Goal: Task Accomplishment & Management: Complete application form

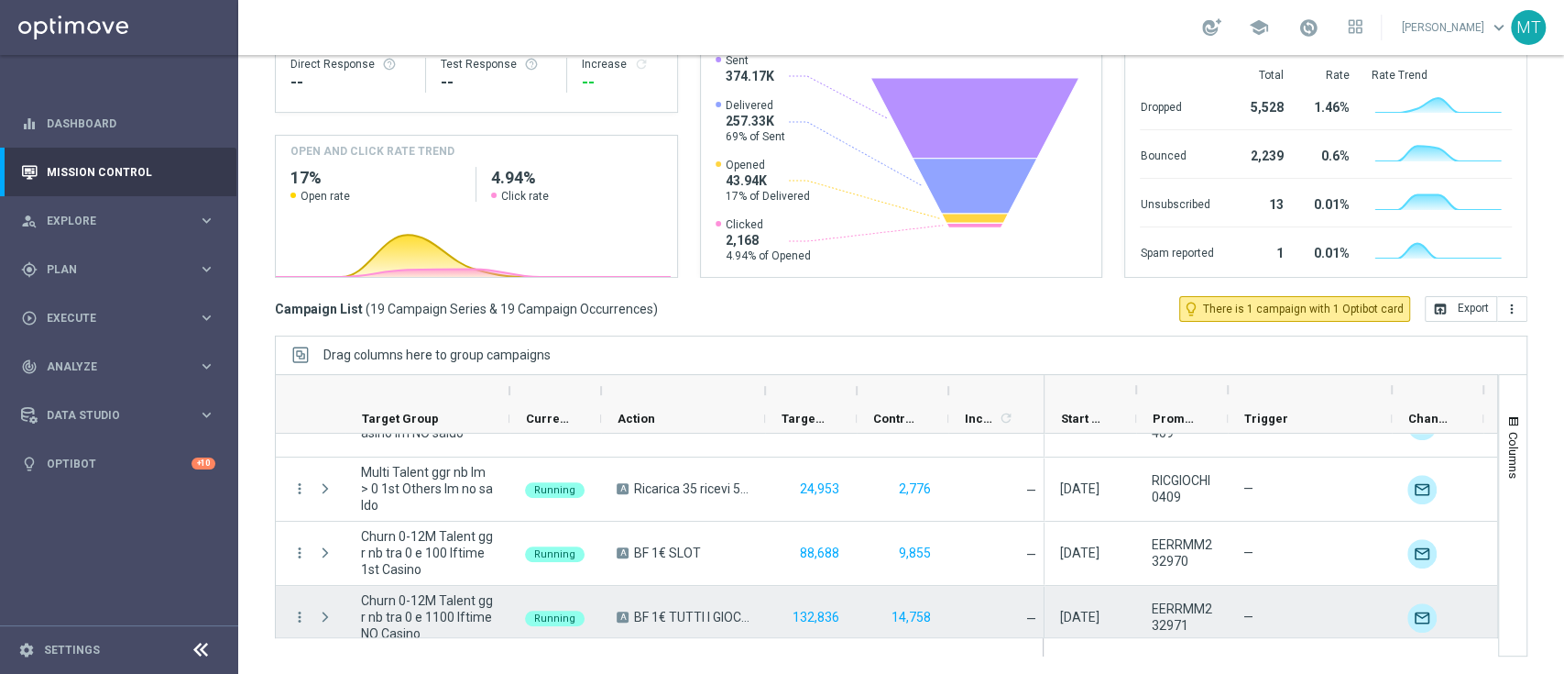
scroll to position [1015, 0]
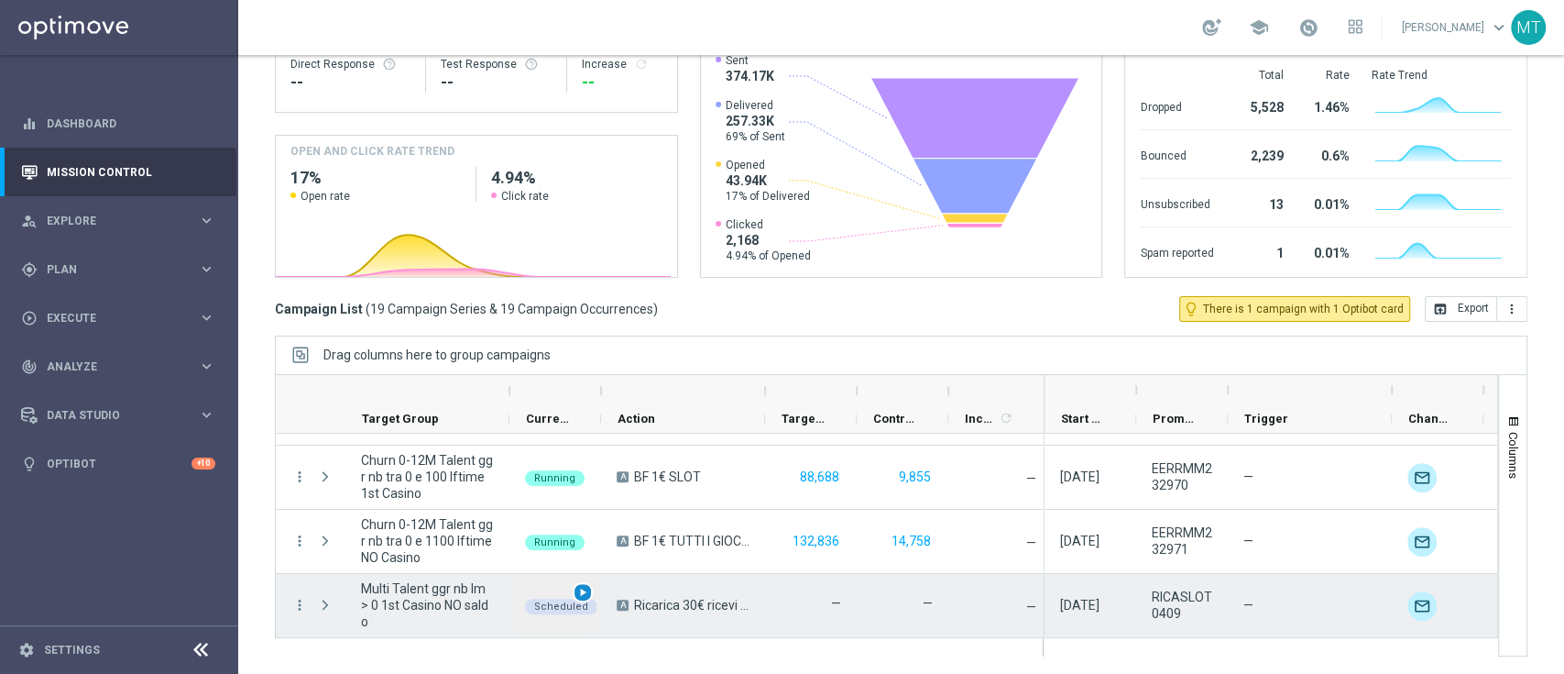
click at [584, 592] on span "play_arrow" at bounding box center [582, 592] width 13 height 13
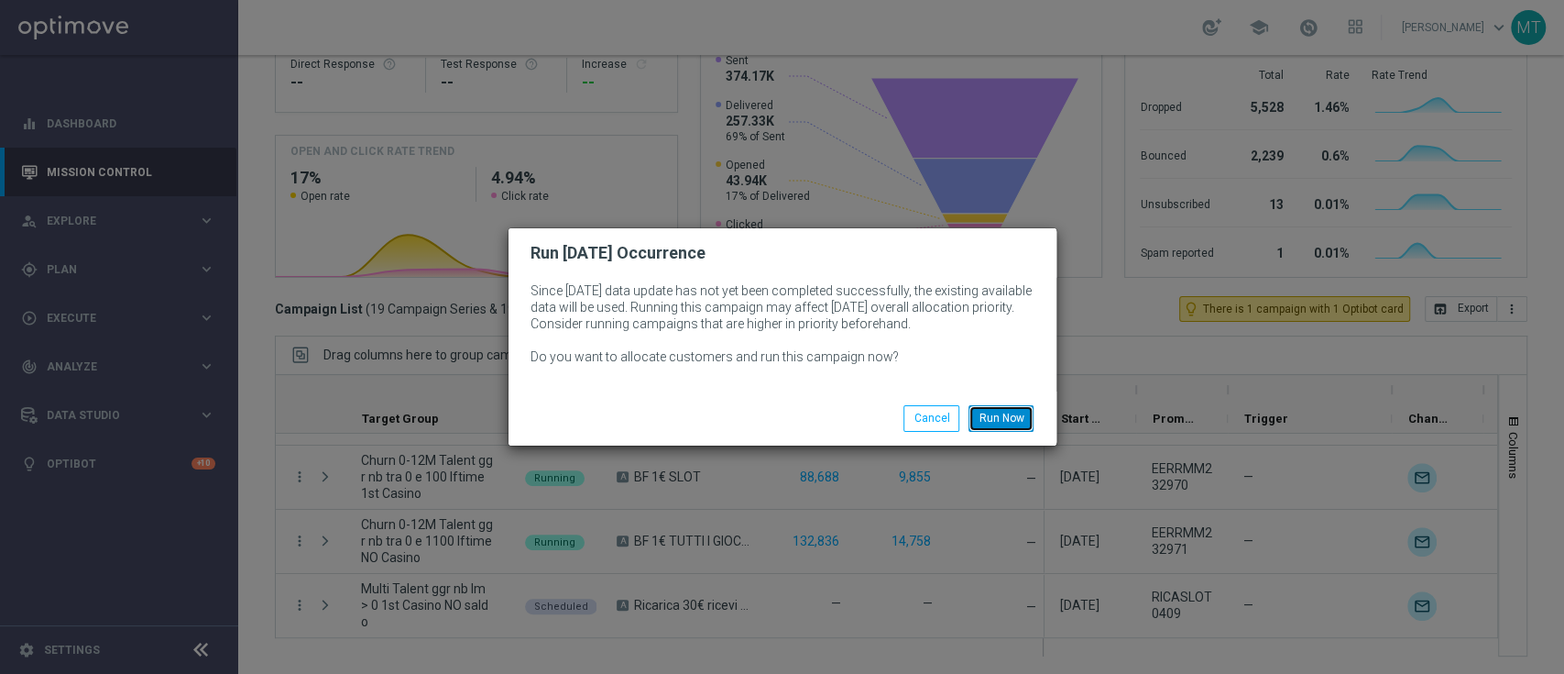
click at [1021, 416] on button "Run Now" at bounding box center [1001, 418] width 65 height 26
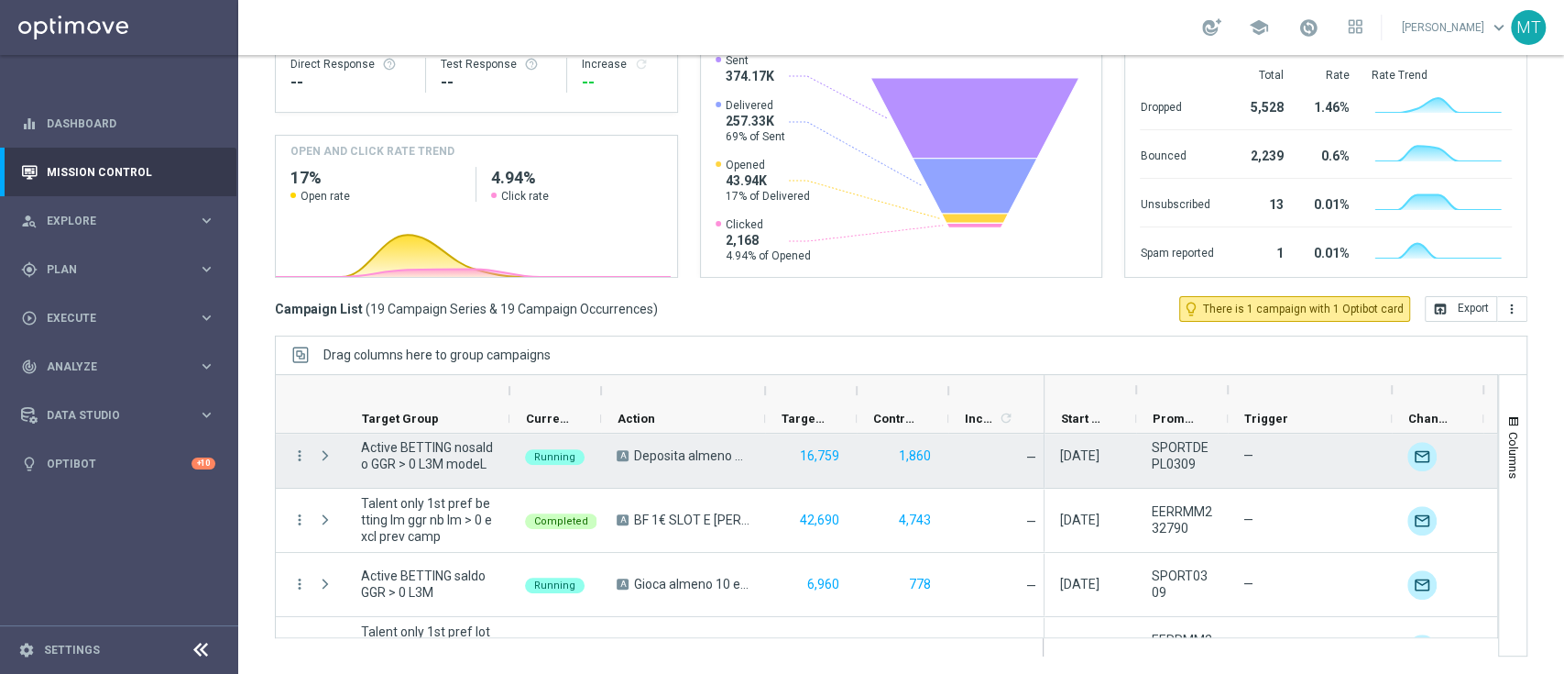
scroll to position [1015, 0]
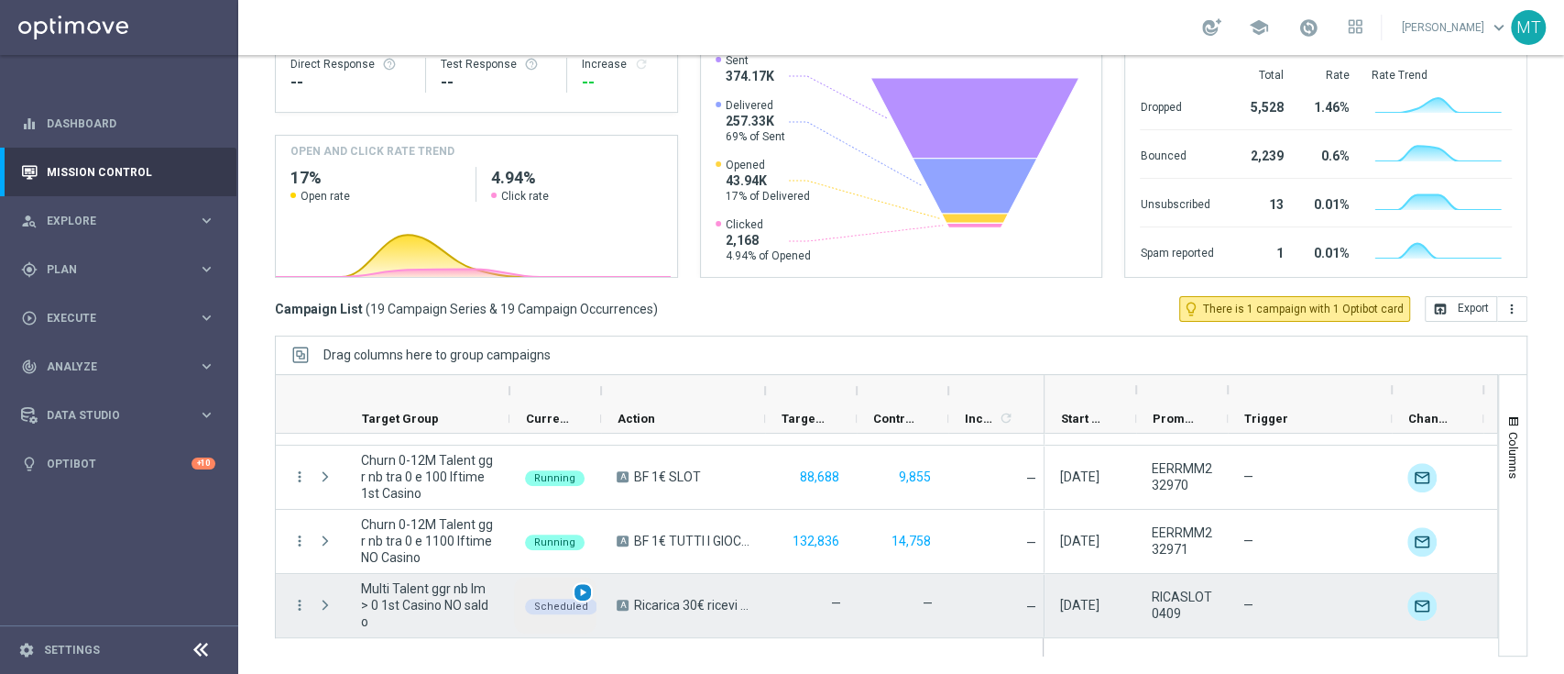
click at [586, 590] on span "play_arrow" at bounding box center [582, 592] width 13 height 13
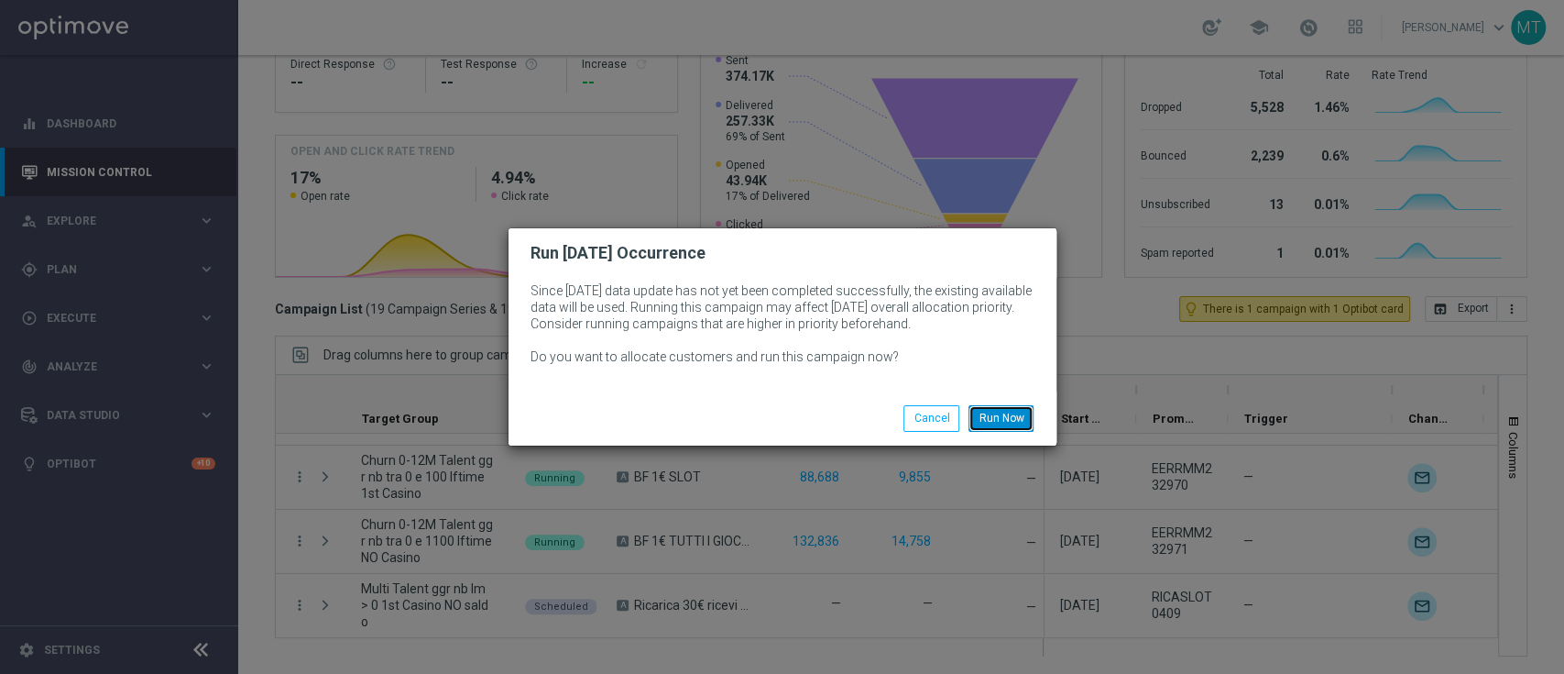
click at [1002, 419] on button "Run Now" at bounding box center [1001, 418] width 65 height 26
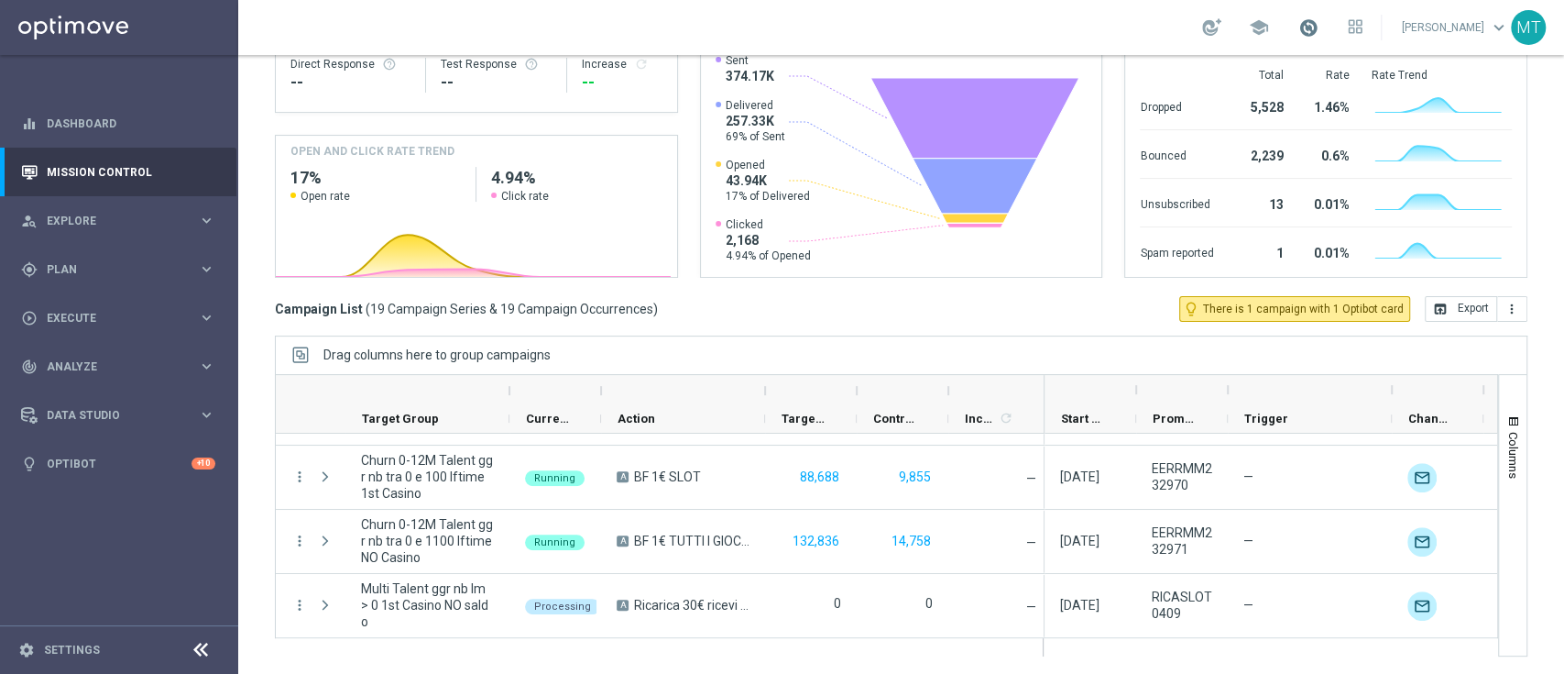
click at [1319, 30] on span at bounding box center [1309, 27] width 20 height 20
click at [1319, 29] on span at bounding box center [1309, 27] width 20 height 20
click at [296, 232] on rect at bounding box center [473, 240] width 395 height 72
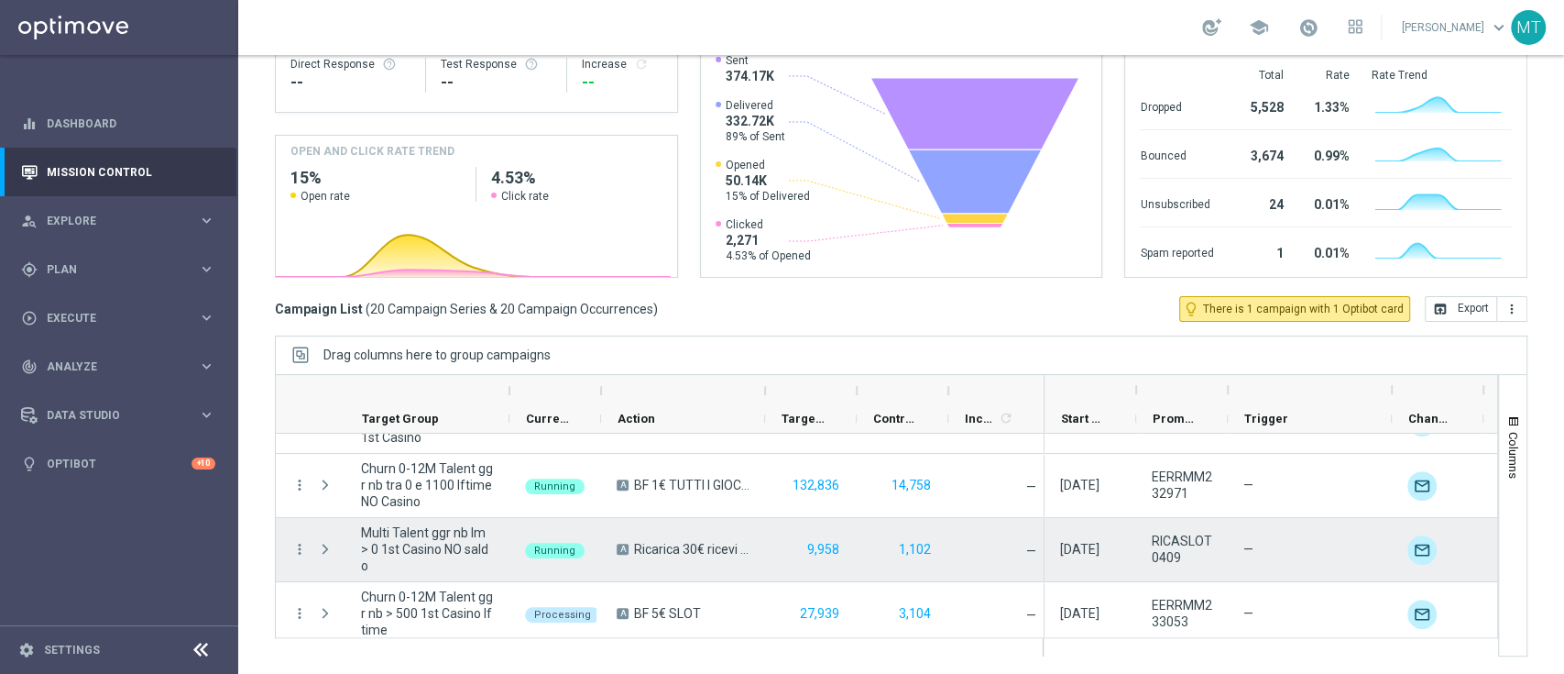
scroll to position [1071, 0]
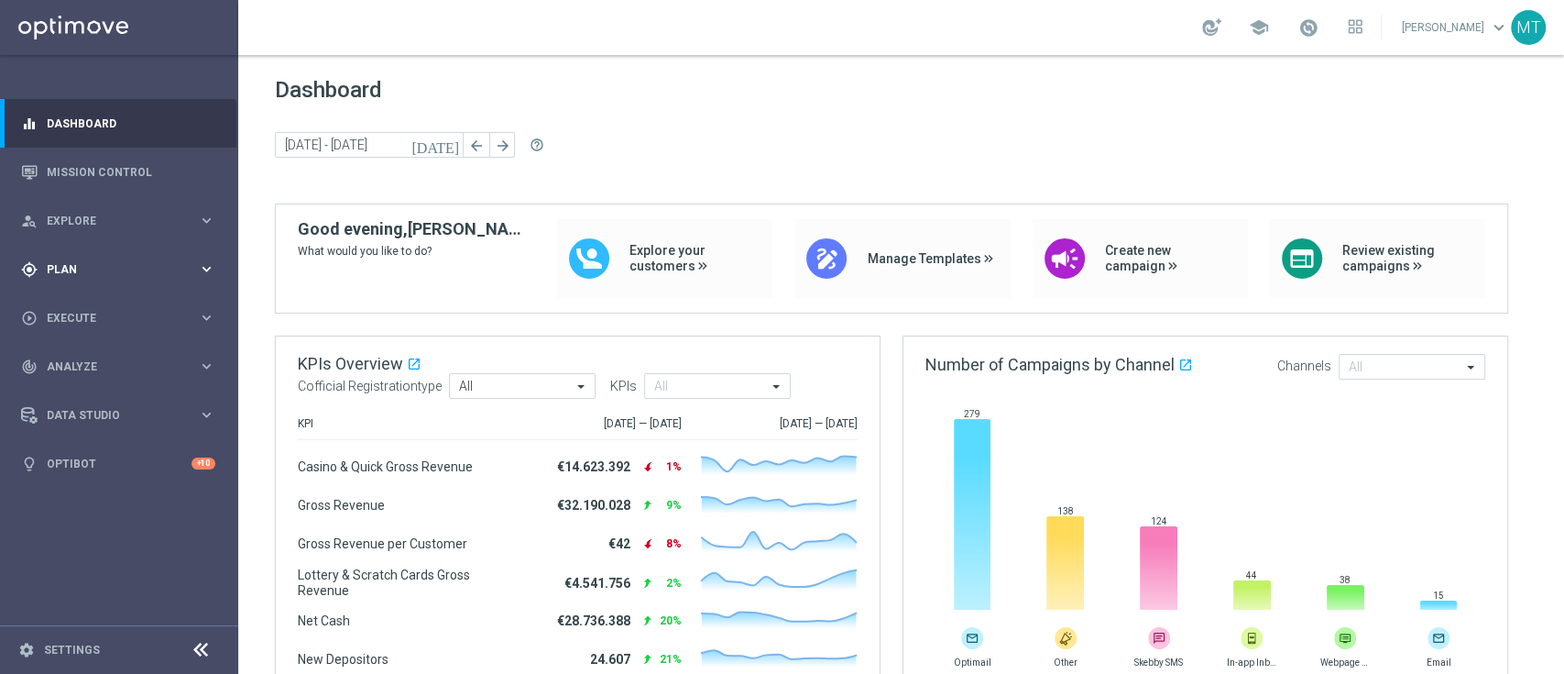
click at [147, 273] on span "Plan" at bounding box center [122, 269] width 151 height 11
click at [95, 363] on span "Templates" at bounding box center [114, 362] width 131 height 11
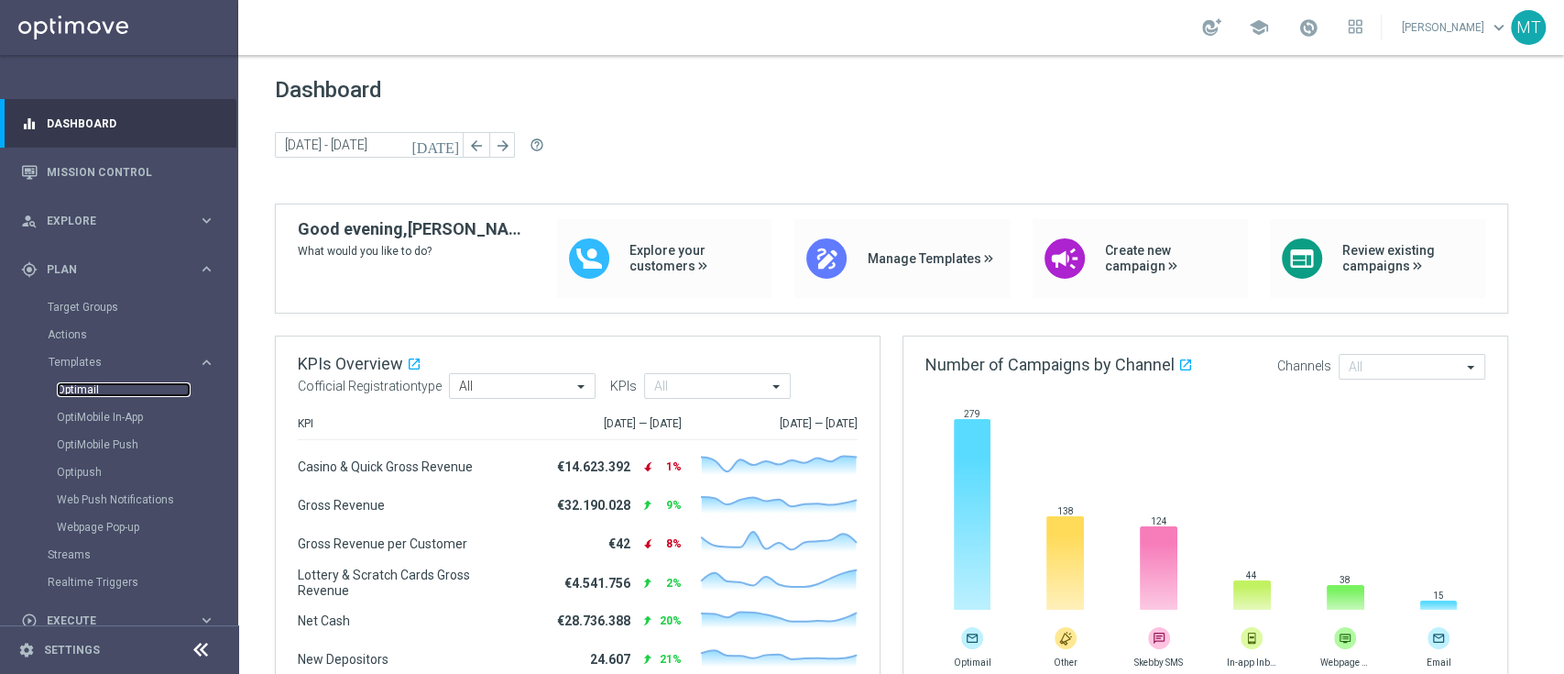
click at [88, 385] on link "Optimail" at bounding box center [124, 389] width 134 height 15
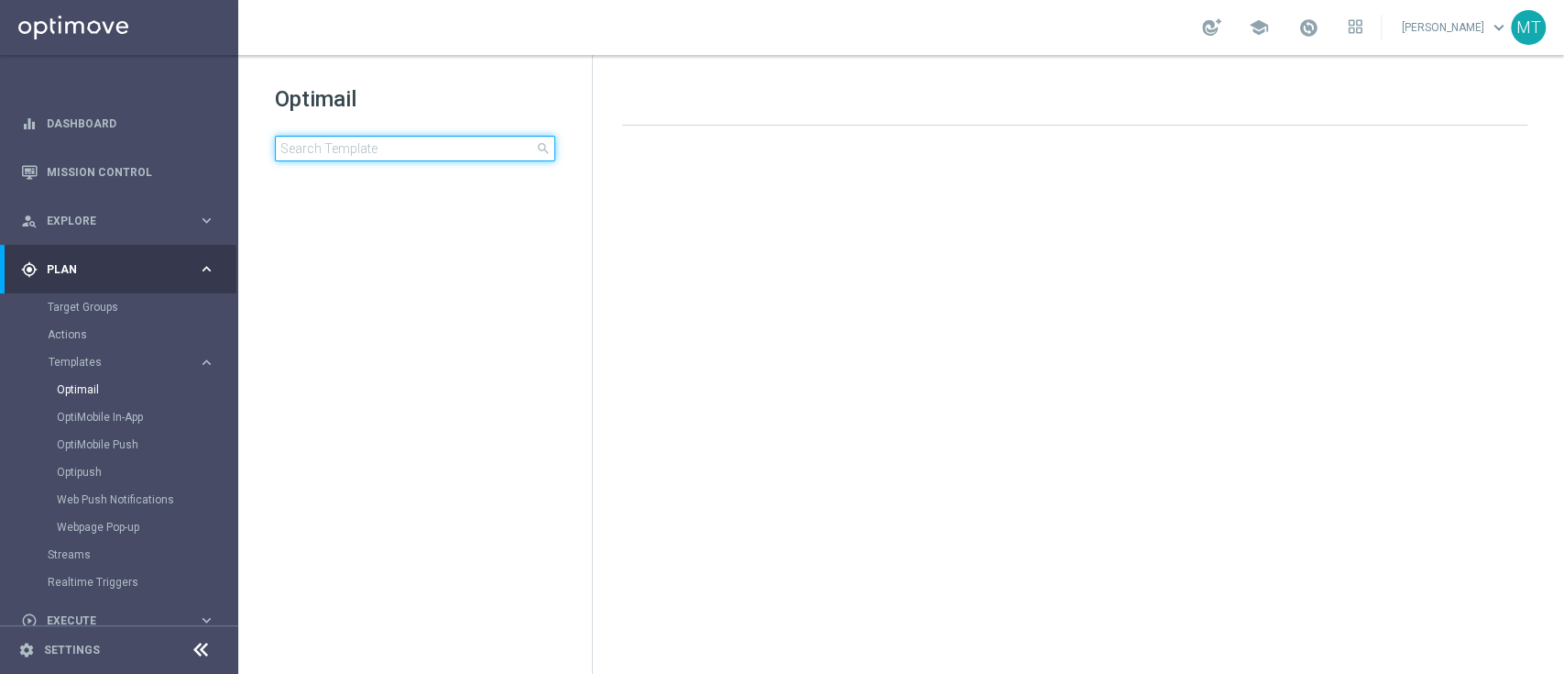
click at [414, 137] on input at bounding box center [415, 149] width 280 height 26
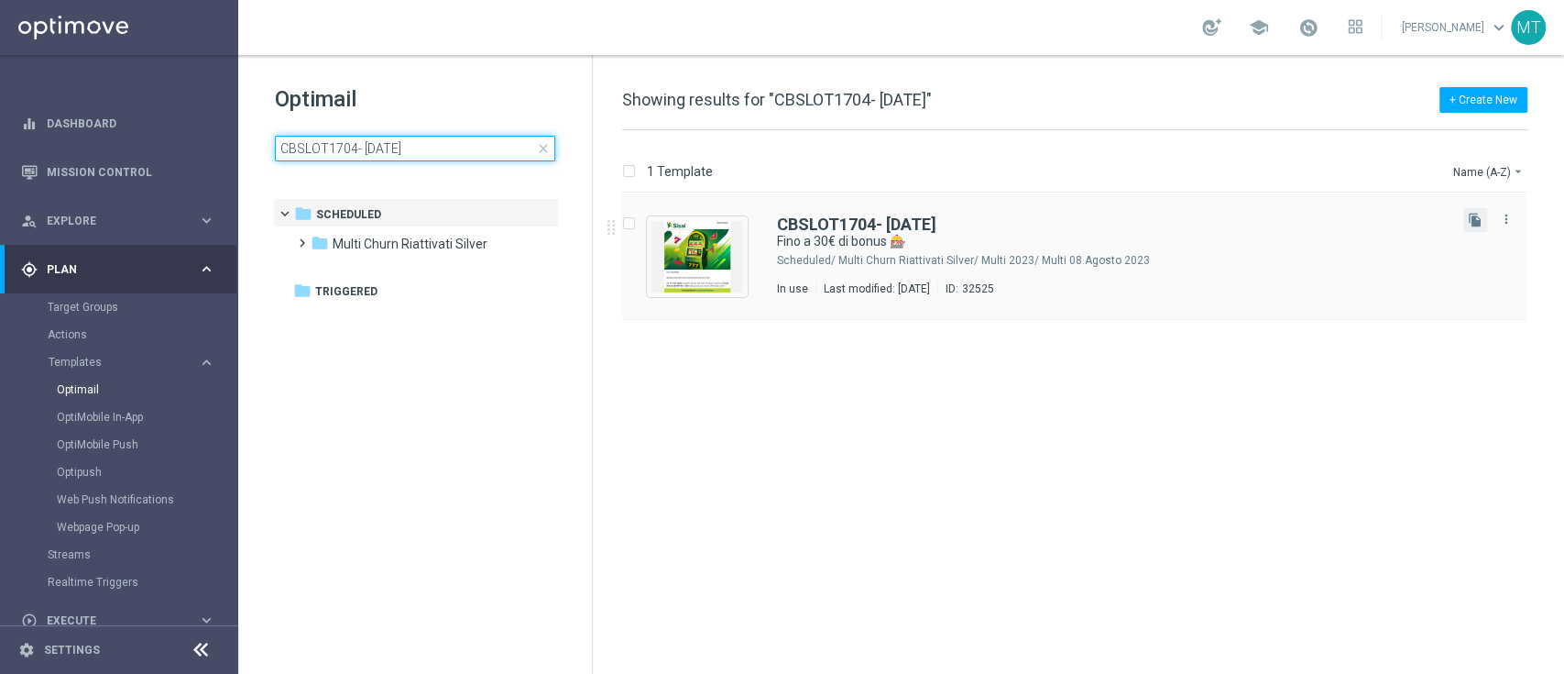
type input "CBSLOT1704- 2025-04-17"
click at [1465, 219] on button "file_copy" at bounding box center [1476, 220] width 24 height 24
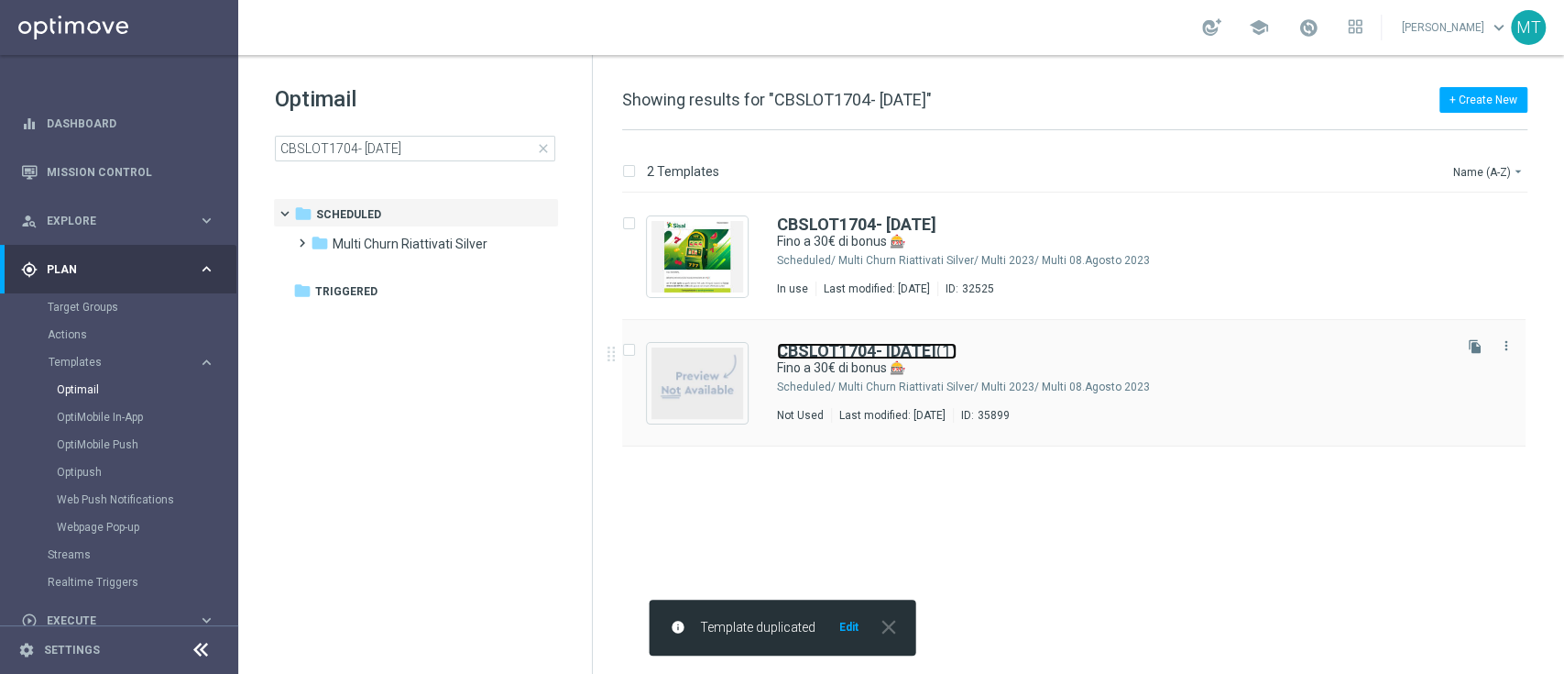
click at [874, 350] on b "CBSLOT1704- 2025-04-17" at bounding box center [856, 350] width 159 height 19
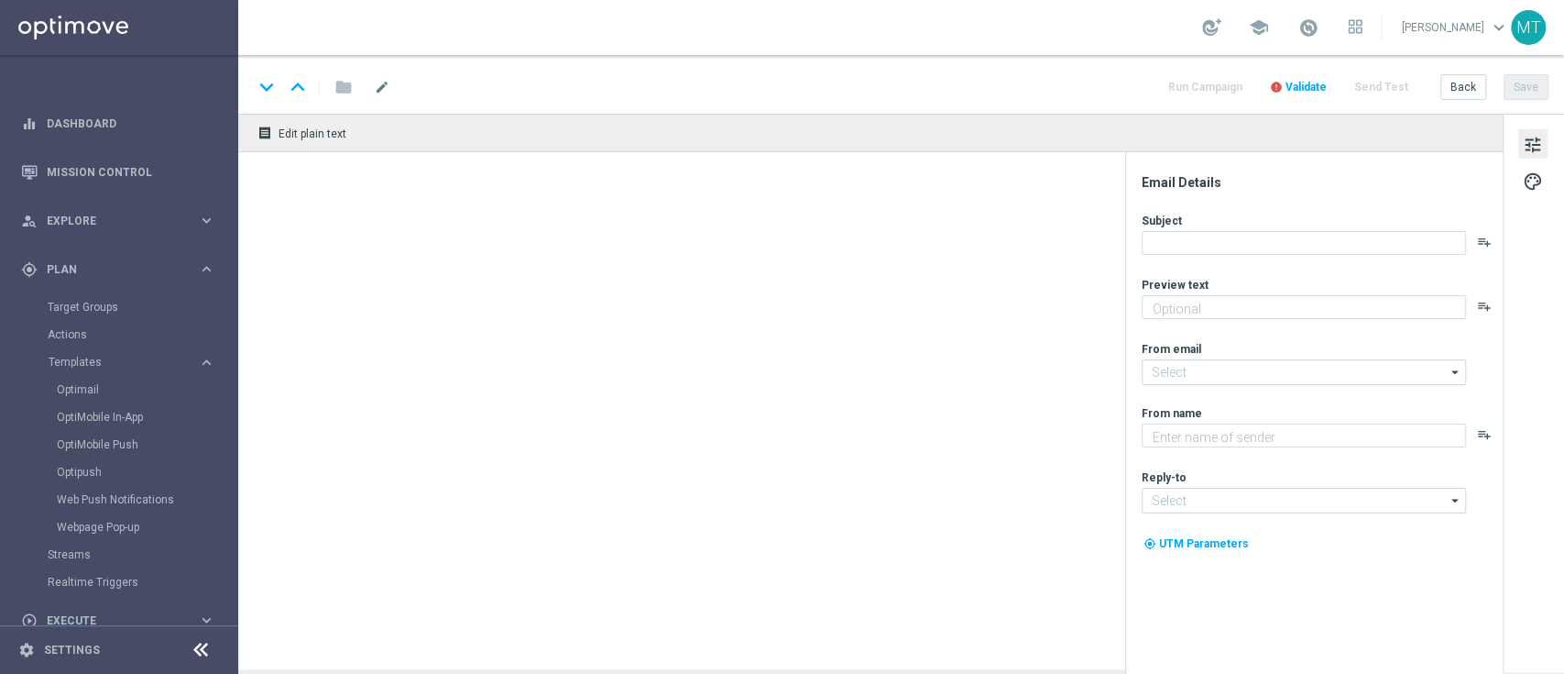
type textarea "C'è una promozione per te 🎁"
type input "[EMAIL_ADDRESS][DOMAIN_NAME]"
type textarea "Sisal"
type input "[EMAIL_ADDRESS][DOMAIN_NAME]"
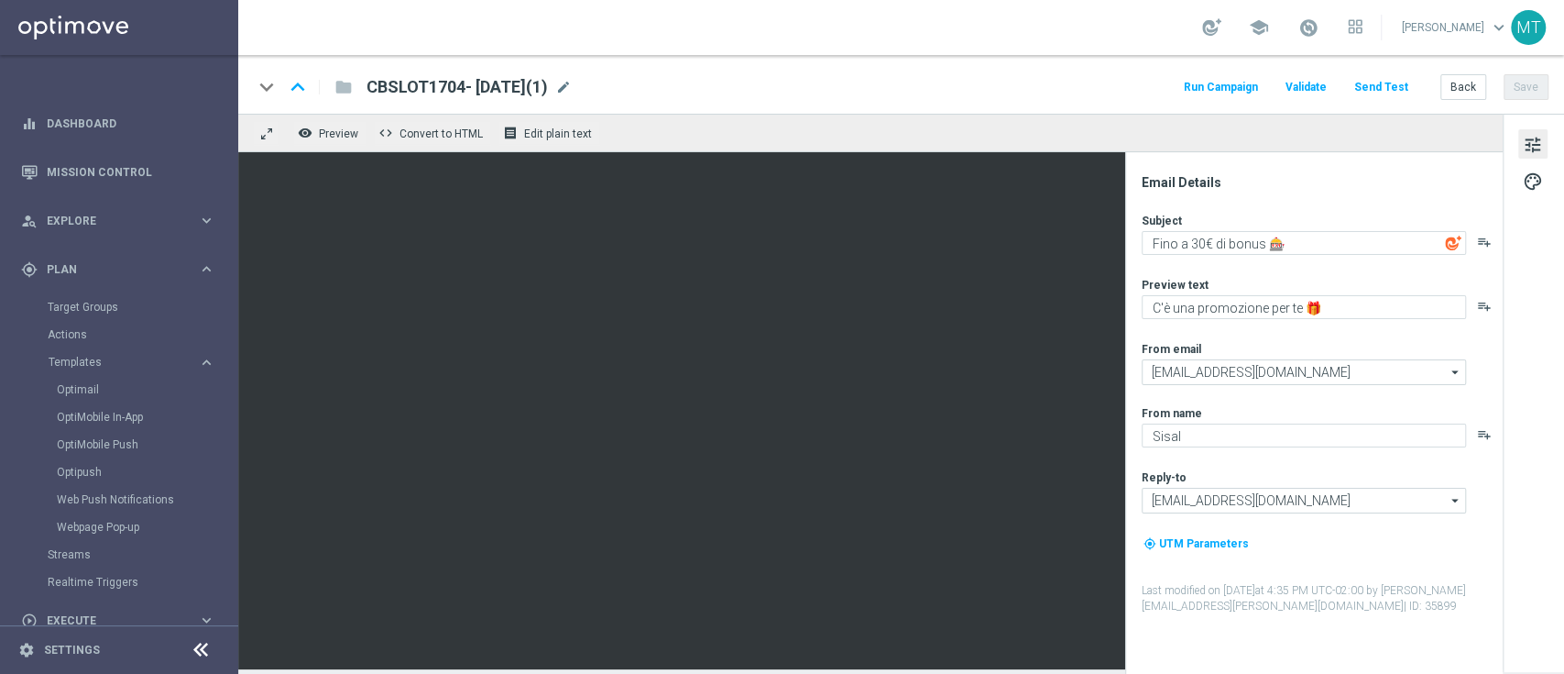
click at [572, 84] on div "CBSLOT1704- 2025-04-17(1) mode_edit" at bounding box center [469, 87] width 205 height 24
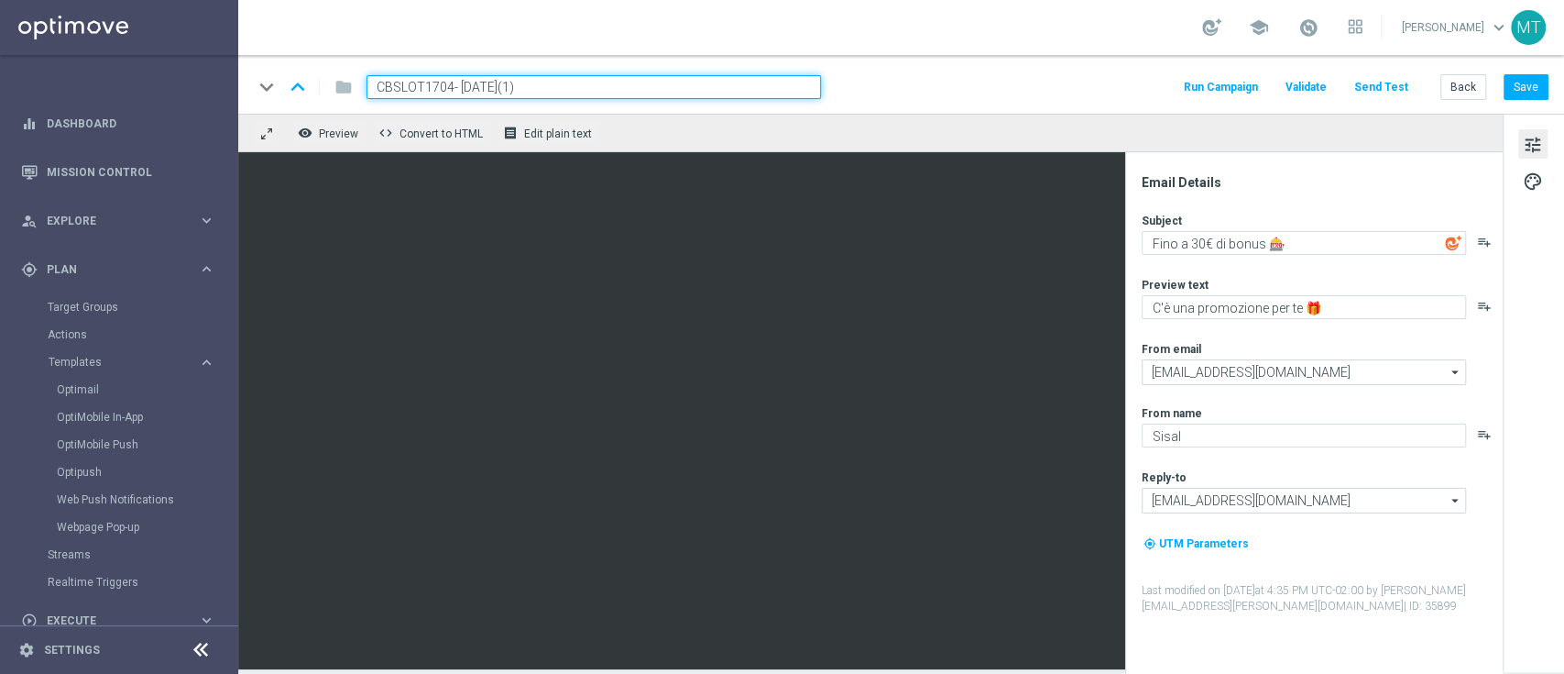
drag, startPoint x: 448, startPoint y: 88, endPoint x: 356, endPoint y: 92, distance: 92.6
click at [356, 92] on div "CBSLOT1704- 2025-04-17(1)" at bounding box center [586, 87] width 469 height 24
paste input "T0409"
click at [608, 95] on input "CBSLT0409 - 2025-04-17(1)" at bounding box center [594, 87] width 455 height 24
type input "CBSLT0409 - 2025-09-04"
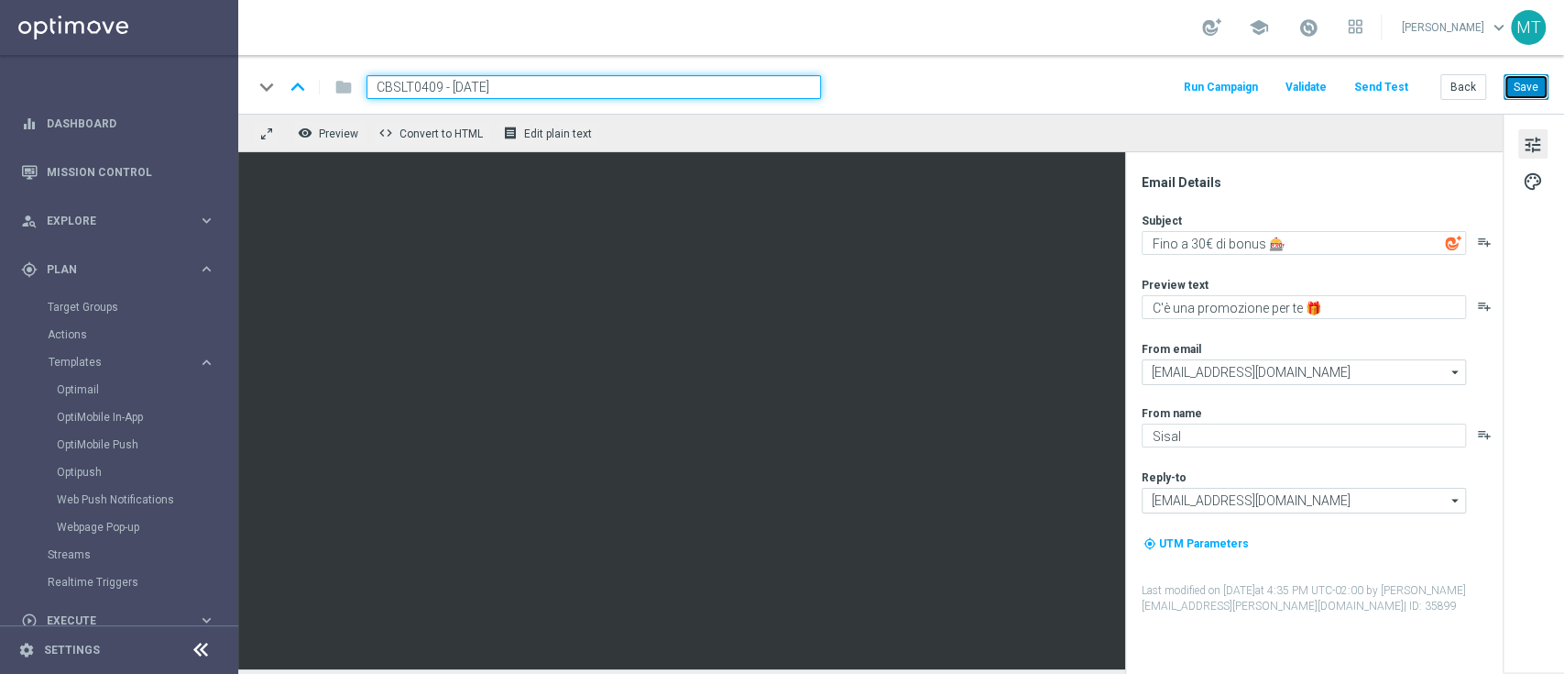
click at [1530, 93] on button "Save" at bounding box center [1526, 87] width 45 height 26
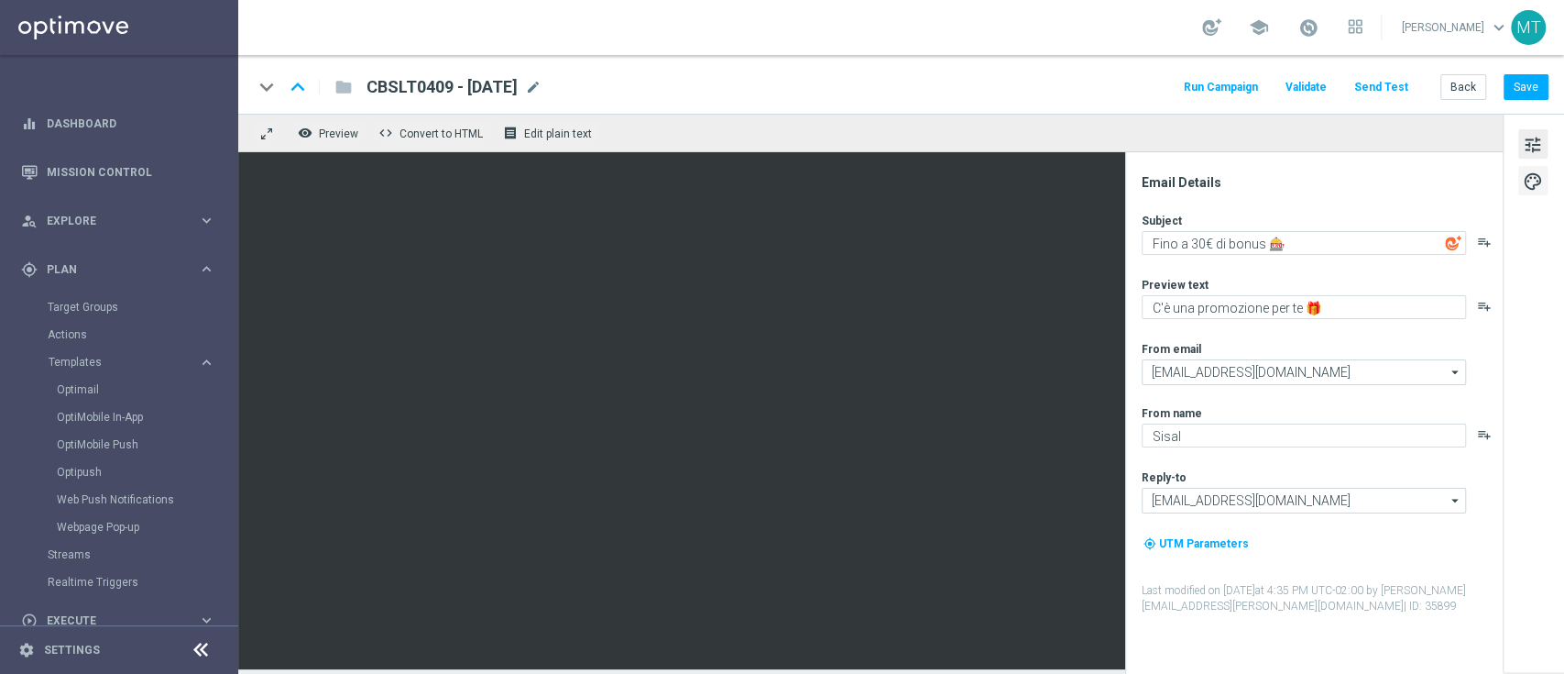
click at [1537, 176] on span "palette" at bounding box center [1533, 182] width 20 height 24
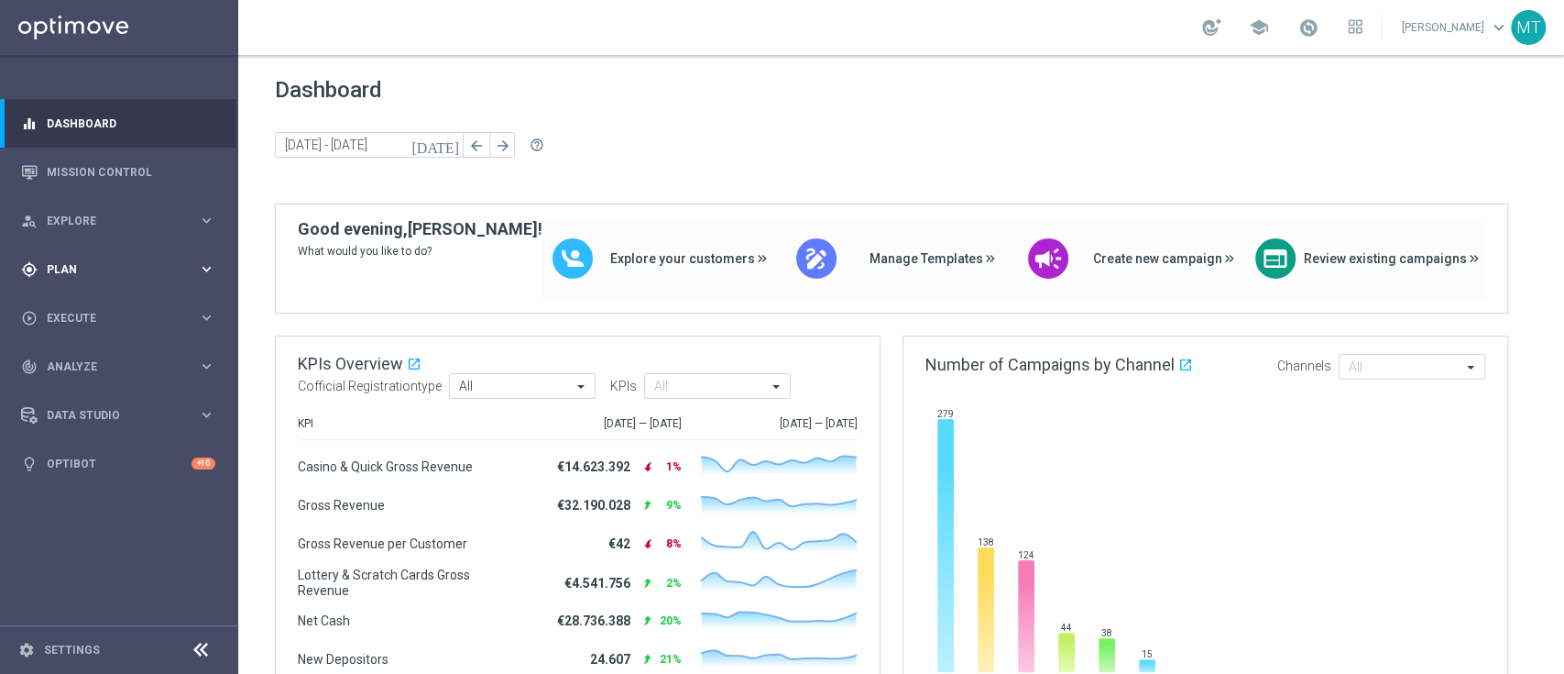
click at [124, 269] on span "Plan" at bounding box center [122, 269] width 151 height 11
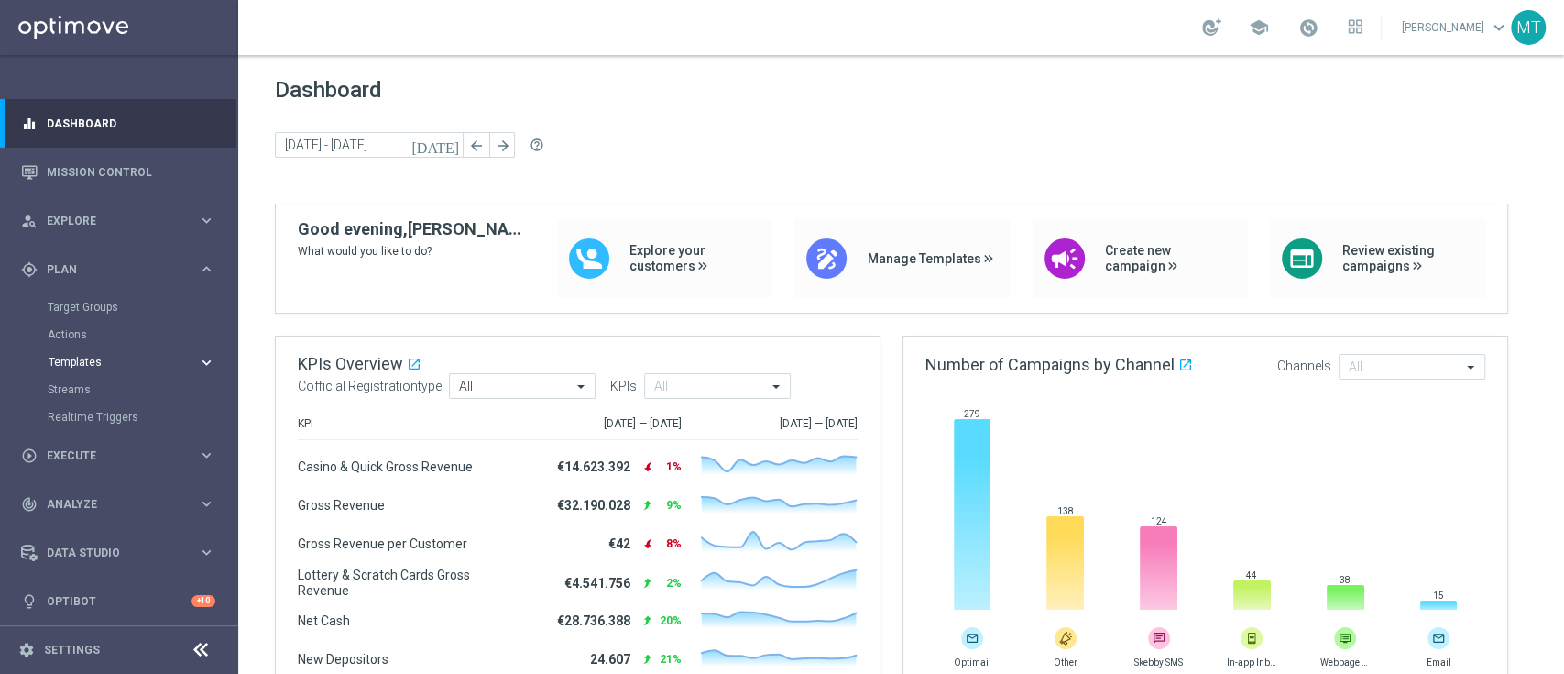
click at [95, 358] on span "Templates" at bounding box center [114, 362] width 131 height 11
click at [79, 385] on link "Optimail" at bounding box center [124, 389] width 134 height 15
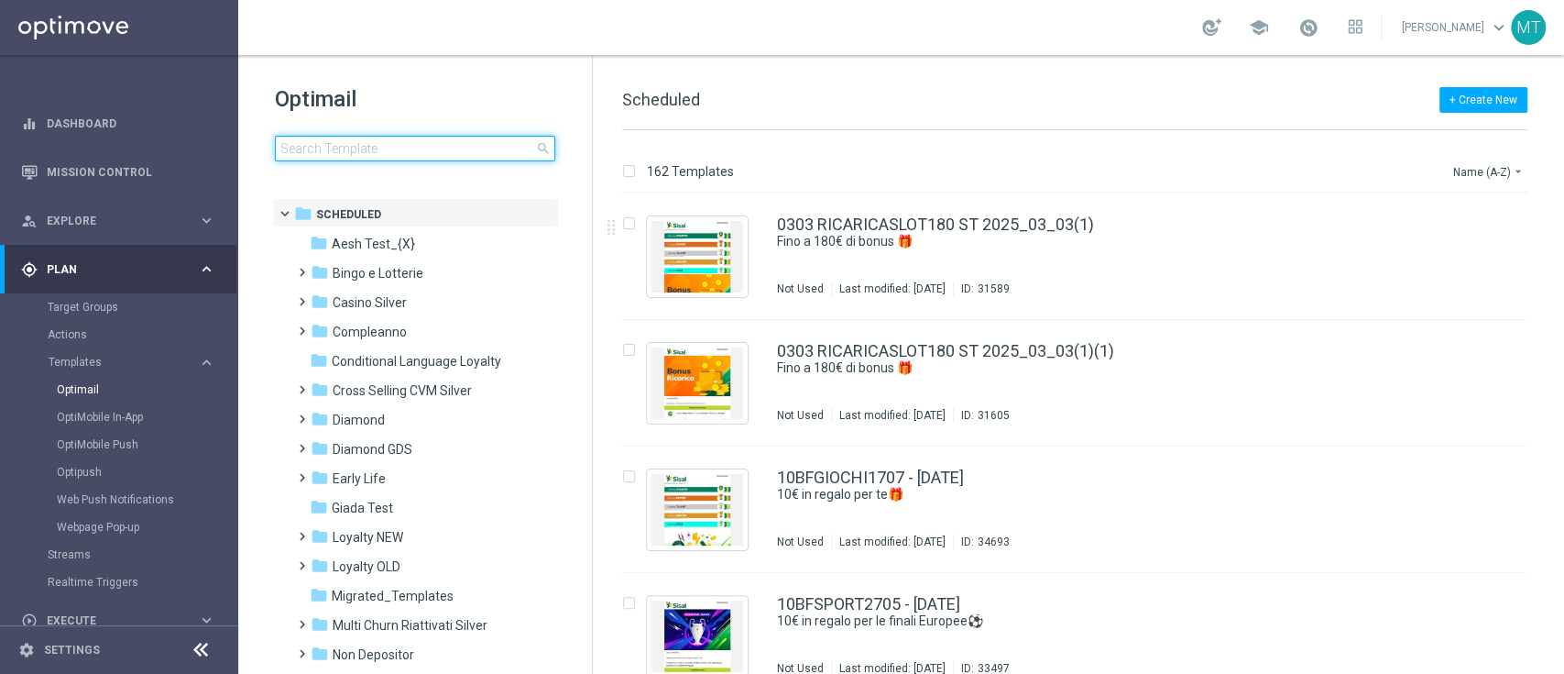
click at [448, 145] on input at bounding box center [415, 149] width 280 height 26
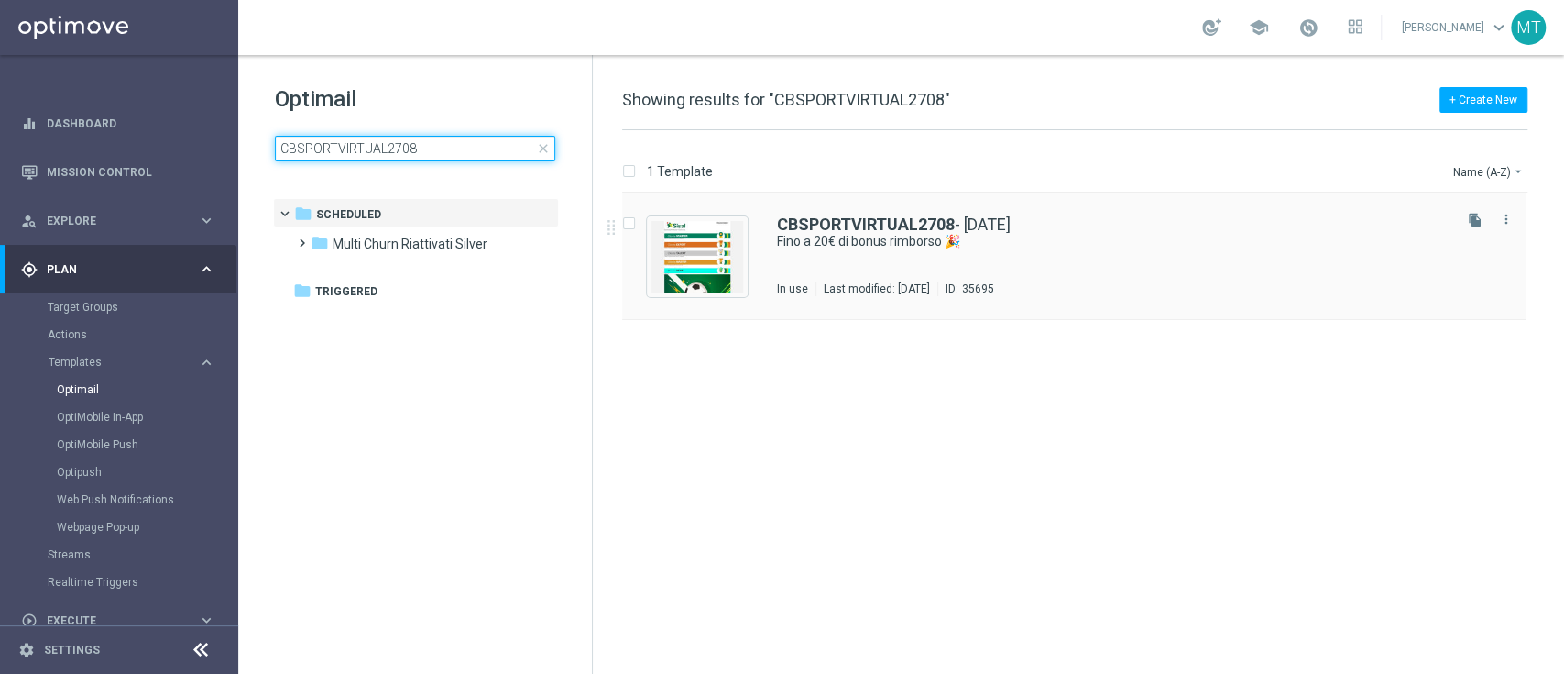
type input "CBSPORTVIRTUAL2708"
click at [1108, 230] on div "CBSPORTVIRTUAL2708 - 2025-08-27" at bounding box center [1113, 224] width 672 height 16
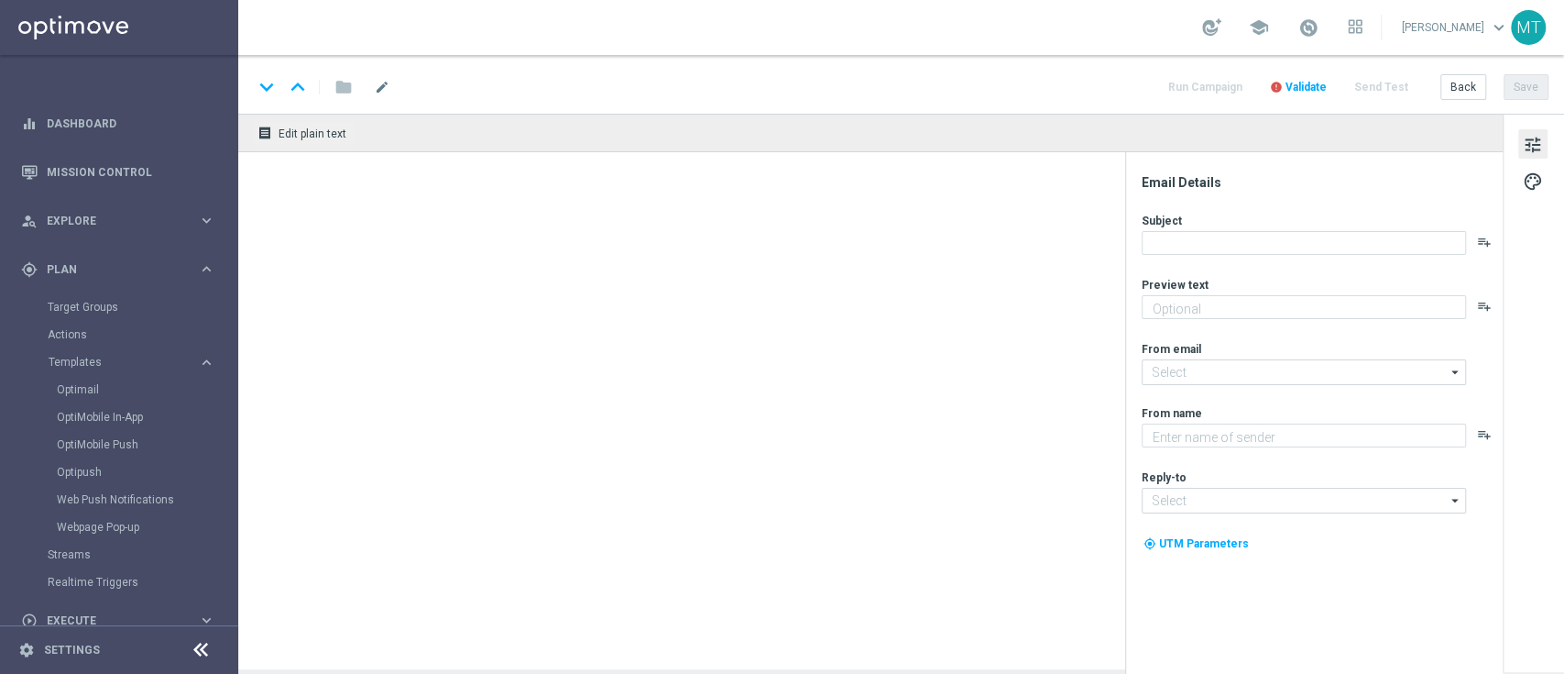
type textarea "su Sport e Virtual!"
type input "newsletter@comunicazioni.sisal.it"
type textarea "Sisal"
type input "info@sisal.it"
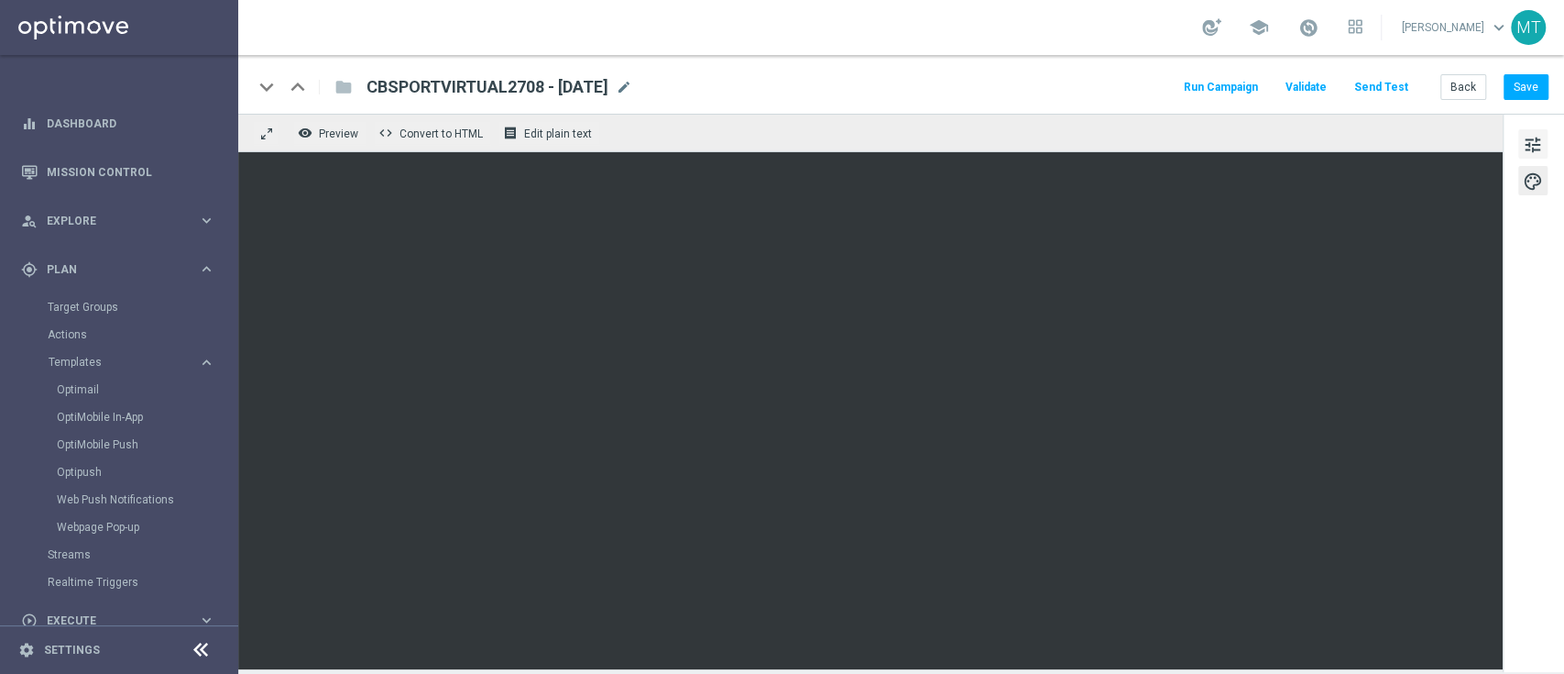
click at [1523, 147] on span "tune" at bounding box center [1533, 145] width 20 height 24
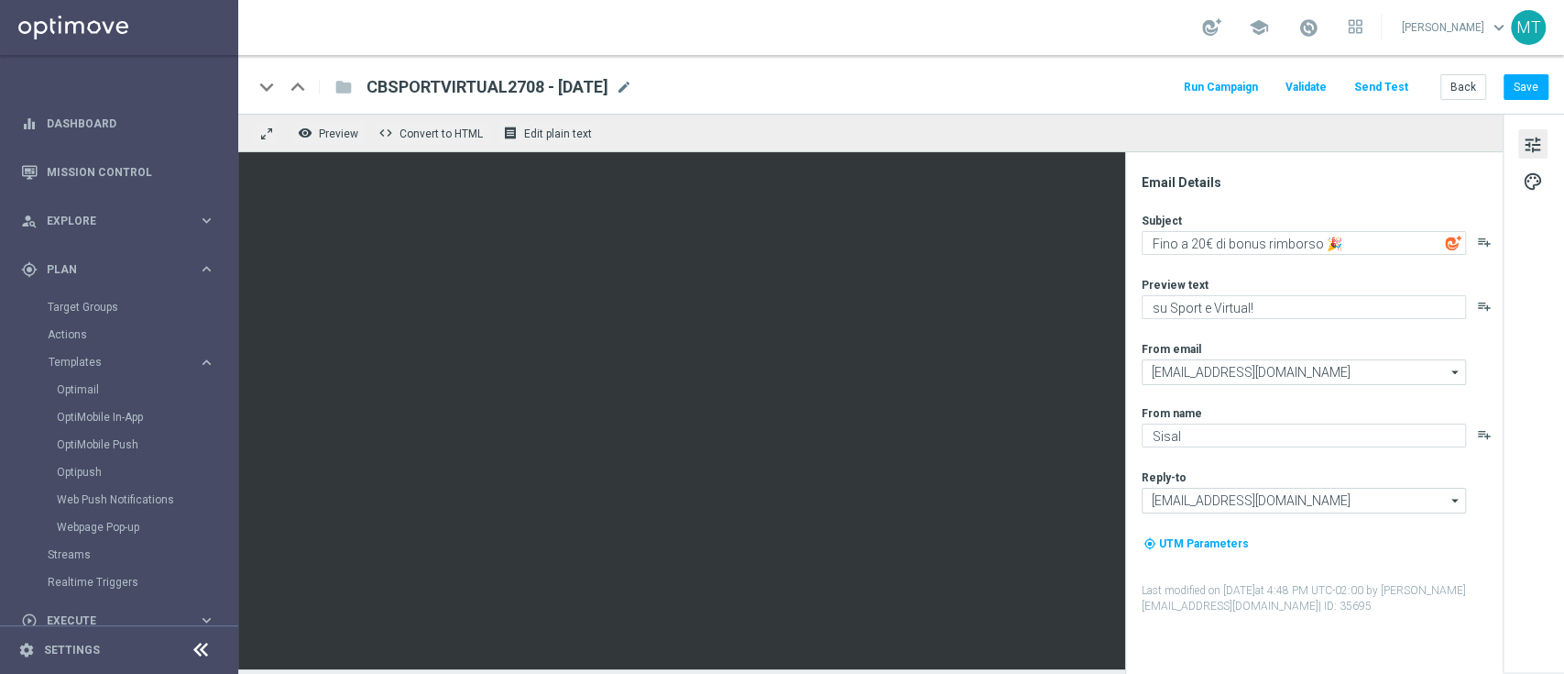
click at [1518, 200] on div "tune palette" at bounding box center [1533, 393] width 61 height 558
click at [1532, 168] on button "palette" at bounding box center [1533, 180] width 29 height 29
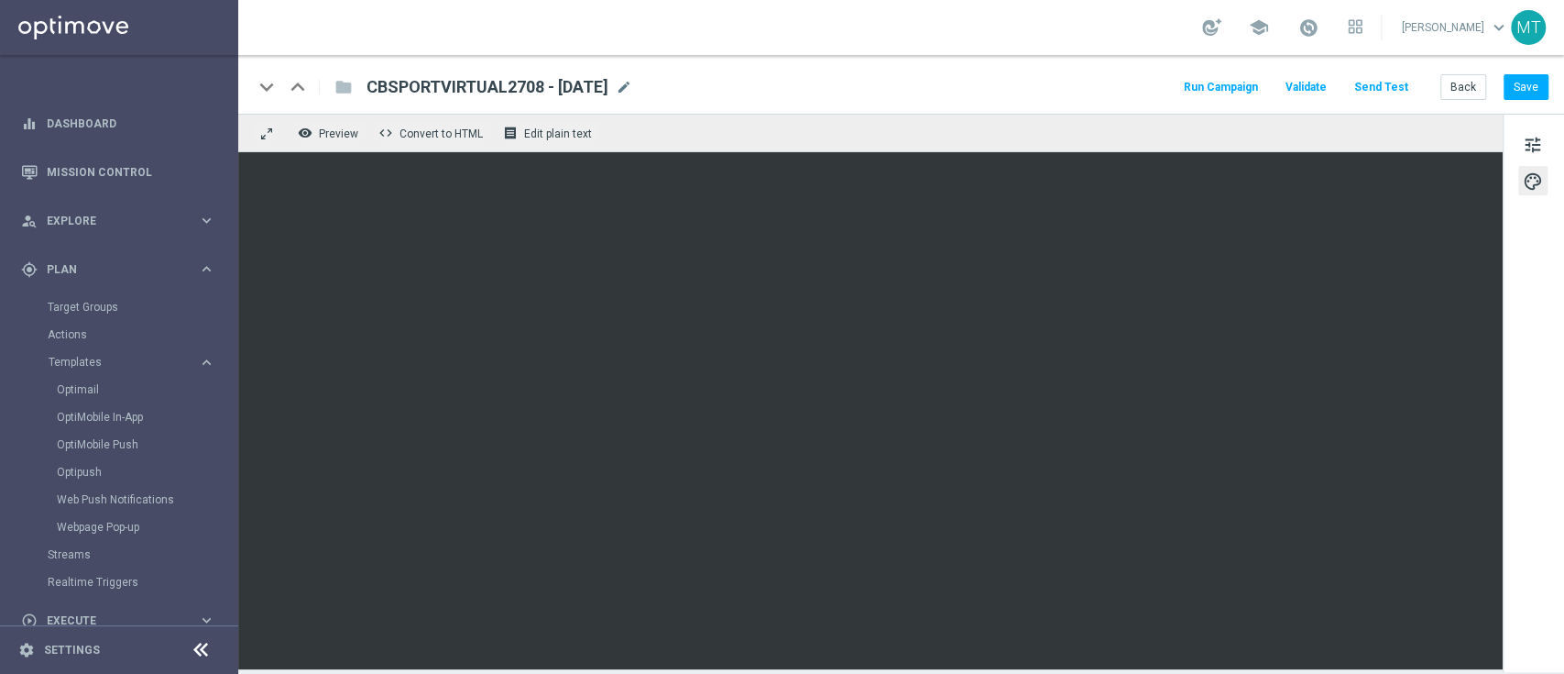
click at [860, 121] on div "remove_red_eye Preview code Convert to HTML receipt Edit plain text" at bounding box center [870, 133] width 1265 height 38
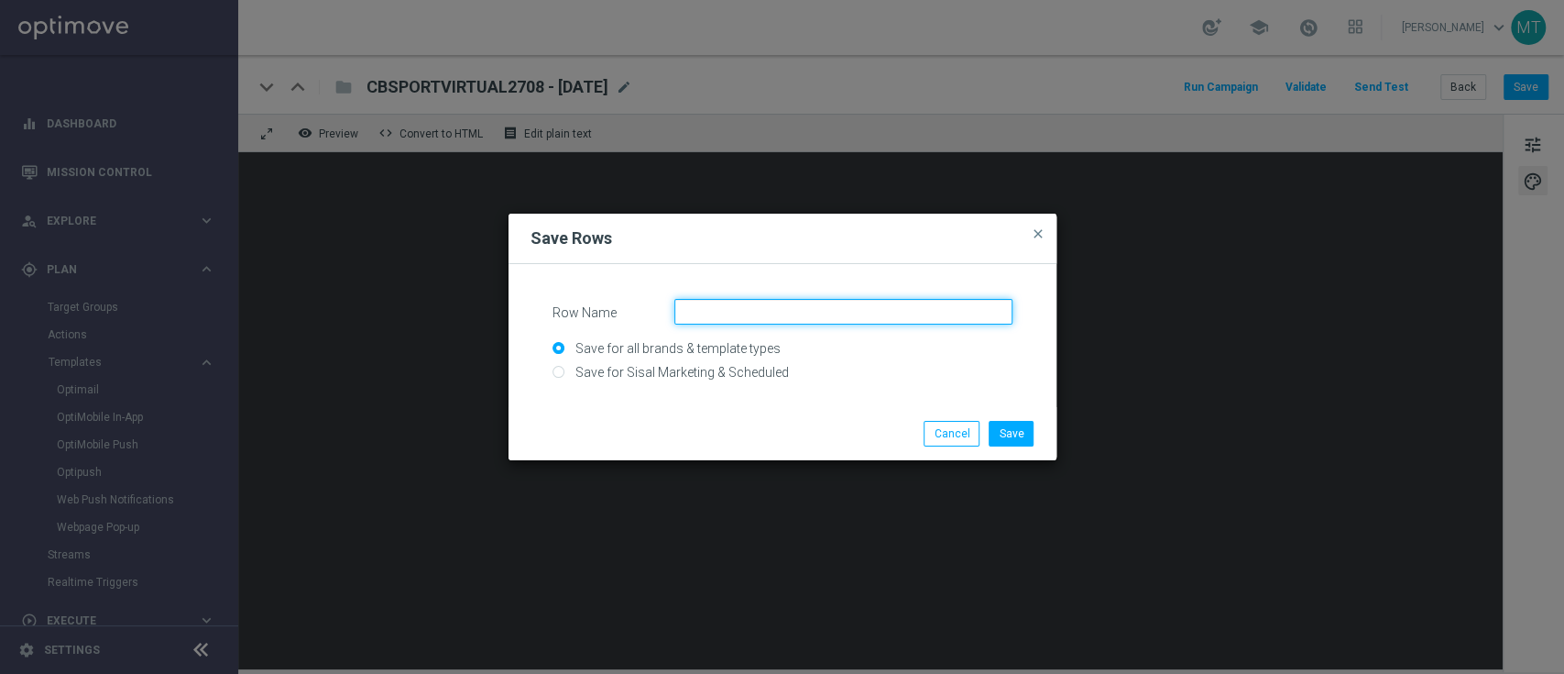
click at [715, 315] on input "Row Name" at bounding box center [844, 312] width 338 height 26
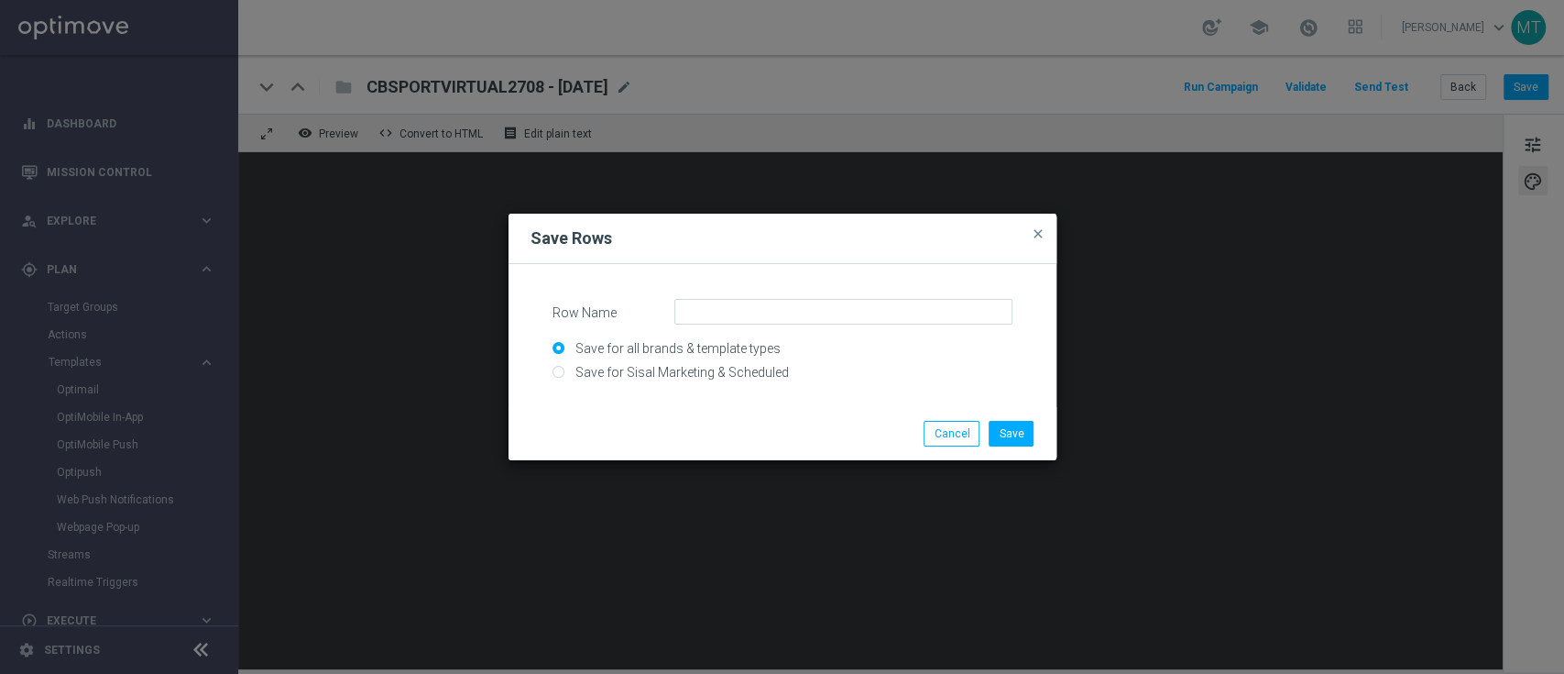
click at [664, 372] on input "Save for Sisal Marketing & Scheduled" at bounding box center [783, 380] width 460 height 26
radio input "true"
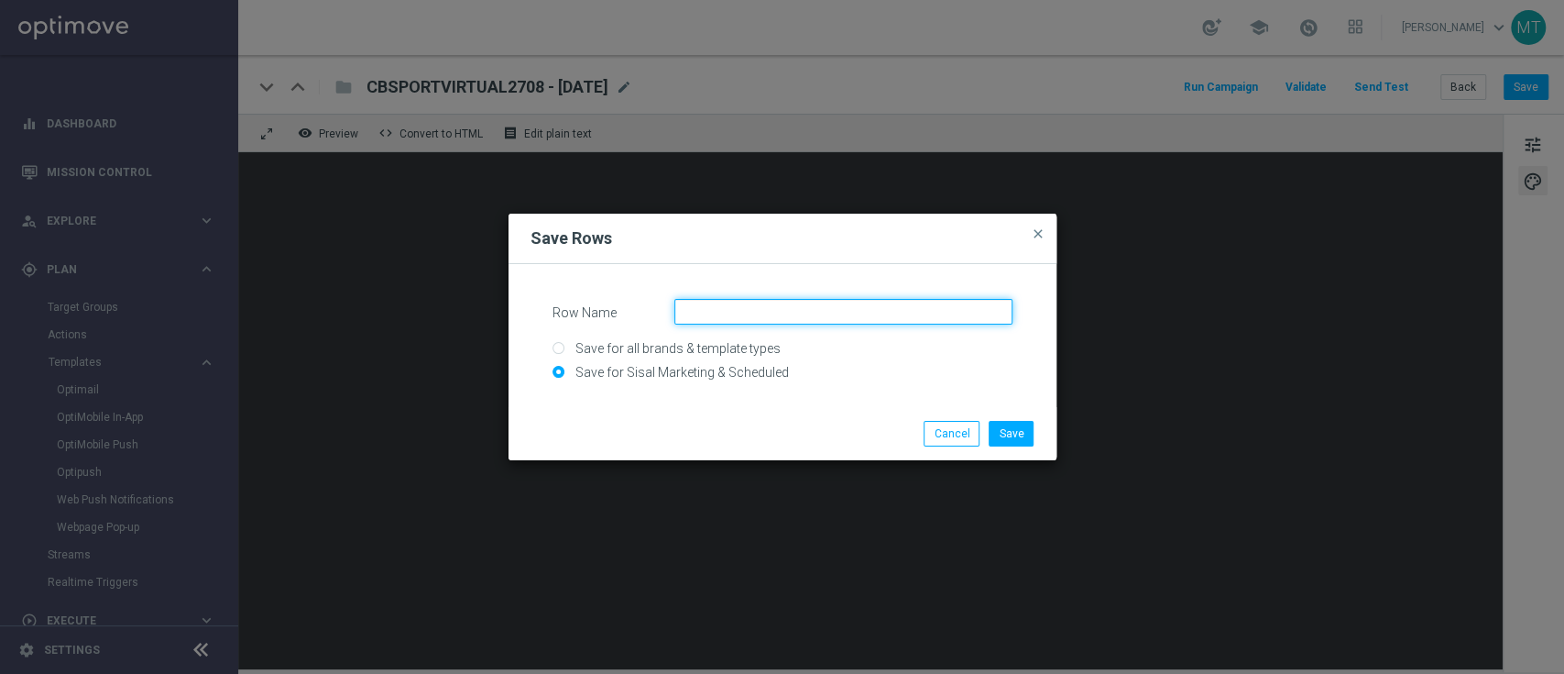
click at [711, 312] on input "Row Name" at bounding box center [844, 312] width 338 height 26
type input "barra"
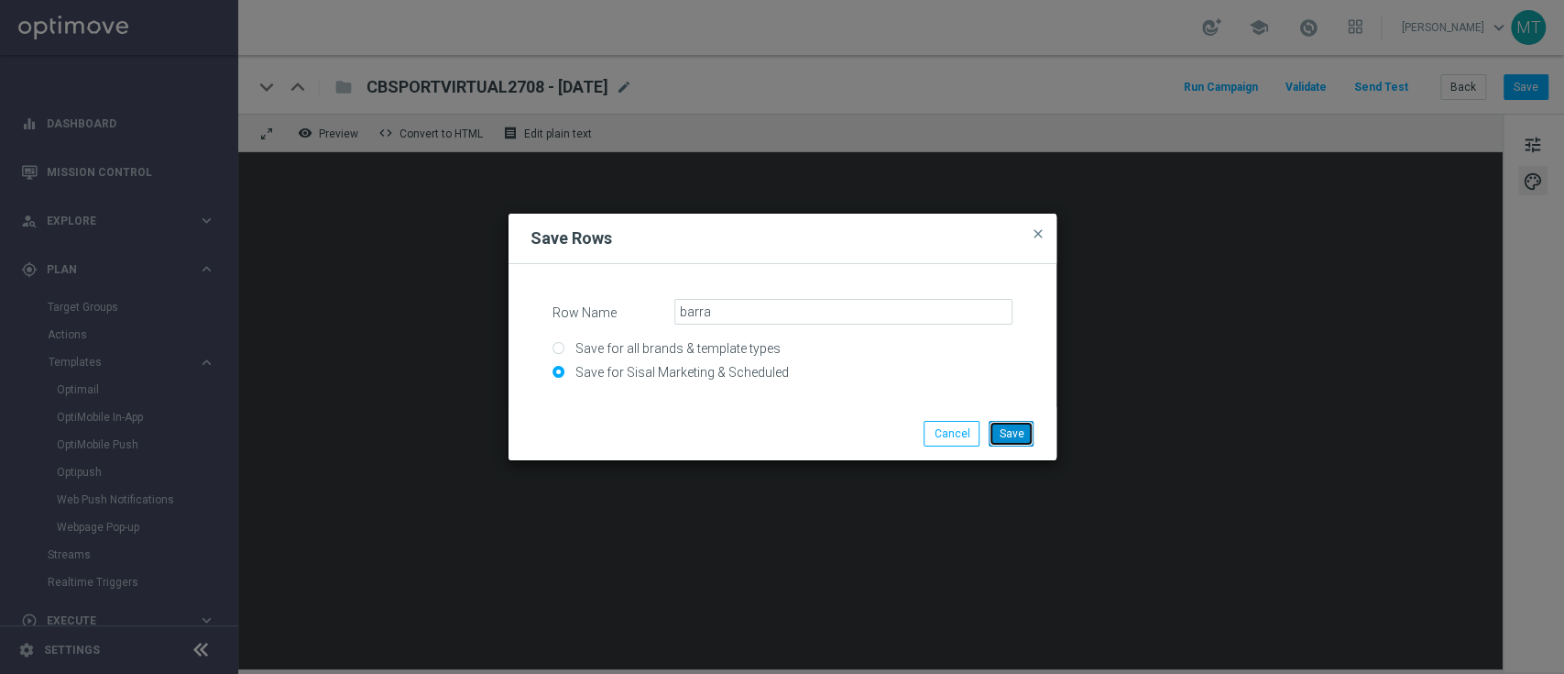
click at [1003, 432] on button "Save" at bounding box center [1011, 434] width 45 height 26
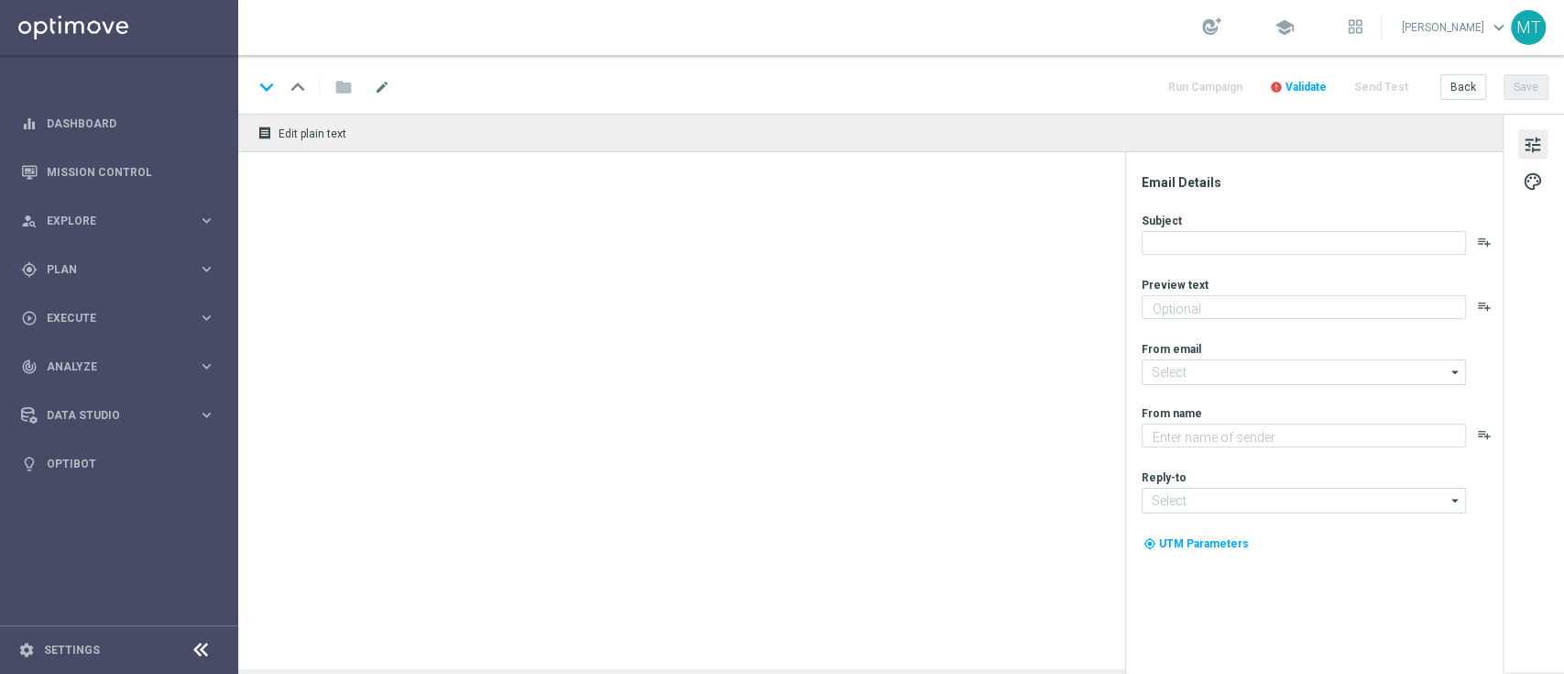
type textarea "C'è una promozione per te 🎁"
type input "[EMAIL_ADDRESS][DOMAIN_NAME]"
type textarea "Sisal"
type input "[EMAIL_ADDRESS][DOMAIN_NAME]"
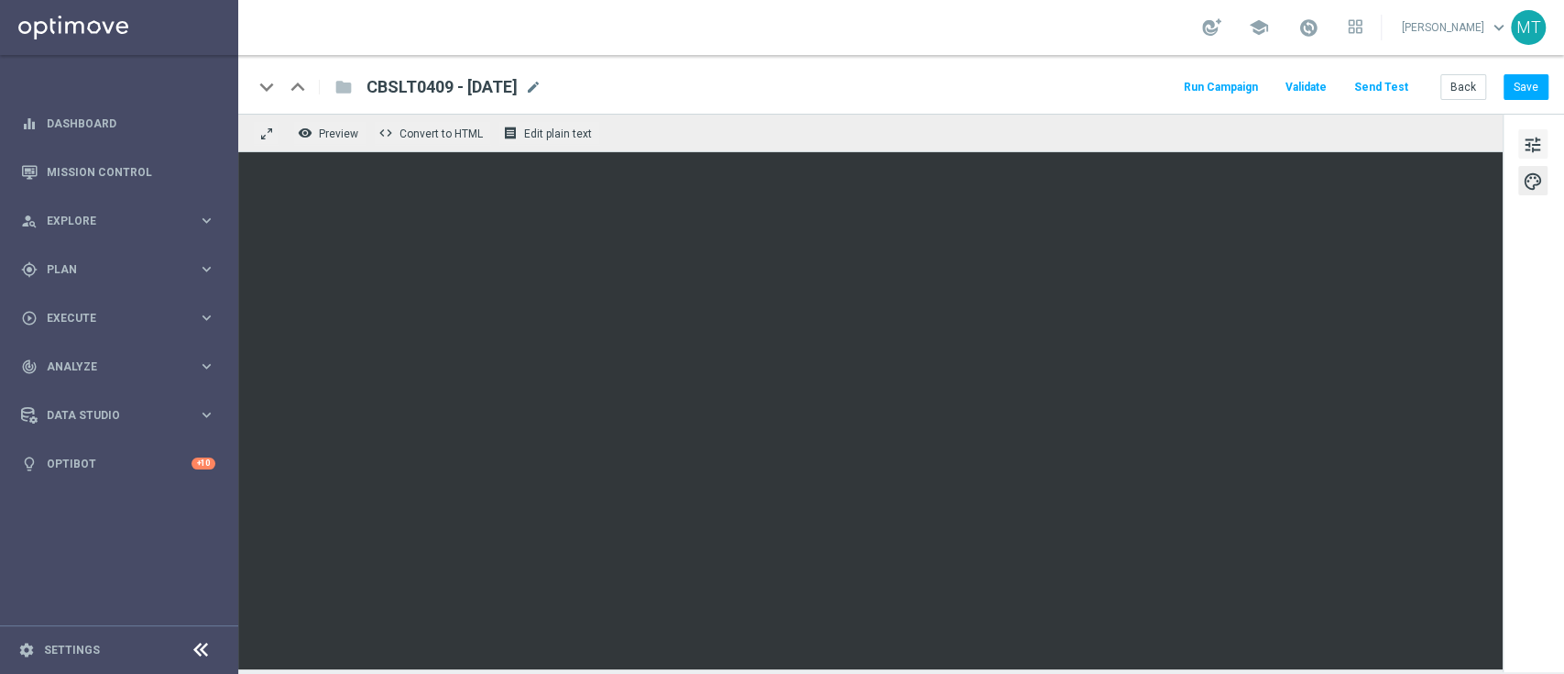
click at [1542, 137] on span "tune" at bounding box center [1533, 145] width 20 height 24
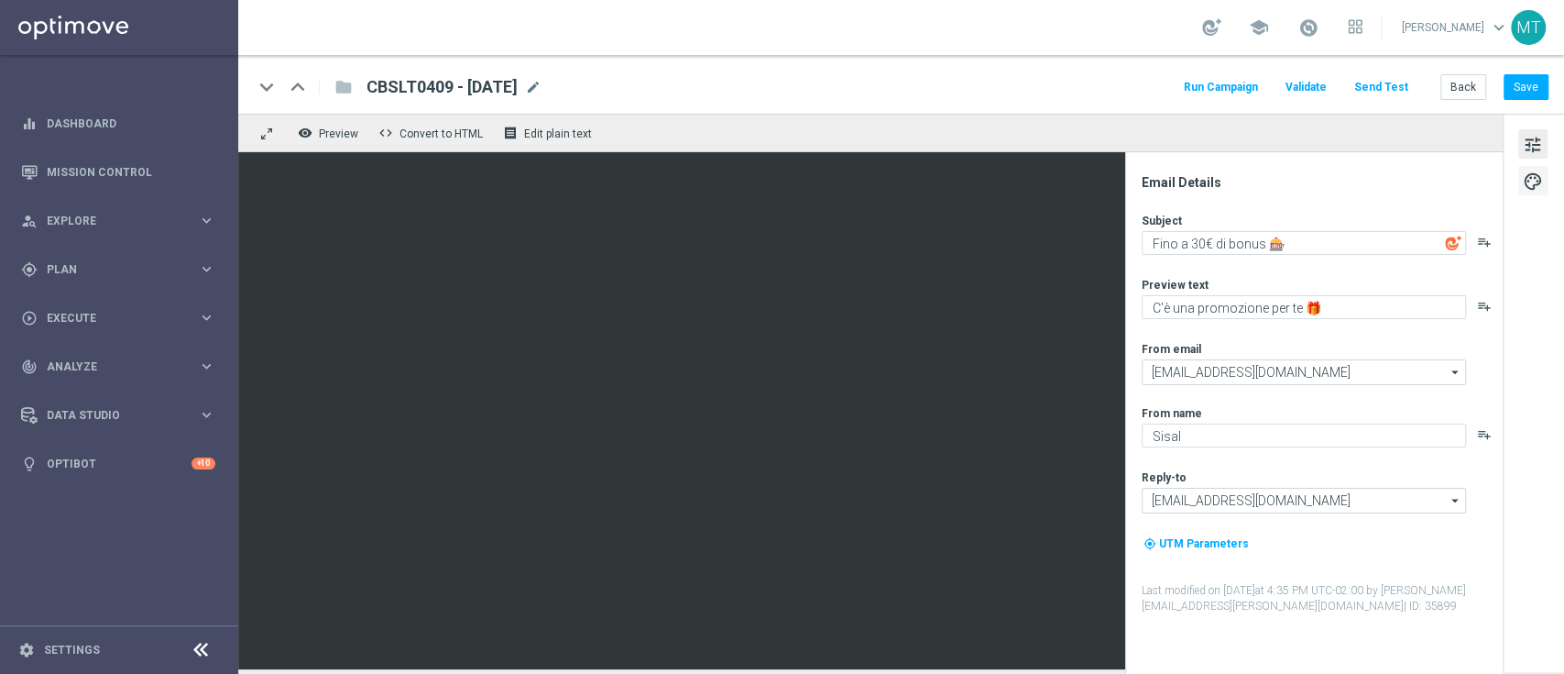
click at [1539, 176] on span "palette" at bounding box center [1533, 182] width 20 height 24
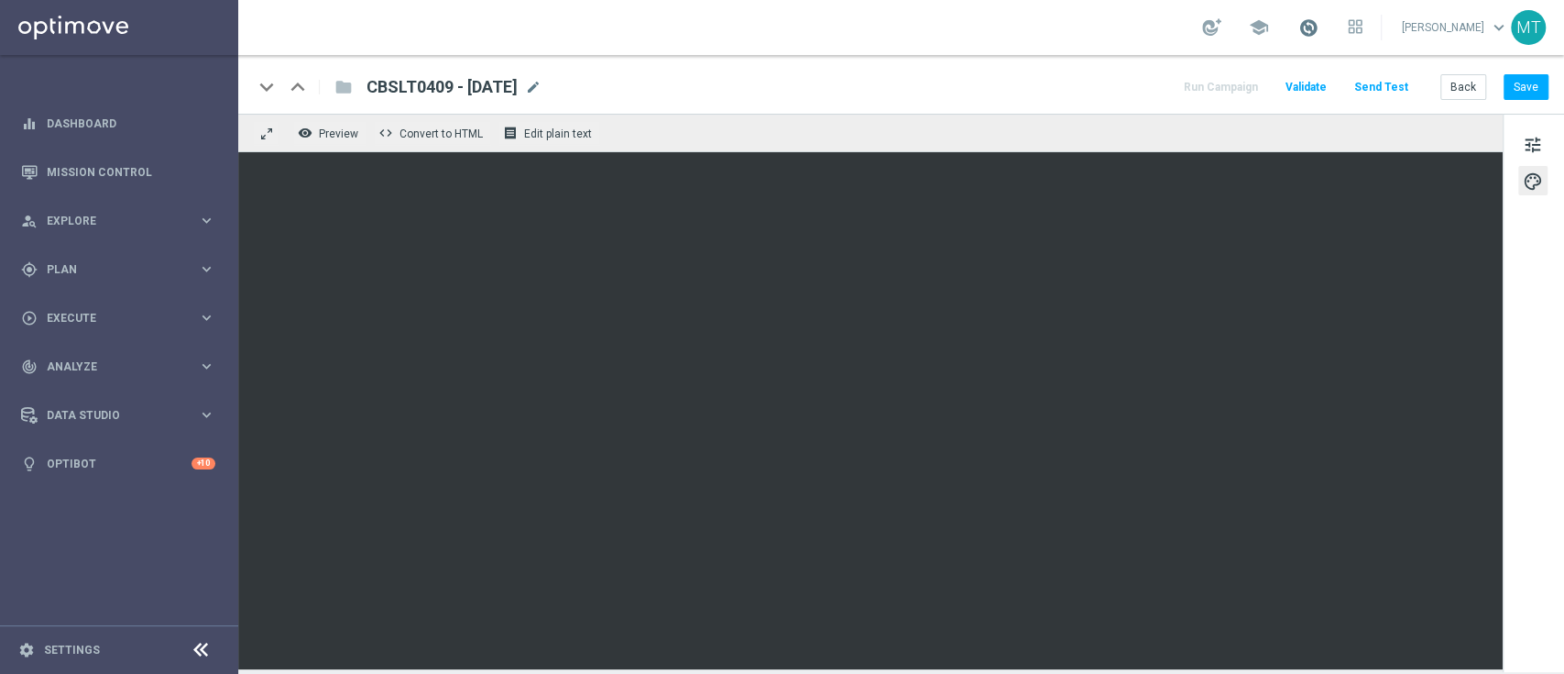
click at [1319, 26] on span at bounding box center [1309, 27] width 20 height 20
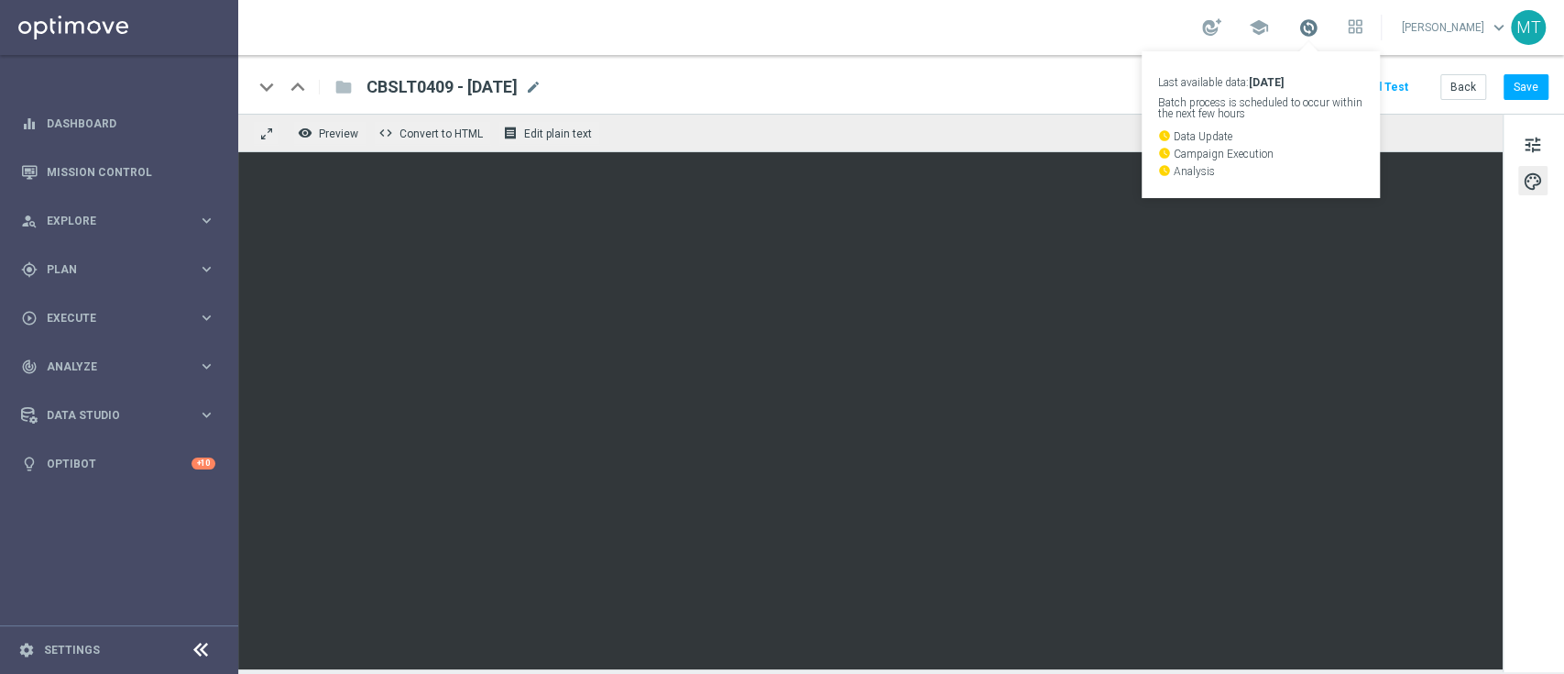
click at [1319, 26] on span at bounding box center [1309, 27] width 20 height 20
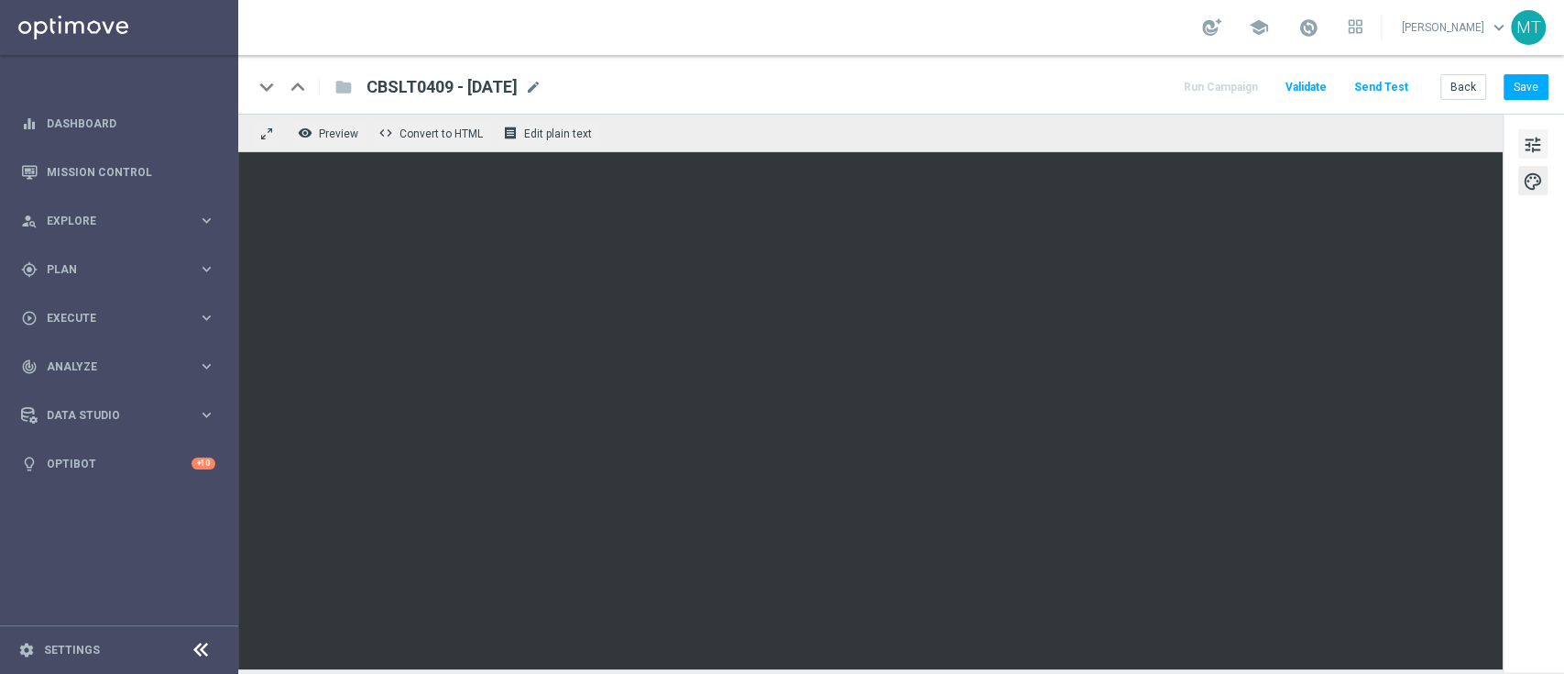
click at [1532, 141] on span "tune" at bounding box center [1533, 145] width 20 height 24
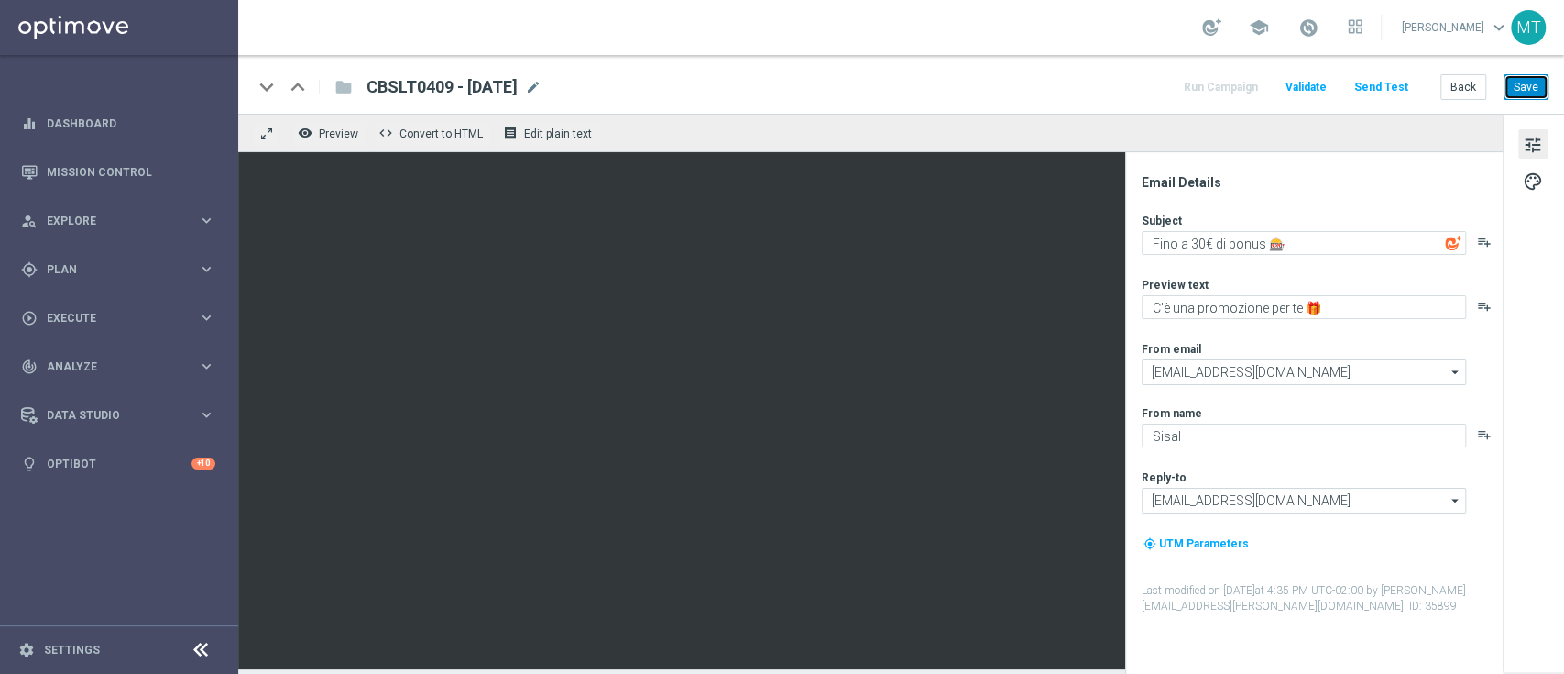
click at [1540, 77] on button "Save" at bounding box center [1526, 87] width 45 height 26
click at [131, 166] on link "Mission Control" at bounding box center [131, 172] width 169 height 49
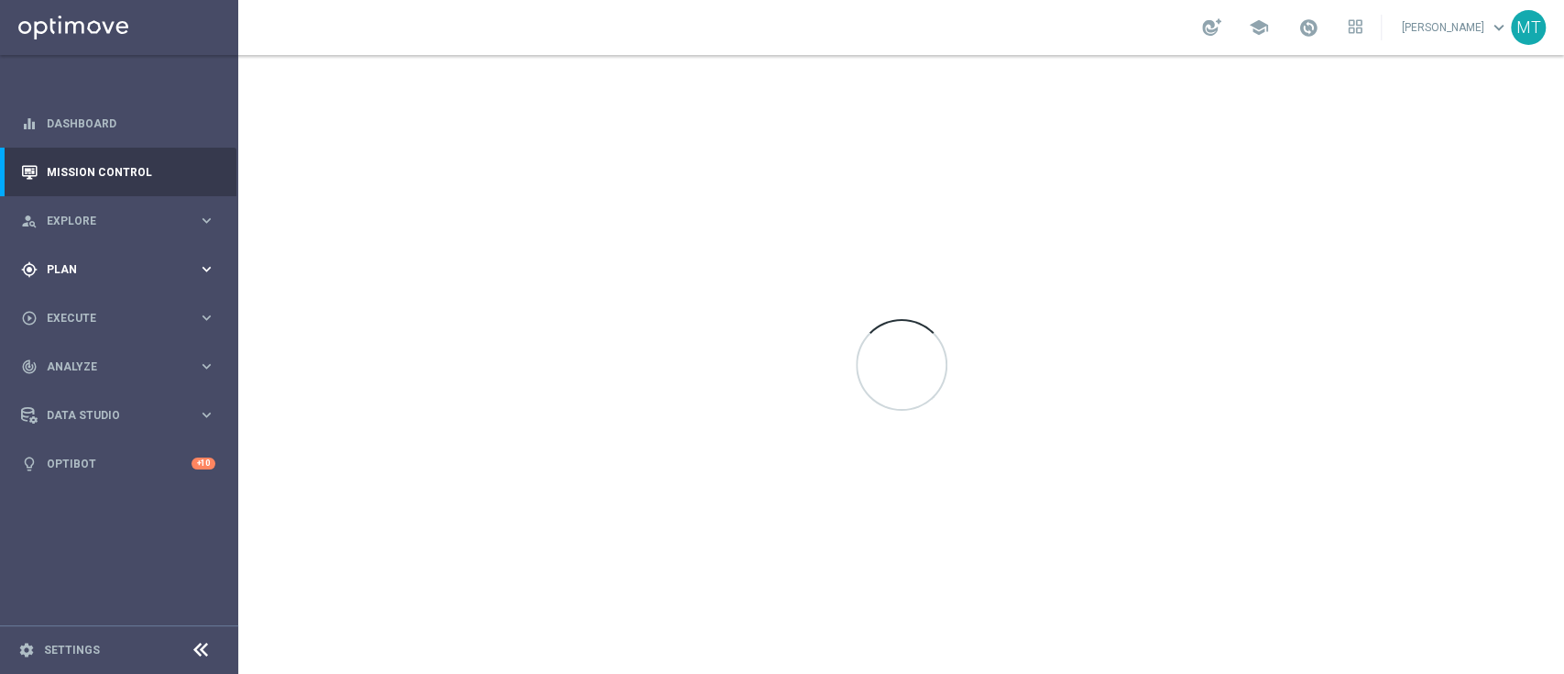
click at [145, 252] on div "gps_fixed Plan keyboard_arrow_right" at bounding box center [118, 269] width 236 height 49
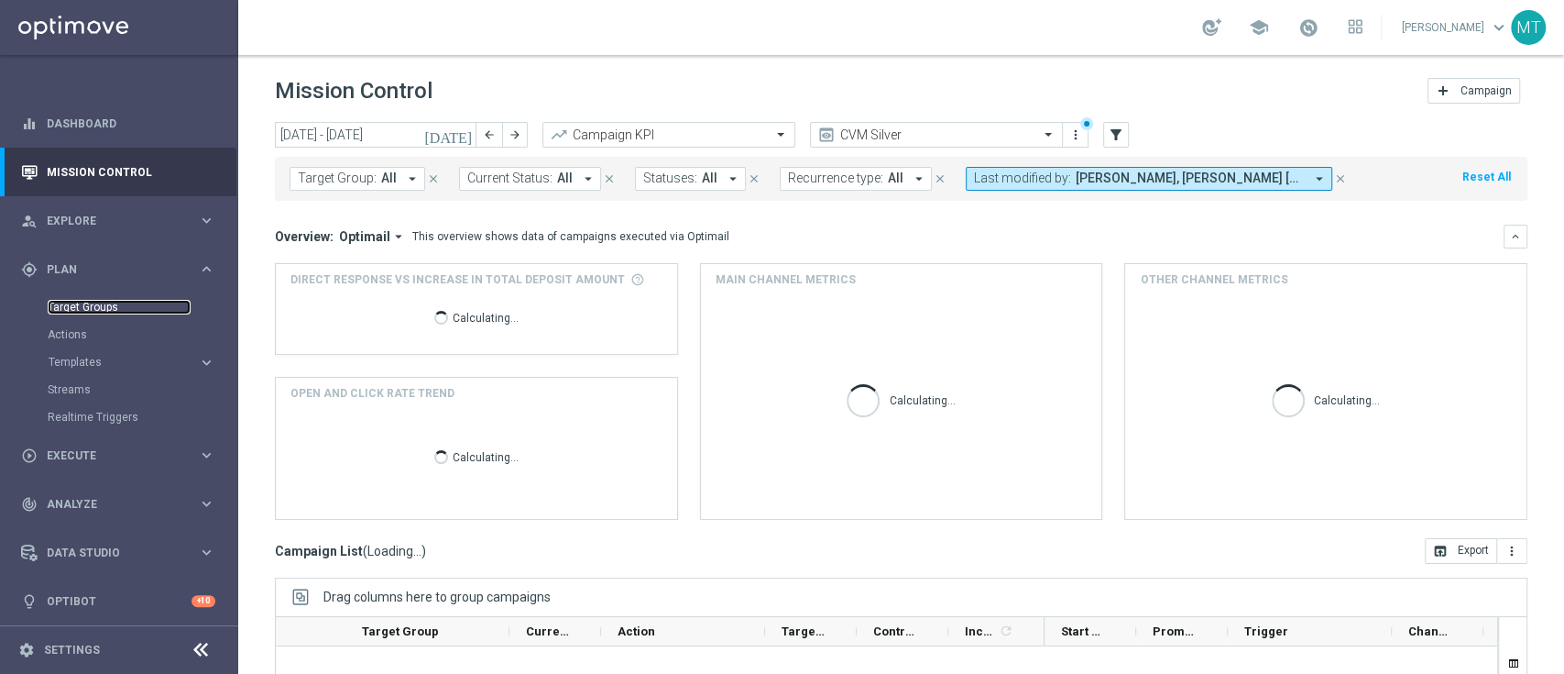
click at [105, 304] on link "Target Groups" at bounding box center [119, 307] width 143 height 15
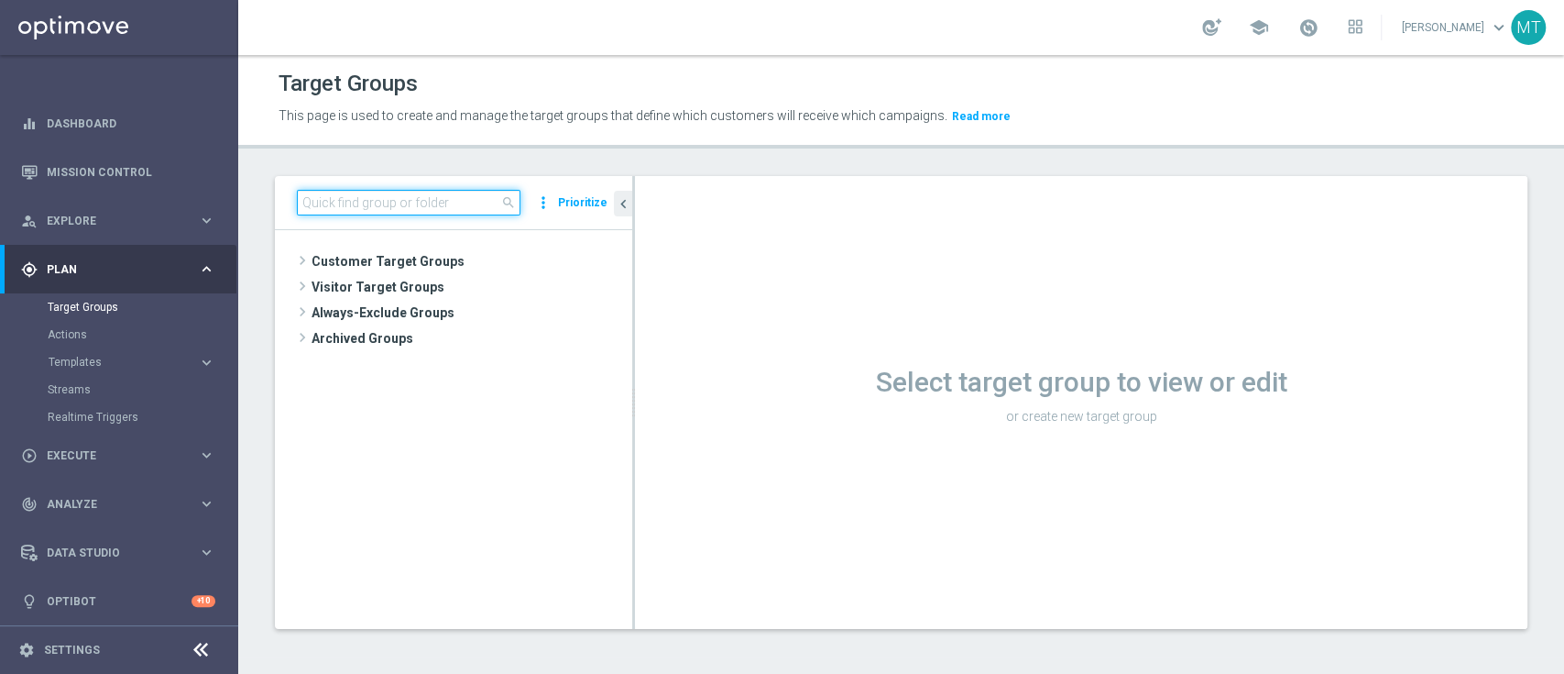
click at [367, 199] on input at bounding box center [409, 203] width 224 height 26
paste input "Multi Talent ggr nb lm > 0 1st Casino saldo"
type input "Multi Talent ggr nb lm > 0 1st Casino saldo"
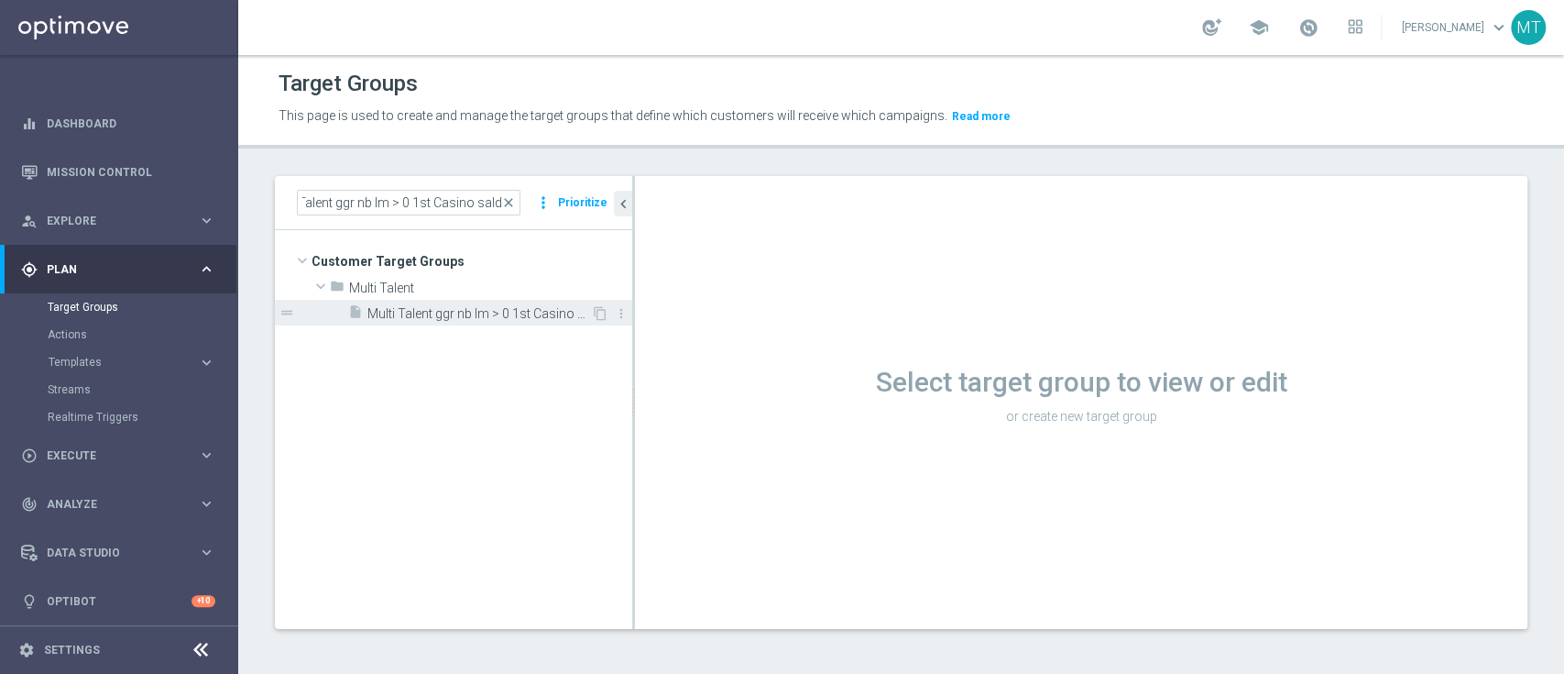
scroll to position [0, 0]
click at [444, 314] on span "Multi Talent ggr nb lm > 0 1st Casino saldo" at bounding box center [480, 314] width 224 height 16
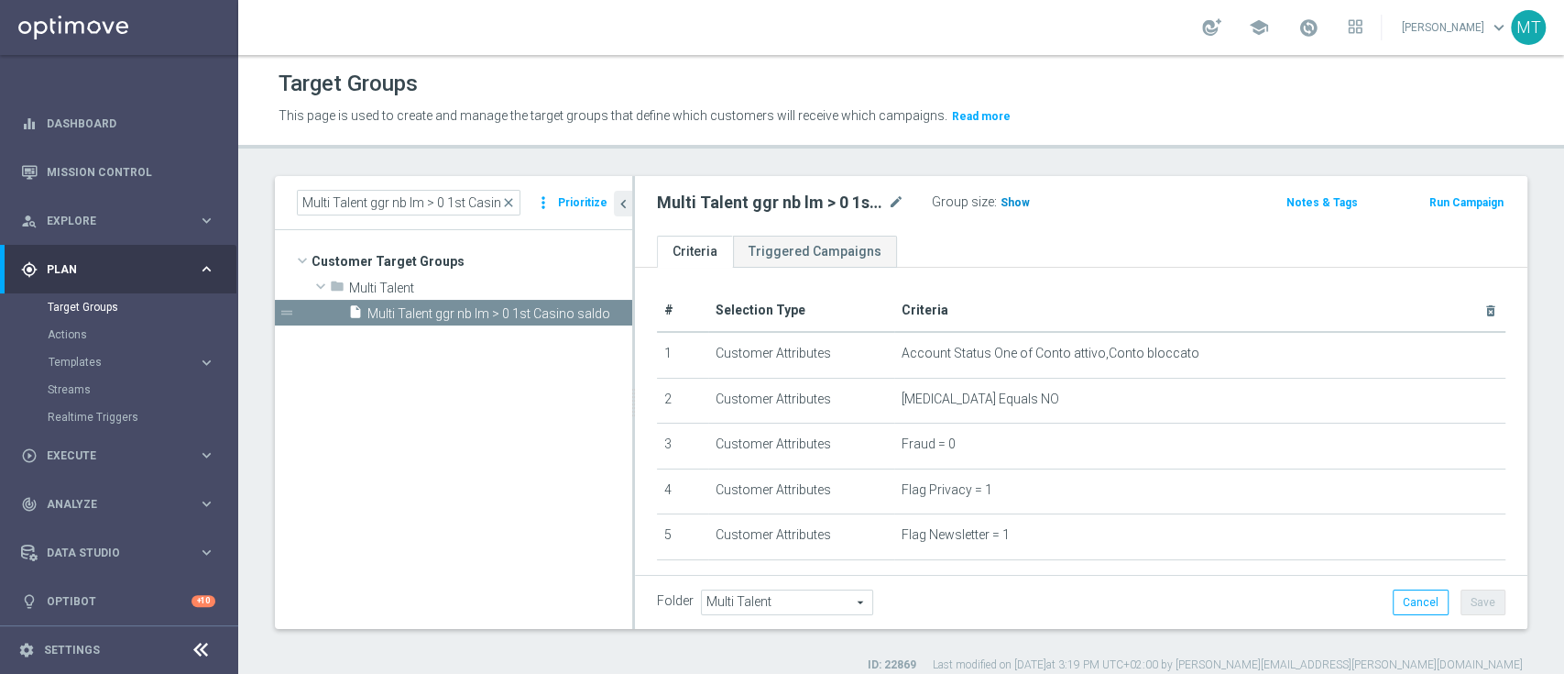
click at [1008, 204] on span "Show" at bounding box center [1015, 202] width 29 height 13
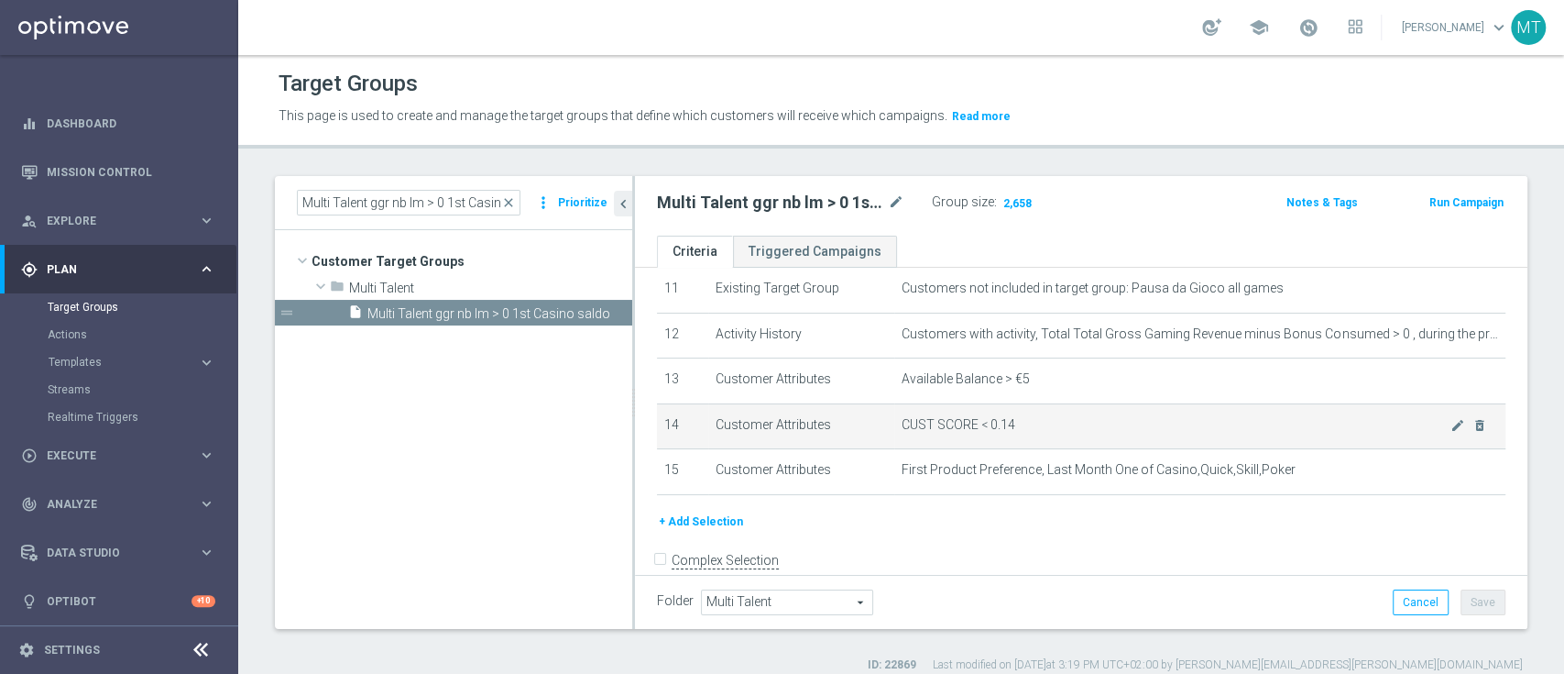
scroll to position [521, 0]
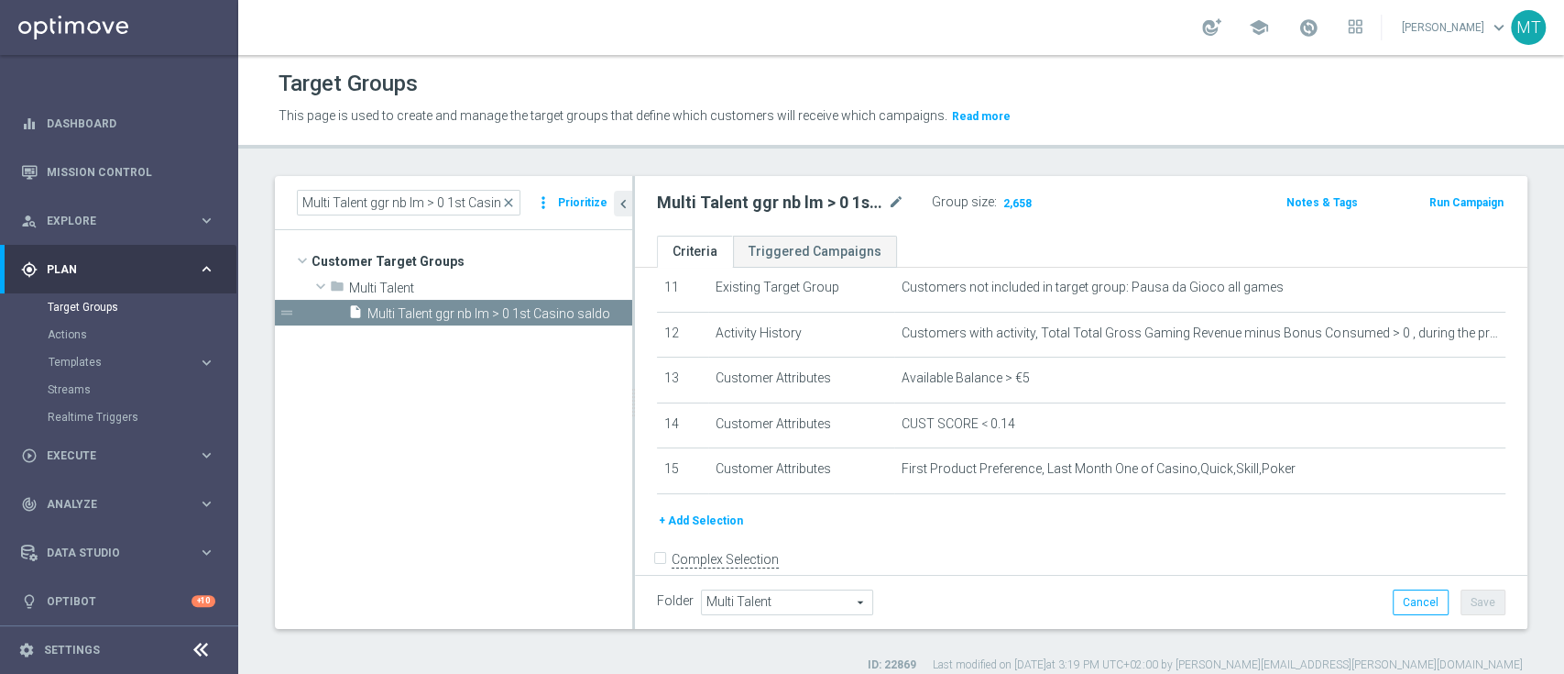
click at [1439, 209] on button "Run Campaign" at bounding box center [1467, 202] width 78 height 20
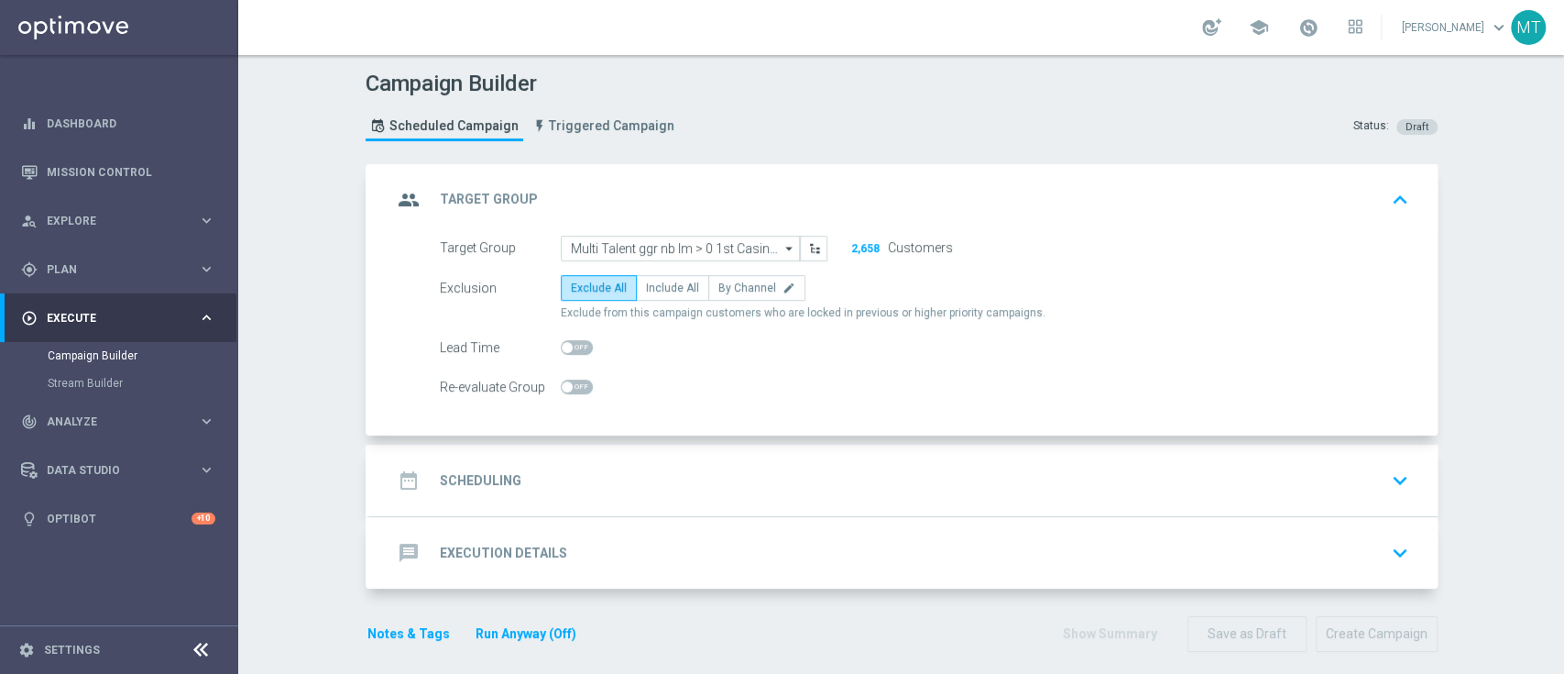
click at [585, 458] on div "date_range Scheduling keyboard_arrow_down" at bounding box center [904, 479] width 1068 height 71
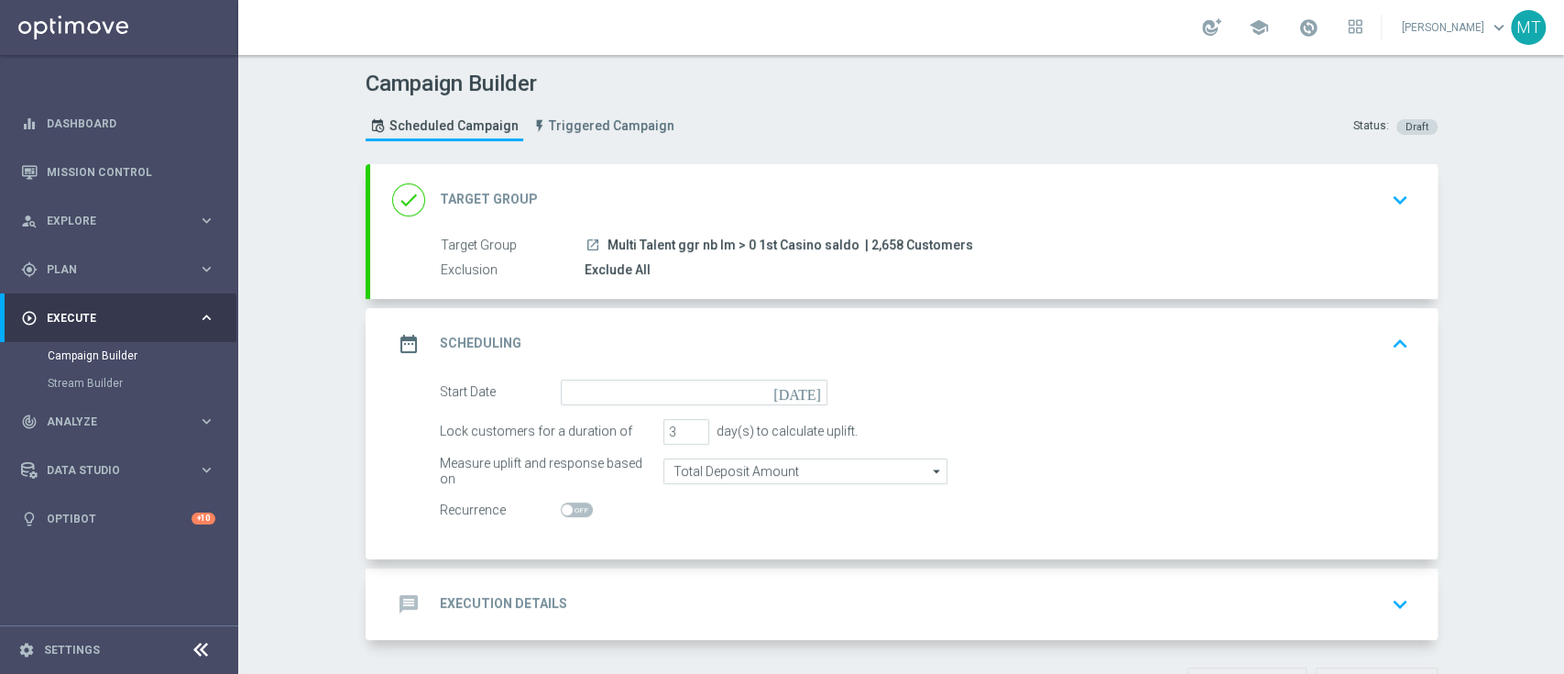
click at [609, 406] on form "Start Date today Lock customers for a duration of 3 day(s) to calculate uplift.…" at bounding box center [925, 451] width 970 height 144
click at [598, 393] on input at bounding box center [694, 392] width 267 height 26
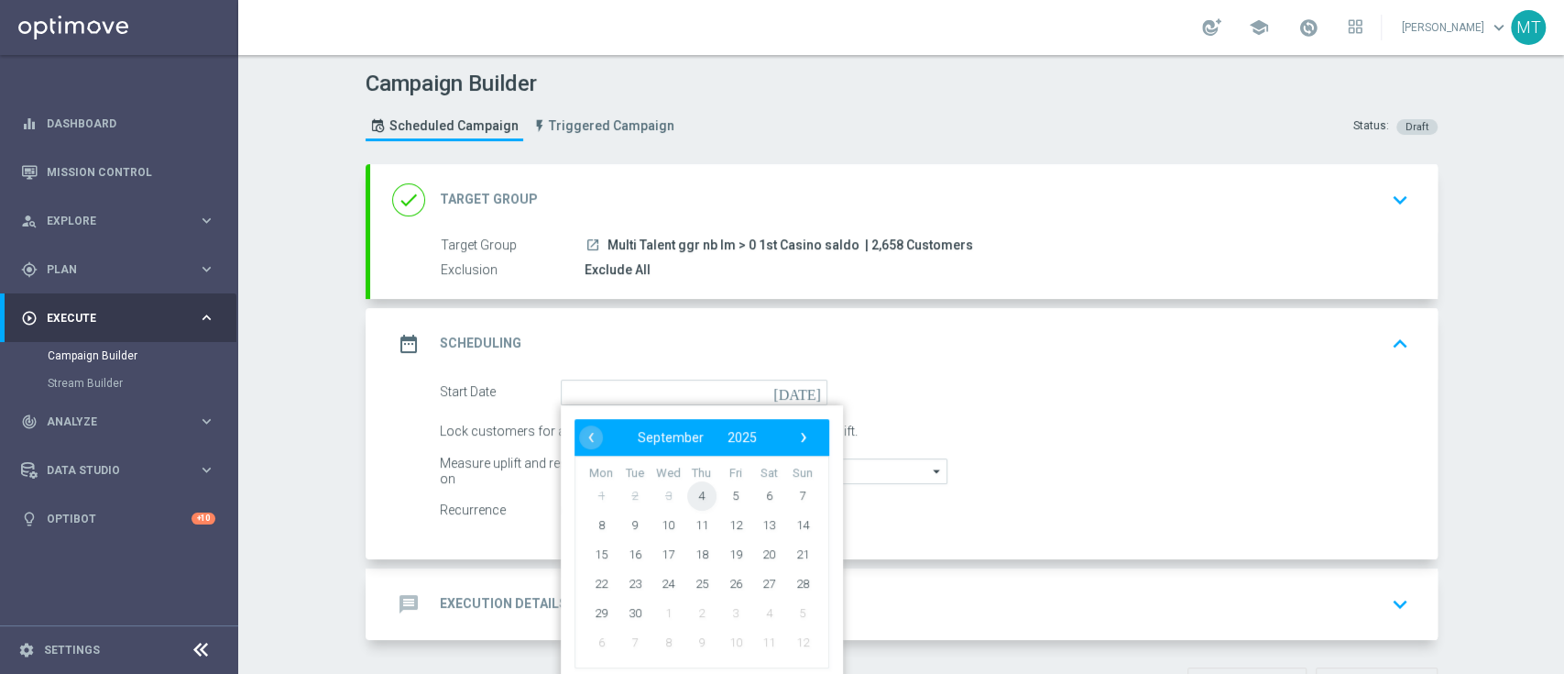
click at [692, 488] on span "4" at bounding box center [700, 494] width 29 height 29
type input "[DATE]"
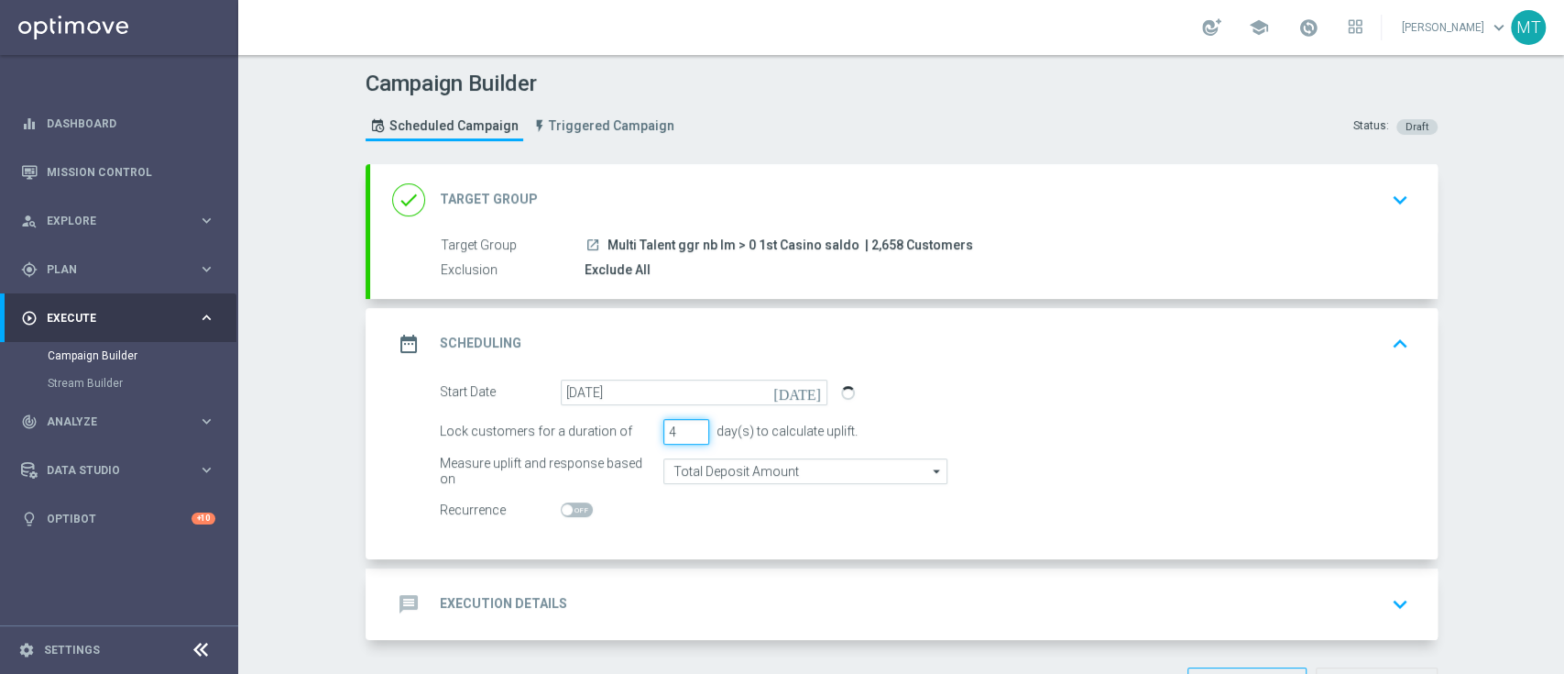
type input "4"
click at [685, 424] on input "4" at bounding box center [687, 432] width 46 height 26
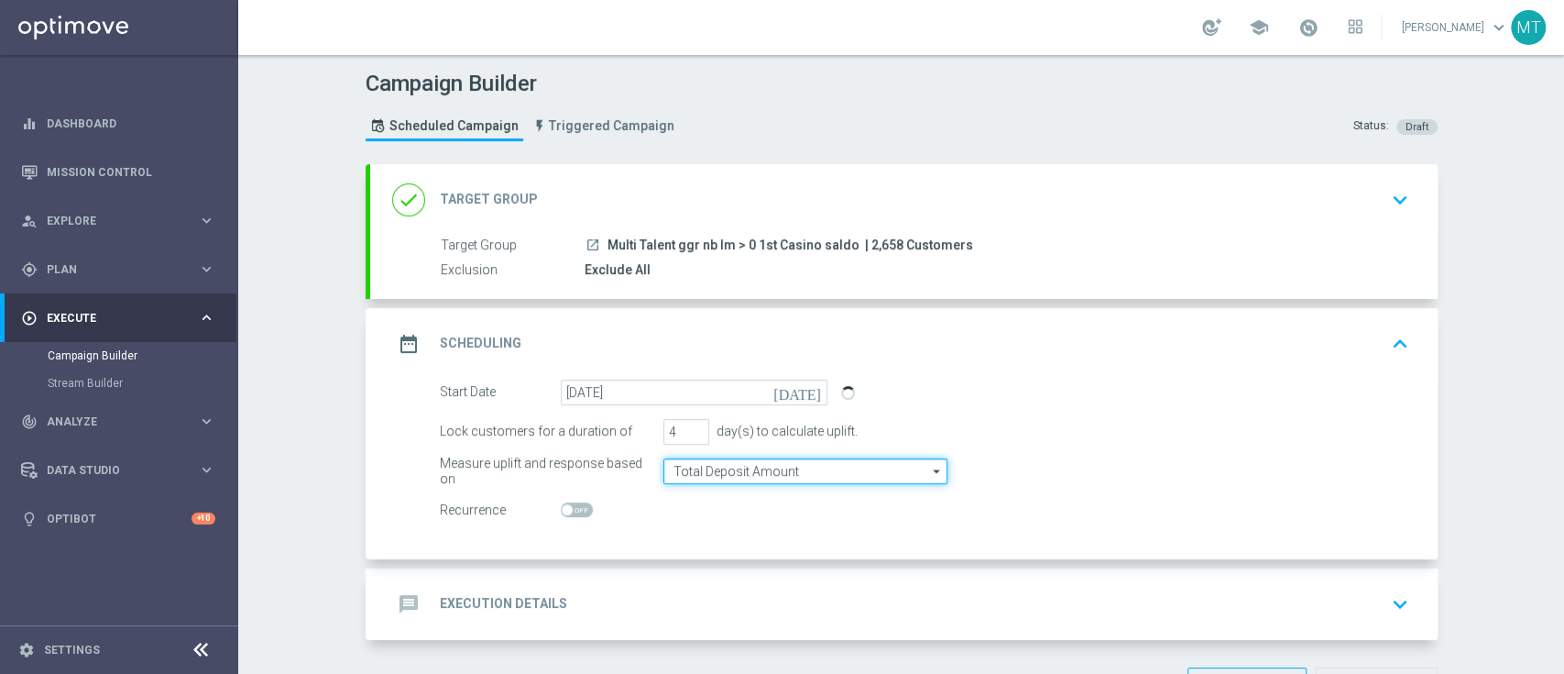
click at [689, 458] on input "Total Deposit Amount" at bounding box center [806, 471] width 284 height 26
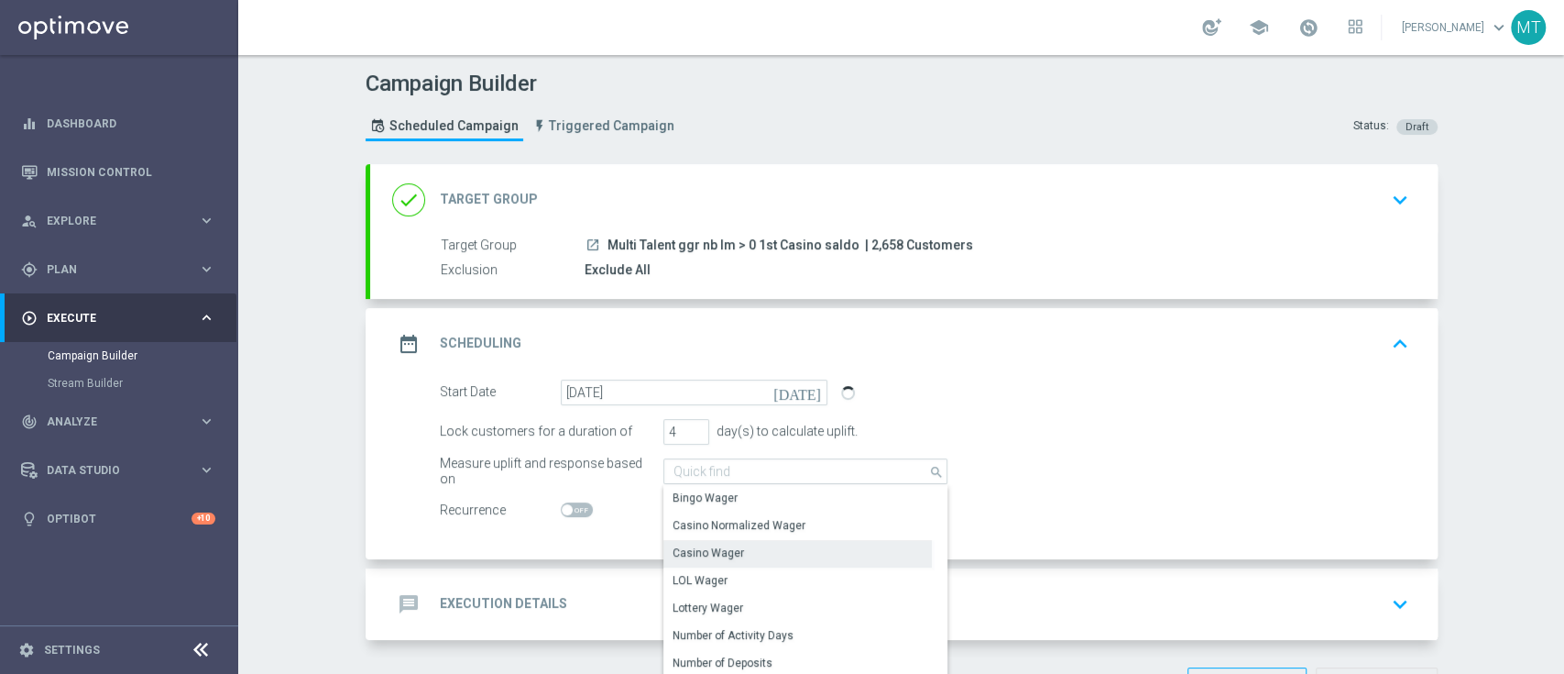
click at [710, 542] on div "Casino Wager" at bounding box center [798, 553] width 269 height 26
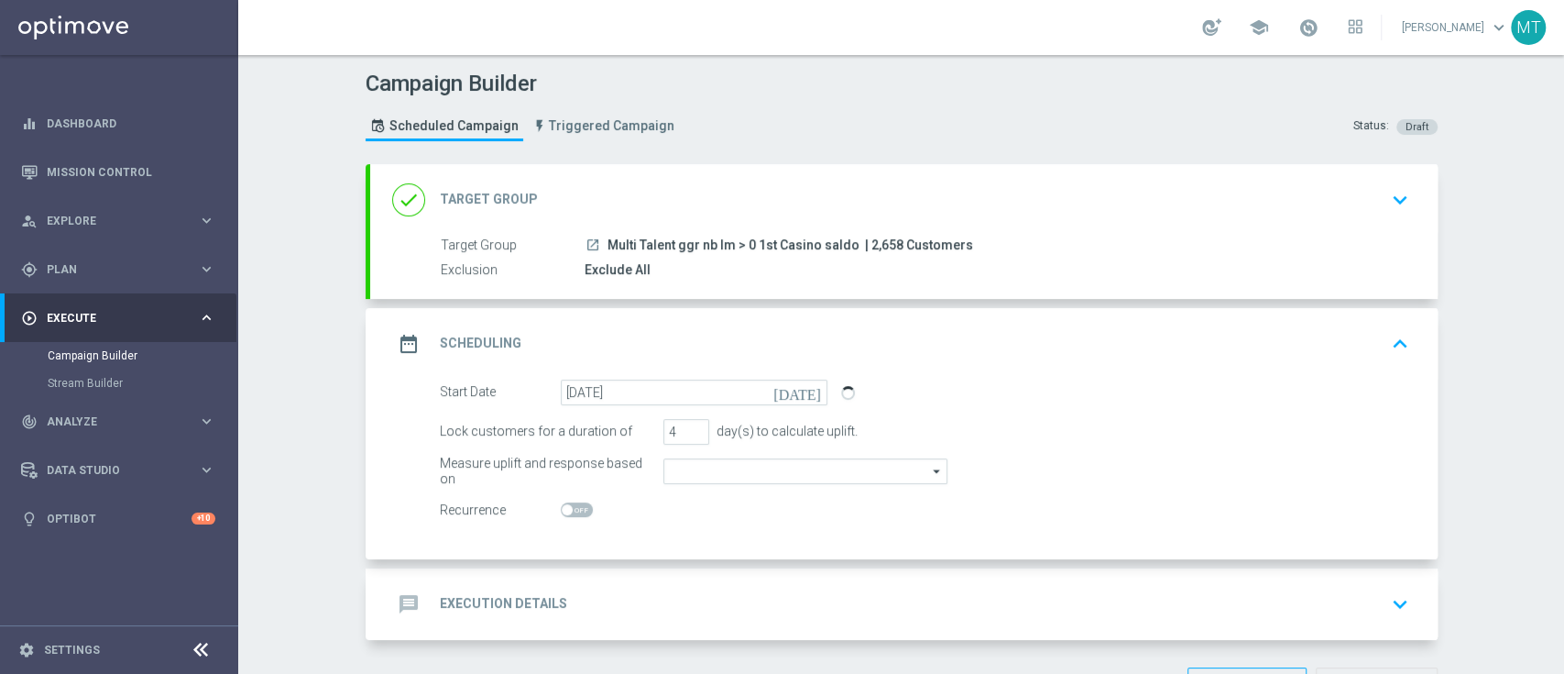
type input "Casino Wager"
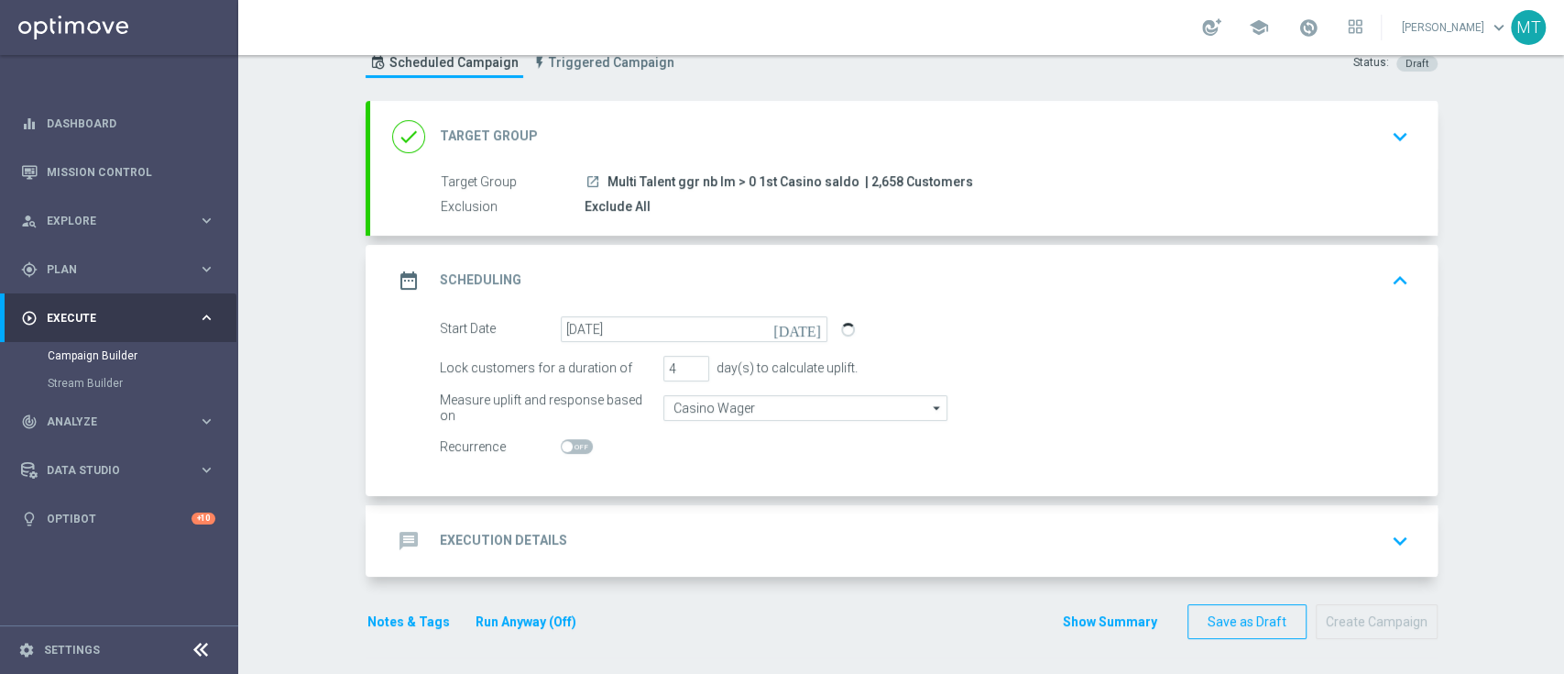
click at [686, 533] on div "message Execution Details keyboard_arrow_down" at bounding box center [904, 540] width 1024 height 35
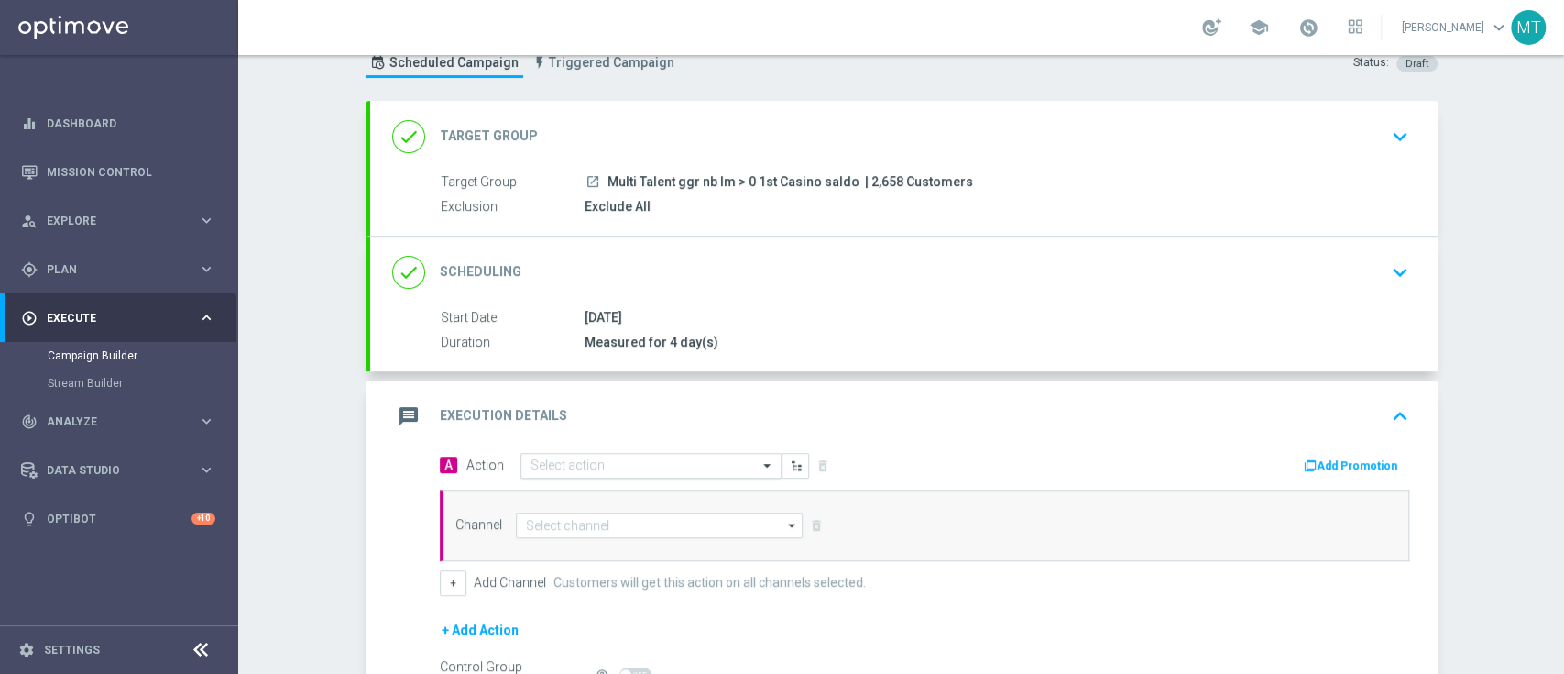
click at [586, 460] on input "text" at bounding box center [633, 466] width 204 height 16
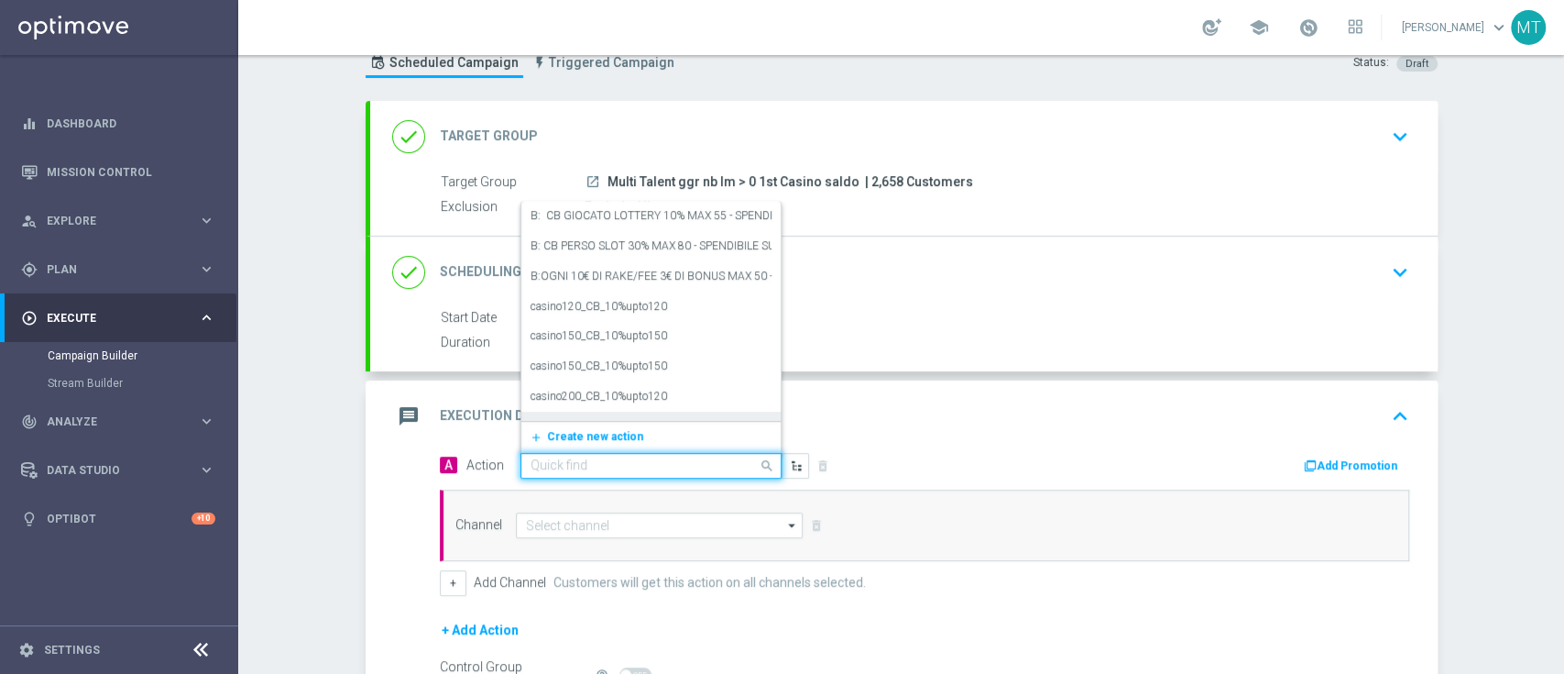
paste input "cashback slot 30% fino a 30€ giocato min 10€"
type input "cashback slot 30% fino a 30€ giocato min 10€"
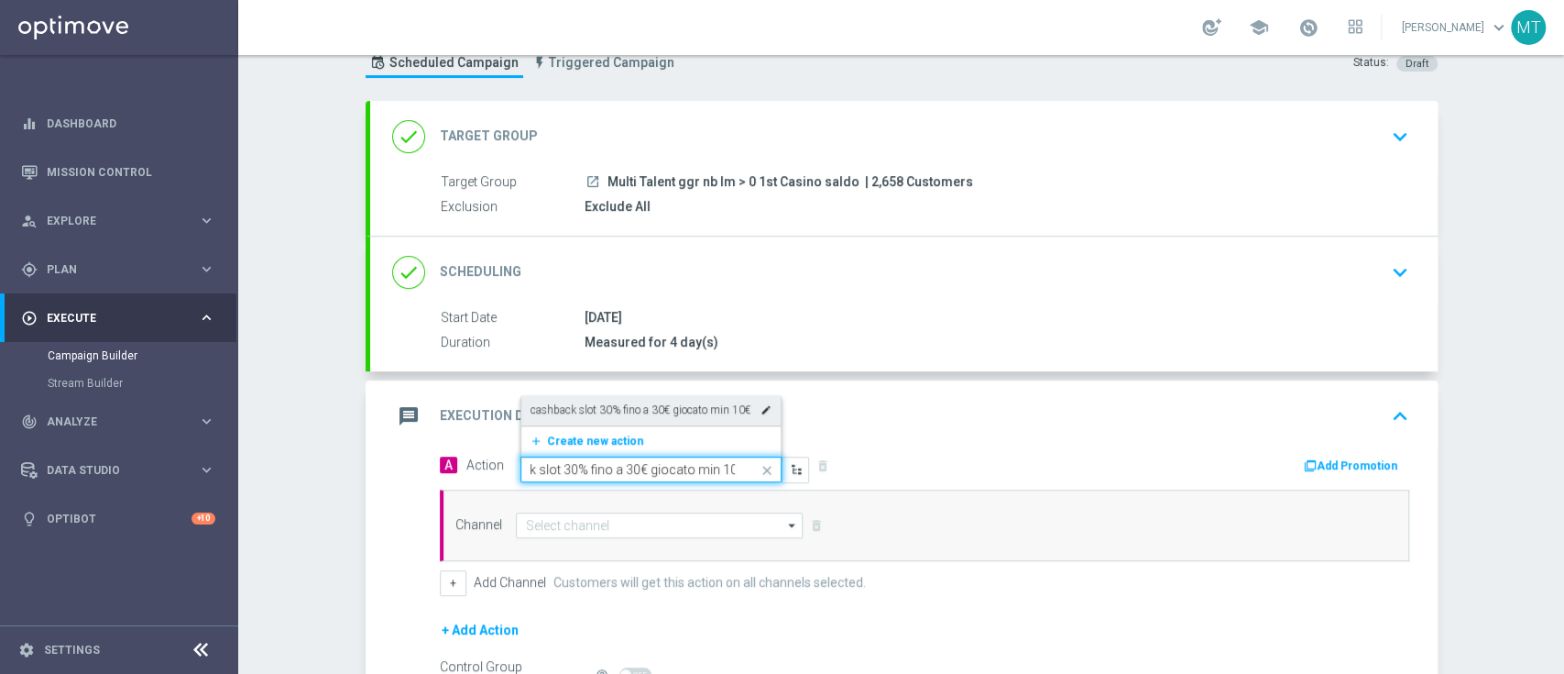
click at [631, 402] on label "cashback slot 30% fino a 30€ giocato min 10€" at bounding box center [641, 410] width 220 height 16
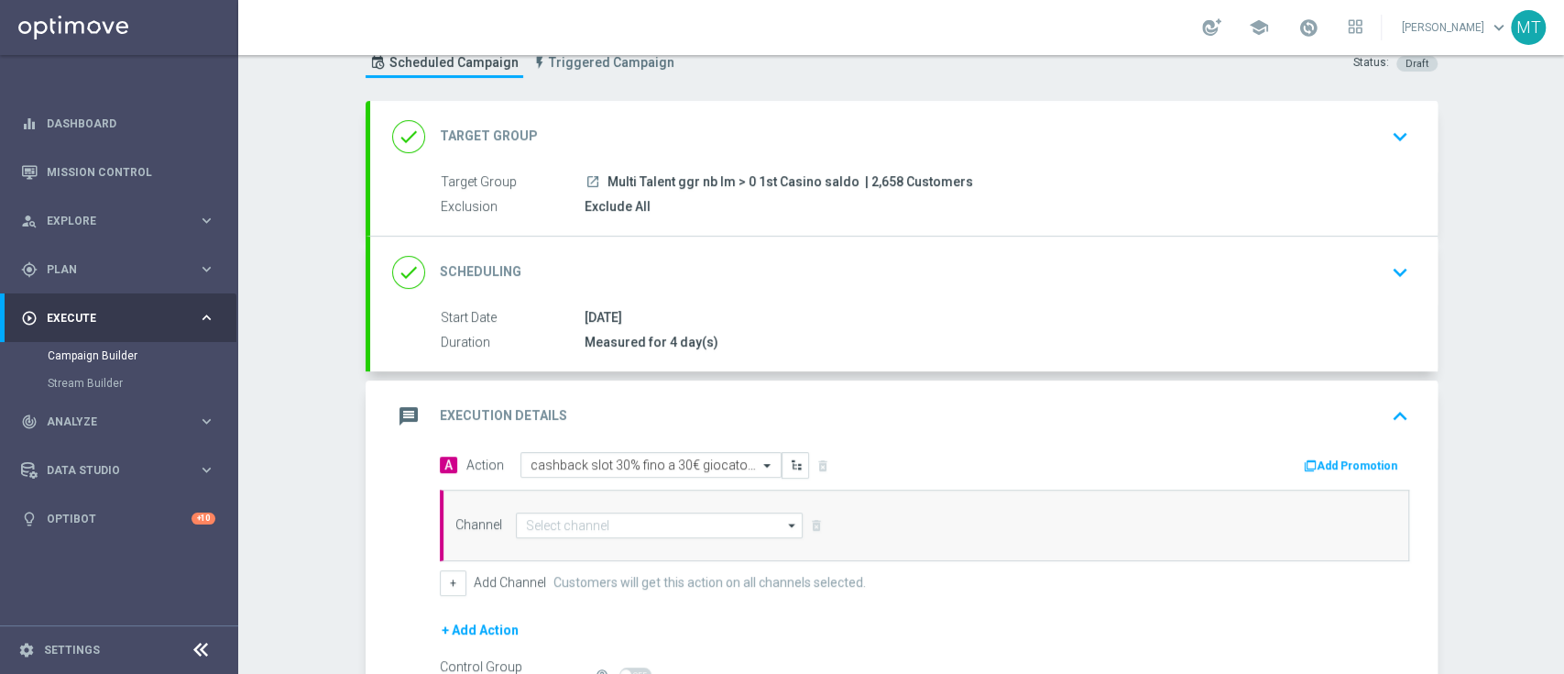
scroll to position [0, 0]
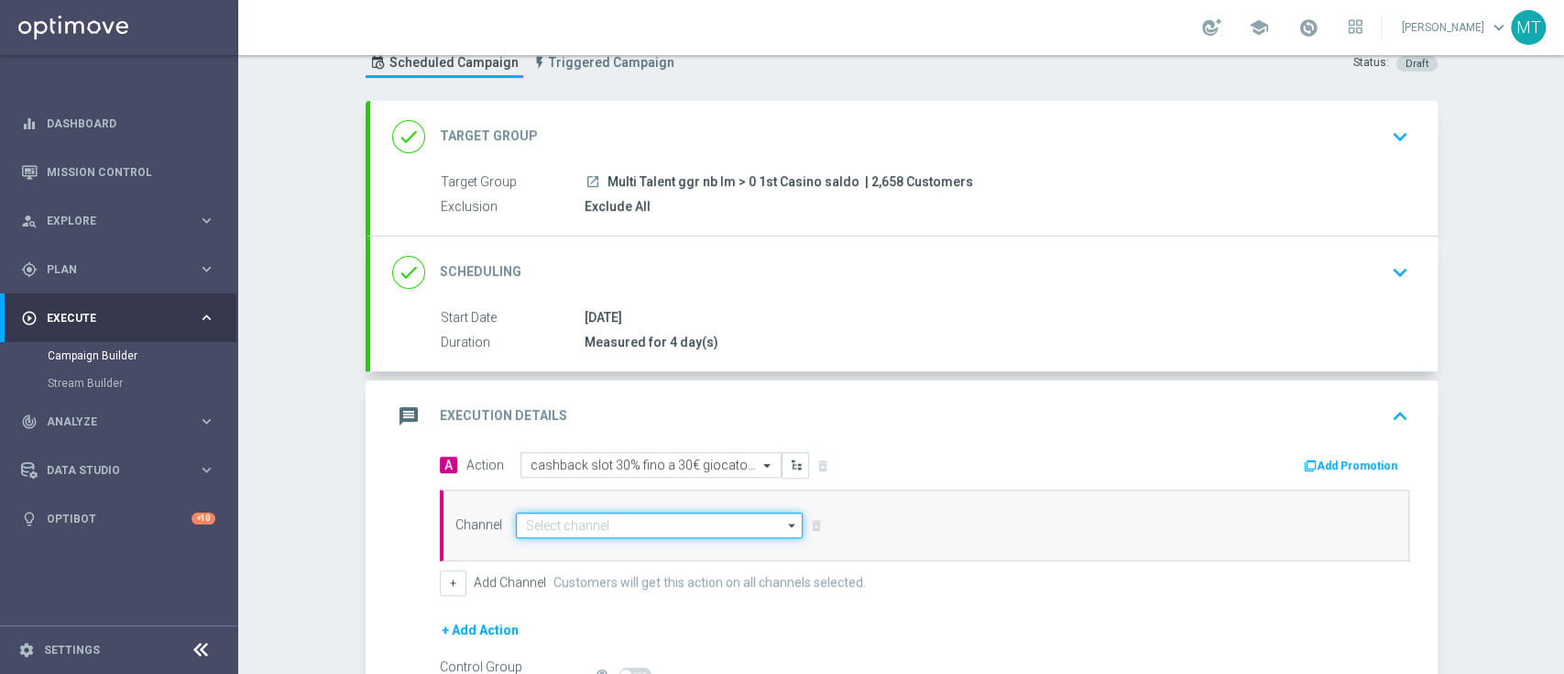
click at [623, 522] on input at bounding box center [660, 525] width 288 height 26
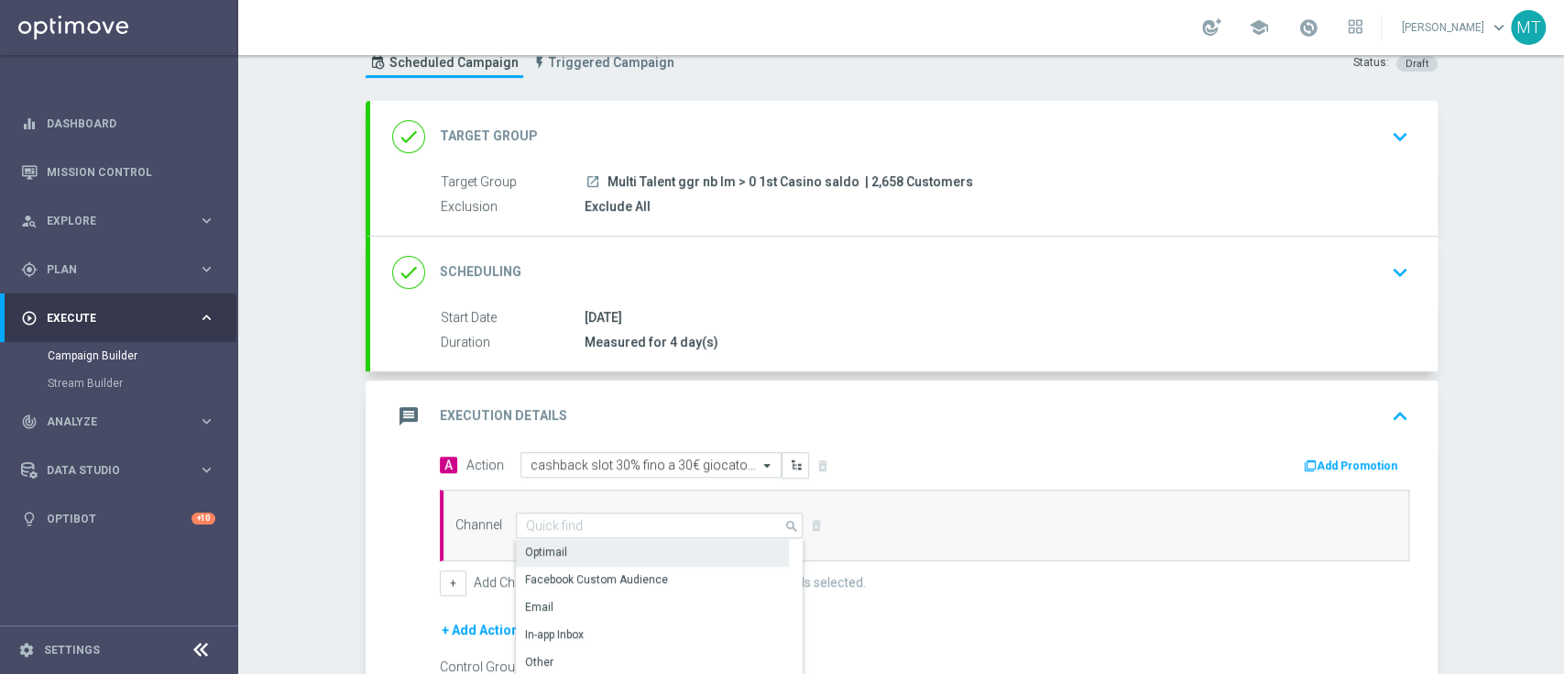
click at [614, 557] on div "Optimail" at bounding box center [652, 552] width 273 height 26
type input "Optimail"
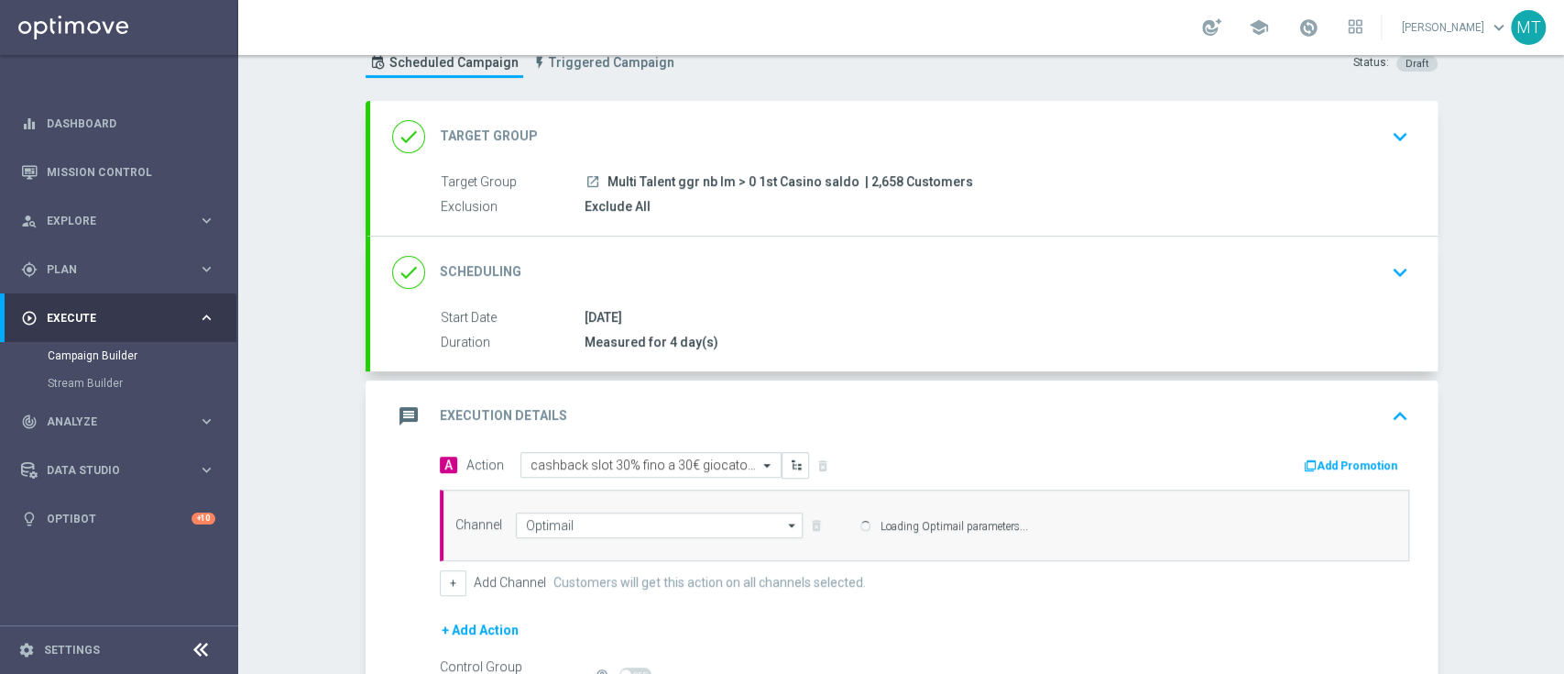
scroll to position [271, 0]
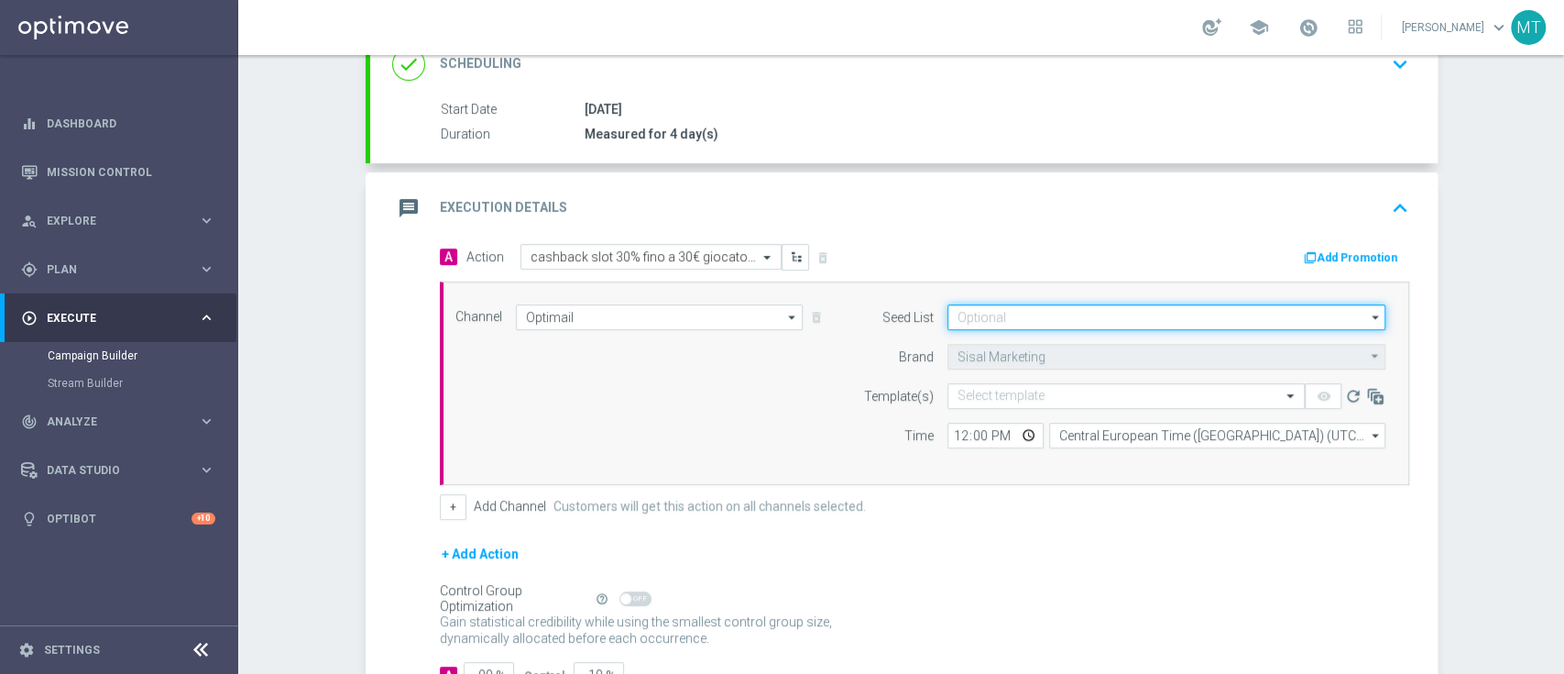
click at [1012, 311] on input at bounding box center [1167, 317] width 438 height 26
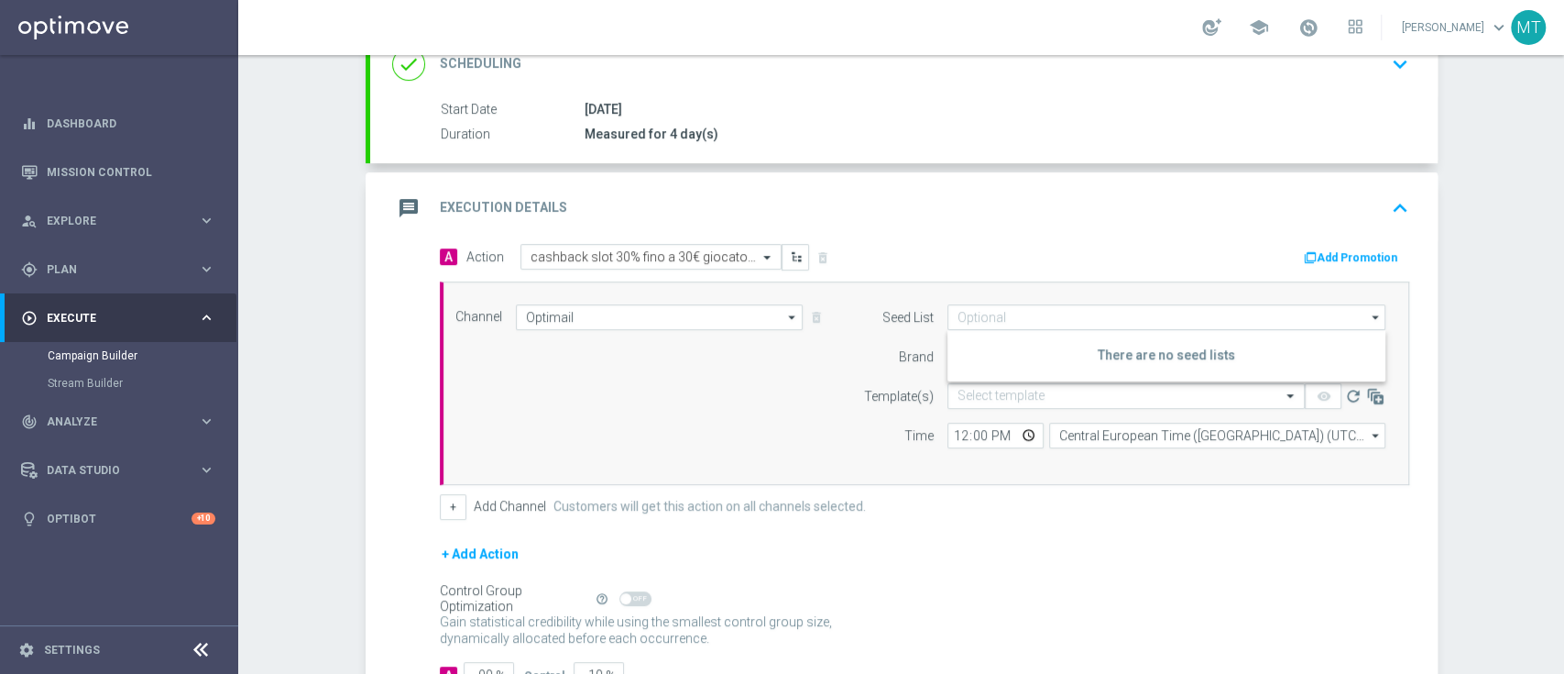
click at [840, 346] on div "Brand" at bounding box center [886, 357] width 93 height 26
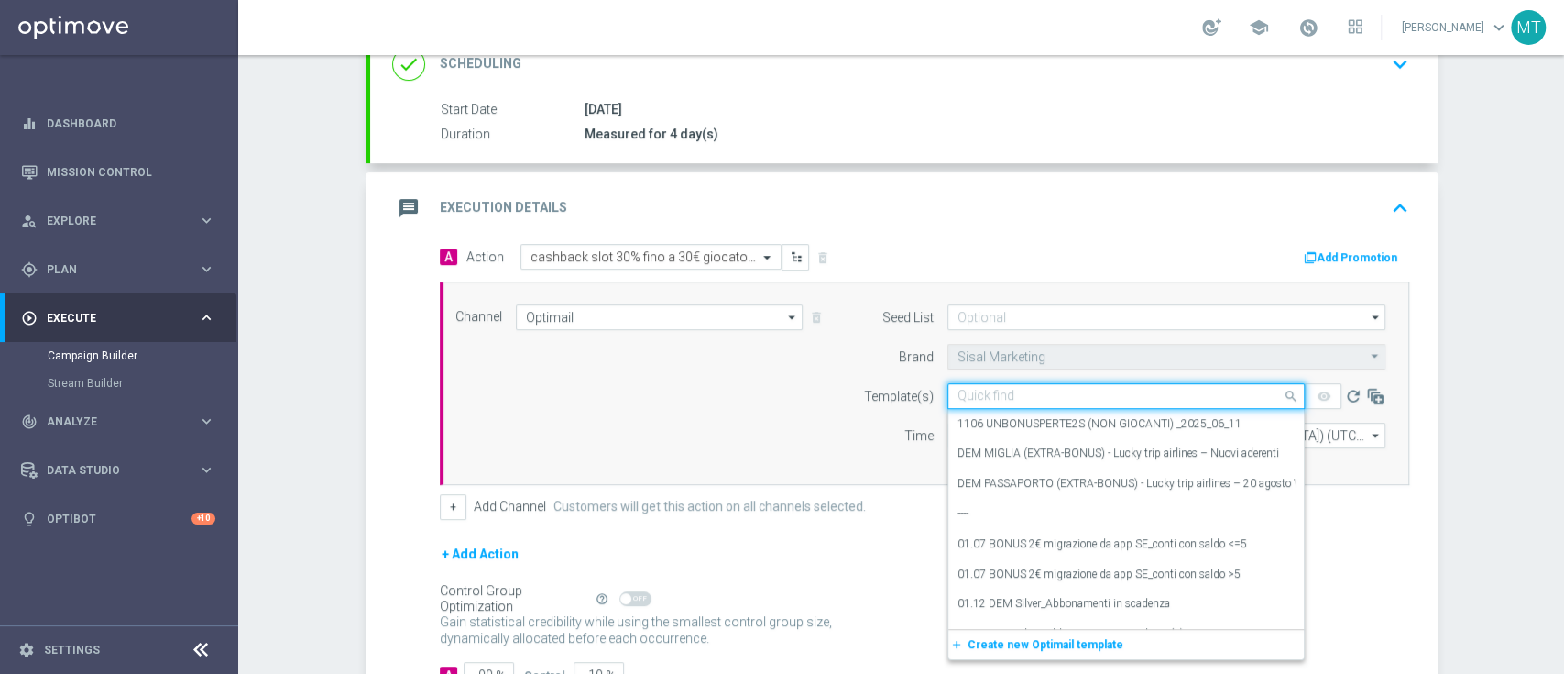
click at [999, 389] on input "text" at bounding box center [1108, 397] width 301 height 16
paste input "CBSLT0409 - 2025-09-04"
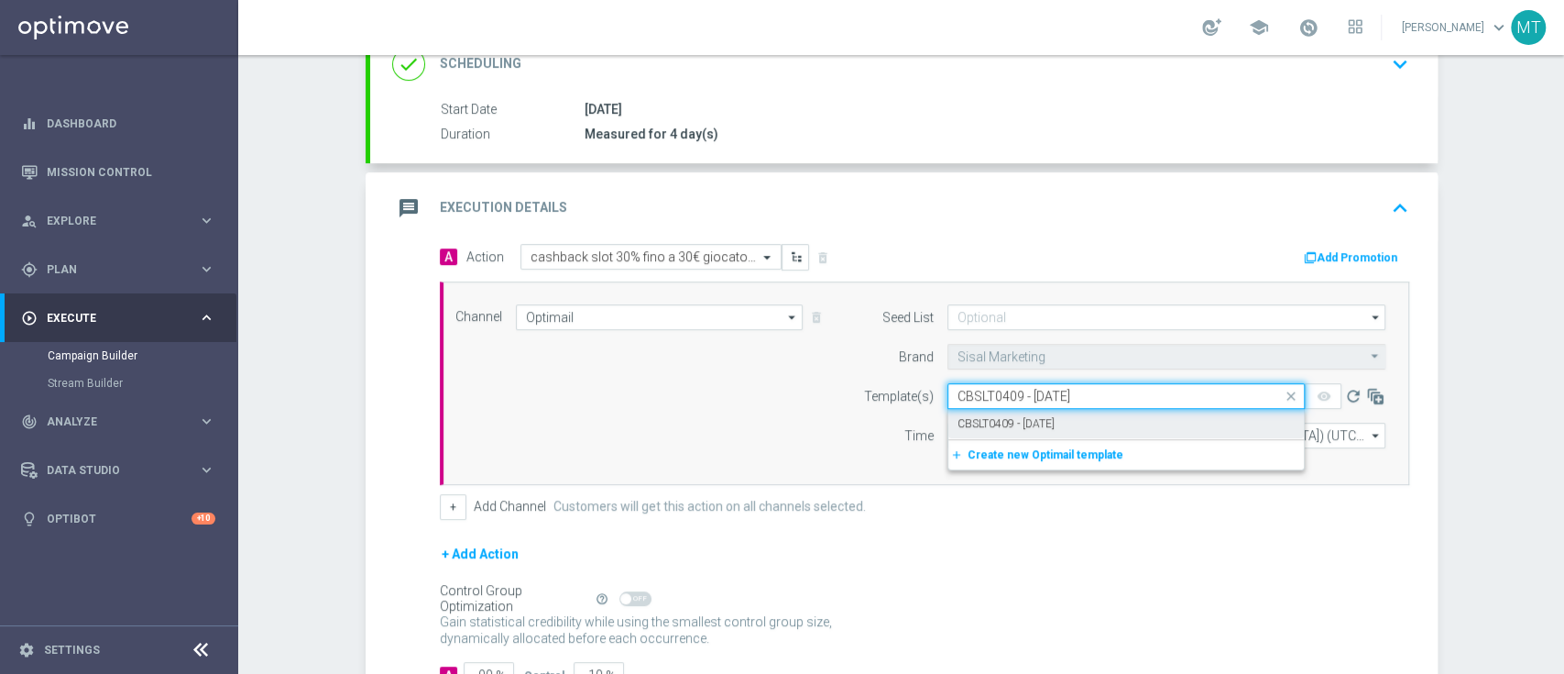
click at [1006, 416] on label "CBSLT0409 - 2025-09-04" at bounding box center [1006, 424] width 97 height 16
type input "CBSLT0409 - 2025-09-04"
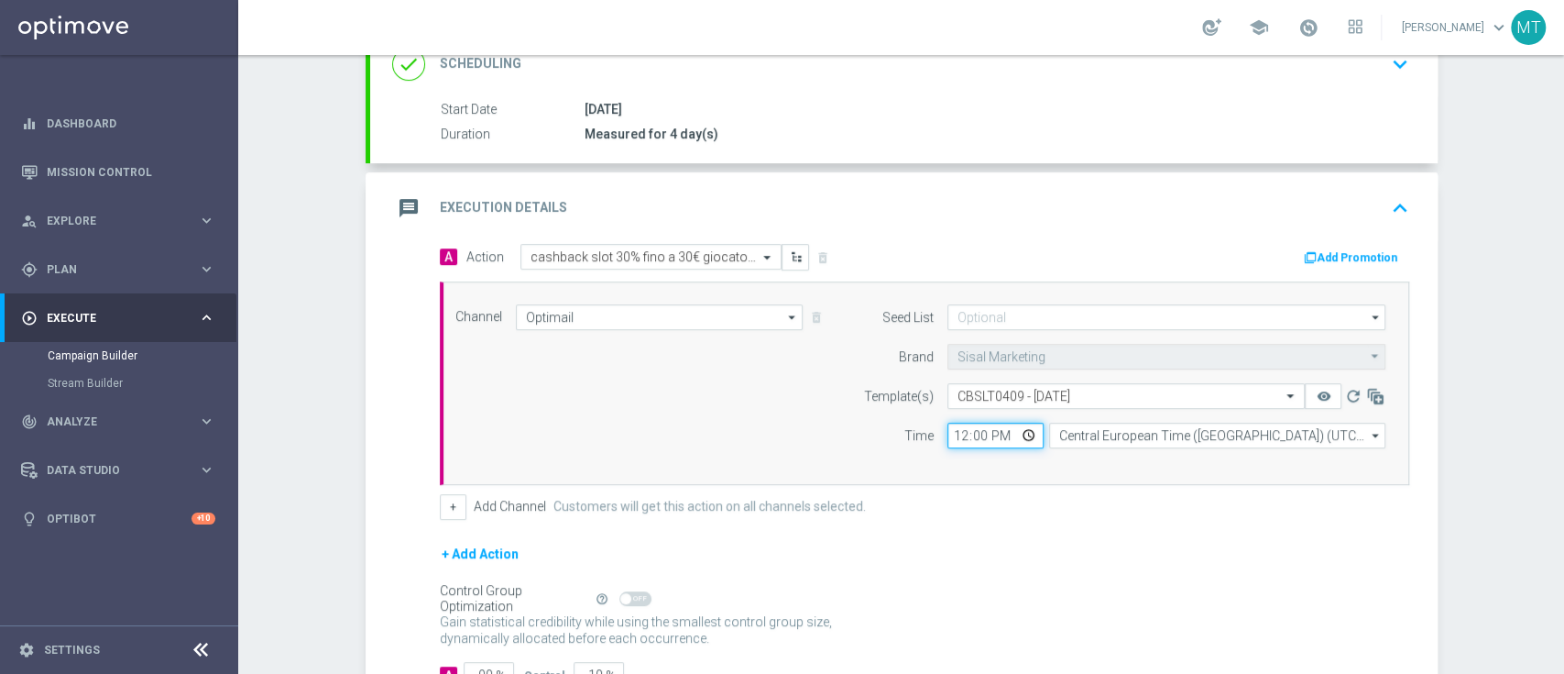
click at [951, 433] on input "12:00" at bounding box center [996, 436] width 96 height 26
type input "19:00"
click at [948, 439] on input "19:00" at bounding box center [996, 436] width 96 height 26
type input "18:00"
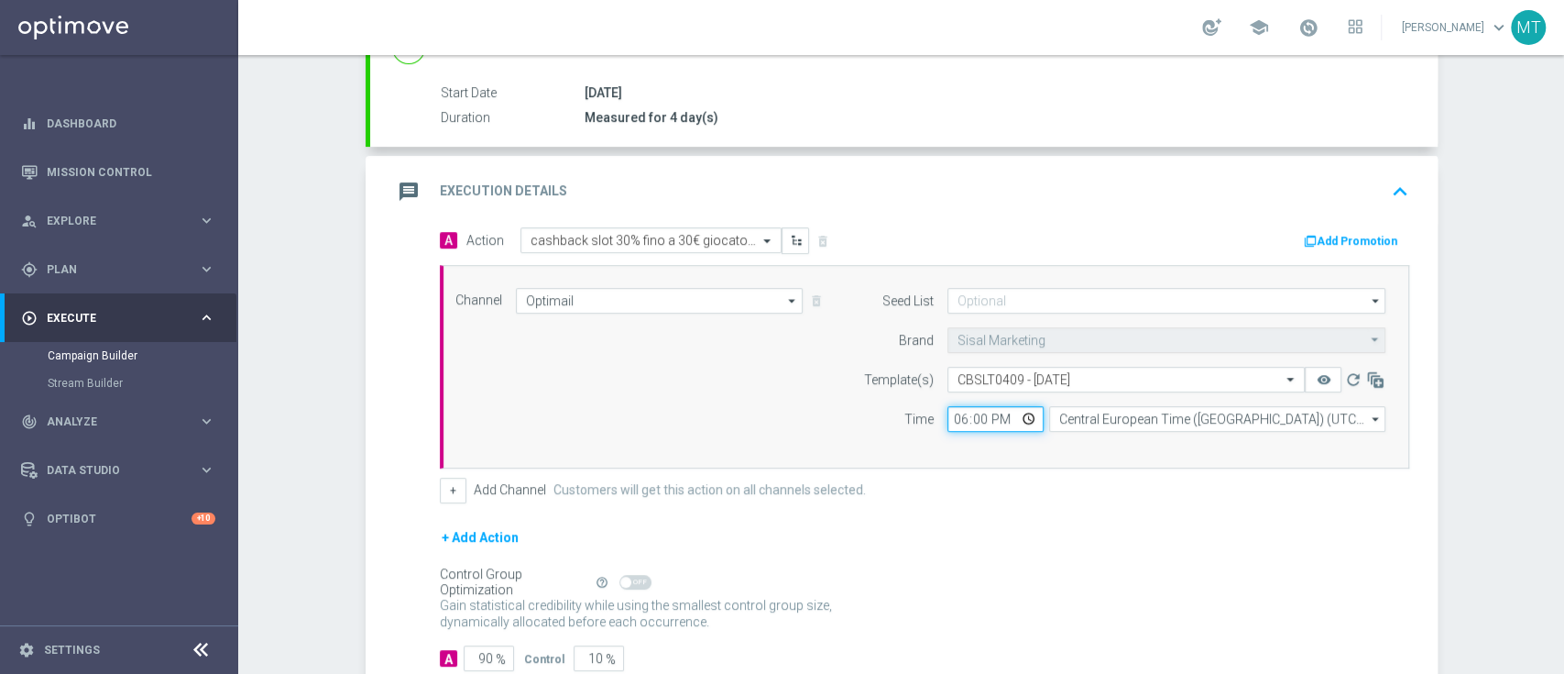
scroll to position [289, 0]
click at [1327, 233] on button "Add Promotion" at bounding box center [1353, 240] width 102 height 20
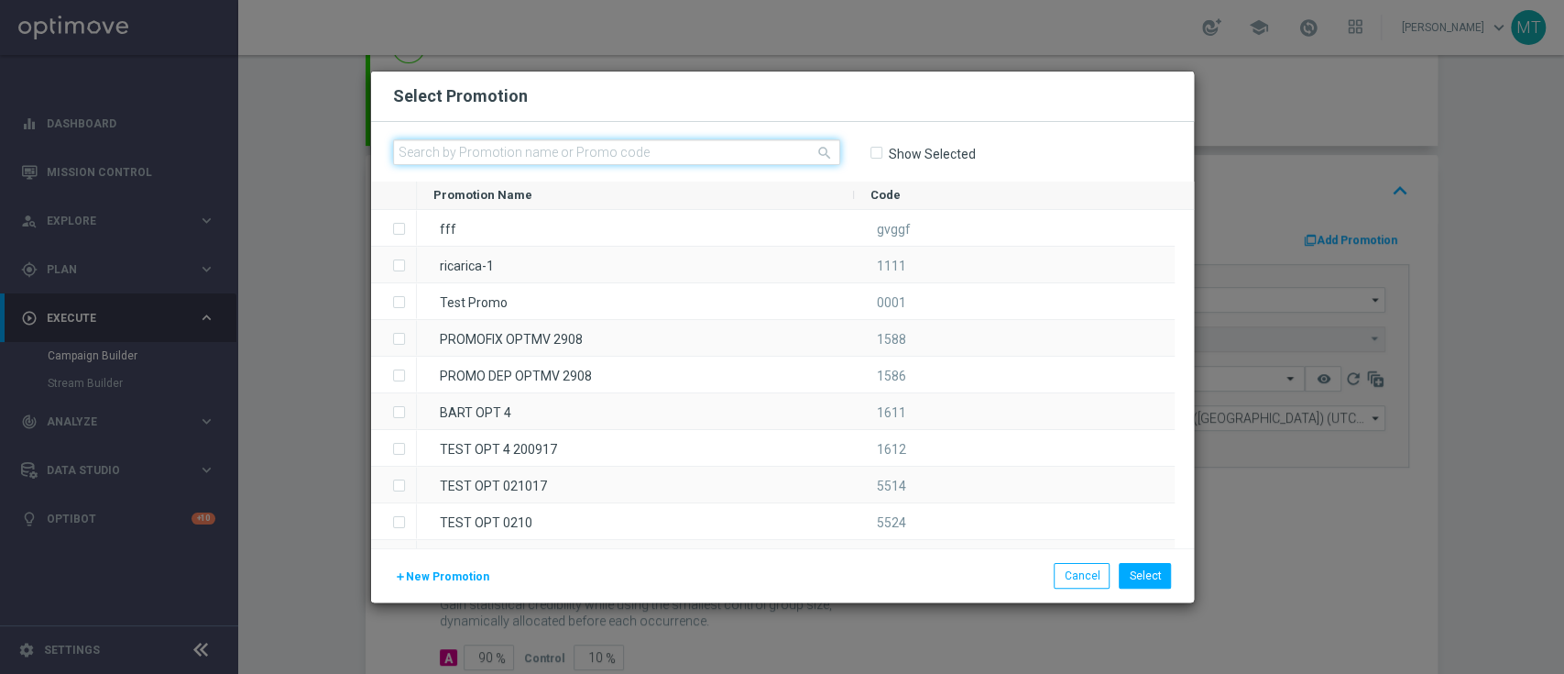
click at [442, 149] on input "text" at bounding box center [616, 152] width 447 height 26
paste input "CBSLT0409"
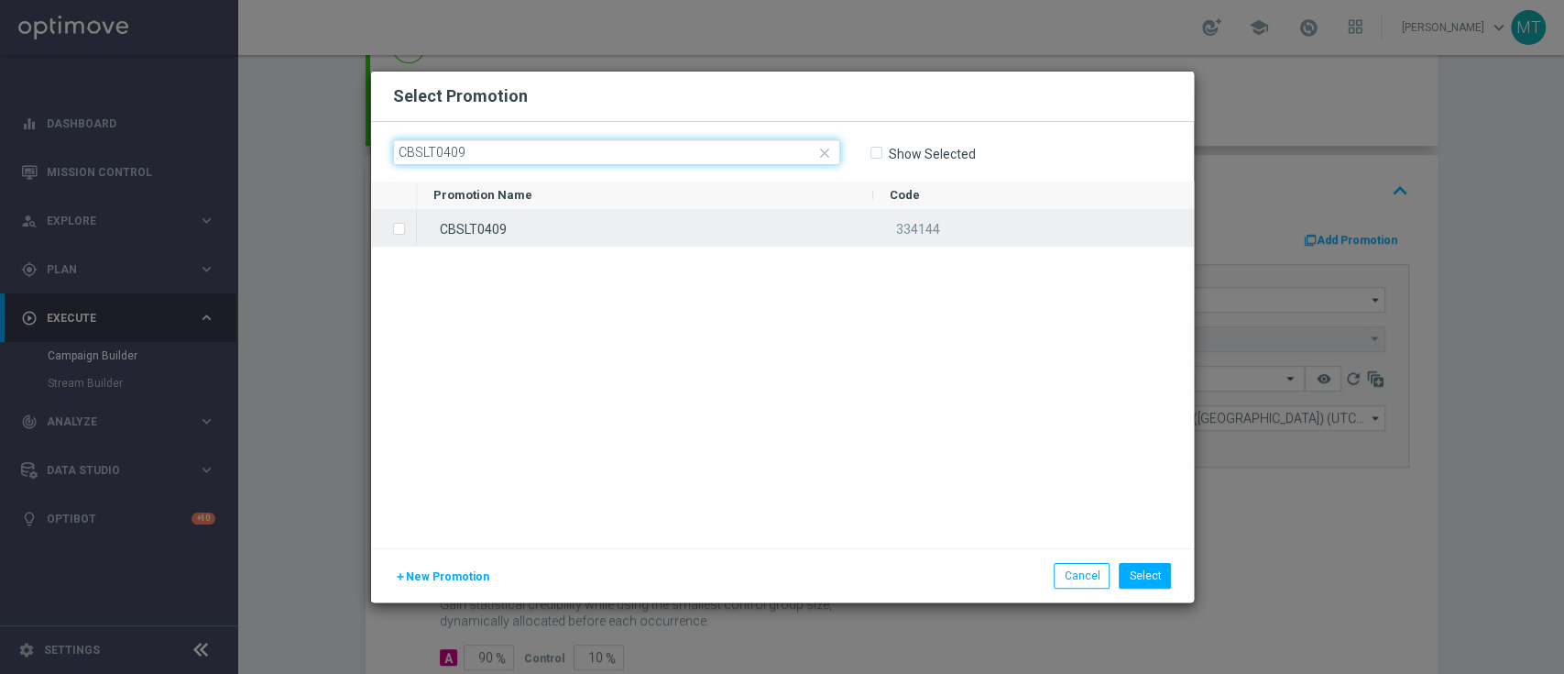
type input "CBSLT0409"
click at [405, 226] on span "Press SPACE to select this row." at bounding box center [401, 229] width 18 height 37
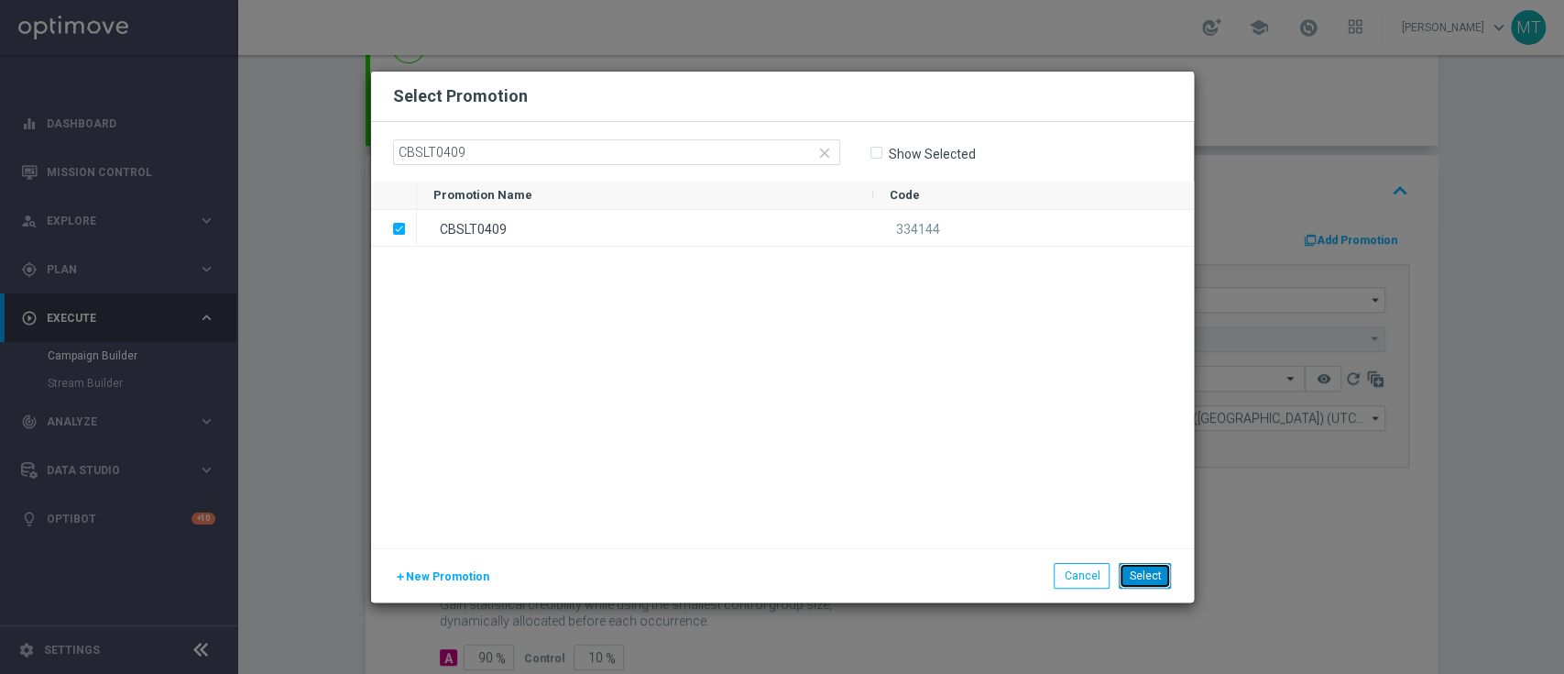
click at [1145, 573] on button "Select" at bounding box center [1145, 576] width 52 height 26
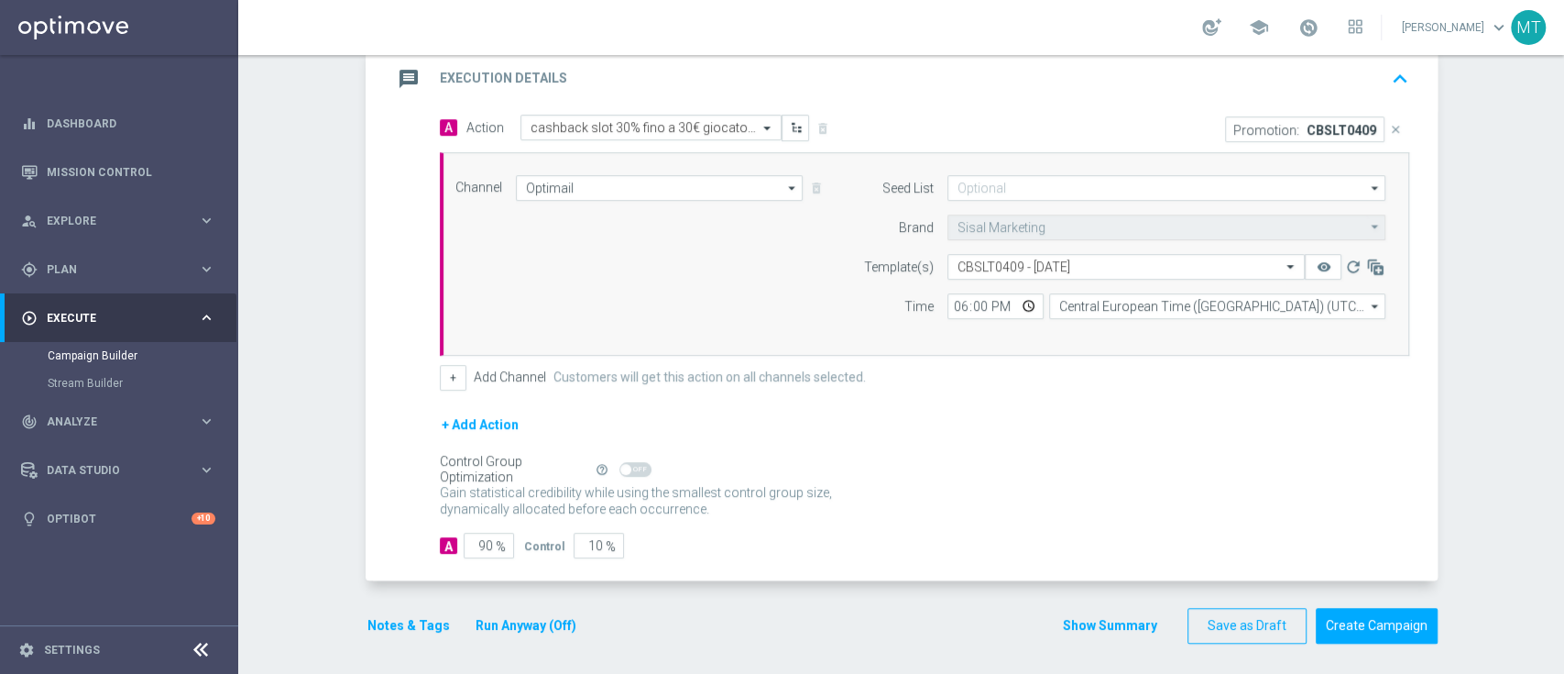
scroll to position [403, 0]
click at [396, 621] on button "Notes & Tags" at bounding box center [409, 622] width 86 height 23
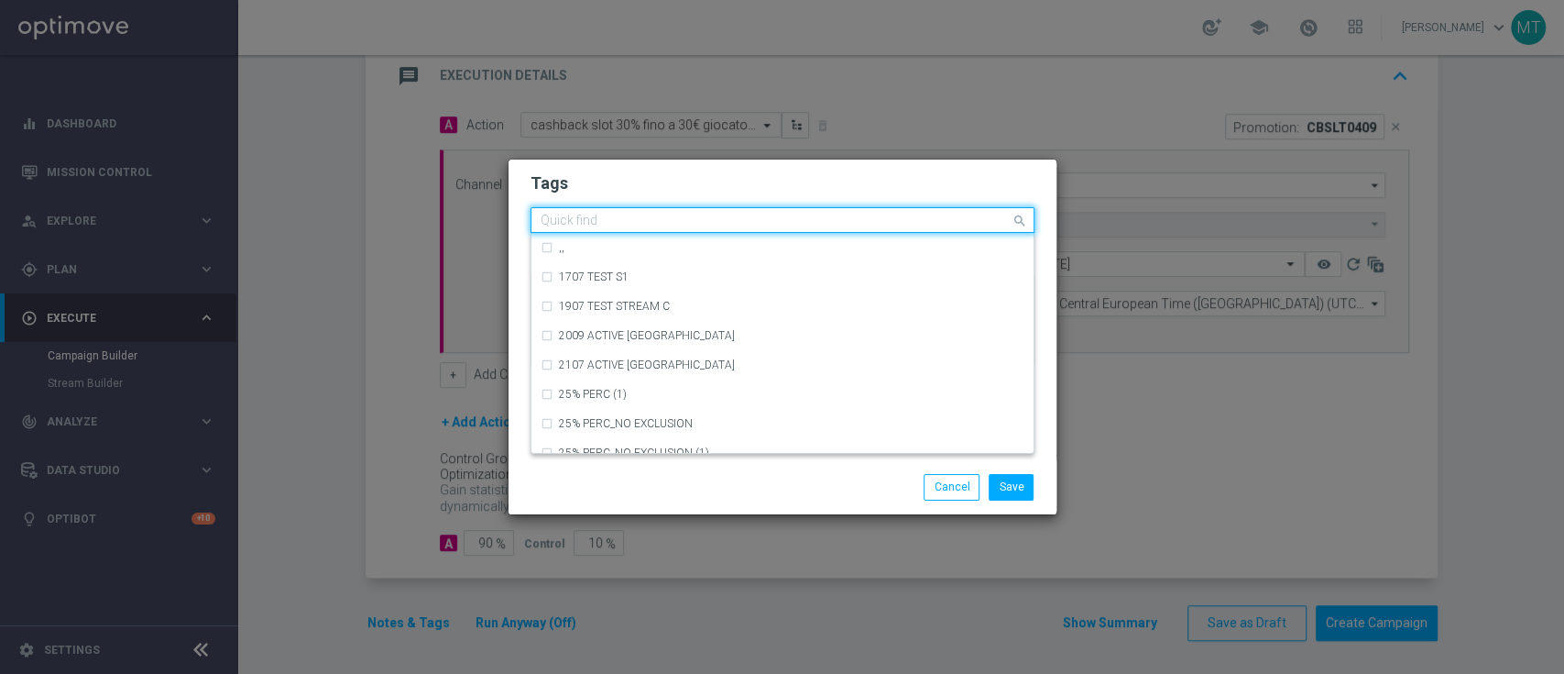
click at [648, 214] on input "text" at bounding box center [776, 222] width 470 height 16
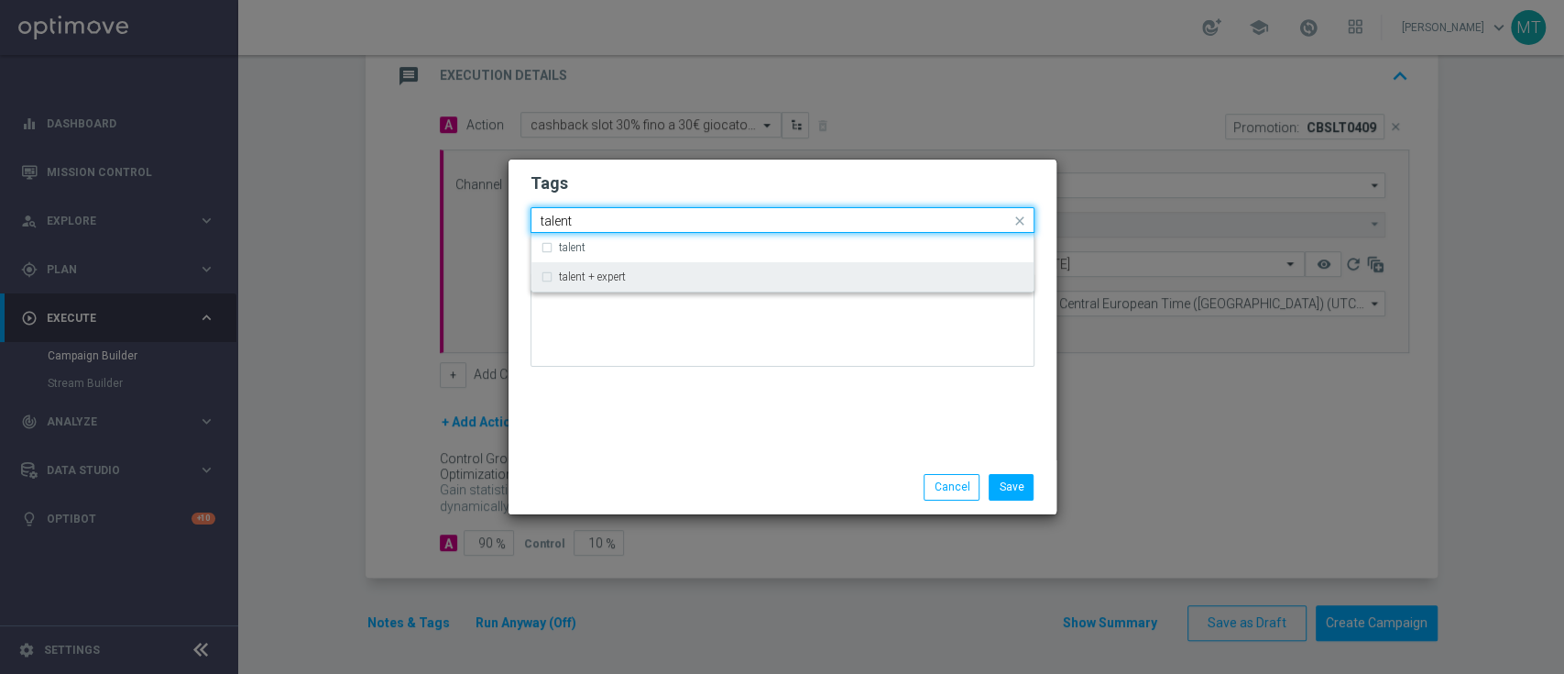
click at [613, 280] on label "talent + expert" at bounding box center [592, 276] width 67 height 11
type input "talent"
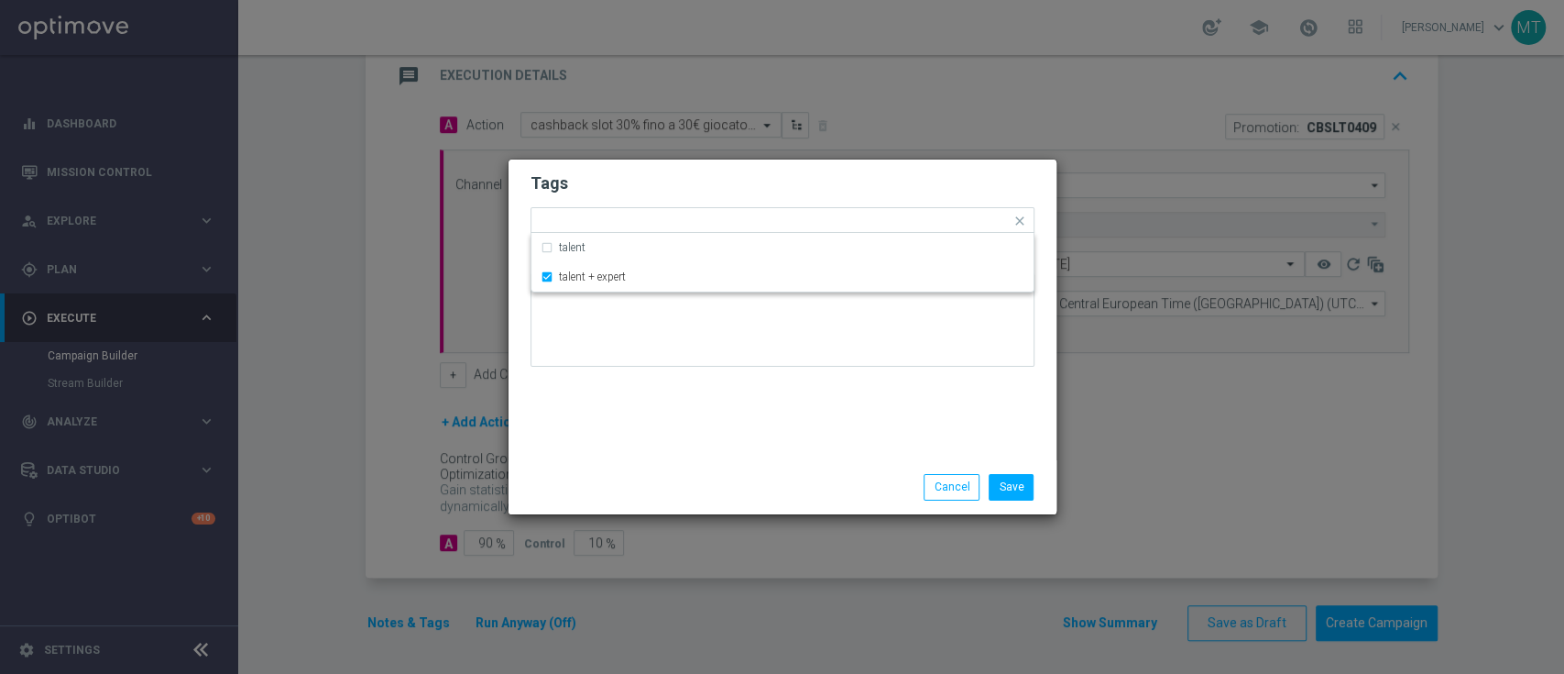
click at [652, 401] on div "Tags Quick find × talent + expert talent talent + expert Notes" at bounding box center [783, 309] width 548 height 301
click at [679, 214] on input "text" at bounding box center [830, 222] width 361 height 16
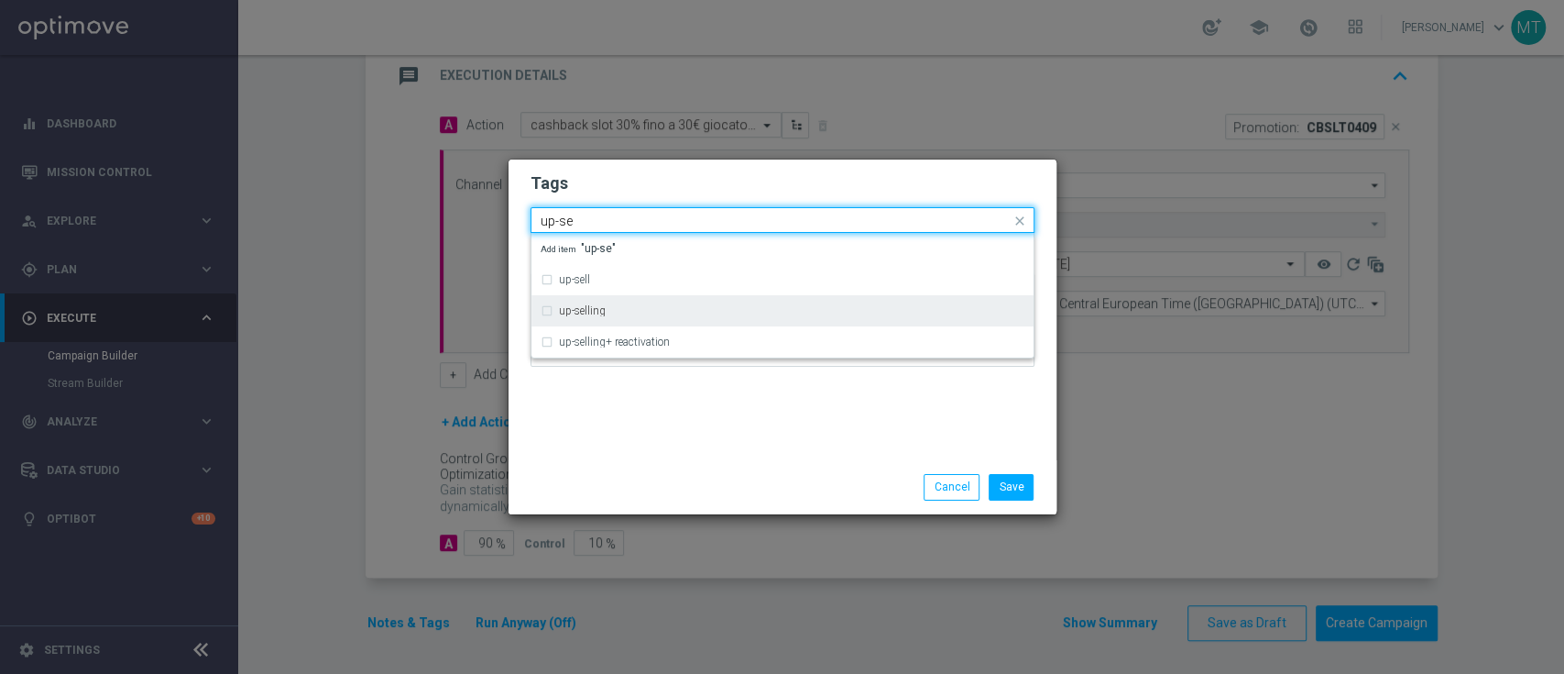
click at [630, 313] on div "up-selling" at bounding box center [792, 310] width 466 height 11
type input "up-se"
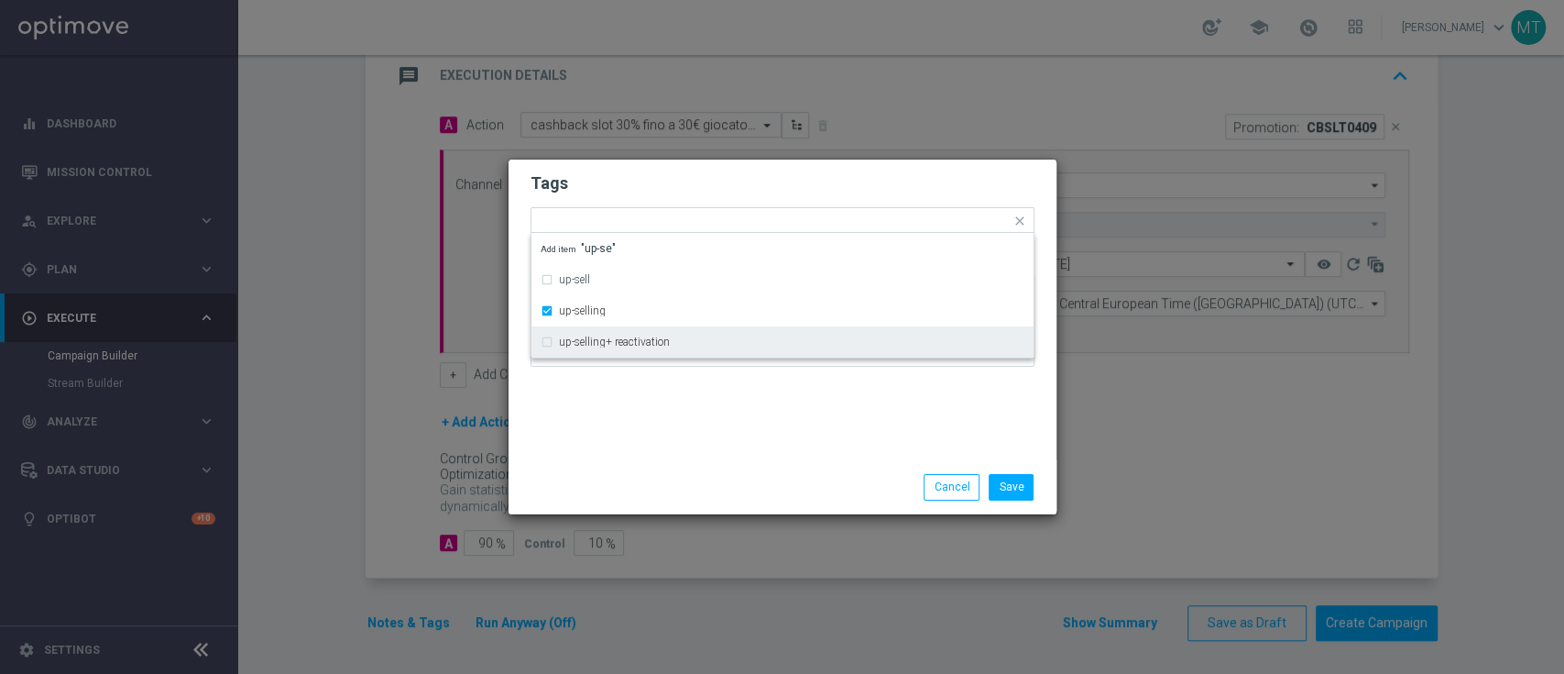
click at [637, 437] on div "Tags Quick find × talent + expert × up-selling up-sell up-selling up-selling+ r…" at bounding box center [783, 309] width 548 height 301
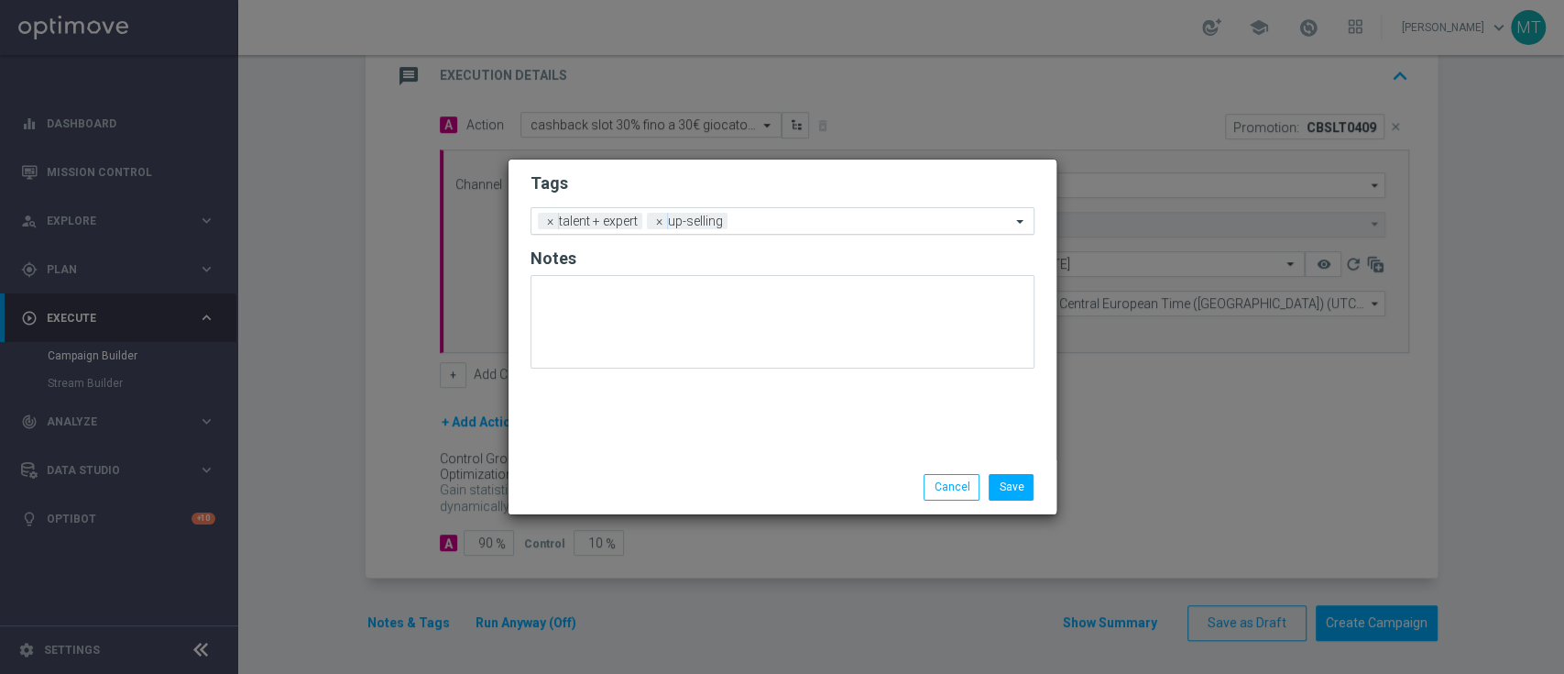
click at [781, 220] on input "text" at bounding box center [873, 222] width 276 height 16
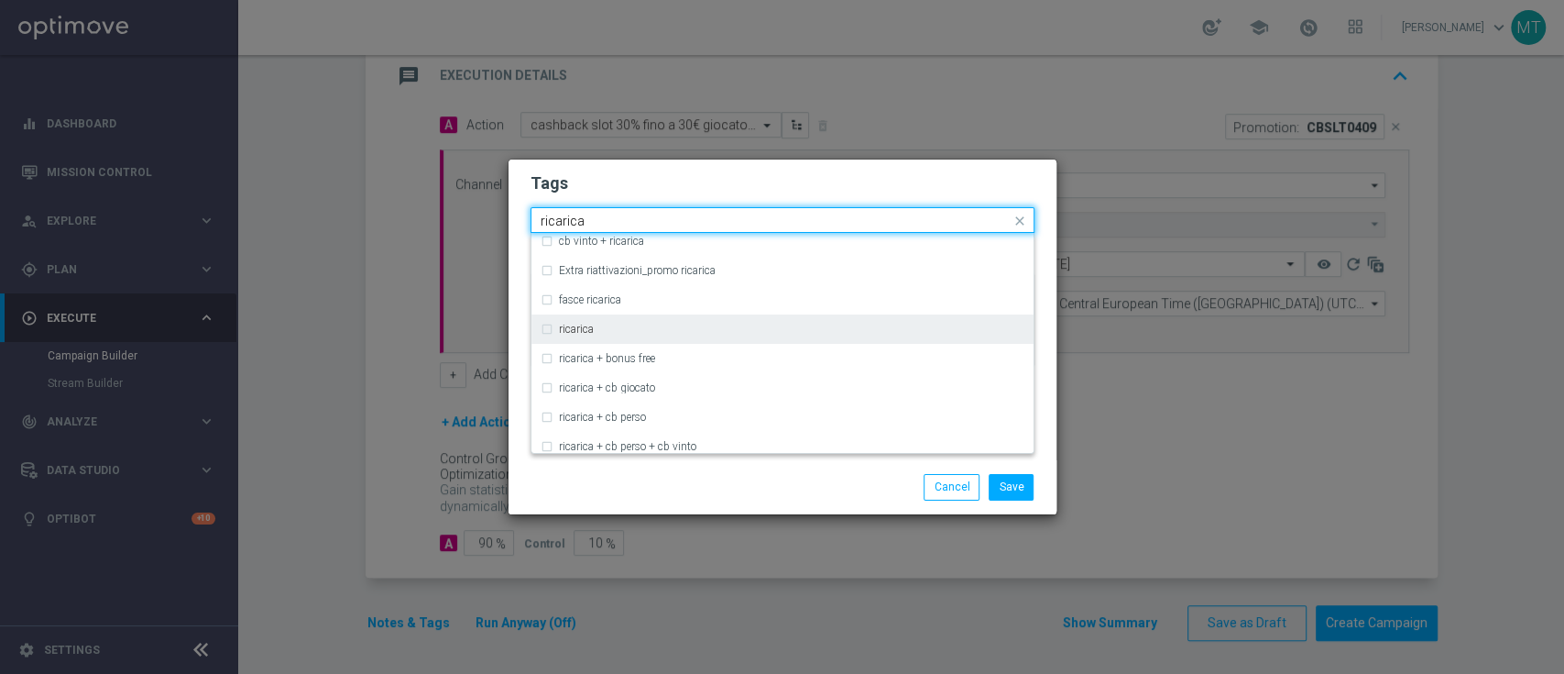
scroll to position [535, 0]
click at [579, 328] on label "ricarica" at bounding box center [576, 328] width 35 height 11
type input "ricarica"
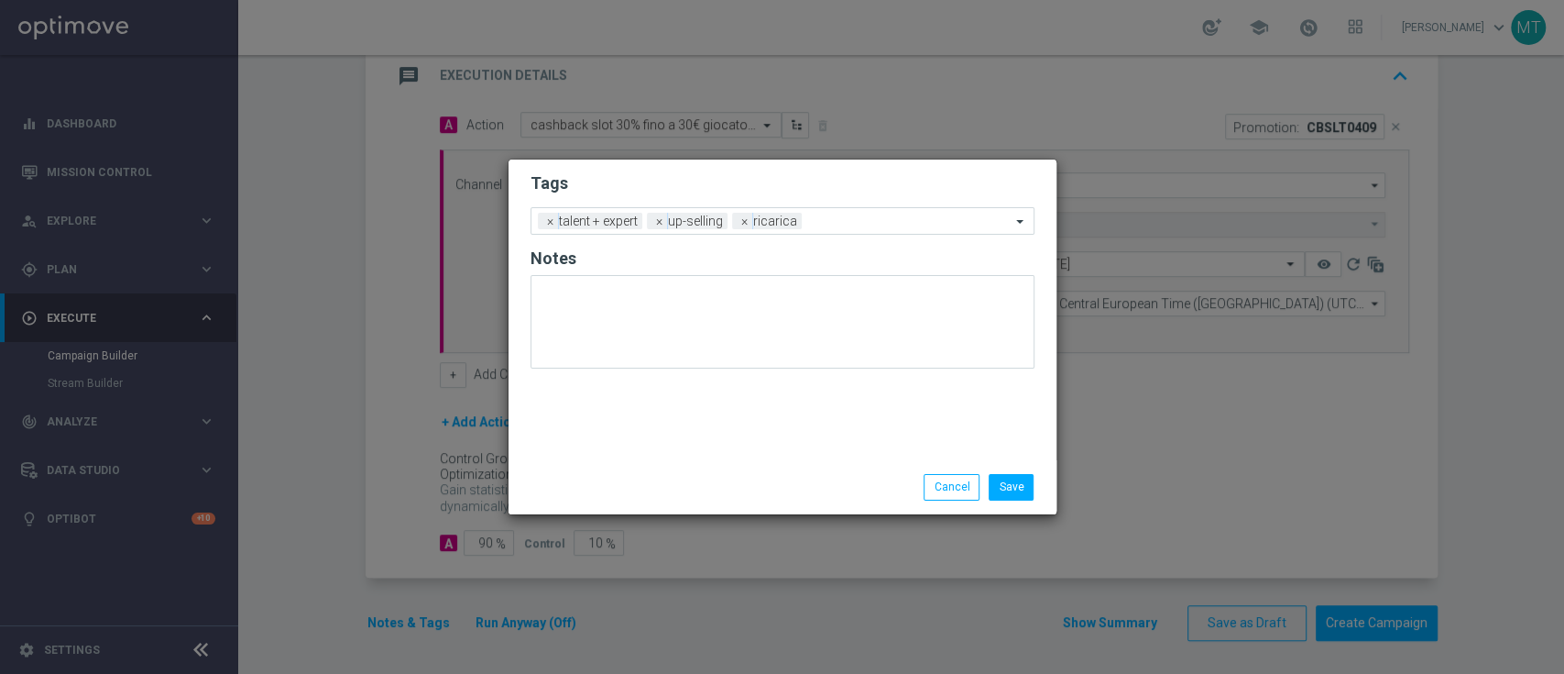
click at [654, 507] on div "Save Cancel" at bounding box center [783, 486] width 548 height 53
click at [866, 212] on div "Add a new tag × talent + expert × up-selling × ricarica" at bounding box center [771, 221] width 479 height 26
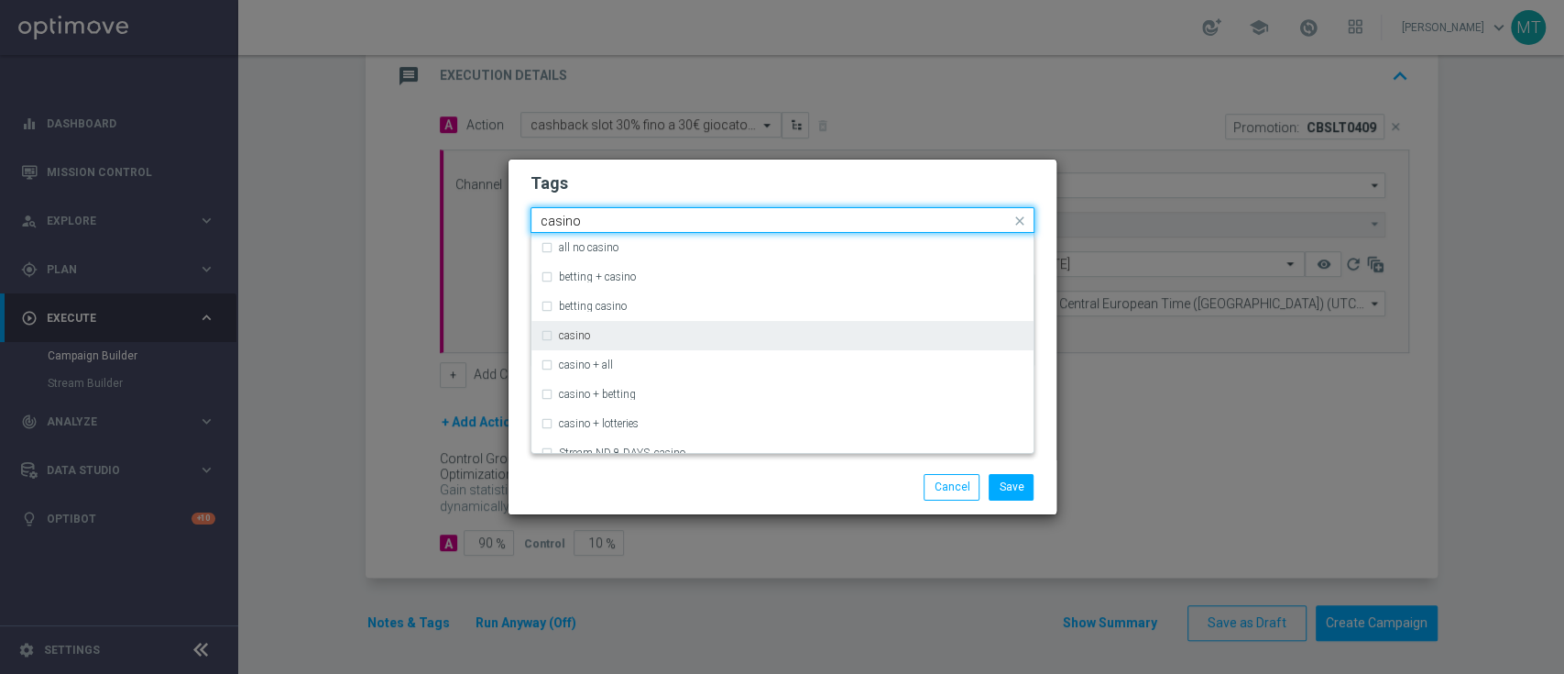
click at [754, 326] on div "casino" at bounding box center [783, 335] width 484 height 29
type input "casino"
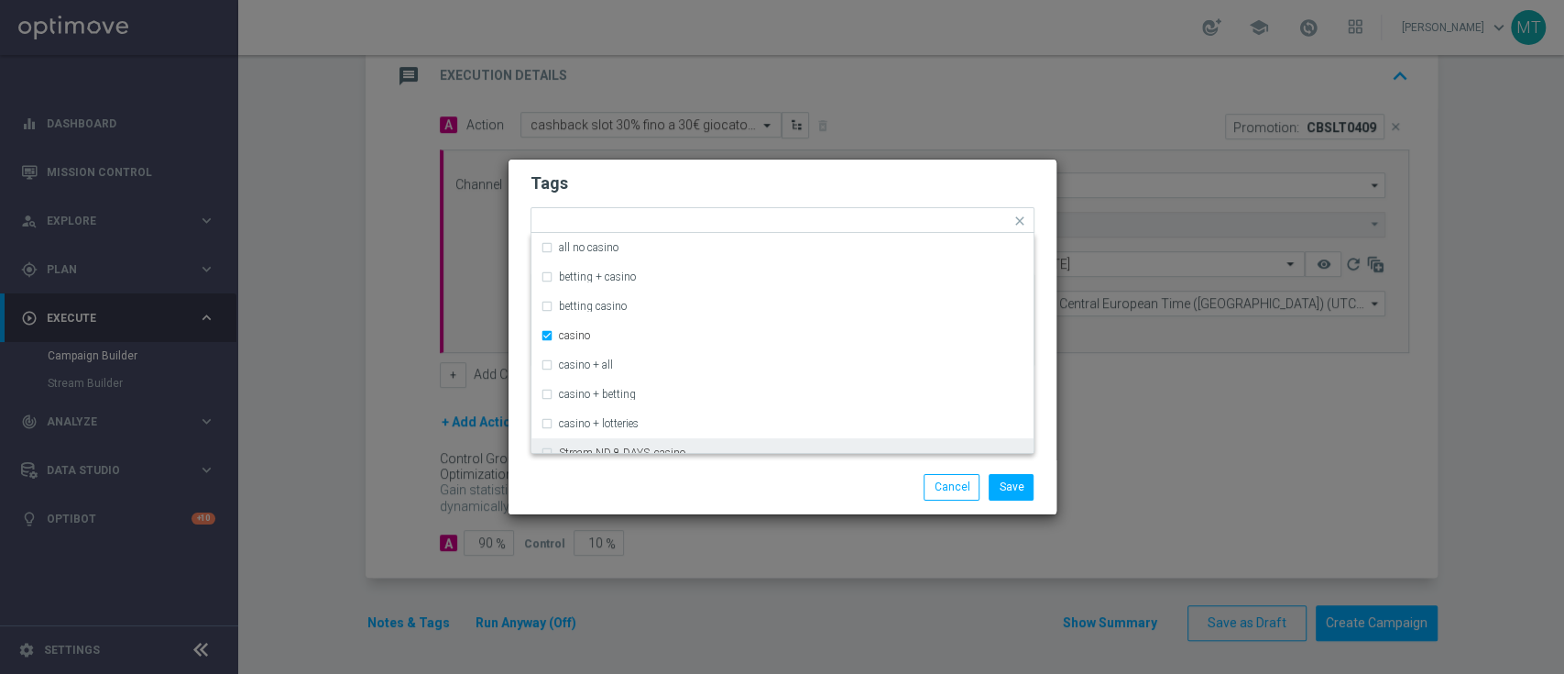
click at [717, 472] on div "Save Cancel" at bounding box center [783, 486] width 548 height 53
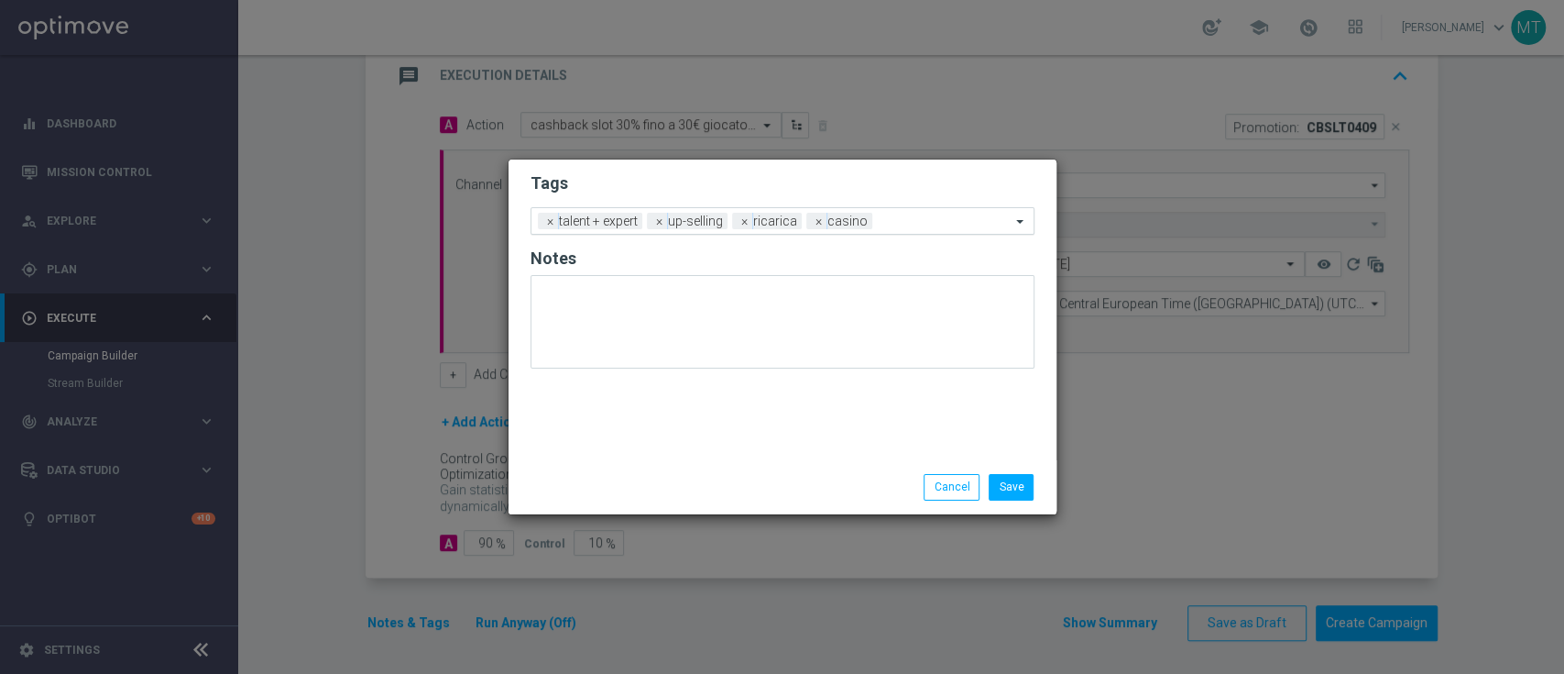
click at [903, 223] on input "text" at bounding box center [945, 222] width 131 height 16
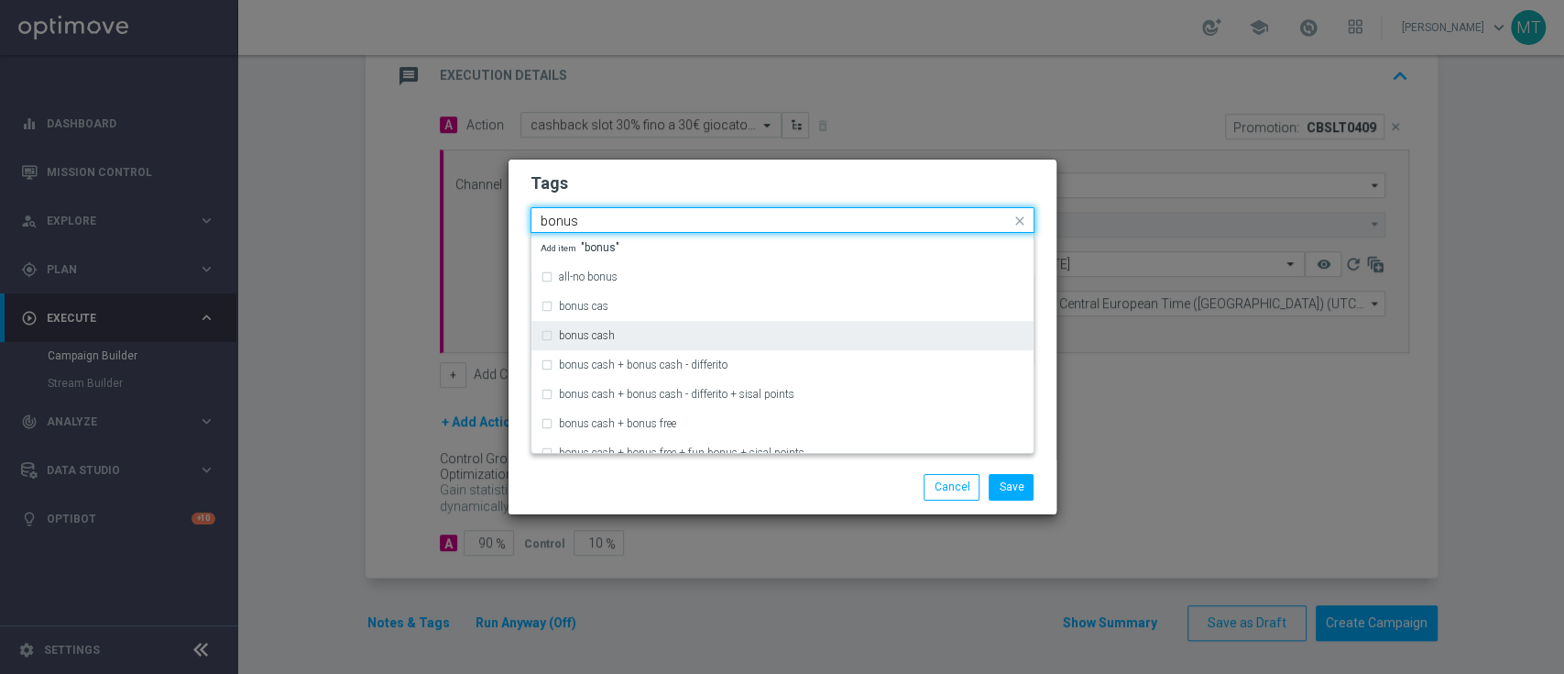
click at [770, 328] on div "bonus cash" at bounding box center [783, 335] width 484 height 29
type input "bonus"
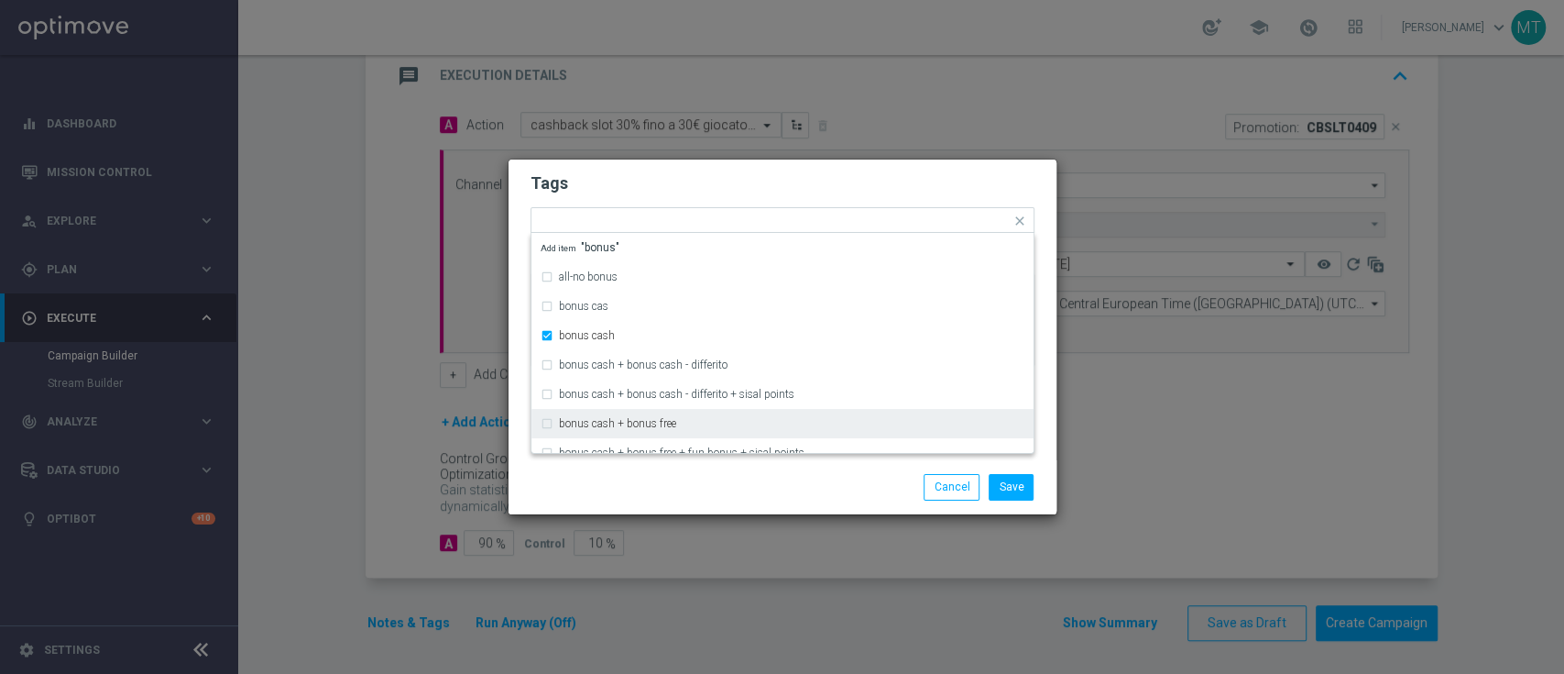
click at [720, 494] on div "Save Cancel" at bounding box center [871, 487] width 355 height 26
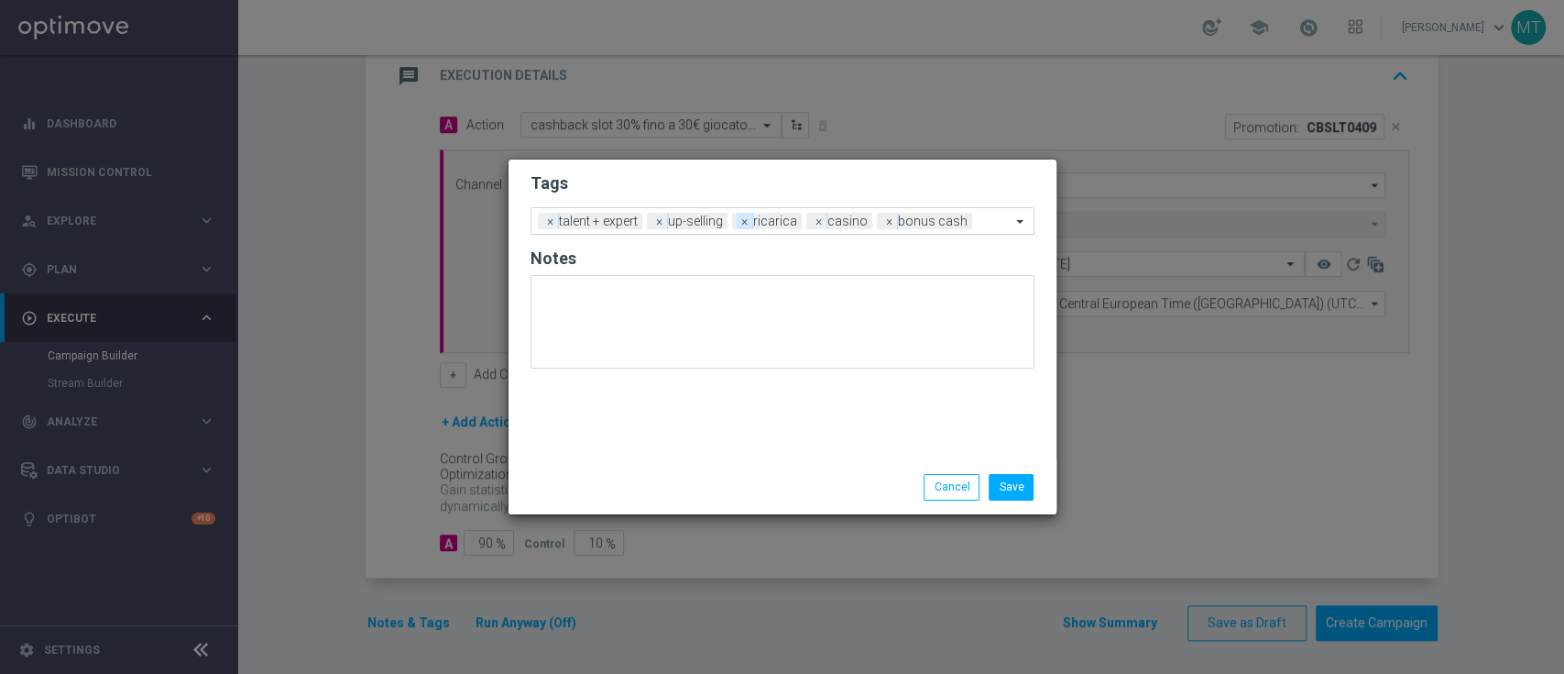
click at [743, 224] on span "×" at bounding box center [745, 221] width 16 height 16
click at [907, 225] on input "text" at bounding box center [957, 222] width 105 height 16
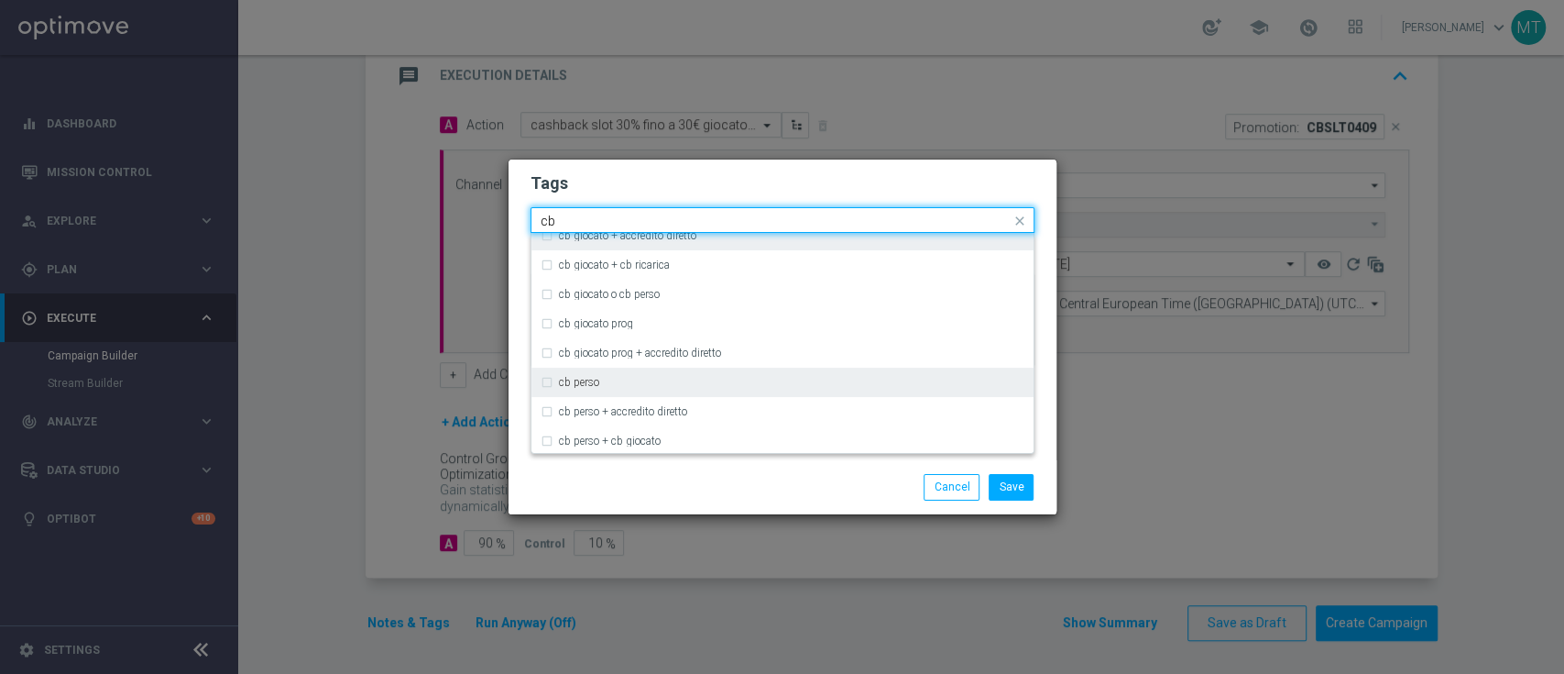
scroll to position [144, 0]
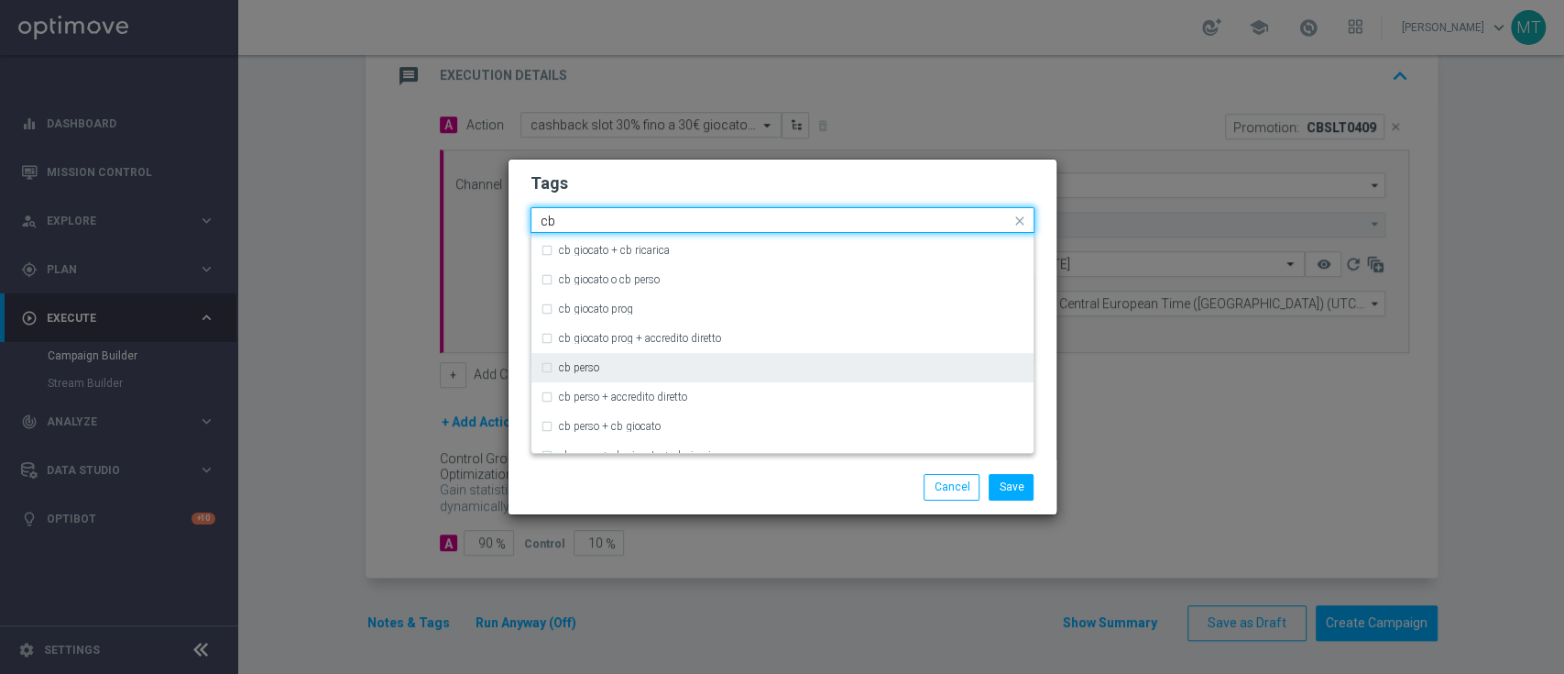
click at [660, 373] on div "cb perso" at bounding box center [783, 367] width 484 height 29
type input "cb"
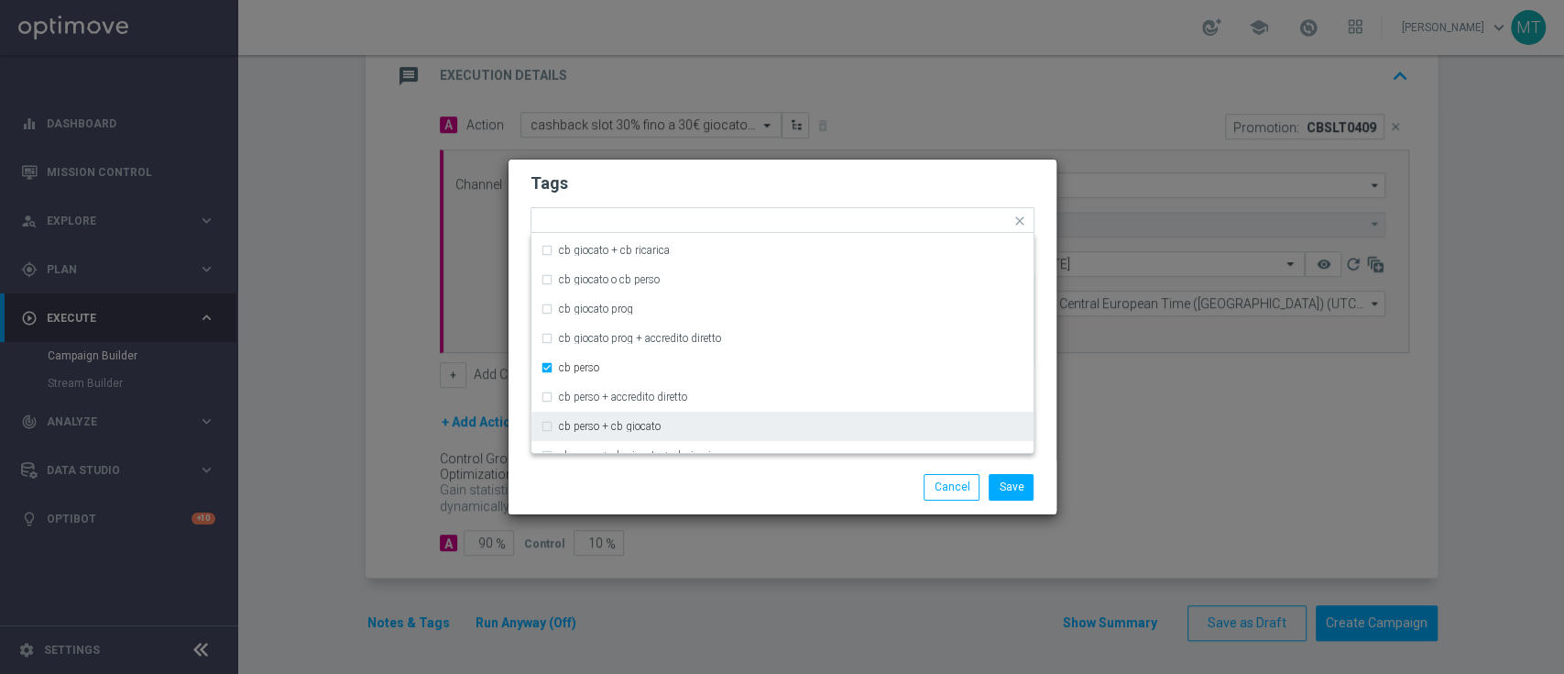
click at [692, 473] on div "Save Cancel" at bounding box center [783, 486] width 548 height 53
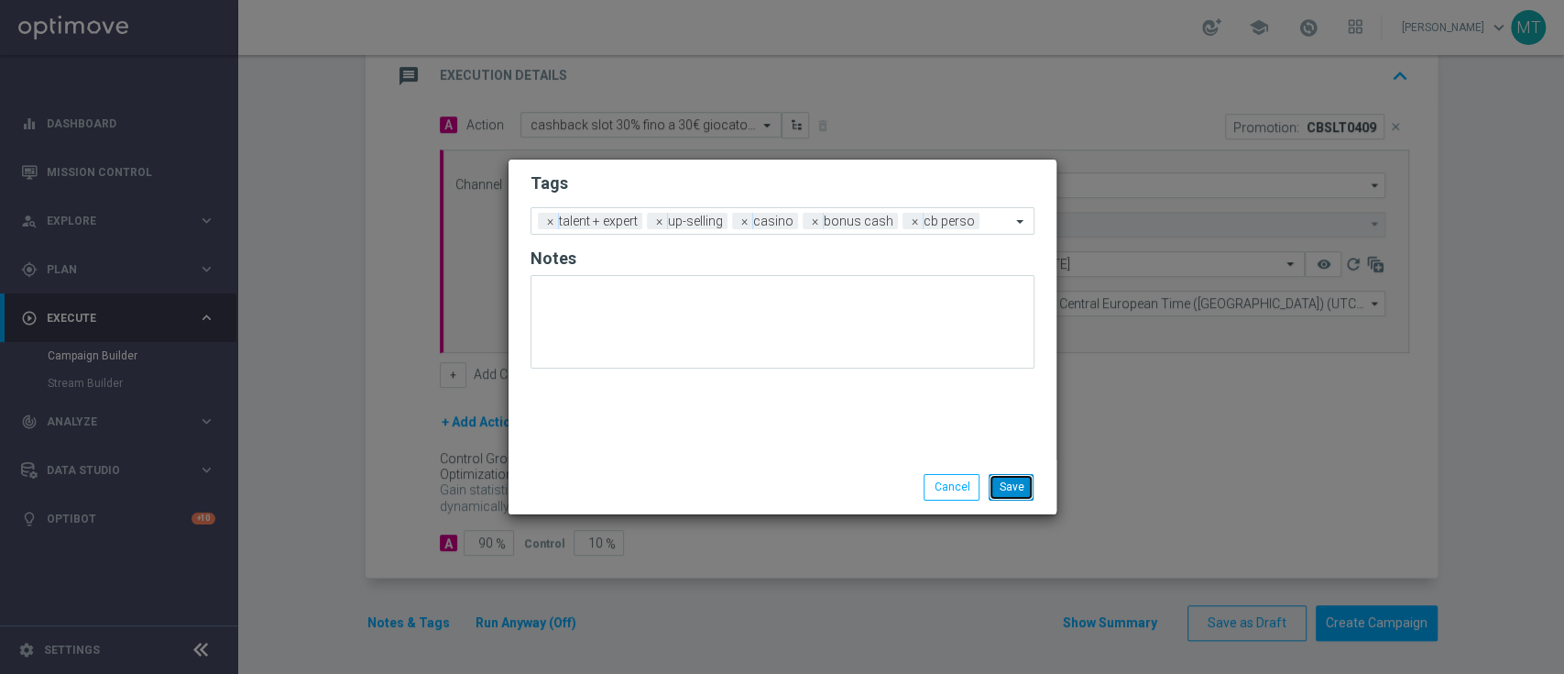
click at [1023, 478] on button "Save" at bounding box center [1011, 487] width 45 height 26
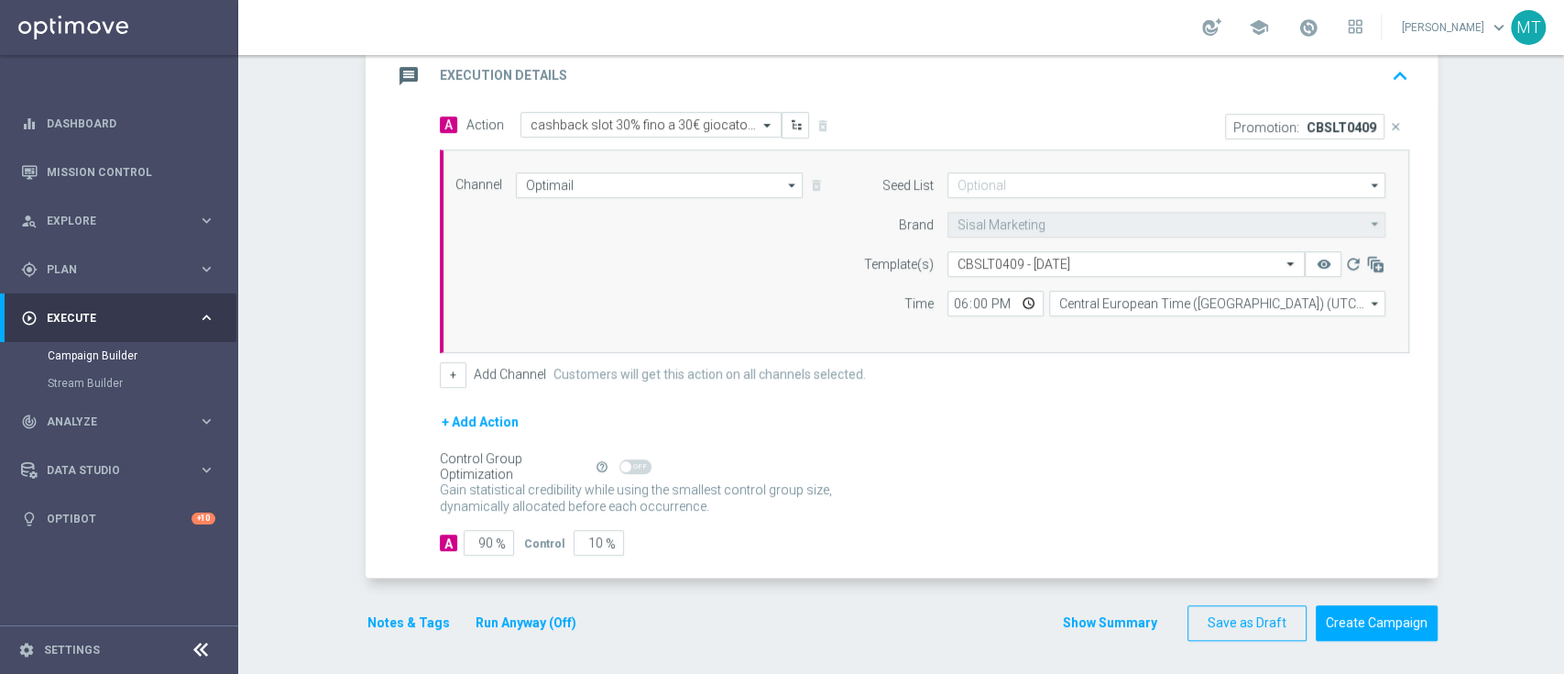
scroll to position [0, 0]
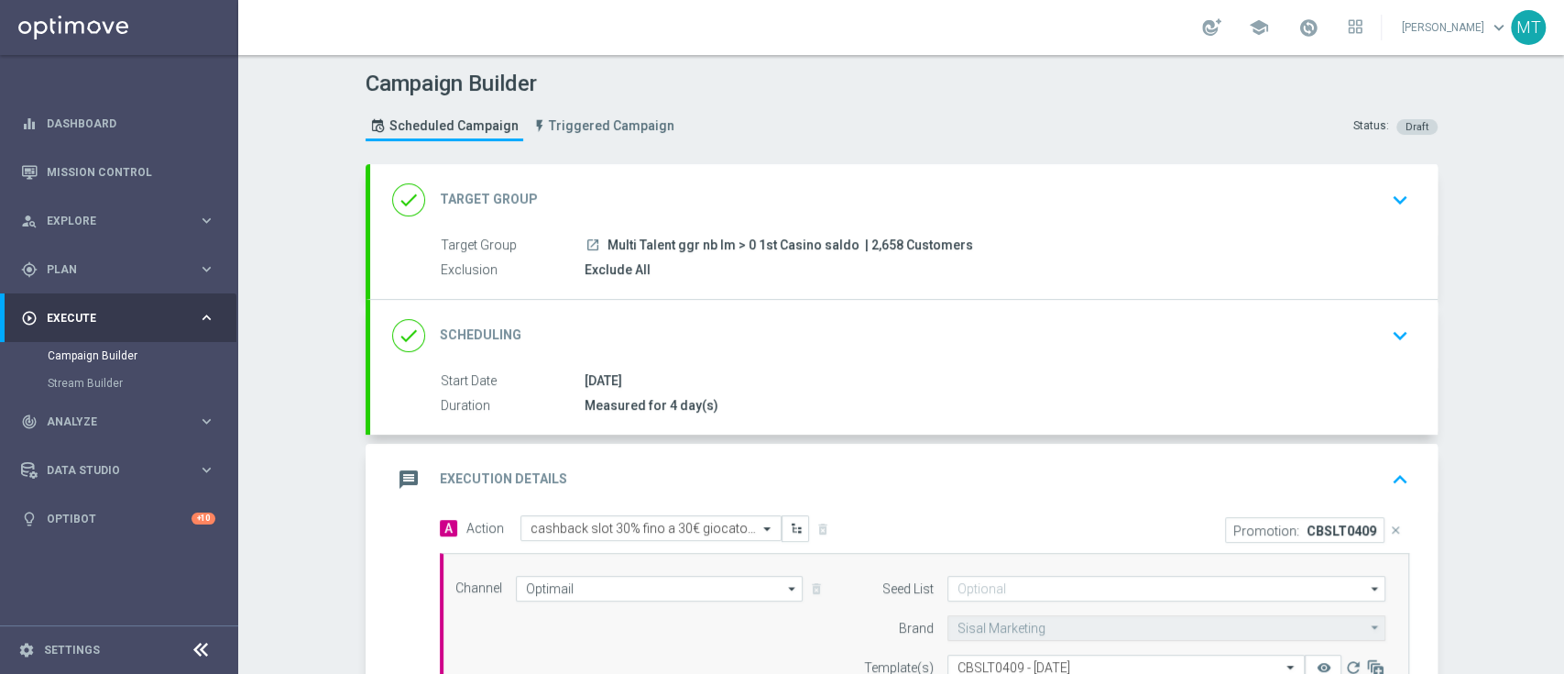
click at [1388, 195] on icon "keyboard_arrow_down" at bounding box center [1400, 199] width 27 height 27
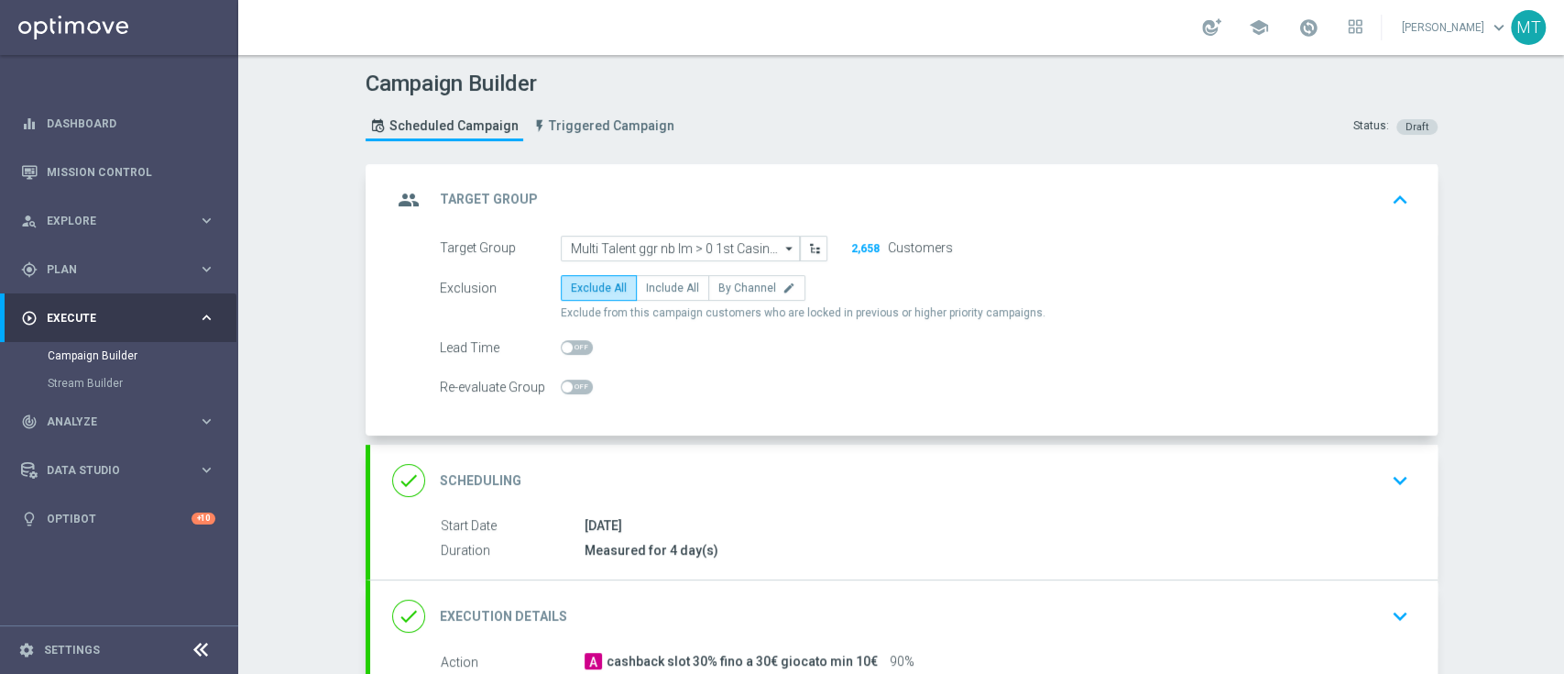
click at [1069, 510] on div "done Scheduling keyboard_arrow_down" at bounding box center [904, 479] width 1068 height 71
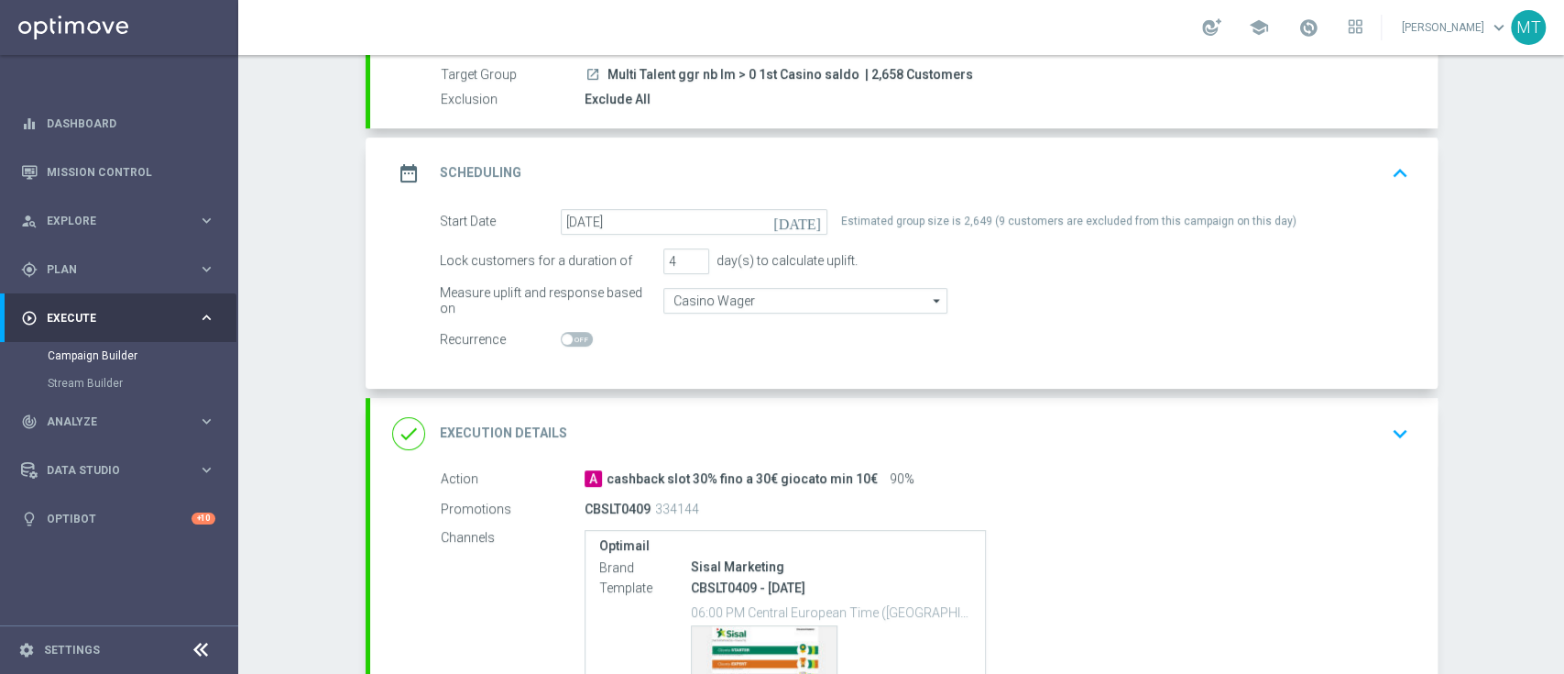
scroll to position [172, 0]
click at [1029, 424] on div "done Execution Details keyboard_arrow_down" at bounding box center [904, 431] width 1024 height 35
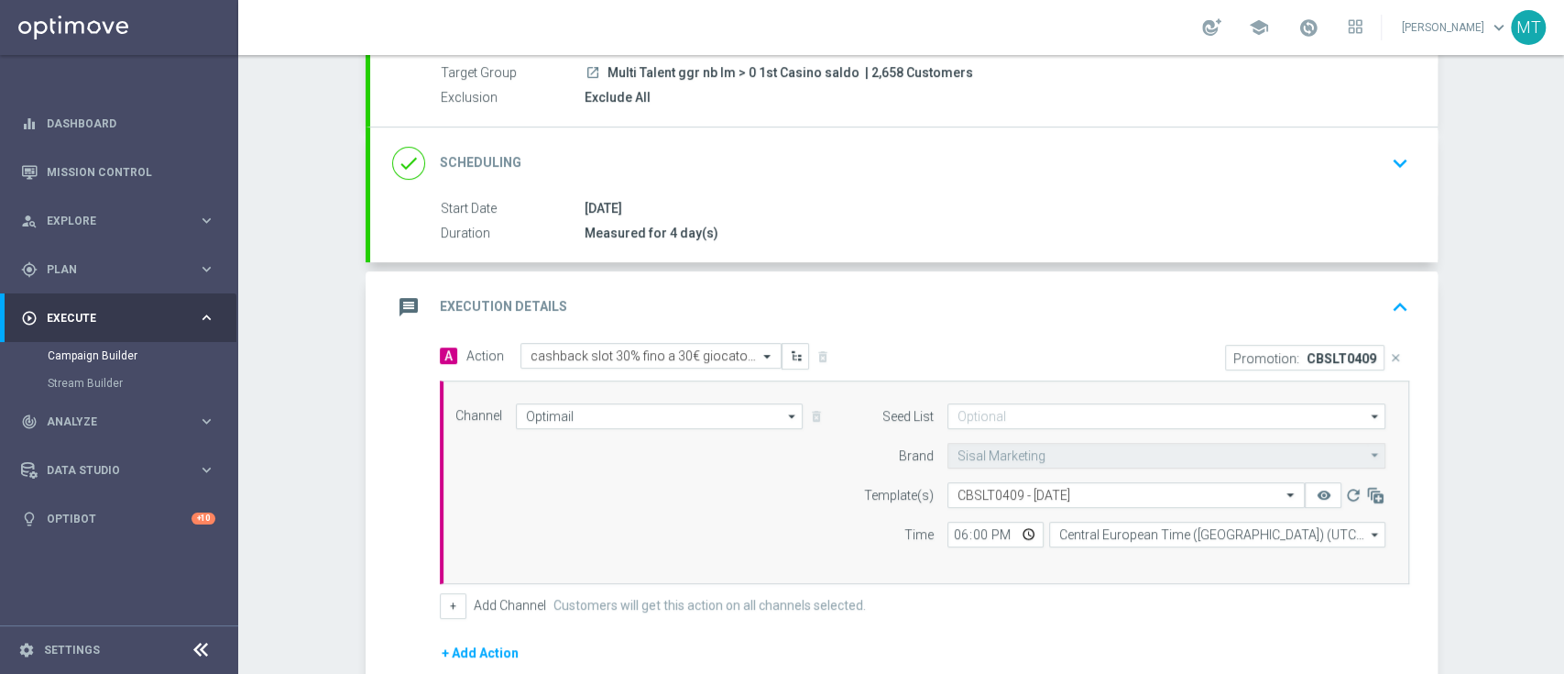
click at [972, 315] on div "message Execution Details keyboard_arrow_up" at bounding box center [904, 307] width 1024 height 35
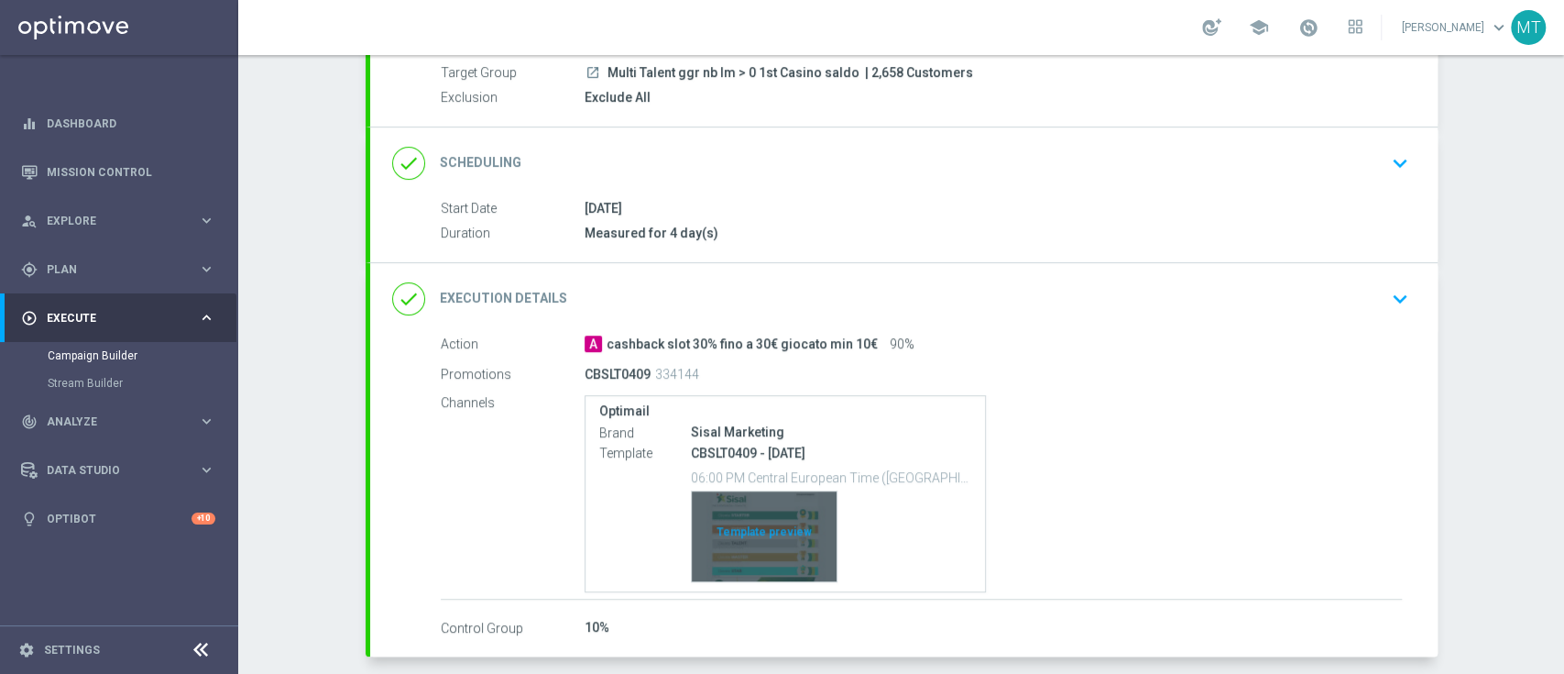
click at [763, 539] on div "Template preview" at bounding box center [764, 536] width 145 height 90
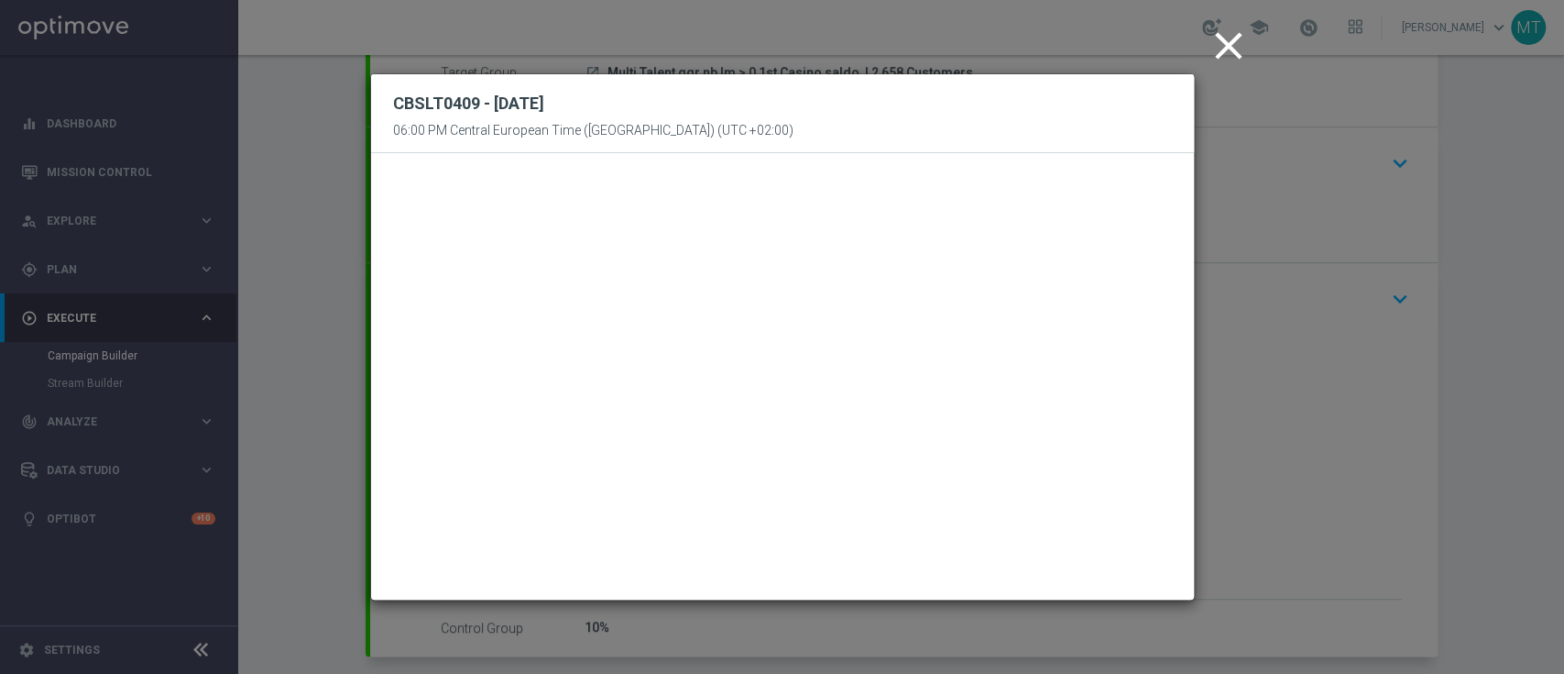
click at [1211, 55] on icon "close" at bounding box center [1229, 46] width 46 height 46
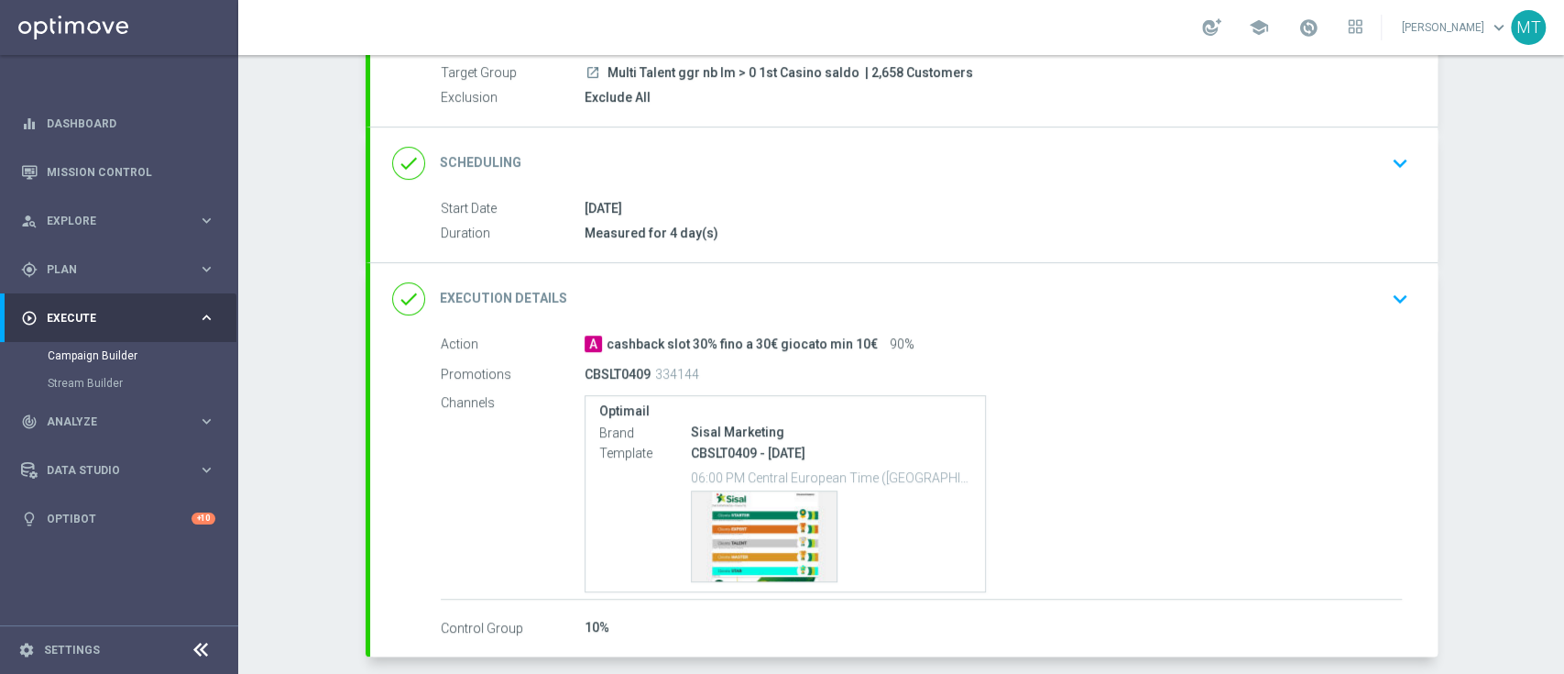
scroll to position [252, 0]
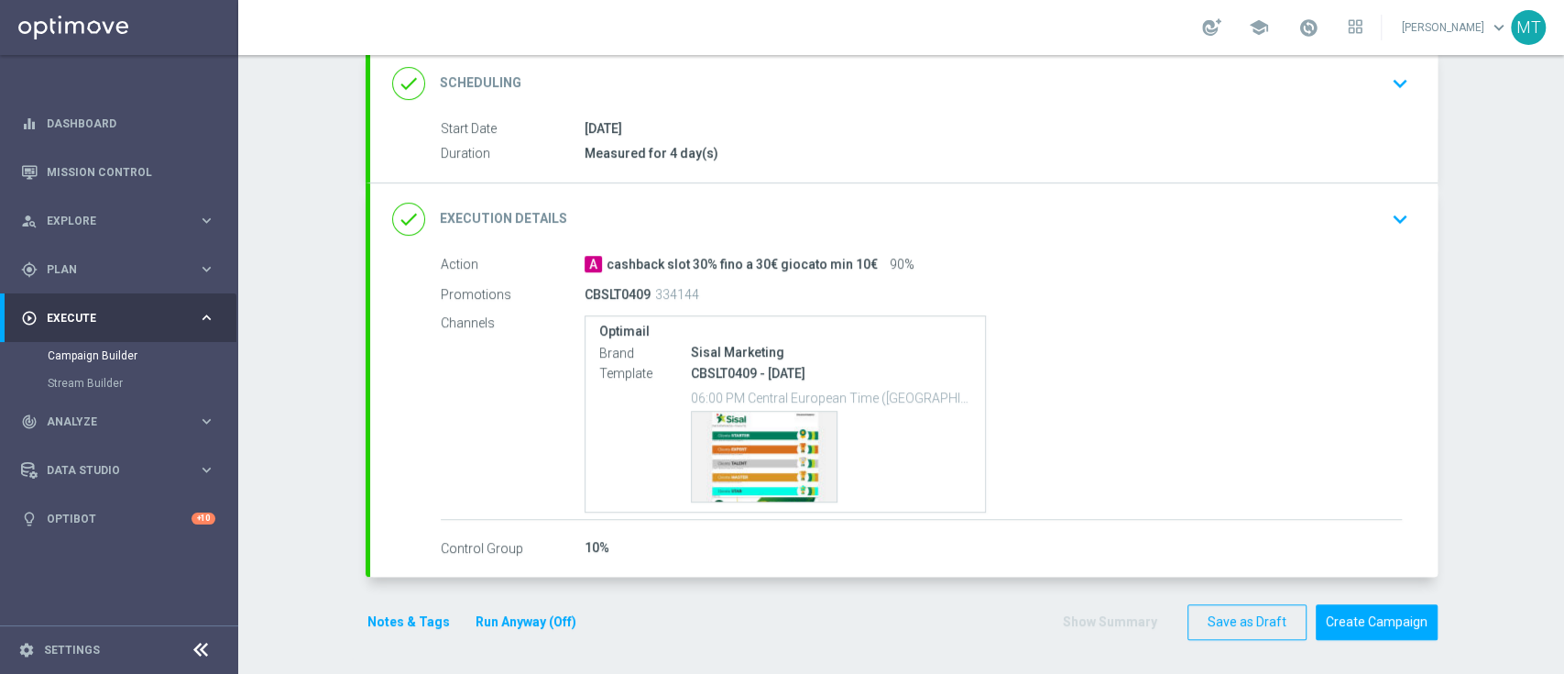
click at [527, 619] on button "Run Anyway (Off)" at bounding box center [526, 621] width 104 height 23
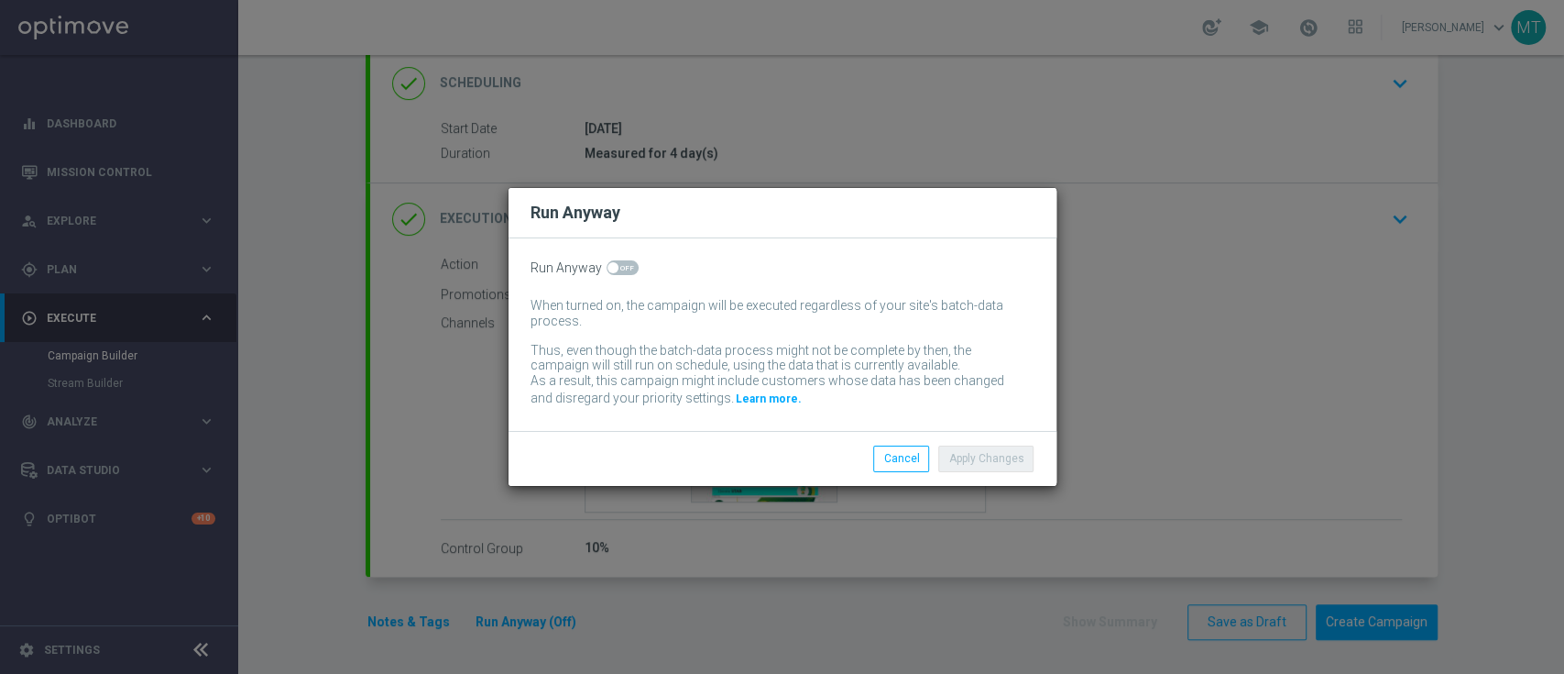
click at [607, 261] on span at bounding box center [623, 267] width 32 height 15
click at [607, 261] on input "checkbox" at bounding box center [623, 267] width 32 height 15
checkbox input "true"
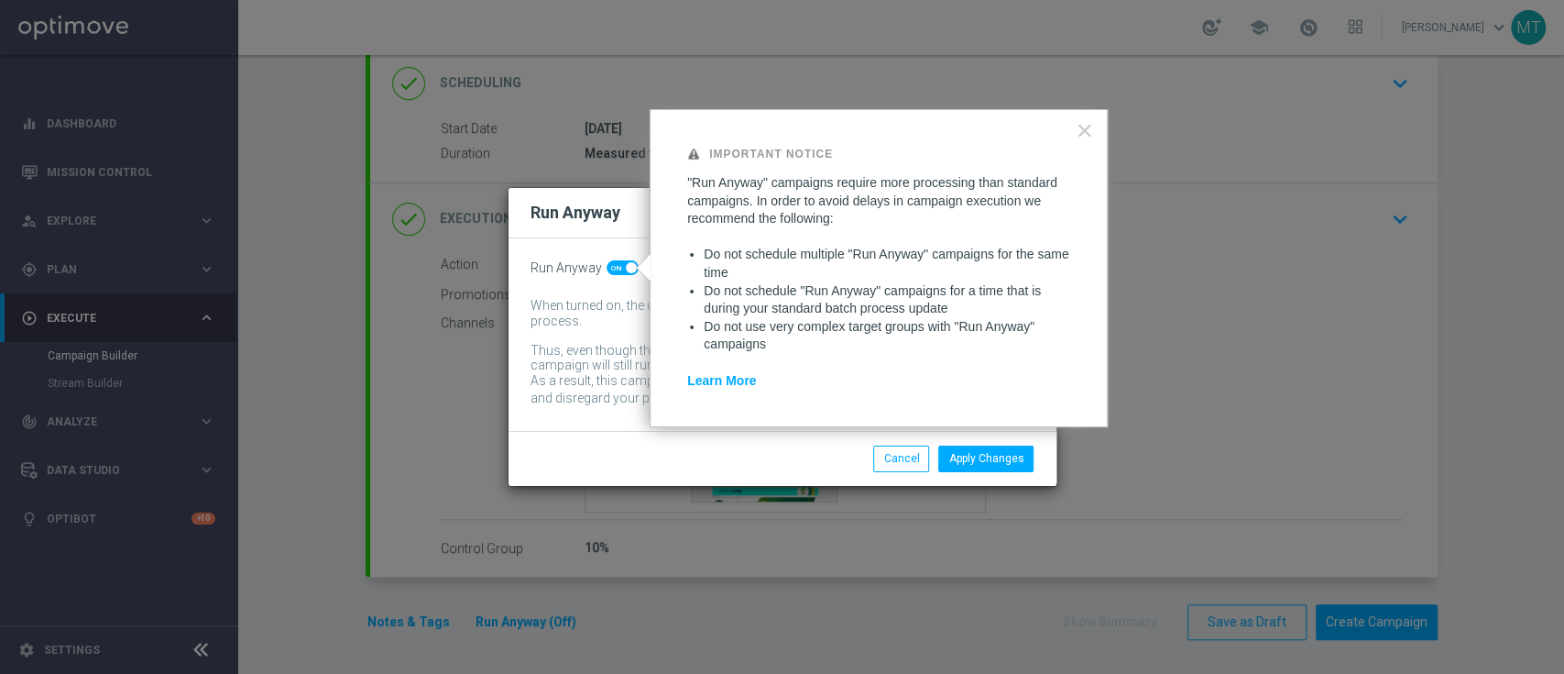
click at [612, 334] on div "When turned on, the campaign will be executed regardless of your site's batch-d…" at bounding box center [783, 353] width 504 height 111
click at [1013, 469] on button "Apply Changes" at bounding box center [985, 458] width 95 height 26
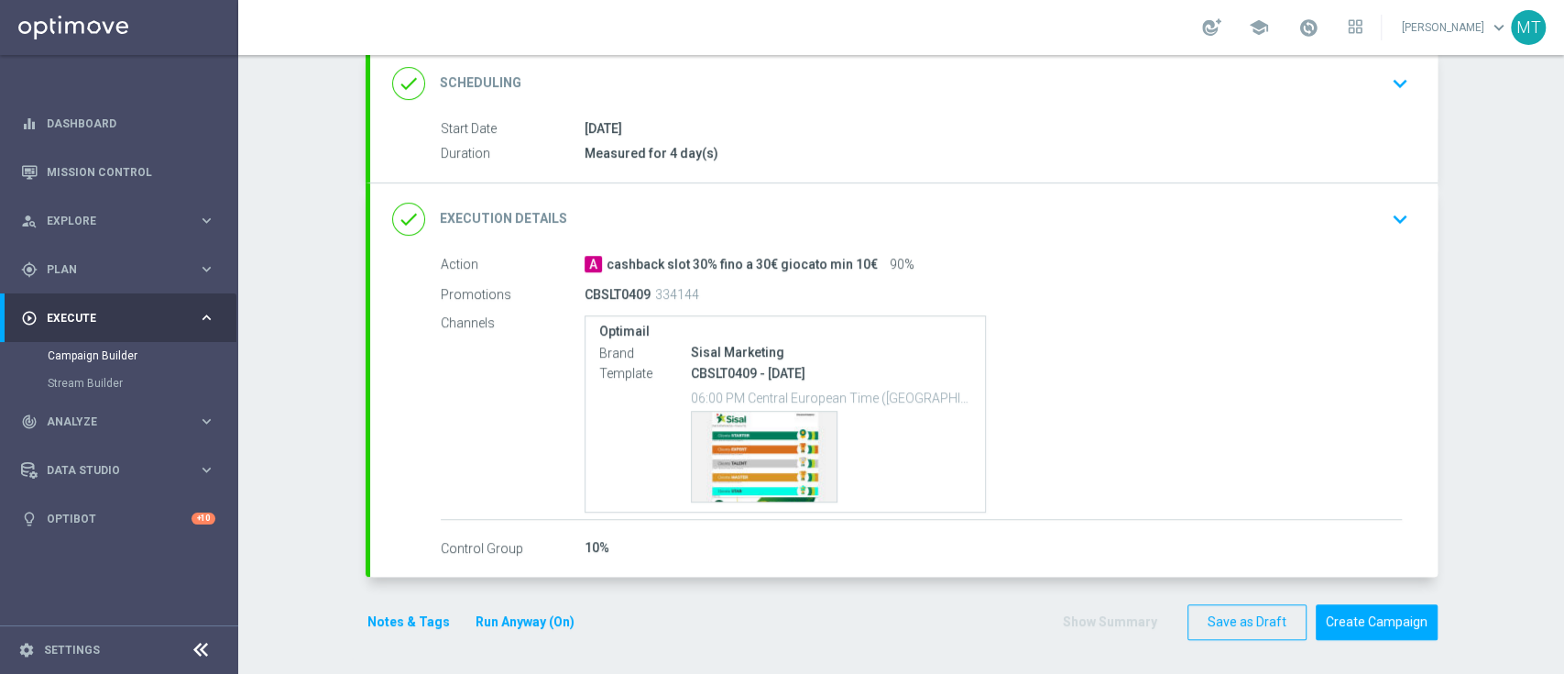
click at [1312, 209] on div "done Execution Details keyboard_arrow_down" at bounding box center [904, 219] width 1024 height 35
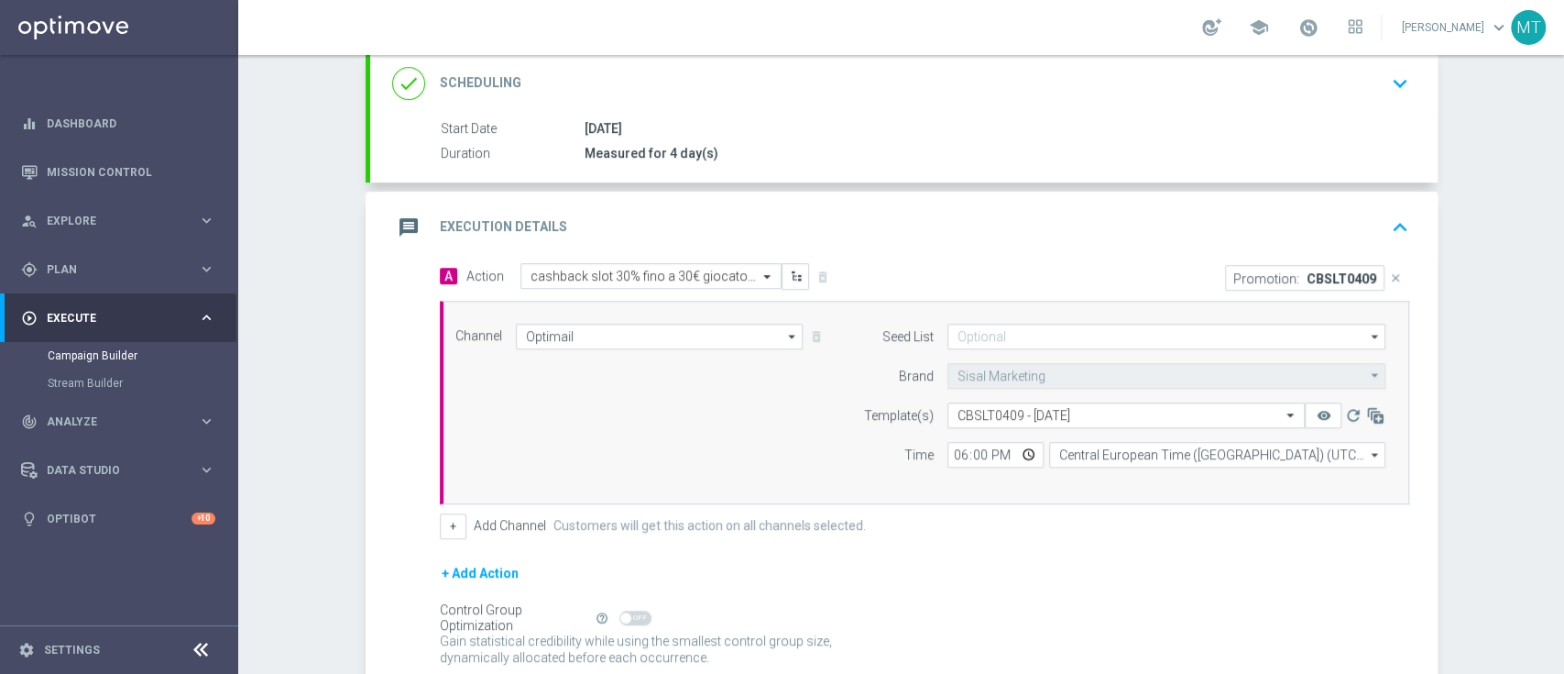
click at [1307, 210] on div "message Execution Details keyboard_arrow_up" at bounding box center [904, 227] width 1024 height 35
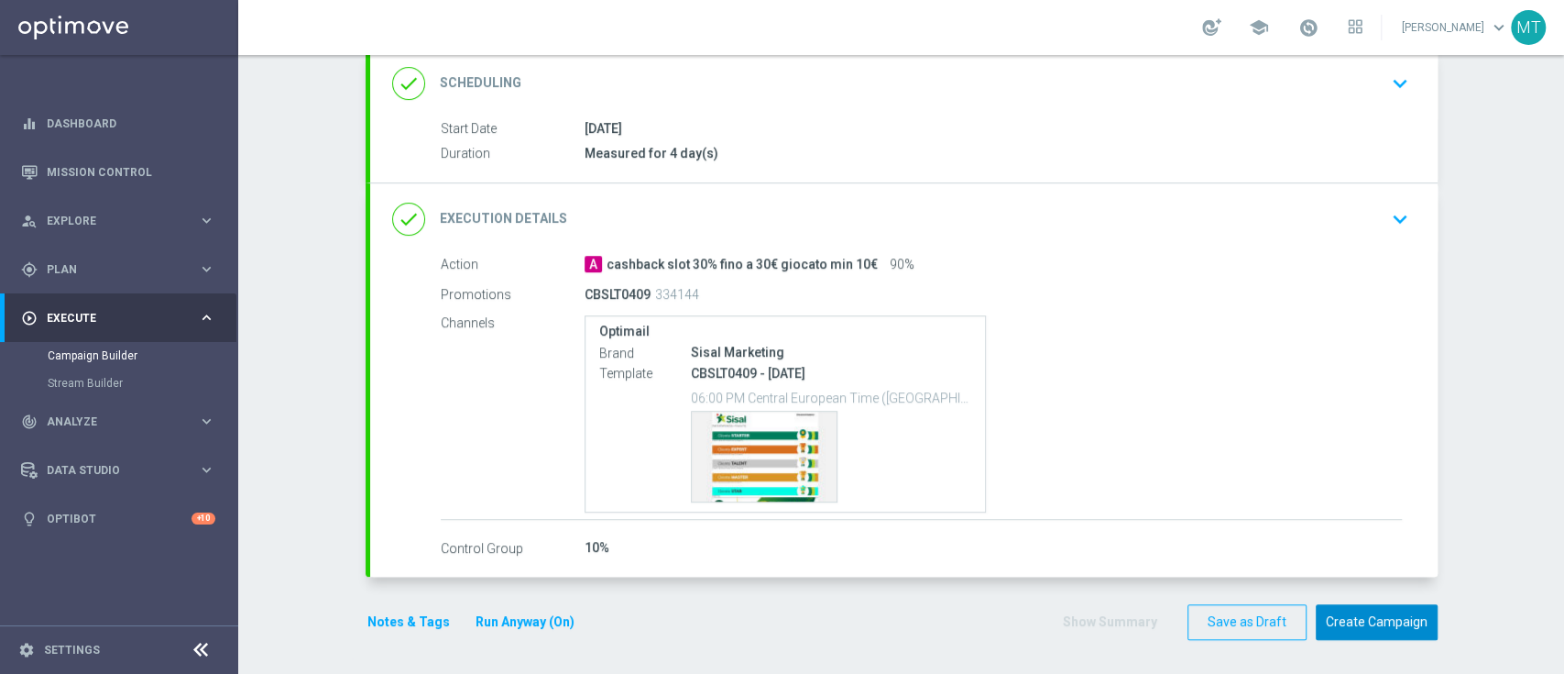
click at [1327, 614] on button "Create Campaign" at bounding box center [1377, 622] width 122 height 36
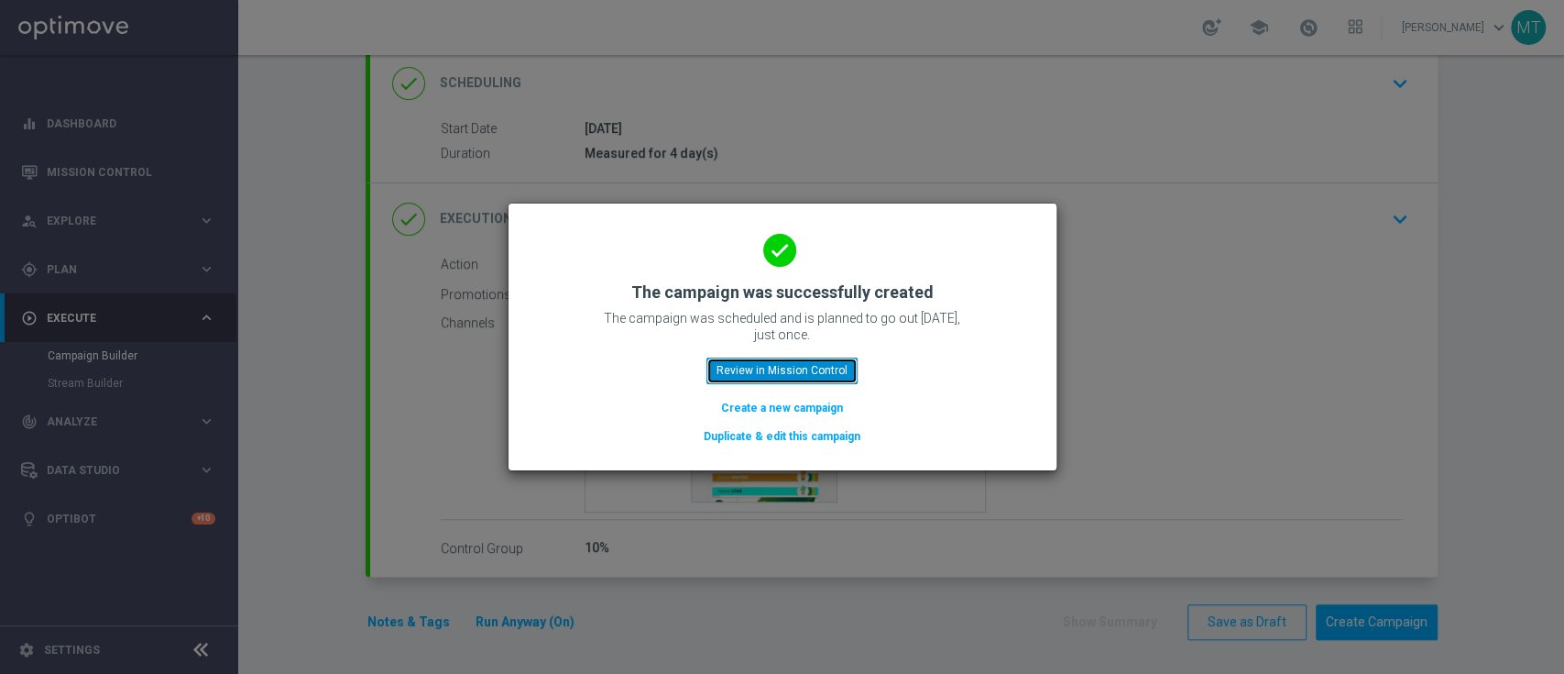
click at [749, 362] on button "Review in Mission Control" at bounding box center [782, 370] width 151 height 26
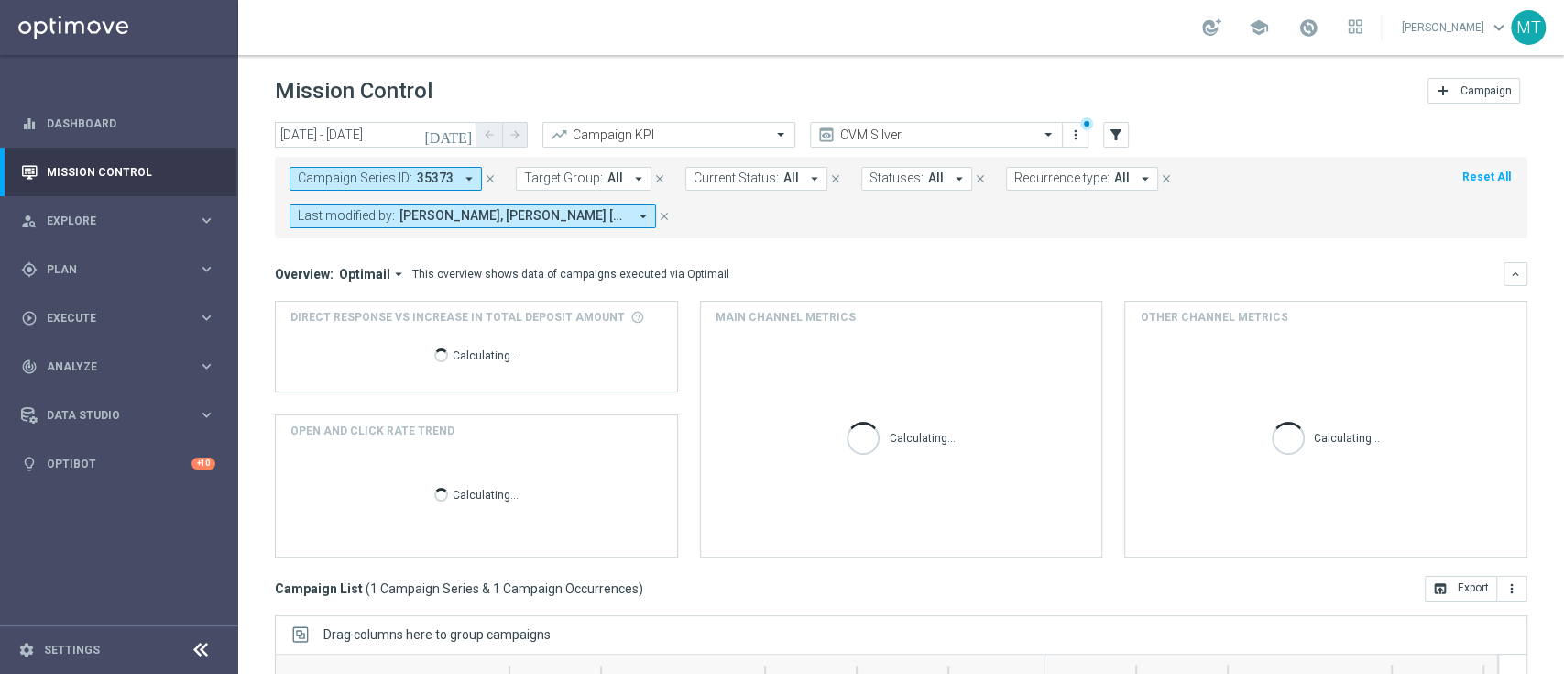
click at [487, 174] on icon "close" at bounding box center [490, 178] width 13 height 13
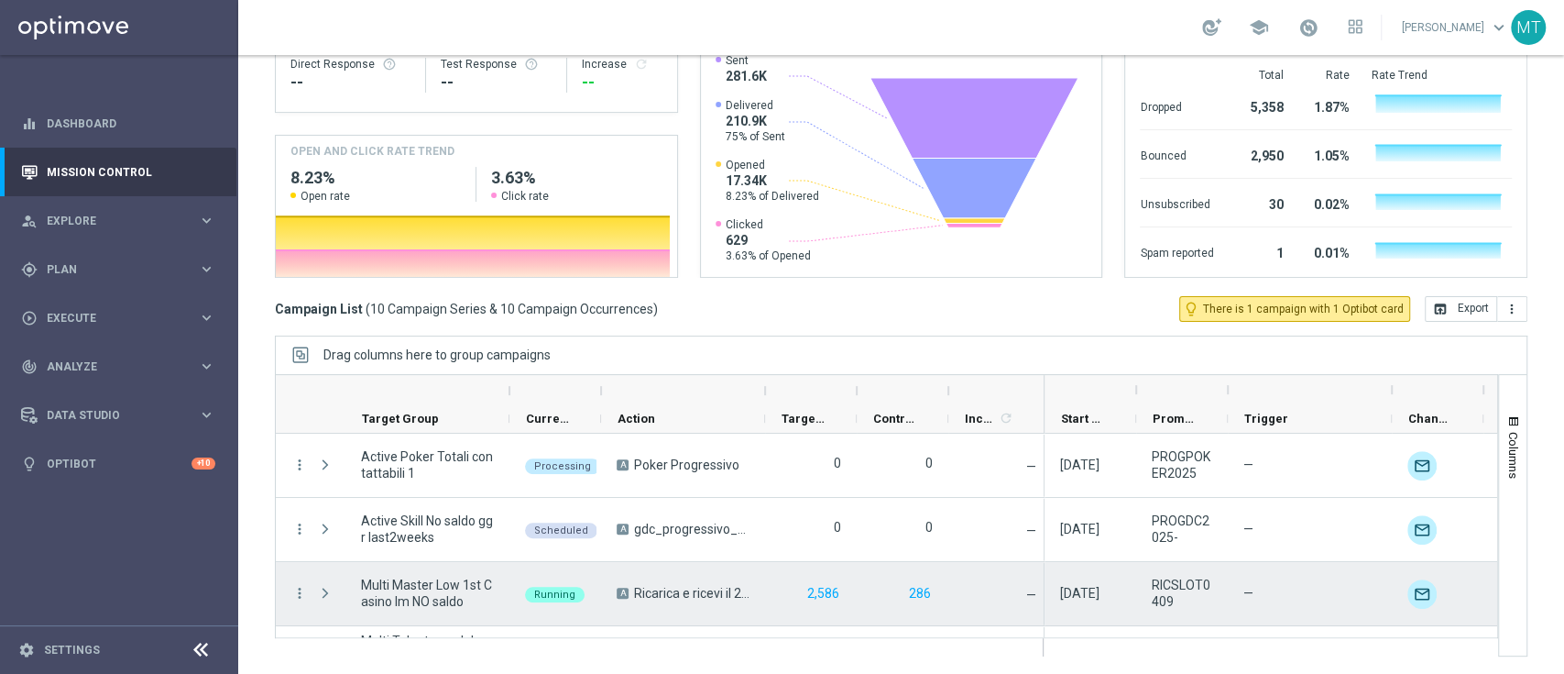
scroll to position [437, 0]
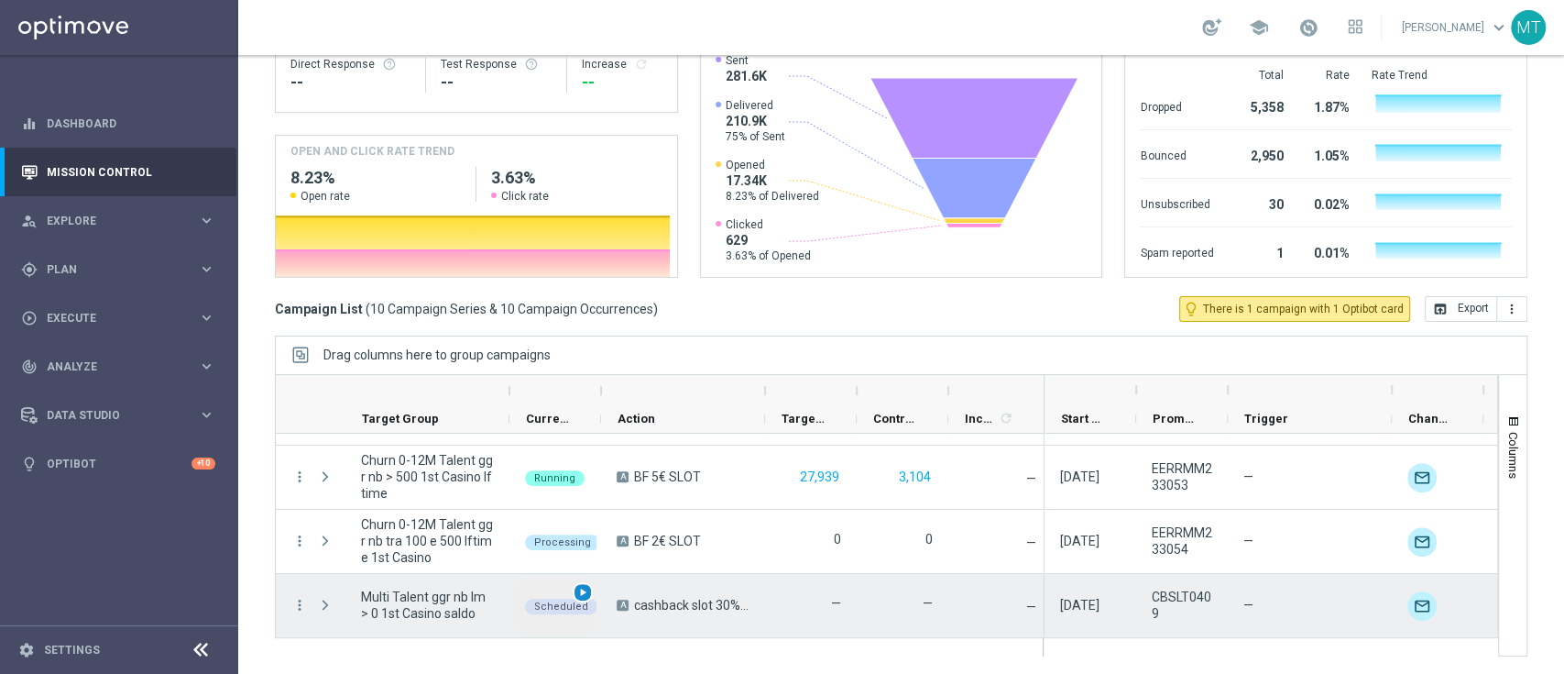
click at [585, 587] on span "play_arrow" at bounding box center [582, 592] width 13 height 13
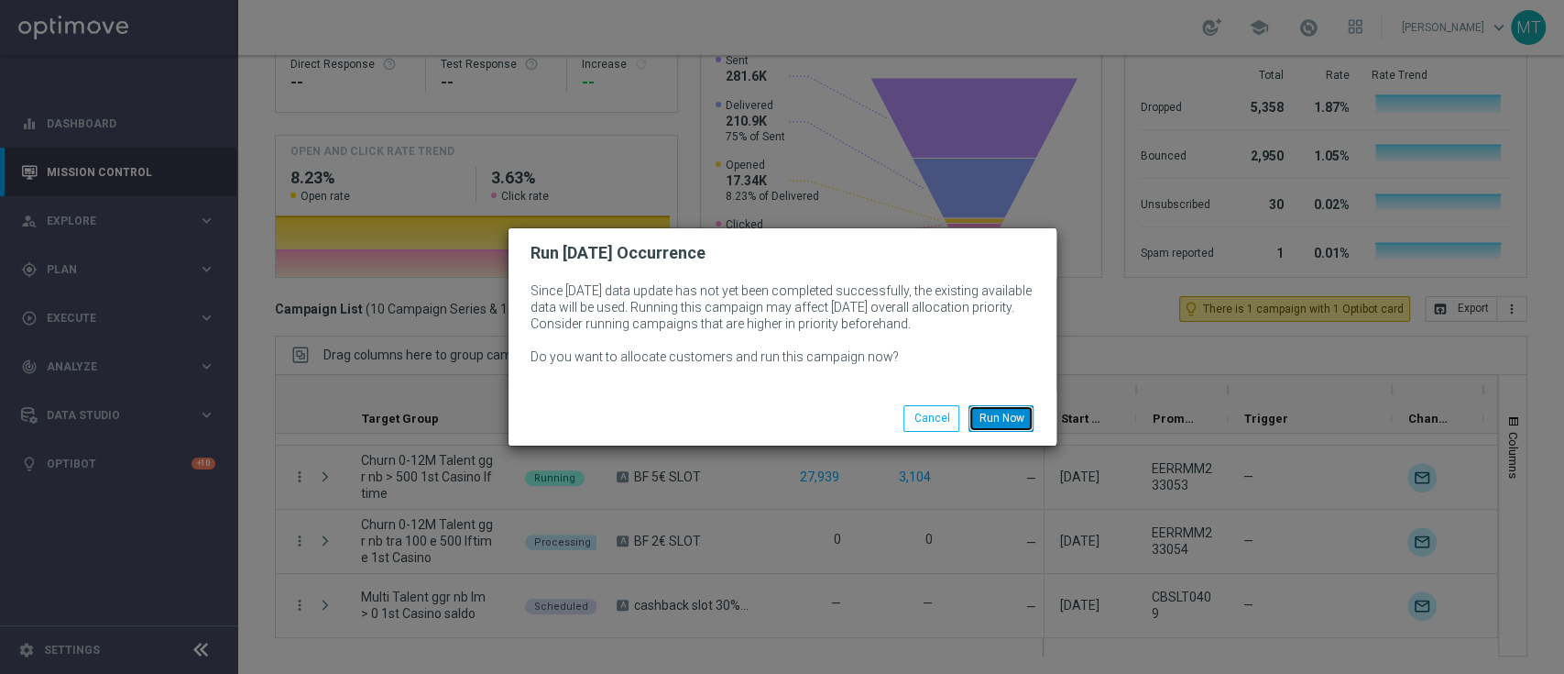
click at [997, 421] on button "Run Now" at bounding box center [1001, 418] width 65 height 26
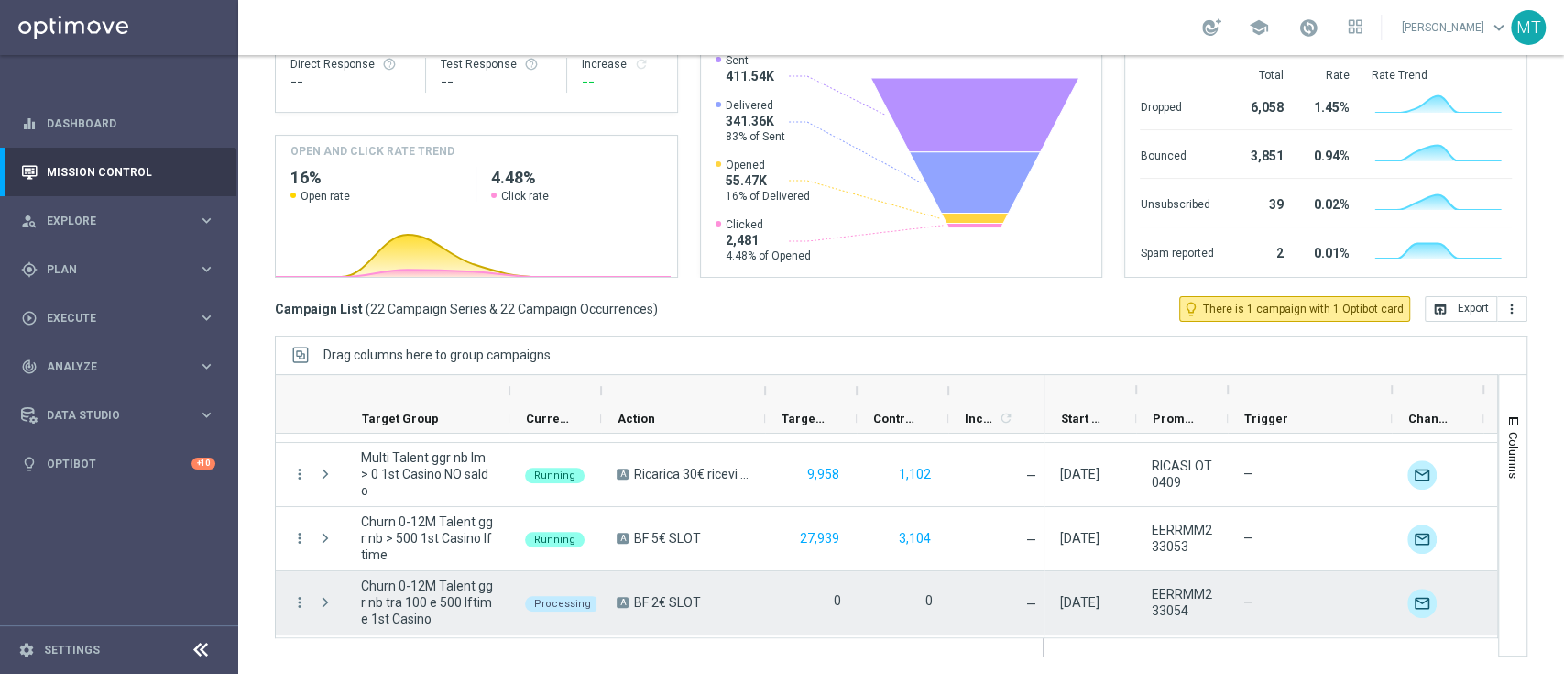
scroll to position [1207, 0]
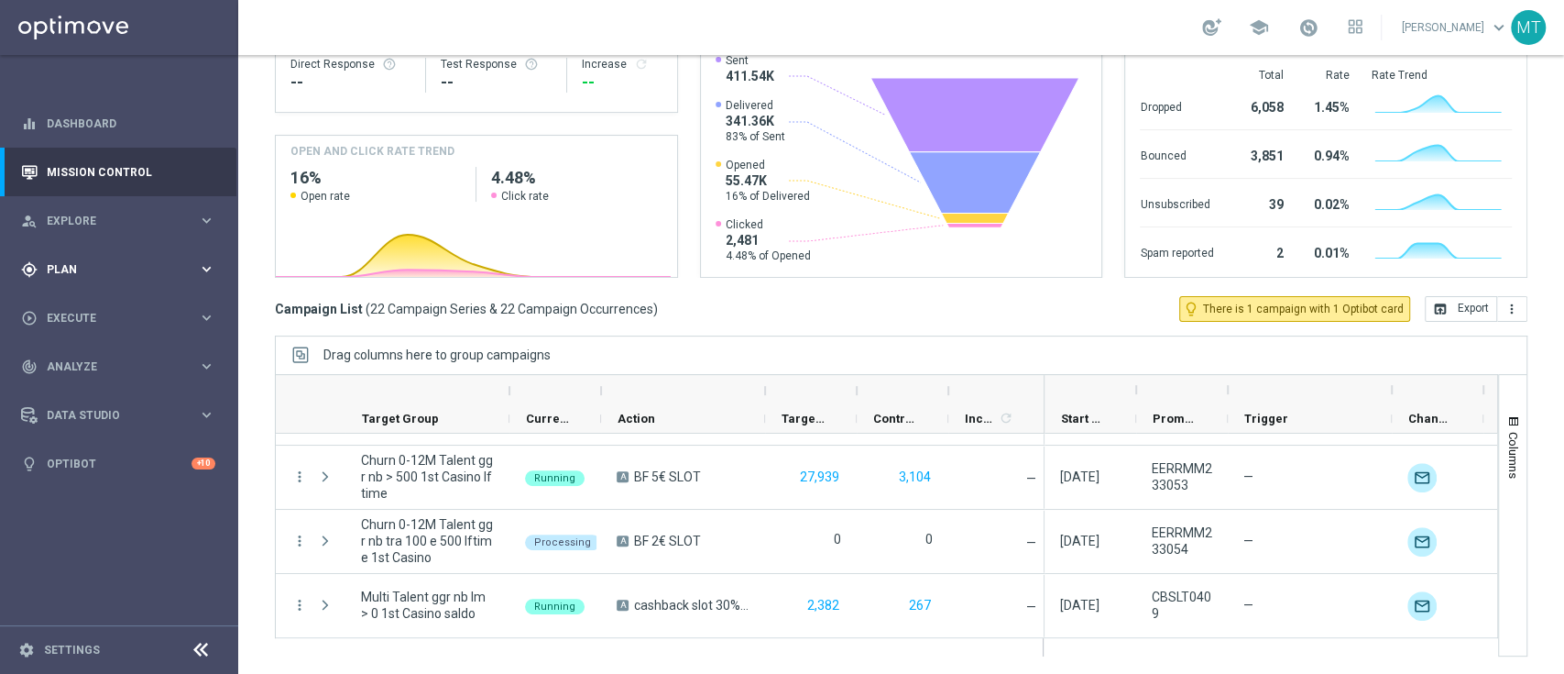
click at [148, 279] on div "gps_fixed Plan keyboard_arrow_right" at bounding box center [118, 269] width 236 height 49
click at [122, 355] on button "Templates keyboard_arrow_right" at bounding box center [132, 362] width 169 height 15
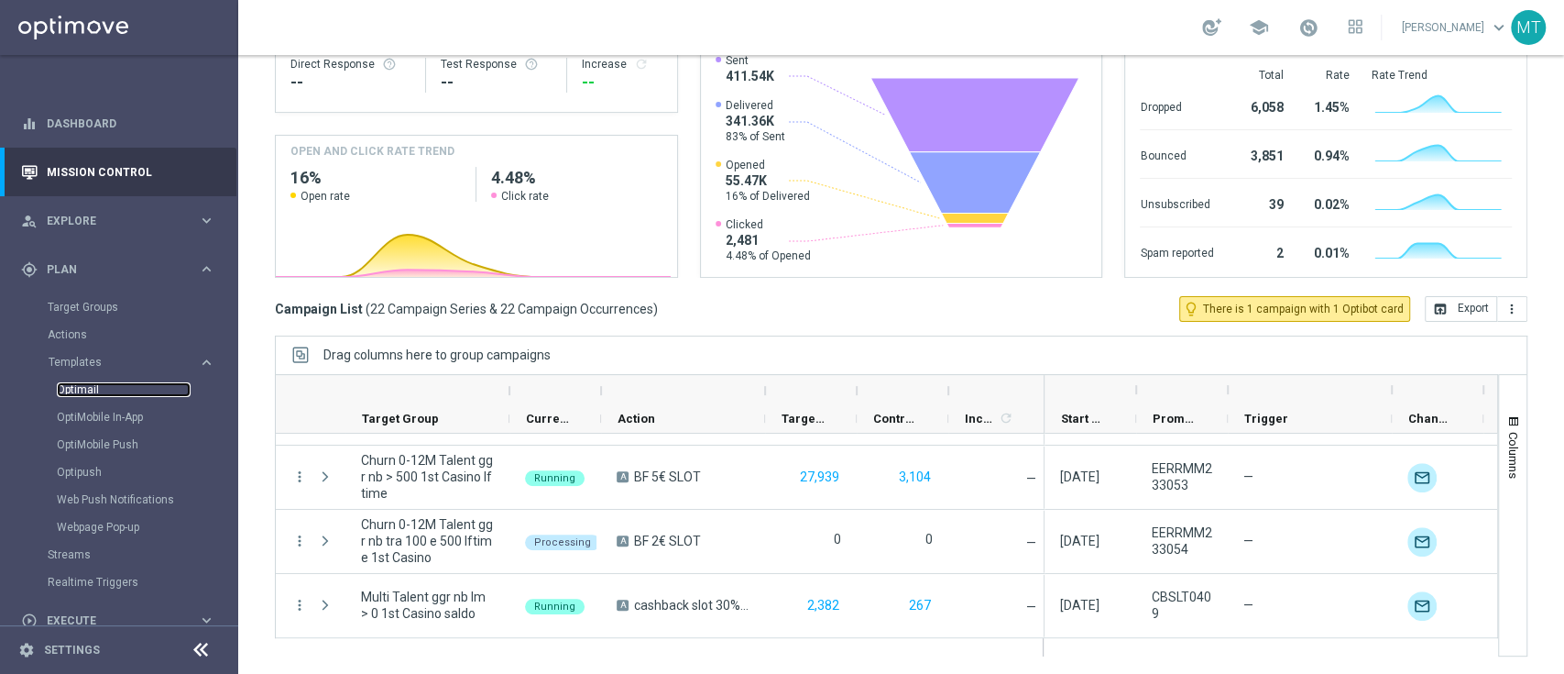
click at [107, 390] on link "Optimail" at bounding box center [124, 389] width 134 height 15
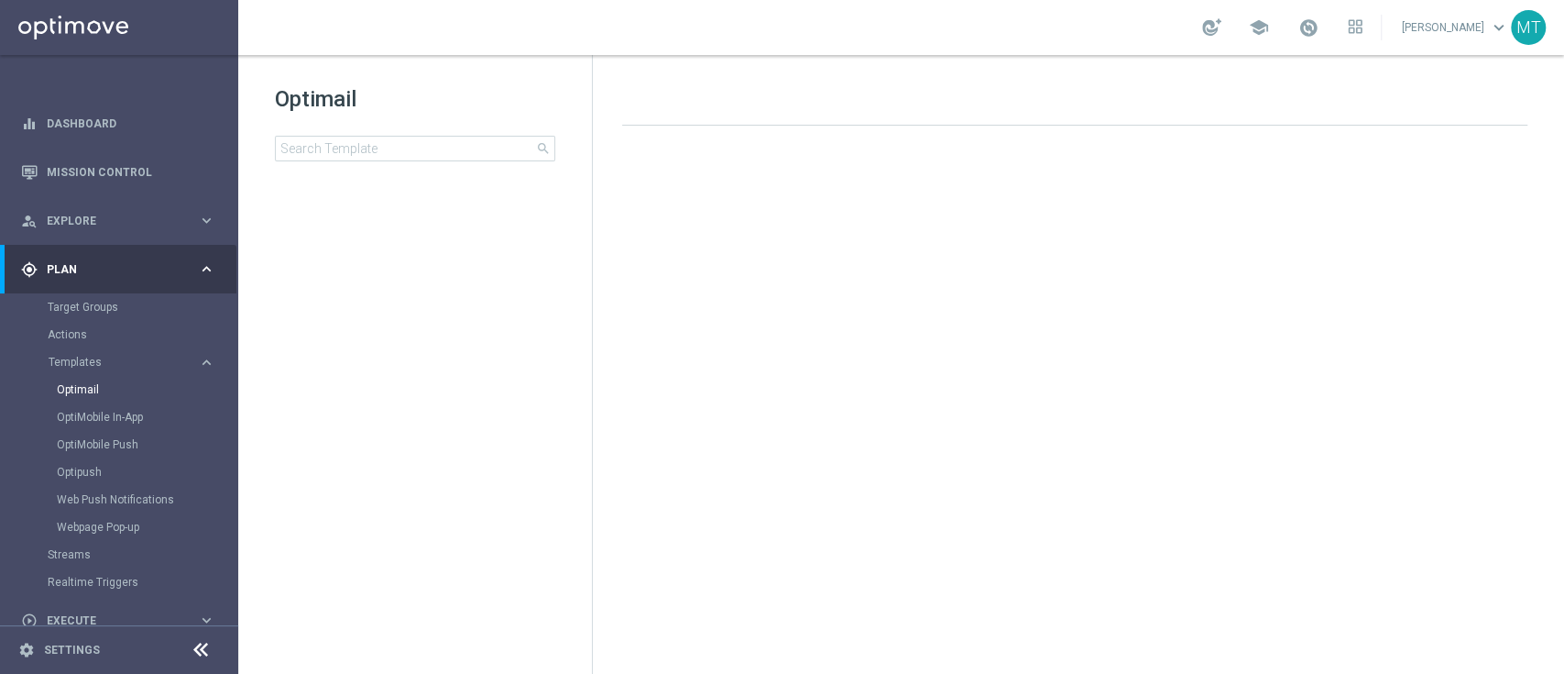
click at [395, 129] on div "Optimail search" at bounding box center [433, 122] width 317 height 77
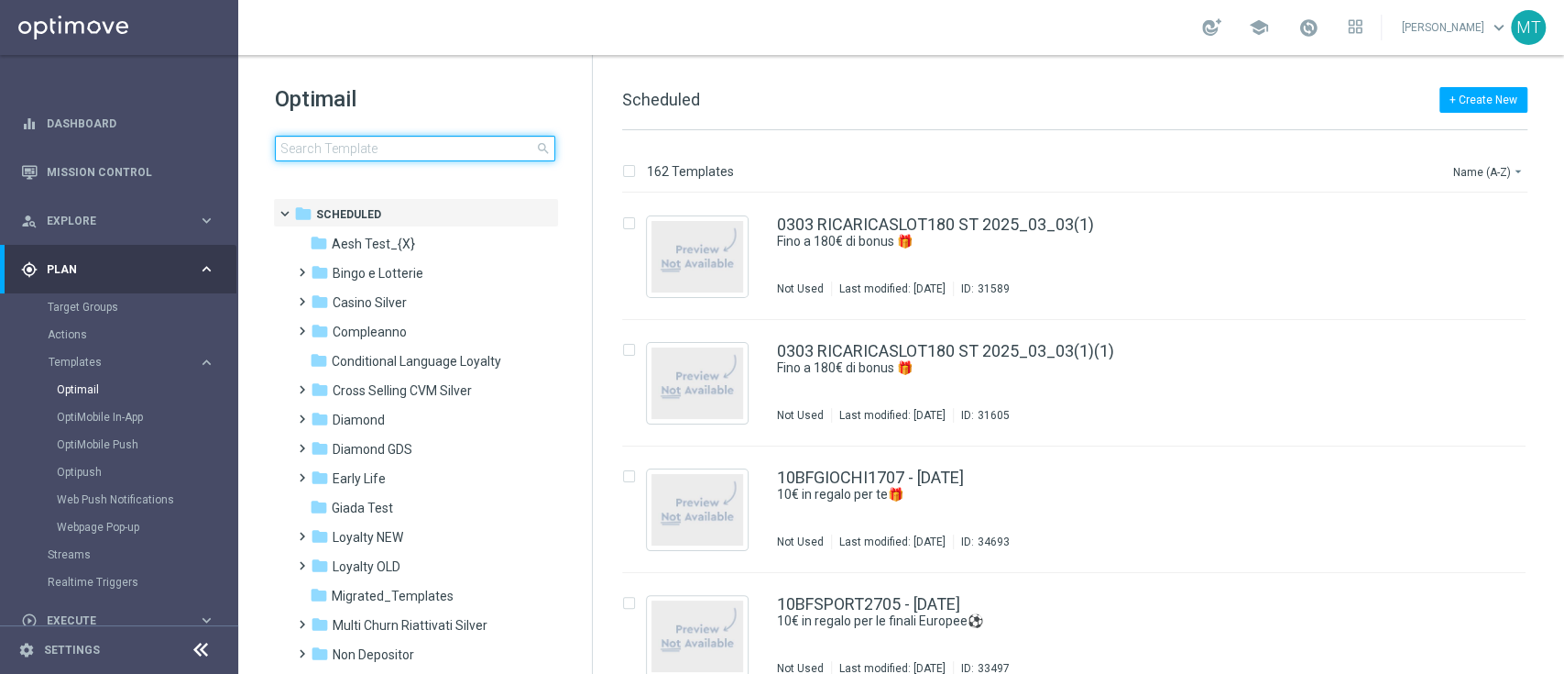
click at [403, 145] on input at bounding box center [415, 149] width 280 height 26
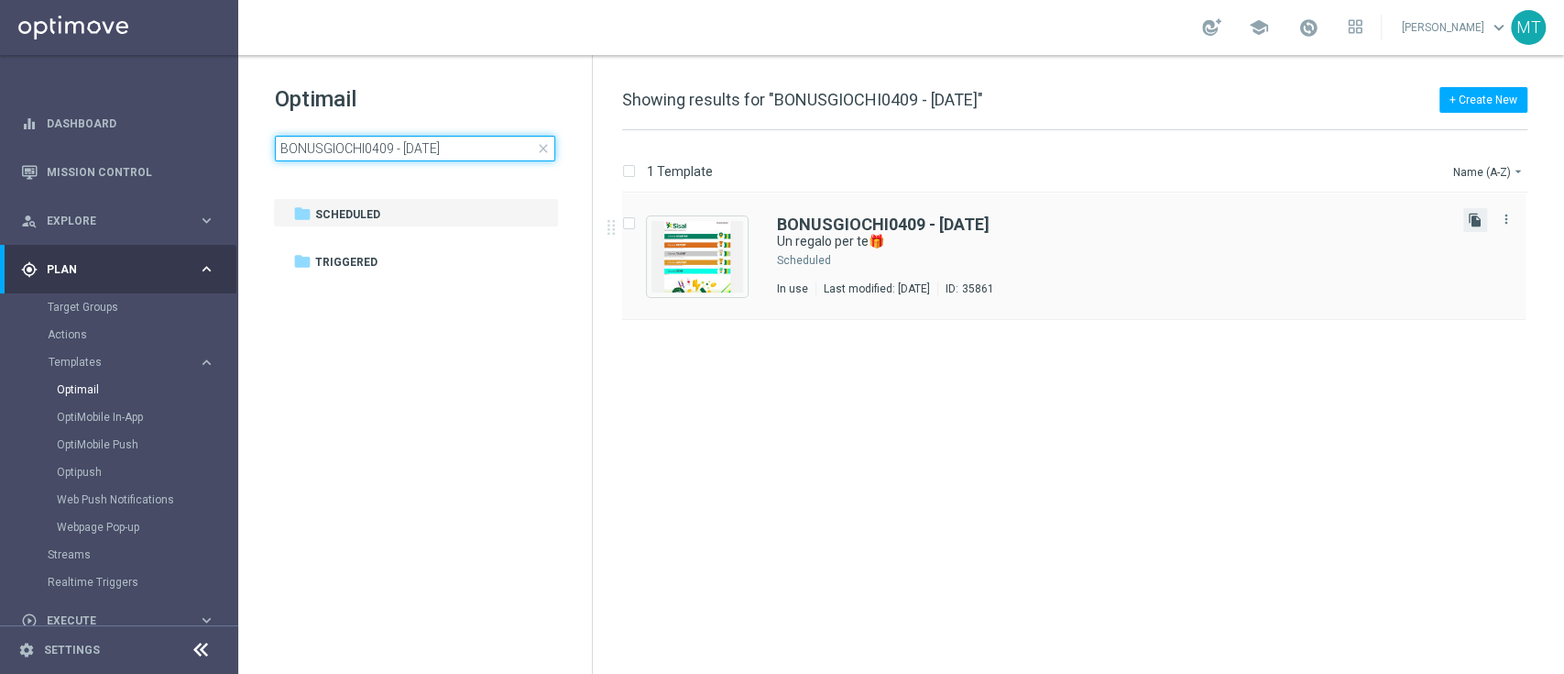
type input "BONUSGIOCHI0409 - [DATE]"
click at [1469, 224] on icon "file_copy" at bounding box center [1475, 220] width 15 height 15
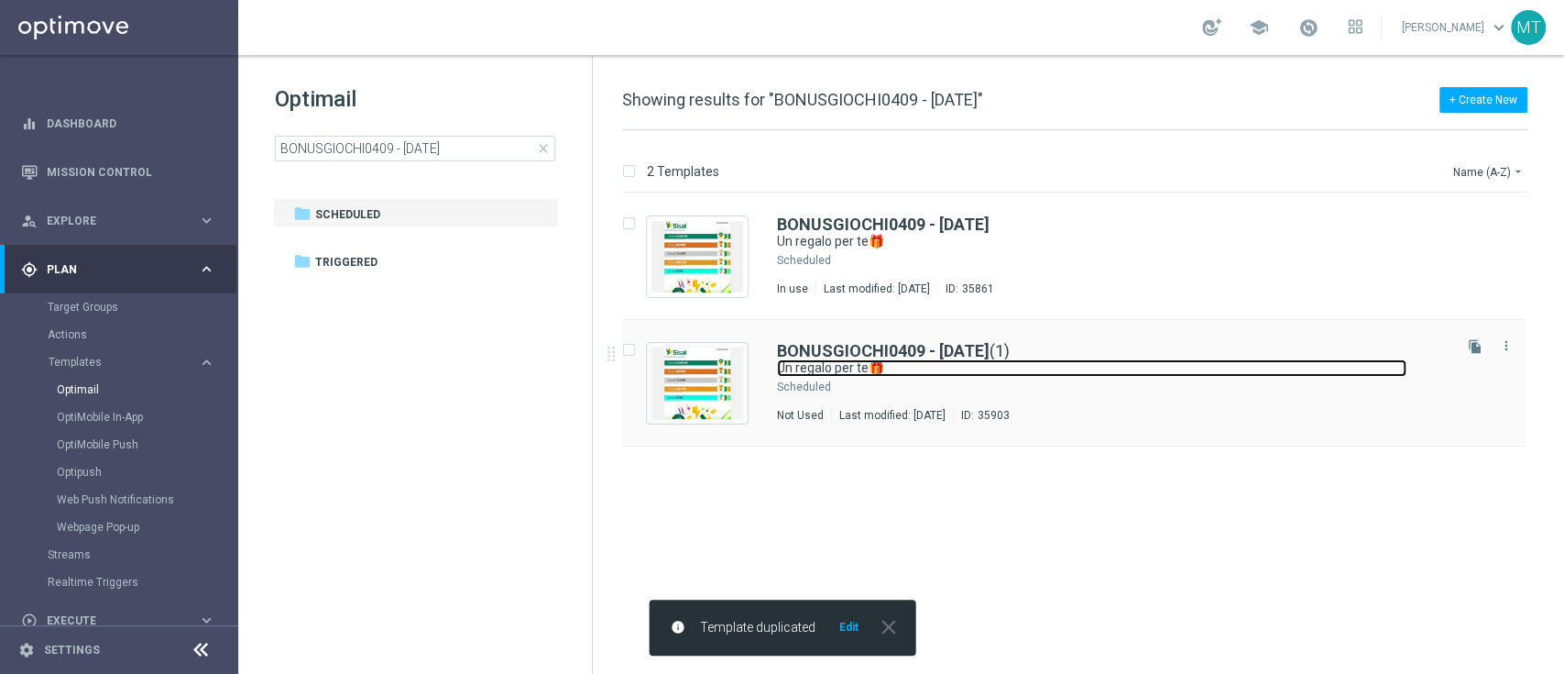
click at [917, 366] on link "Un regalo per te🎁" at bounding box center [1092, 367] width 630 height 17
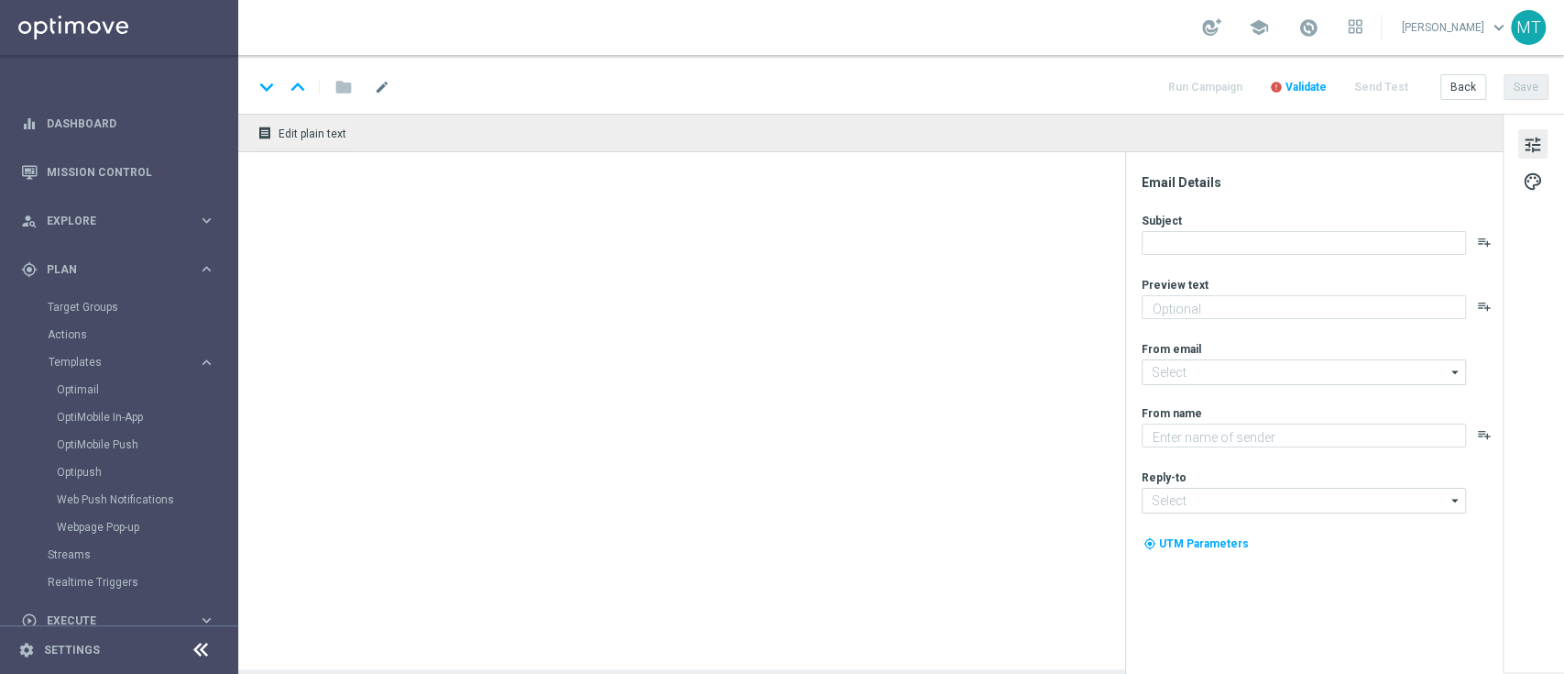
type input "BONUSGIOCHI0409 - 2025-09-07(1)"
type textarea "da usare su qualsiasi gioco!"
type input "newsletter@comunicazioni.sisal.it"
type textarea "Sisal"
type input "info@sisal.it"
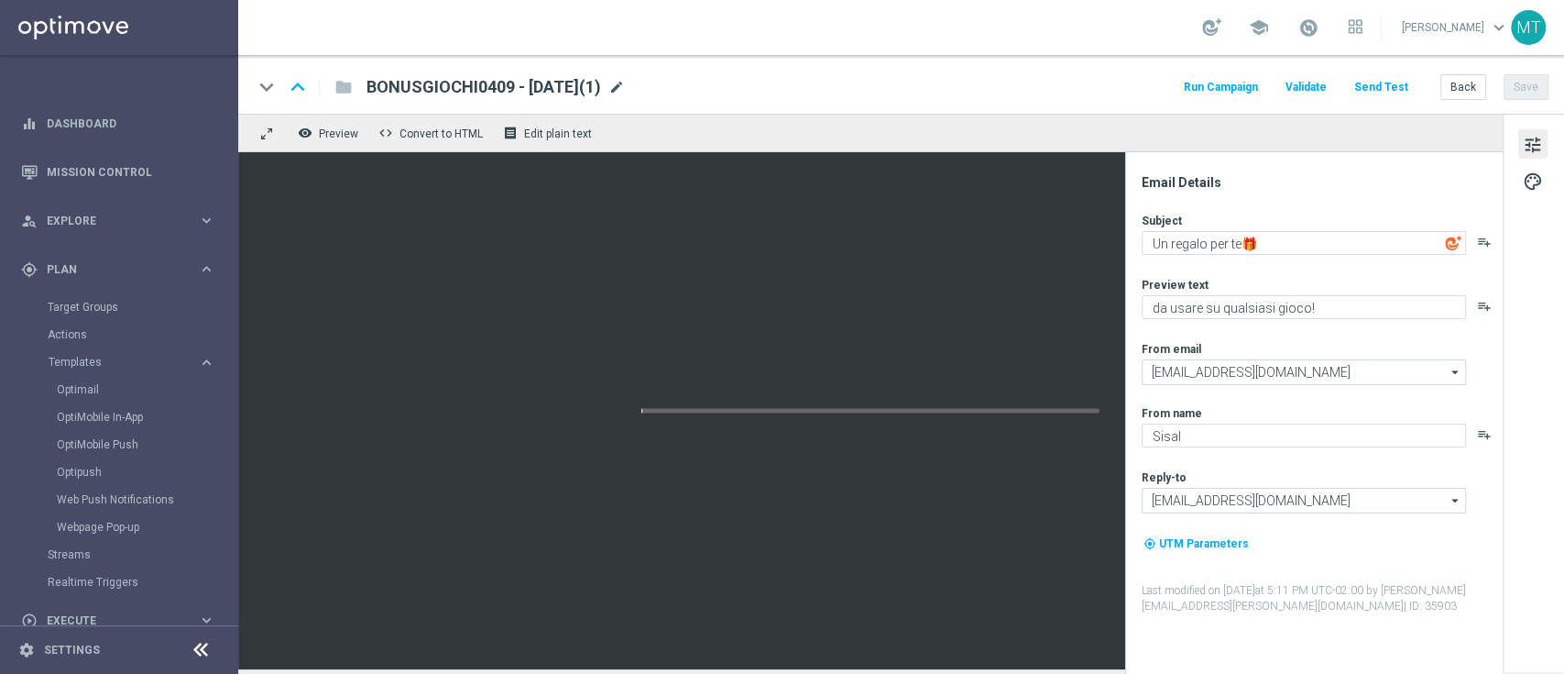
click at [625, 83] on span "mode_edit" at bounding box center [617, 87] width 16 height 16
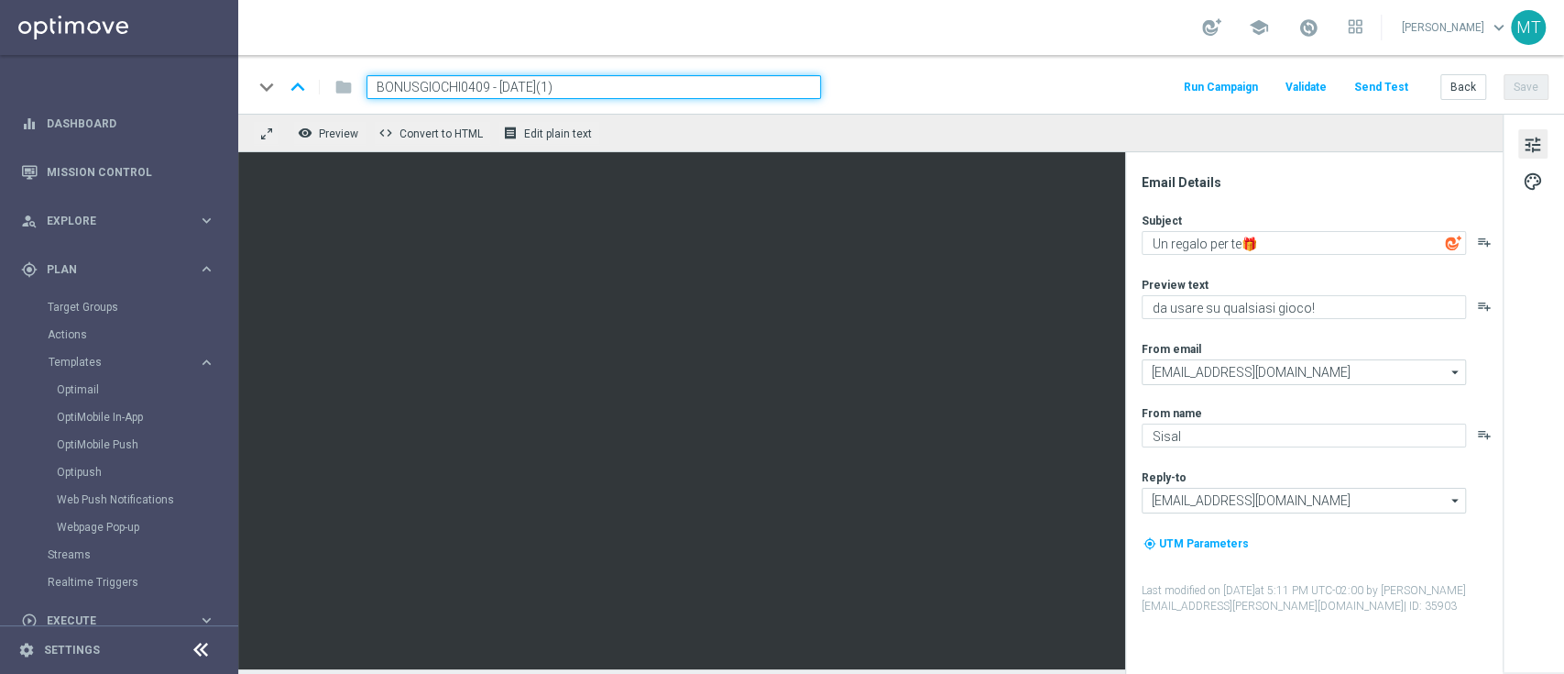
drag, startPoint x: 485, startPoint y: 84, endPoint x: 375, endPoint y: 87, distance: 110.0
click at [375, 87] on input "BONUSGIOCHI0409 - 2025-09-07(1)" at bounding box center [594, 87] width 455 height 24
paste input "10BFGAMES"
click at [592, 82] on input "10BFGAMES0409 - 2025-09-07(1)" at bounding box center [594, 87] width 455 height 24
click at [607, 92] on input "10BFGAMES0409 - 2025-09-07" at bounding box center [594, 87] width 455 height 24
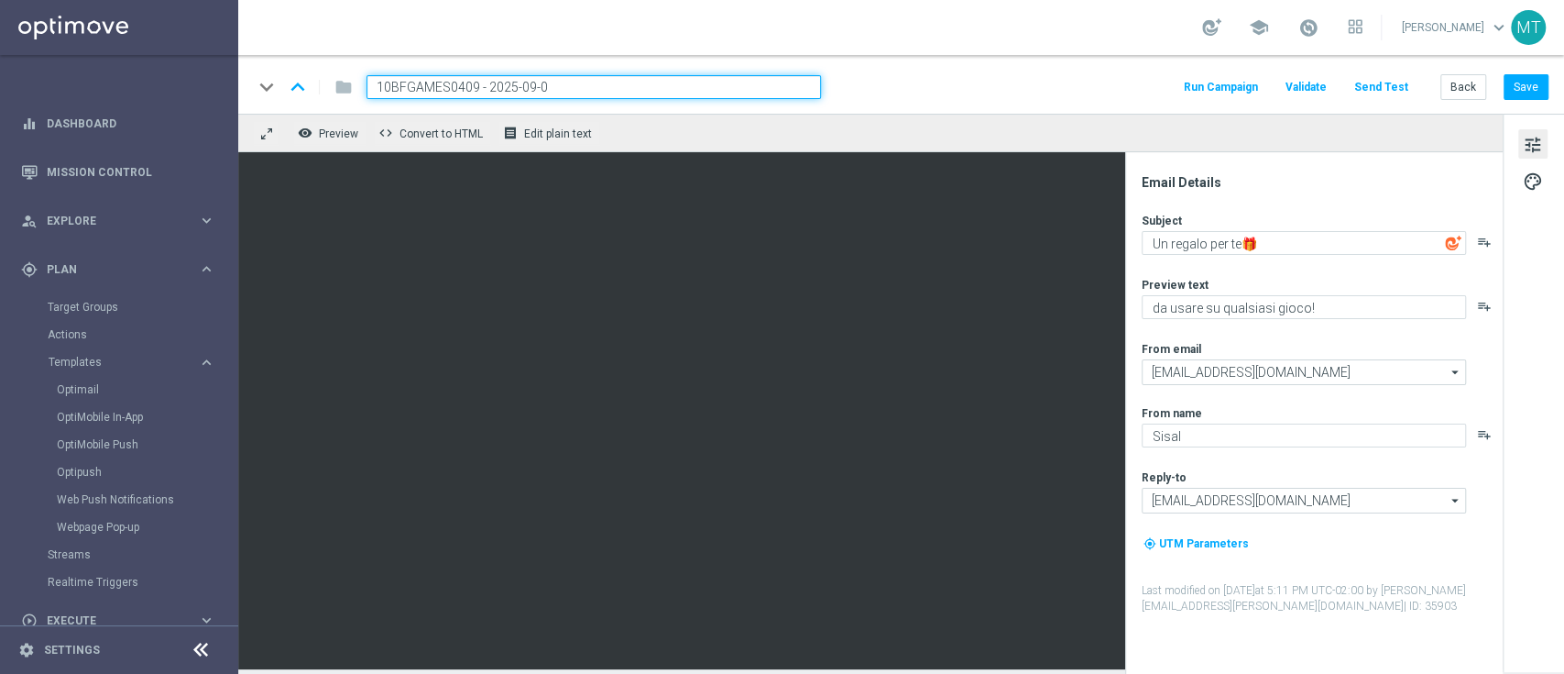
type input "10BFGAMES0409 - 2025-09-04"
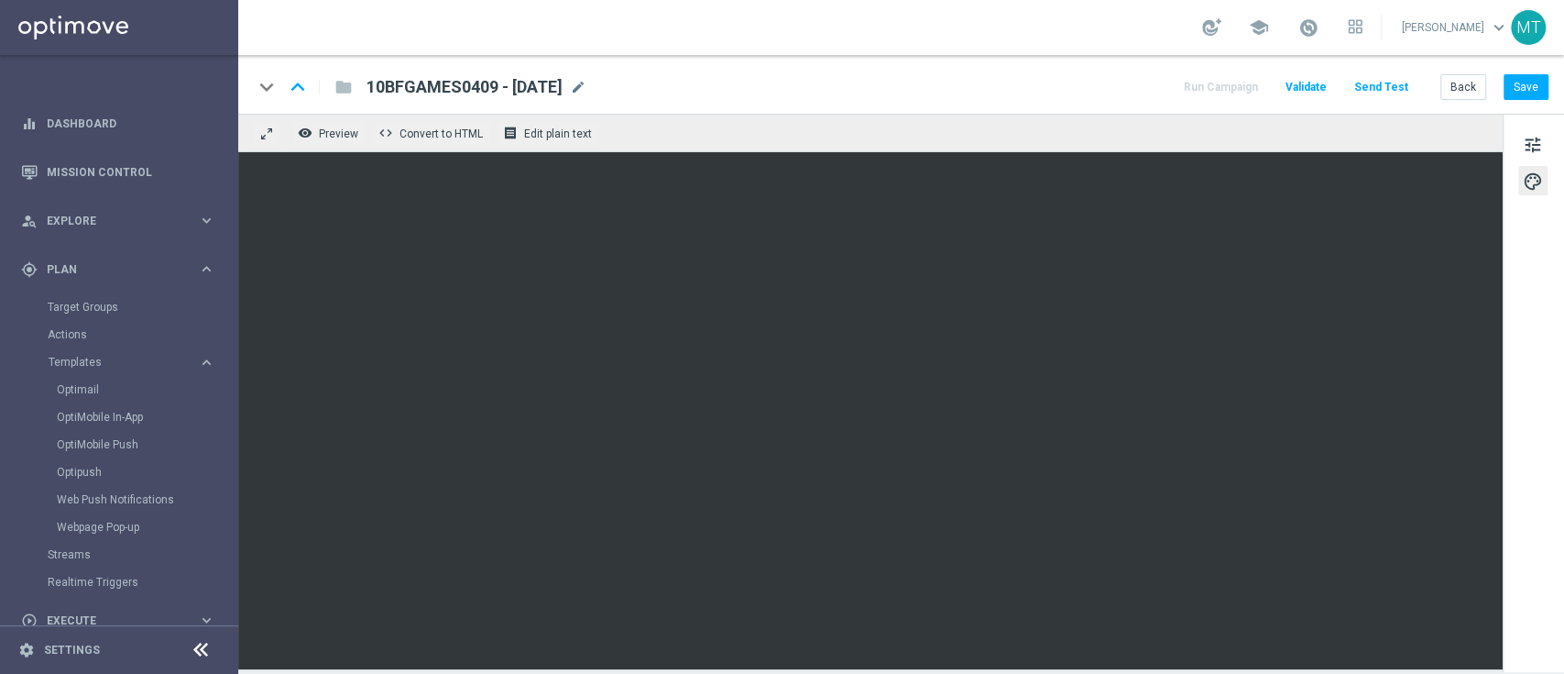
click at [1549, 126] on div "tune palette" at bounding box center [1533, 393] width 61 height 558
click at [1535, 136] on span "tune" at bounding box center [1533, 145] width 20 height 24
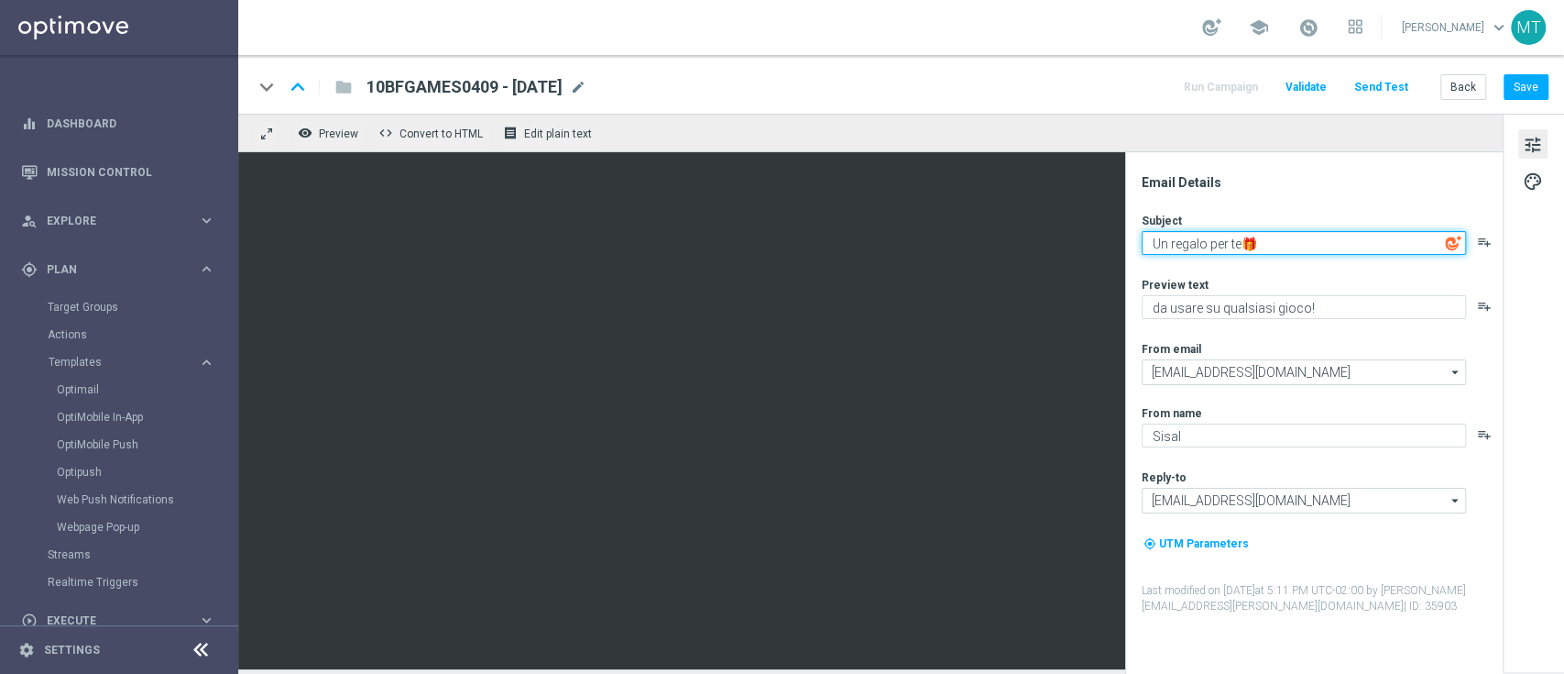
click at [1161, 244] on textarea "Un regalo per te🎁" at bounding box center [1304, 243] width 324 height 24
type textarea "10€ in regalo per te🎁"
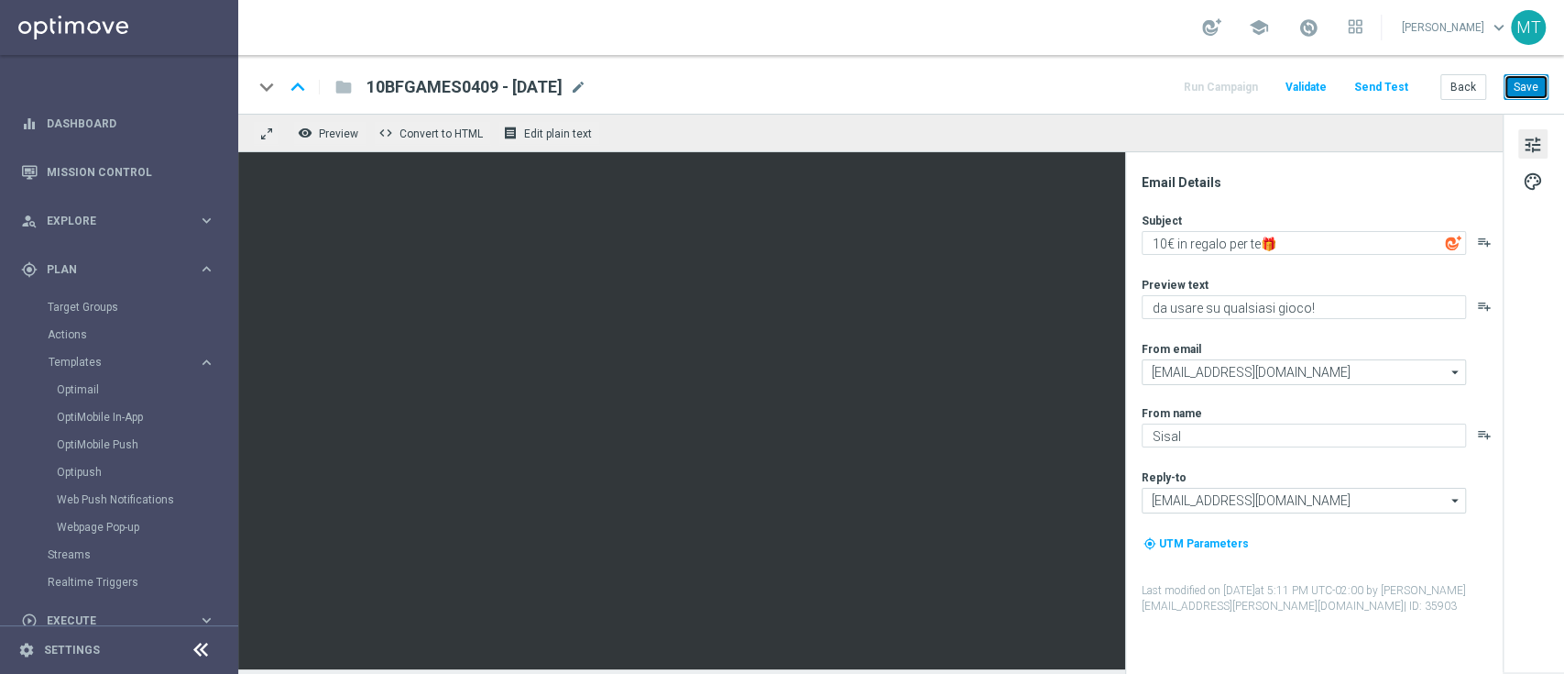
click at [1516, 86] on button "Save" at bounding box center [1526, 87] width 45 height 26
click at [73, 307] on link "Target Groups" at bounding box center [119, 307] width 143 height 15
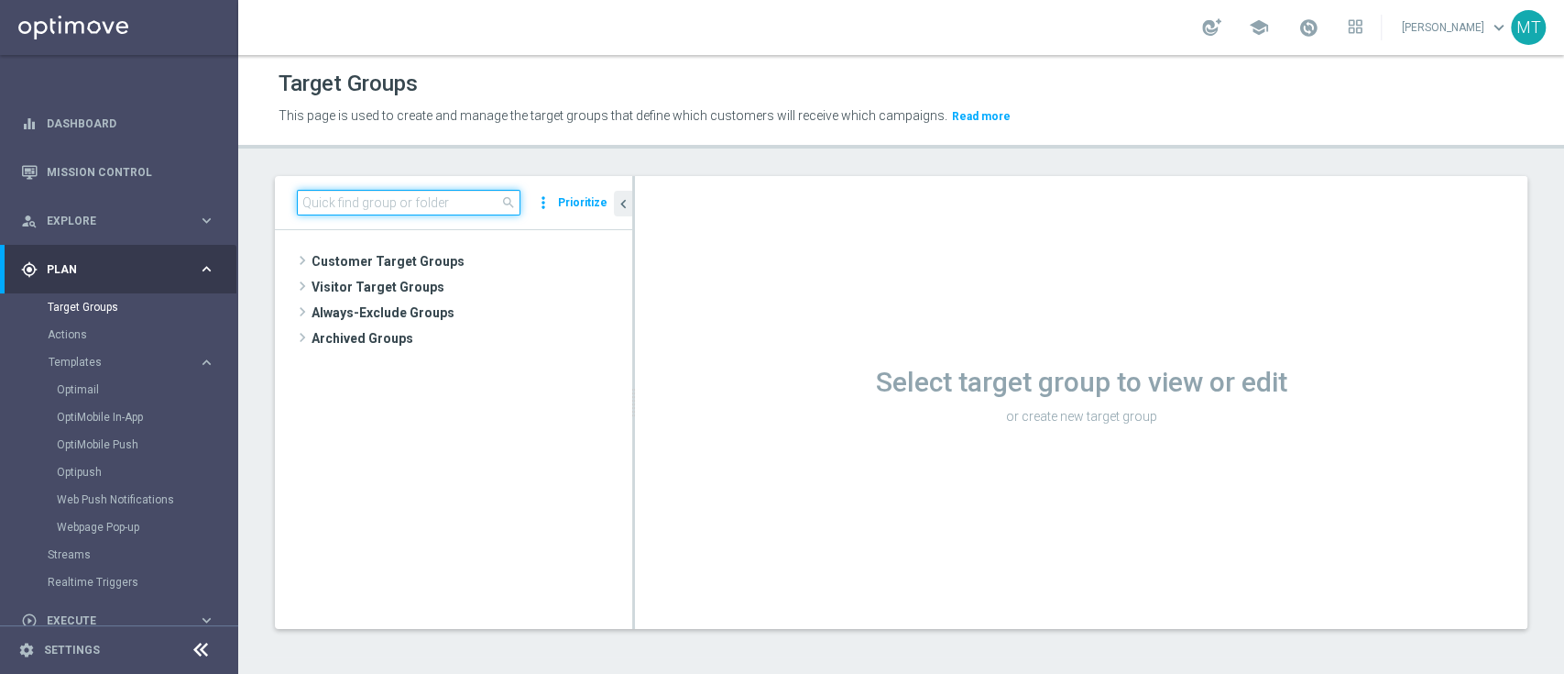
click at [423, 196] on input at bounding box center [409, 203] width 224 height 26
paste input "Risk of Churn Master Low"
type input "Risk of Churn Master Low"
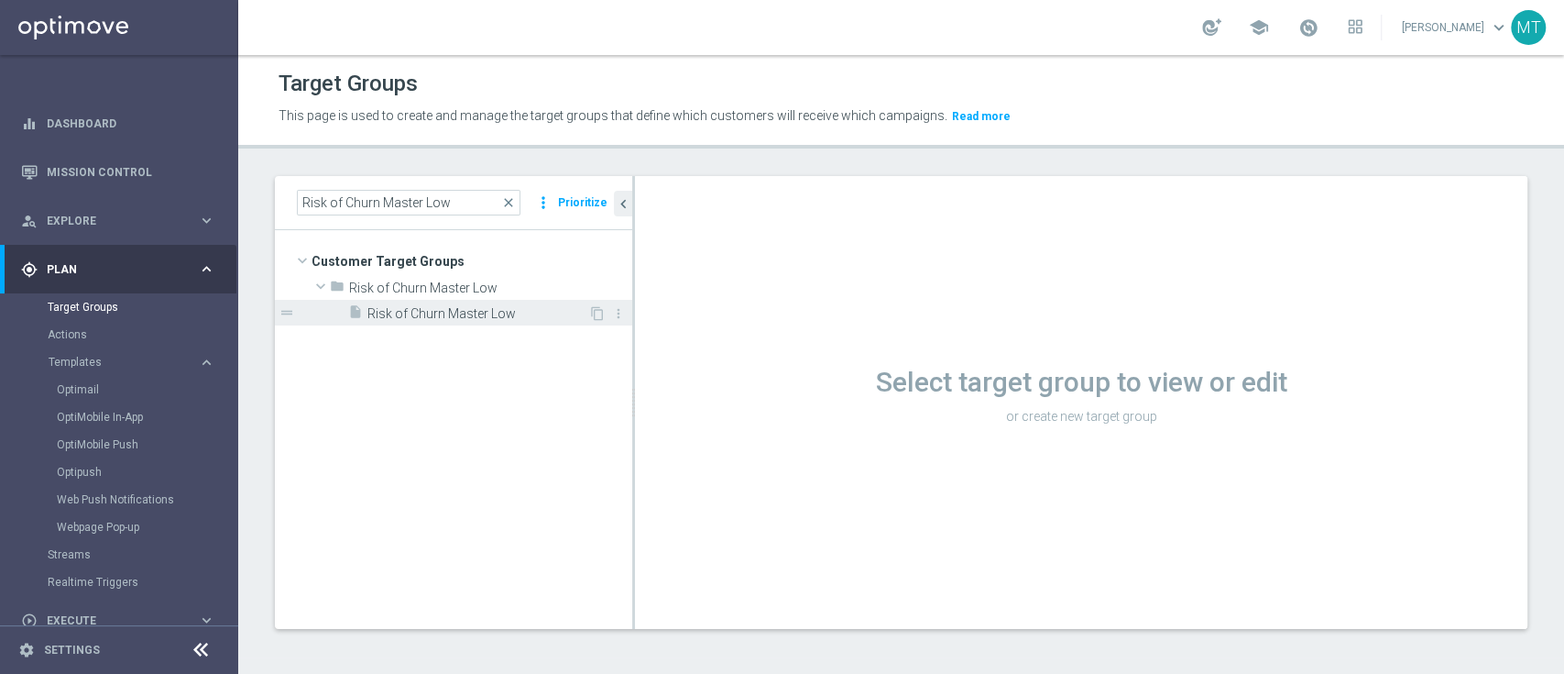
click at [454, 313] on span "Risk of Churn Master Low" at bounding box center [478, 314] width 221 height 16
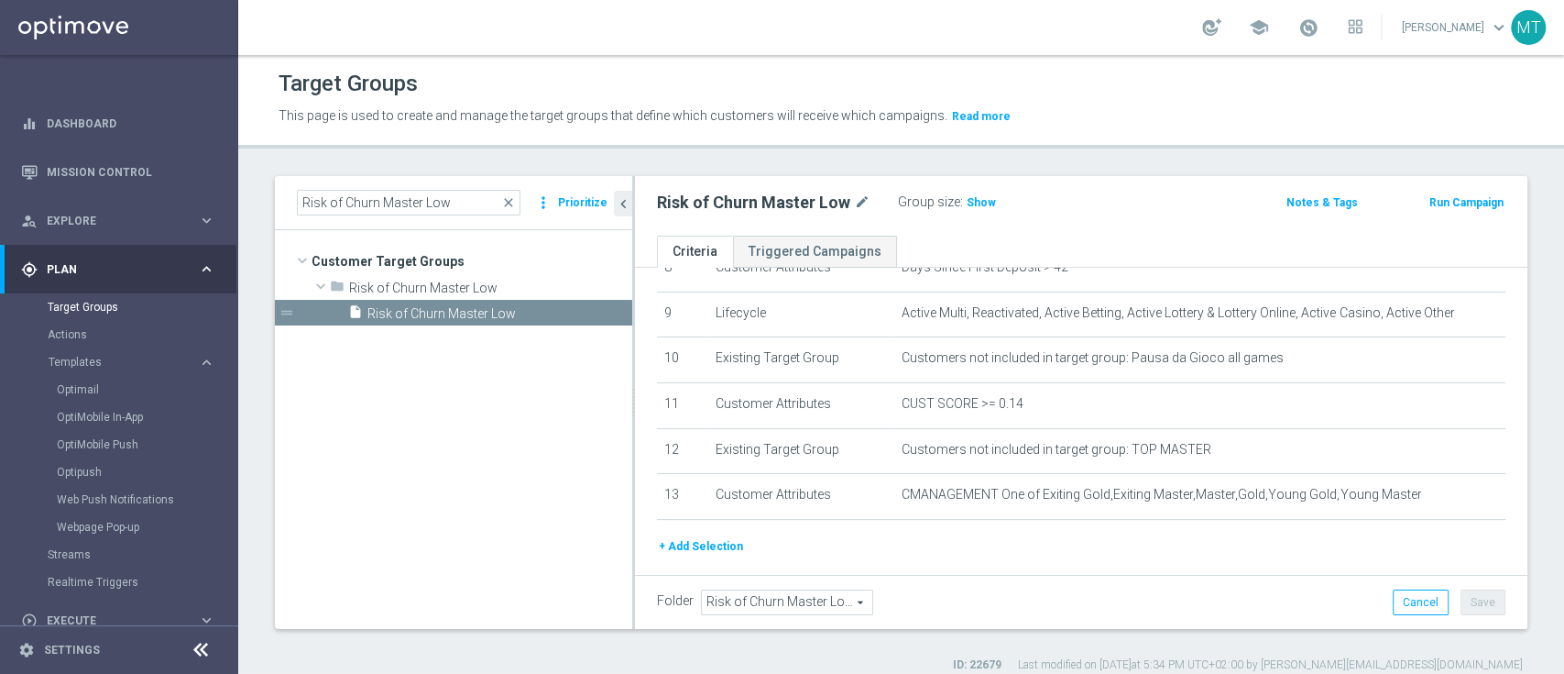
scroll to position [405, 0]
click at [968, 208] on span "Show" at bounding box center [981, 202] width 29 height 13
click at [1438, 196] on button "Run Campaign" at bounding box center [1467, 202] width 78 height 20
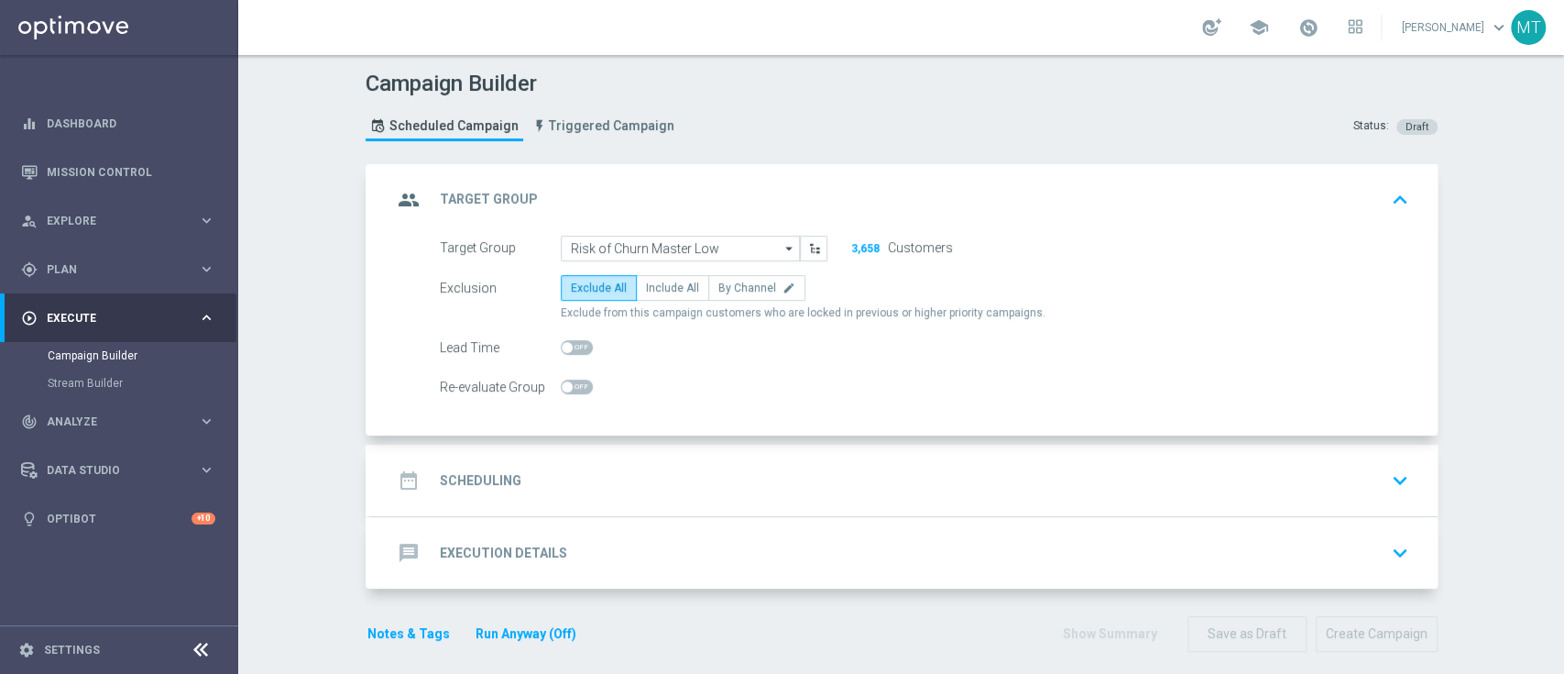
drag, startPoint x: 672, startPoint y: 441, endPoint x: 590, endPoint y: 466, distance: 85.2
click at [590, 466] on div "date_range Scheduling keyboard_arrow_down" at bounding box center [904, 480] width 1024 height 35
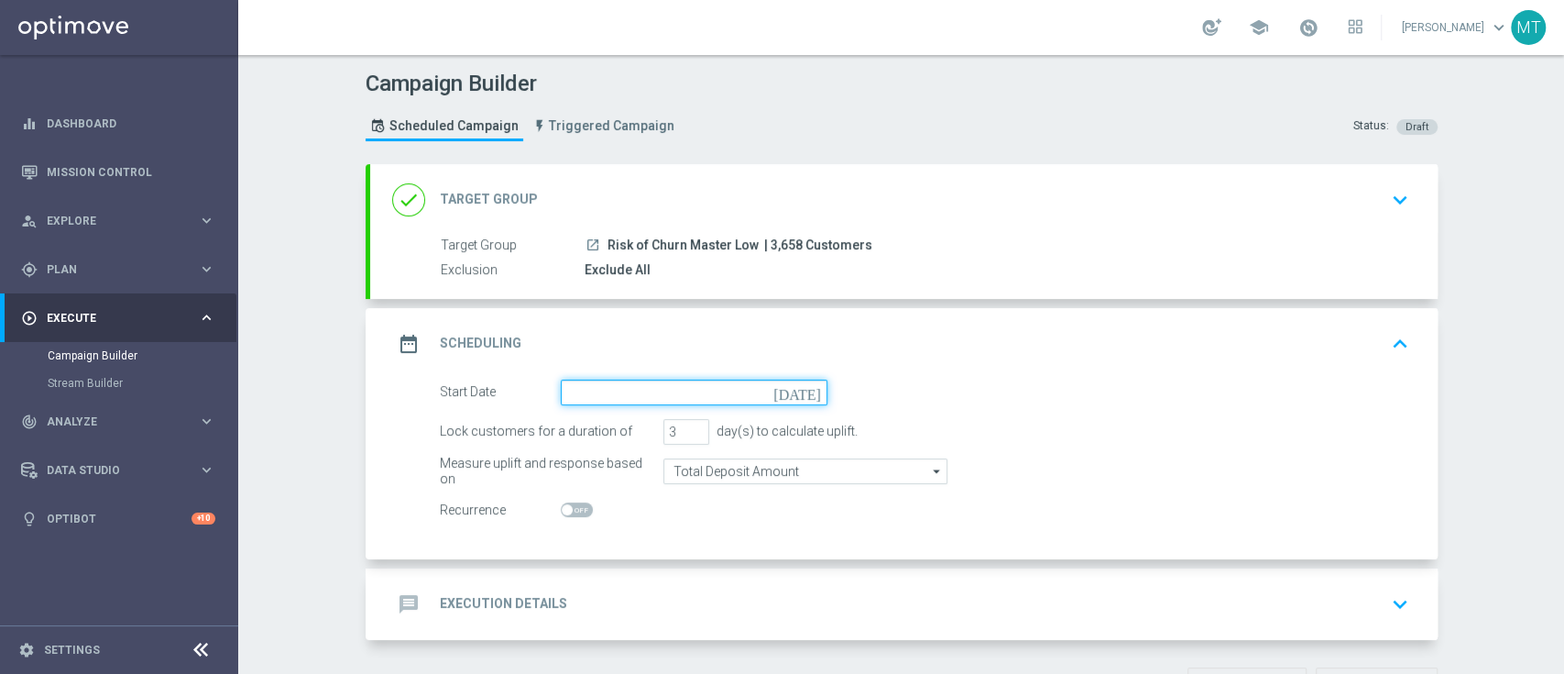
click at [634, 389] on input at bounding box center [694, 392] width 267 height 26
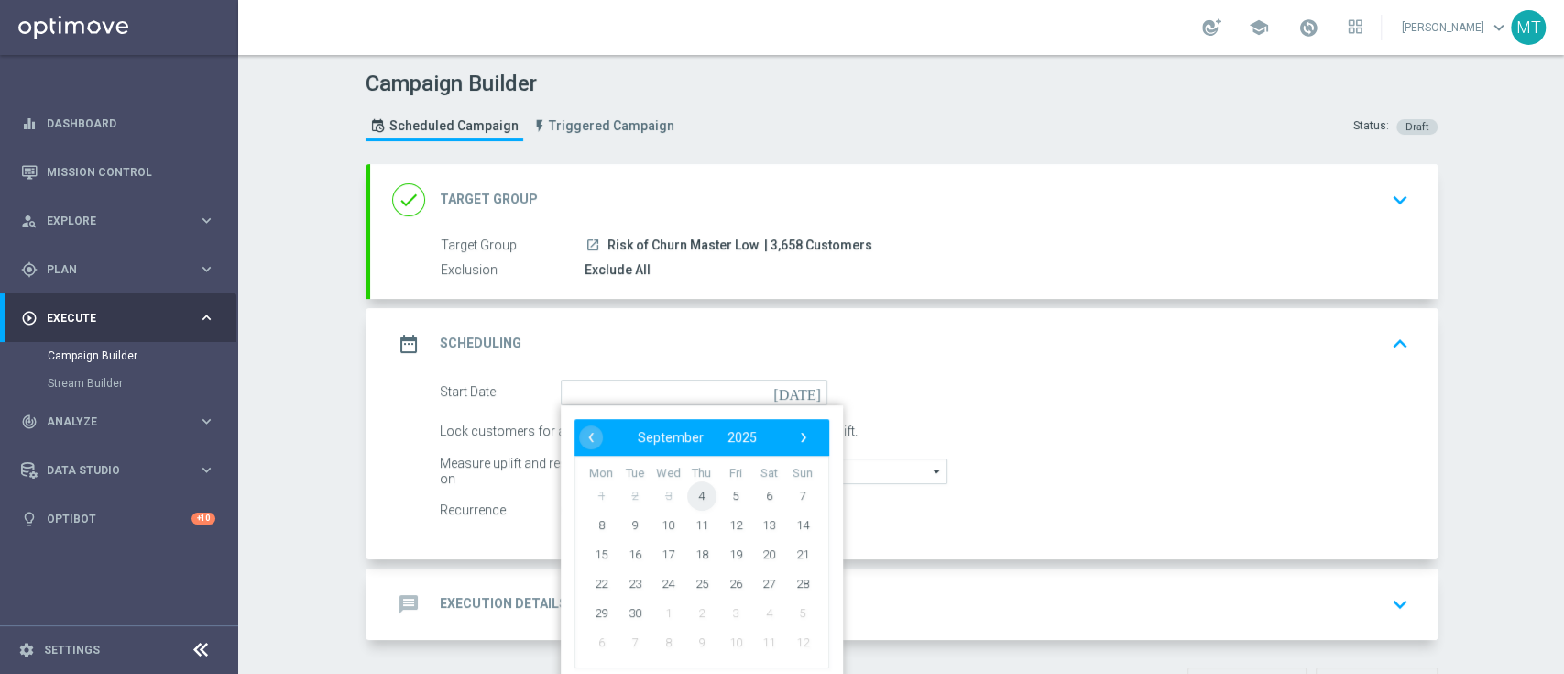
click at [702, 492] on span "4" at bounding box center [700, 494] width 29 height 29
type input "[DATE]"
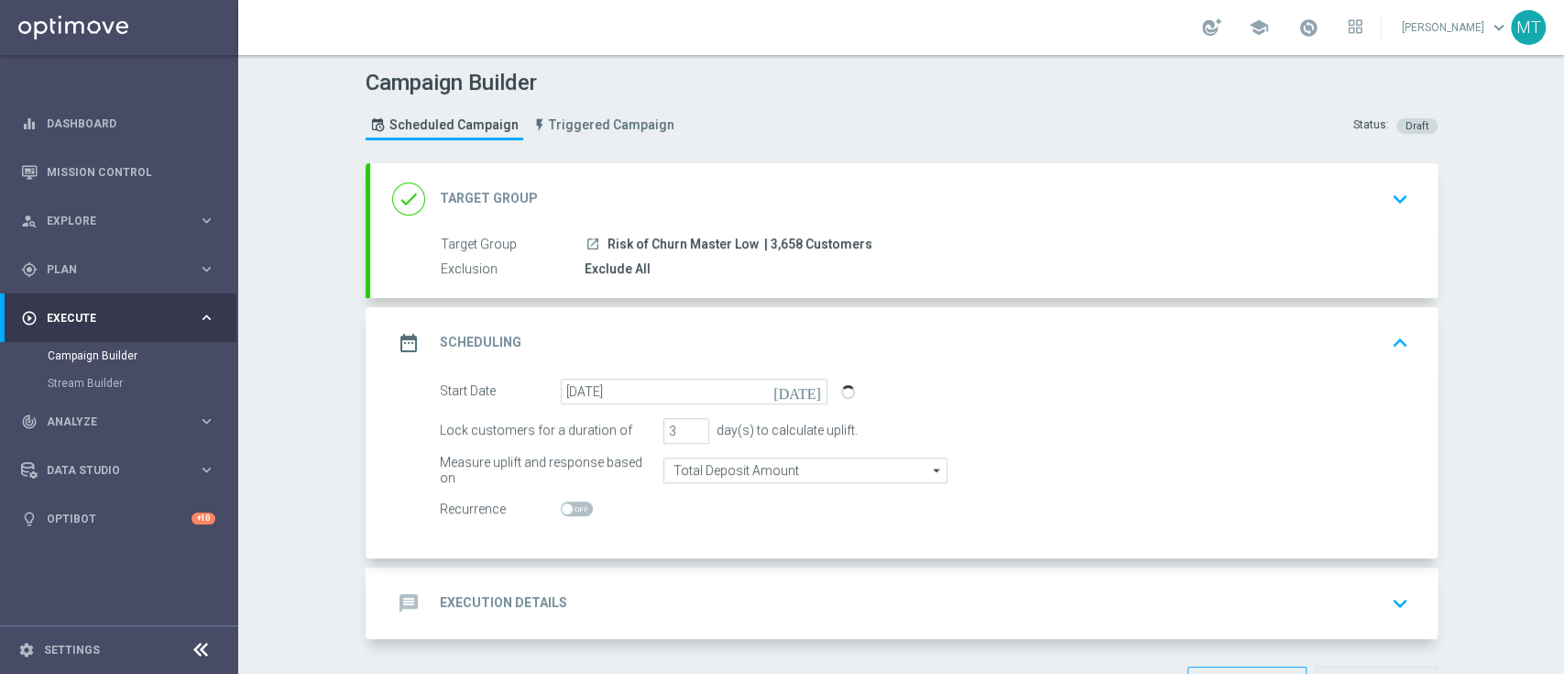
scroll to position [63, 0]
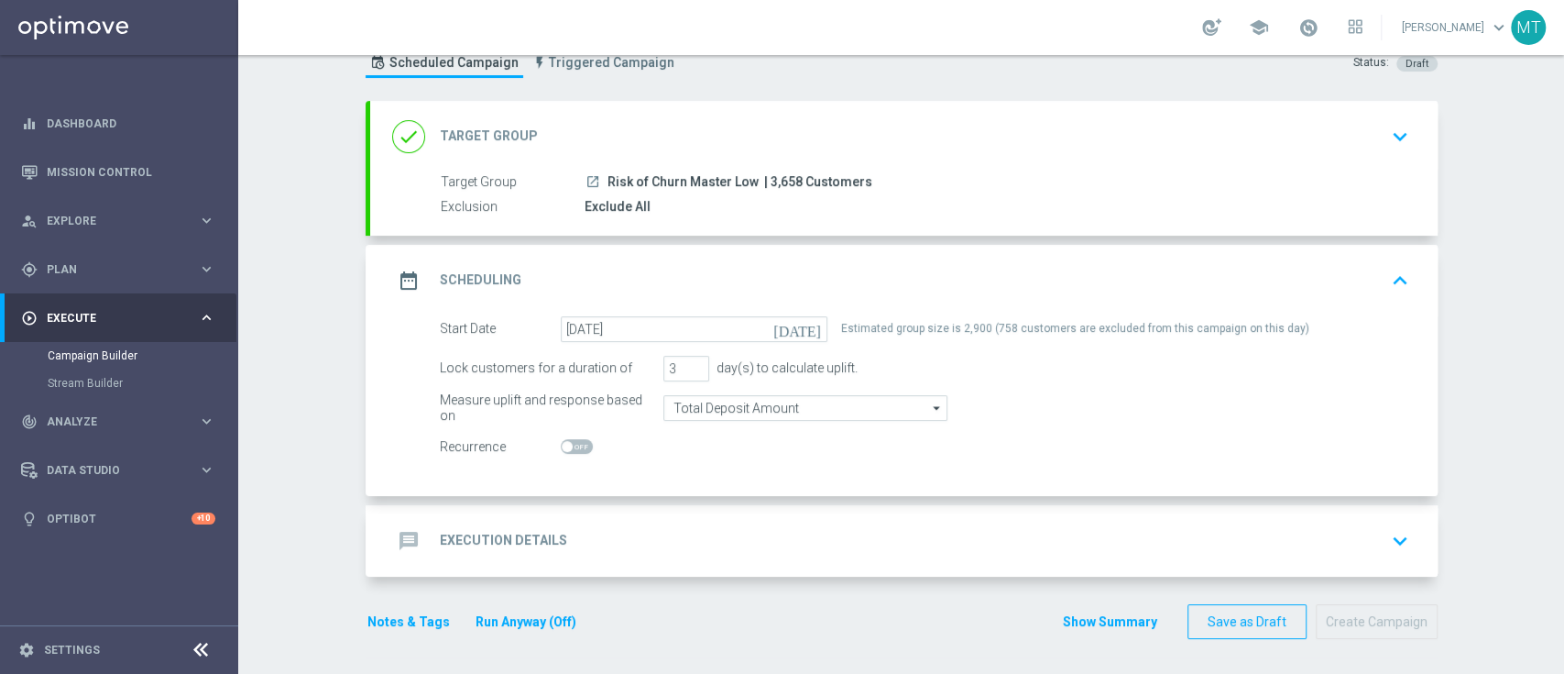
click at [725, 557] on div "message Execution Details keyboard_arrow_down" at bounding box center [904, 540] width 1068 height 71
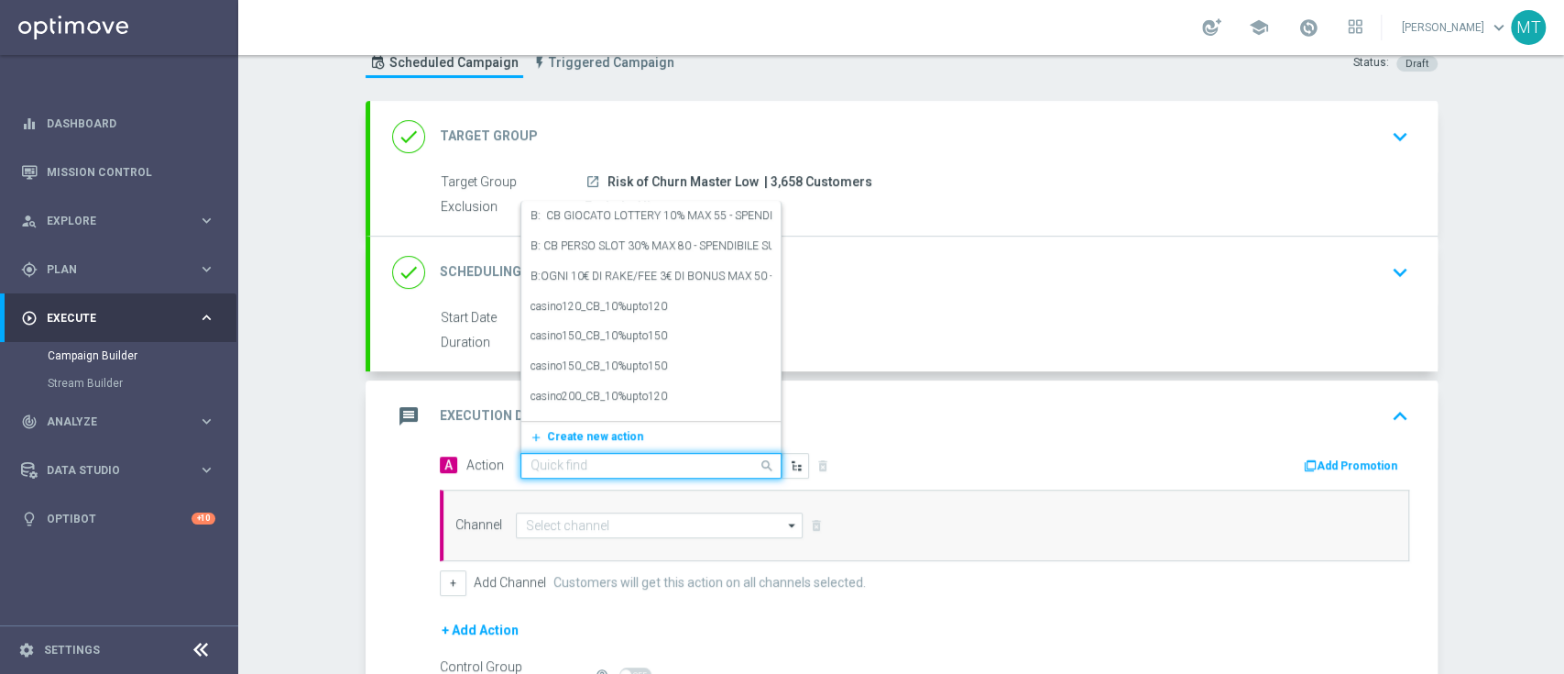
click at [535, 467] on input "text" at bounding box center [633, 466] width 204 height 16
paste input "BF 10€ TUTTI I GIOCHI"
type input "BF 10€ TUTTI I GIOCHI"
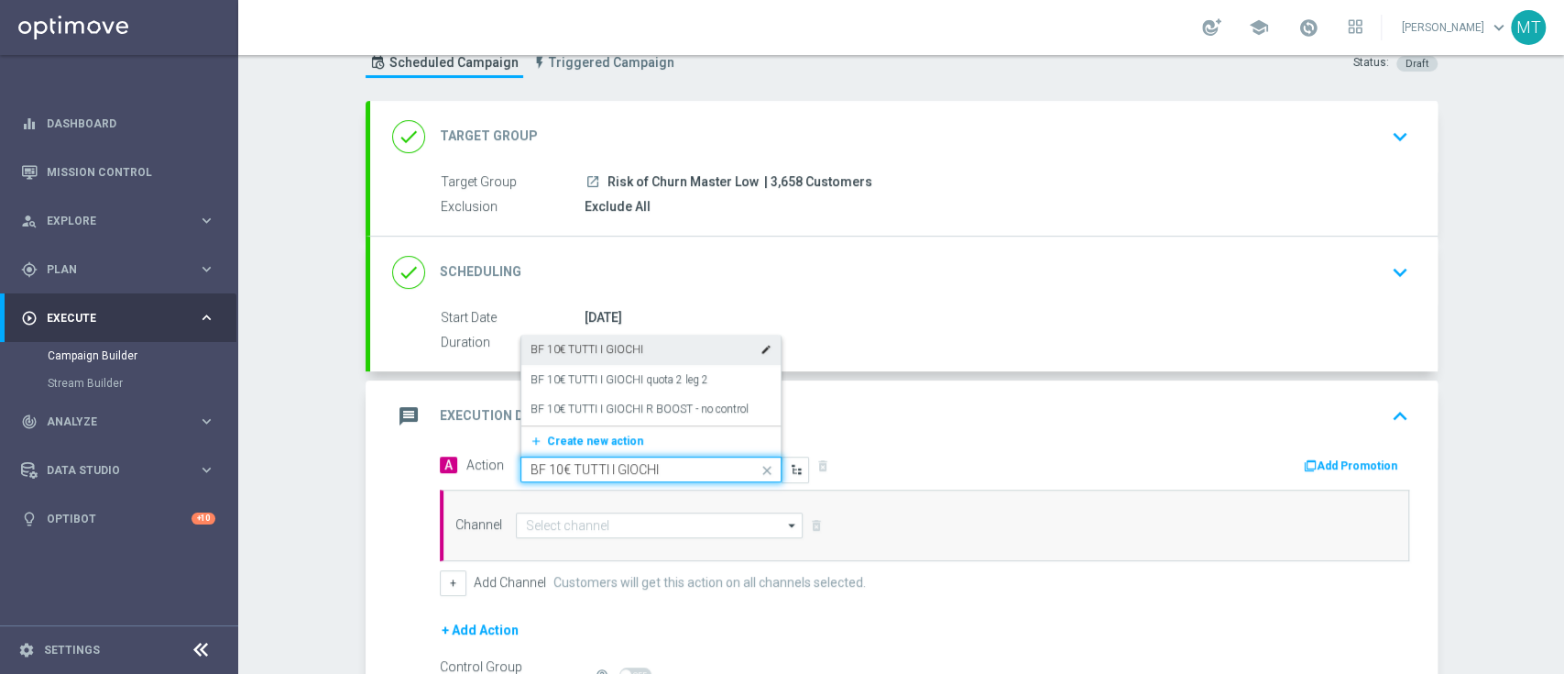
click at [550, 342] on label "BF 10€ TUTTI I GIOCHI" at bounding box center [587, 350] width 113 height 16
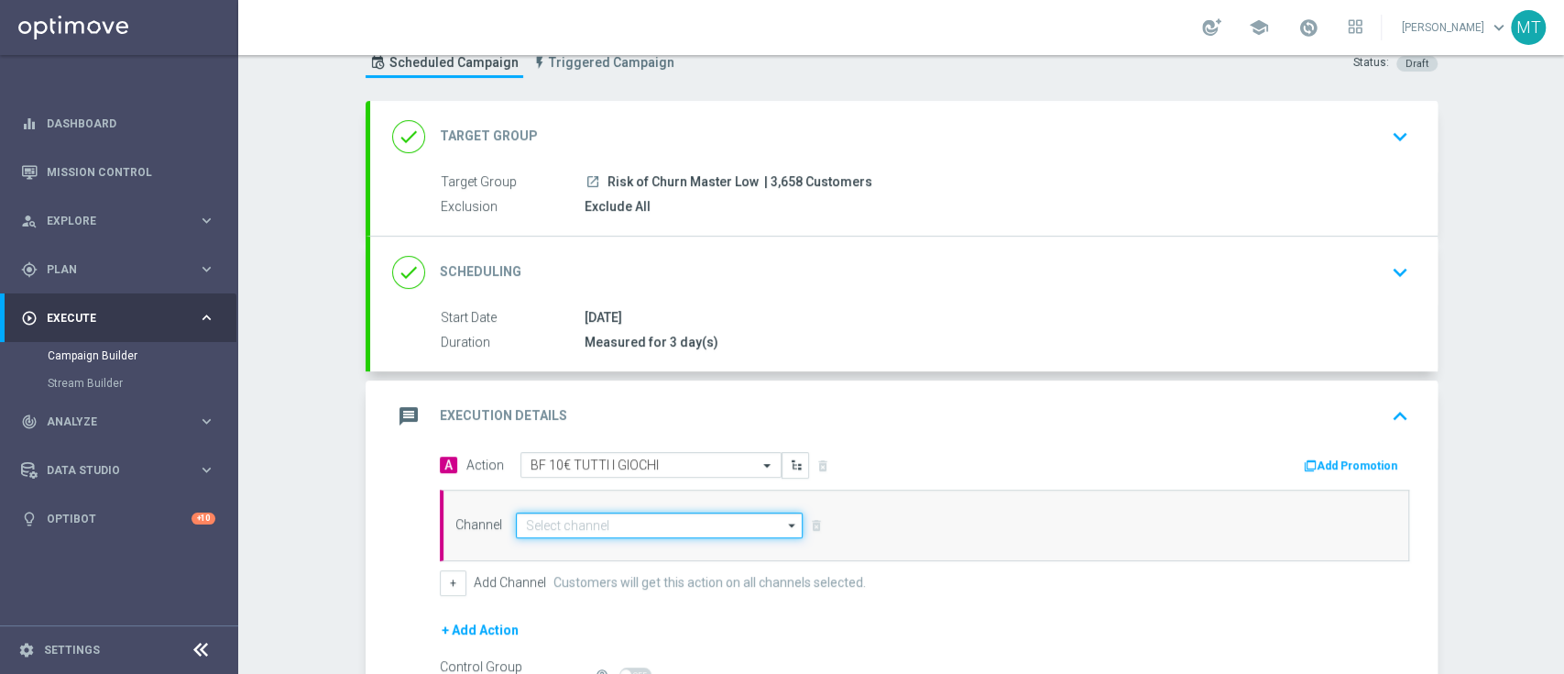
click at [605, 520] on input at bounding box center [660, 525] width 288 height 26
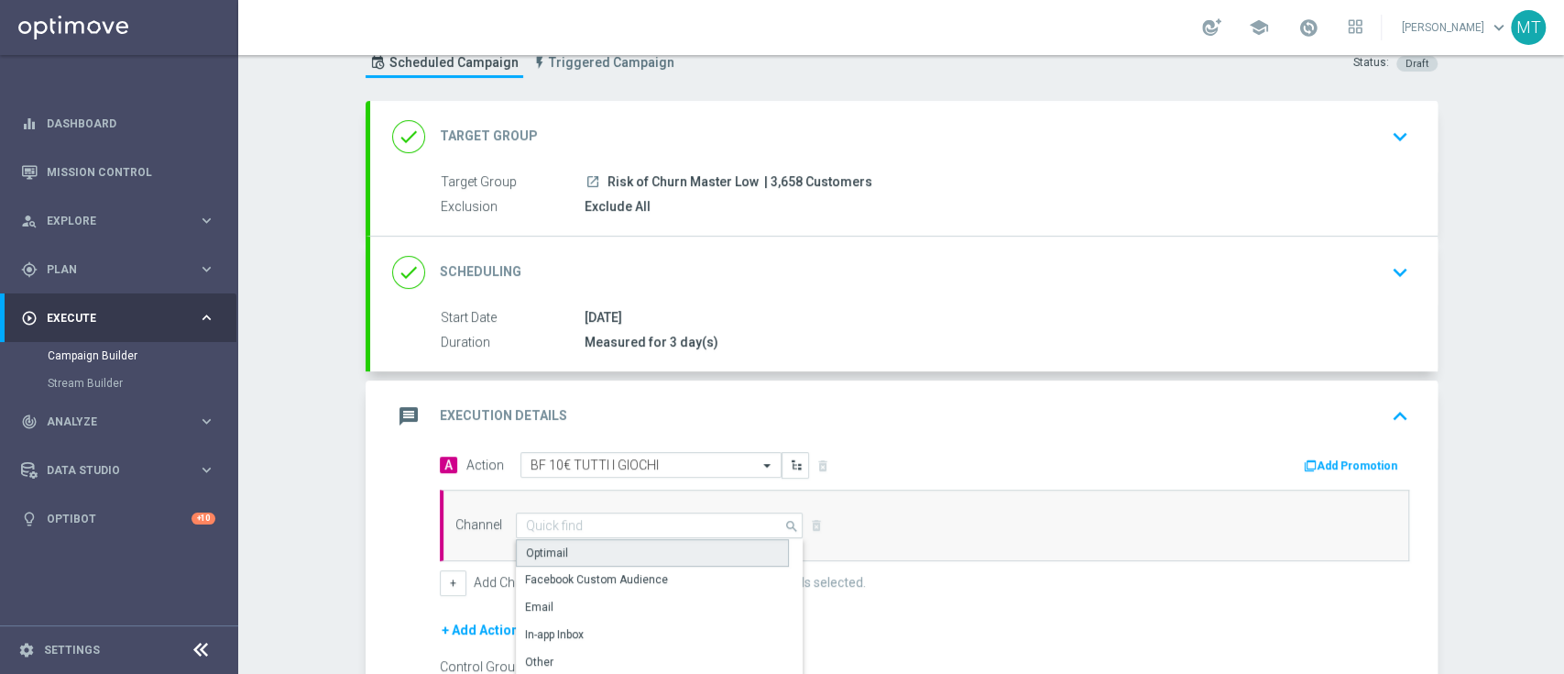
click at [590, 554] on div "Optimail" at bounding box center [652, 552] width 273 height 27
type input "Optimail"
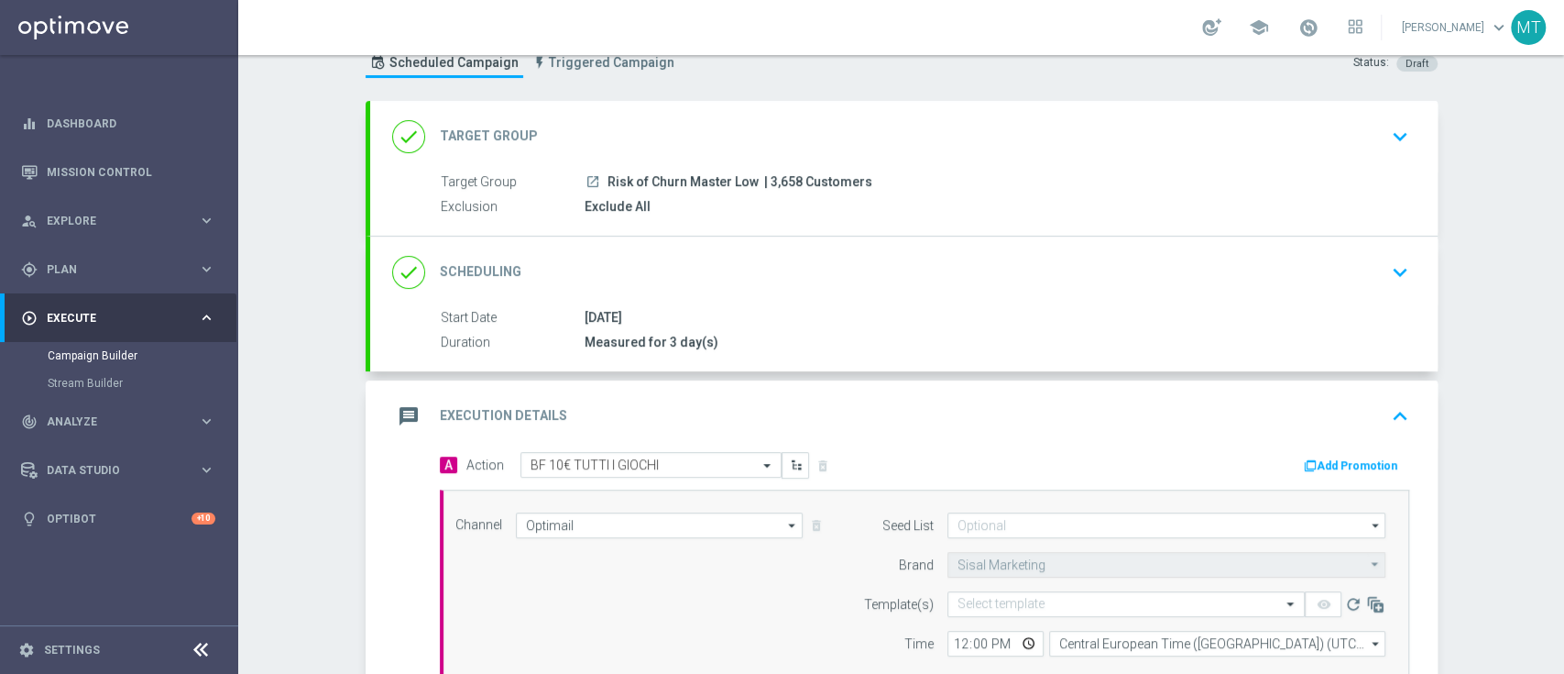
scroll to position [146, 0]
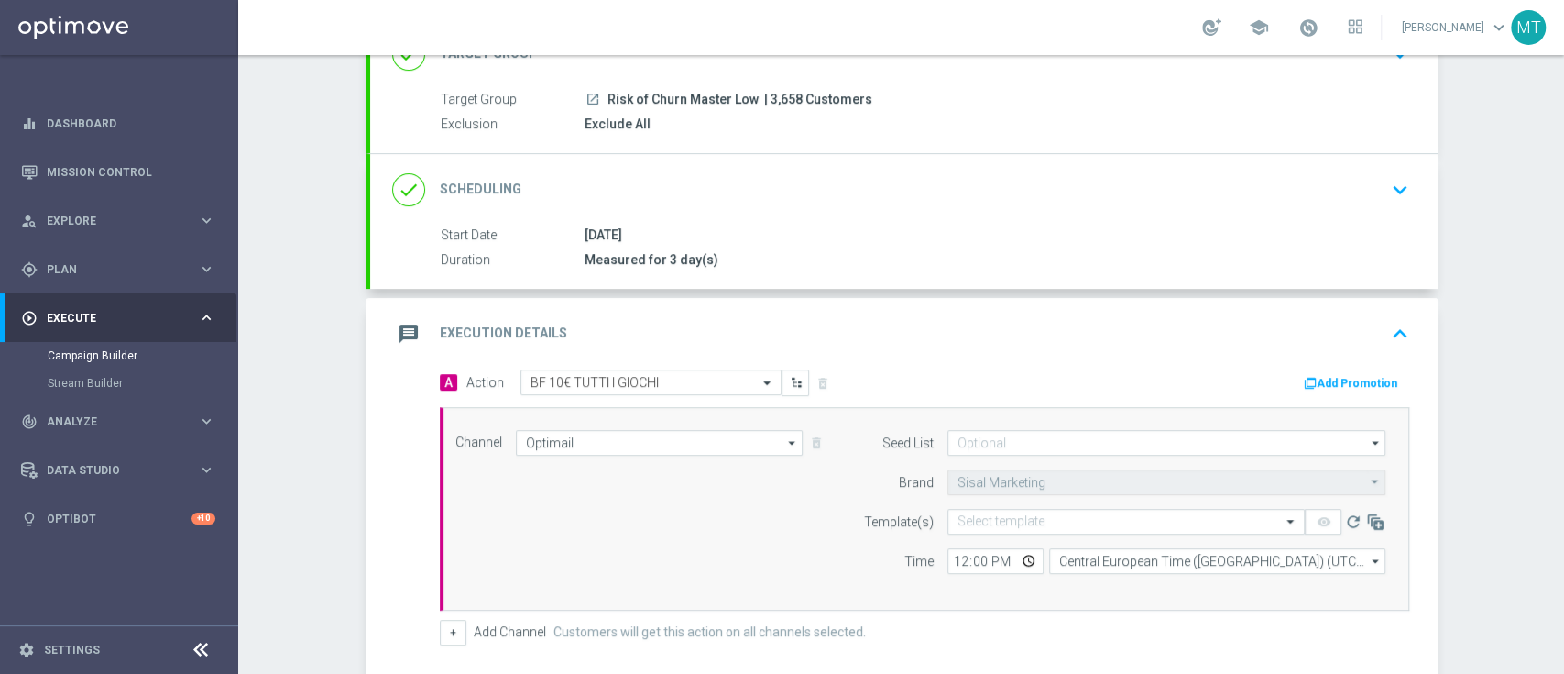
click at [953, 504] on form "Seed List arrow_drop_down Drag here to set row groups Drag here to set column l…" at bounding box center [1120, 502] width 532 height 144
click at [960, 514] on input "text" at bounding box center [1108, 522] width 301 height 16
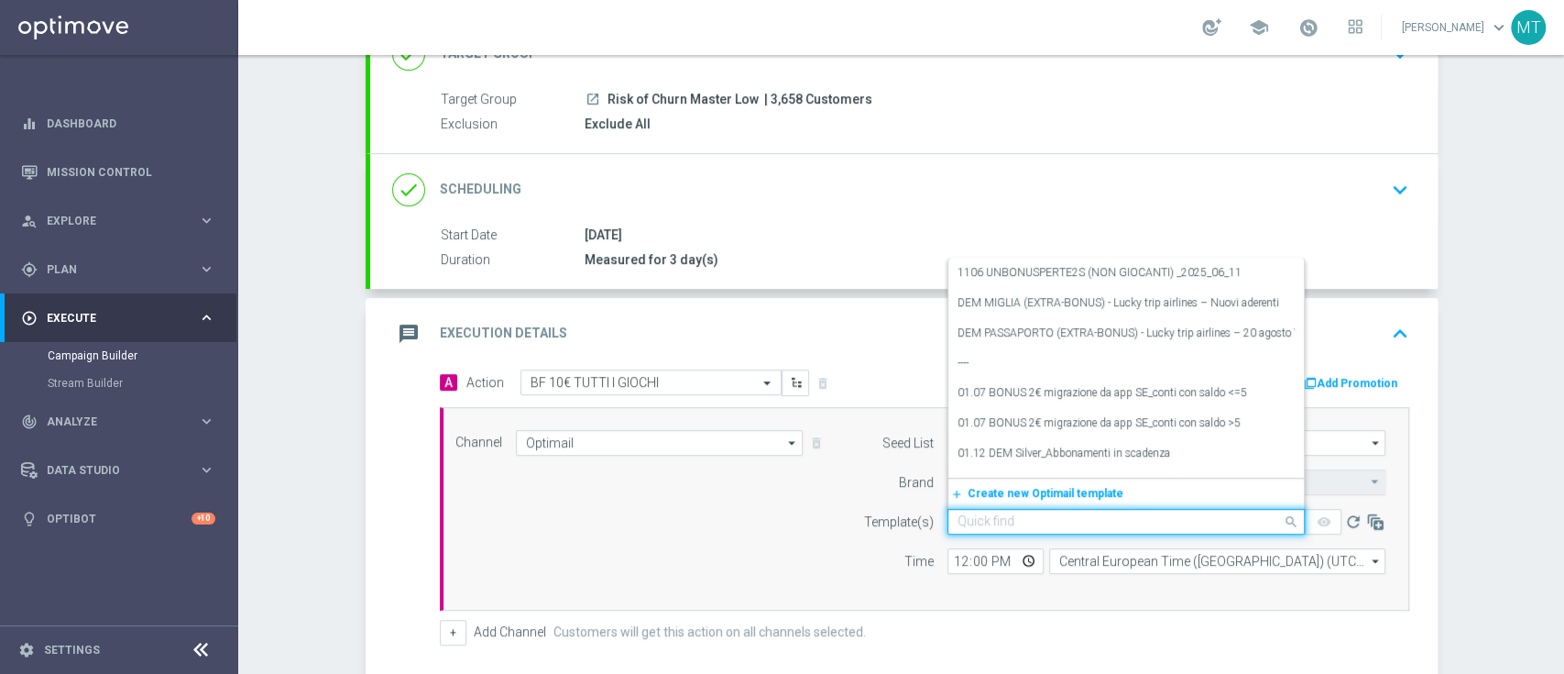
paste input "10BFGAMES0409 - 2025-09-04"
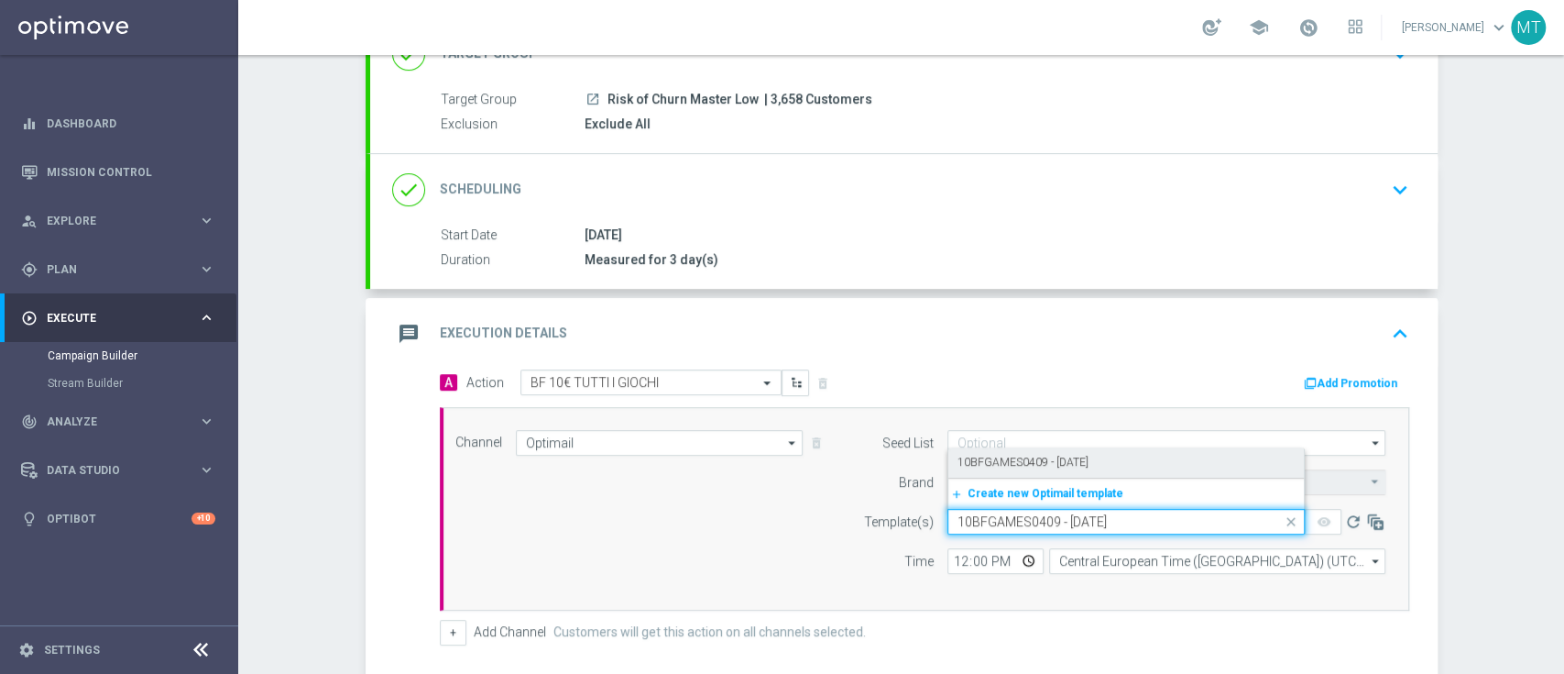
click at [982, 455] on label "10BFGAMES0409 - 2025-09-04" at bounding box center [1023, 463] width 131 height 16
type input "10BFGAMES0409 - 2025-09-04"
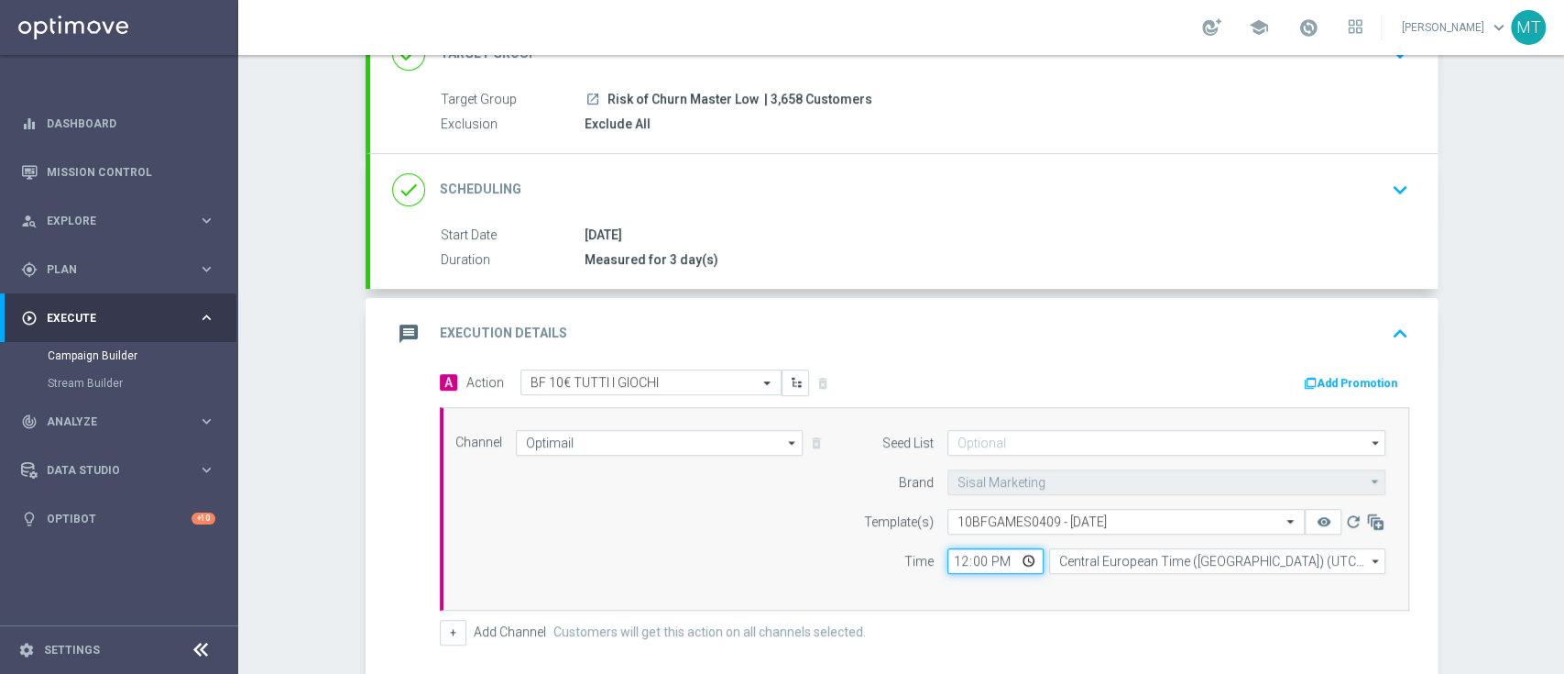
click at [953, 559] on input "12:00" at bounding box center [996, 561] width 96 height 26
type input "19:00"
click at [1354, 382] on button "Add Promotion" at bounding box center [1353, 383] width 102 height 20
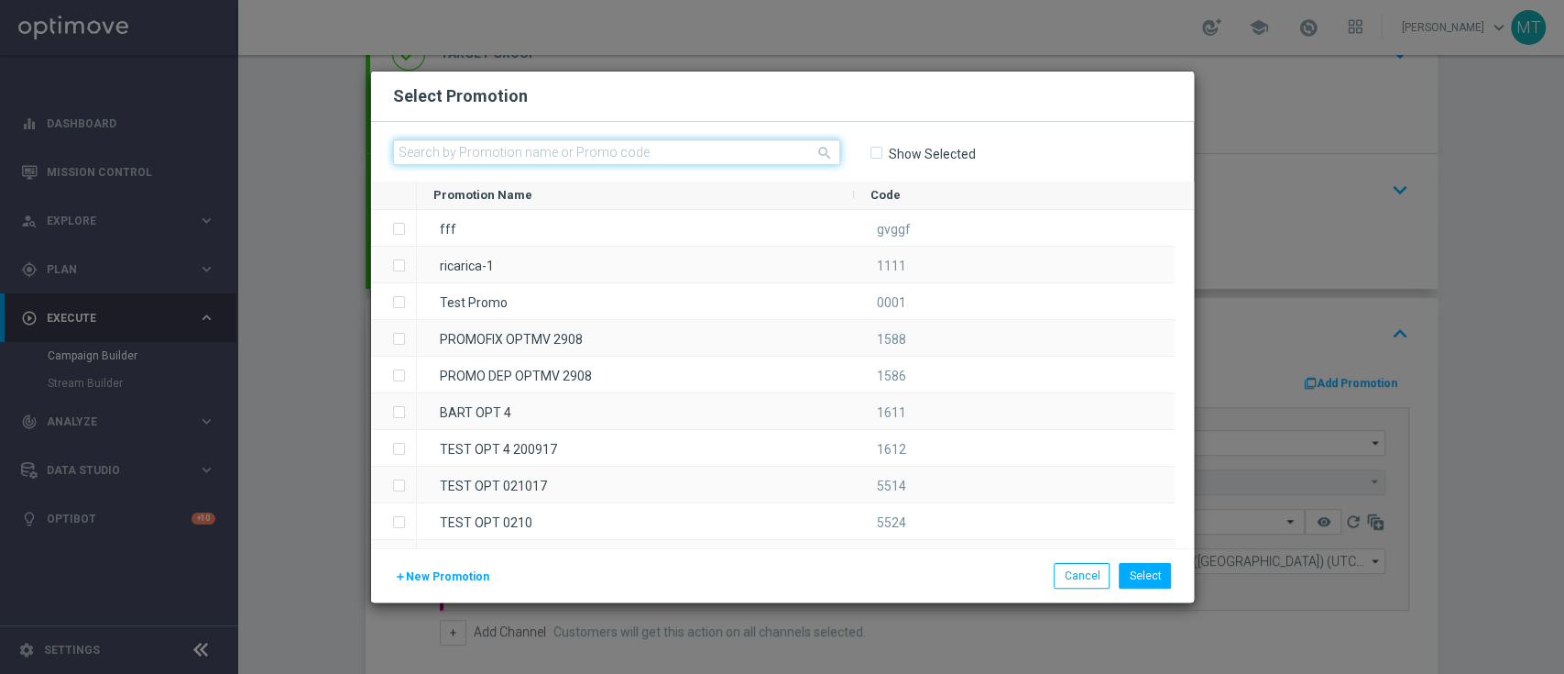
click at [521, 150] on input "text" at bounding box center [616, 152] width 447 height 26
paste input "233083"
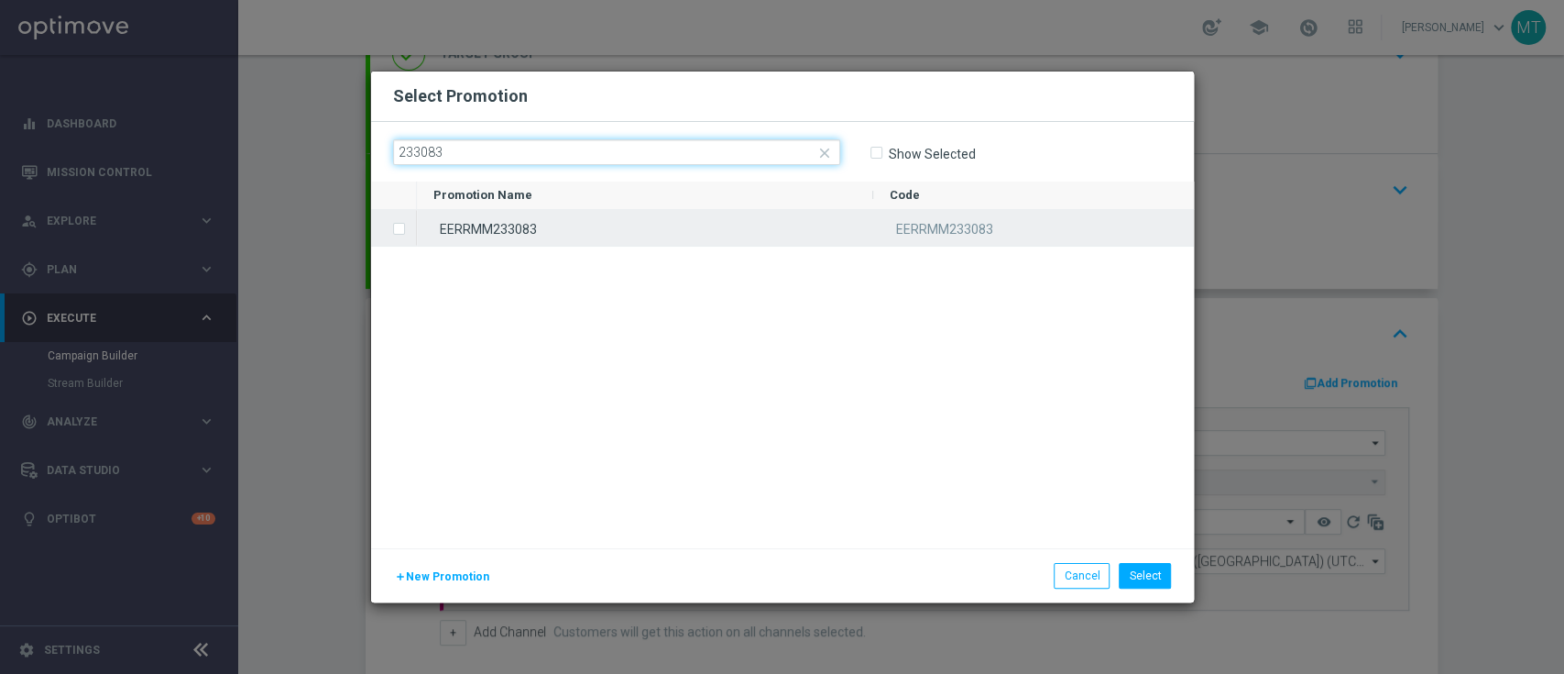
type input "233083"
click at [548, 220] on div "EERRMM233083" at bounding box center [645, 228] width 456 height 36
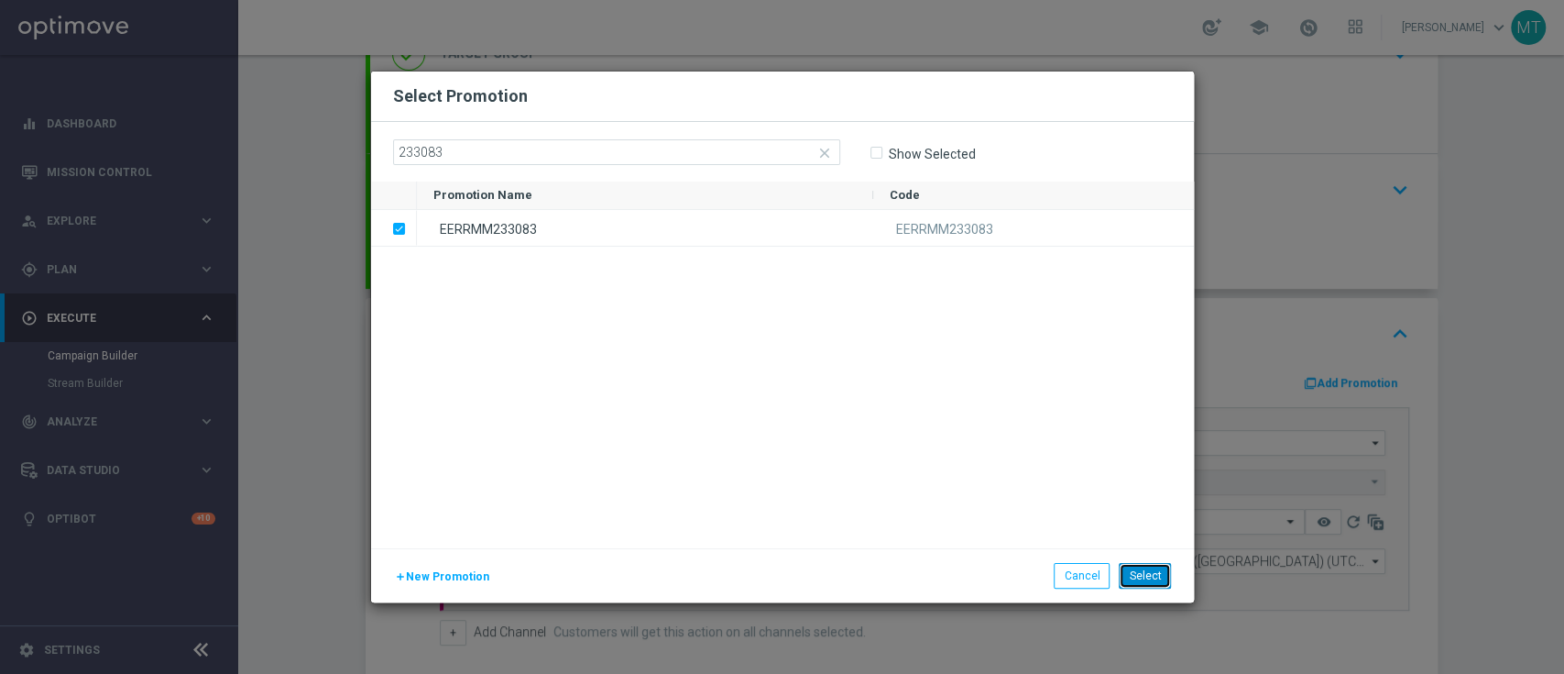
click at [1144, 584] on button "Select" at bounding box center [1145, 576] width 52 height 26
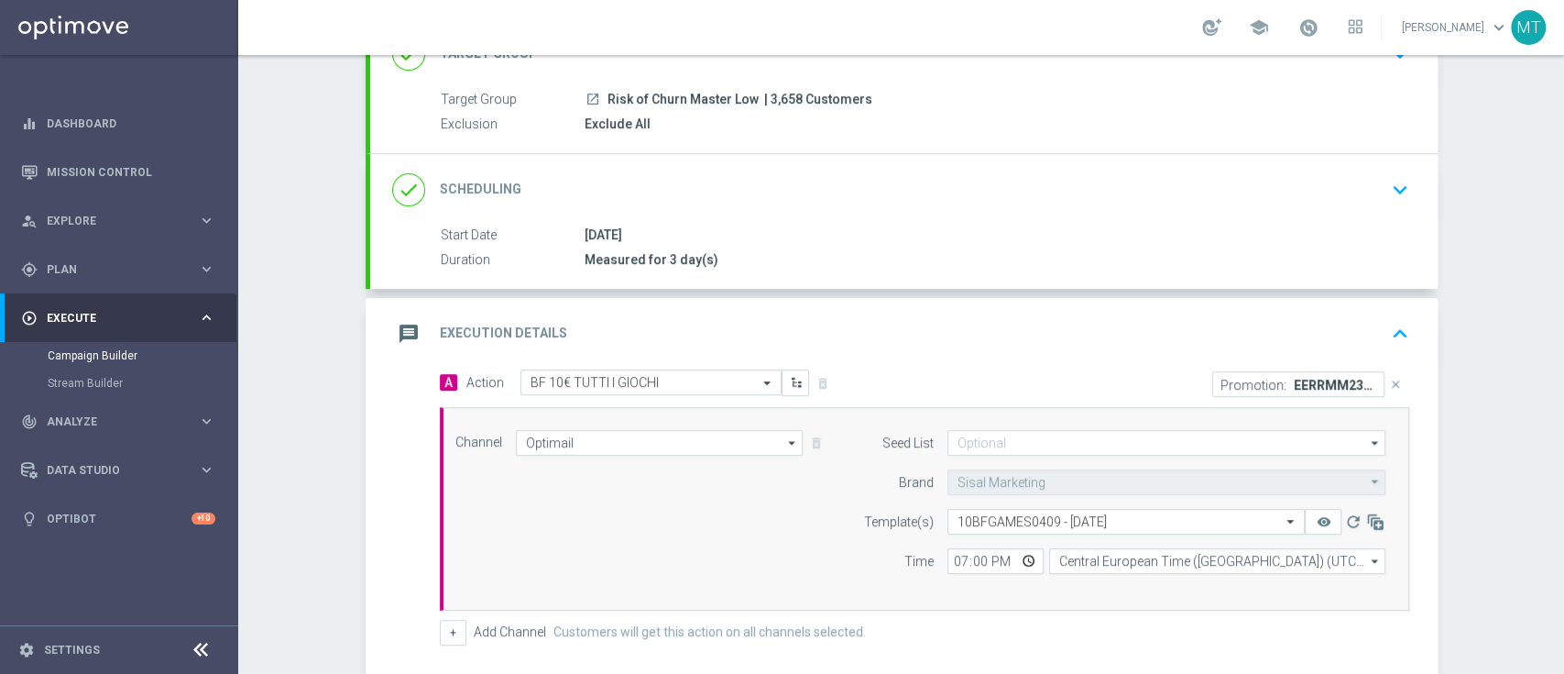
scroll to position [403, 0]
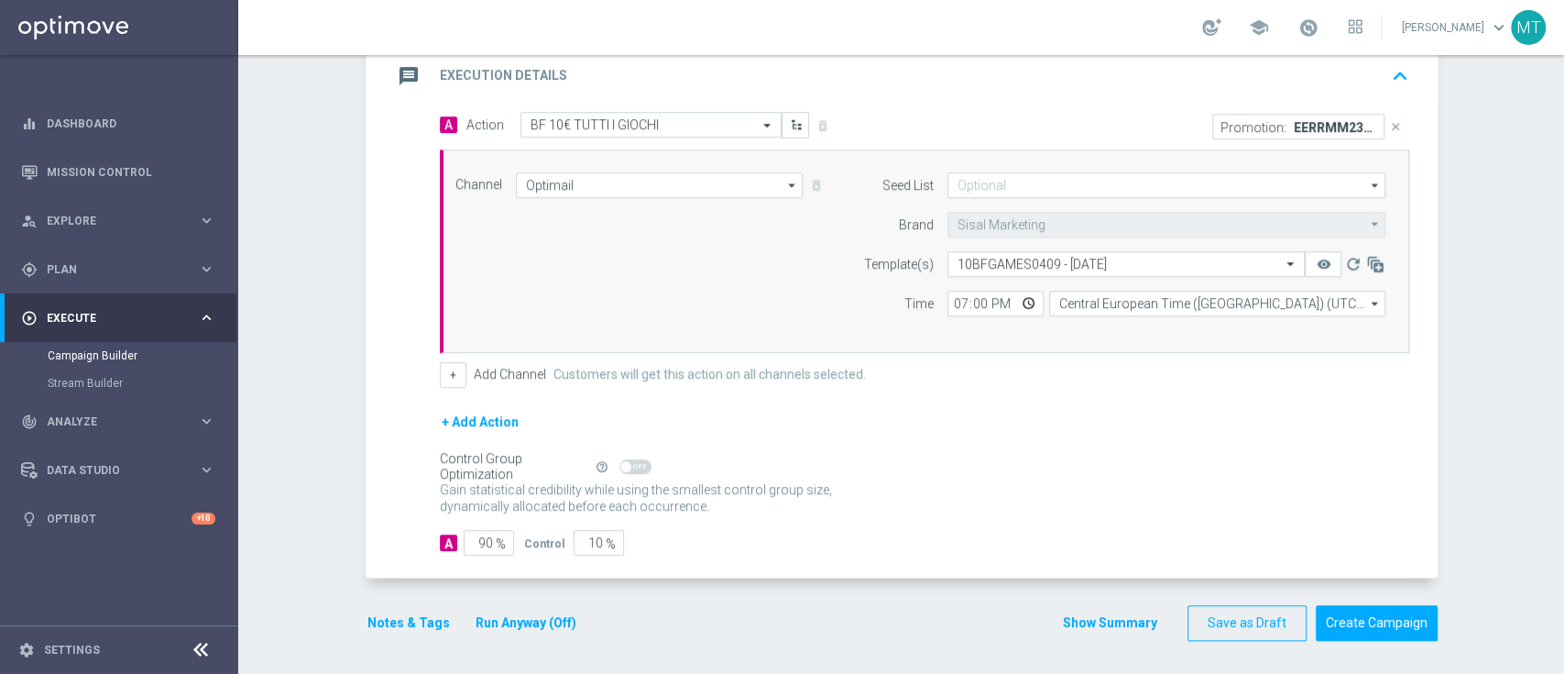
click at [389, 611] on button "Notes & Tags" at bounding box center [409, 622] width 86 height 23
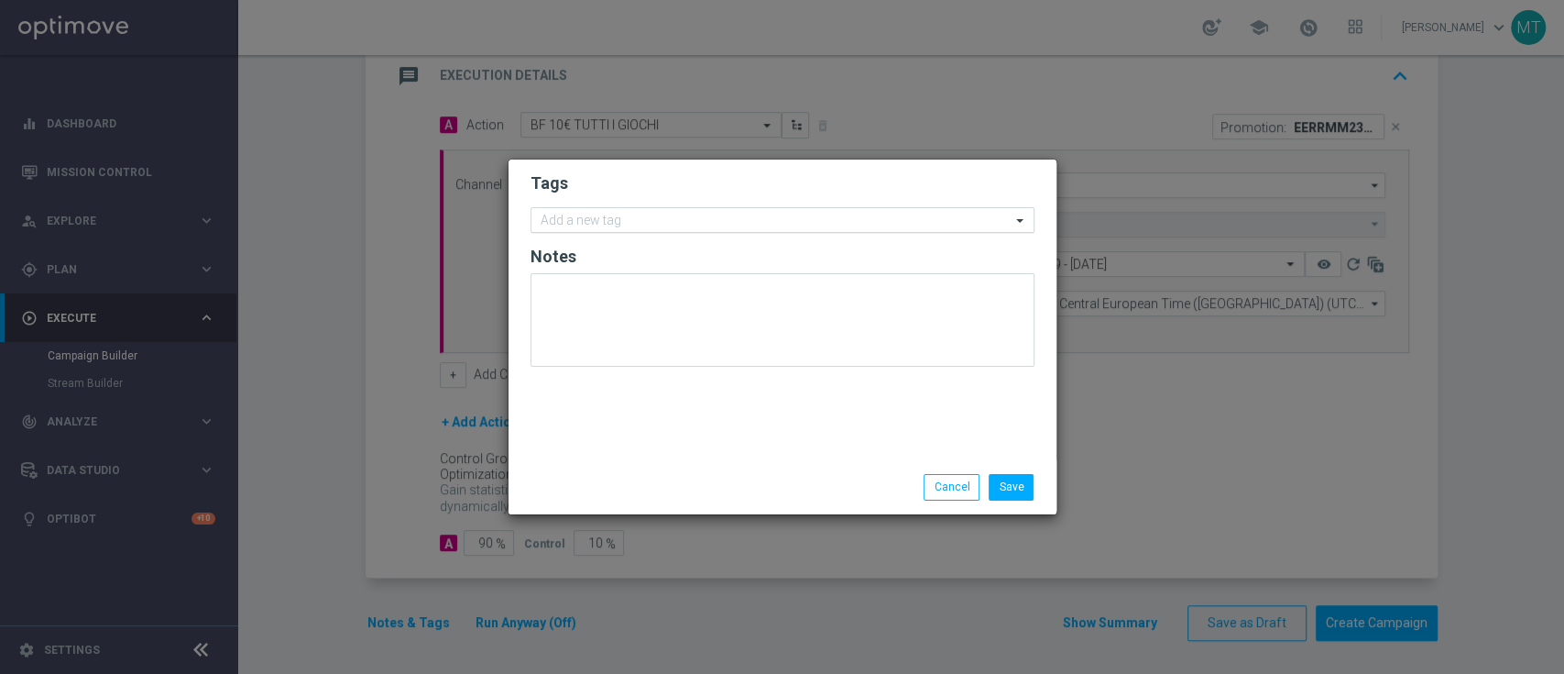
click at [607, 227] on input "text" at bounding box center [776, 222] width 470 height 16
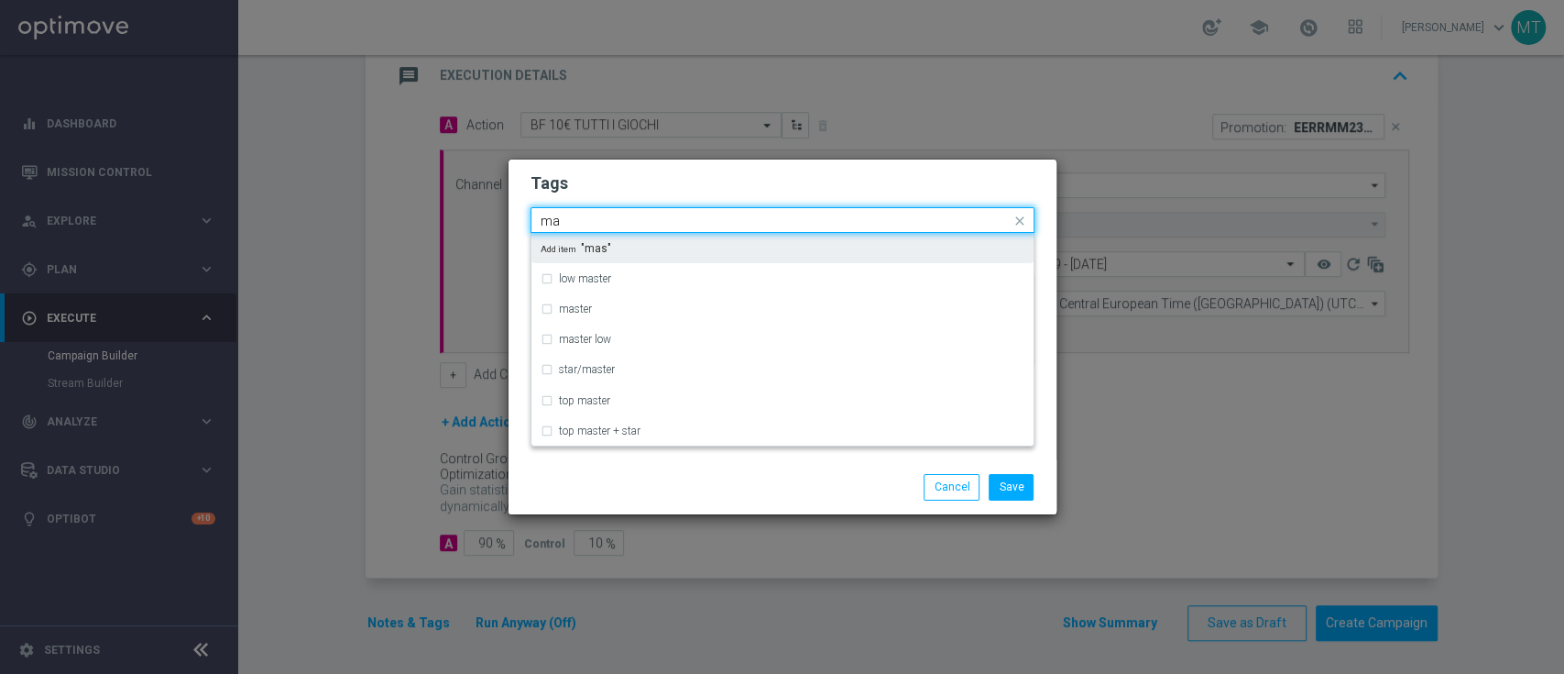
type input "m"
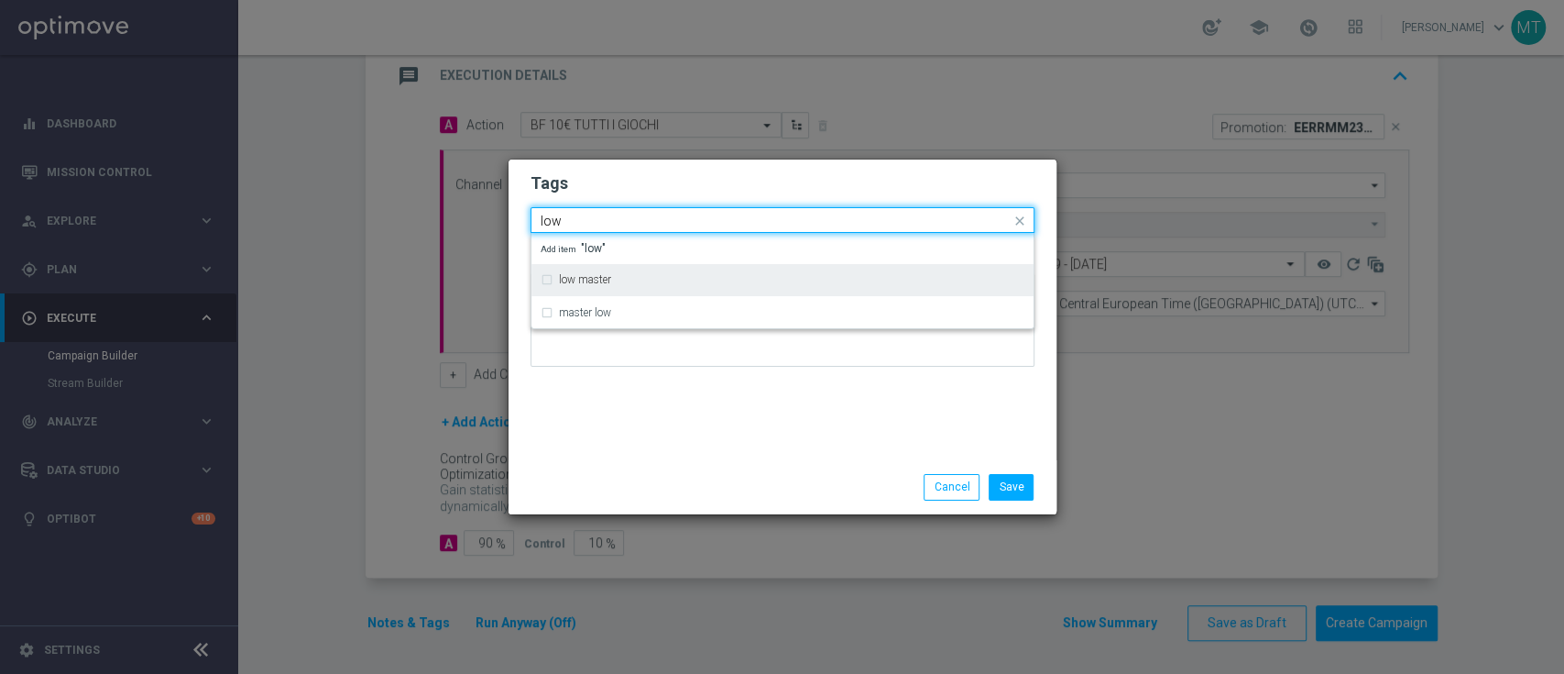
click at [595, 285] on label "low master" at bounding box center [585, 279] width 52 height 11
type input "low"
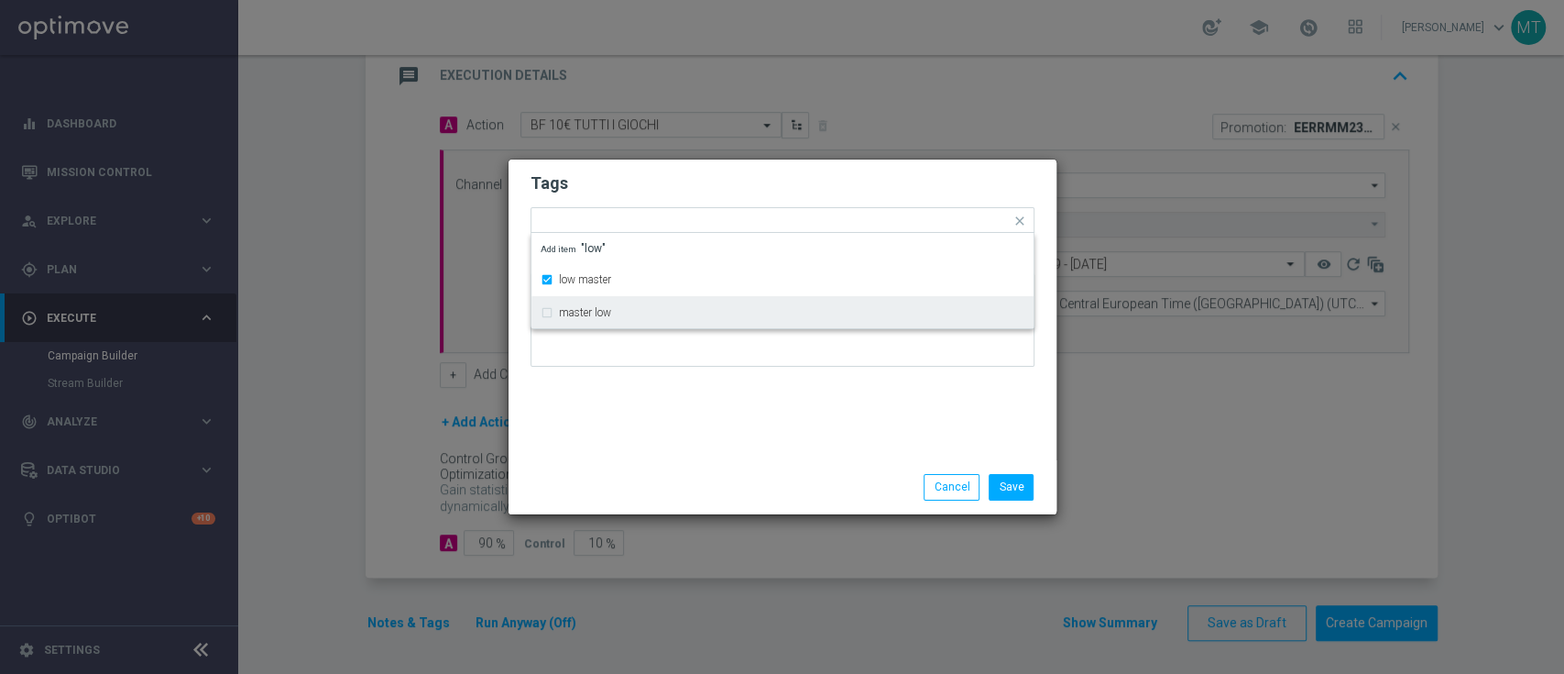
click at [609, 424] on div "Tags Quick find × low master low master master low Add item "low" Notes" at bounding box center [783, 309] width 548 height 301
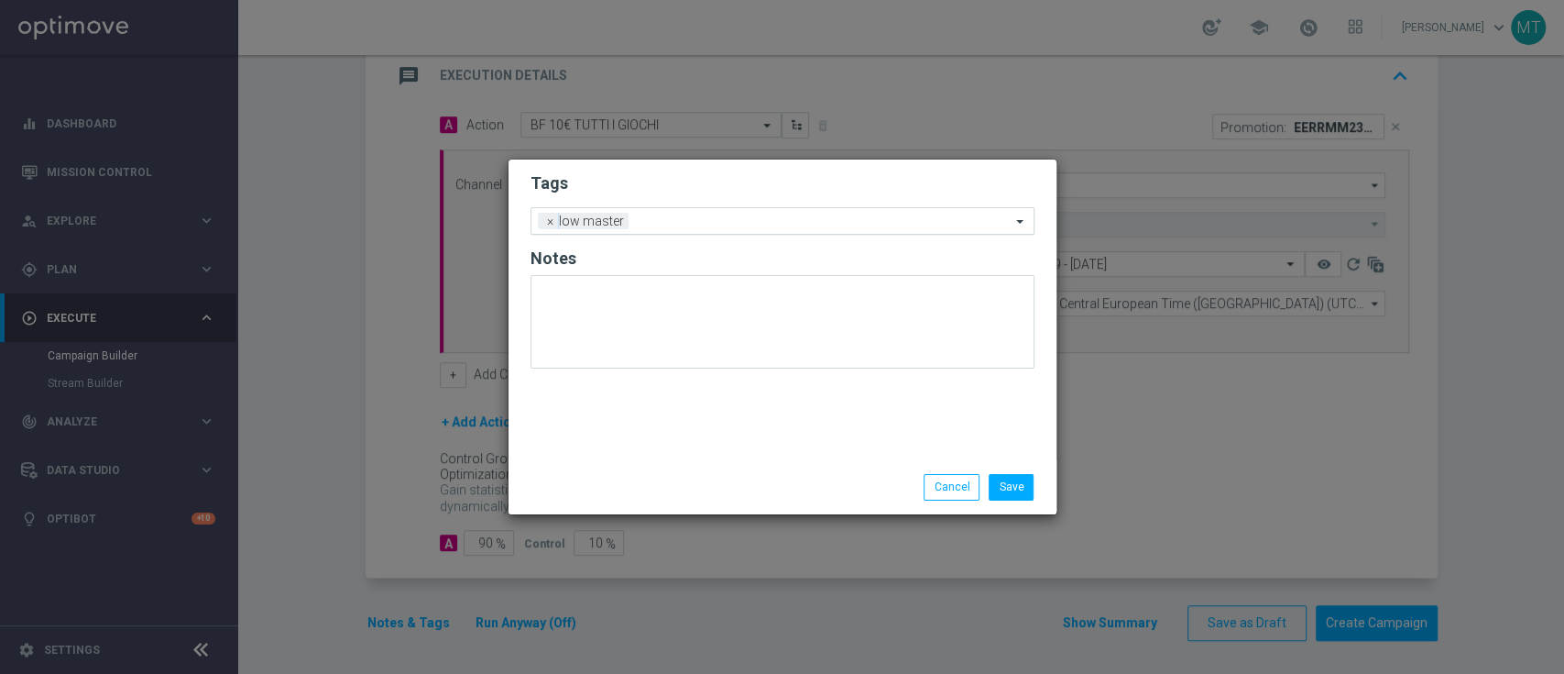
click at [672, 223] on input "text" at bounding box center [823, 222] width 375 height 16
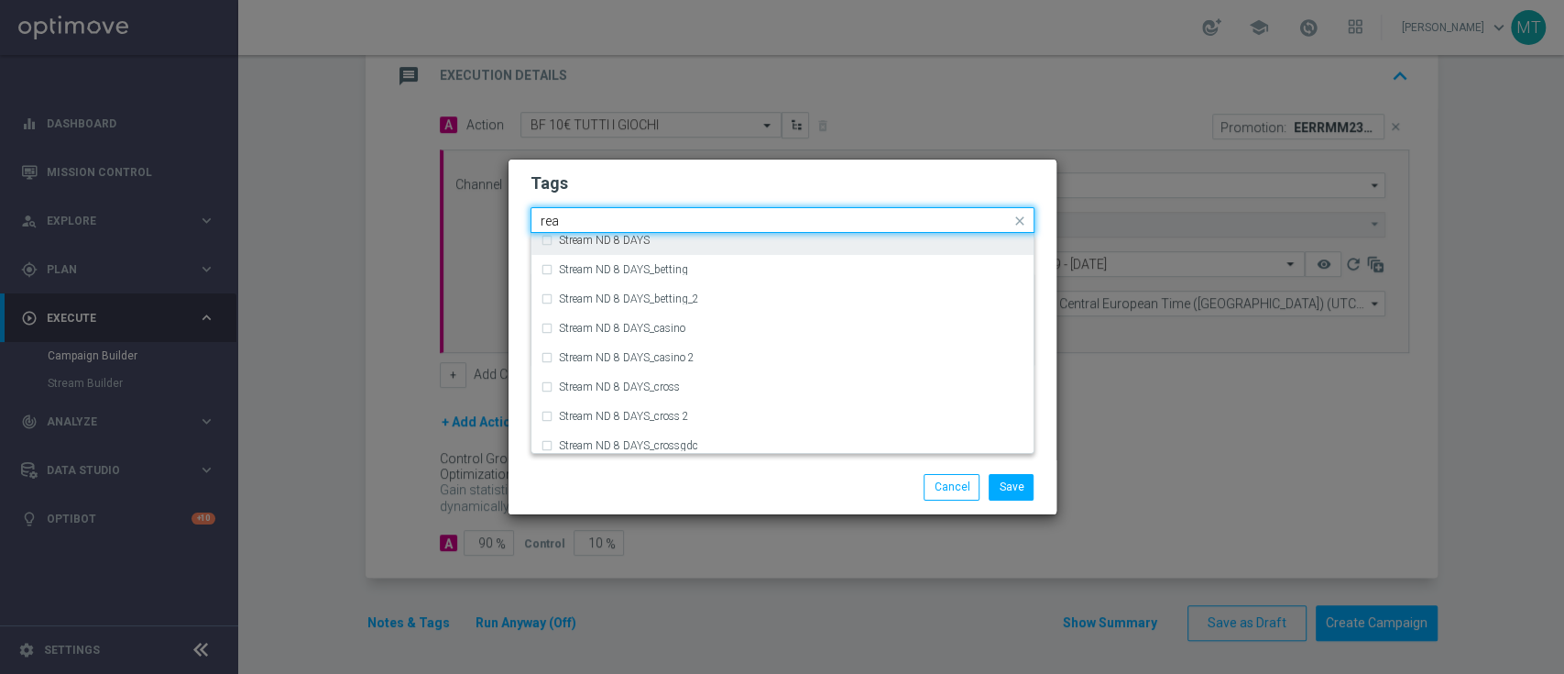
scroll to position [0, 0]
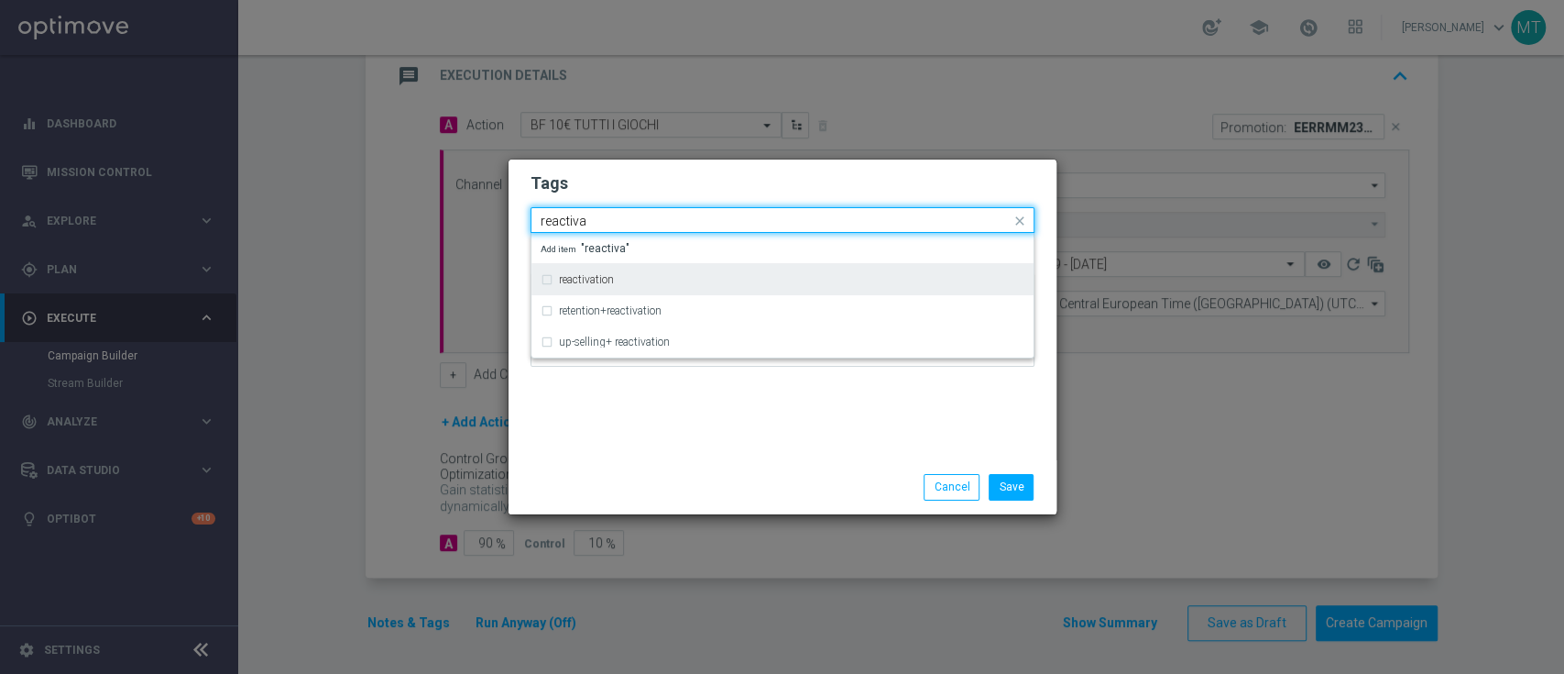
click at [584, 287] on div "reactivation" at bounding box center [783, 279] width 484 height 29
type input "reactiva"
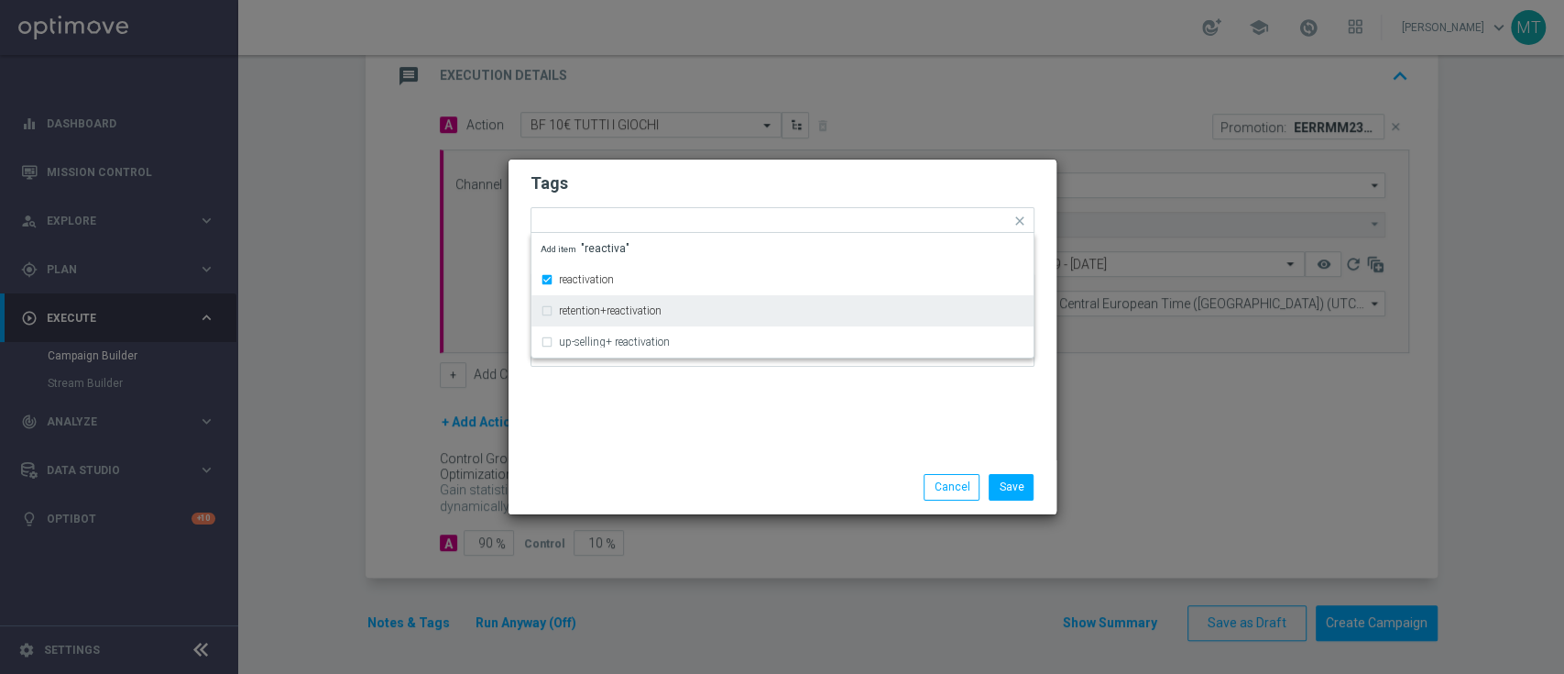
click at [602, 445] on div "Tags Quick find × low master × reactivation reactivation retention+reactivation…" at bounding box center [783, 309] width 548 height 301
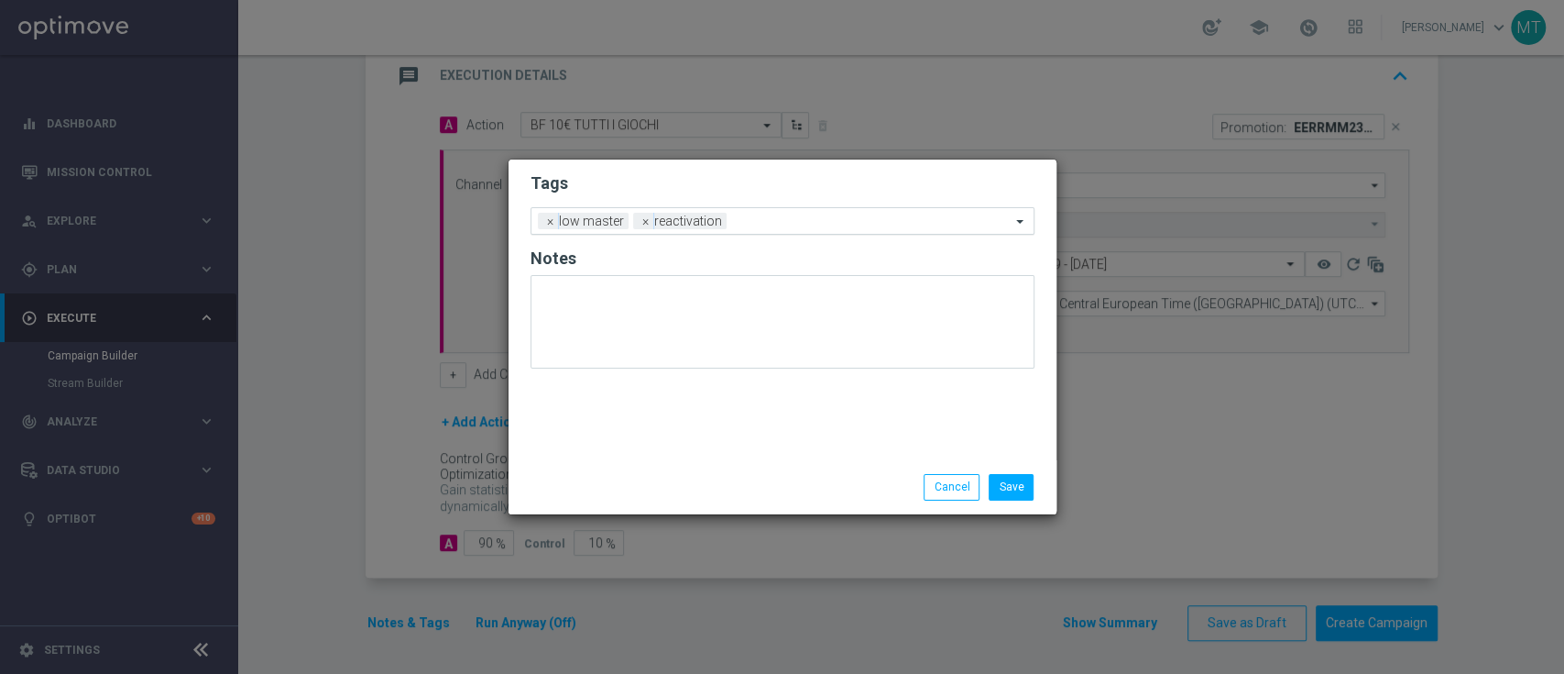
click at [762, 216] on input "text" at bounding box center [872, 222] width 277 height 16
click at [622, 513] on div "Tags Add a new tag × low master × reactivation Notes Save Cancel" at bounding box center [783, 336] width 548 height 354
click at [759, 214] on div "Add a new tag × low master × reactivation" at bounding box center [771, 221] width 479 height 26
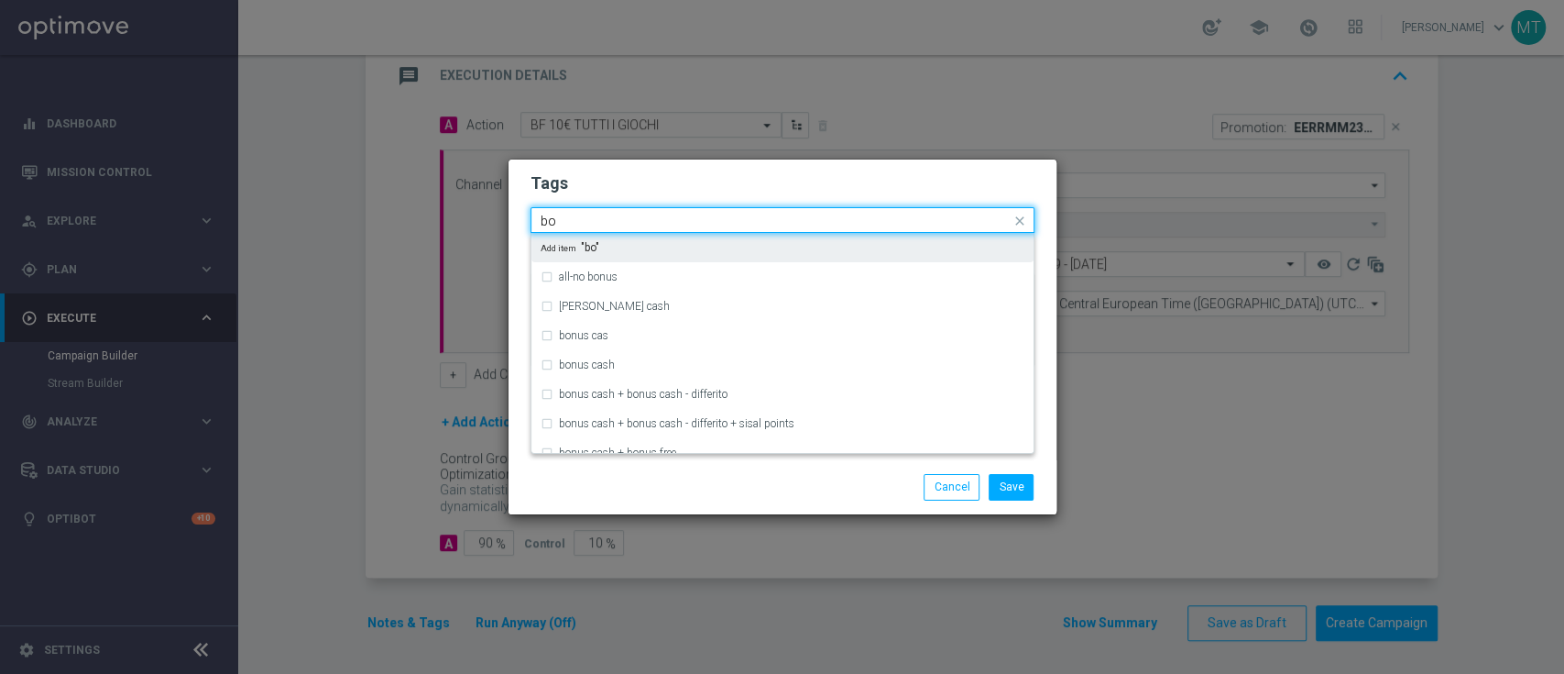
type input "b"
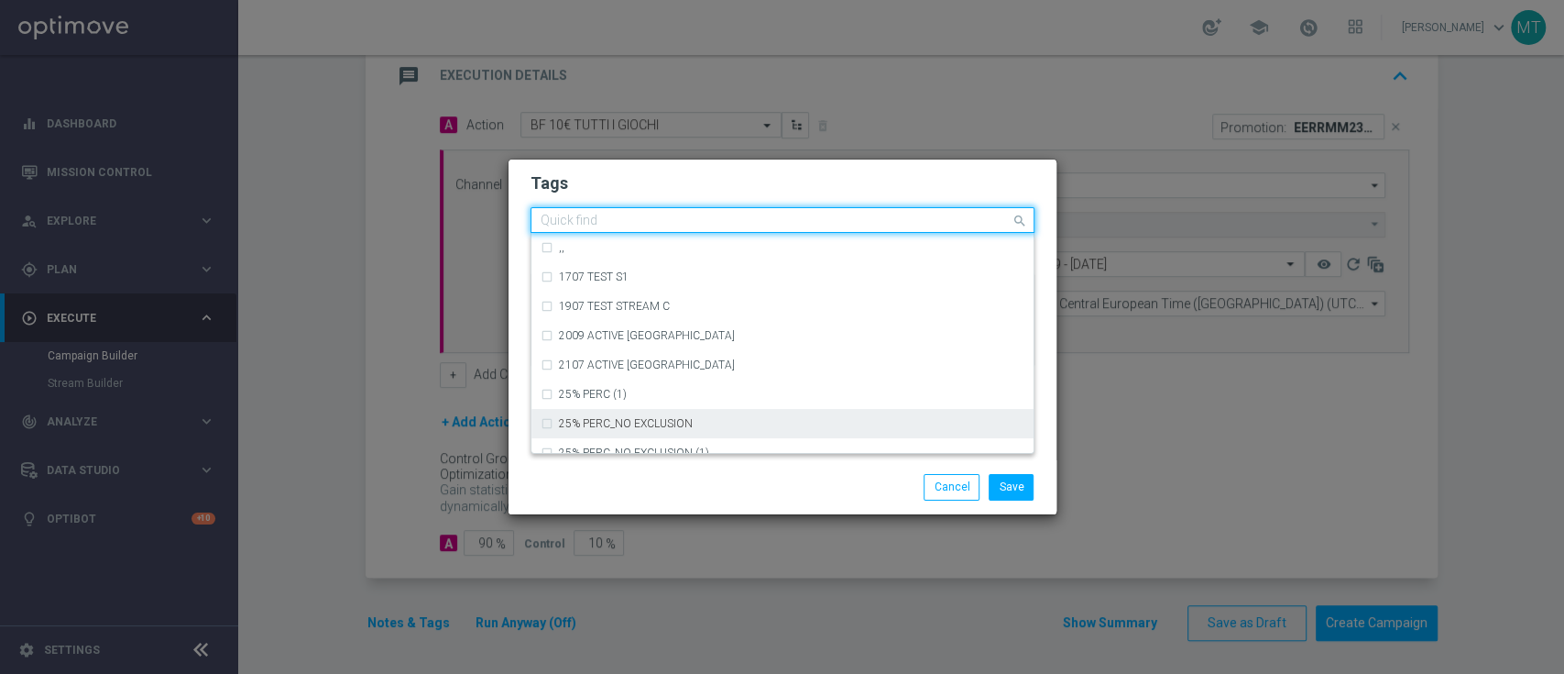
click at [725, 480] on div "Save Cancel" at bounding box center [871, 487] width 355 height 26
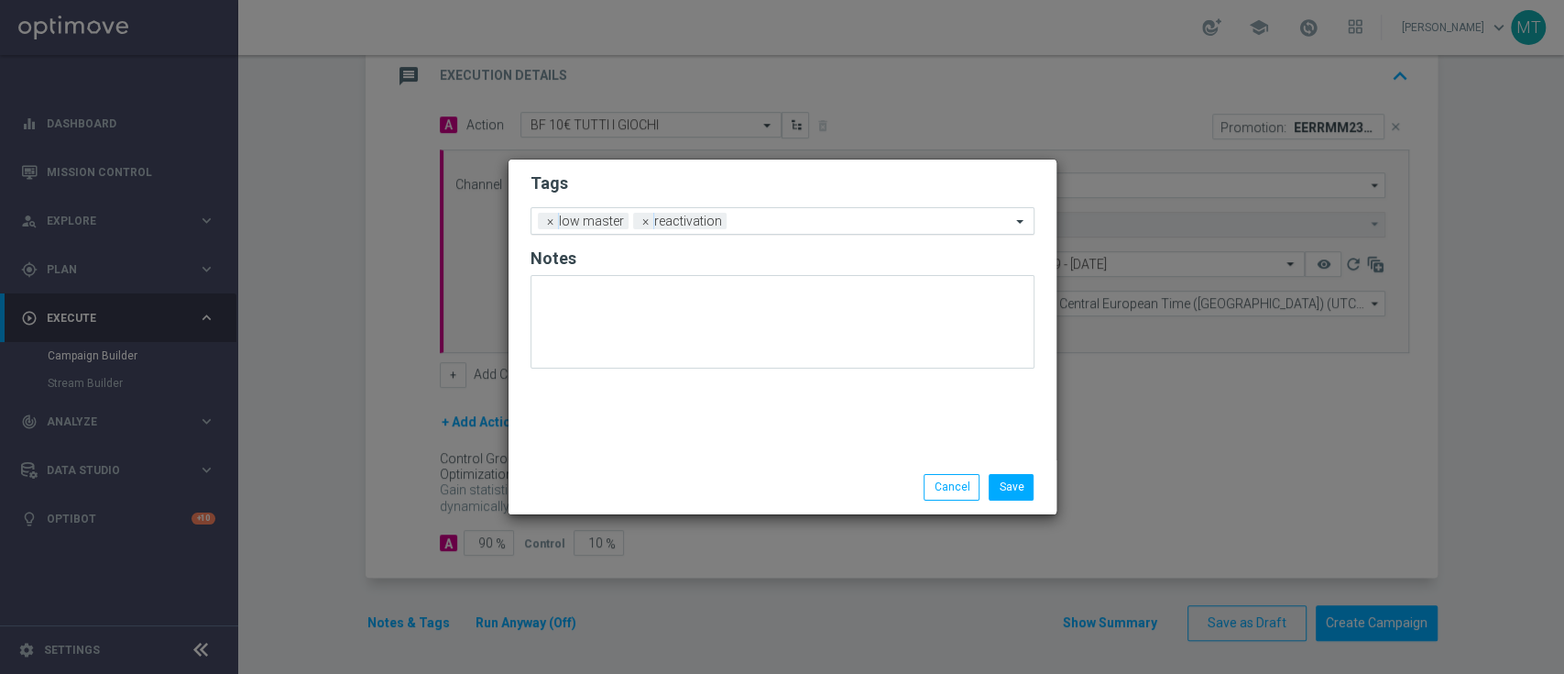
click at [741, 229] on div at bounding box center [871, 223] width 280 height 18
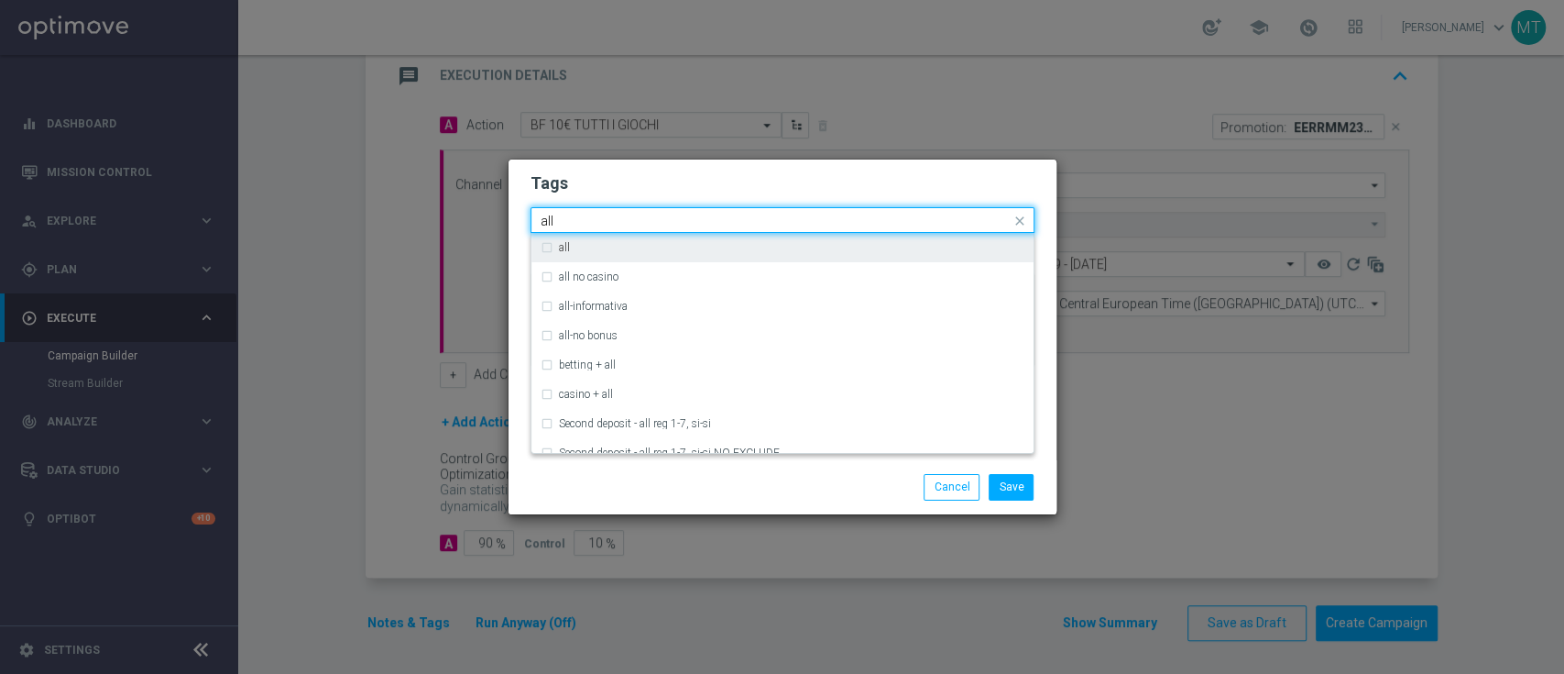
click at [745, 257] on div "all" at bounding box center [783, 247] width 484 height 29
type input "all"
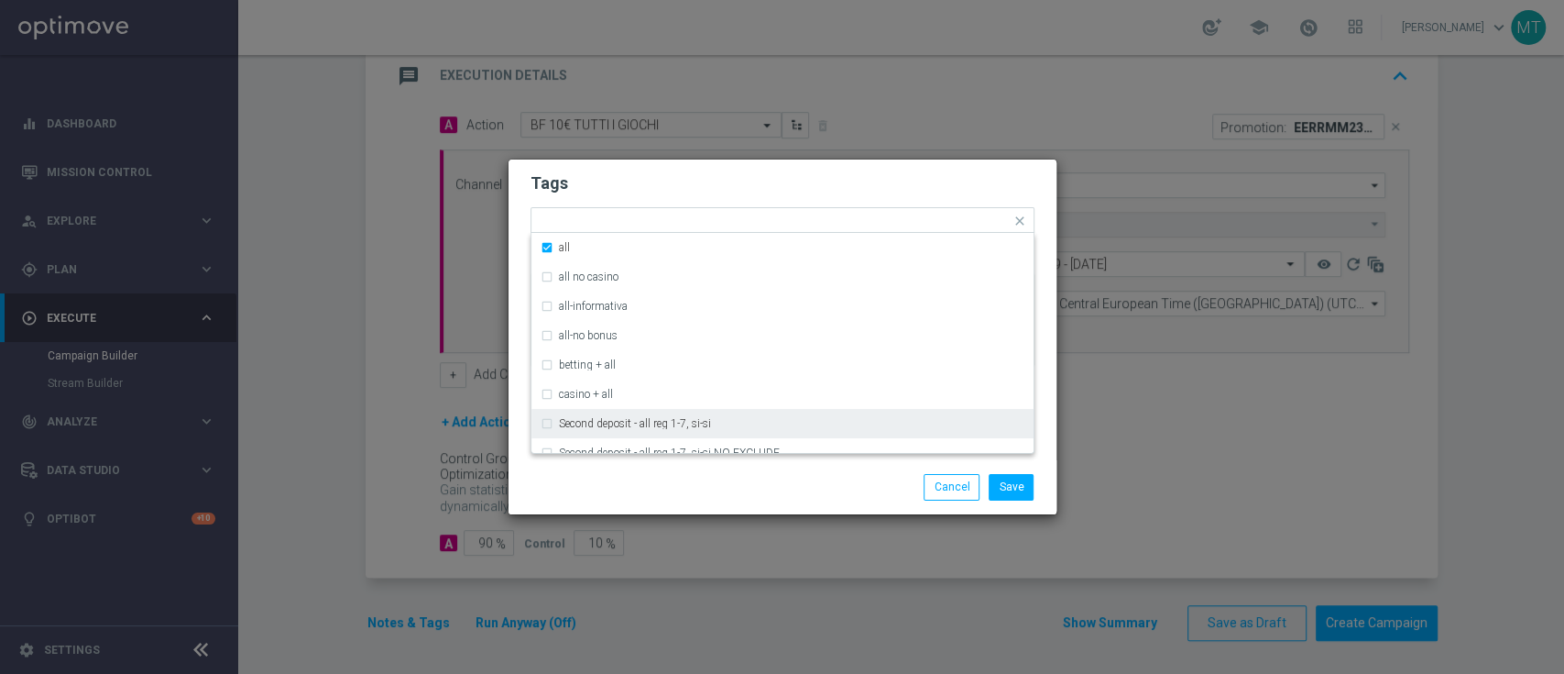
click at [708, 497] on div "Save Cancel" at bounding box center [871, 487] width 355 height 26
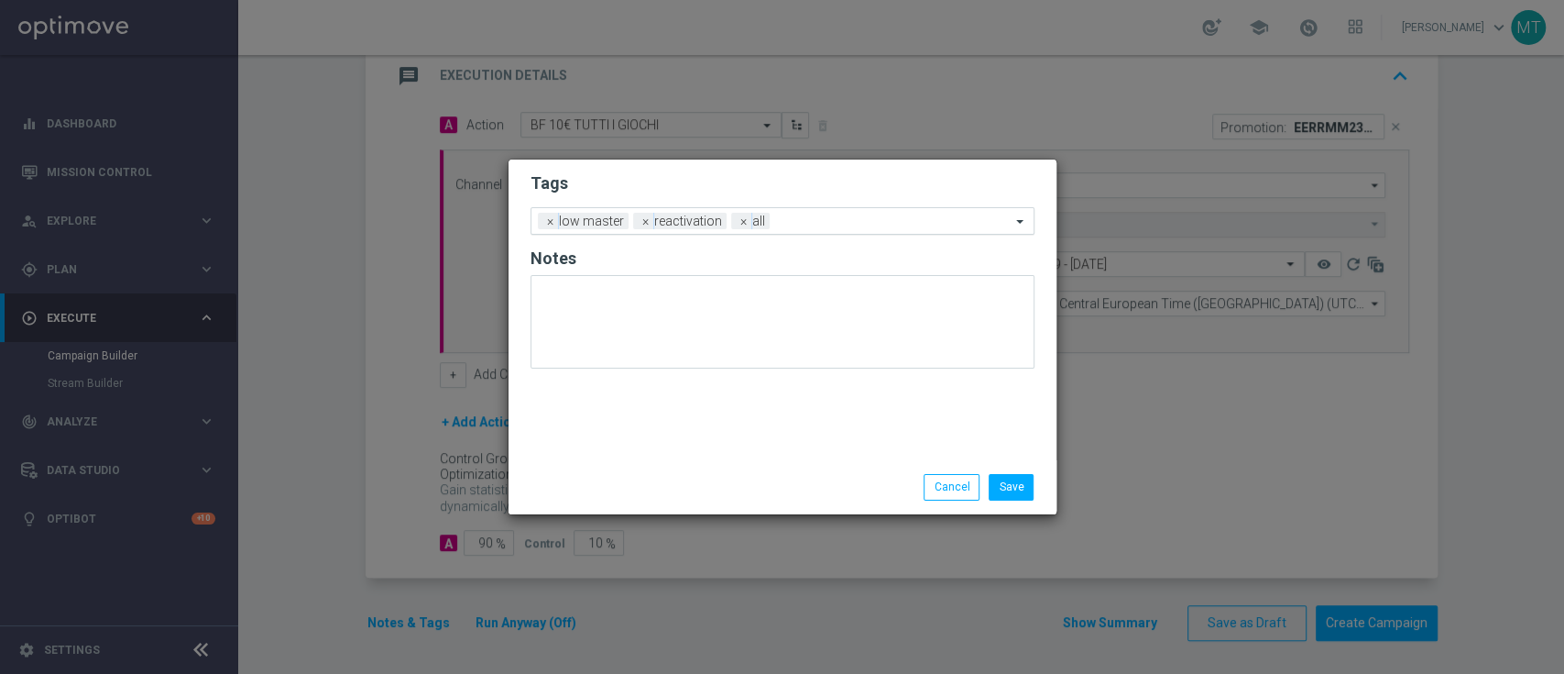
click at [818, 220] on input "text" at bounding box center [894, 222] width 234 height 16
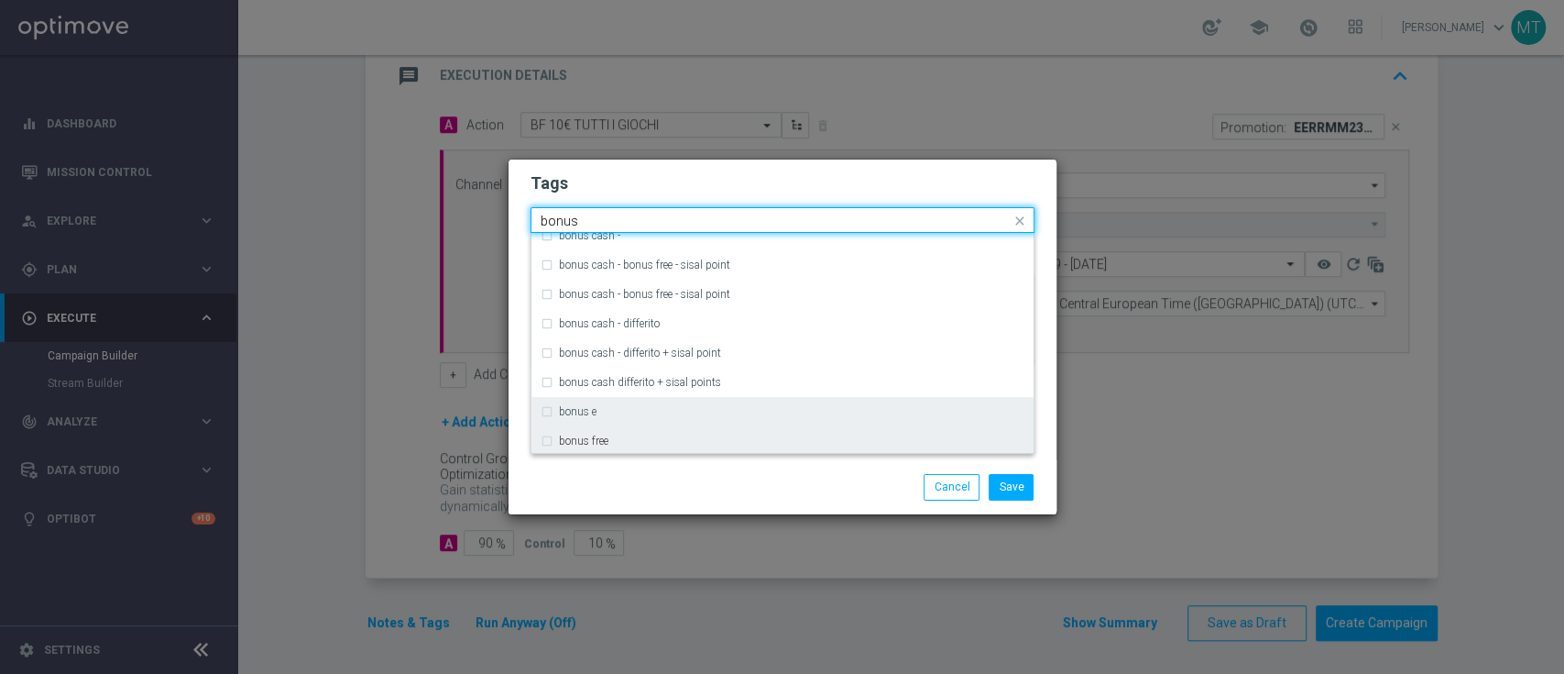
scroll to position [378, 0]
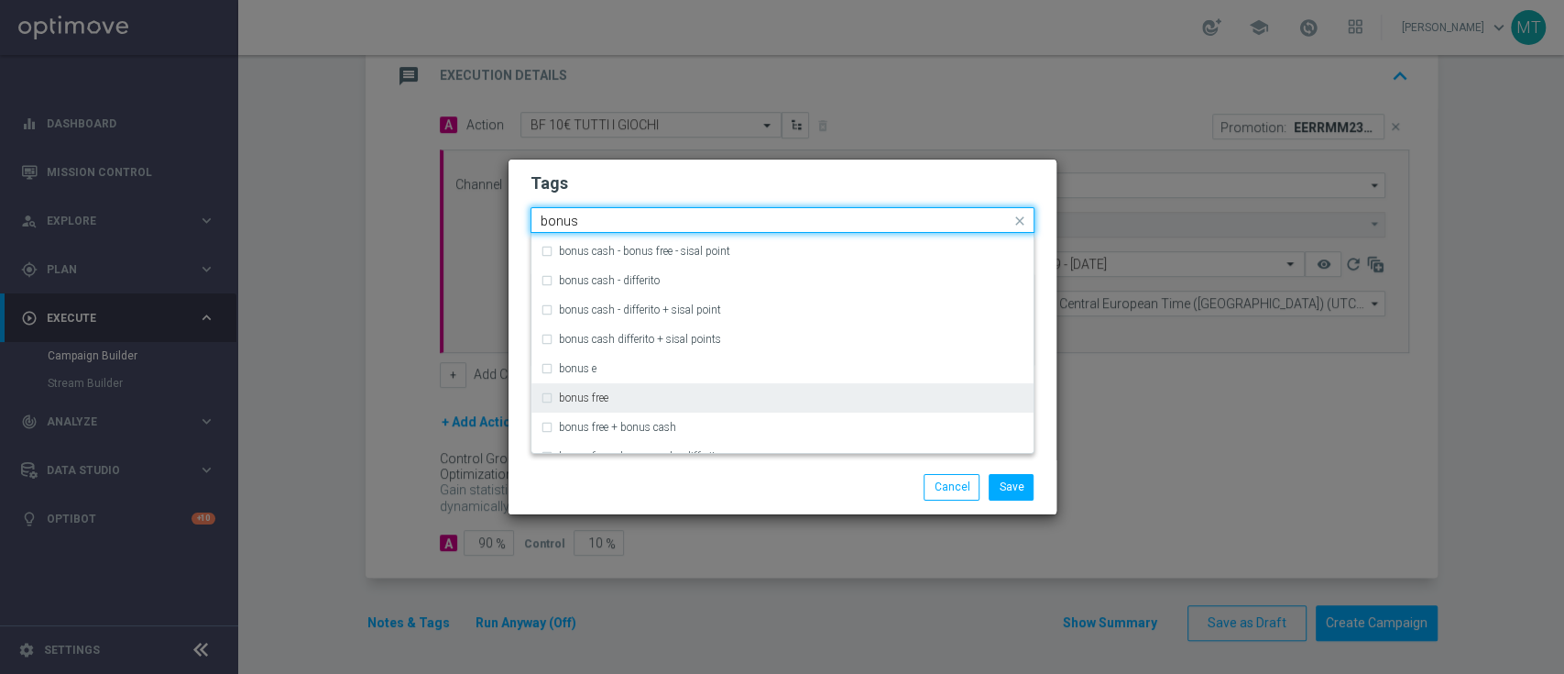
click at [669, 401] on div "bonus free" at bounding box center [792, 397] width 466 height 11
type input "bonus"
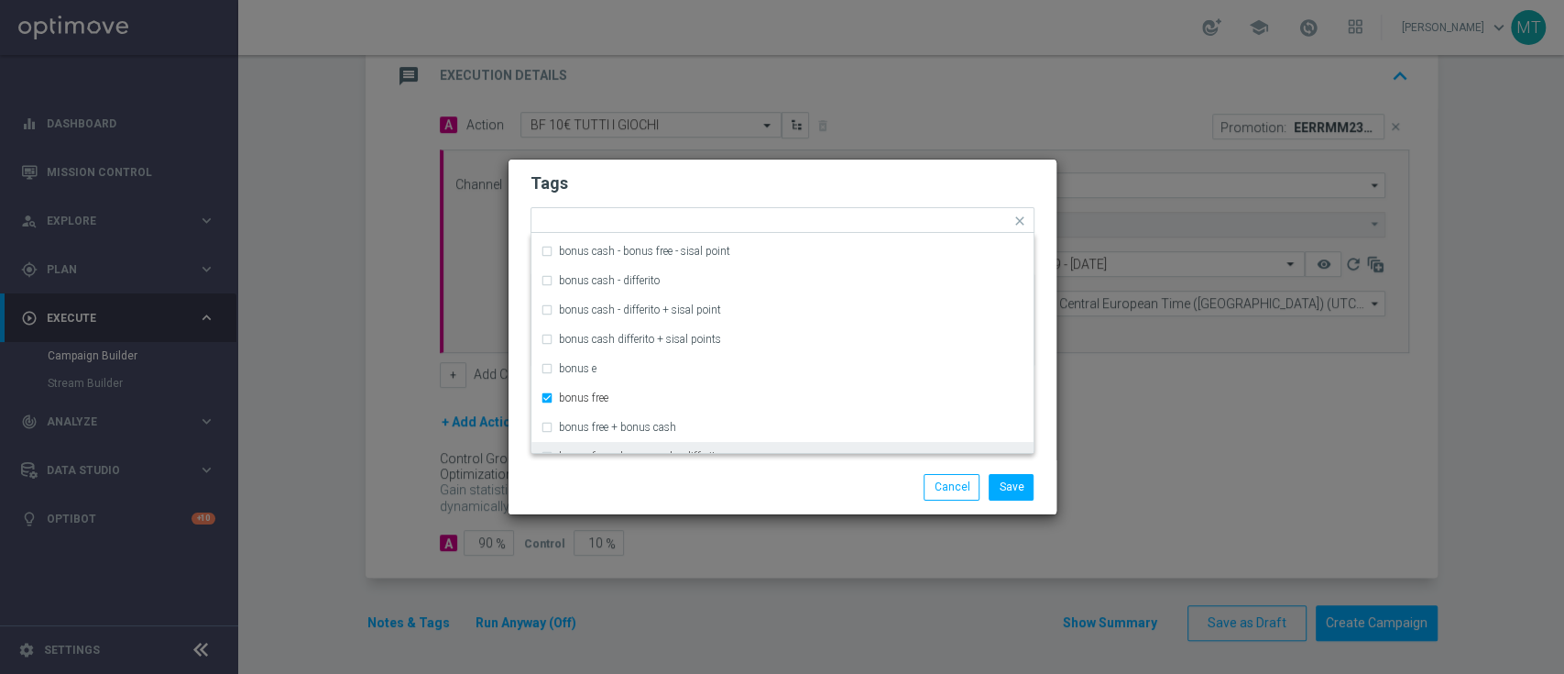
click at [660, 470] on div "Save Cancel" at bounding box center [783, 486] width 548 height 53
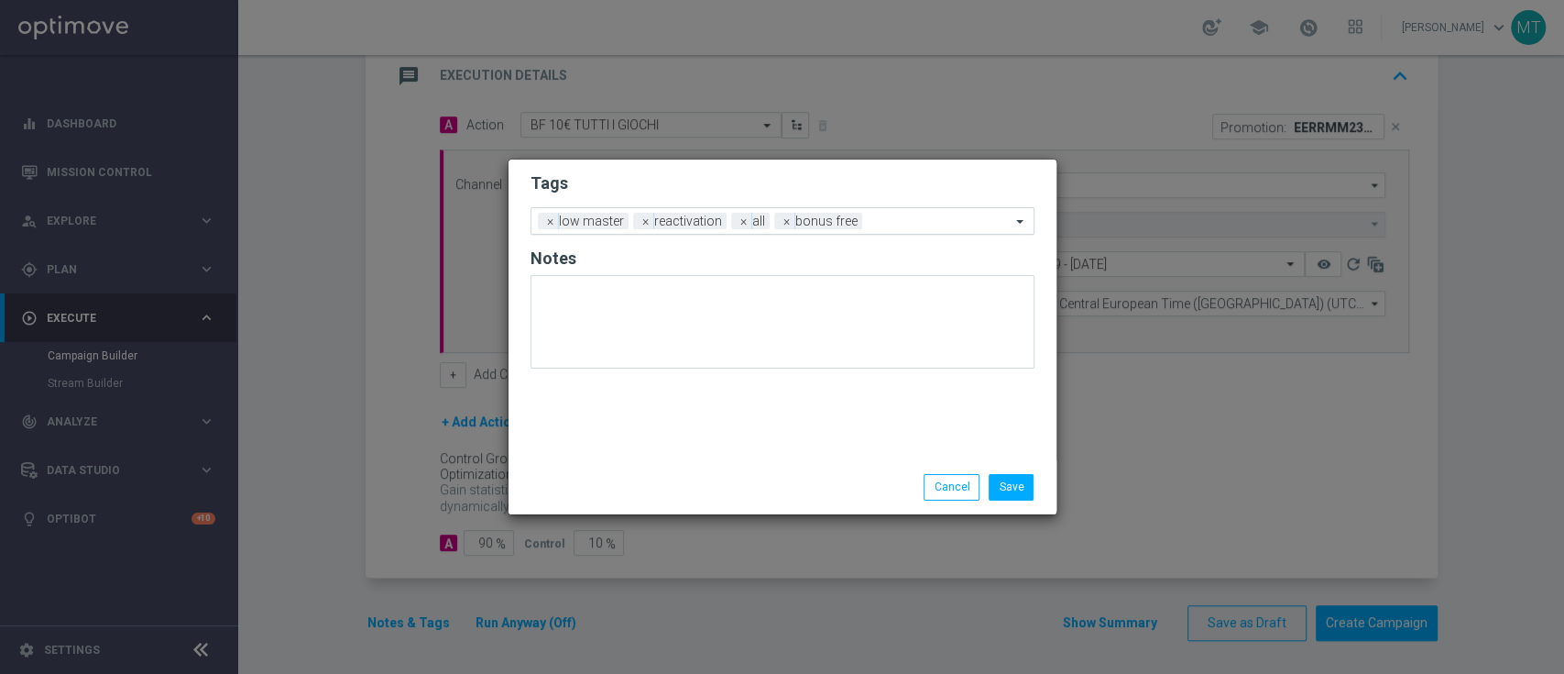
click at [904, 224] on input "text" at bounding box center [940, 222] width 141 height 16
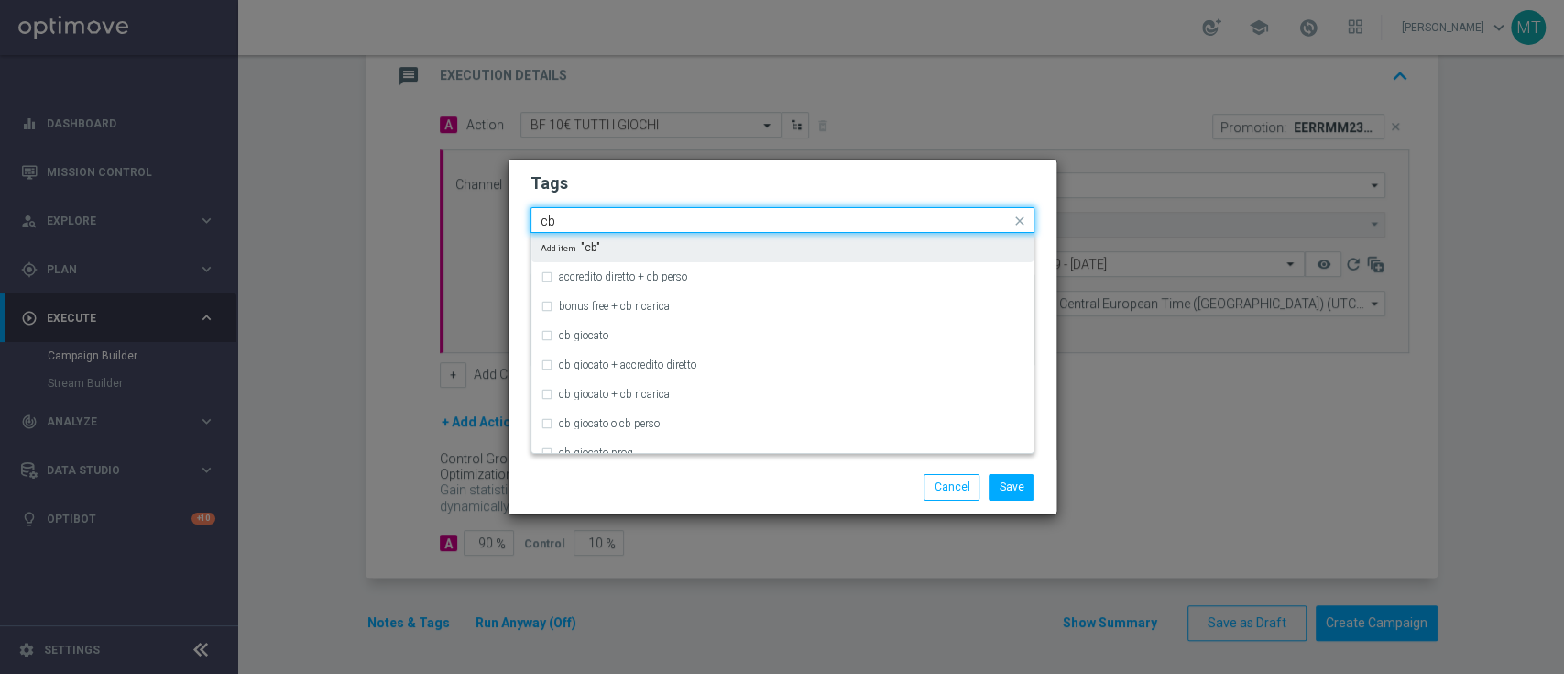
type input "c"
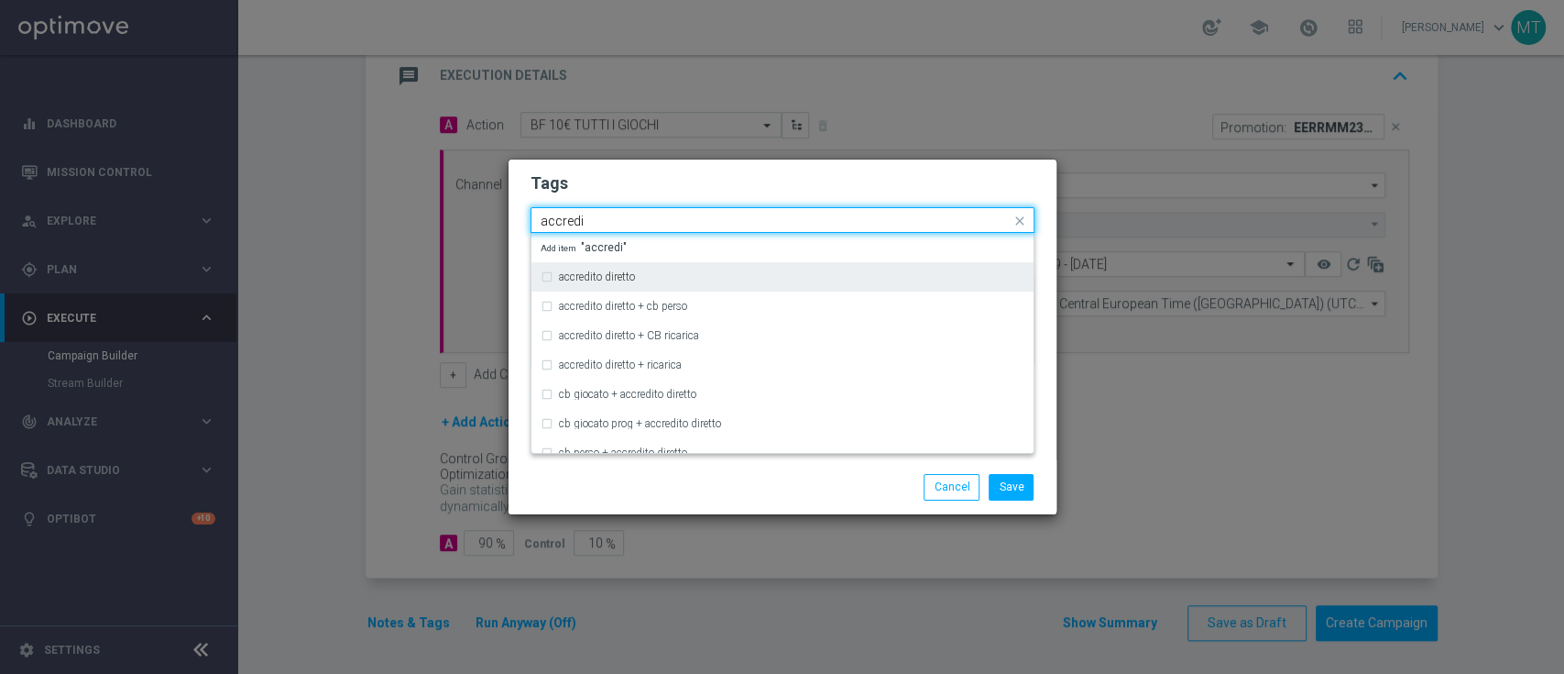
click at [759, 272] on div "accredito diretto" at bounding box center [792, 276] width 466 height 11
type input "accredi"
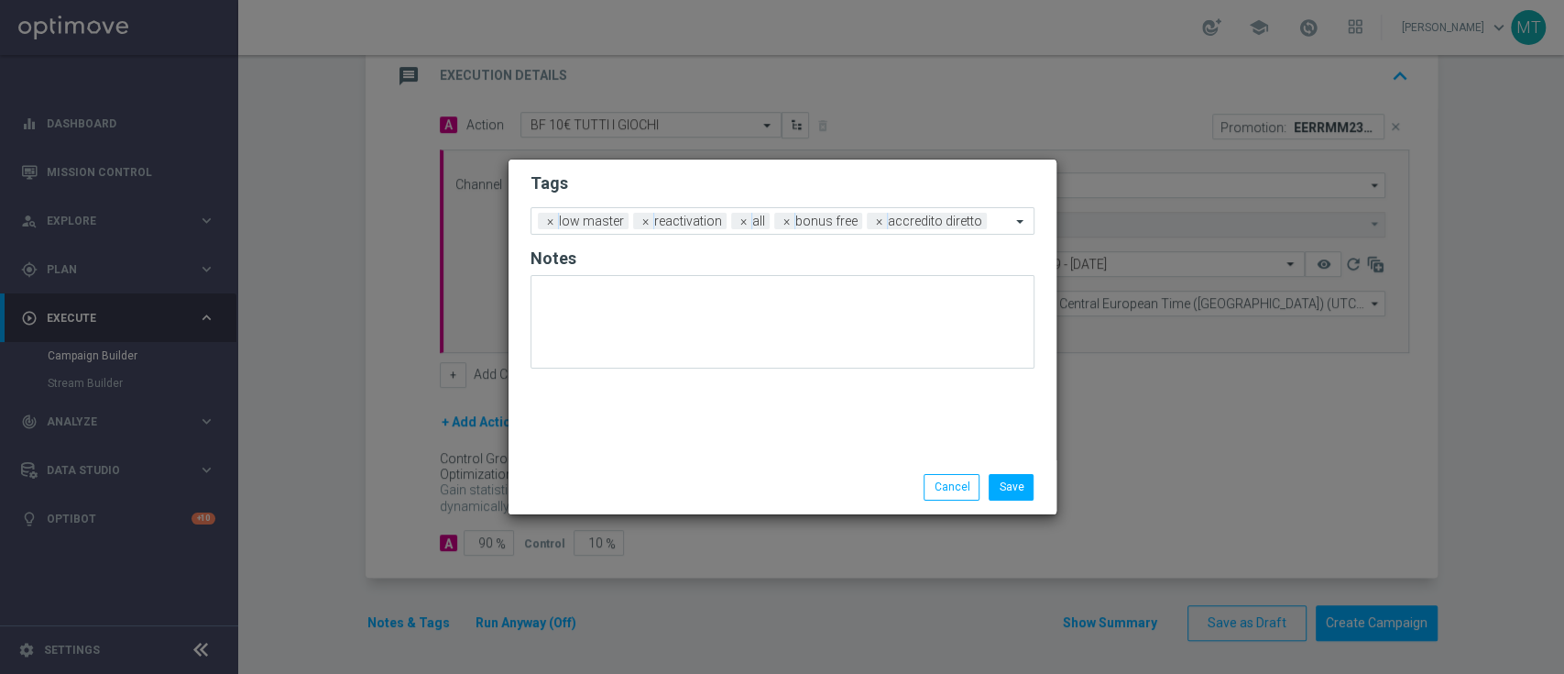
click at [719, 502] on div "Save Cancel" at bounding box center [783, 486] width 548 height 53
click at [1000, 472] on div "Save Cancel" at bounding box center [783, 486] width 548 height 53
click at [1001, 475] on button "Save" at bounding box center [1011, 487] width 45 height 26
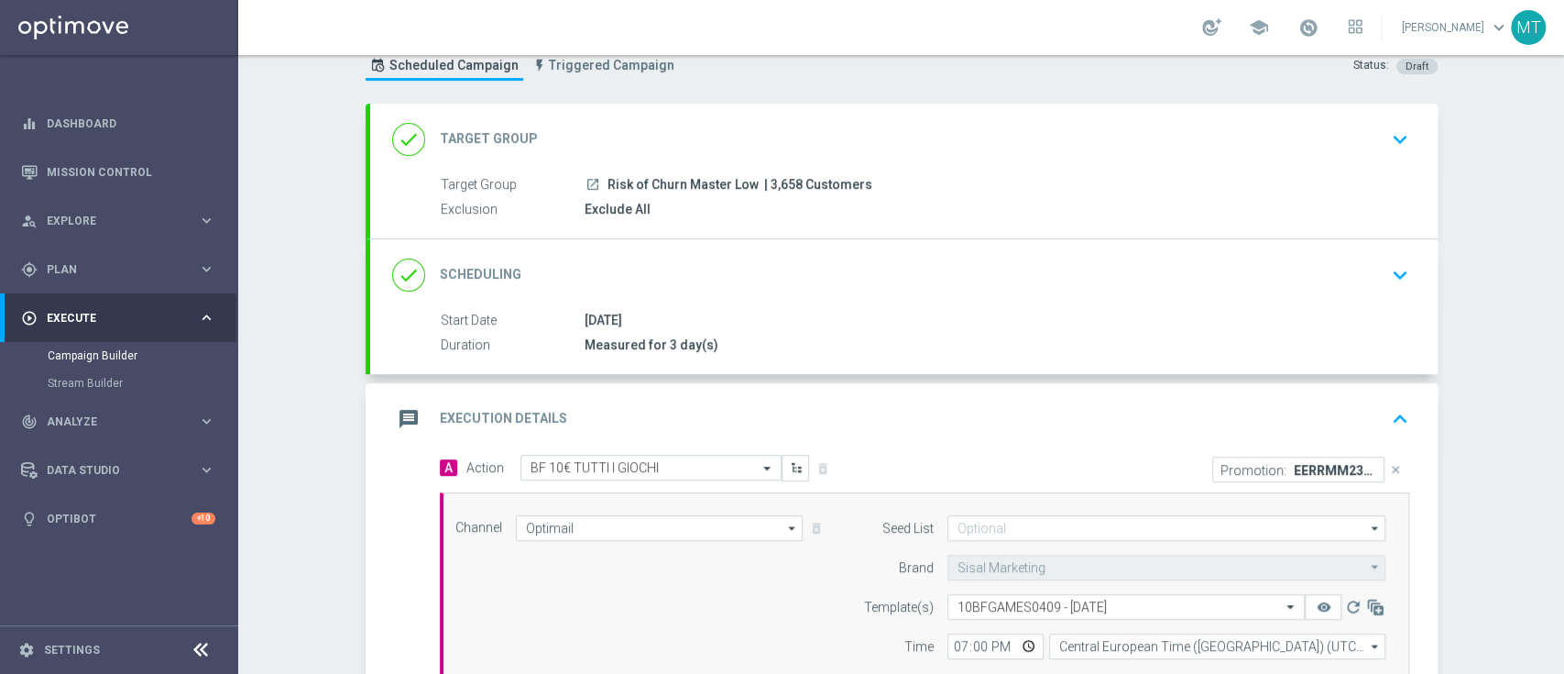
scroll to position [63, 0]
click at [791, 308] on div "[DATE]" at bounding box center [994, 317] width 818 height 18
click at [1388, 262] on icon "keyboard_arrow_down" at bounding box center [1400, 271] width 27 height 27
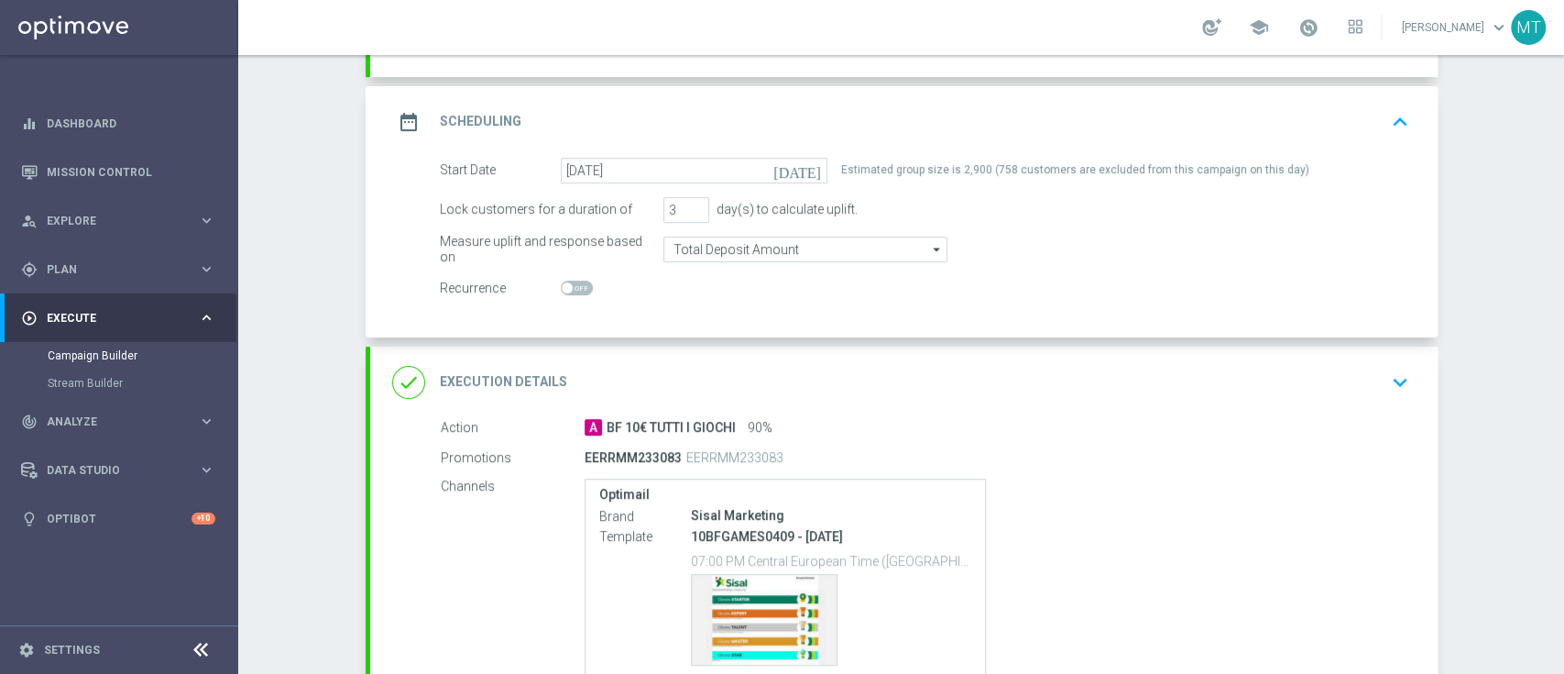
scroll to position [385, 0]
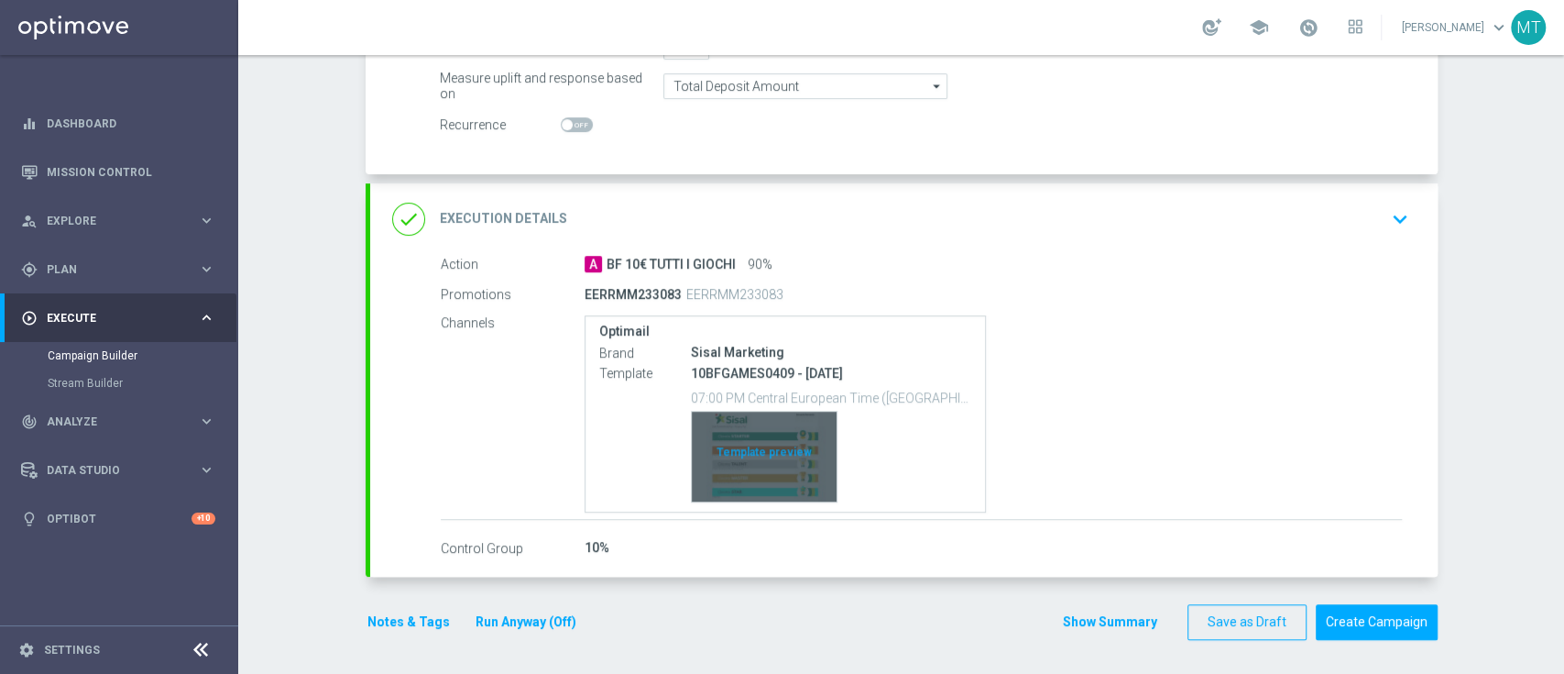
click at [717, 451] on div "Template preview" at bounding box center [764, 457] width 145 height 90
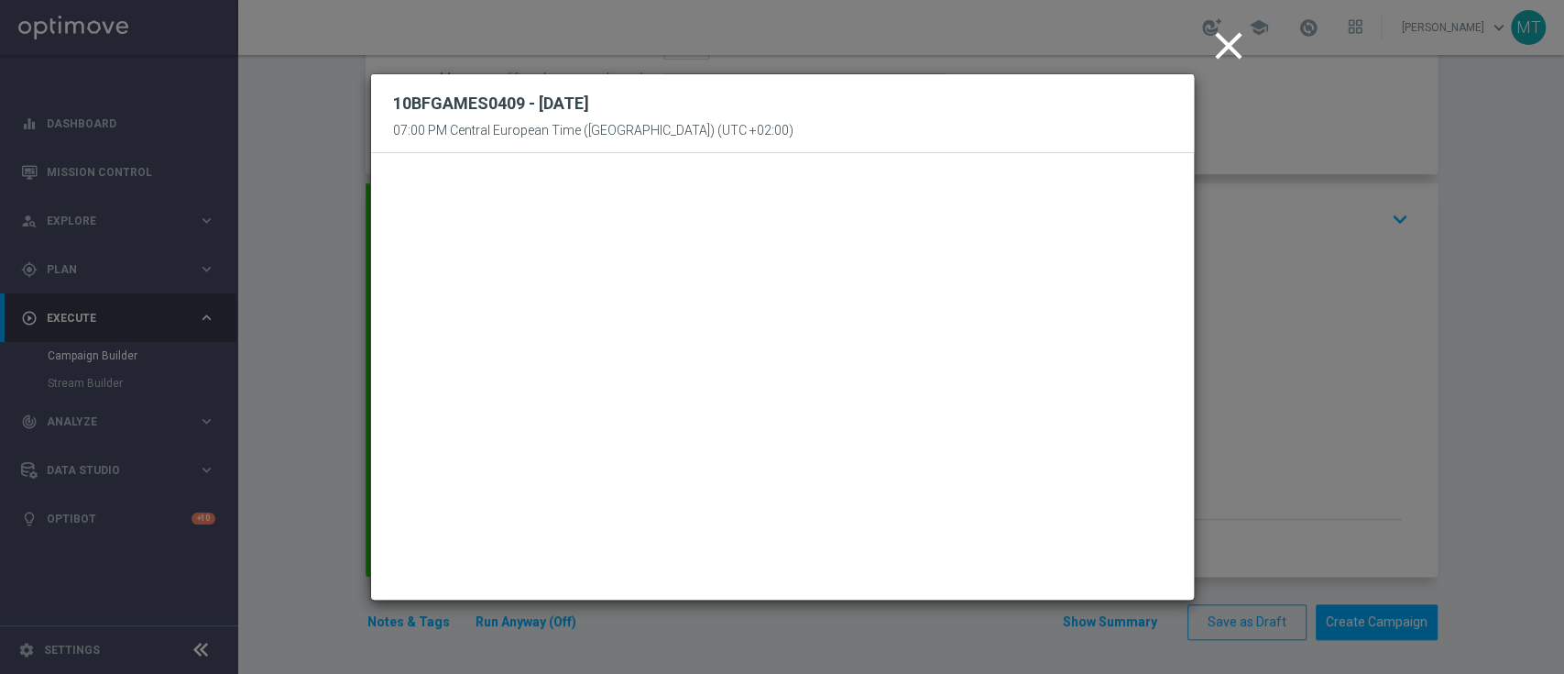
click at [1219, 60] on icon "close" at bounding box center [1229, 46] width 46 height 46
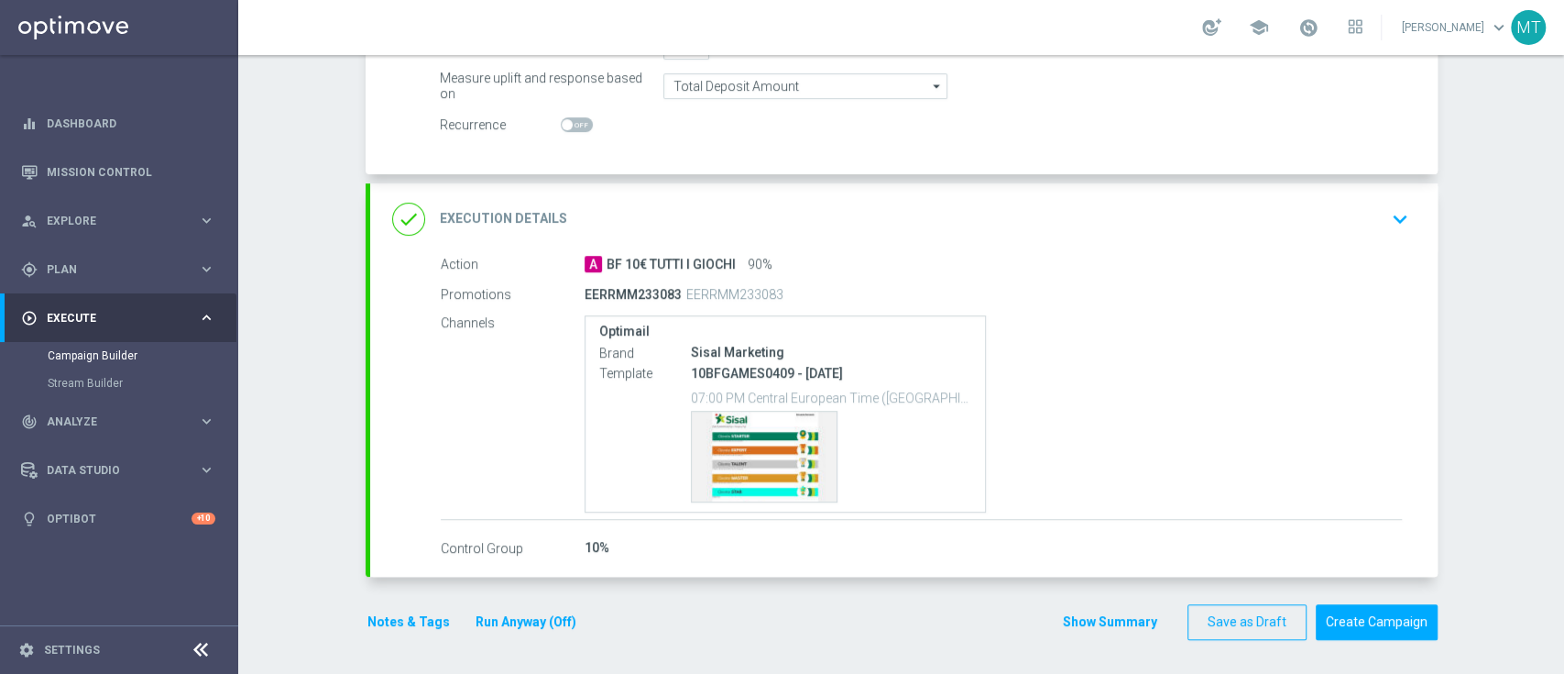
click at [1136, 247] on div "done Execution Details keyboard_arrow_down" at bounding box center [904, 218] width 1068 height 71
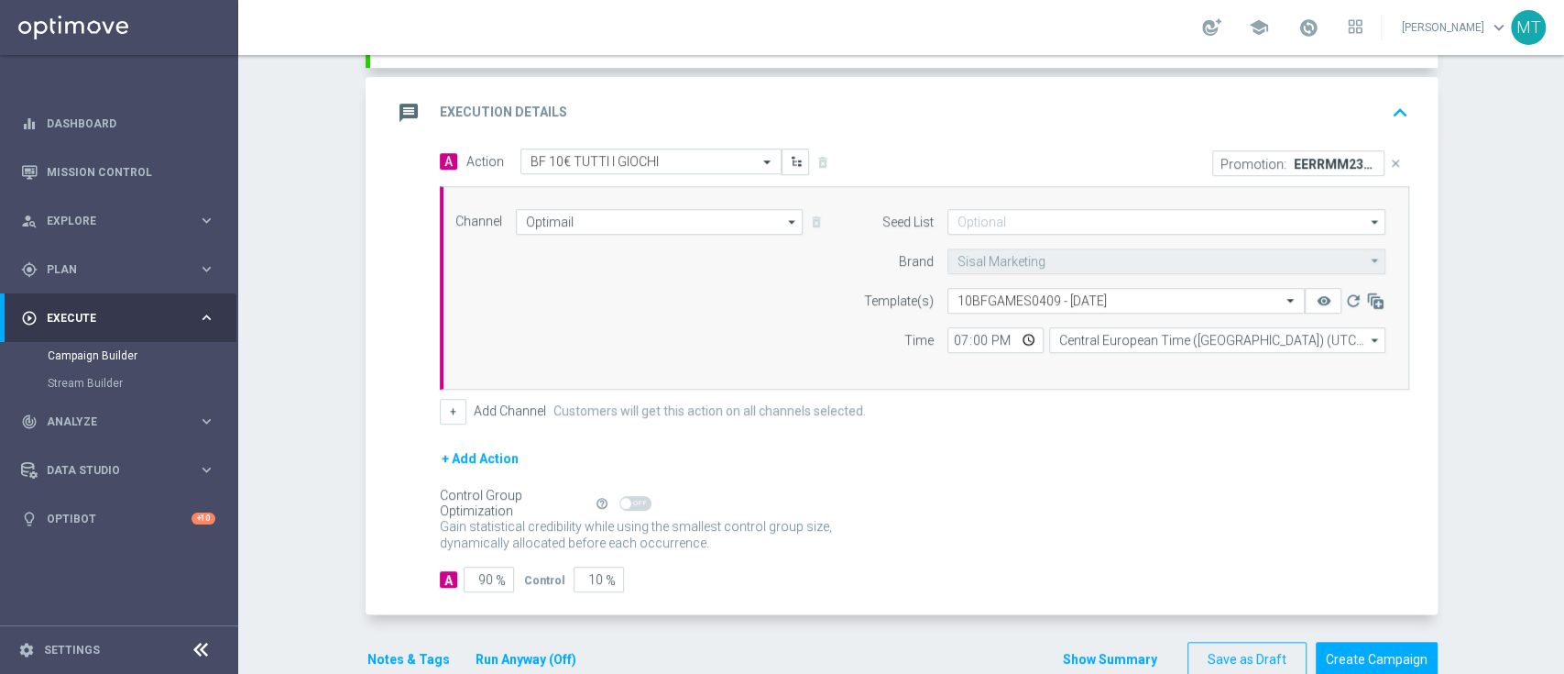
scroll to position [403, 0]
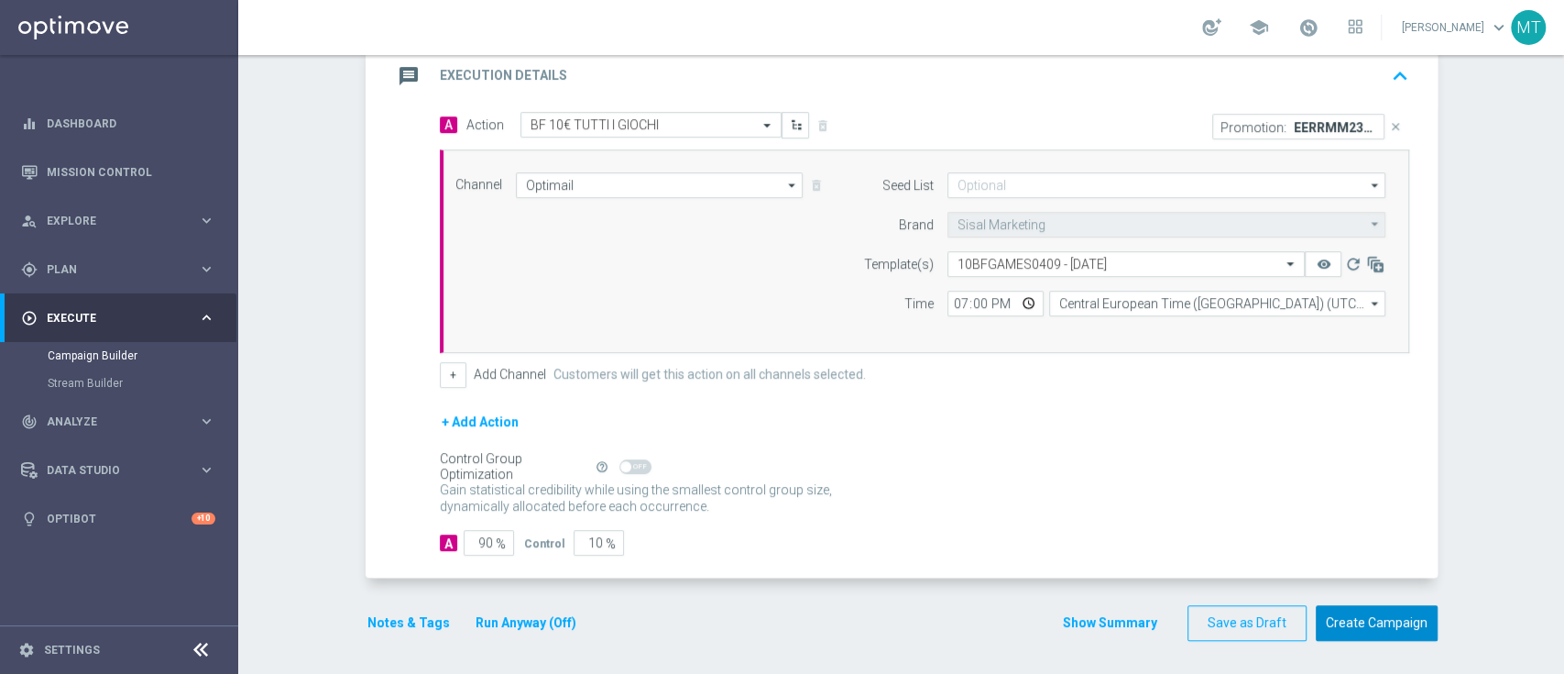
click at [1395, 610] on button "Create Campaign" at bounding box center [1377, 623] width 122 height 36
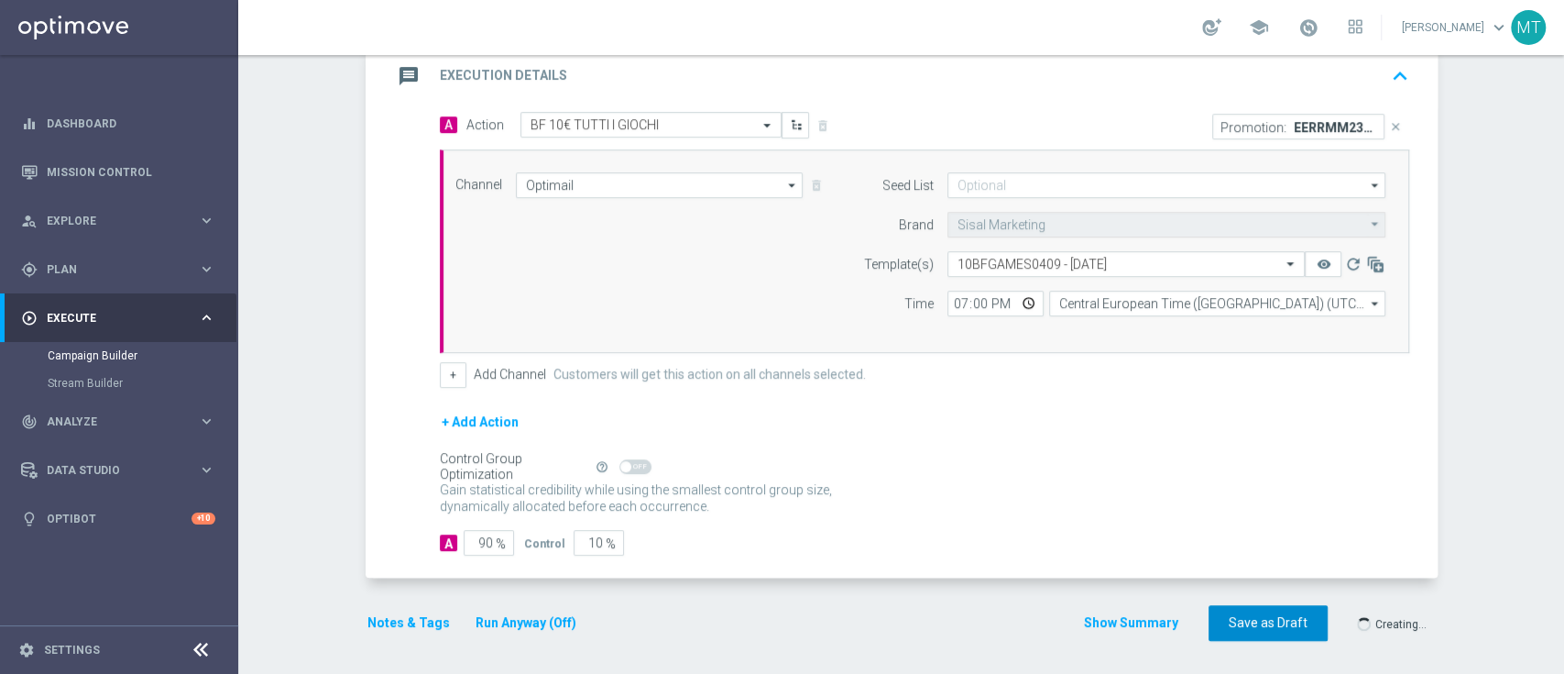
click at [1277, 605] on button "Save as Draft" at bounding box center [1268, 623] width 119 height 36
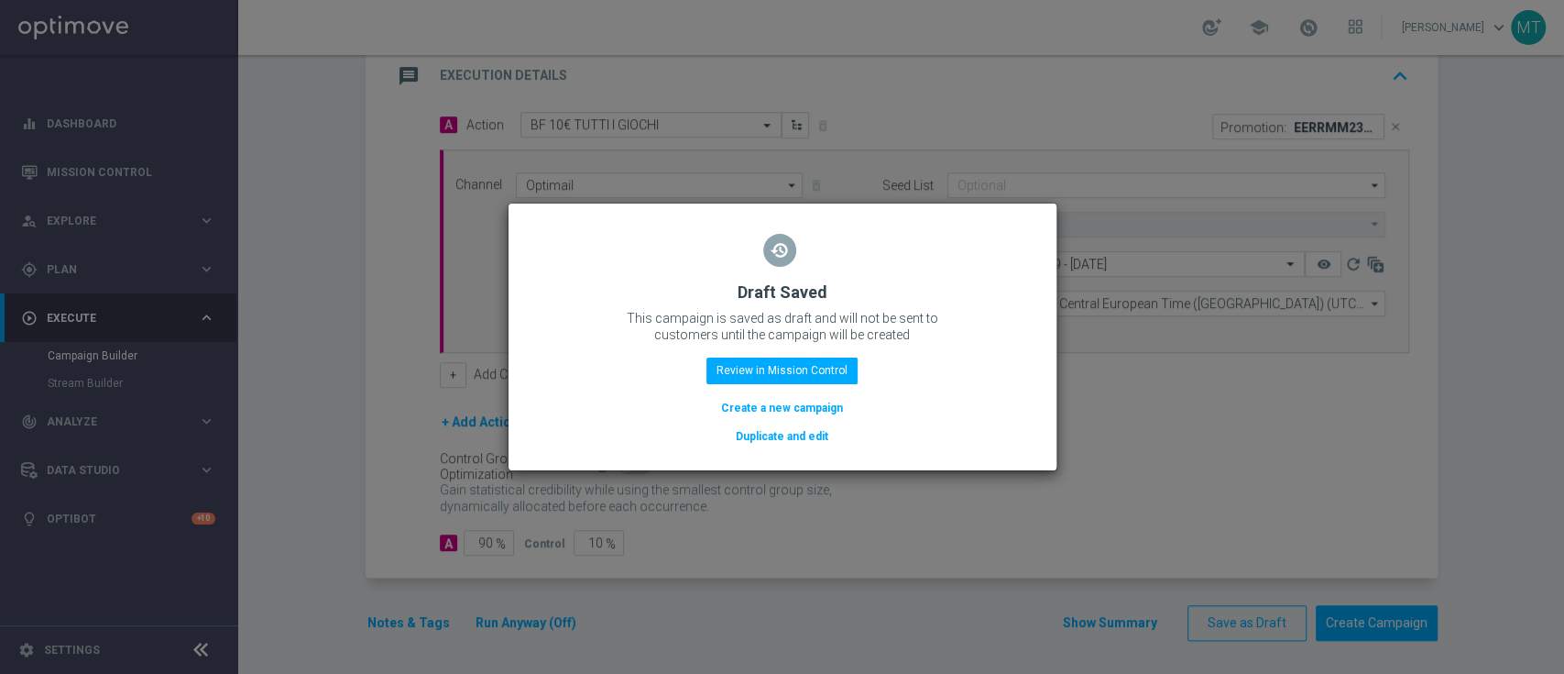
click at [789, 405] on button "Create a new campaign" at bounding box center [782, 408] width 126 height 20
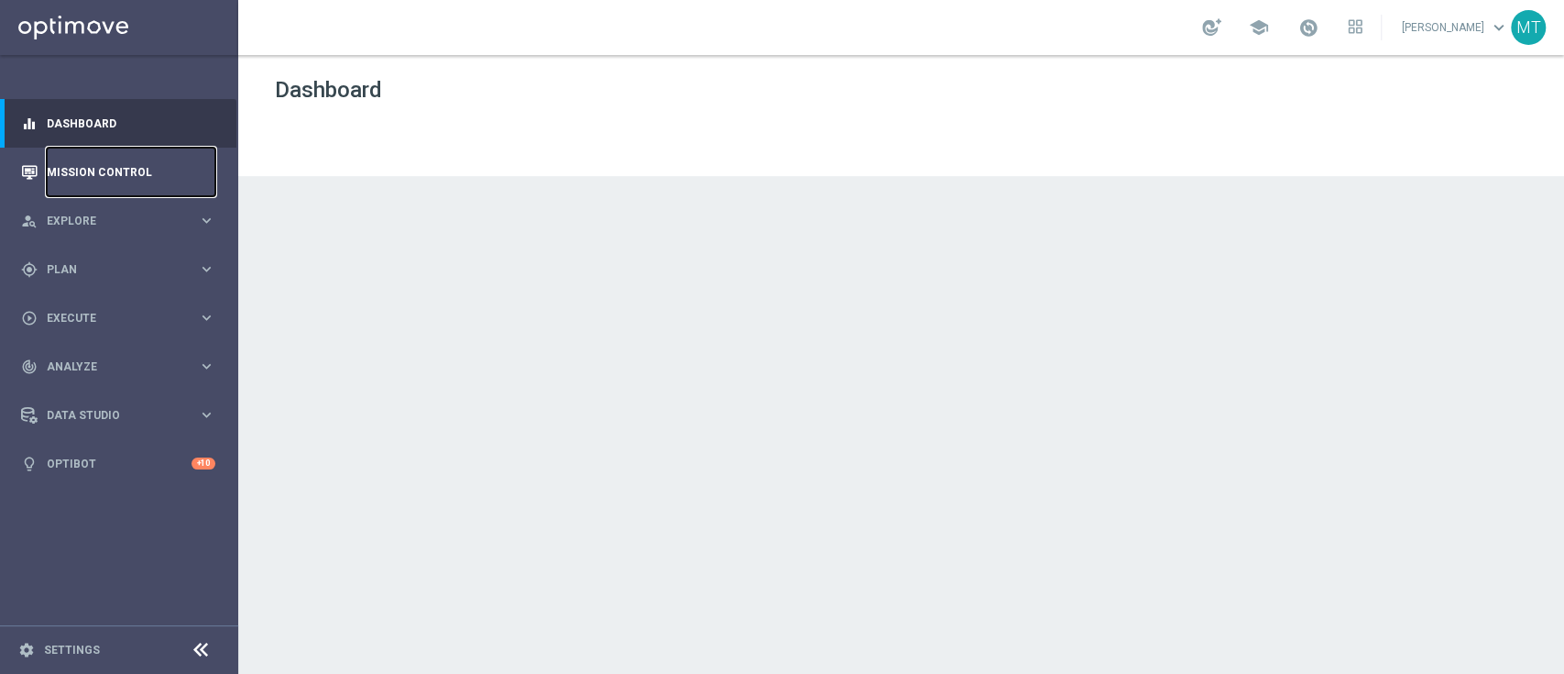
click at [132, 181] on link "Mission Control" at bounding box center [131, 172] width 169 height 49
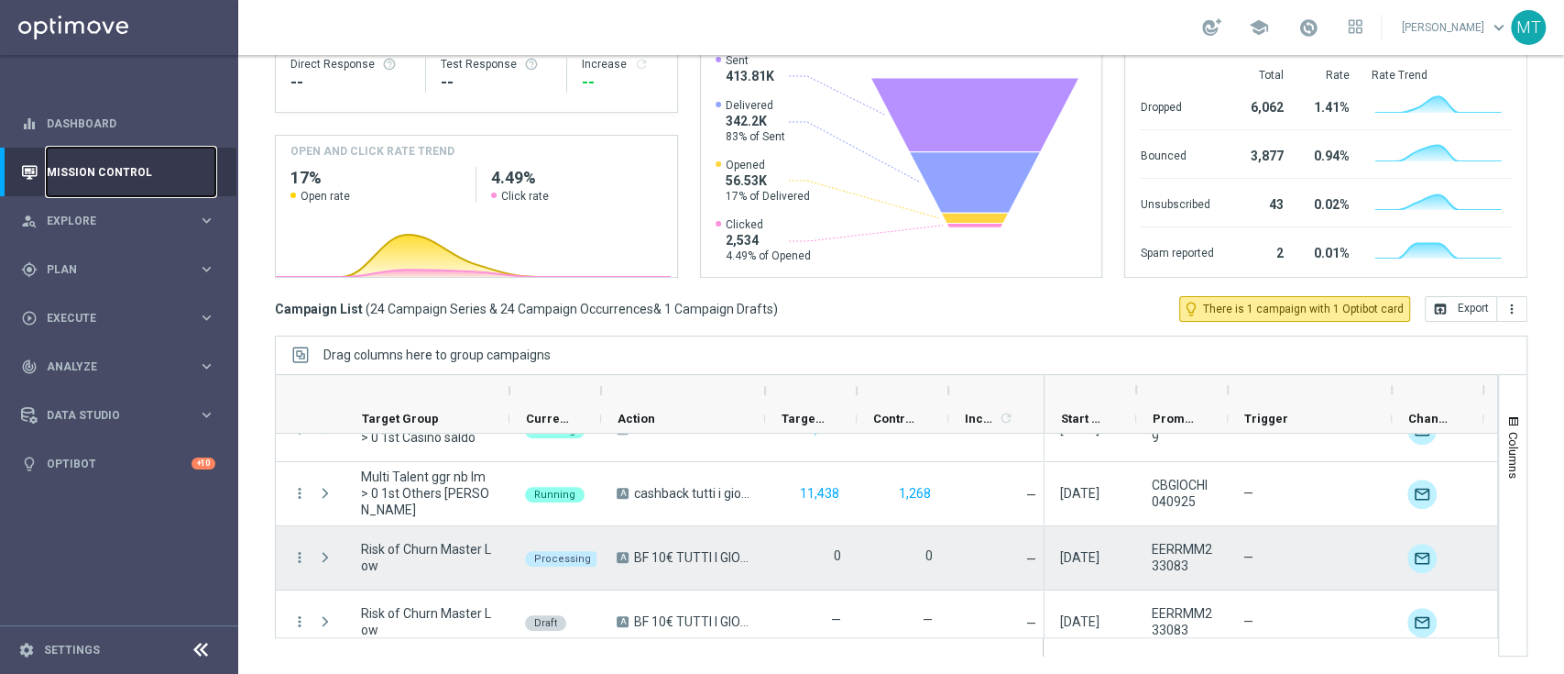
scroll to position [1400, 0]
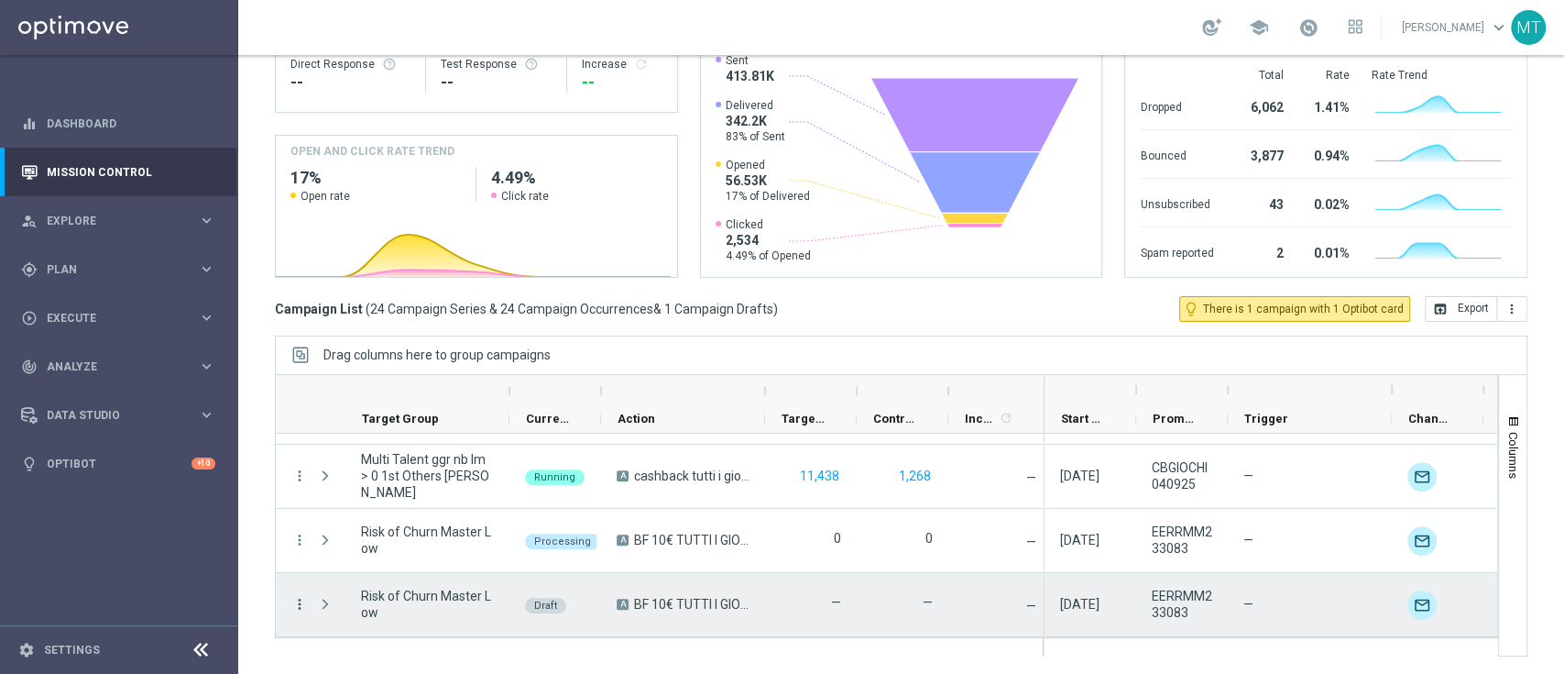
click at [297, 602] on icon "more_vert" at bounding box center [299, 604] width 16 height 16
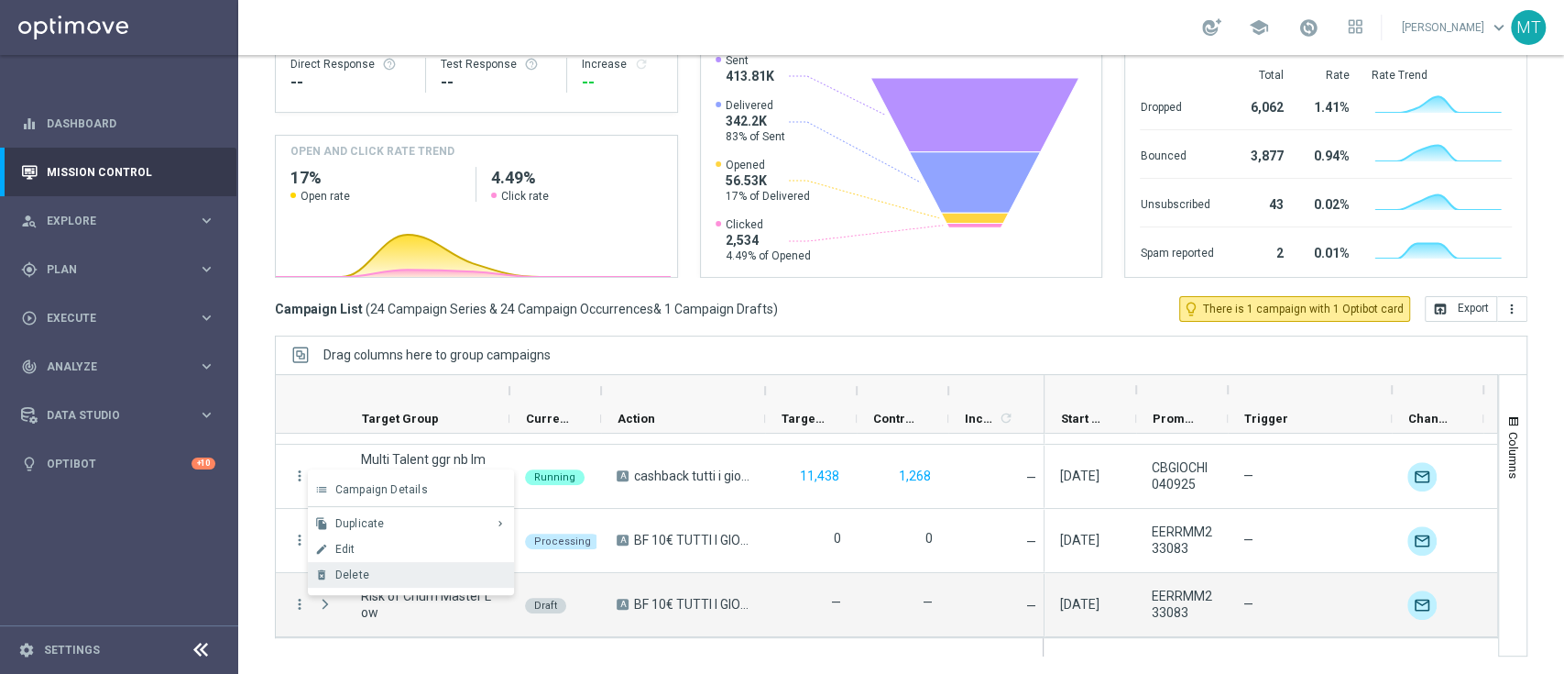
click at [337, 584] on div "delete_forever [GEOGRAPHIC_DATA]" at bounding box center [411, 575] width 206 height 26
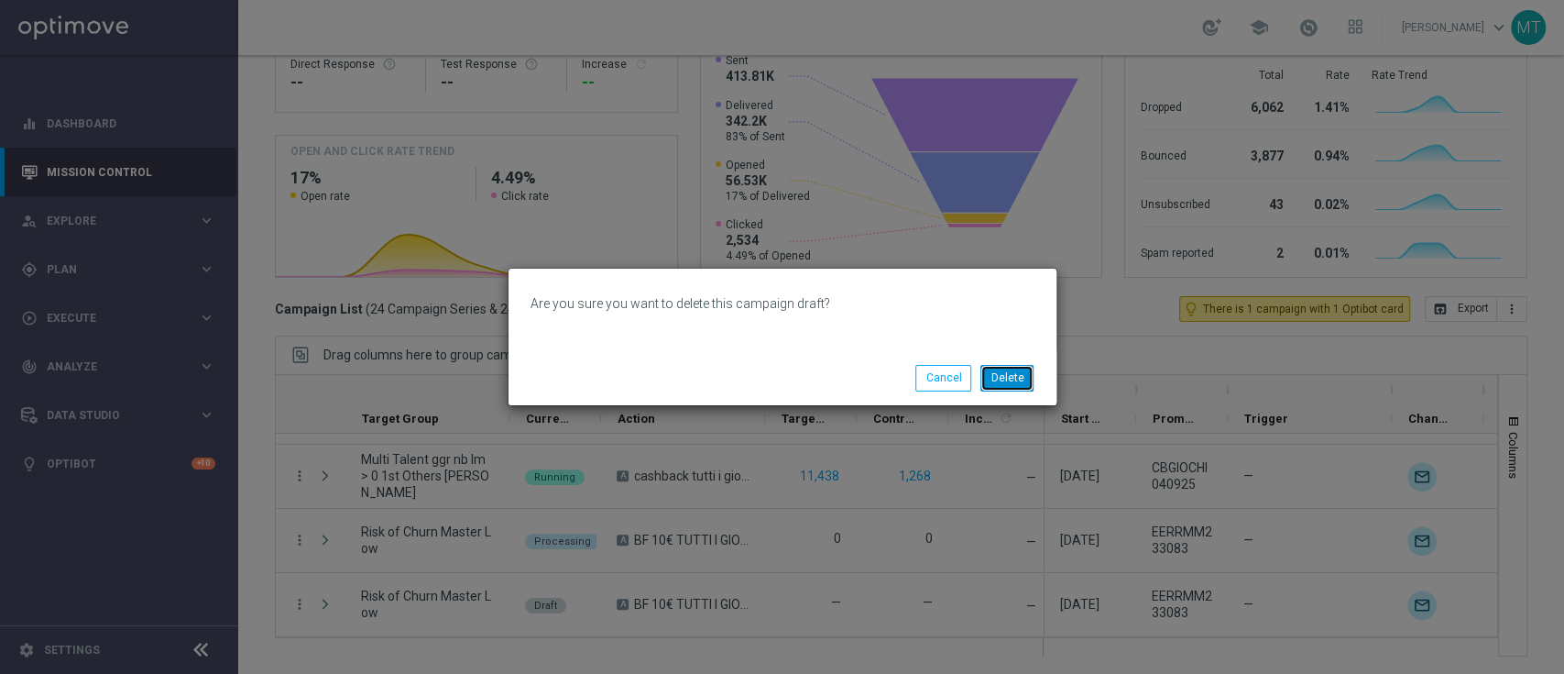
click at [993, 371] on button "Delete" at bounding box center [1007, 378] width 53 height 26
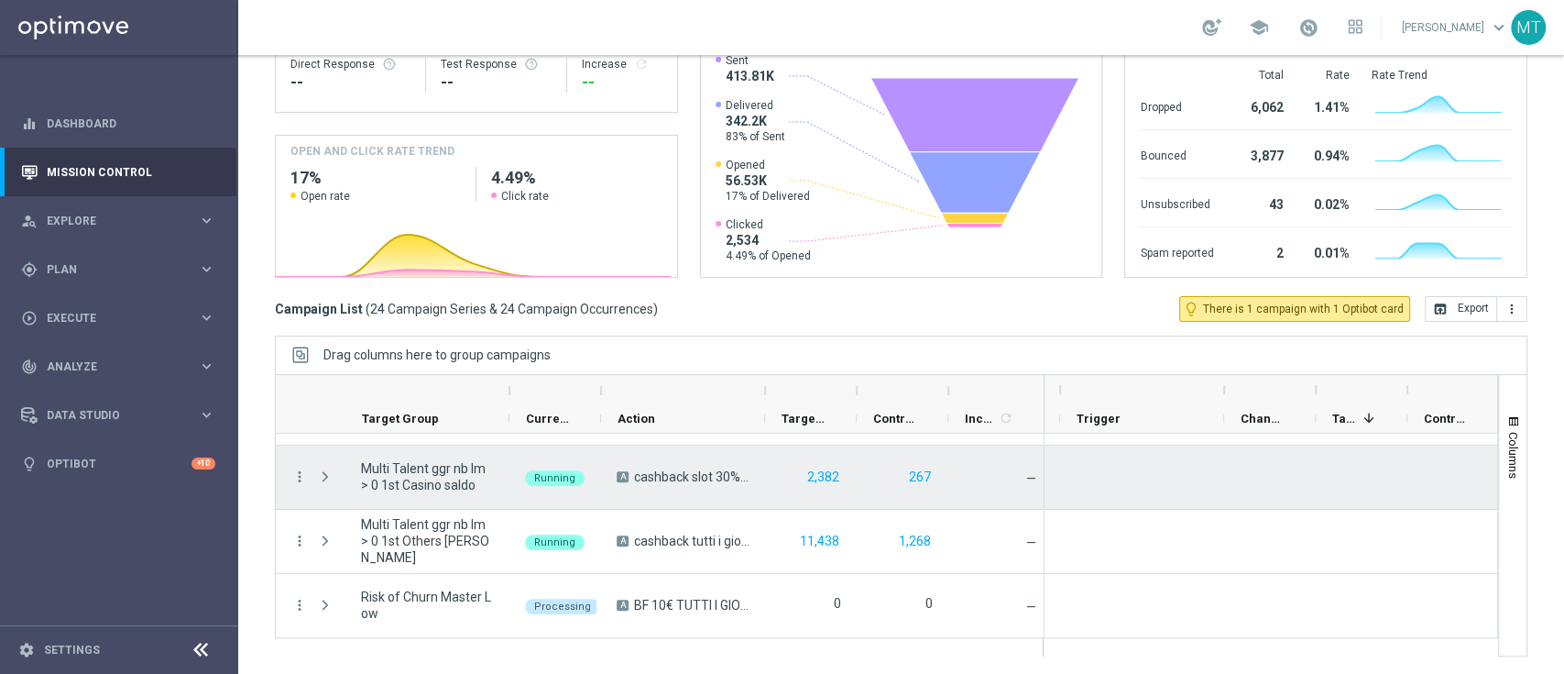
scroll to position [0, 156]
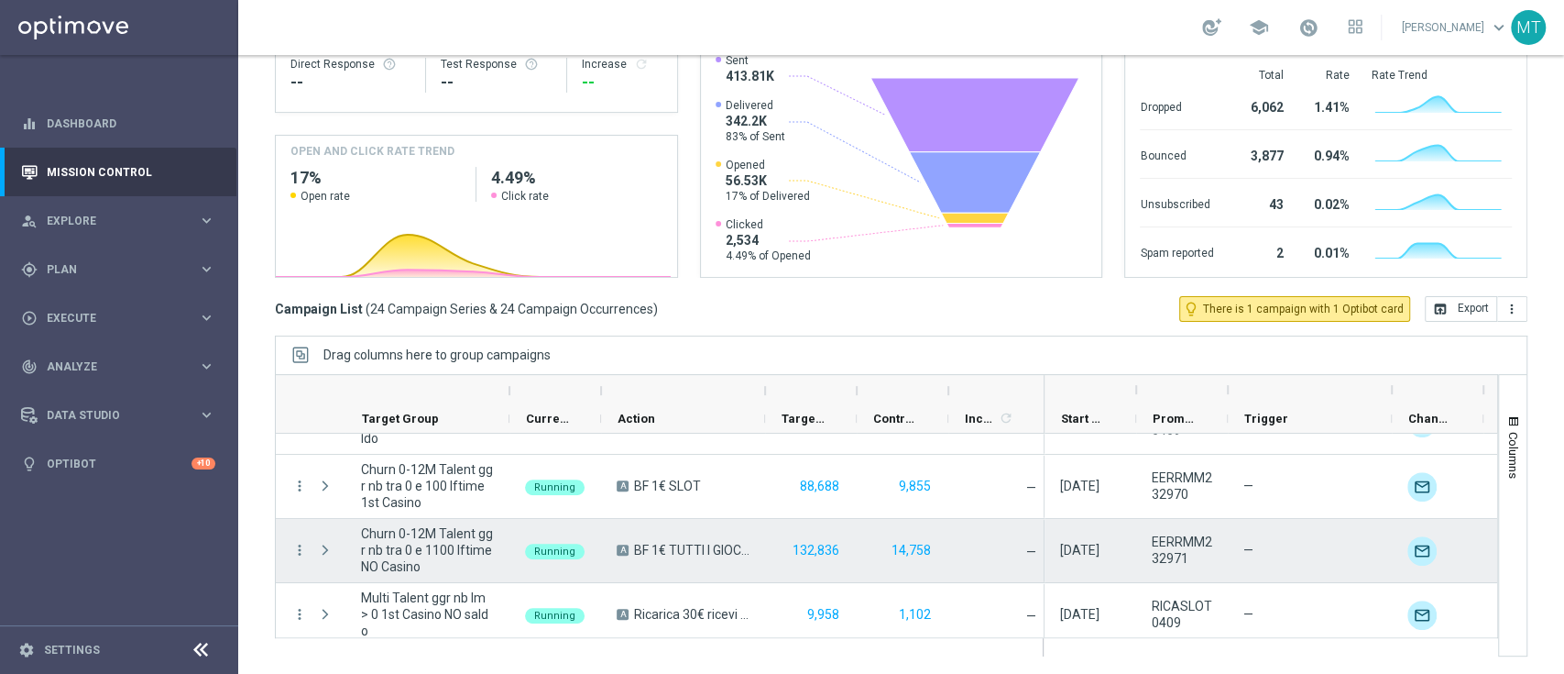
scroll to position [1335, 0]
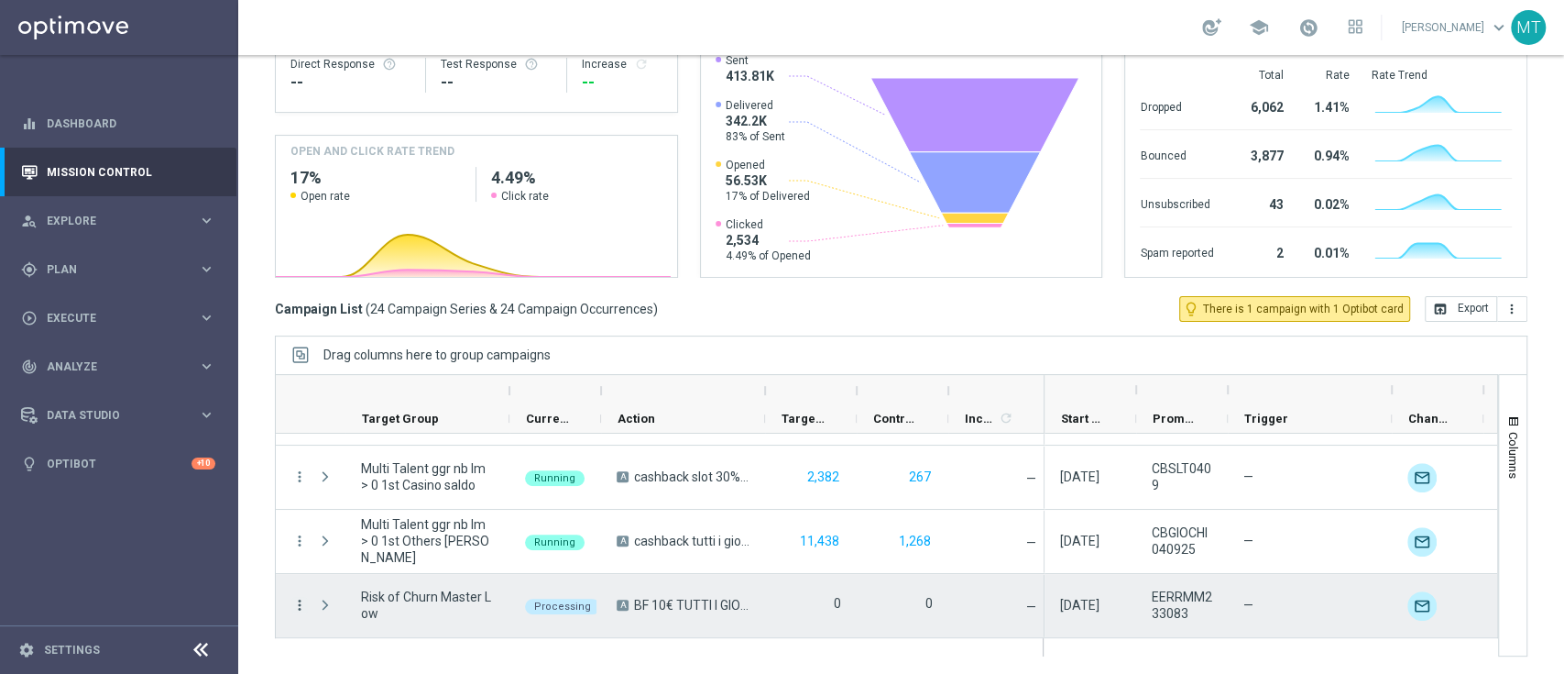
click at [300, 603] on icon "more_vert" at bounding box center [299, 605] width 16 height 16
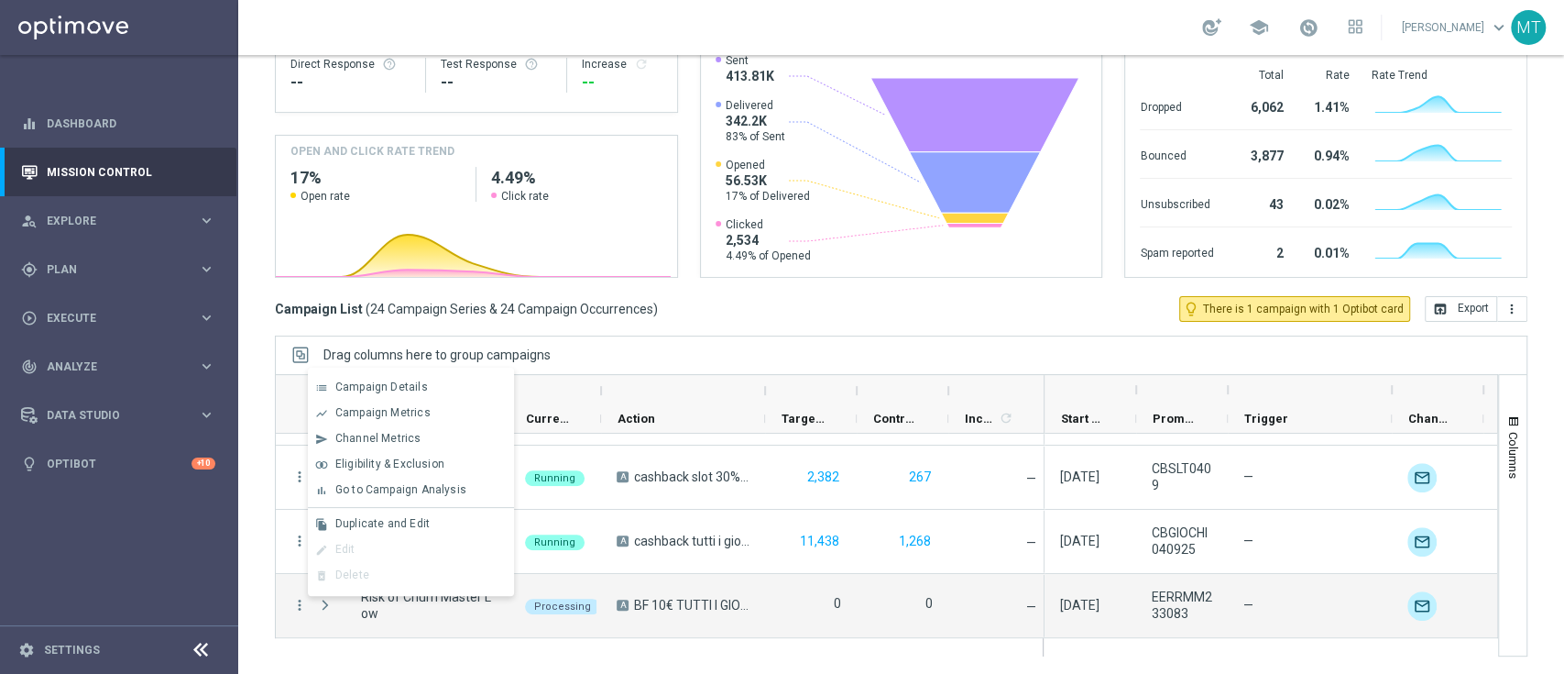
click at [244, 583] on div "Mission Control add Campaign today 01 Sep 2025 - 07 Sep 2025 arrow_back arrow_f…" at bounding box center [901, 364] width 1326 height 619
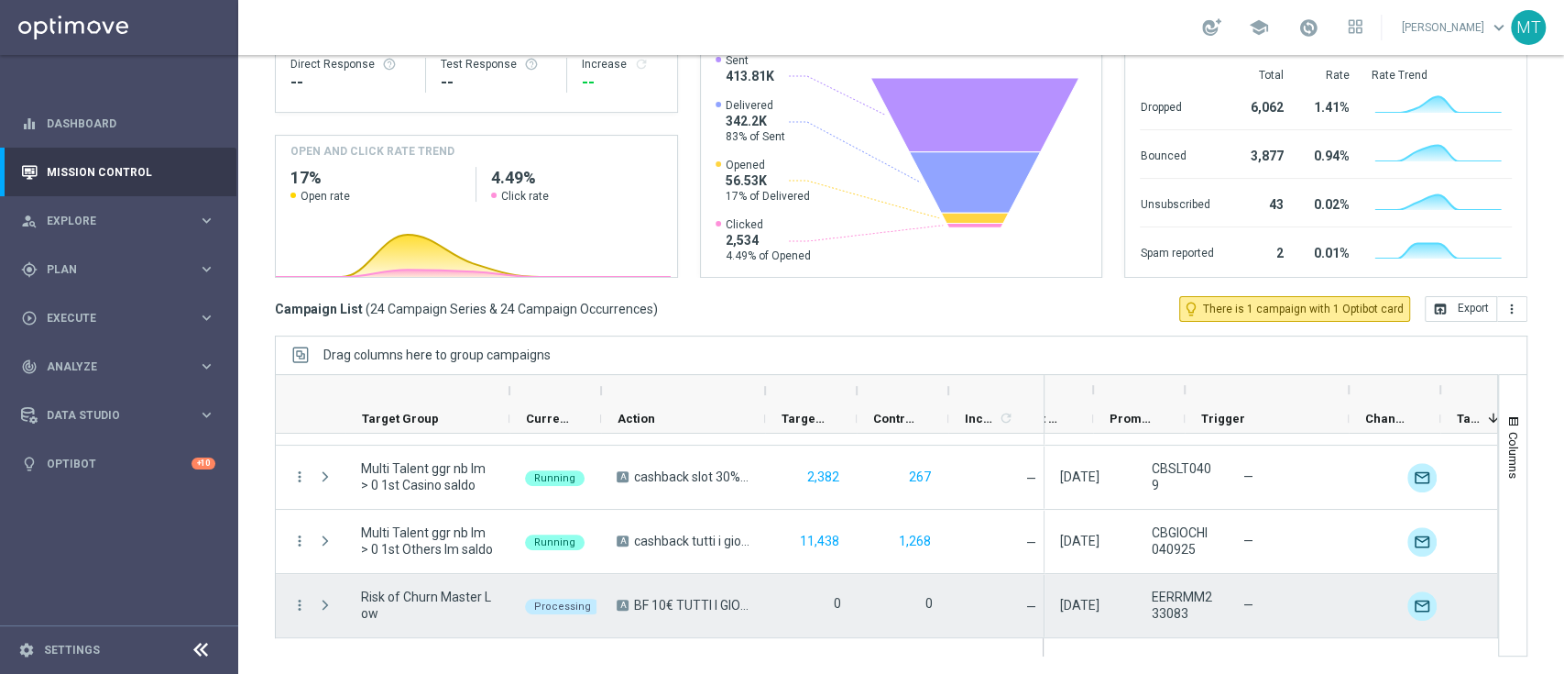
scroll to position [0, 43]
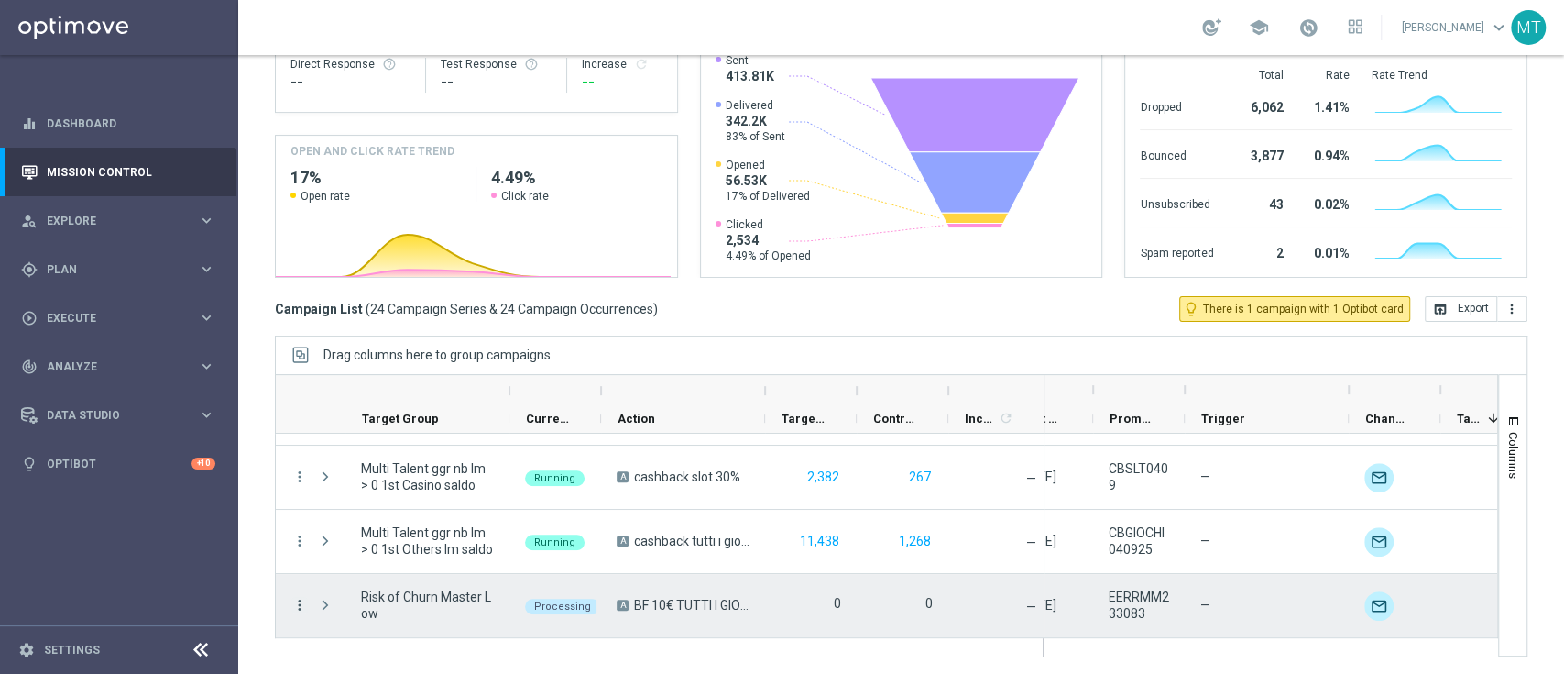
click at [299, 598] on icon "more_vert" at bounding box center [299, 605] width 16 height 16
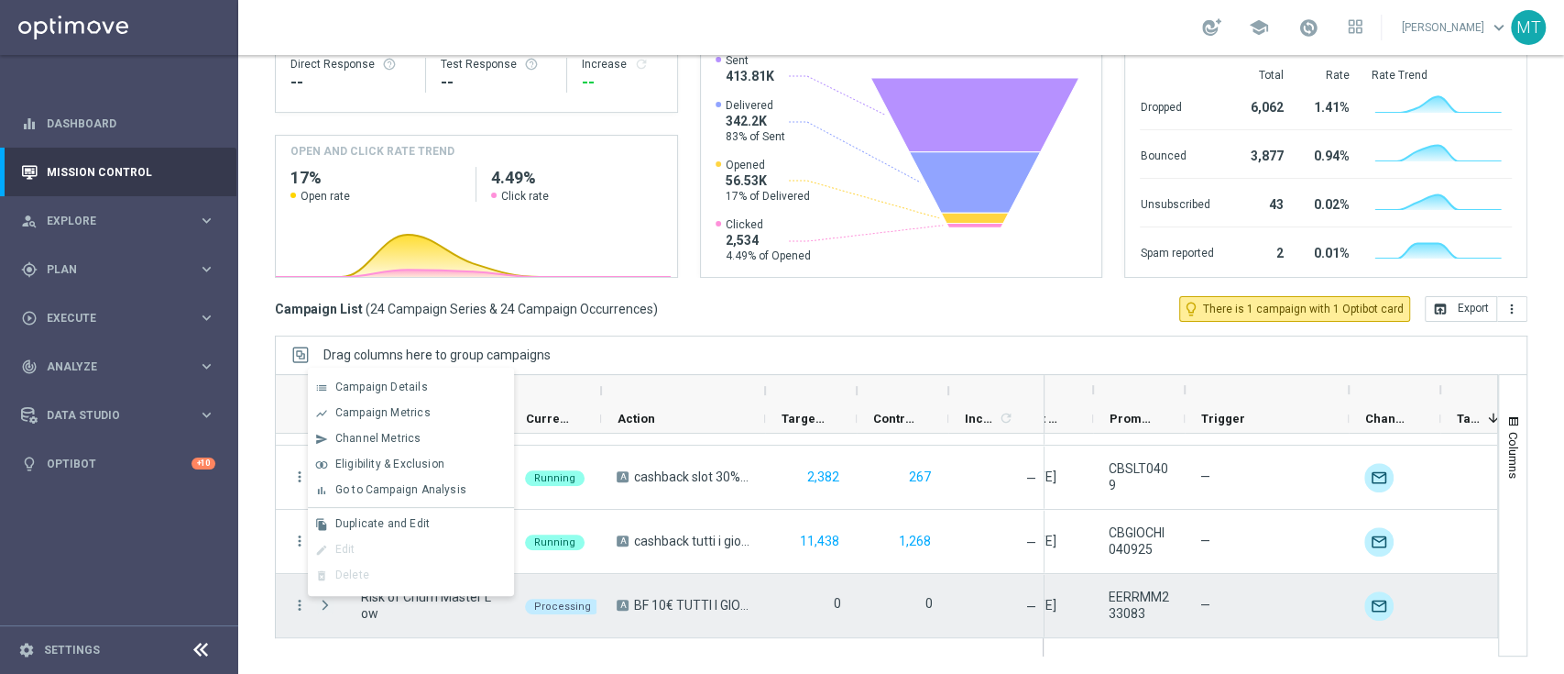
click at [318, 605] on span "Press SPACE to deselect this row." at bounding box center [325, 605] width 16 height 15
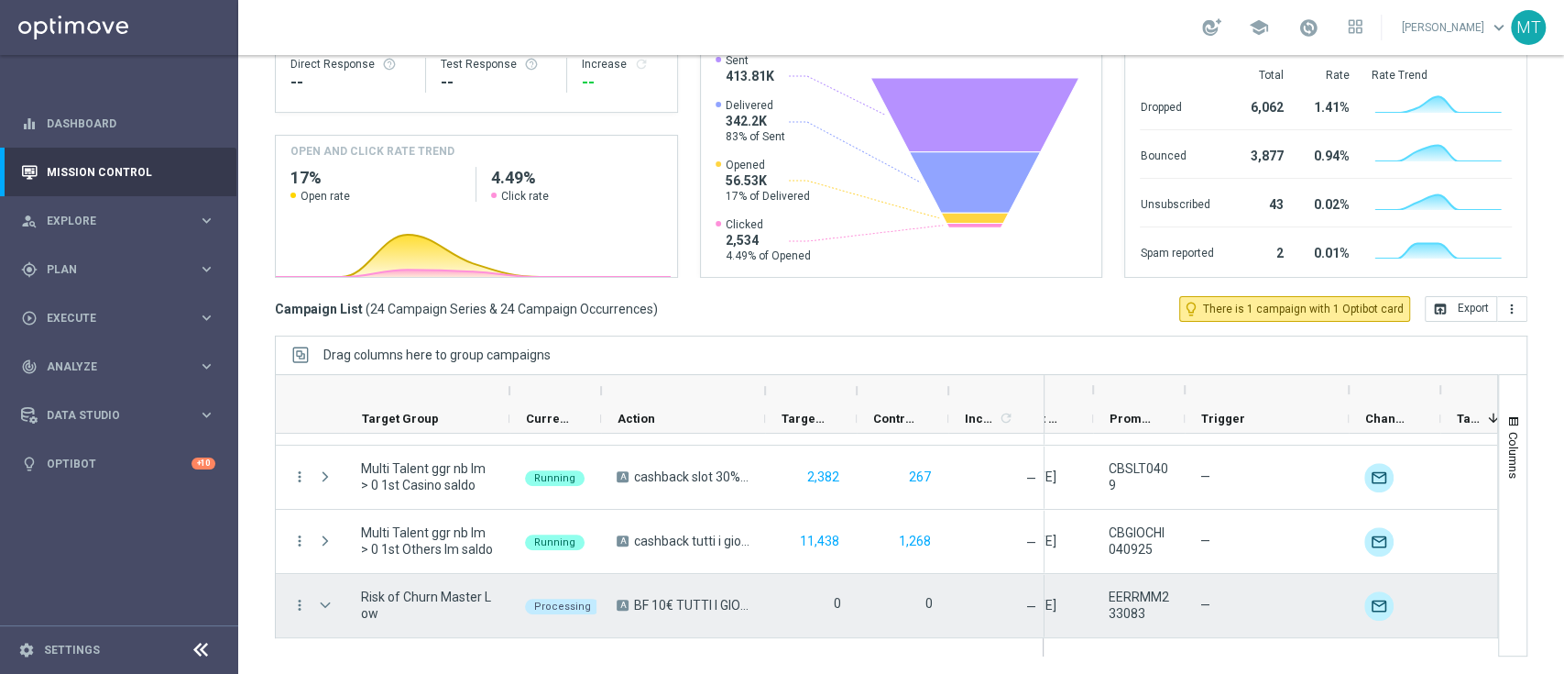
click at [318, 605] on span "Press SPACE to select this row." at bounding box center [325, 605] width 16 height 15
click at [300, 599] on icon "more_vert" at bounding box center [299, 605] width 16 height 16
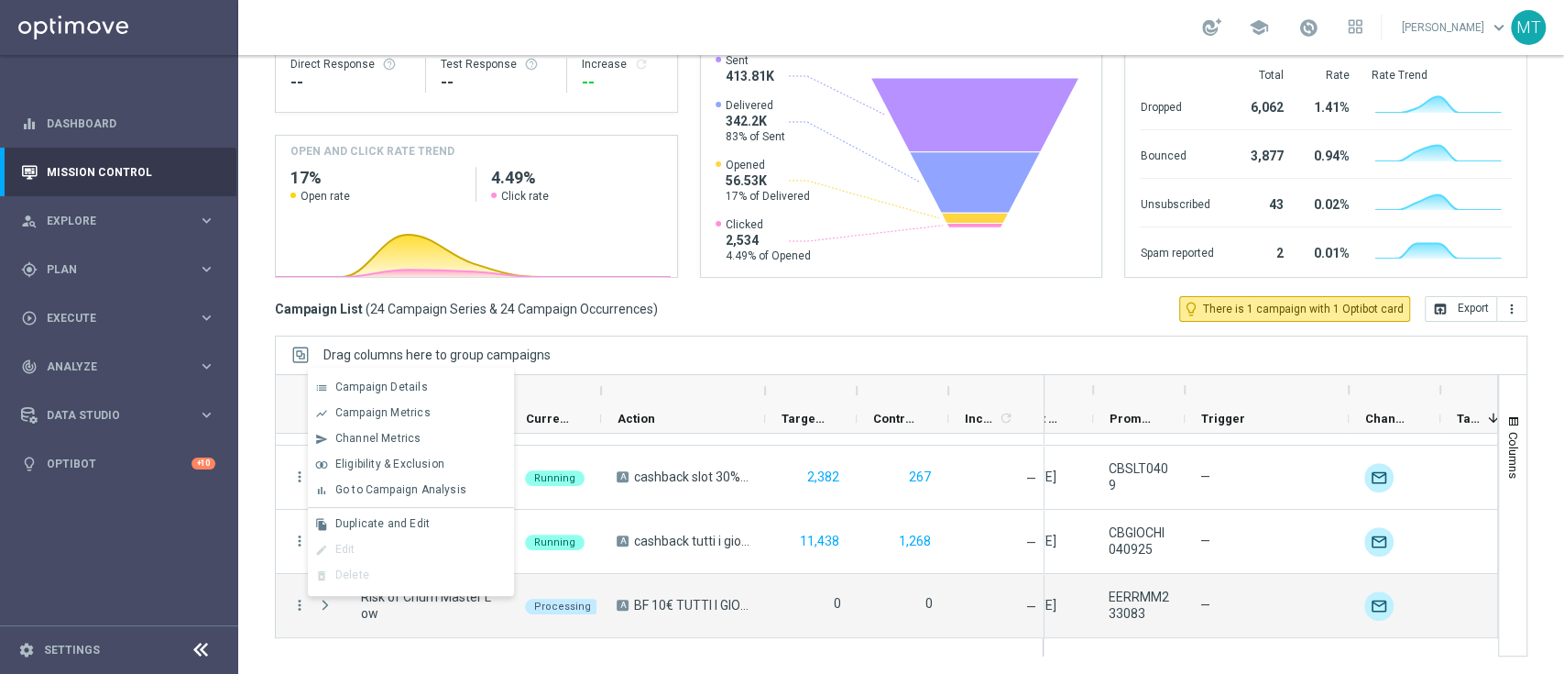
click at [656, 378] on div at bounding box center [683, 390] width 131 height 29
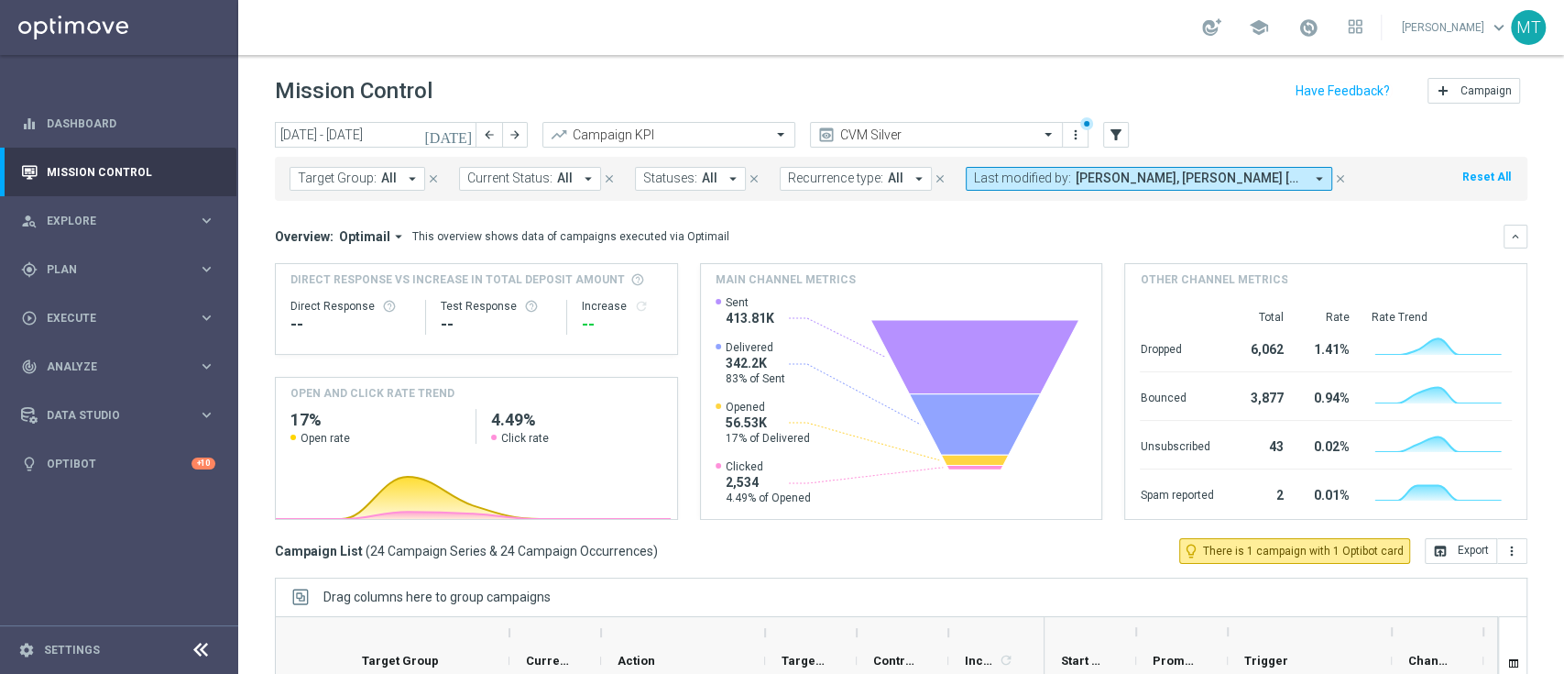
click at [1080, 171] on span "[PERSON_NAME], [PERSON_NAME] [PERSON_NAME], [PERSON_NAME], [PERSON_NAME], [PERS…" at bounding box center [1190, 178] width 228 height 16
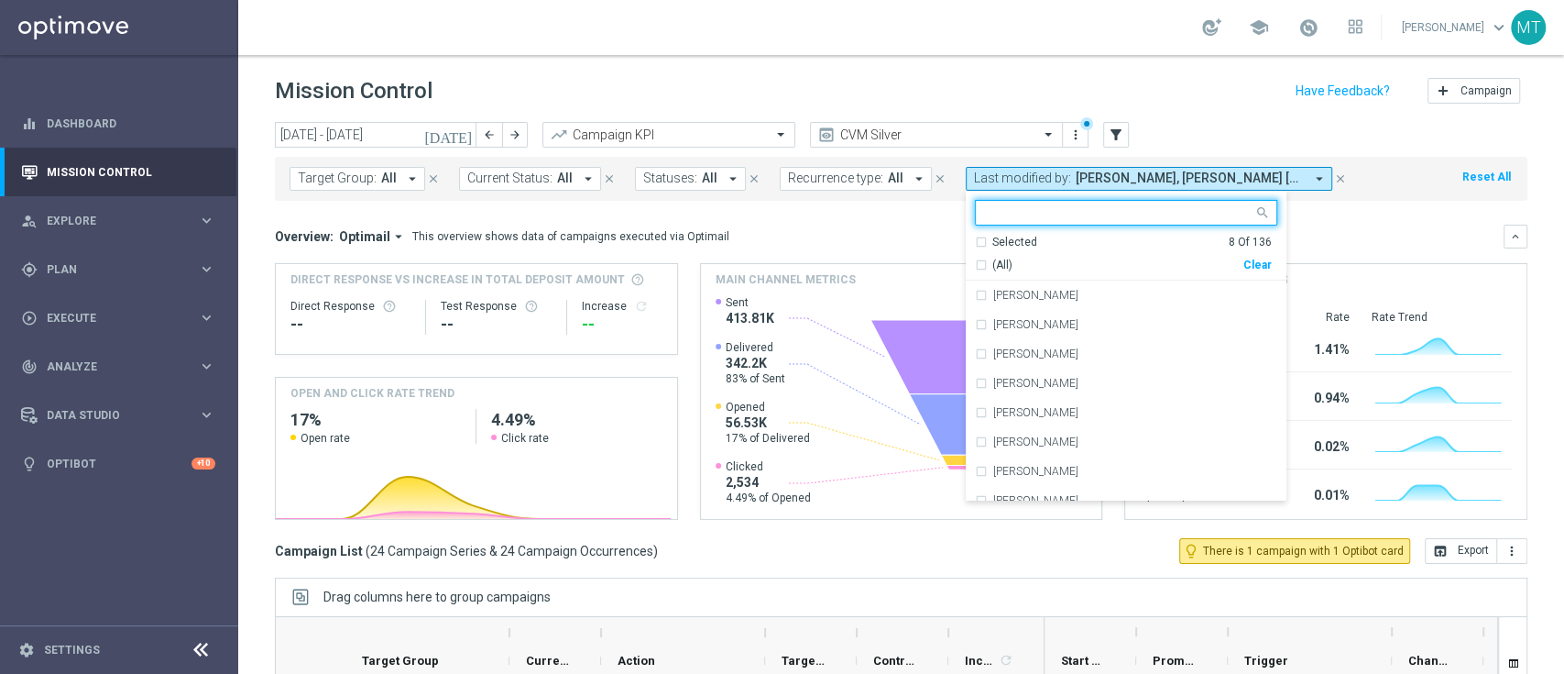
click at [827, 222] on mini-dashboard "Overview: Optimail arrow_drop_down This overview shows data of campaigns execut…" at bounding box center [901, 369] width 1253 height 337
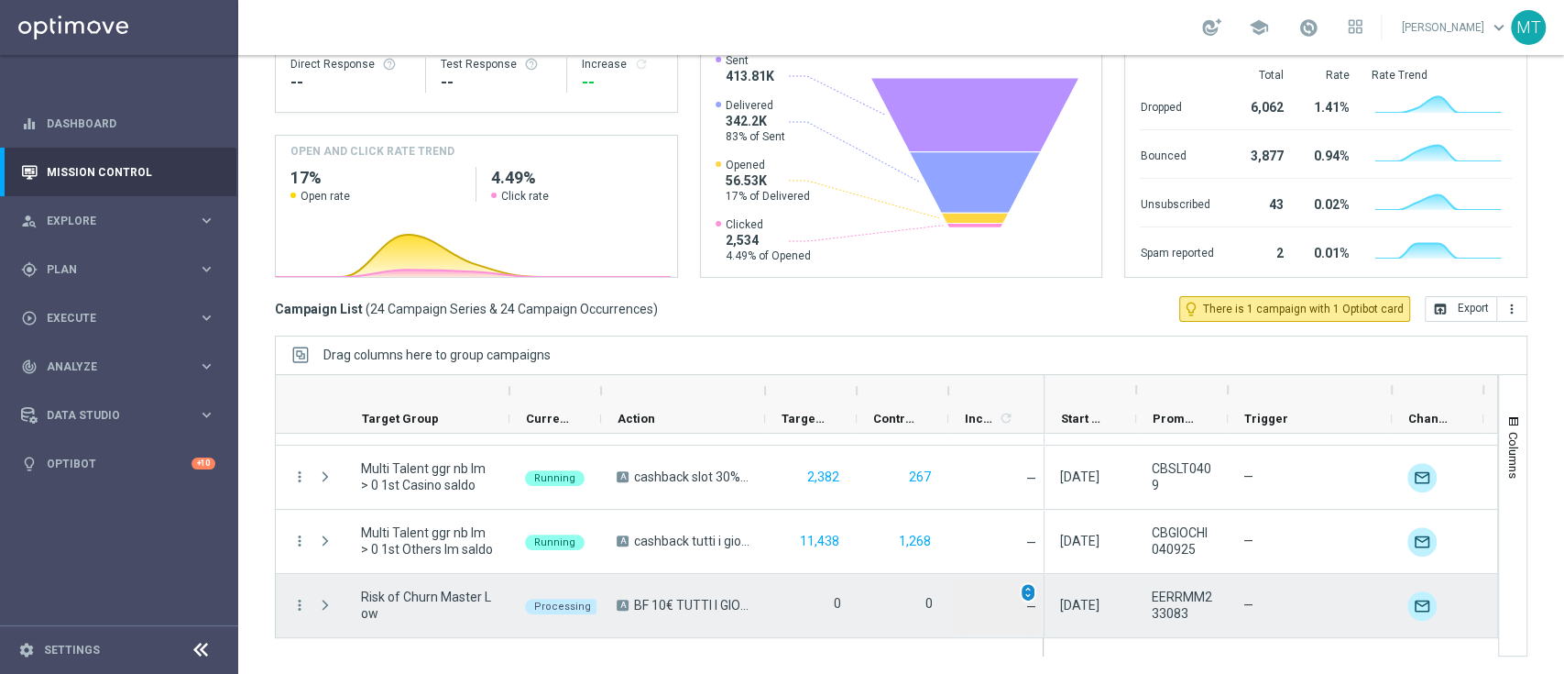
click at [1029, 587] on span "unfold_more" at bounding box center [1028, 592] width 13 height 13
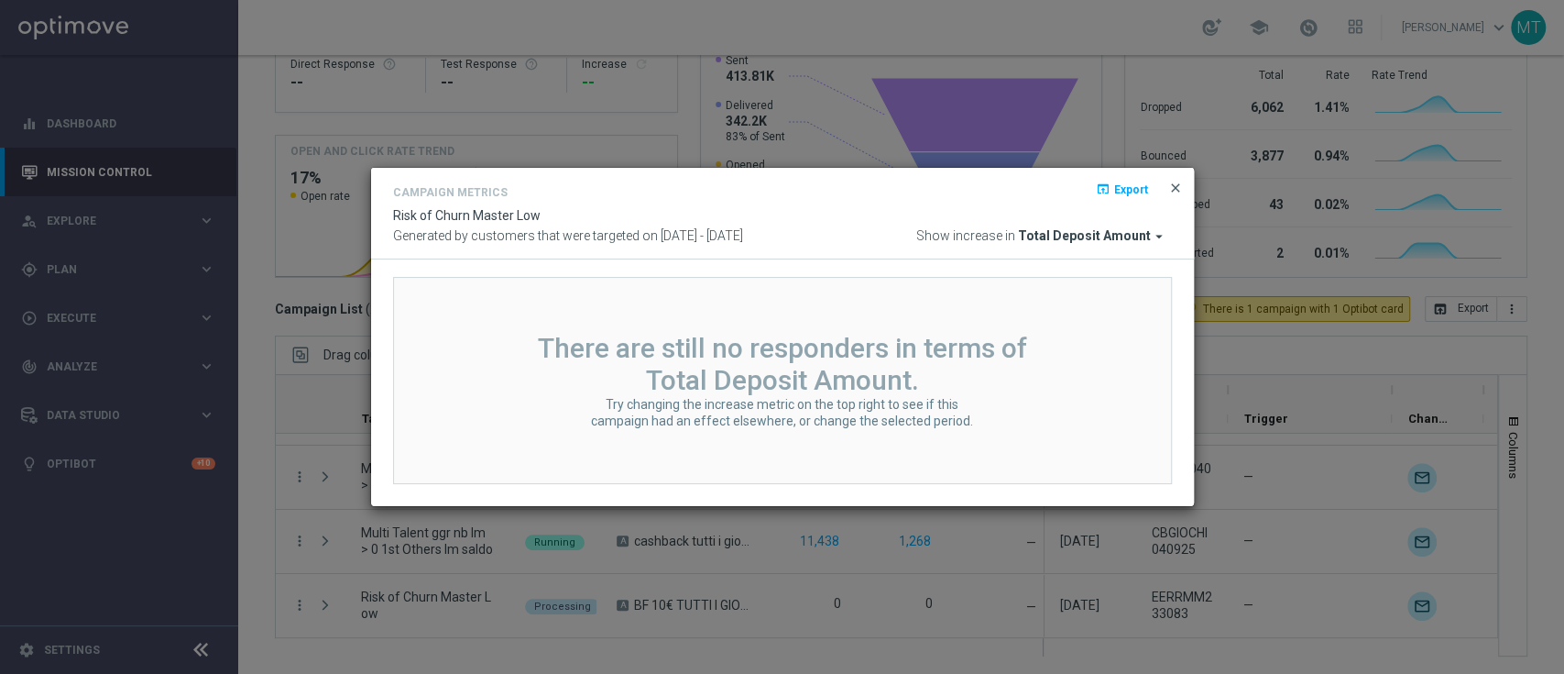
click at [1175, 190] on span "close" at bounding box center [1176, 188] width 15 height 15
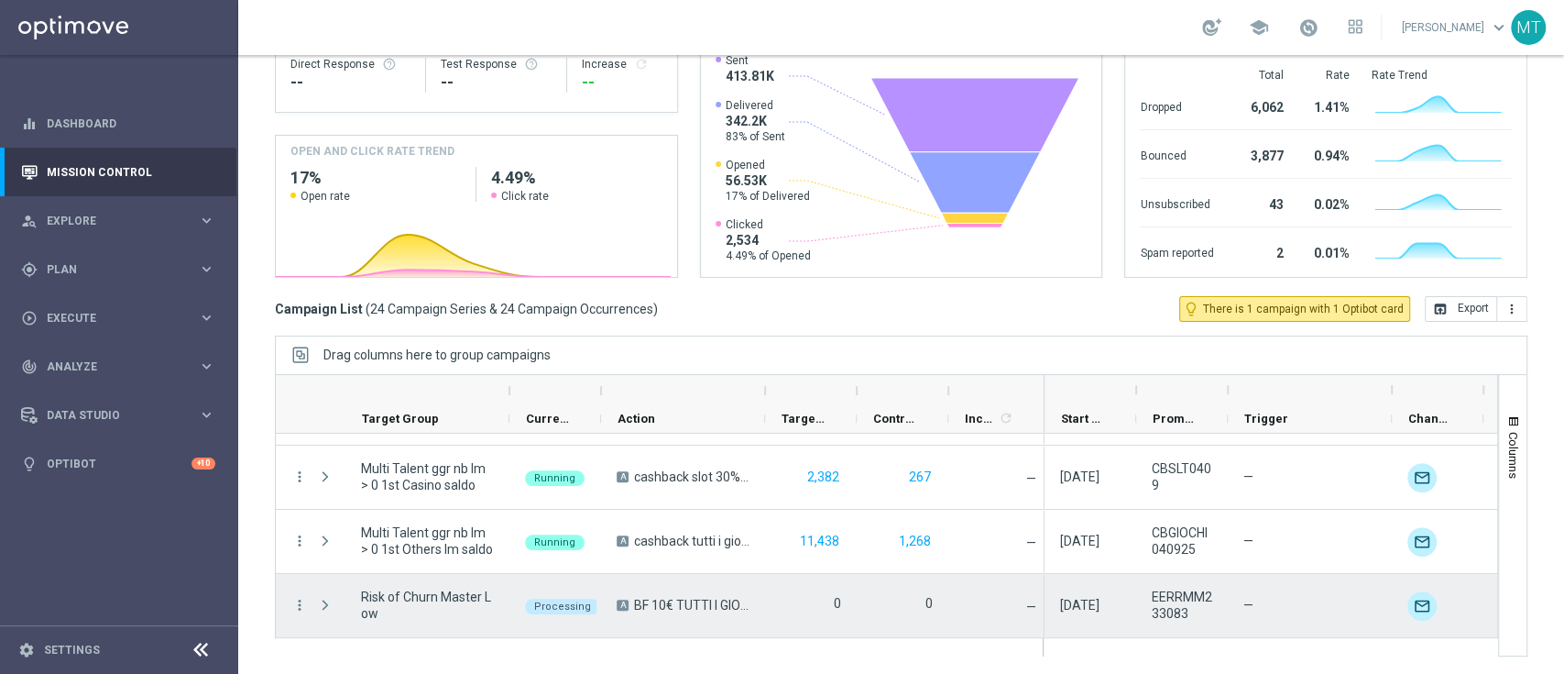
click at [325, 612] on span at bounding box center [327, 605] width 20 height 37
click at [318, 605] on span at bounding box center [325, 605] width 16 height 15
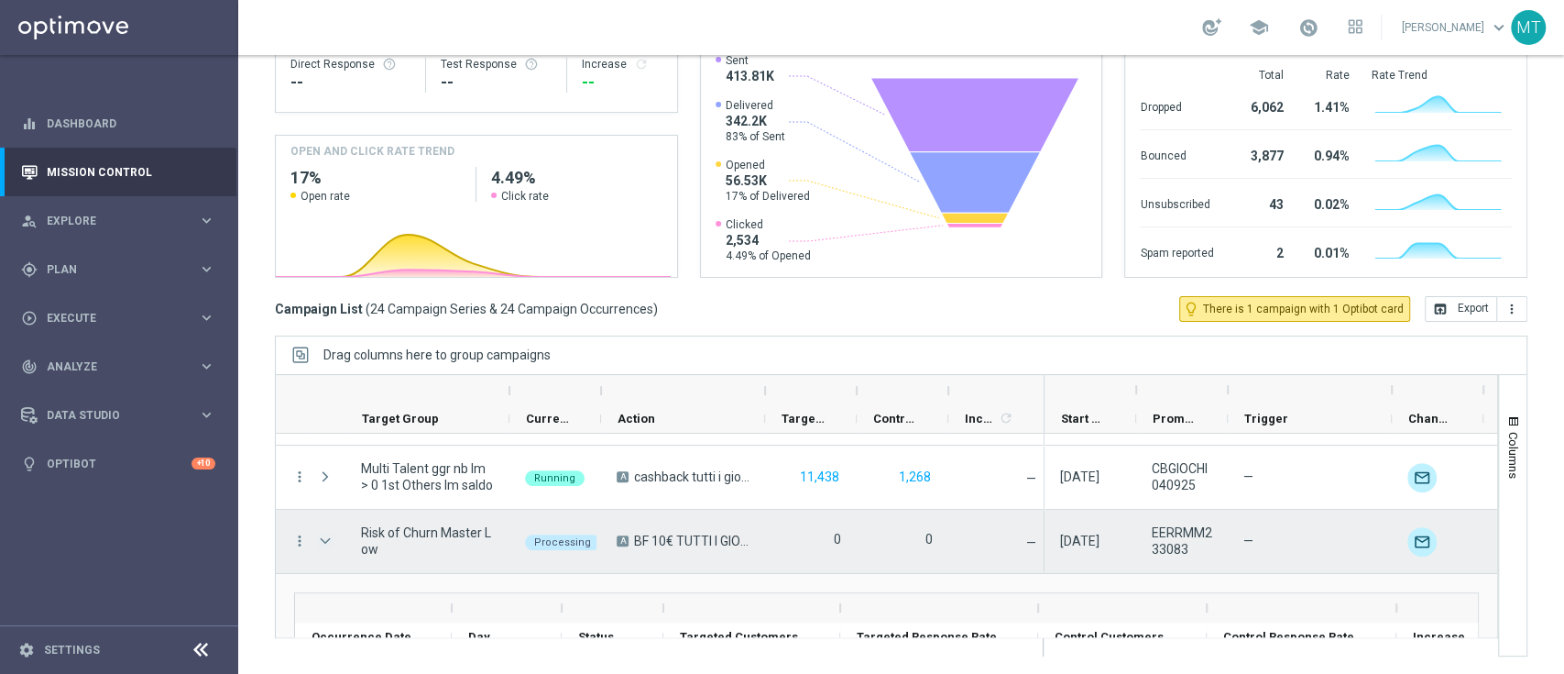
click at [317, 533] on span at bounding box center [325, 540] width 16 height 15
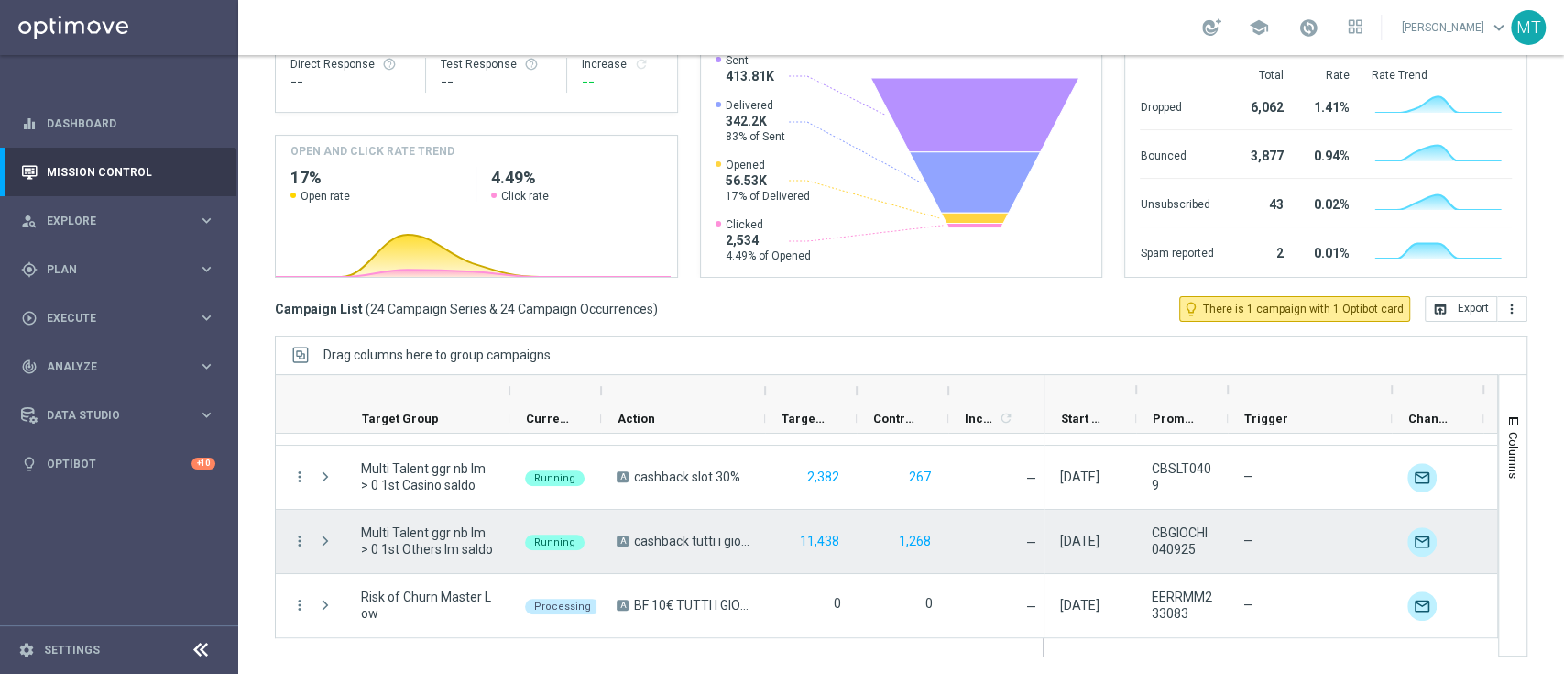
click at [293, 548] on menu-column "more_vert" at bounding box center [299, 540] width 16 height 17
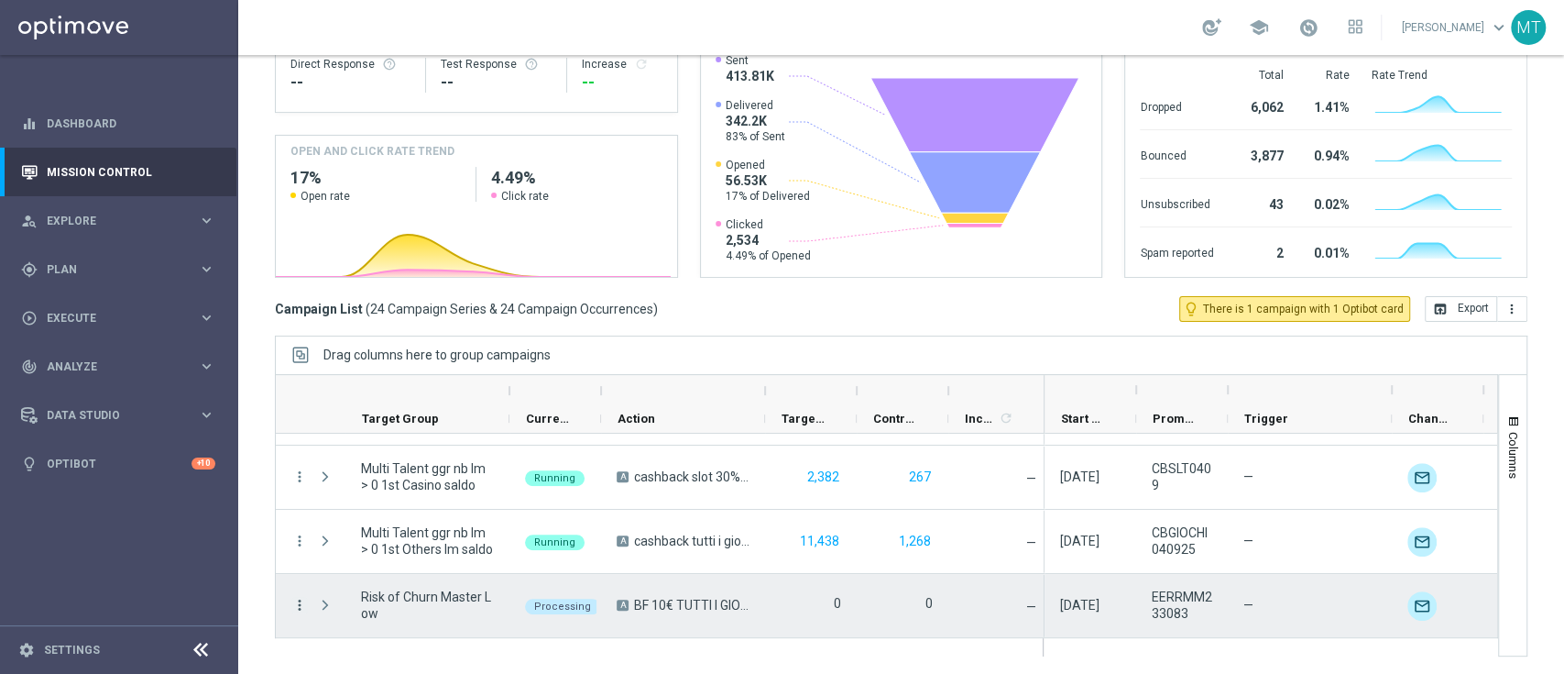
click at [297, 602] on icon "more_vert" at bounding box center [299, 605] width 16 height 16
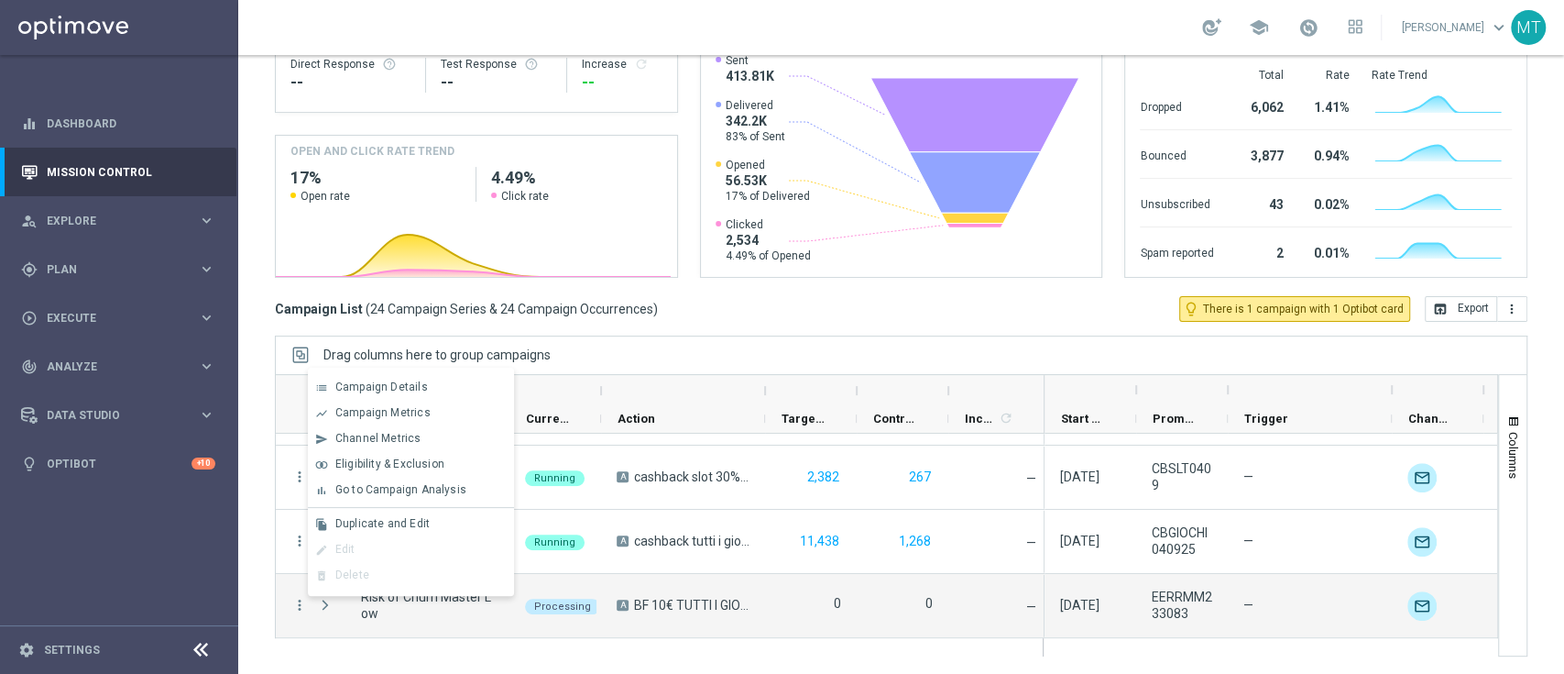
click at [258, 556] on div "Mission Control add Campaign [DATE] [DATE] - [DATE] arrow_back arrow_forward Ca…" at bounding box center [901, 364] width 1326 height 619
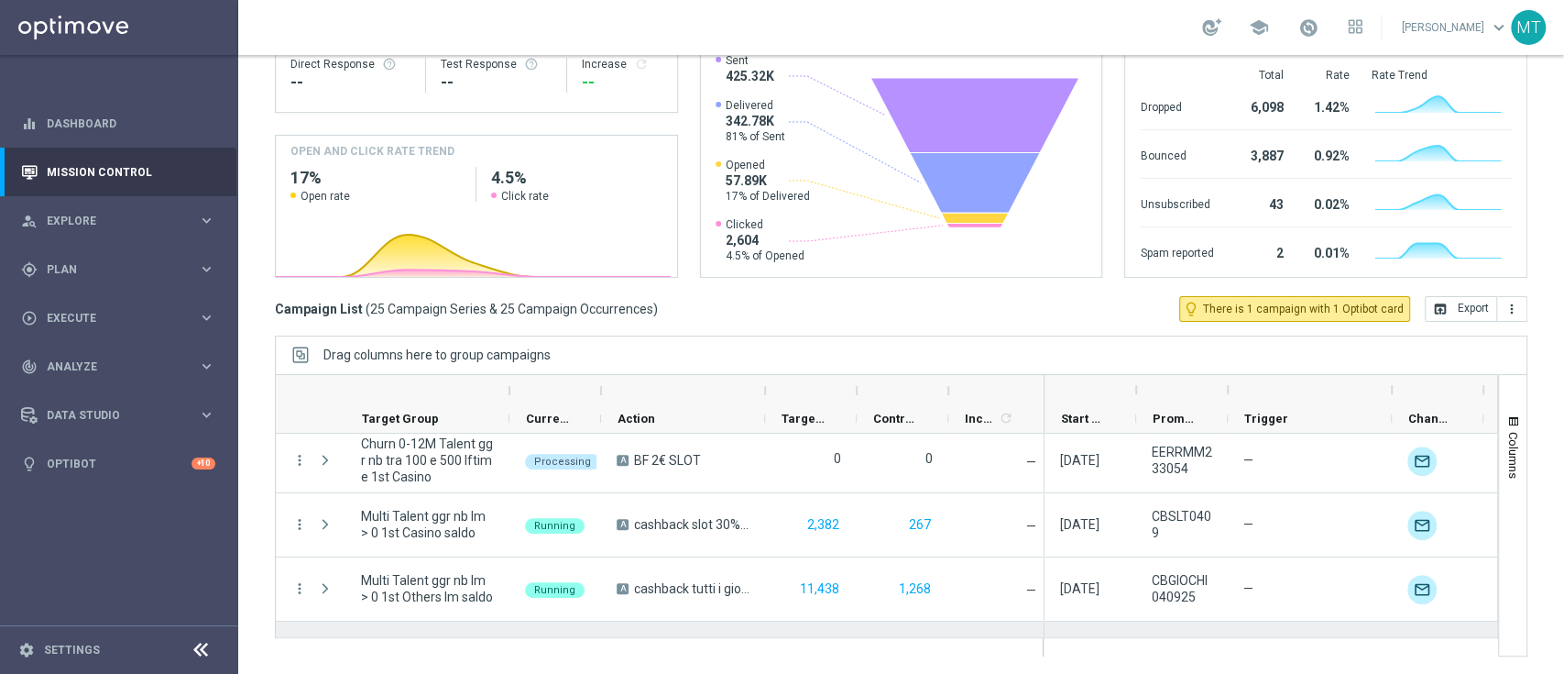
scroll to position [1400, 0]
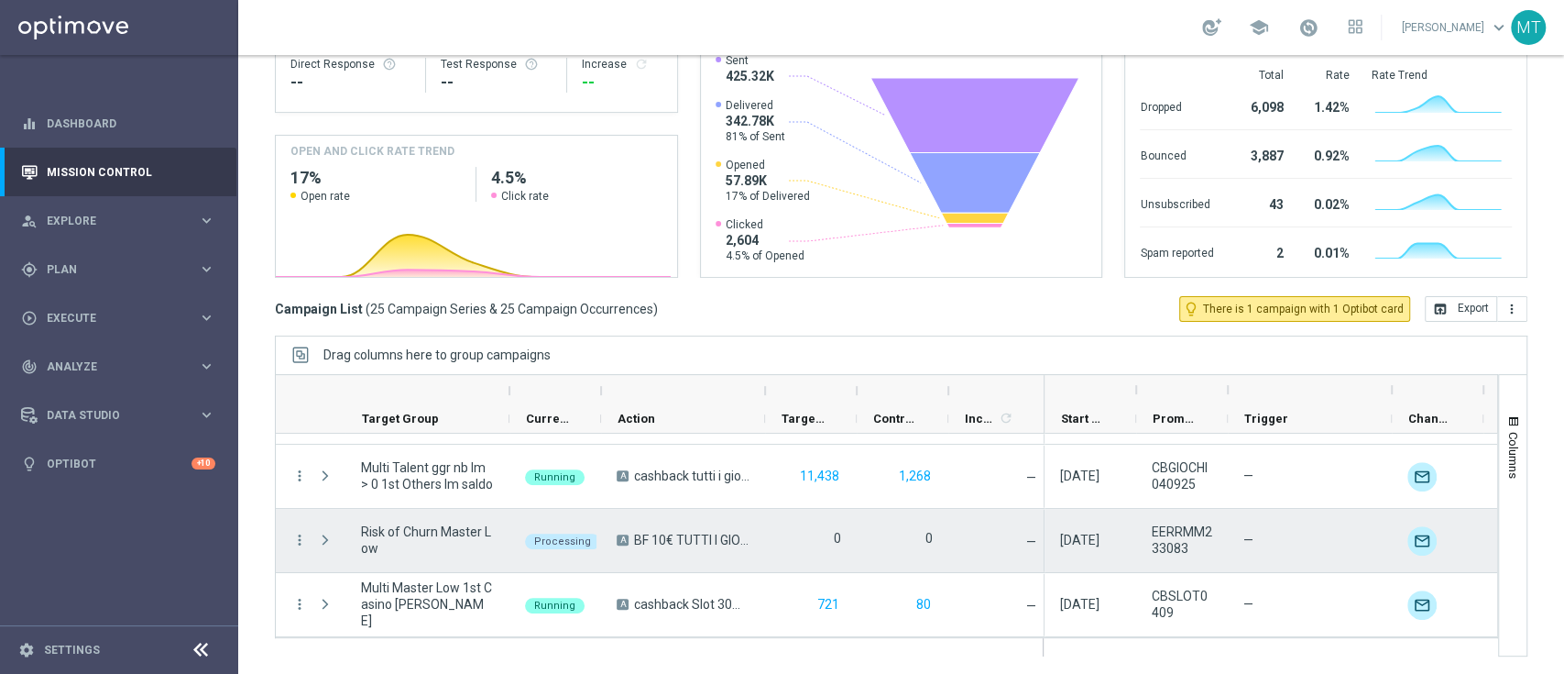
click at [585, 517] on div "Processing" at bounding box center [556, 540] width 92 height 63
click at [286, 536] on div "more_vert" at bounding box center [292, 540] width 33 height 63
click at [302, 541] on icon "more_vert" at bounding box center [299, 540] width 16 height 16
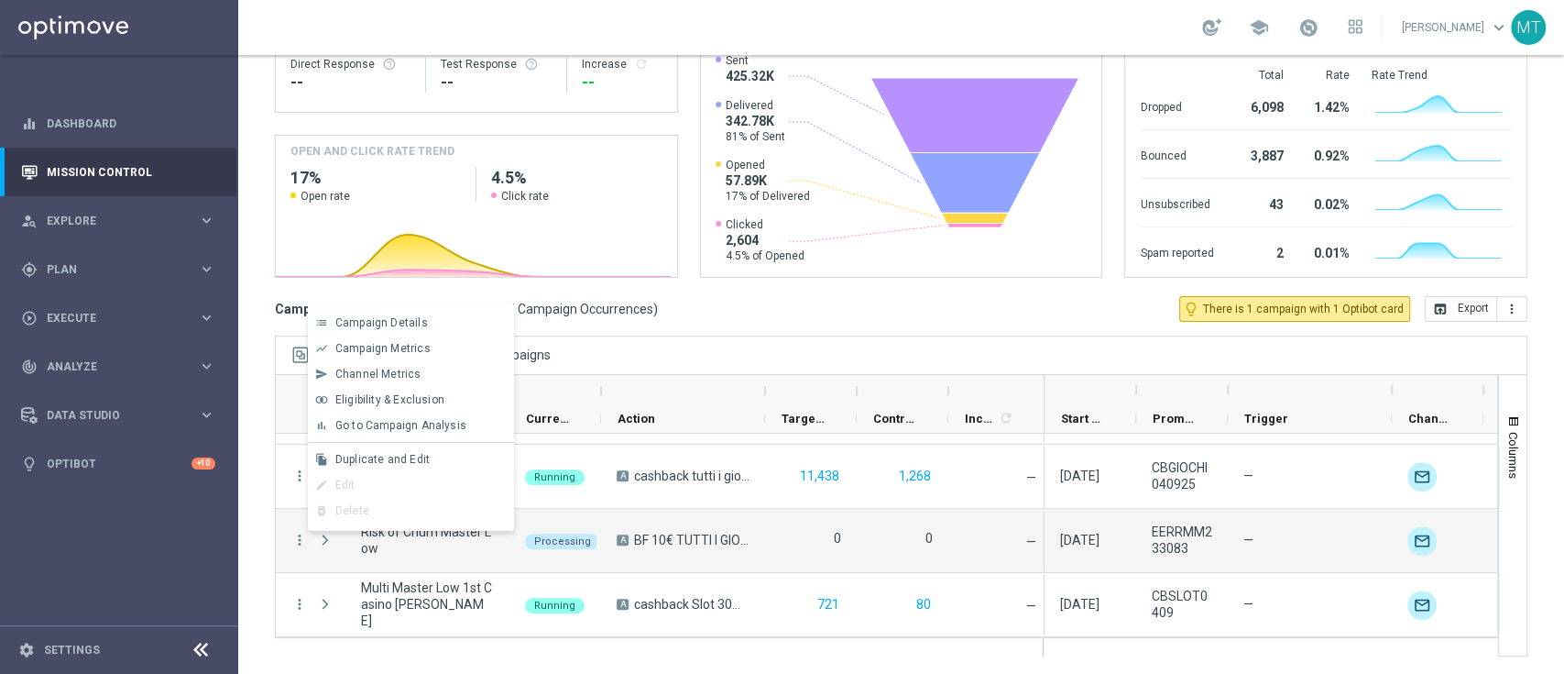
click at [257, 539] on div "Mission Control add Campaign [DATE] [DATE] - [DATE] arrow_back arrow_forward Ca…" at bounding box center [901, 364] width 1326 height 619
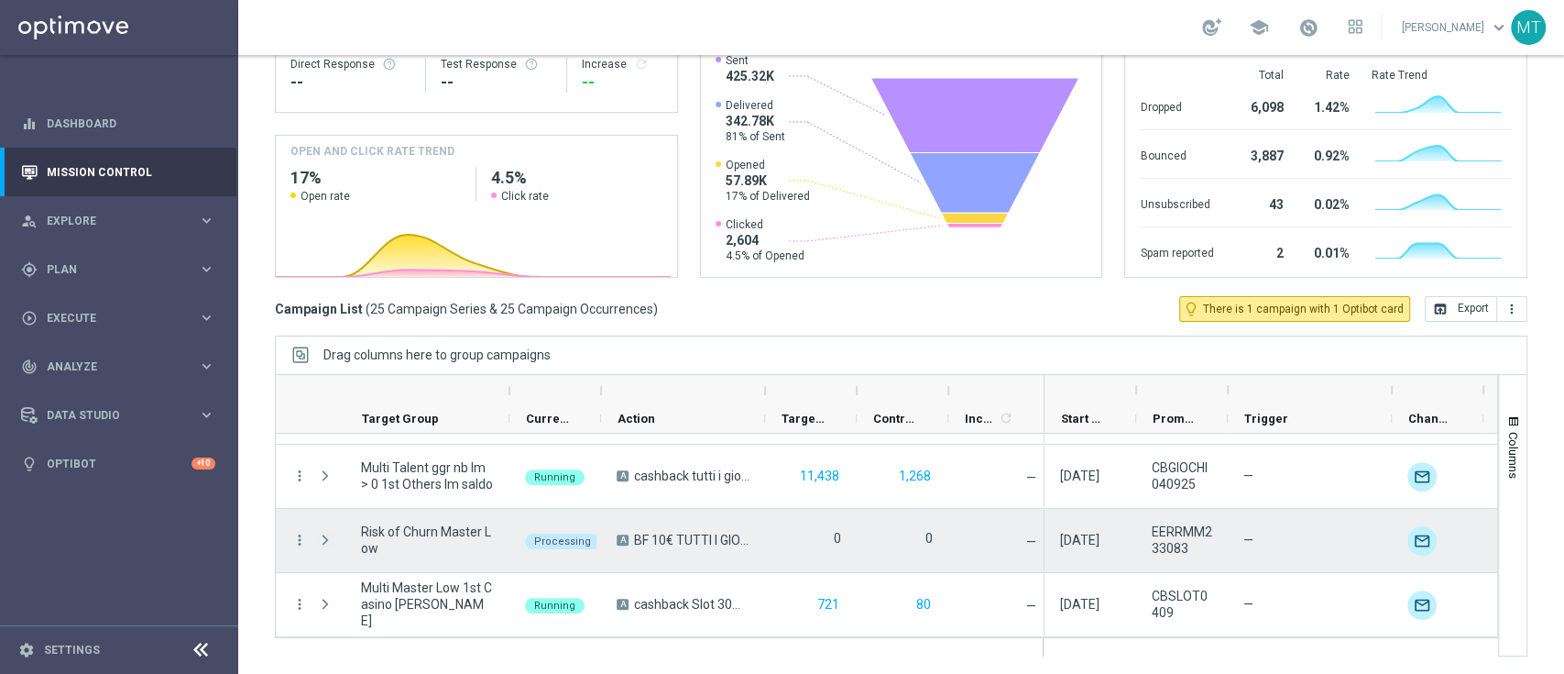
click at [328, 542] on span "Press SPACE to select this row." at bounding box center [325, 539] width 16 height 15
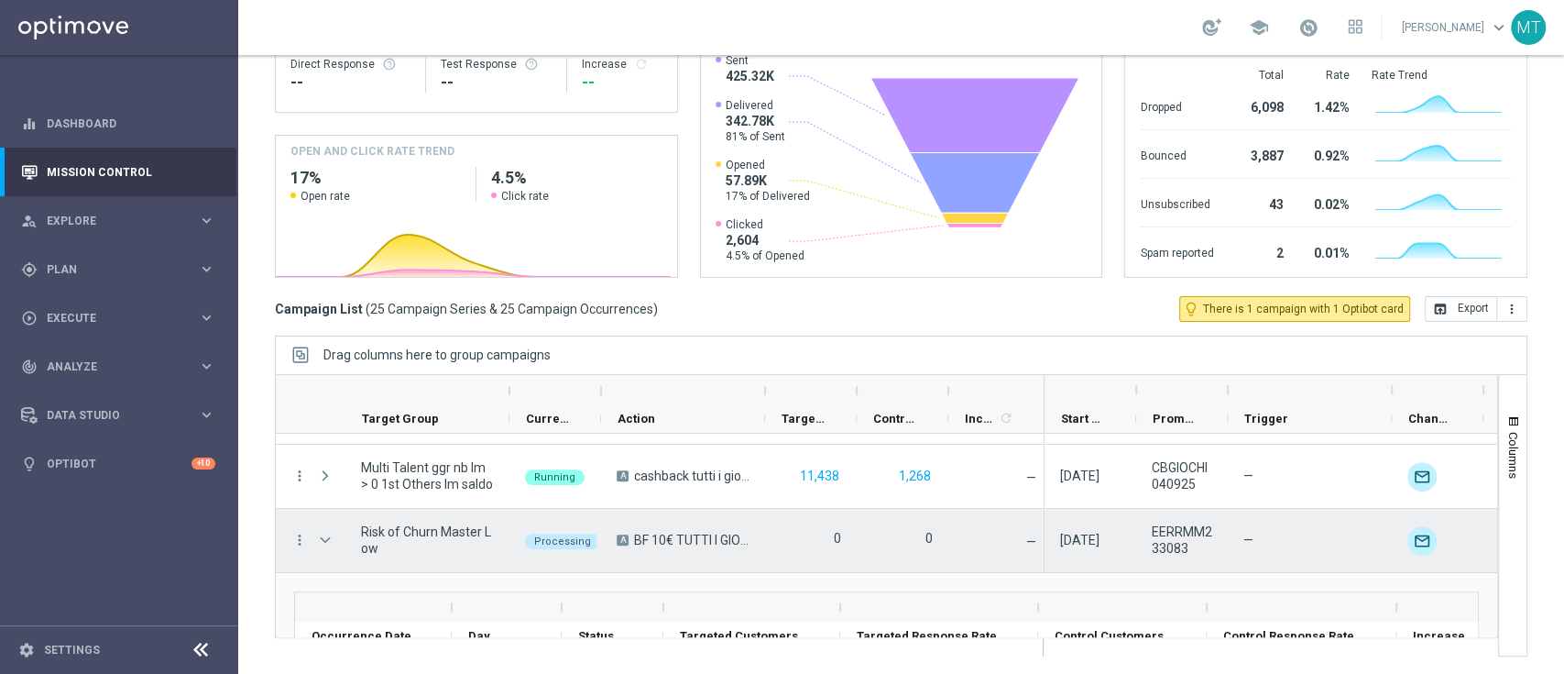
click at [328, 542] on span "Press SPACE to select this row." at bounding box center [325, 539] width 16 height 15
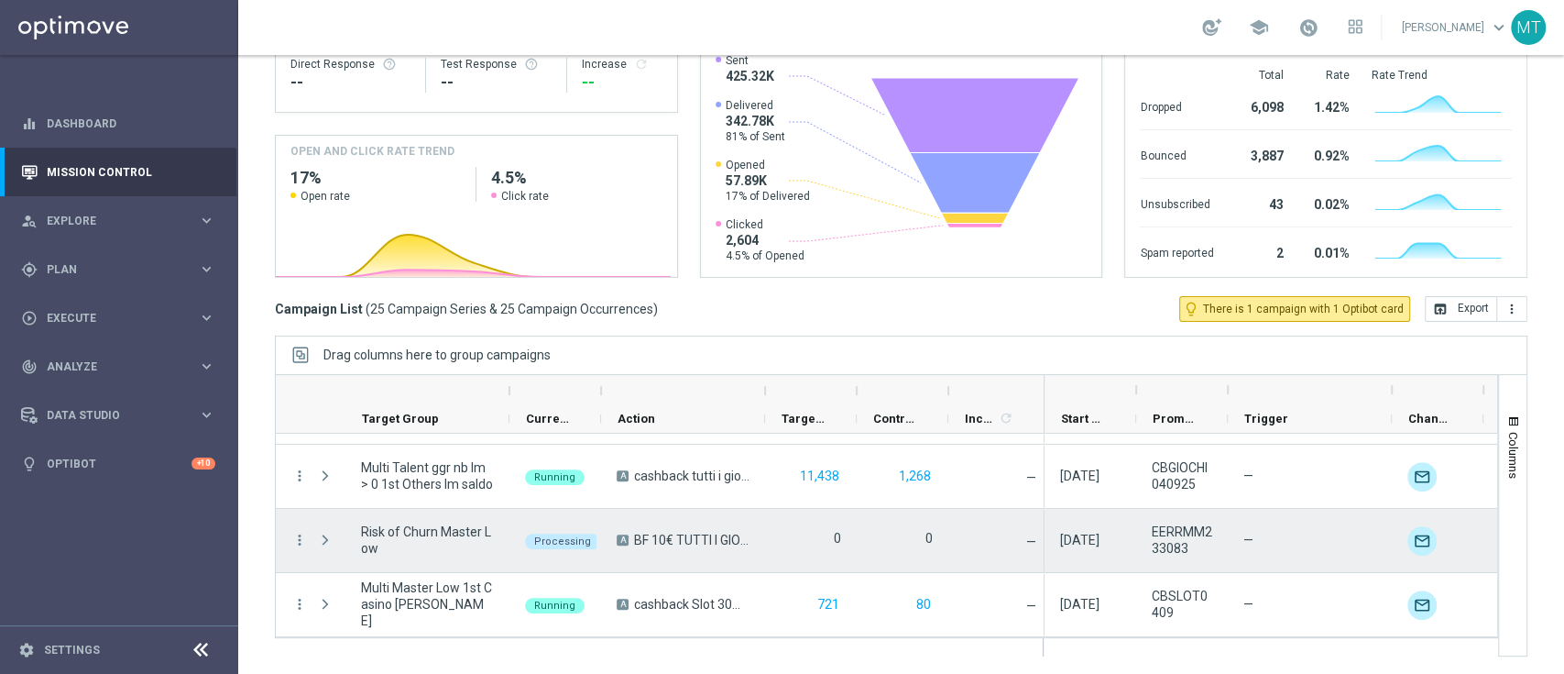
click at [312, 538] on div "Press SPACE to select this row." at bounding box center [327, 540] width 37 height 63
click at [286, 533] on div "more_vert" at bounding box center [292, 540] width 33 height 63
click at [301, 538] on icon "more_vert" at bounding box center [299, 540] width 16 height 16
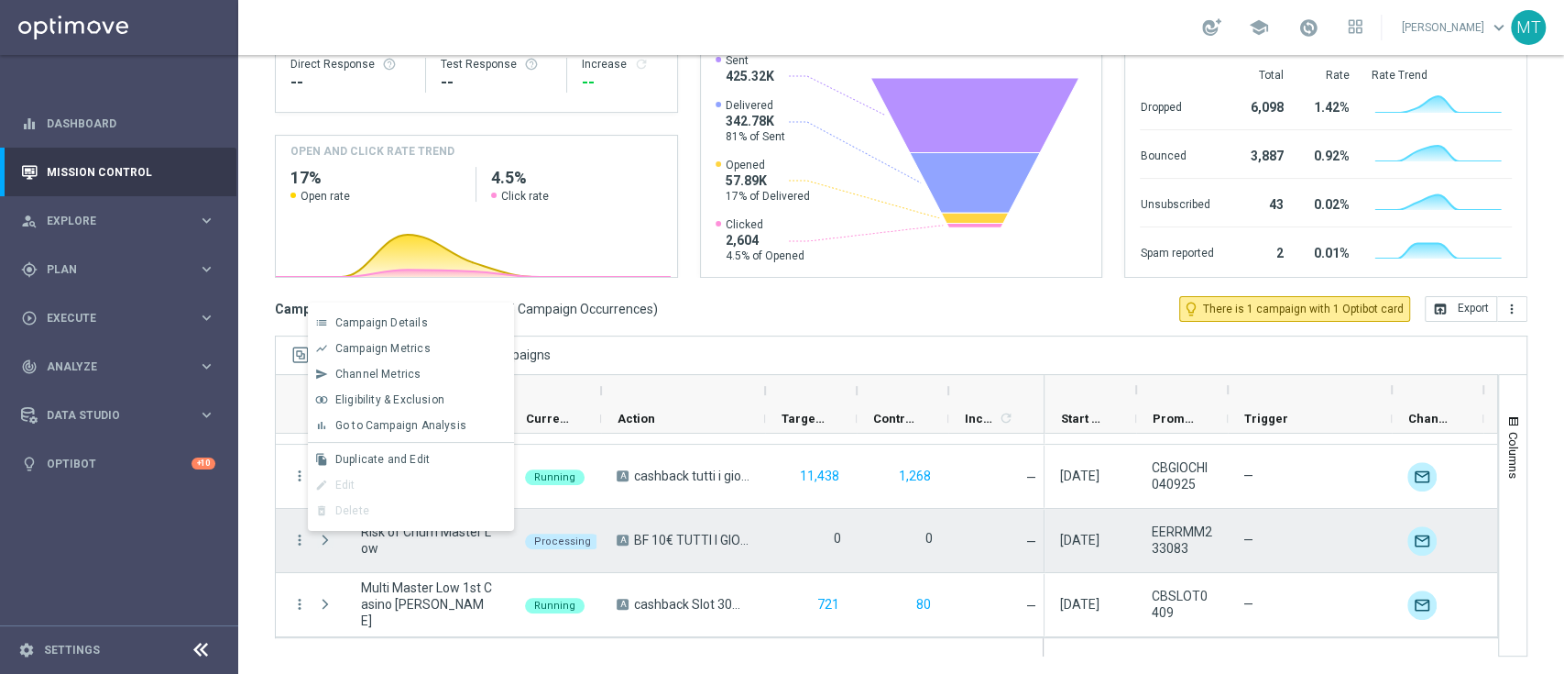
click at [333, 537] on span "Press SPACE to deselect this row." at bounding box center [325, 539] width 16 height 15
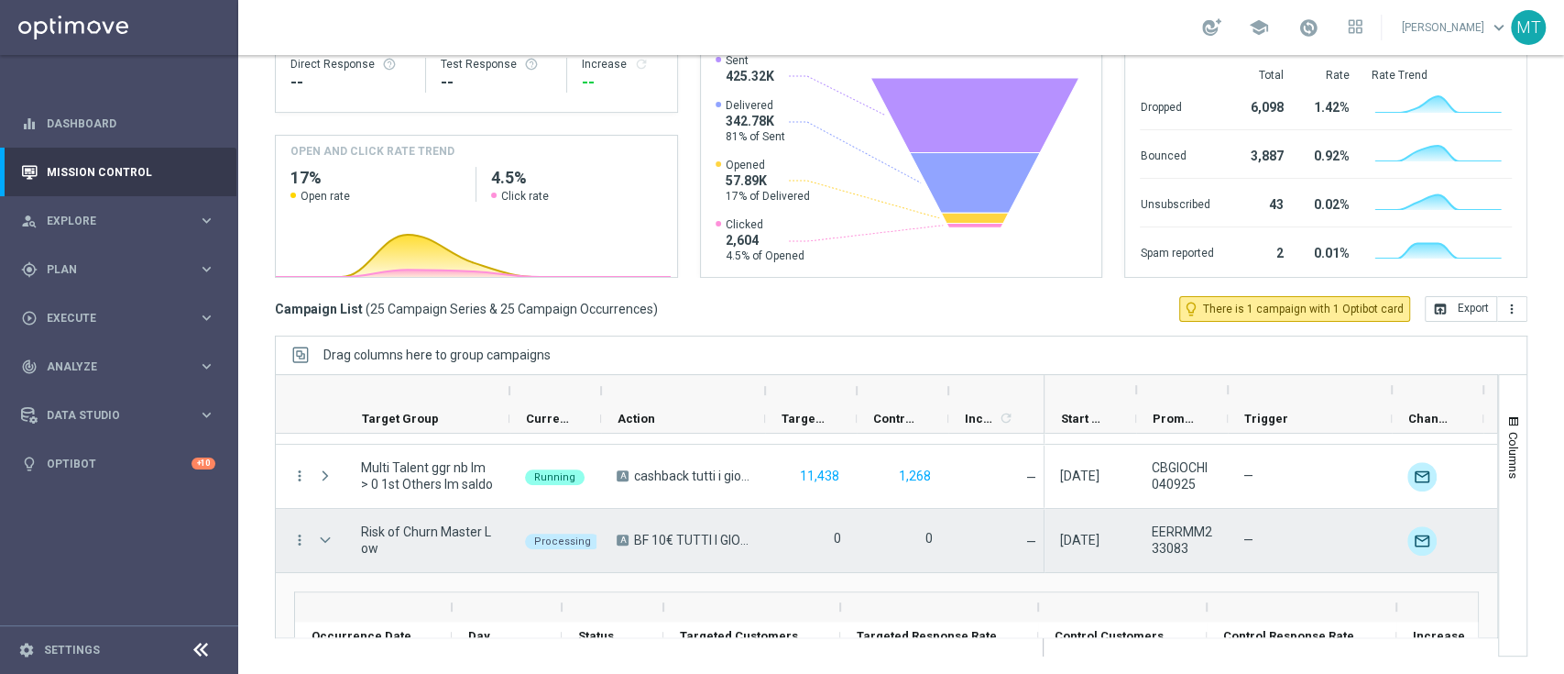
click at [333, 537] on span "Press SPACE to select this row." at bounding box center [325, 539] width 16 height 15
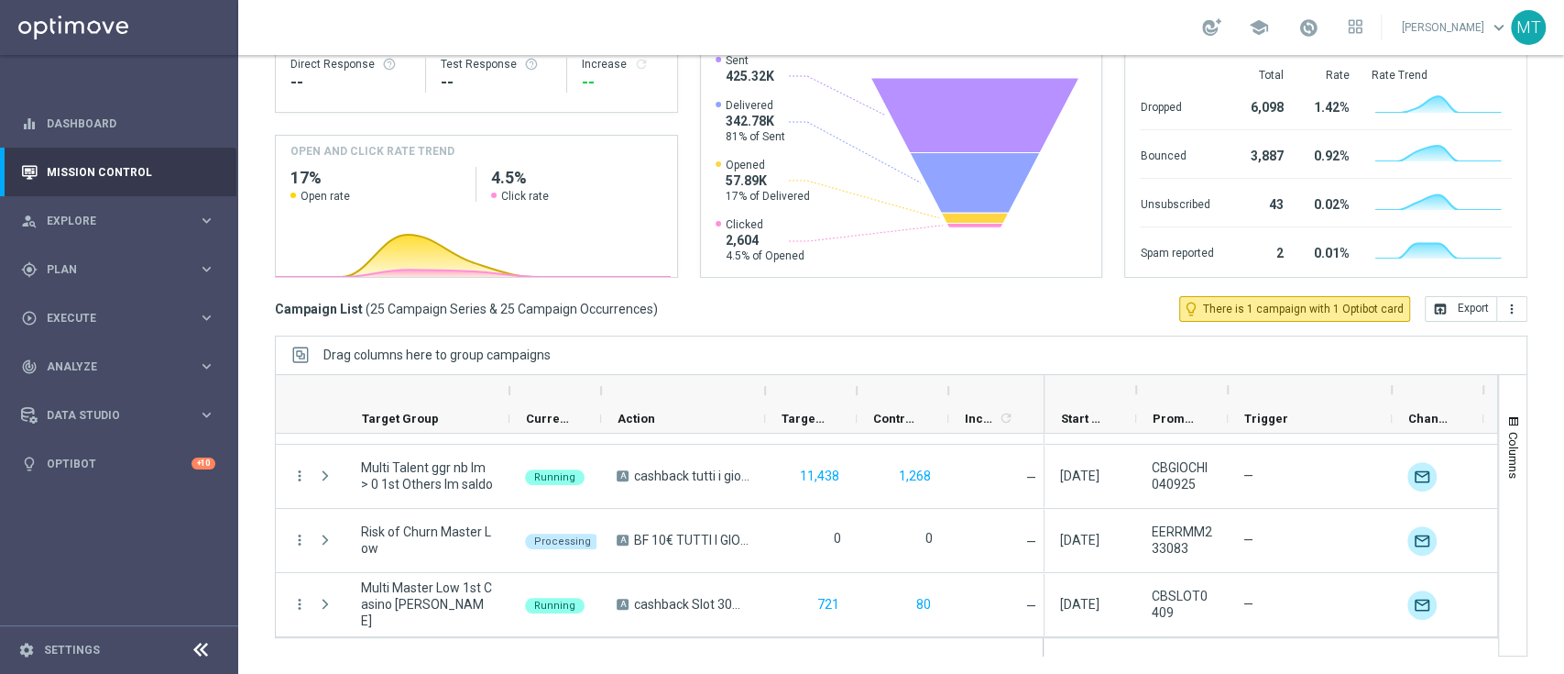
click at [1321, 41] on link at bounding box center [1309, 28] width 24 height 29
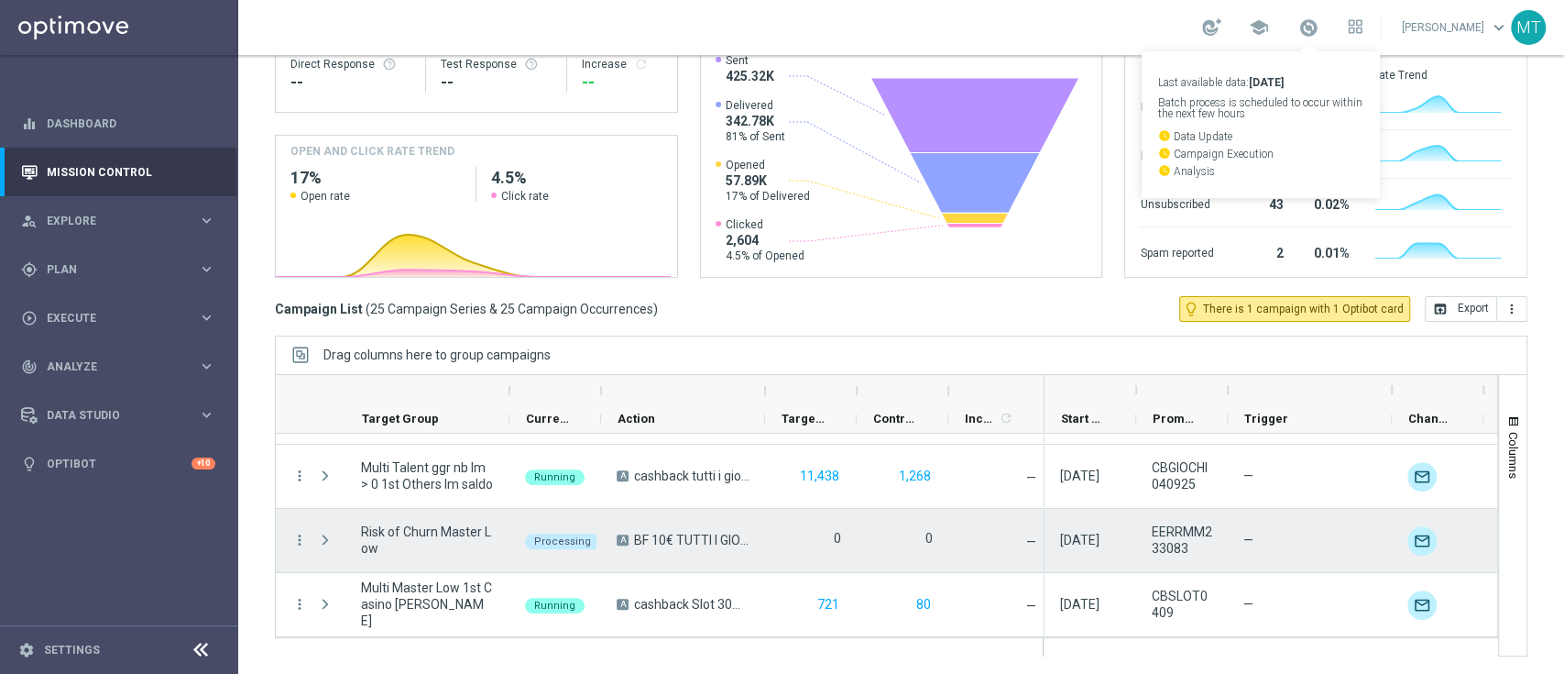
click at [320, 523] on span "Press SPACE to select this row." at bounding box center [327, 539] width 20 height 37
click at [330, 540] on span "Press SPACE to select this row." at bounding box center [325, 539] width 16 height 15
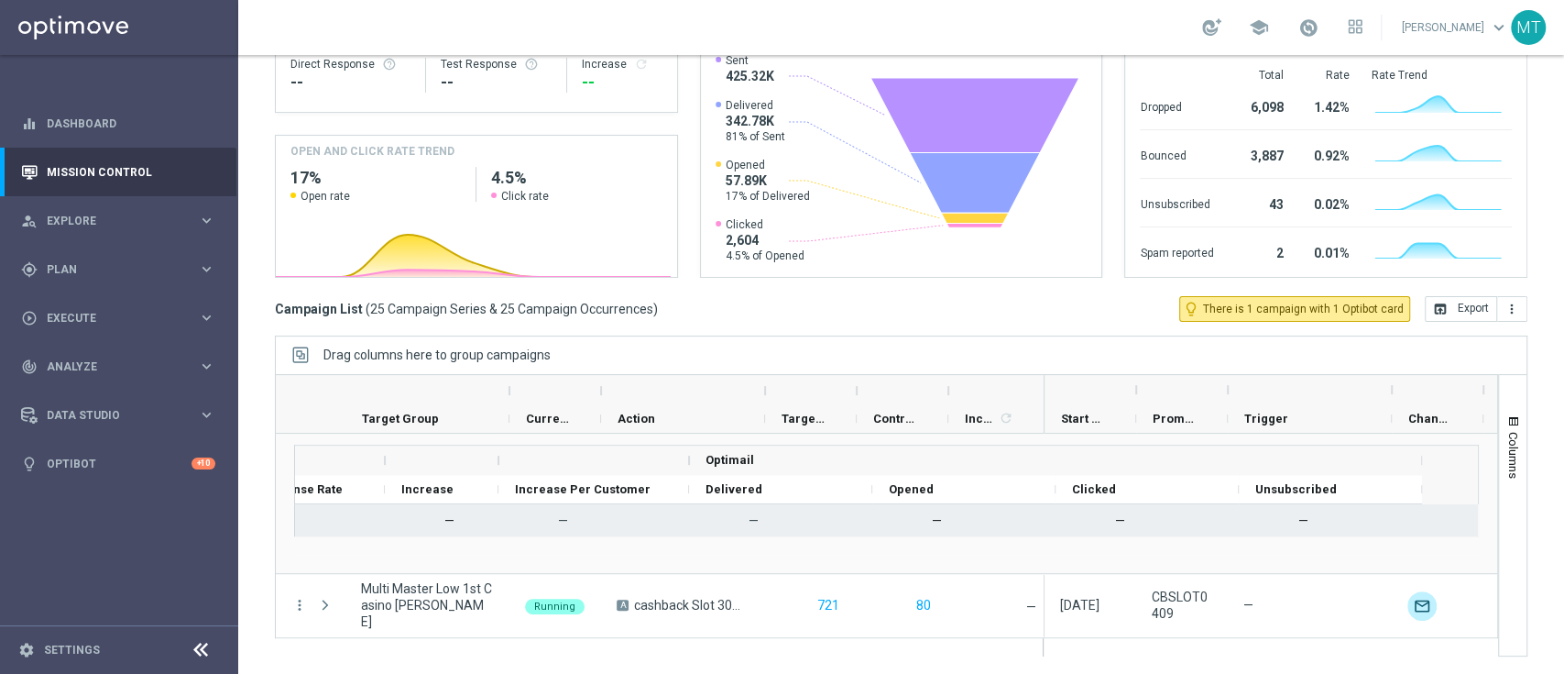
scroll to position [0, 1010]
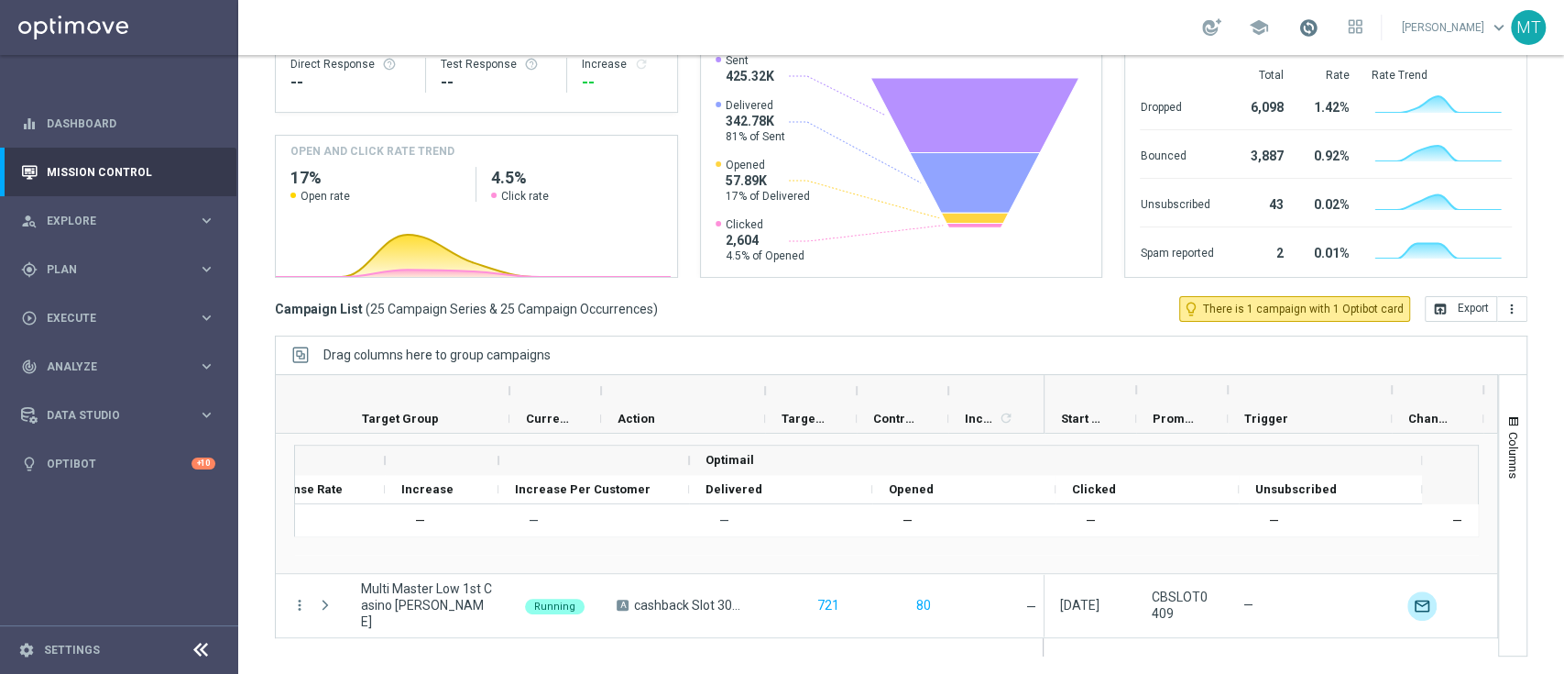
click at [1319, 29] on span at bounding box center [1309, 27] width 20 height 20
click at [614, 18] on div "school Last available data: 2 Sep 2025 Batch process is scheduled to occur with…" at bounding box center [901, 27] width 1326 height 55
click at [1319, 28] on span at bounding box center [1309, 27] width 20 height 20
click at [1319, 27] on span at bounding box center [1309, 27] width 20 height 20
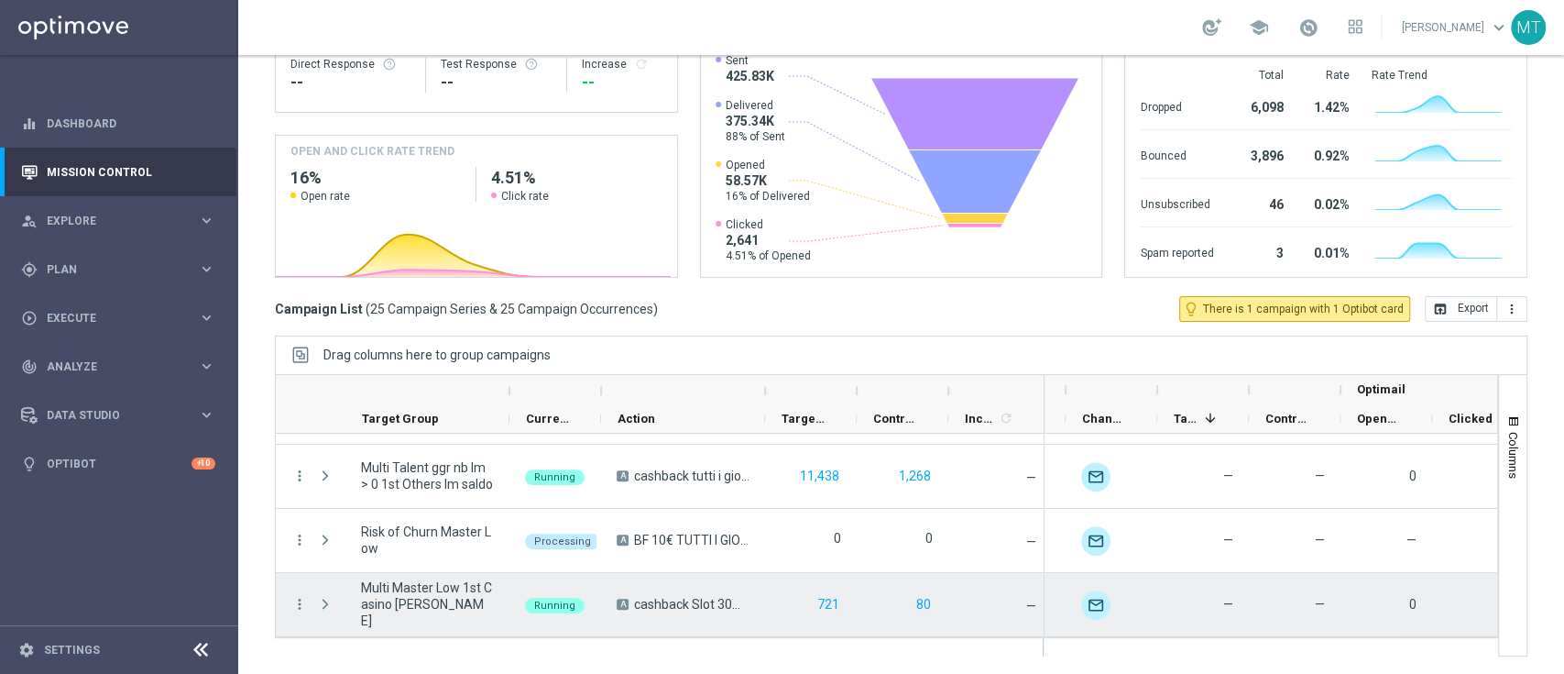
scroll to position [0, 324]
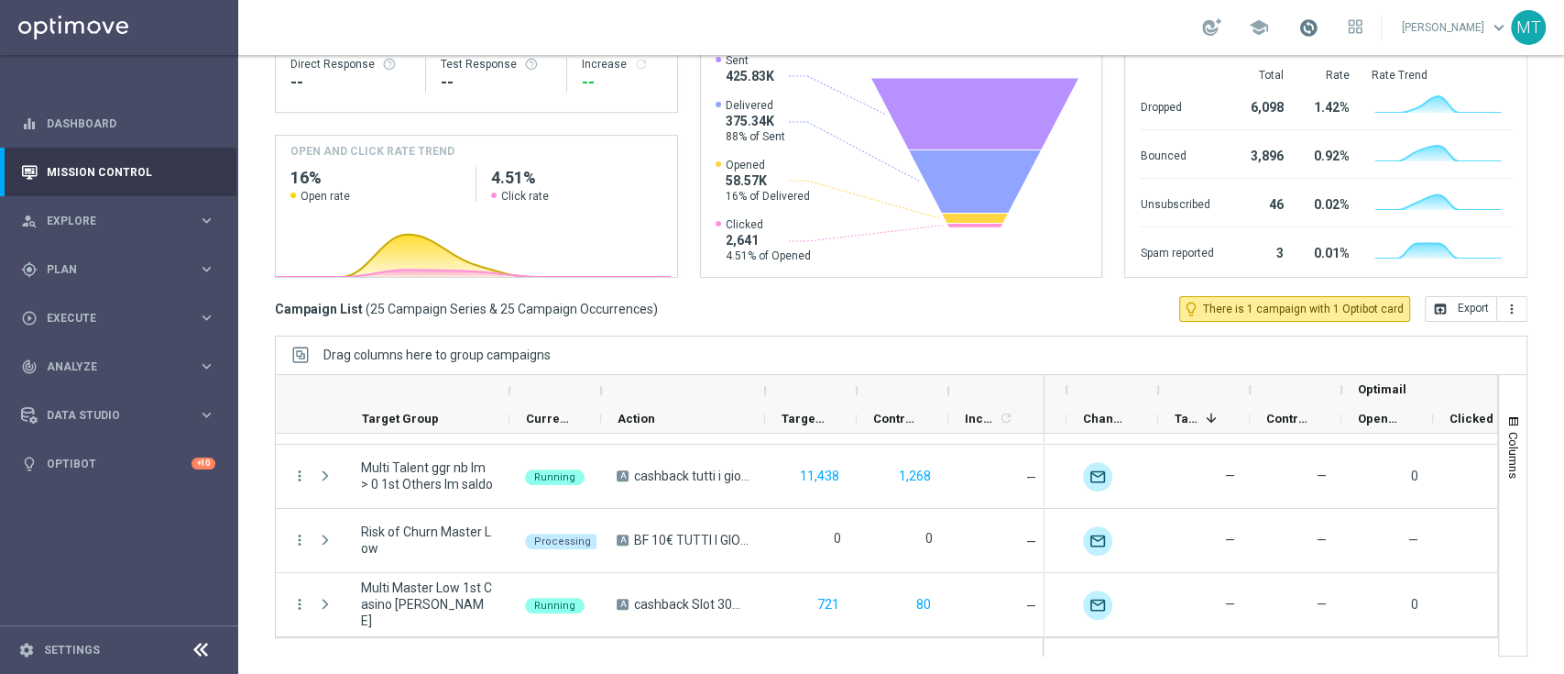
click at [1317, 25] on span at bounding box center [1309, 27] width 20 height 20
click at [103, 258] on div "gps_fixed Plan keyboard_arrow_right" at bounding box center [118, 269] width 236 height 49
click at [94, 362] on span "Templates" at bounding box center [114, 362] width 131 height 11
click at [96, 378] on div "Optimail" at bounding box center [147, 389] width 180 height 27
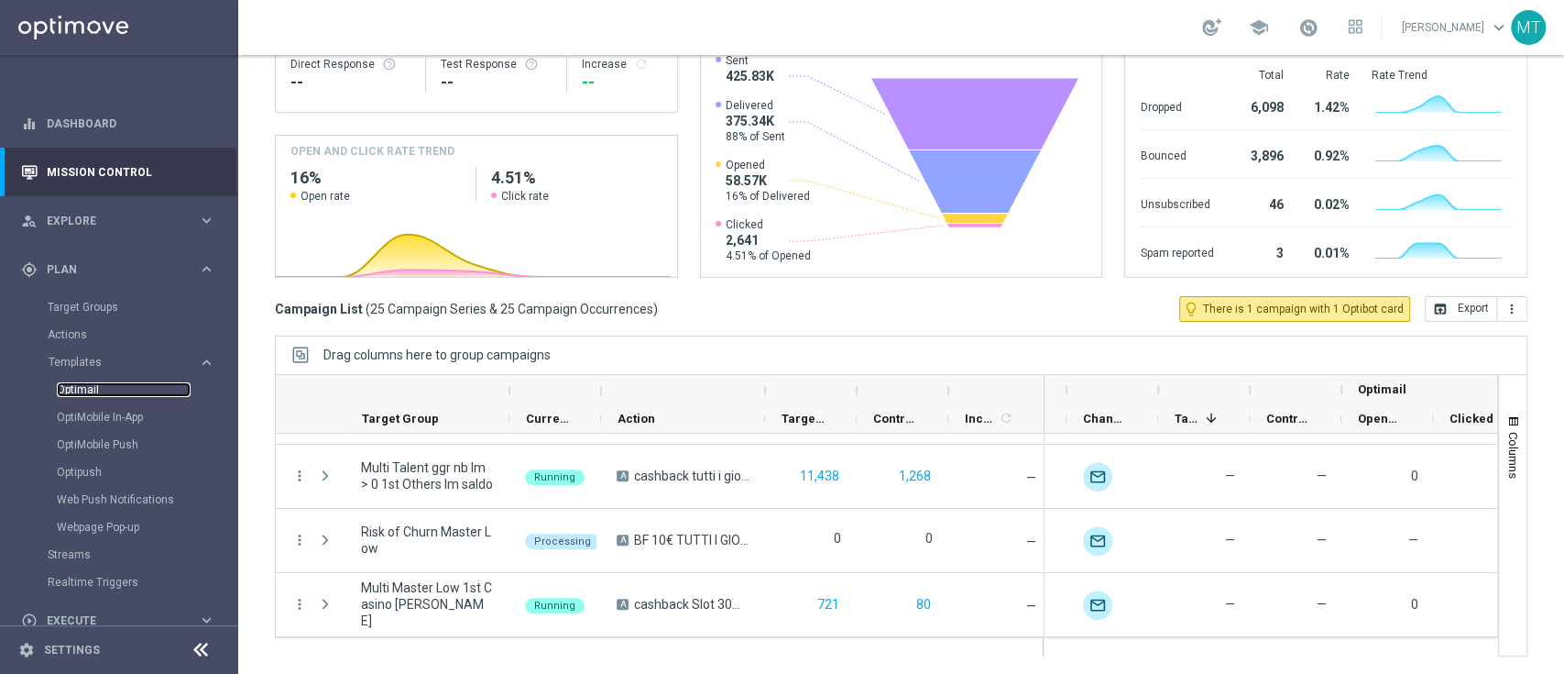
click at [81, 388] on link "Optimail" at bounding box center [124, 389] width 134 height 15
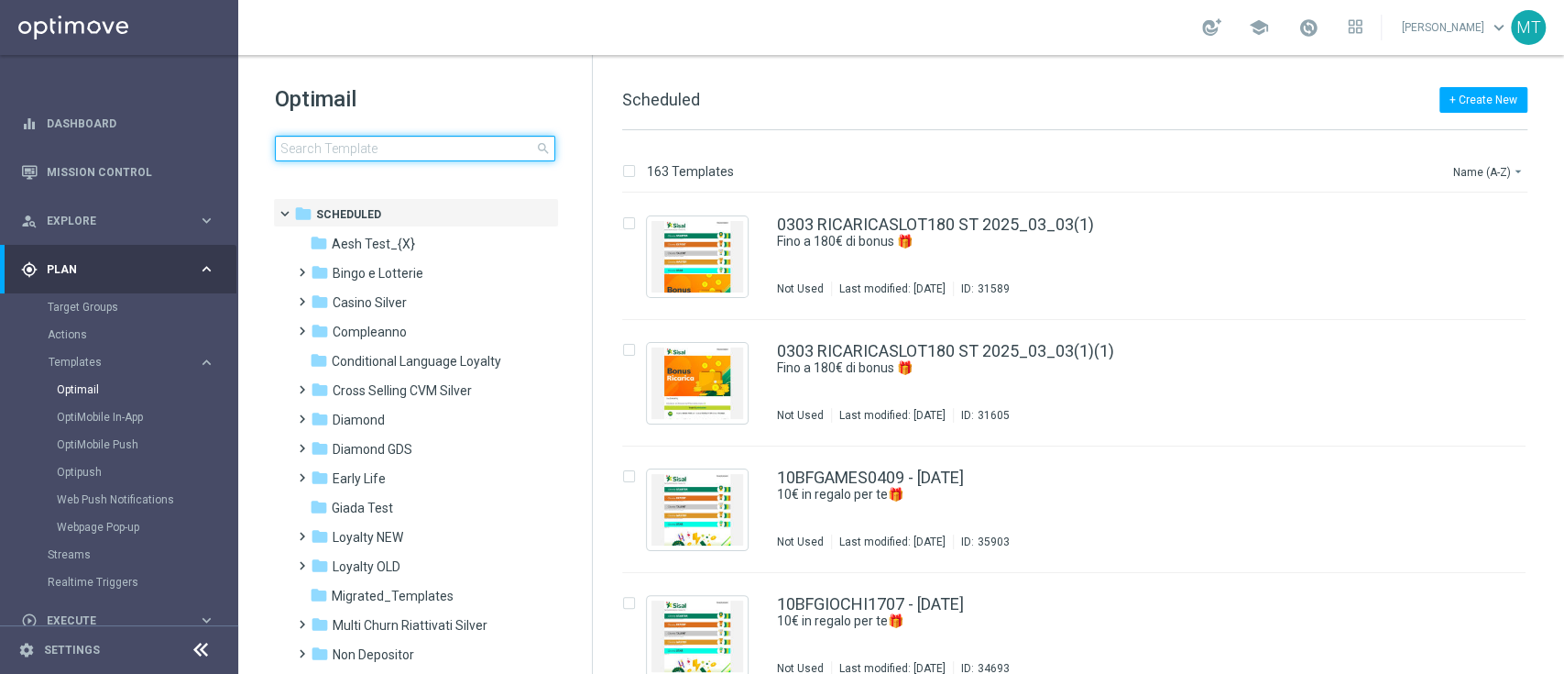
click at [384, 147] on input at bounding box center [415, 149] width 280 height 26
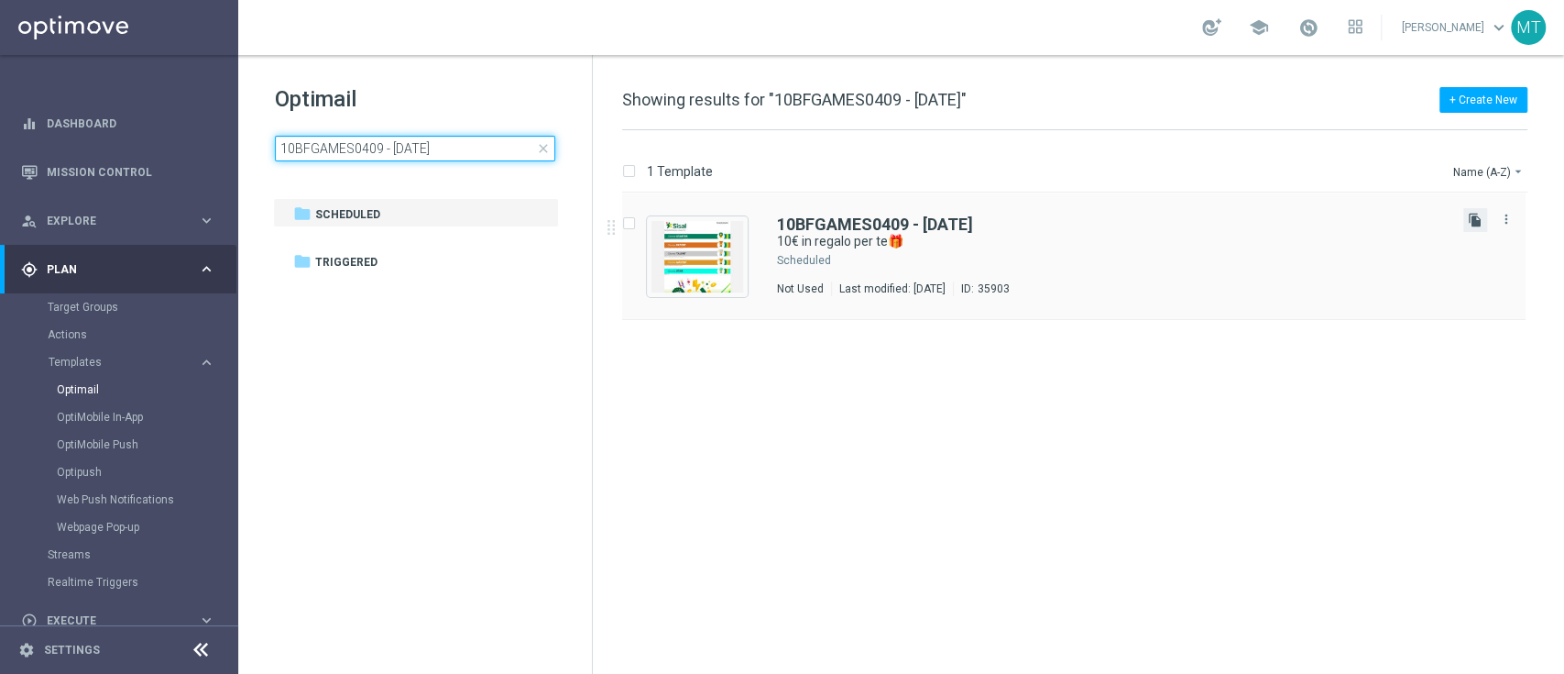
type input "10BFGAMES0409 - 2025-09-04"
click at [1469, 219] on icon "file_copy" at bounding box center [1475, 220] width 15 height 15
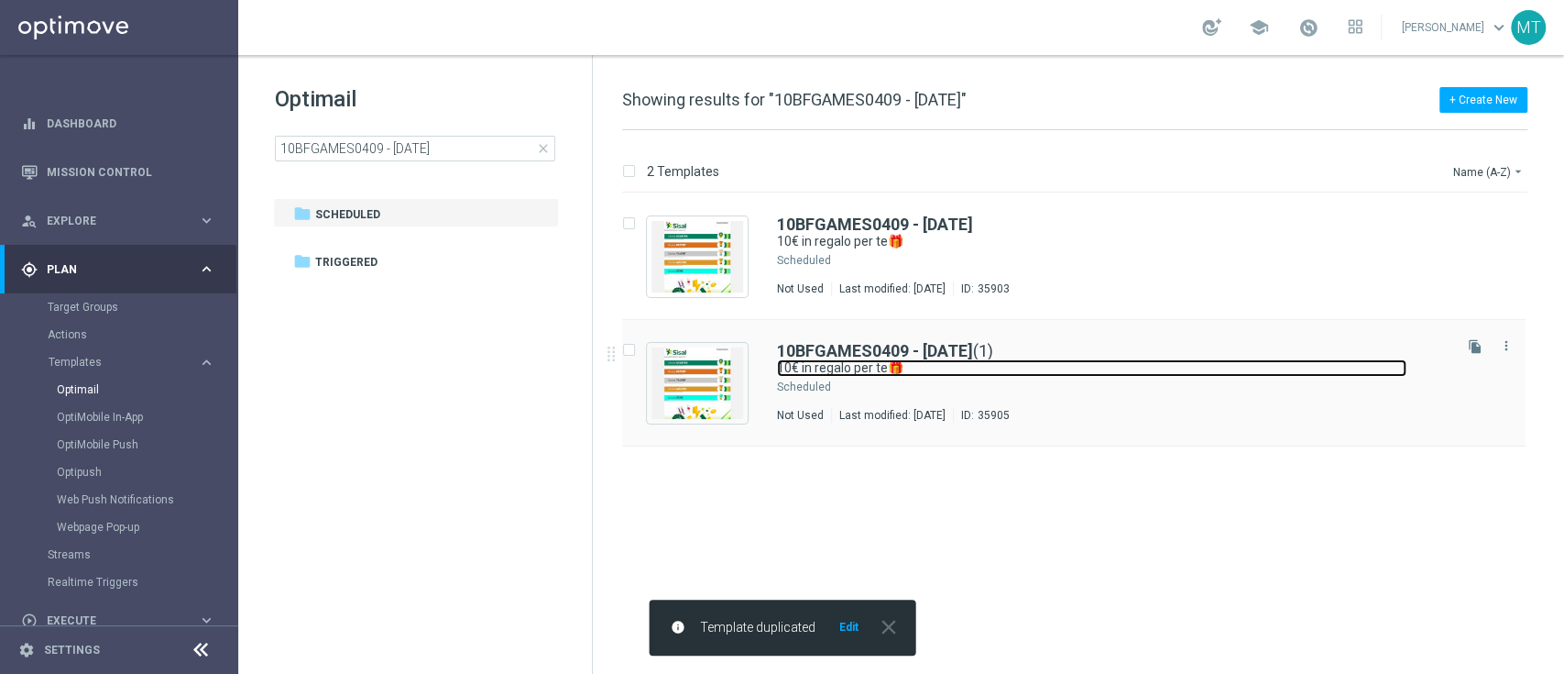
click at [1078, 370] on link "10€ in regalo per te🎁" at bounding box center [1092, 367] width 630 height 17
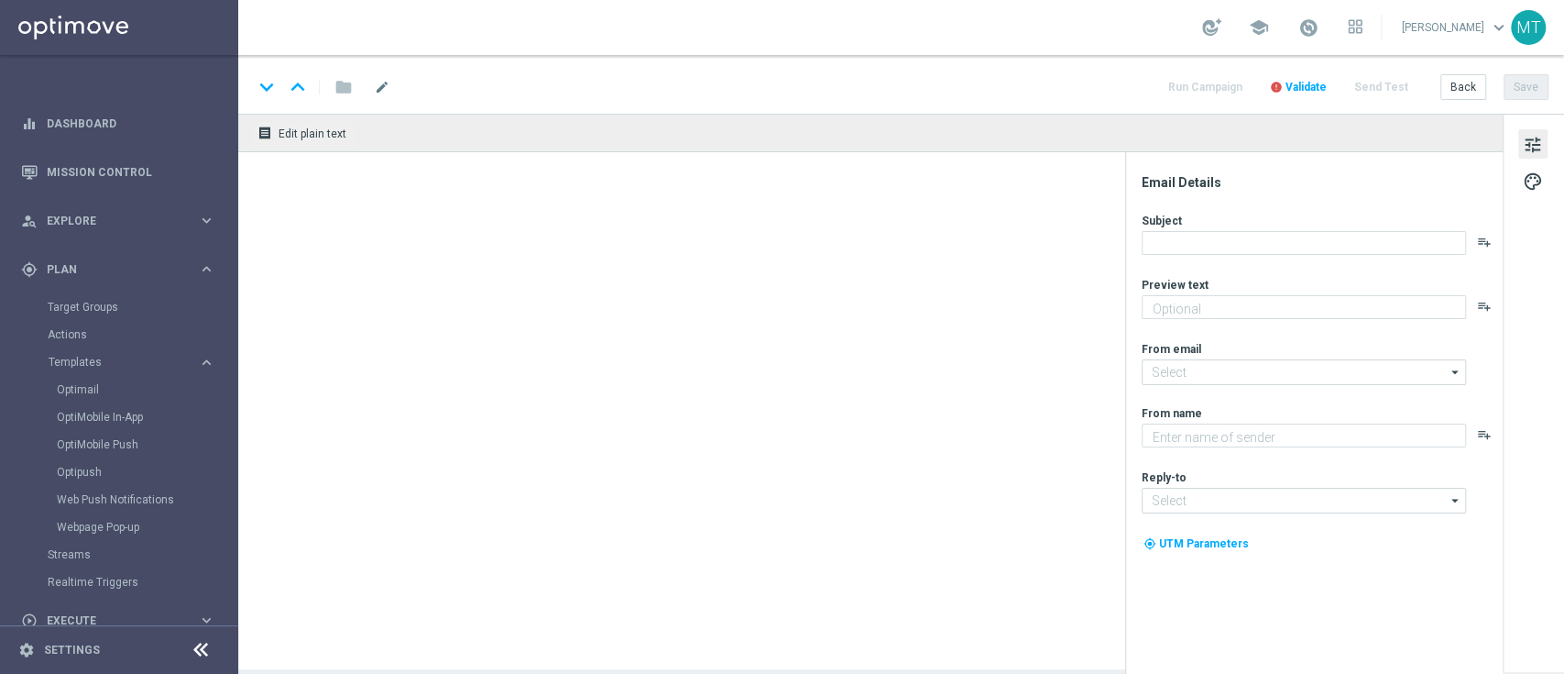
type input "10BFGAMES0409 - 2025-09-04(1)"
type textarea "da usare su qualsiasi gioco!"
type input "newsletter@comunicazioni.sisal.it"
type textarea "Sisal"
type input "info@sisal.it"
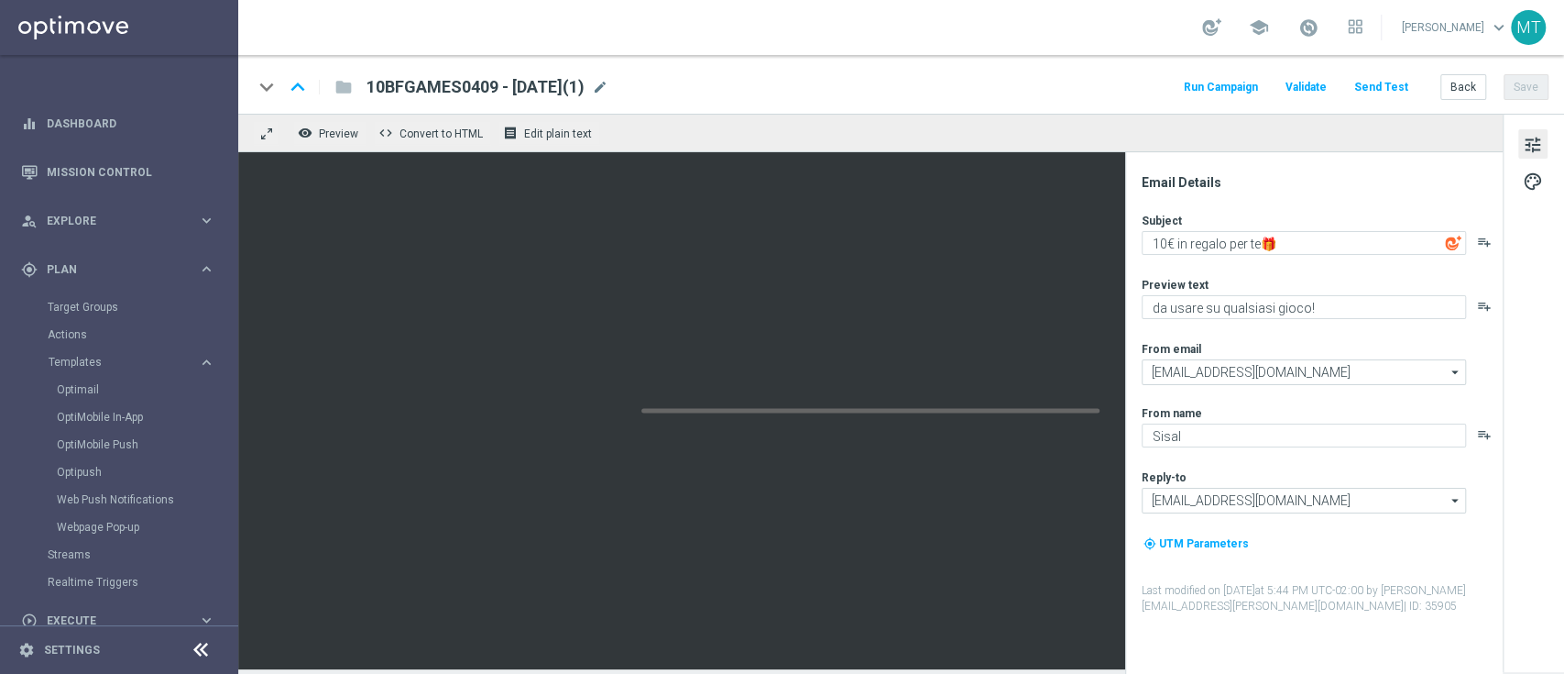
click at [609, 92] on div "10BFGAMES0409 - 2025-09-04(1) mode_edit" at bounding box center [488, 87] width 242 height 24
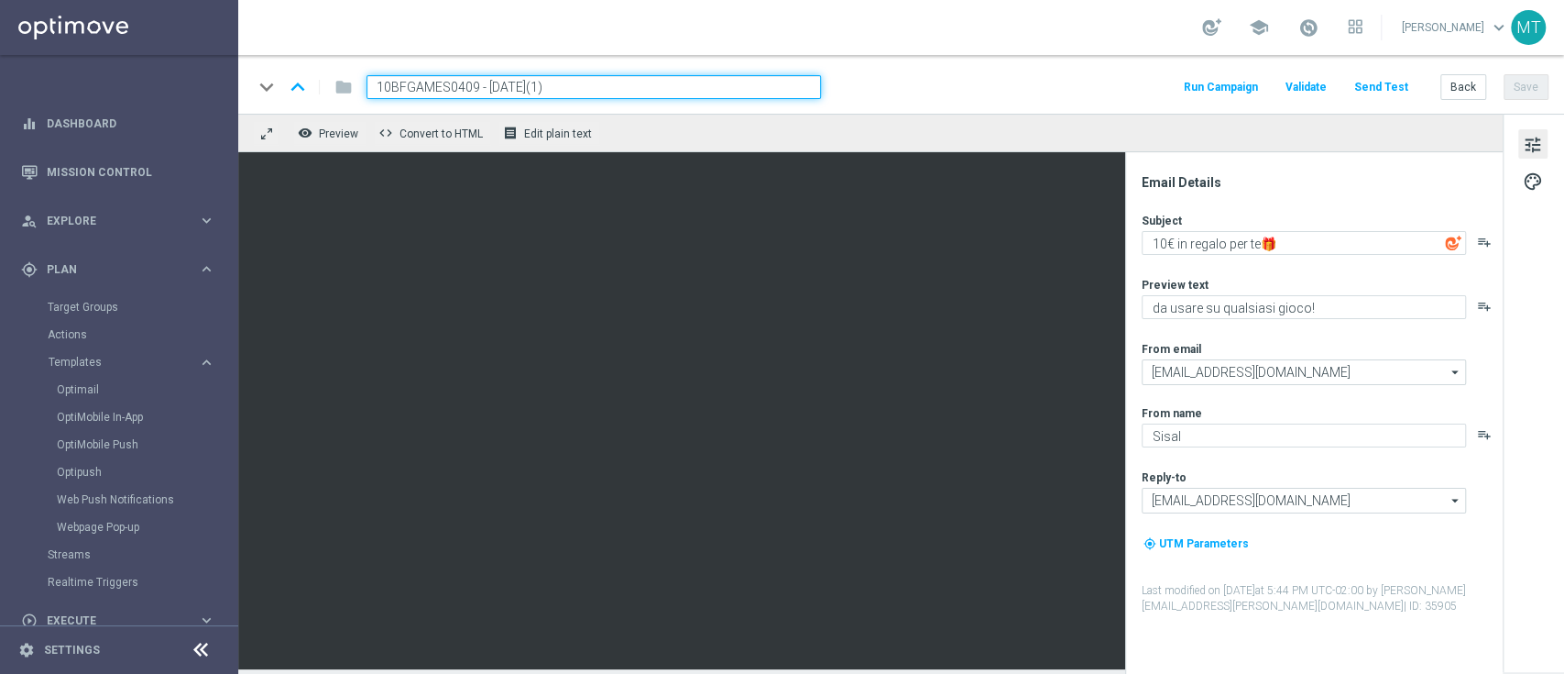
drag, startPoint x: 474, startPoint y: 82, endPoint x: 372, endPoint y: 81, distance: 101.7
click at [372, 81] on input "10BFGAMES0409 - 2025-09-04(1)" at bounding box center [594, 87] width 455 height 24
paste input
click at [595, 85] on input "1BFGAMES0409 - 2025-09-04(1)" at bounding box center [594, 87] width 455 height 24
type input "1BFGAMES0409 - 2025-09-04"
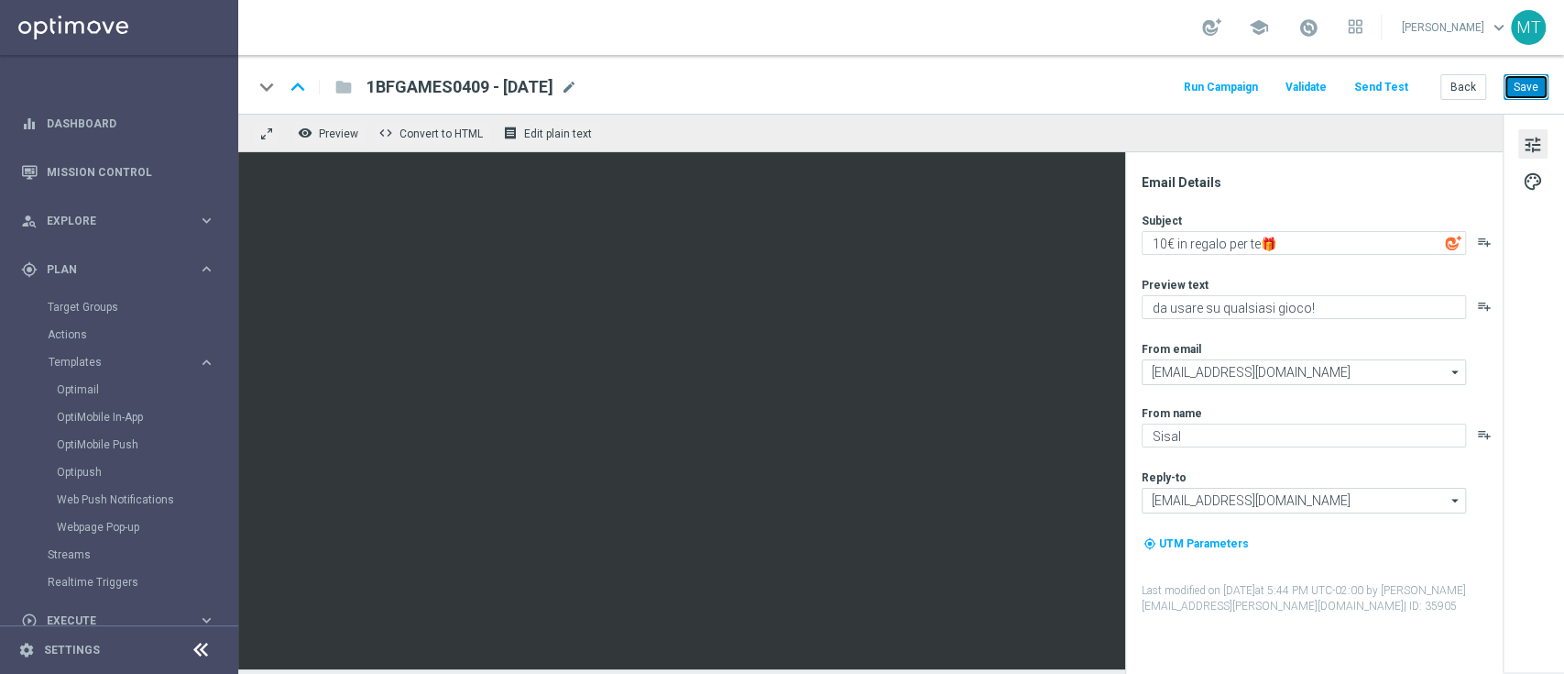
click at [1528, 84] on button "Save" at bounding box center [1526, 87] width 45 height 26
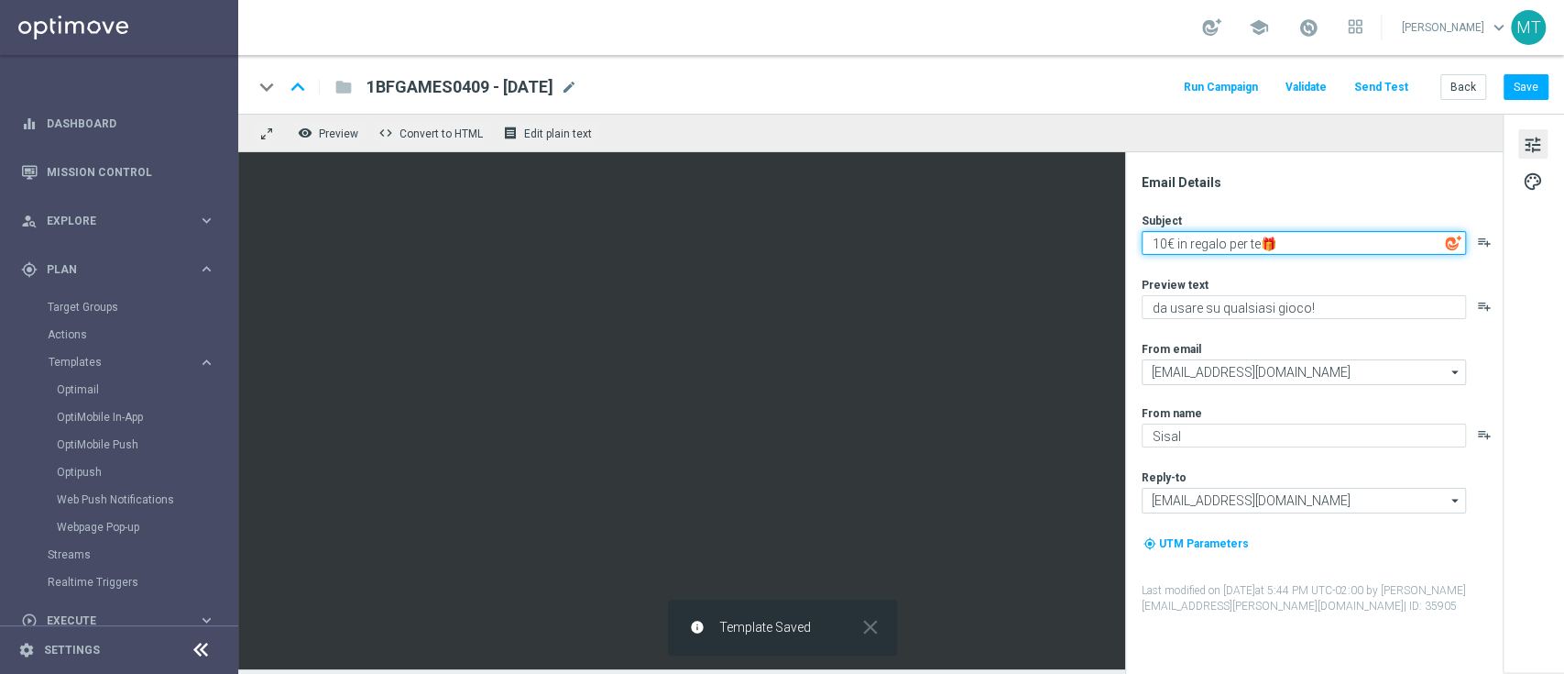
click at [1171, 242] on textarea "10€ in regalo per te🎁" at bounding box center [1304, 243] width 324 height 24
type textarea "Un in regalo per te🎁"
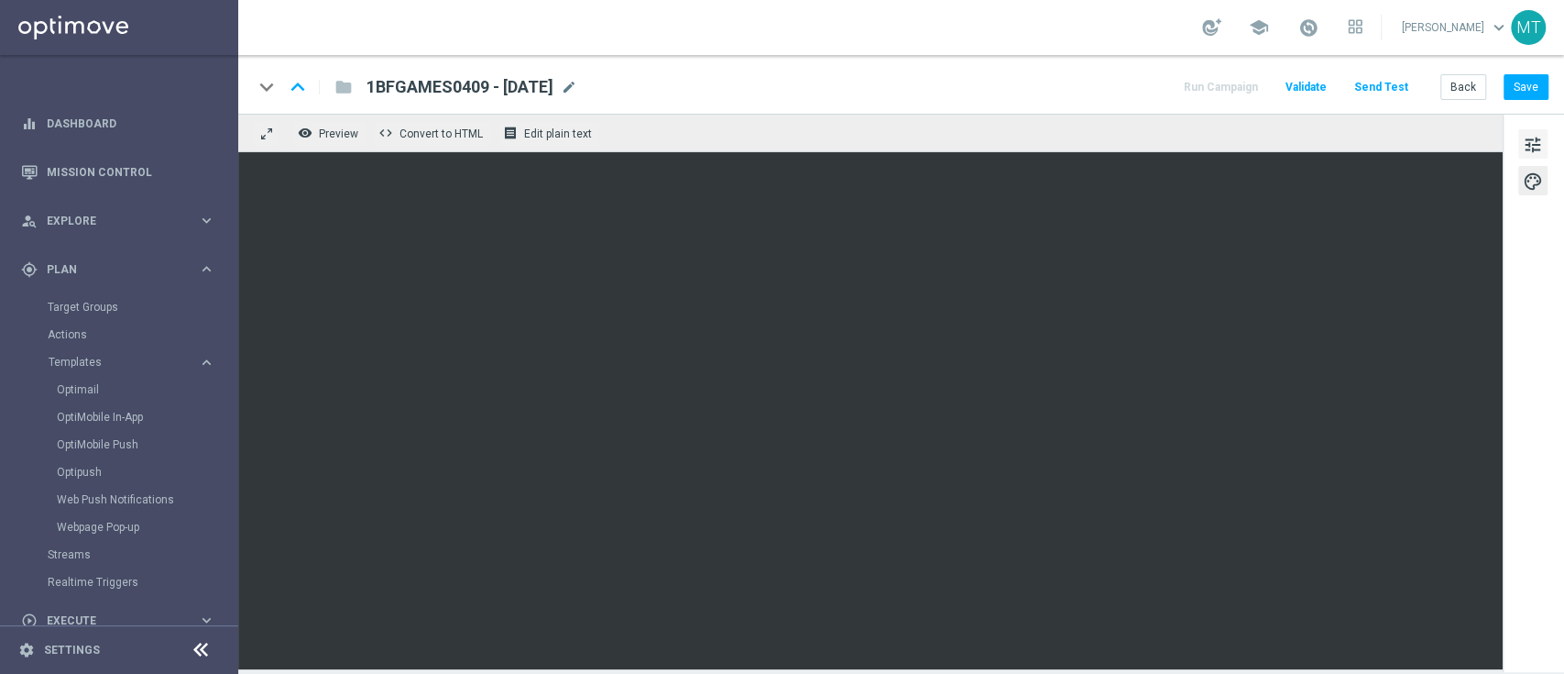
click at [1525, 154] on span "tune" at bounding box center [1533, 145] width 20 height 24
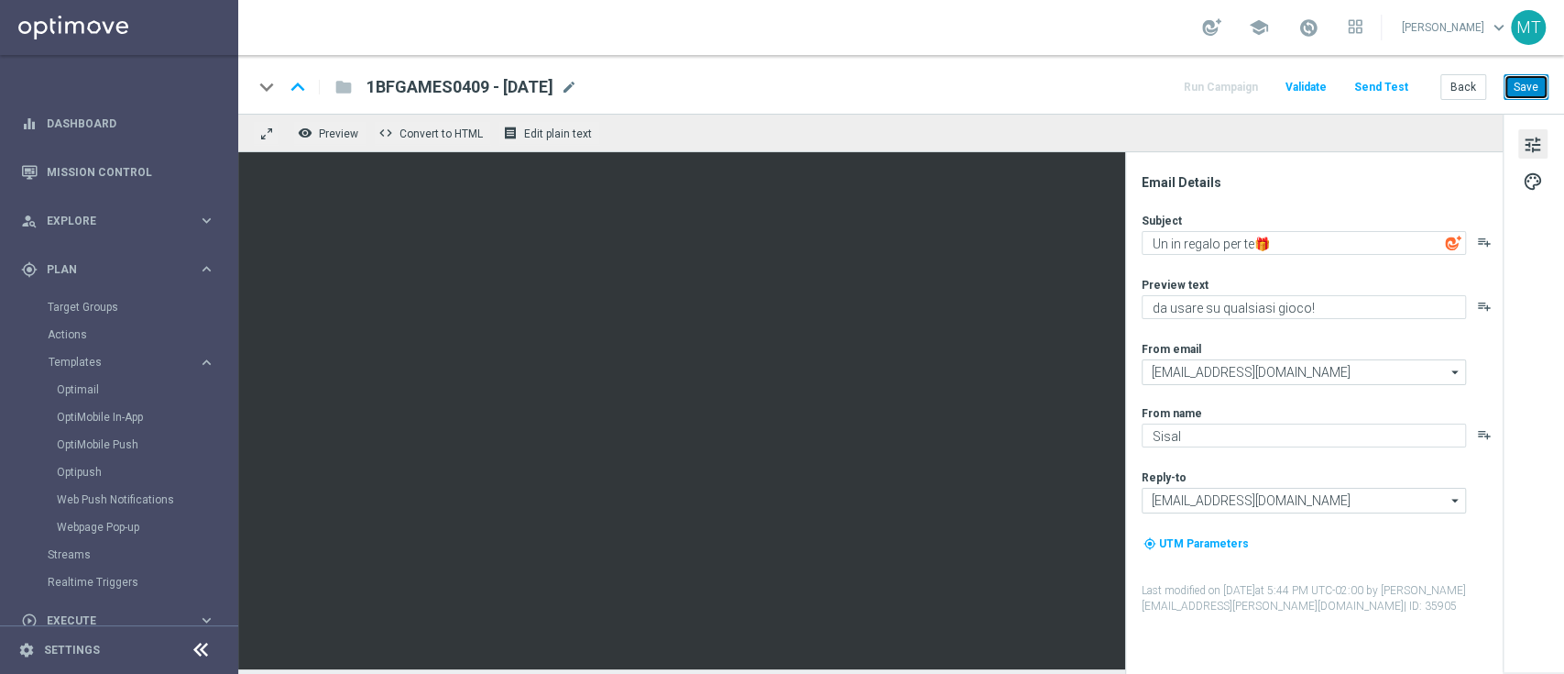
click at [1524, 88] on button "Save" at bounding box center [1526, 87] width 45 height 26
click at [1319, 21] on span at bounding box center [1309, 27] width 20 height 20
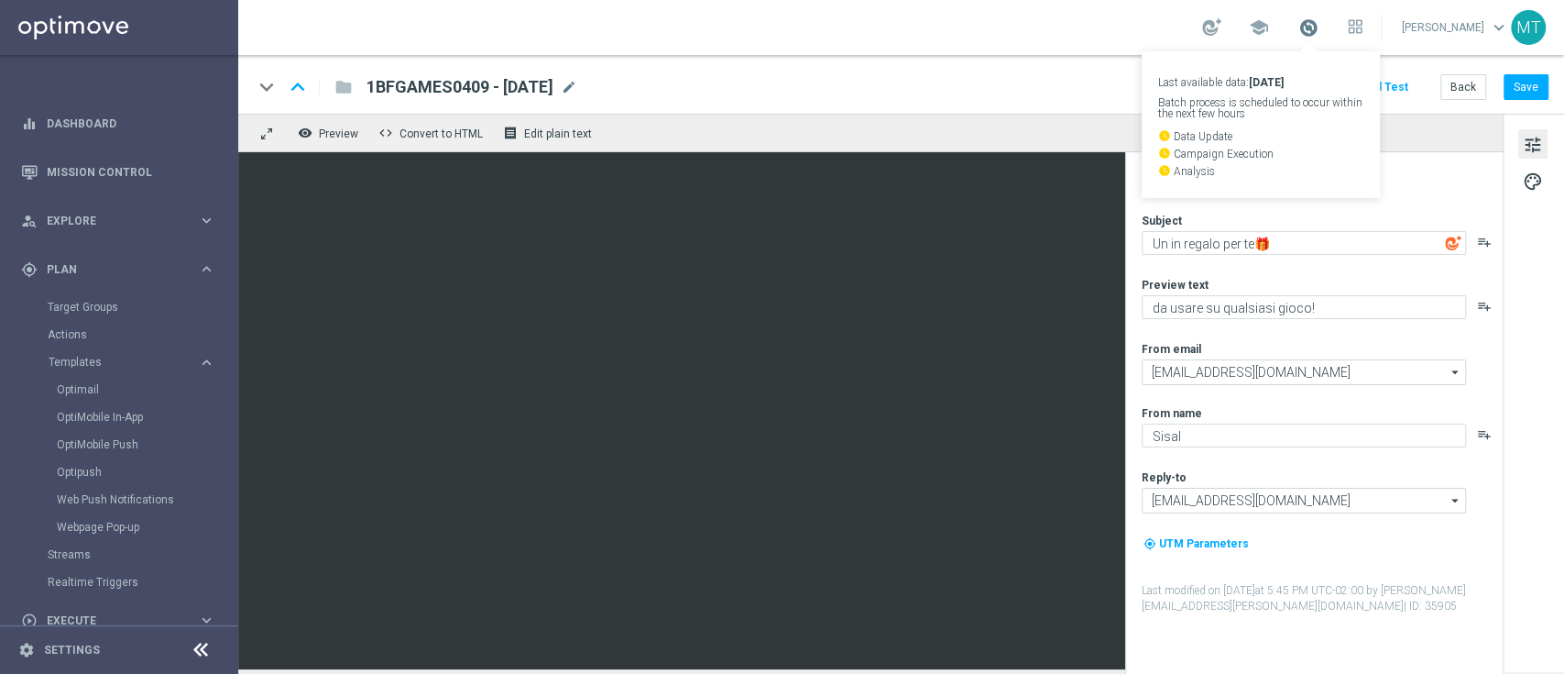
click at [1319, 18] on span at bounding box center [1309, 27] width 20 height 20
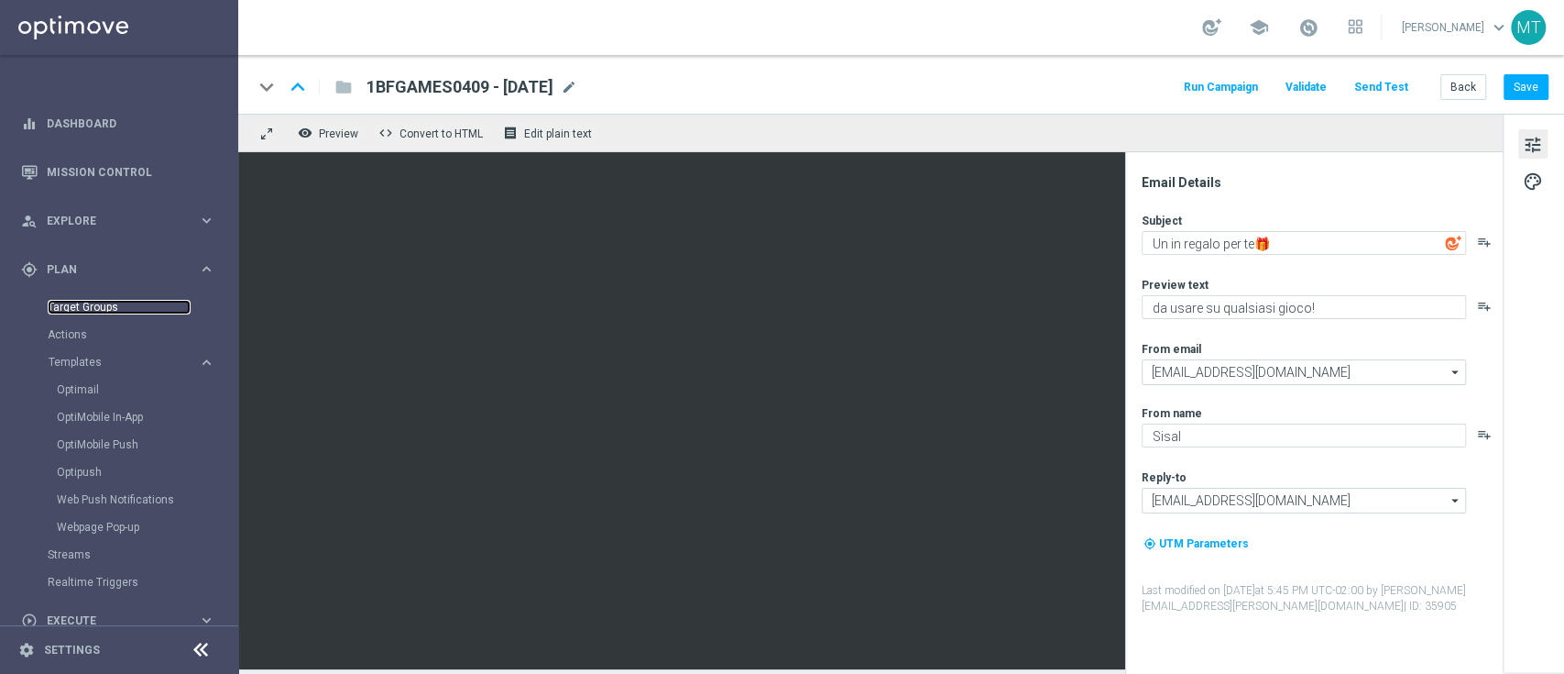
click at [72, 311] on link "Target Groups" at bounding box center [119, 307] width 143 height 15
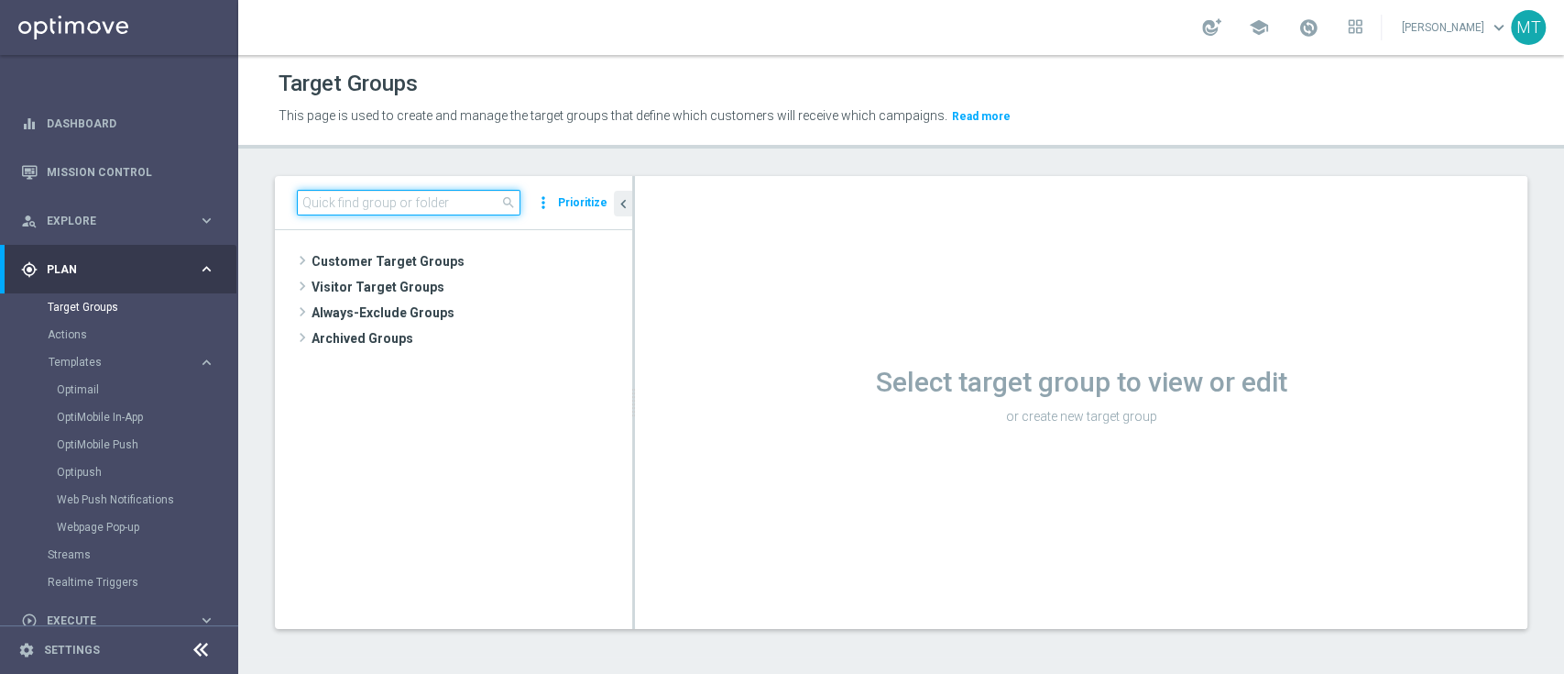
drag, startPoint x: 356, startPoint y: 190, endPoint x: 321, endPoint y: 192, distance: 34.9
click at [321, 192] on input at bounding box center [409, 203] width 224 height 26
paste input "Risk of churn Talent ggr nb lm > 0"
type input "Risk of churn Talent ggr nb lm > 0"
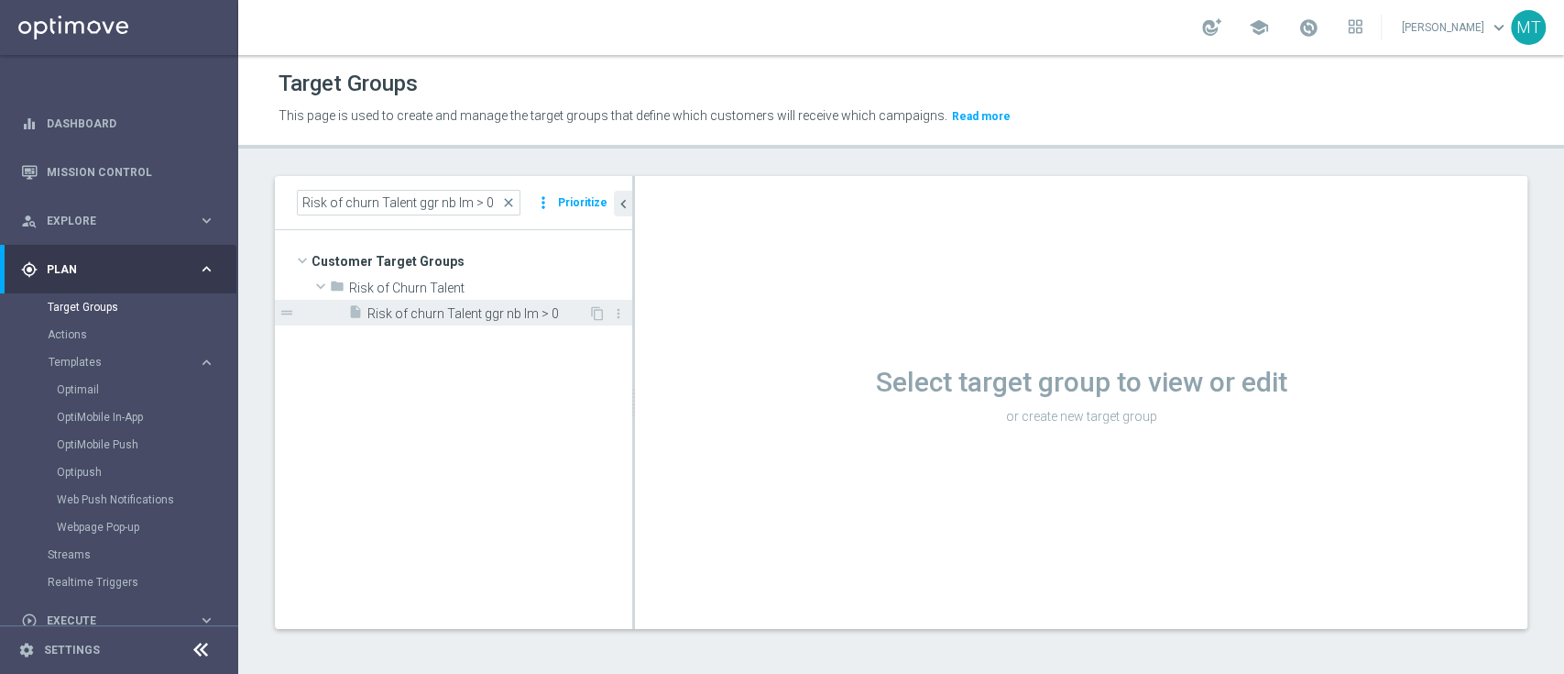
click at [443, 317] on span "Risk of churn Talent ggr nb lm > 0" at bounding box center [478, 314] width 221 height 16
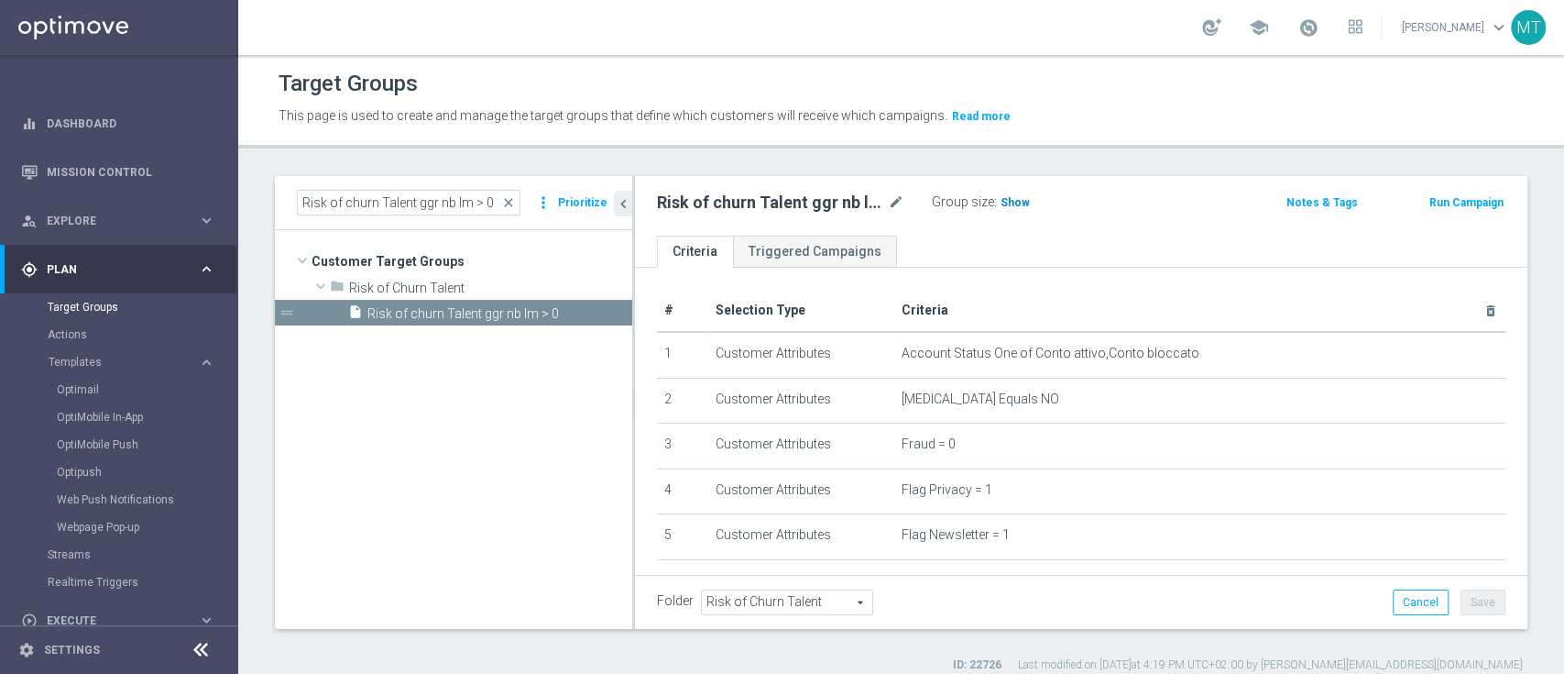
click at [1009, 211] on h3 "Show" at bounding box center [1015, 202] width 33 height 20
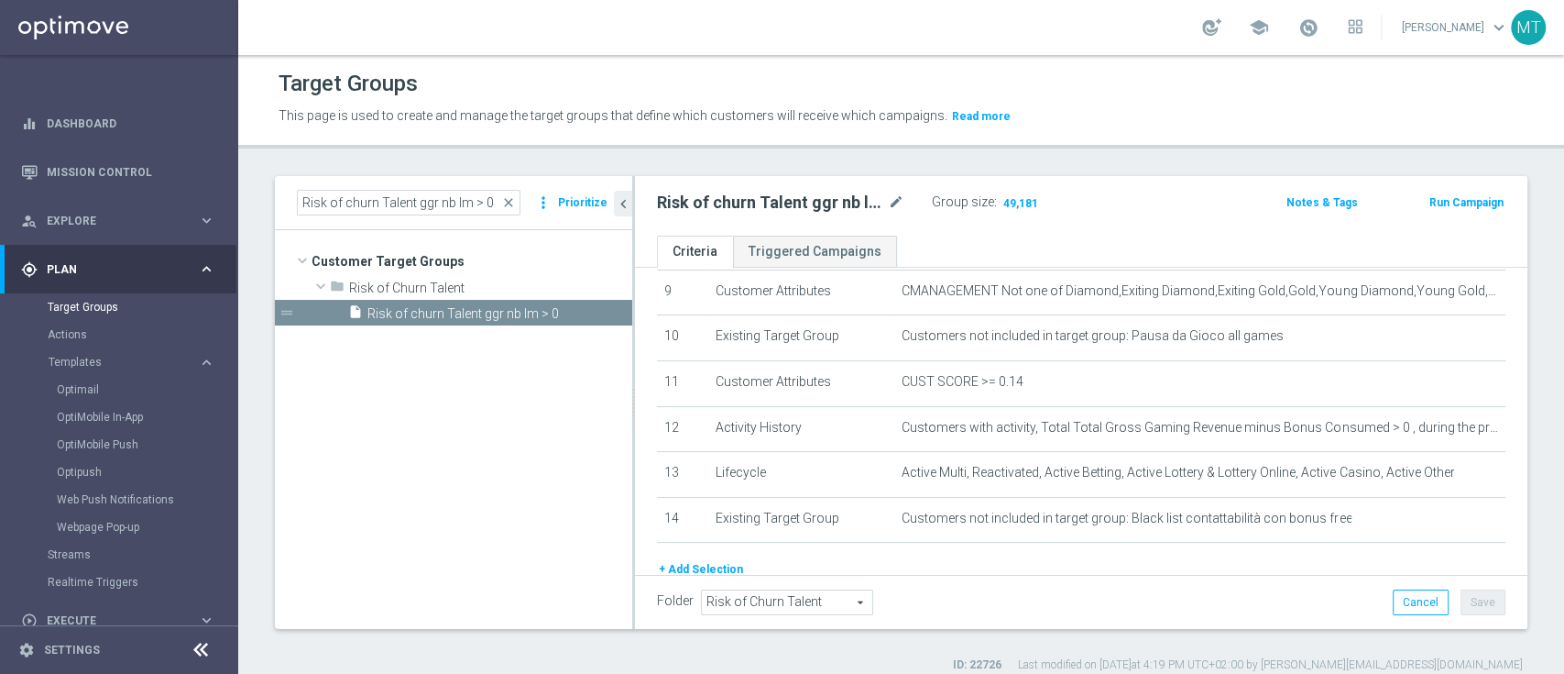
scroll to position [502, 0]
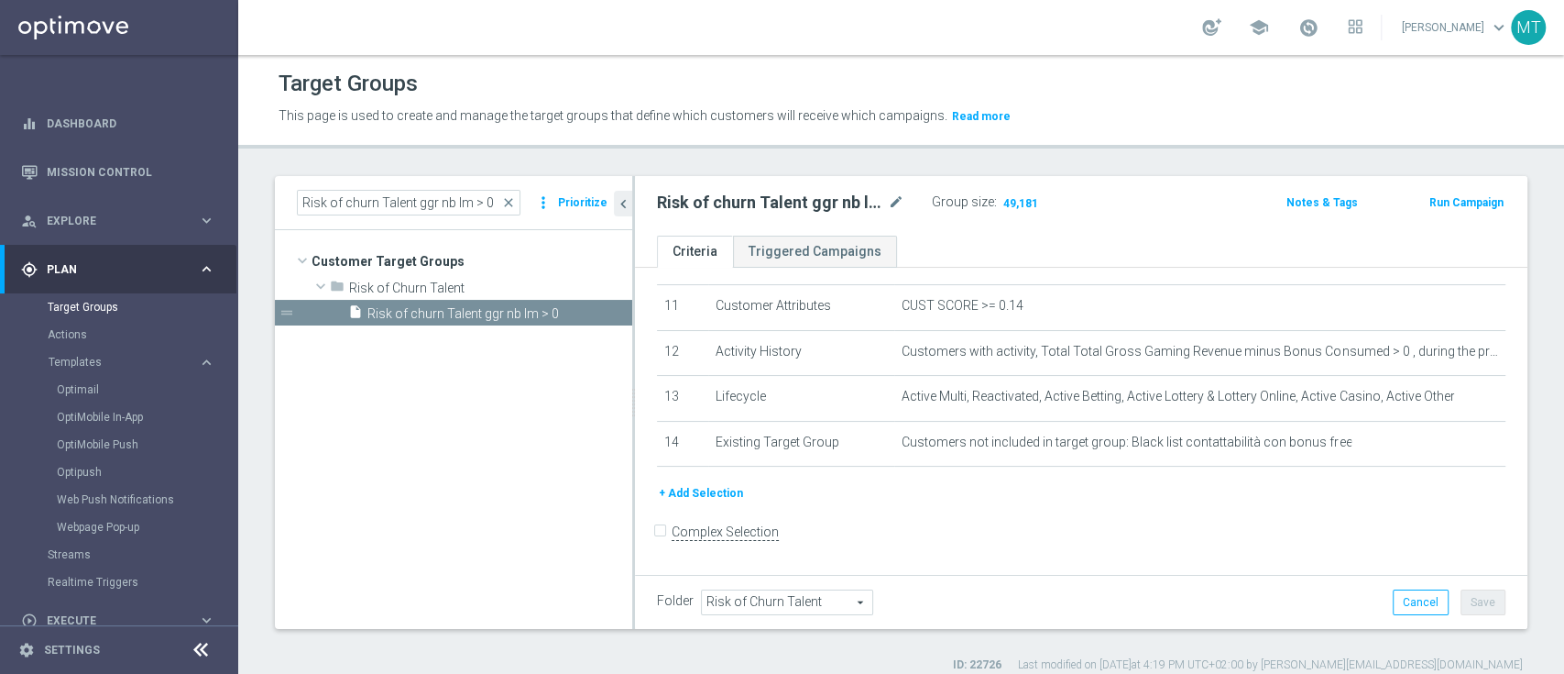
click at [1408, 214] on div "Risk of churn Talent ggr nb lm > 0 mode_edit Group size : 49,181 Notes & Tags R…" at bounding box center [1081, 204] width 876 height 29
click at [1428, 211] on button "Run Campaign" at bounding box center [1467, 202] width 78 height 20
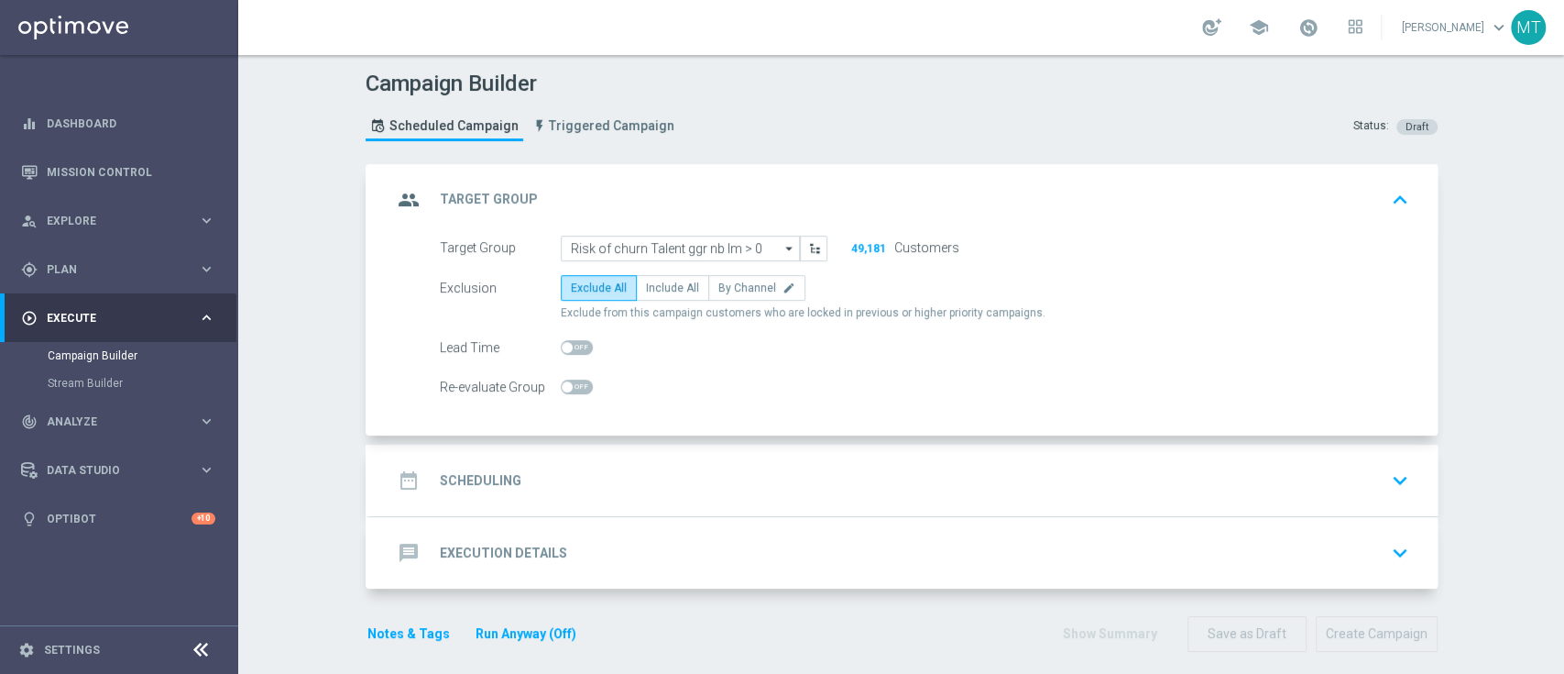
click at [704, 453] on div "date_range Scheduling keyboard_arrow_down" at bounding box center [904, 479] width 1068 height 71
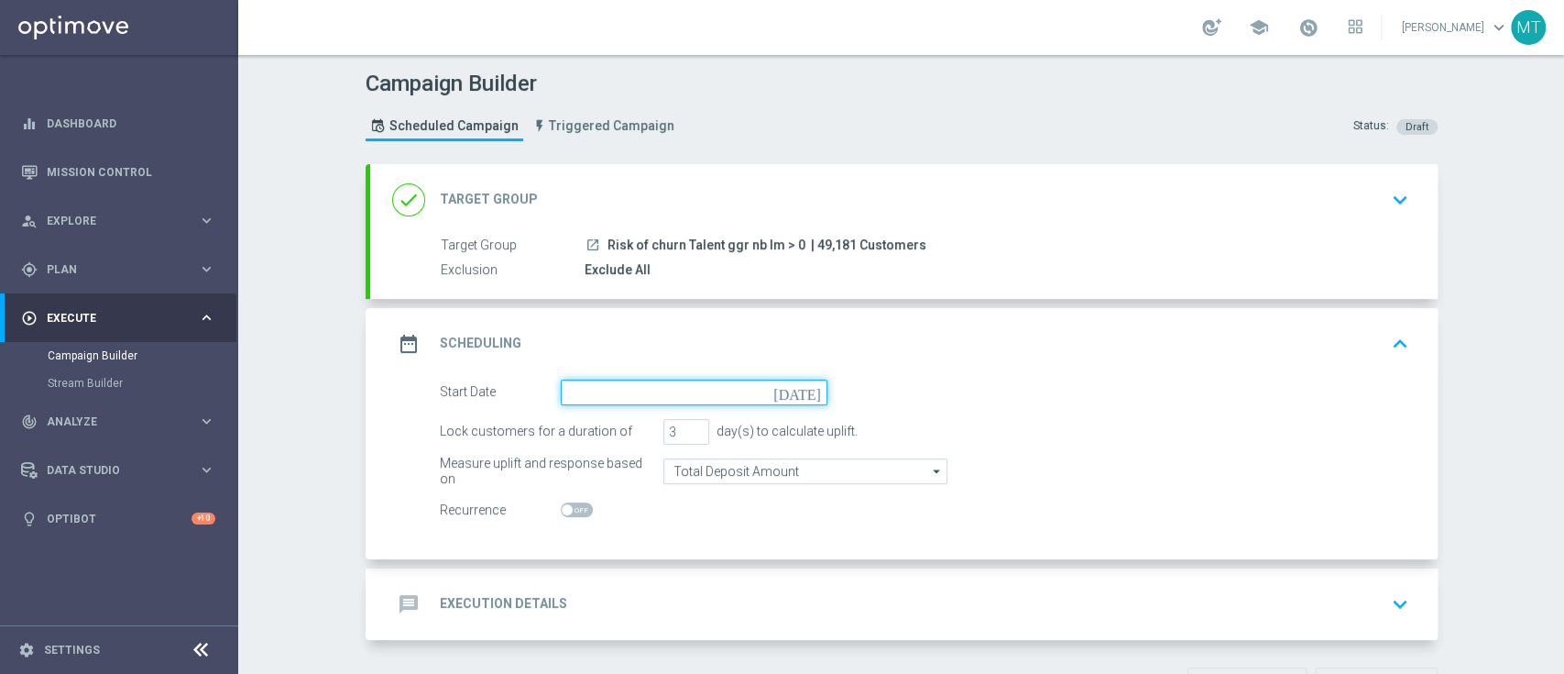
click at [662, 401] on input at bounding box center [694, 392] width 267 height 26
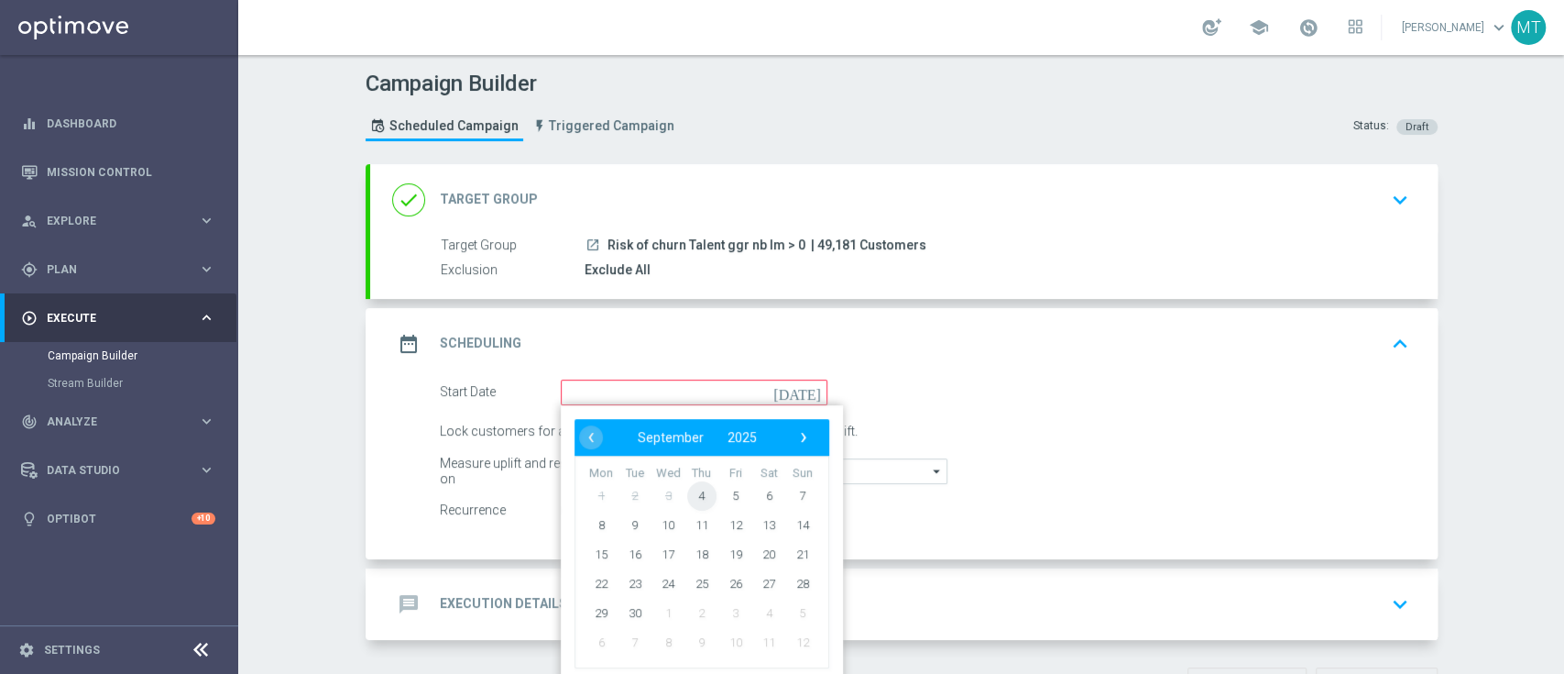
click at [692, 487] on span "4" at bounding box center [700, 494] width 29 height 29
type input "[DATE]"
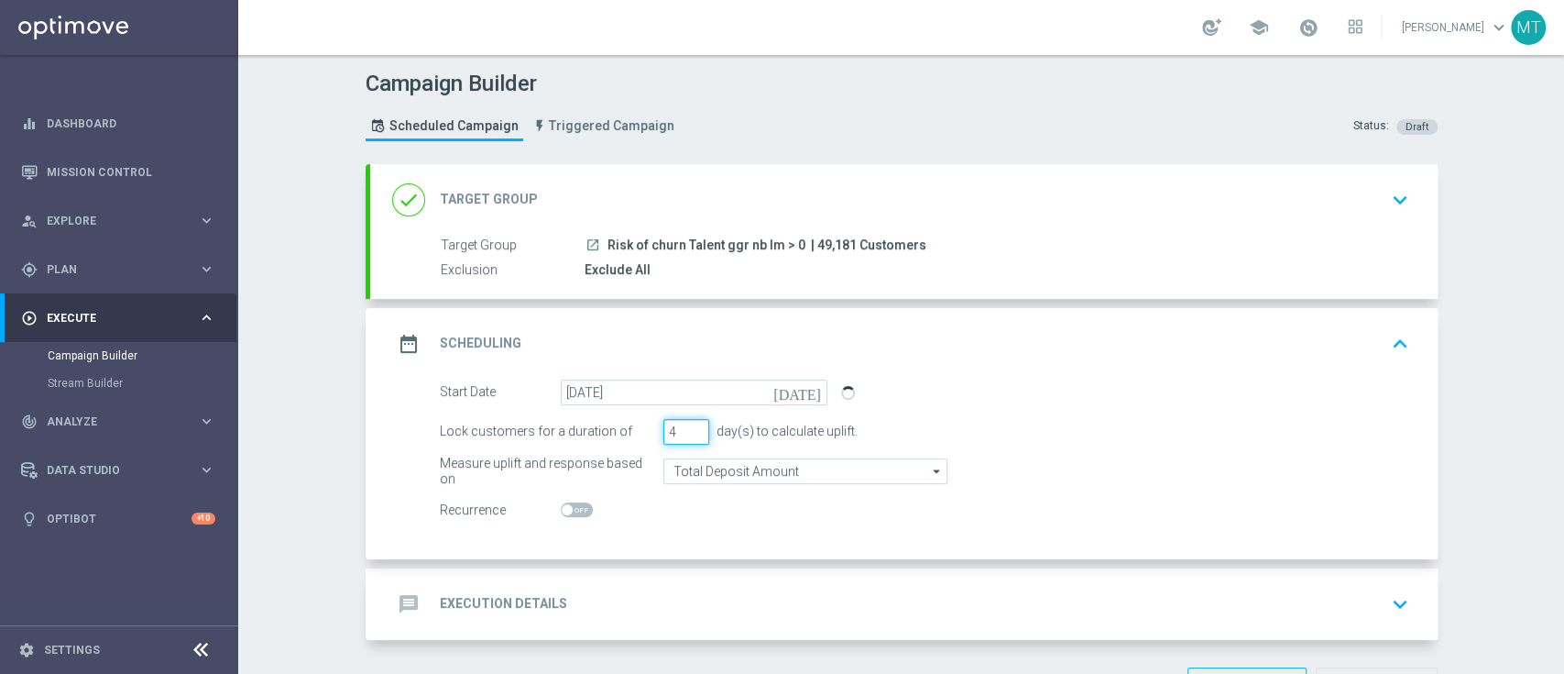
type input "4"
click at [682, 427] on input "4" at bounding box center [687, 432] width 46 height 26
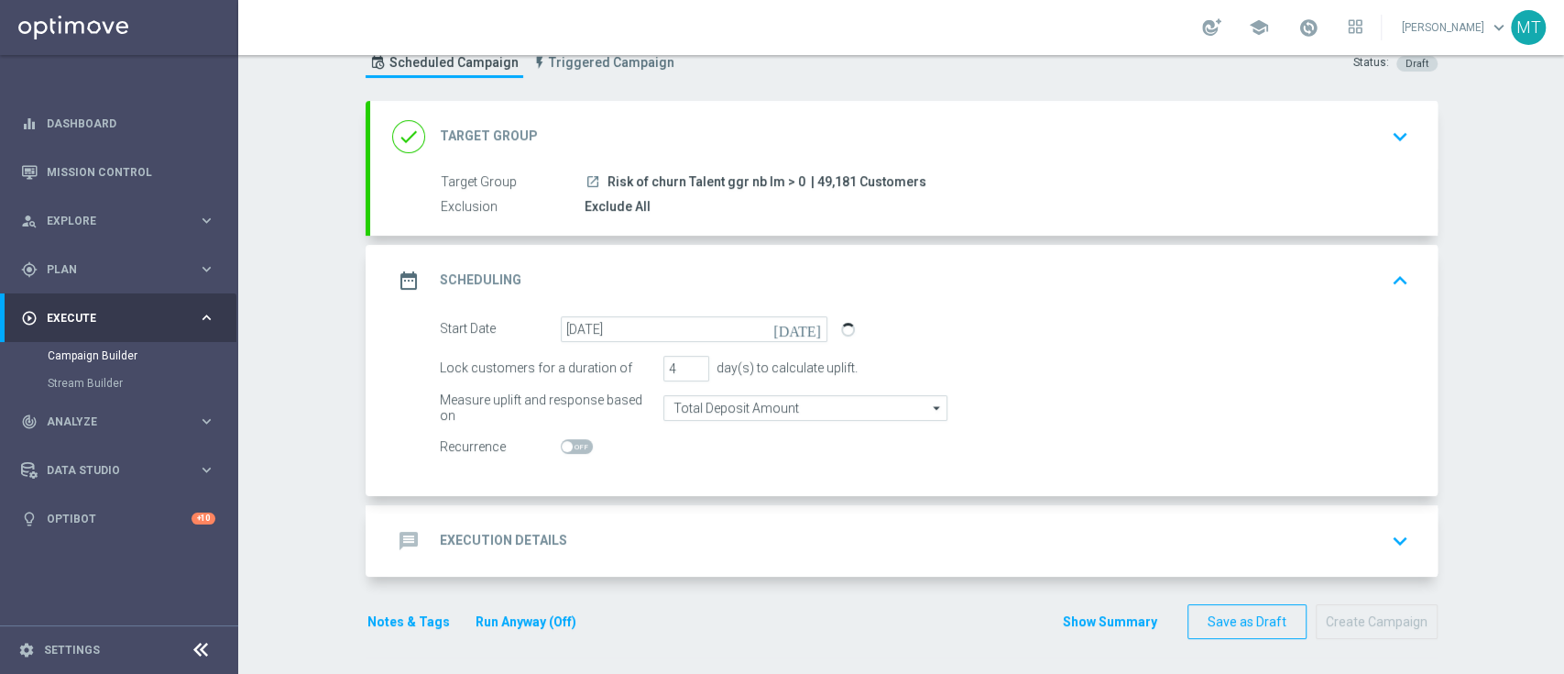
click at [683, 550] on div "message Execution Details keyboard_arrow_down" at bounding box center [904, 540] width 1024 height 35
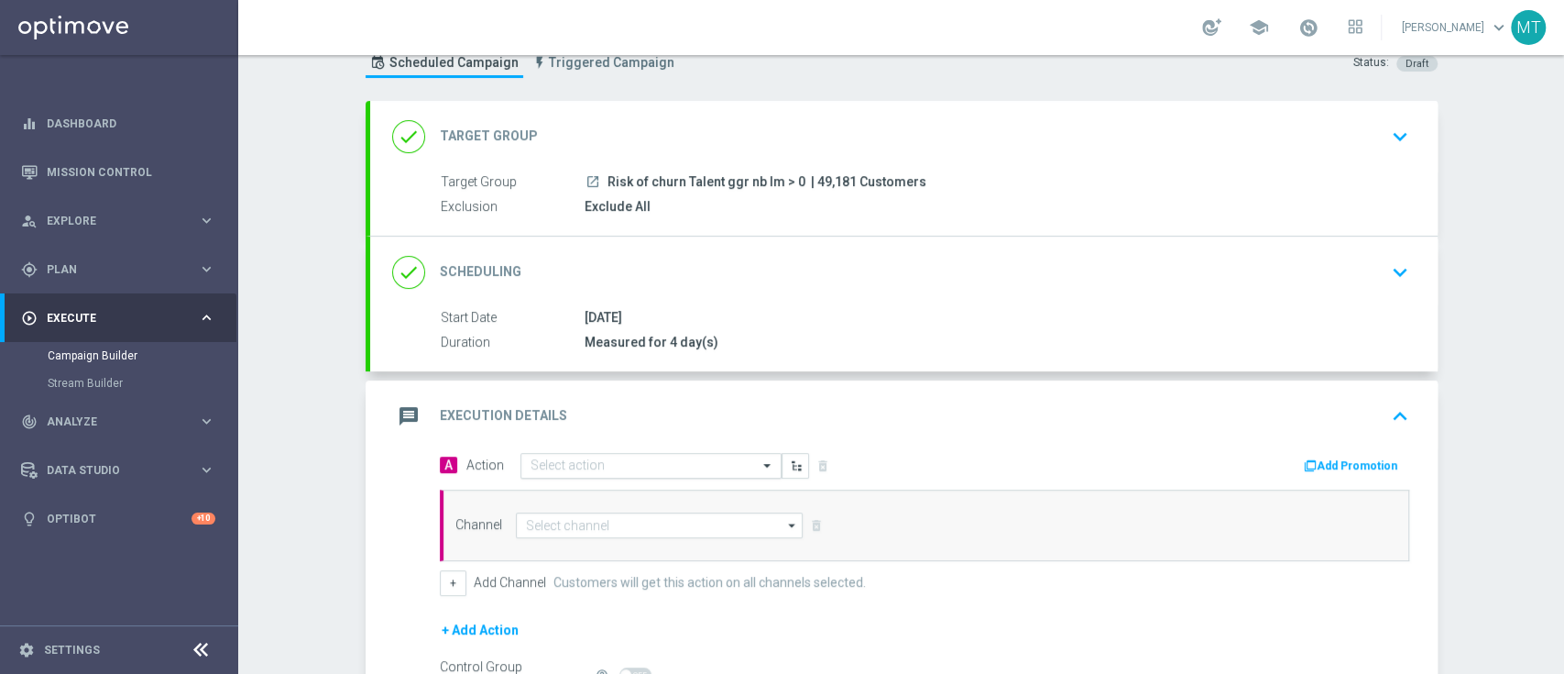
click at [620, 473] on div "Select action" at bounding box center [651, 466] width 261 height 26
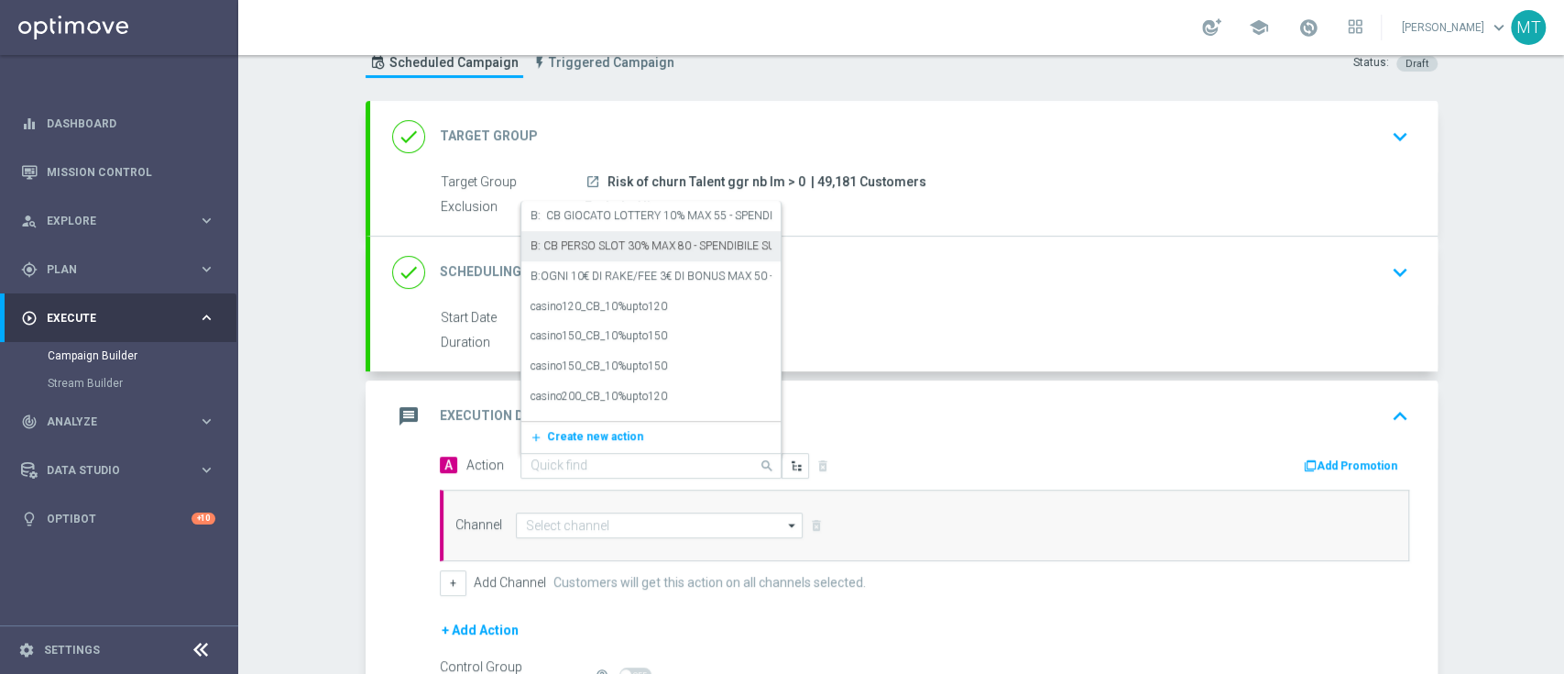
click at [586, 466] on input "text" at bounding box center [633, 466] width 204 height 16
paste input "BF 1€ TUTTI I GIOCHI"
type input "BF 1€ TUTTI I GIOCHI"
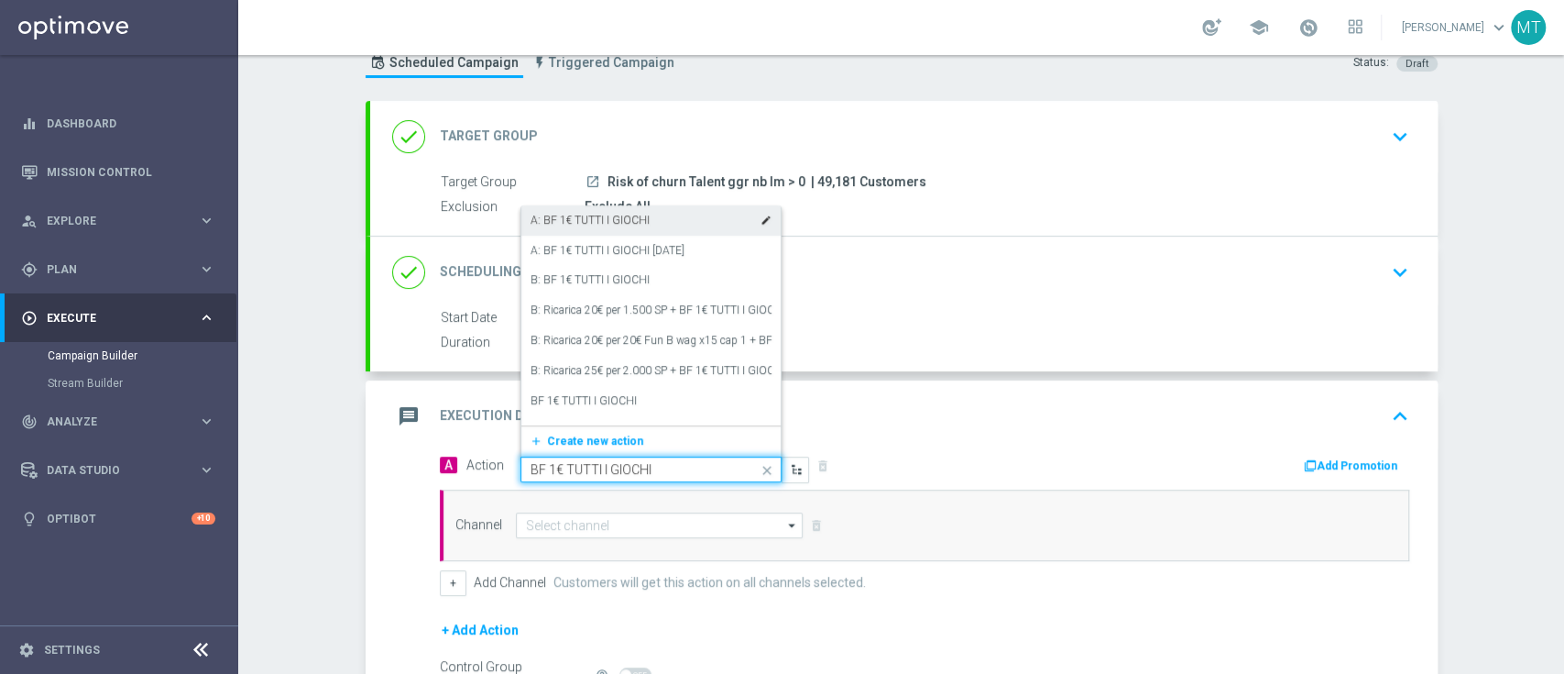
click at [594, 224] on label "A: BF 1€ TUTTI I GIOCHI" at bounding box center [590, 221] width 119 height 16
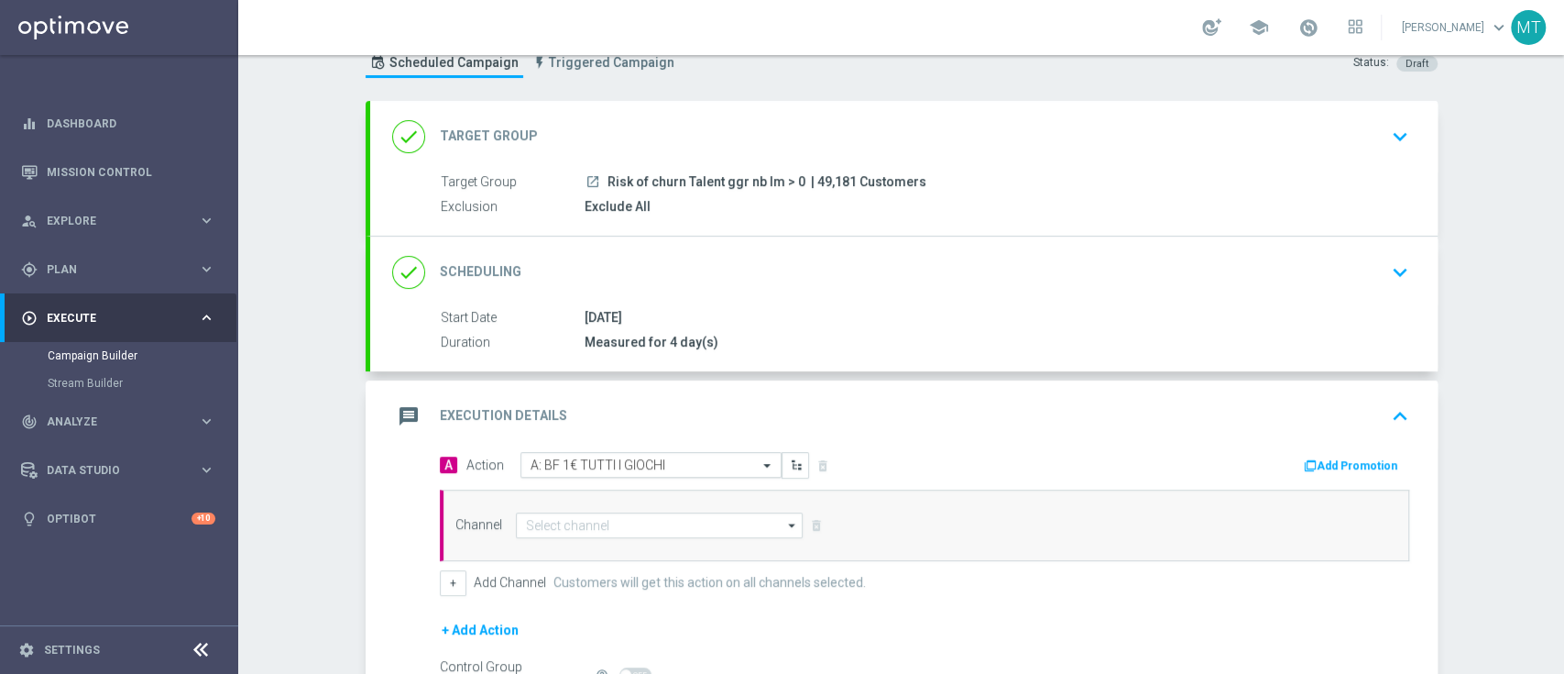
click at [758, 463] on span at bounding box center [769, 465] width 23 height 16
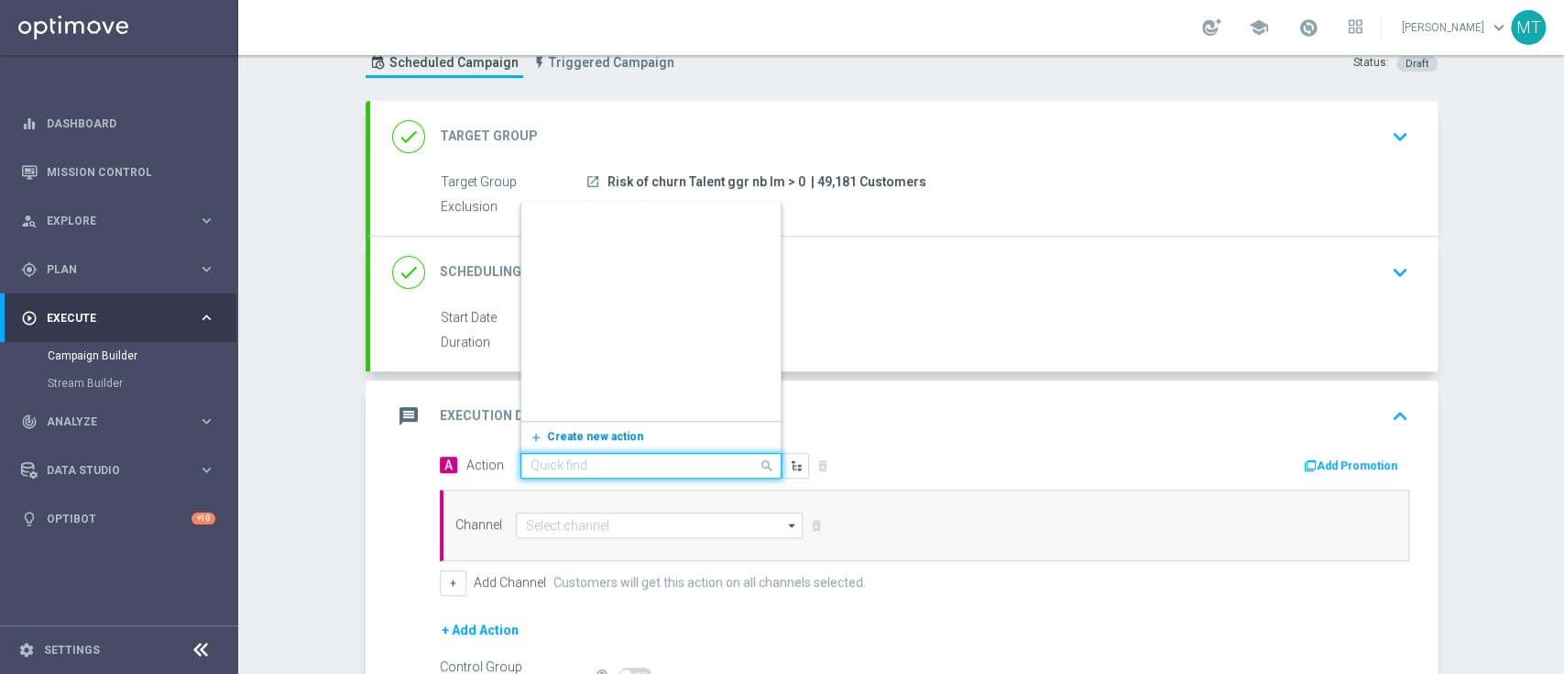
scroll to position [13125, 0]
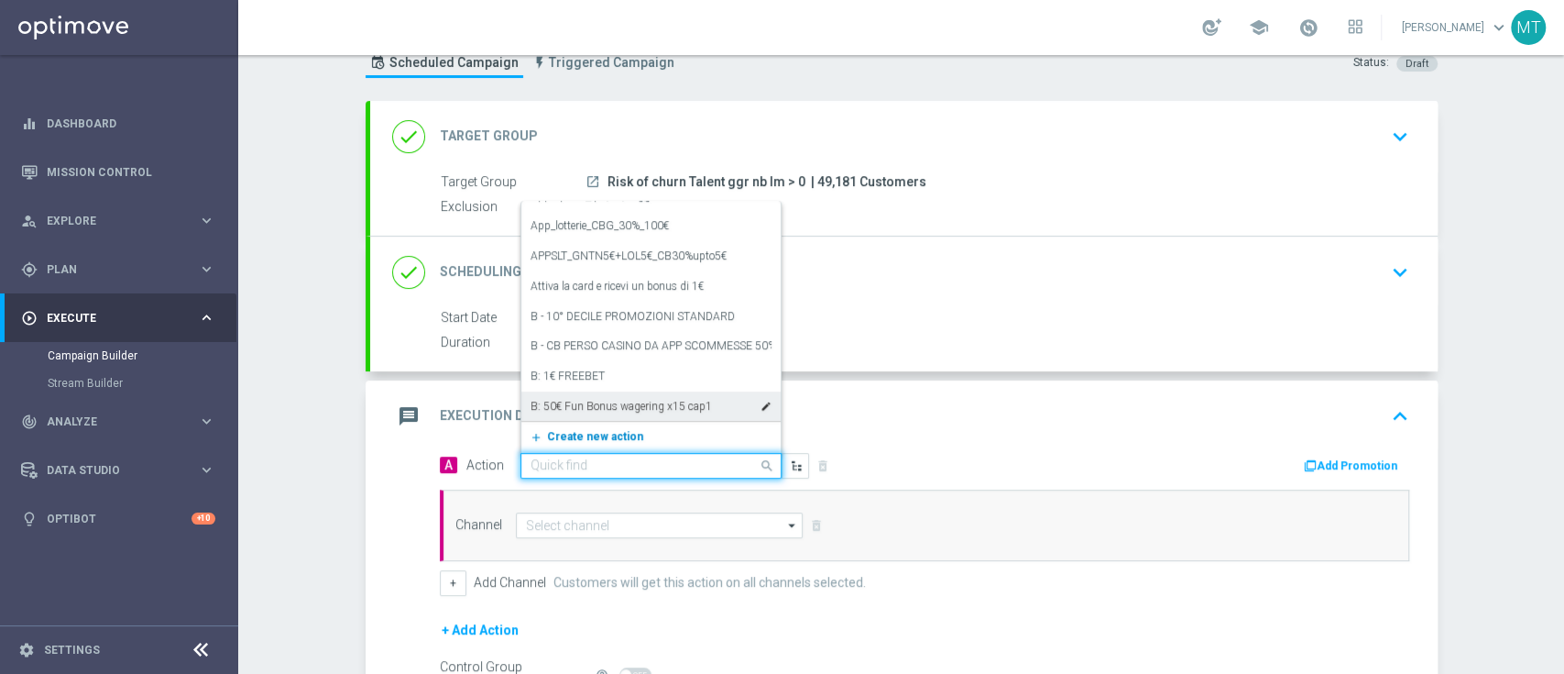
paste input "BF 1€ TUTTI I GIOCHI"
type input "BF 1€ TUTTI I GIOCHI"
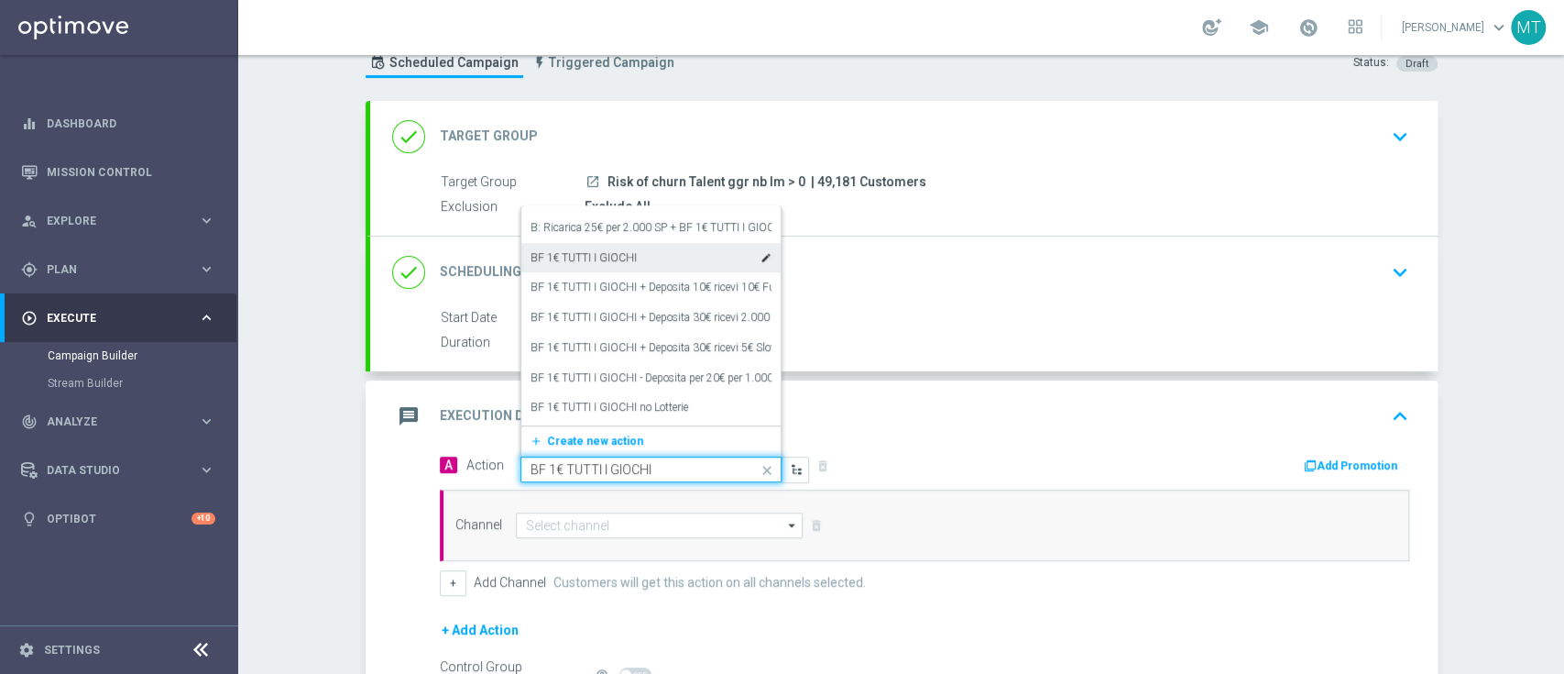
click at [598, 246] on div "BF 1€ TUTTI I GIOCHI edit" at bounding box center [651, 258] width 241 height 30
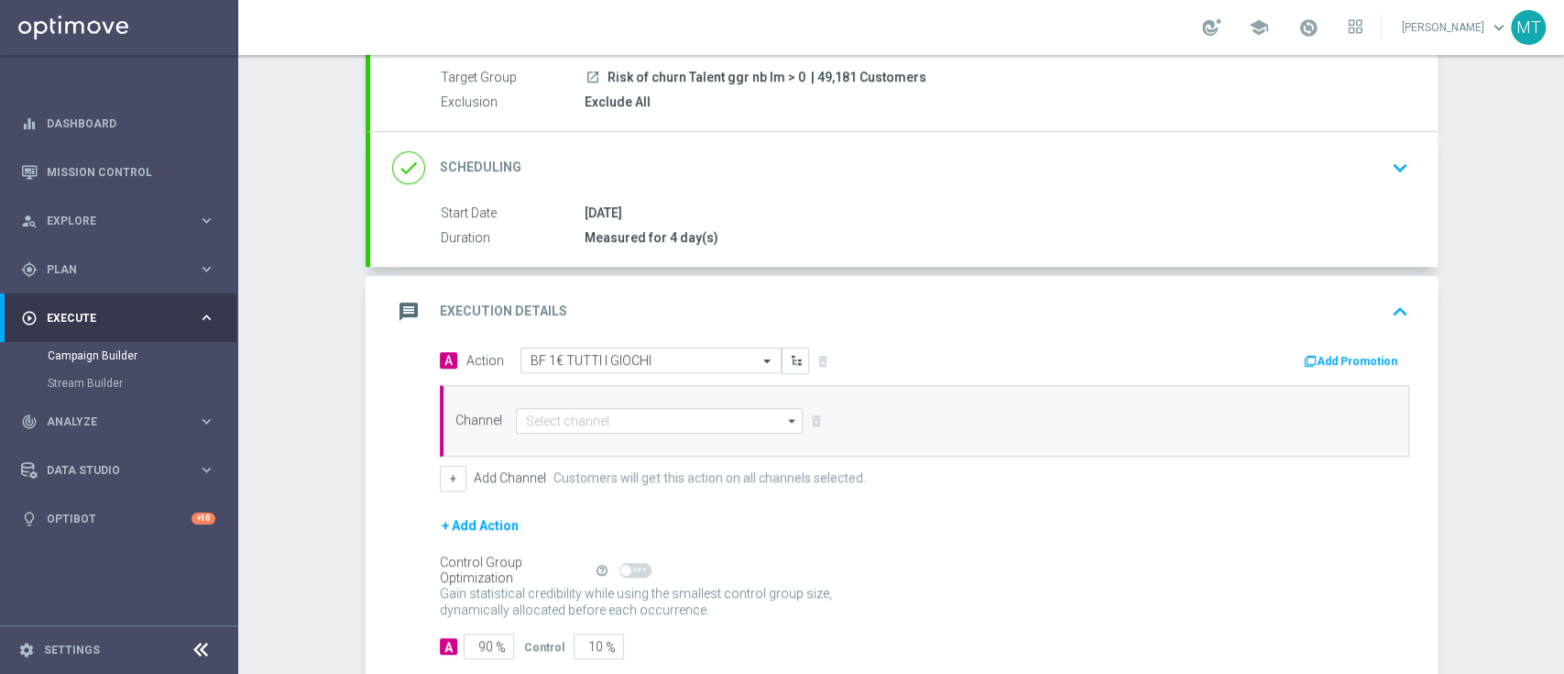
scroll to position [202, 0]
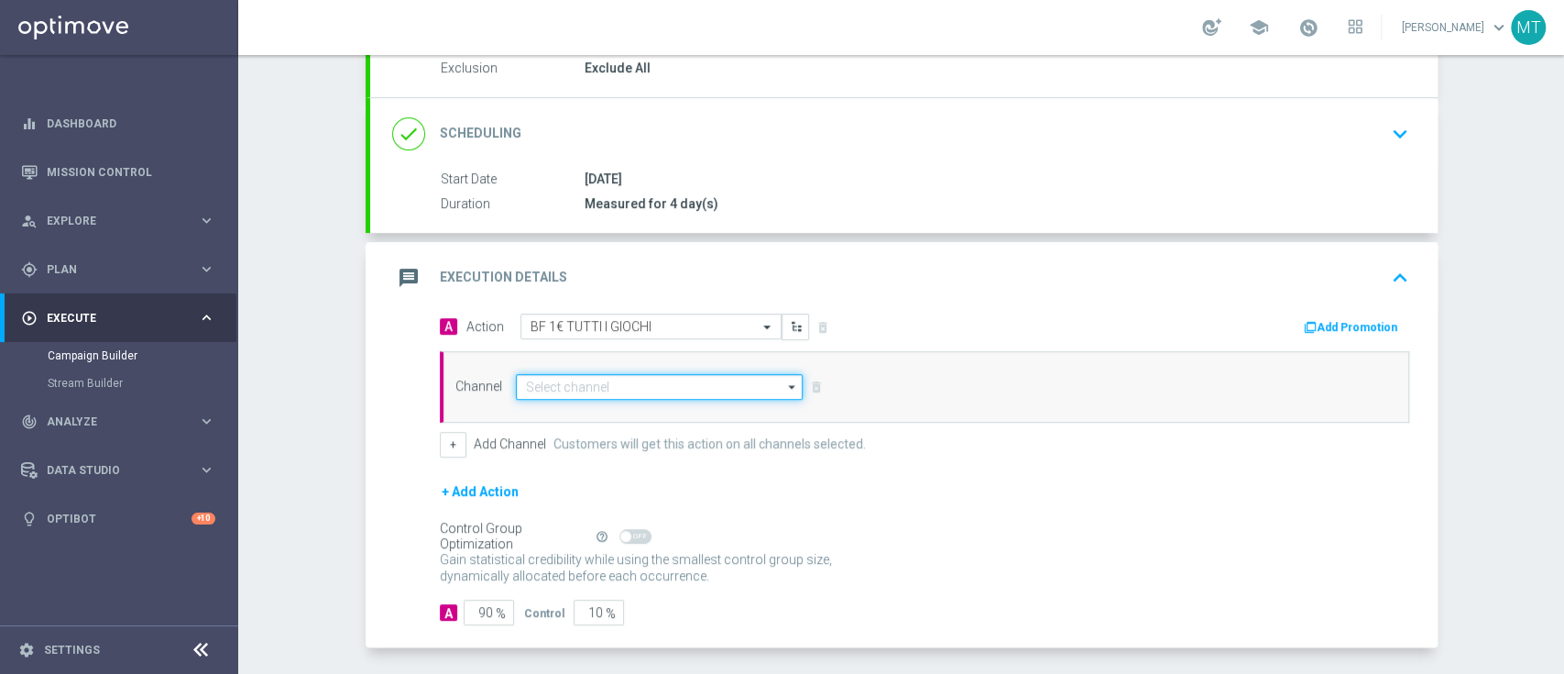
click at [656, 392] on input at bounding box center [660, 387] width 288 height 26
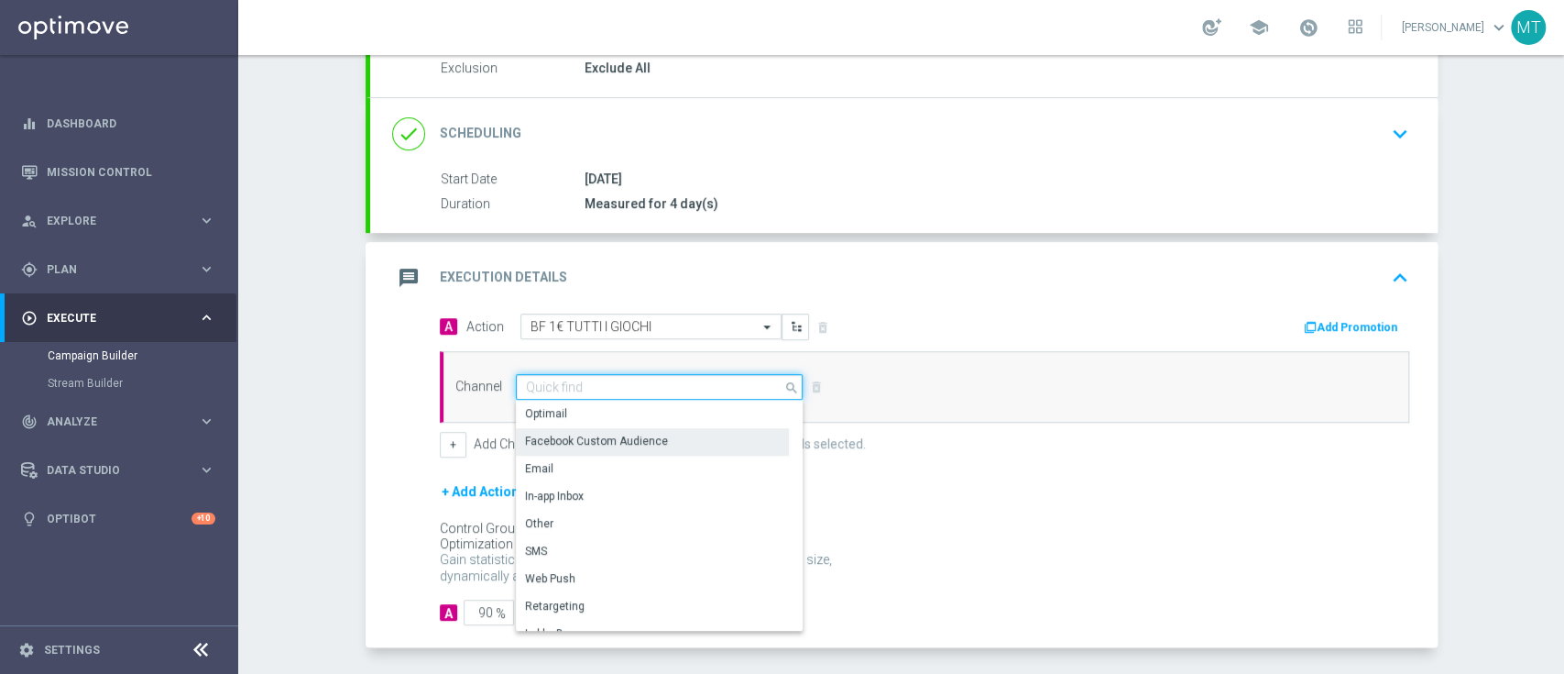
drag, startPoint x: 656, startPoint y: 392, endPoint x: 650, endPoint y: 424, distance: 32.7
click at [650, 400] on div "search Drag here to set row groups Drag here to set column labels Show Selected…" at bounding box center [660, 387] width 288 height 26
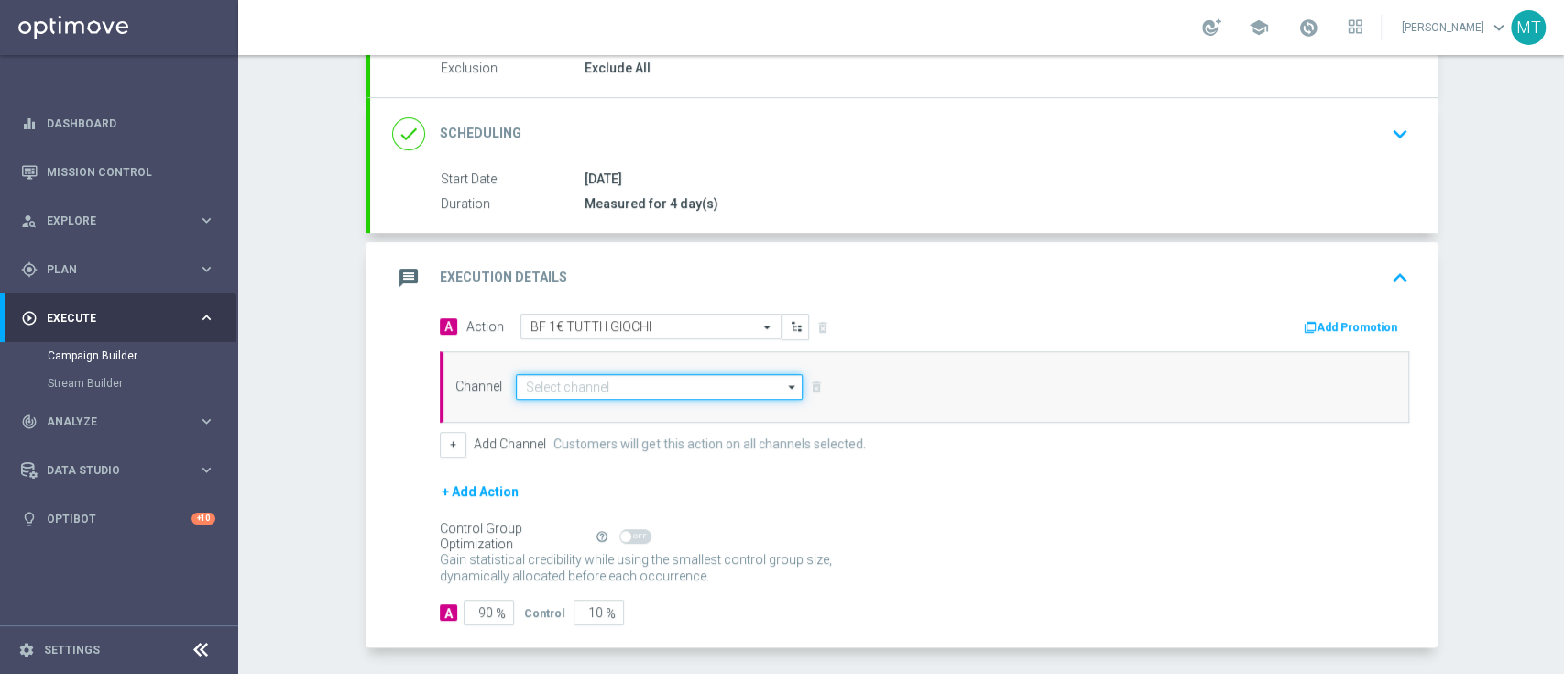
click at [605, 378] on input at bounding box center [660, 387] width 288 height 26
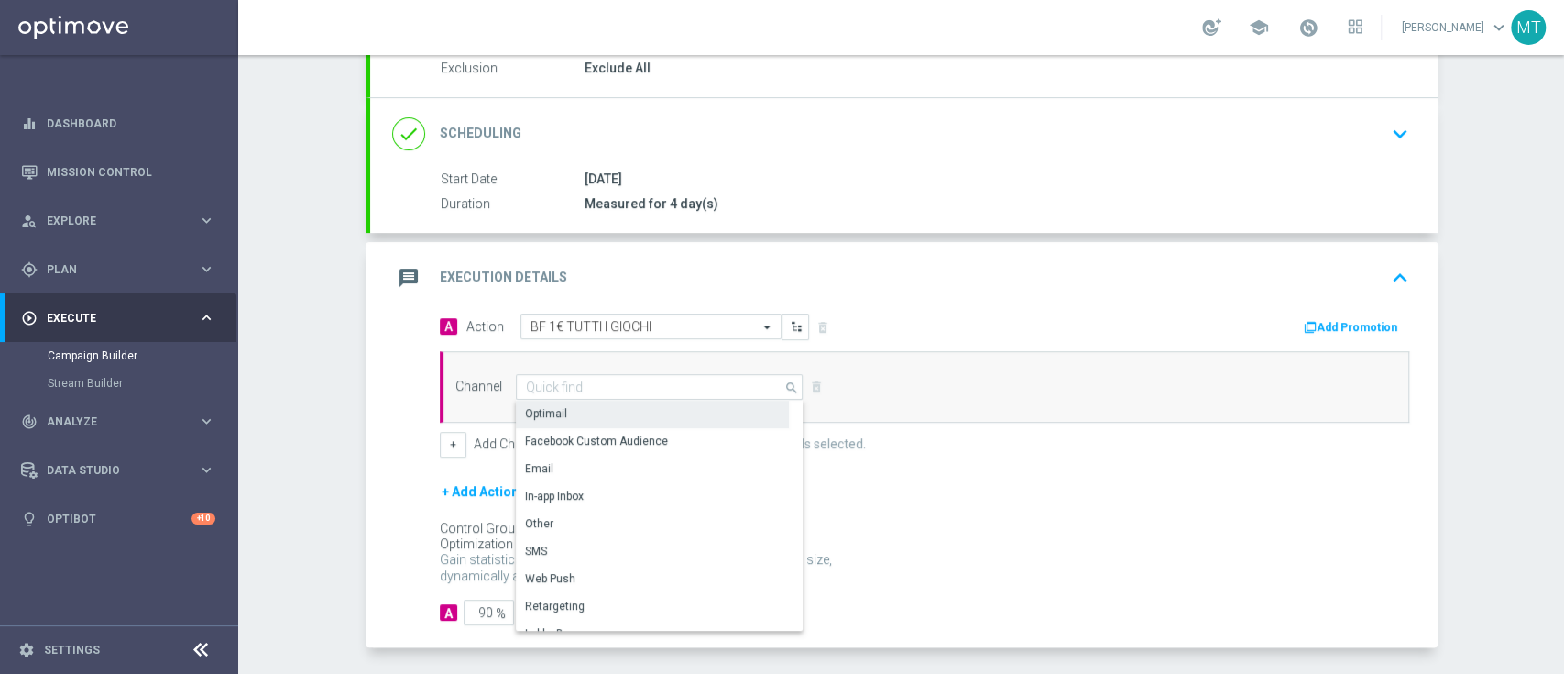
click at [608, 412] on div "Optimail" at bounding box center [652, 414] width 273 height 26
type input "Optimail"
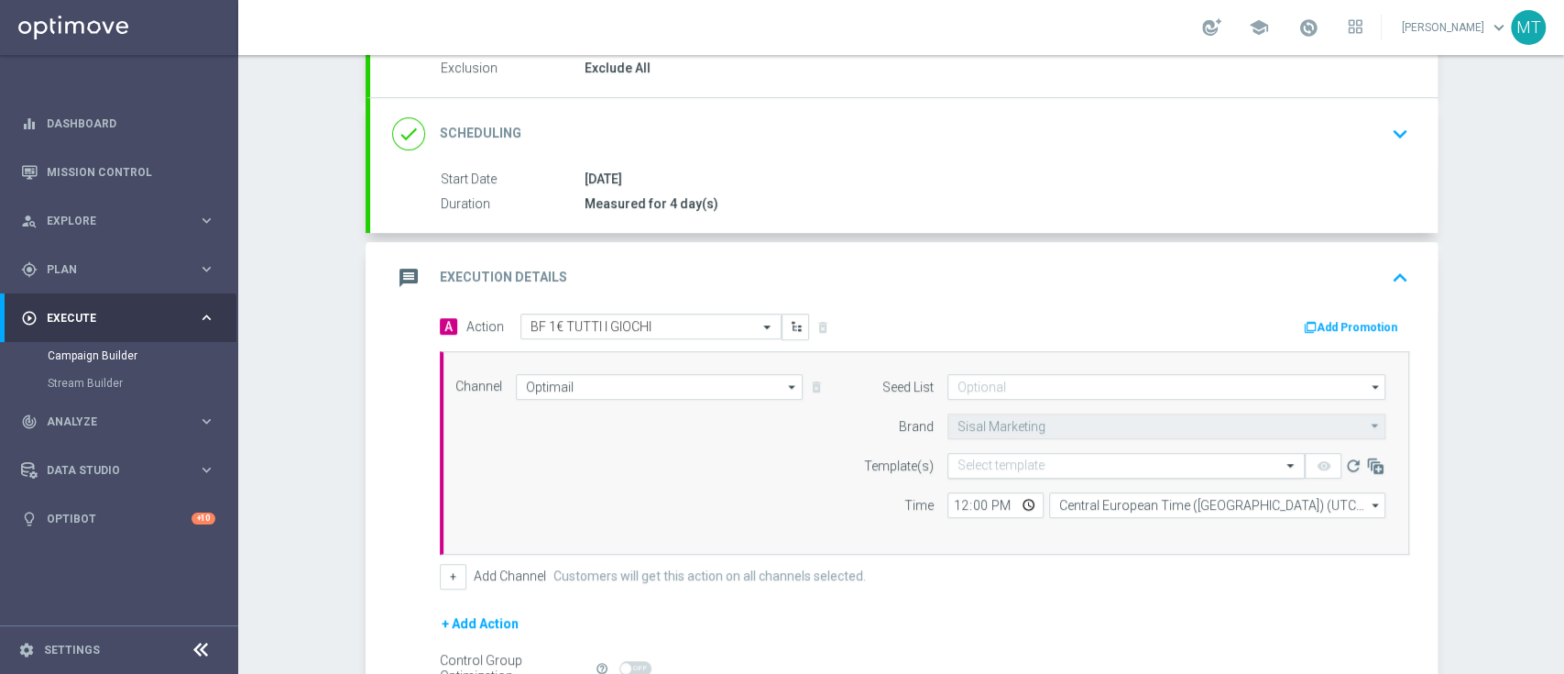
click at [1072, 465] on input "text" at bounding box center [1108, 466] width 301 height 16
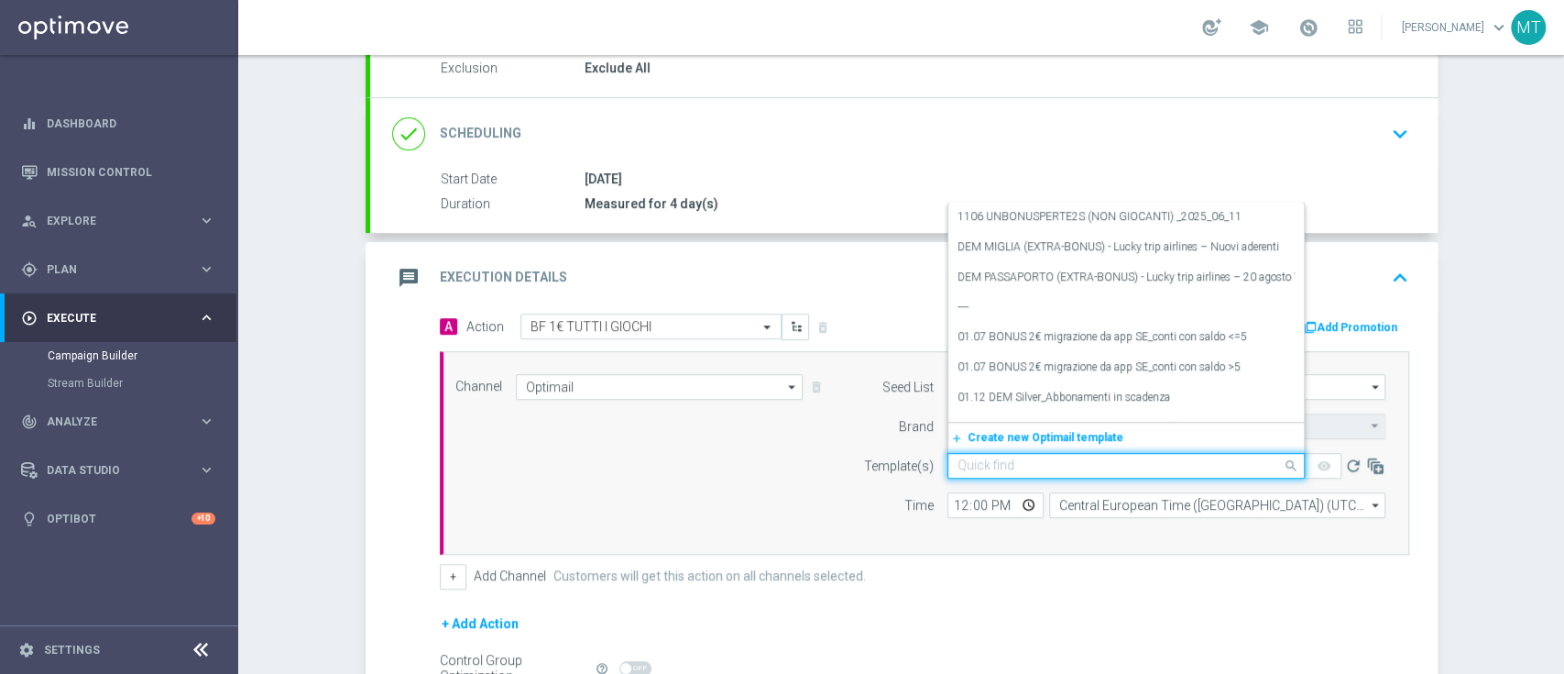
paste input "1BFGAMES0409 - 2025-09-04"
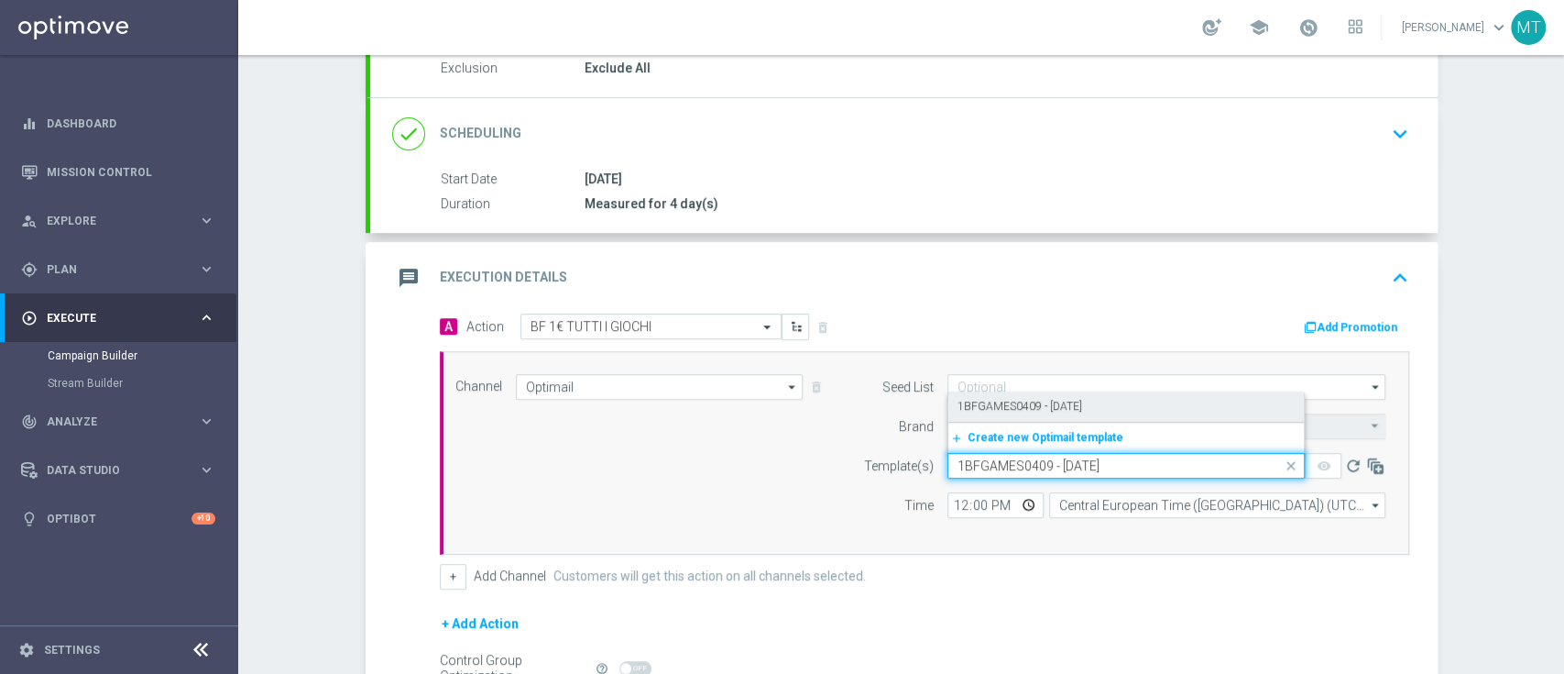
click at [1023, 394] on div "1BFGAMES0409 - 2025-09-04" at bounding box center [1126, 406] width 337 height 30
type input "1BFGAMES0409 - 2025-09-04"
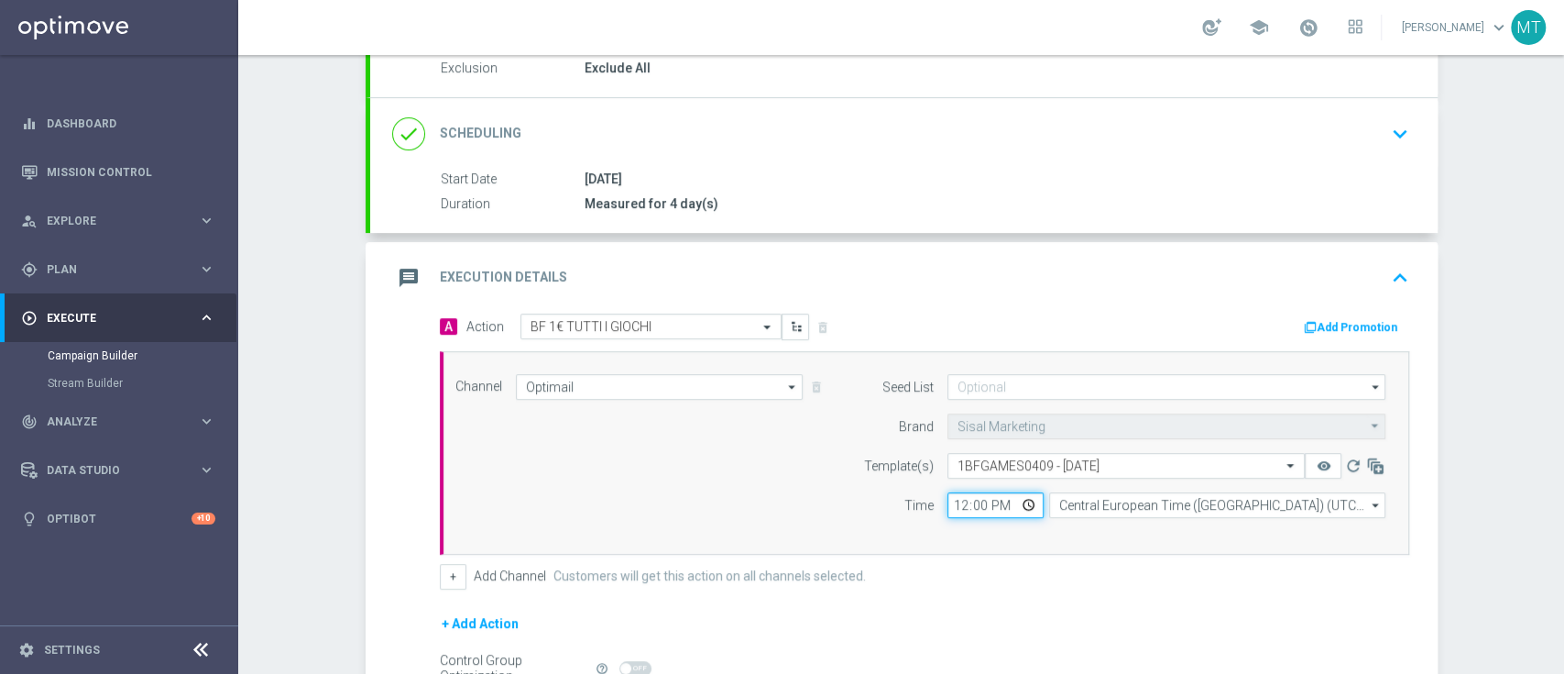
click at [953, 510] on input "12:00" at bounding box center [996, 505] width 96 height 26
type input "19:20"
type input "19:30"
click at [792, 484] on div "Channel Optimail Optimail arrow_drop_down Drag here to set row groups Drag here…" at bounding box center [921, 453] width 959 height 158
click at [1311, 325] on button "Add Promotion" at bounding box center [1353, 327] width 102 height 20
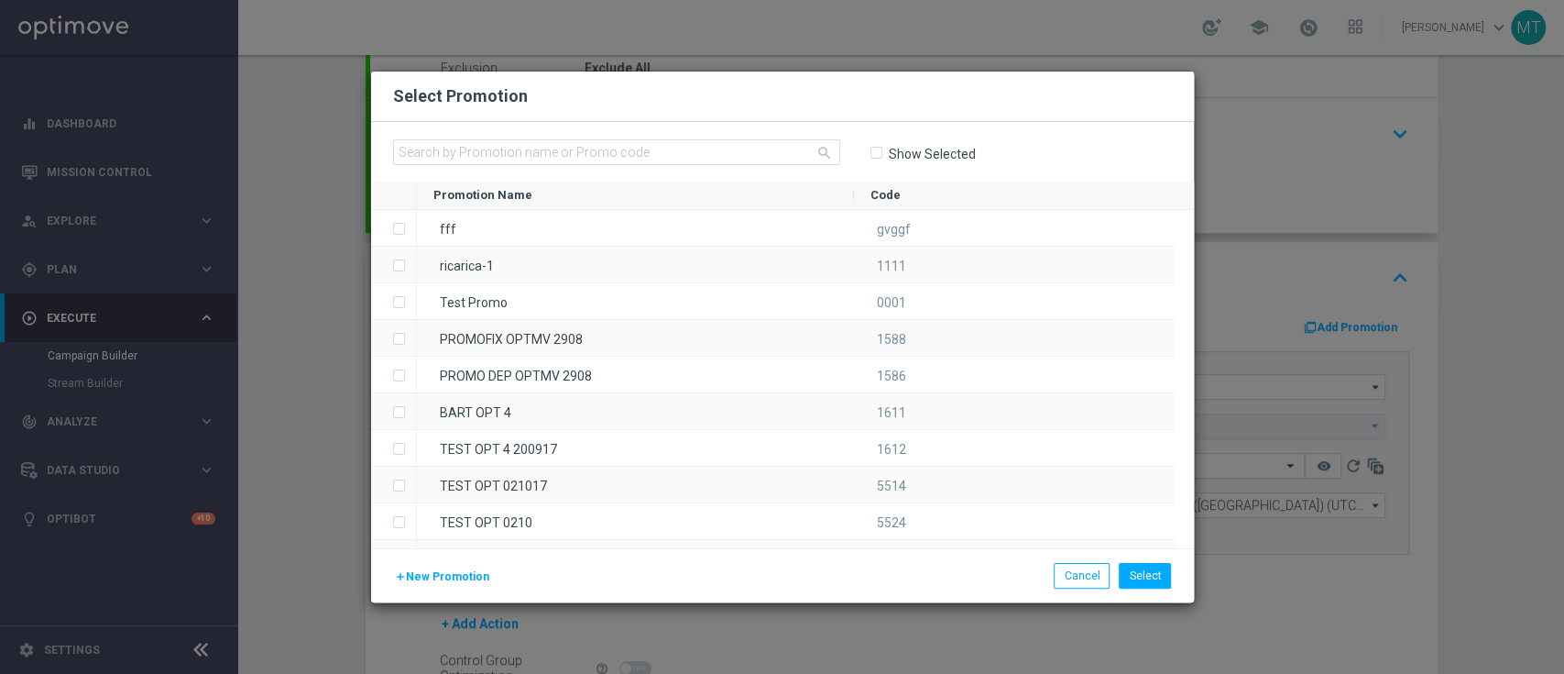
click at [711, 136] on div "search Show Selected" at bounding box center [782, 152] width 823 height 60
click at [716, 158] on input "text" at bounding box center [616, 152] width 447 height 26
paste input "233086"
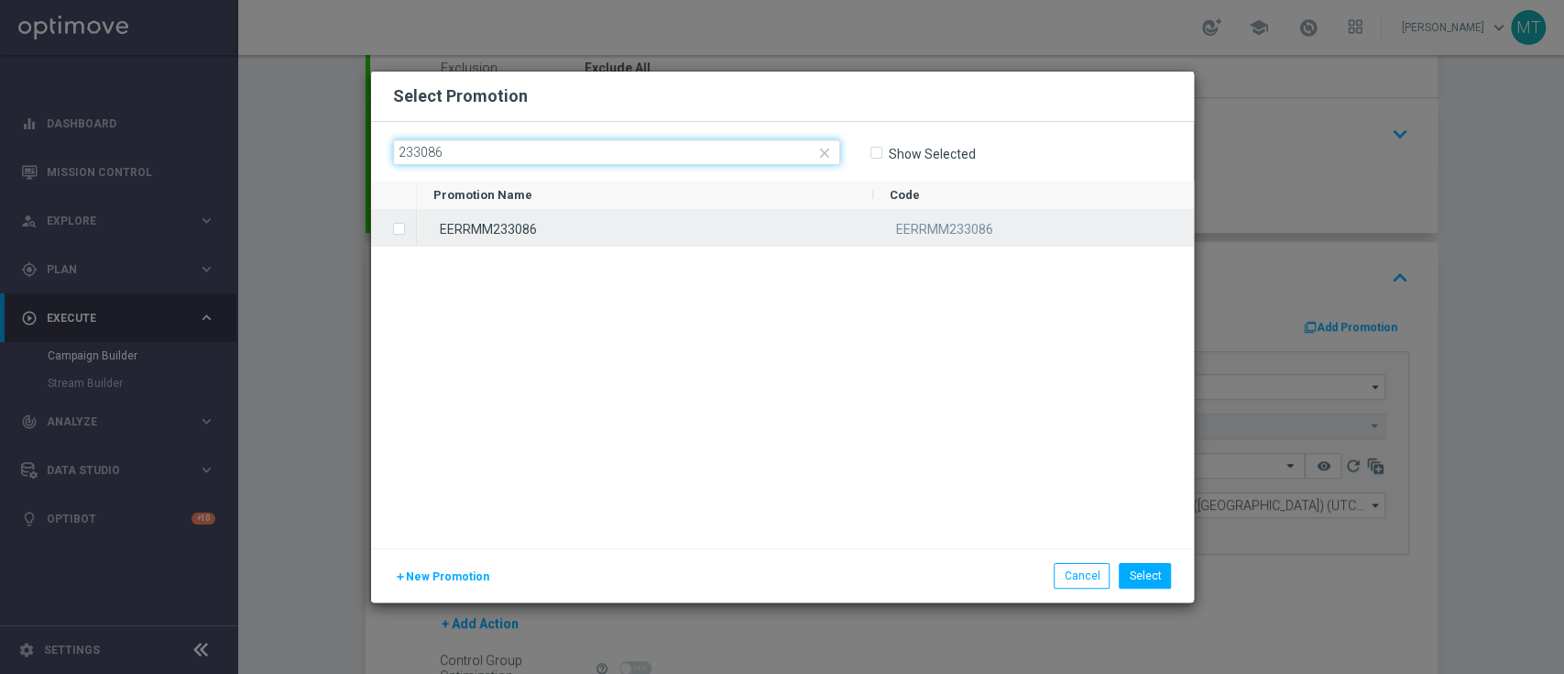
type input "233086"
click at [697, 214] on div "EERRMM233086" at bounding box center [645, 228] width 456 height 36
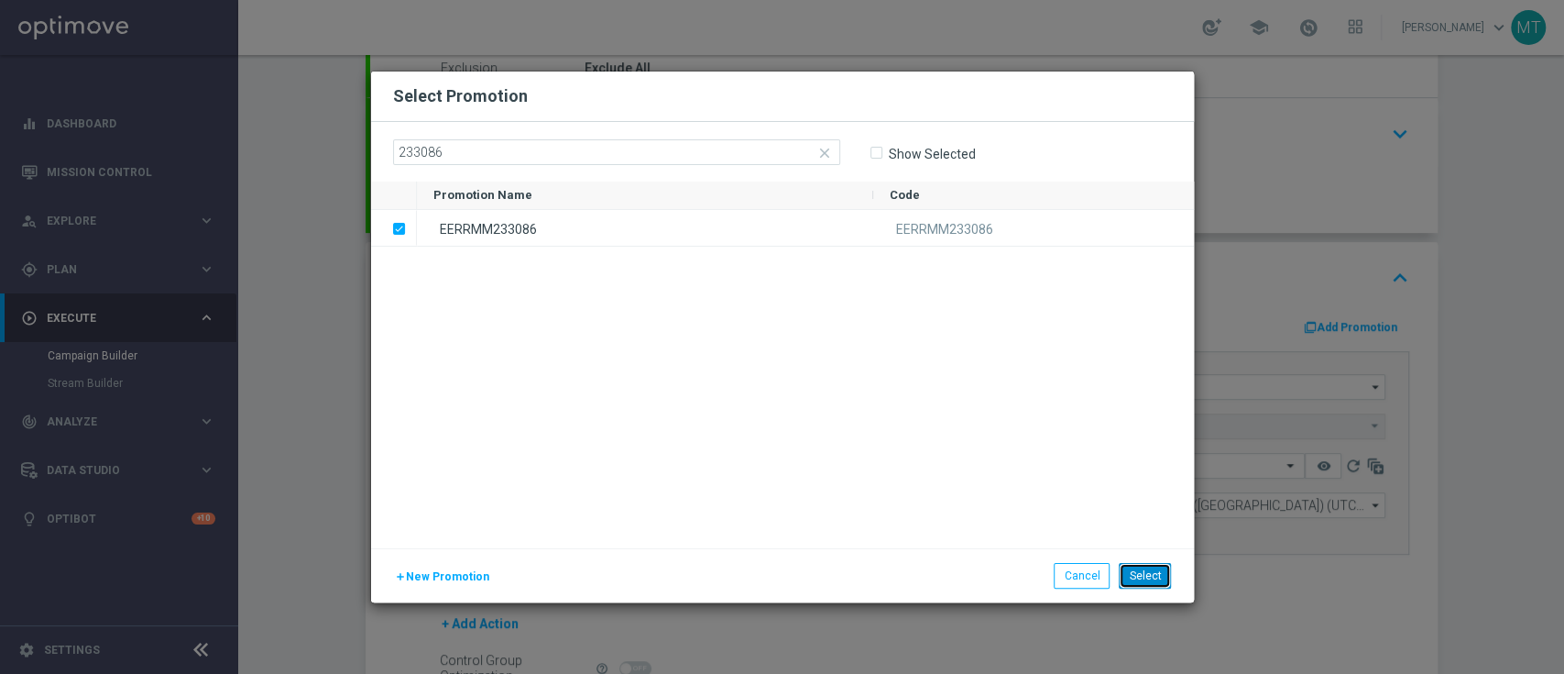
click at [1139, 580] on button "Select" at bounding box center [1145, 576] width 52 height 26
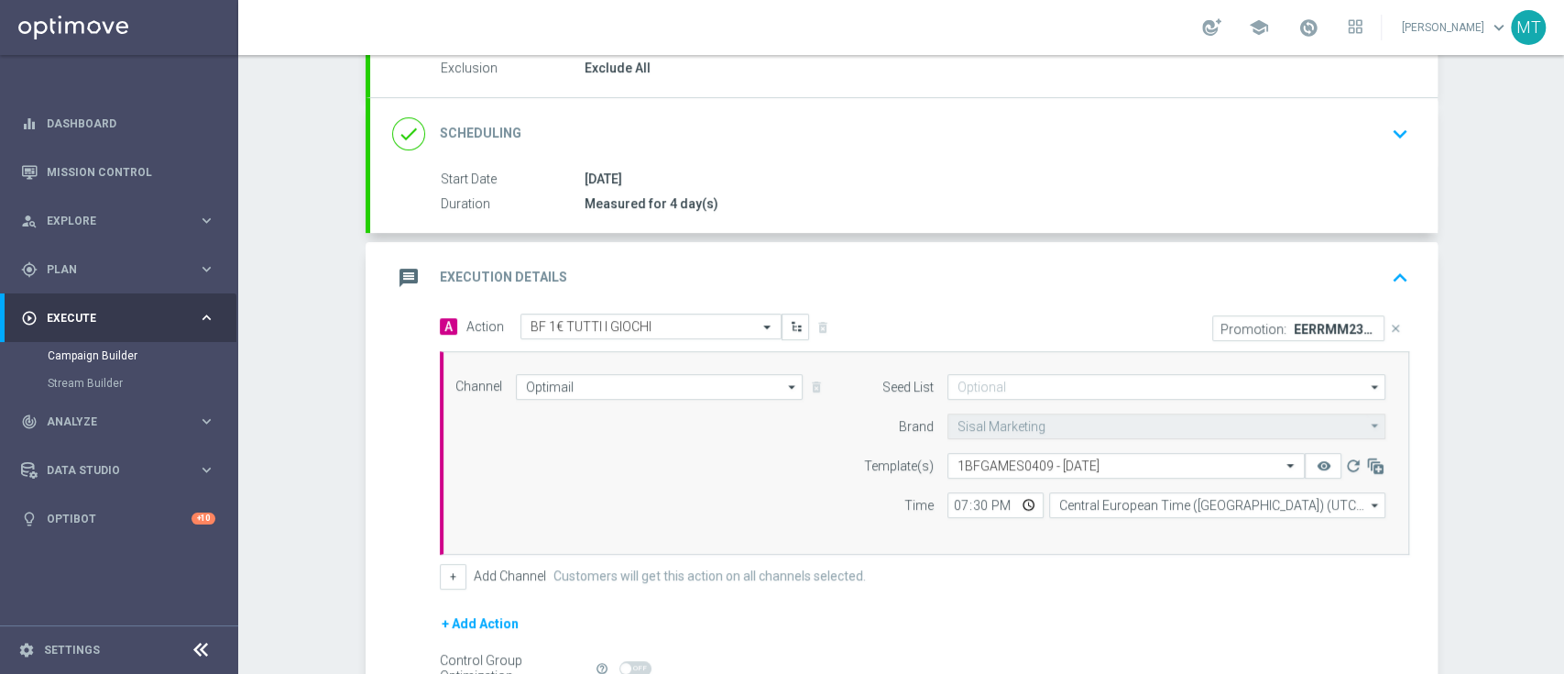
scroll to position [403, 0]
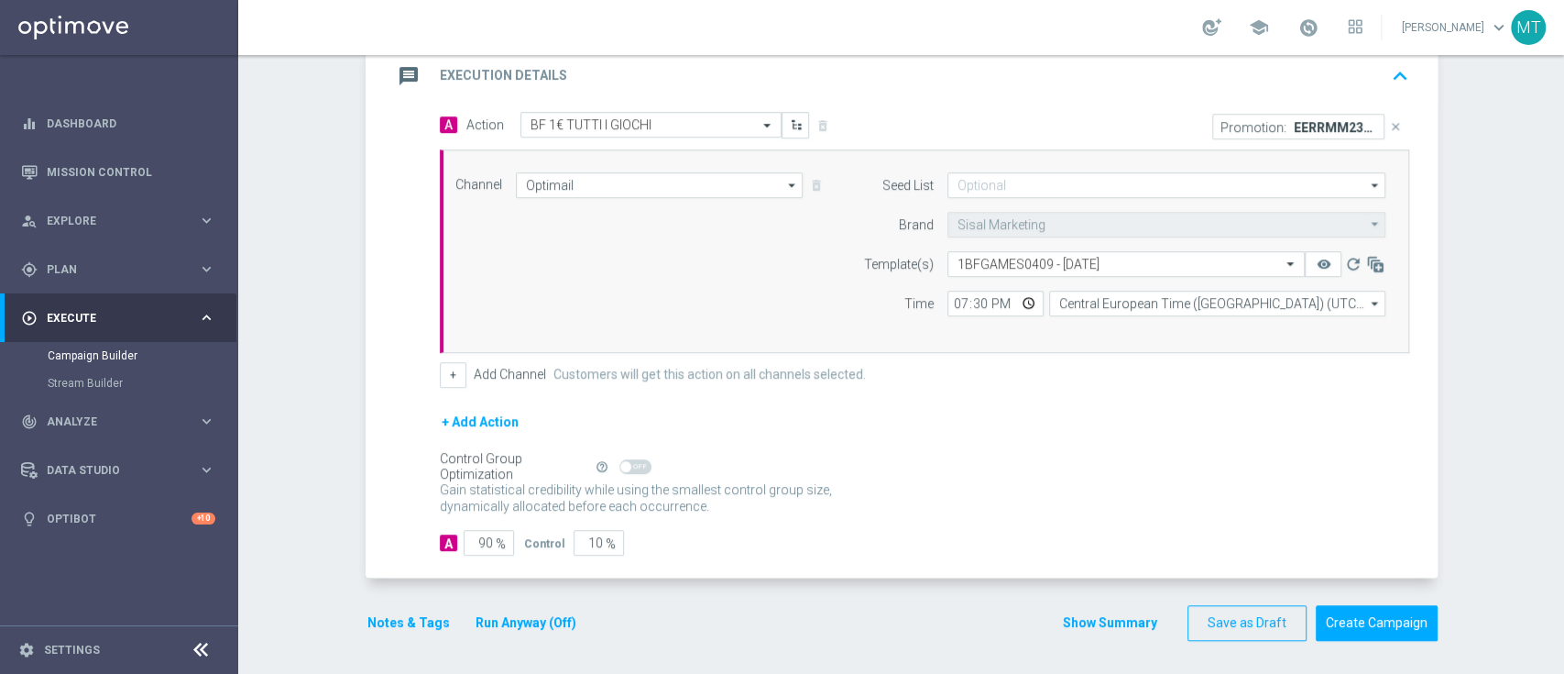
click at [481, 618] on button "Run Anyway (Off)" at bounding box center [526, 622] width 104 height 23
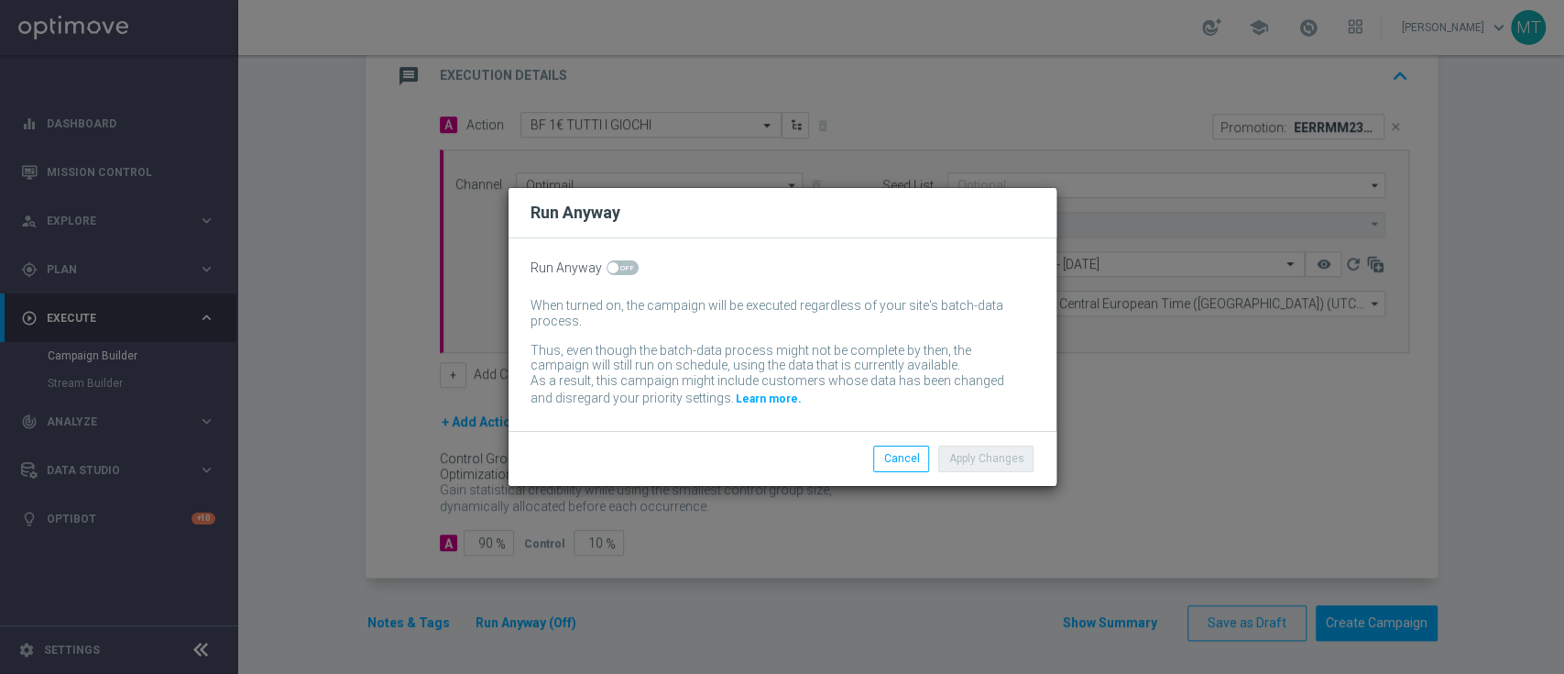
click at [626, 263] on span at bounding box center [623, 267] width 32 height 15
click at [626, 263] on input "checkbox" at bounding box center [623, 267] width 32 height 15
checkbox input "true"
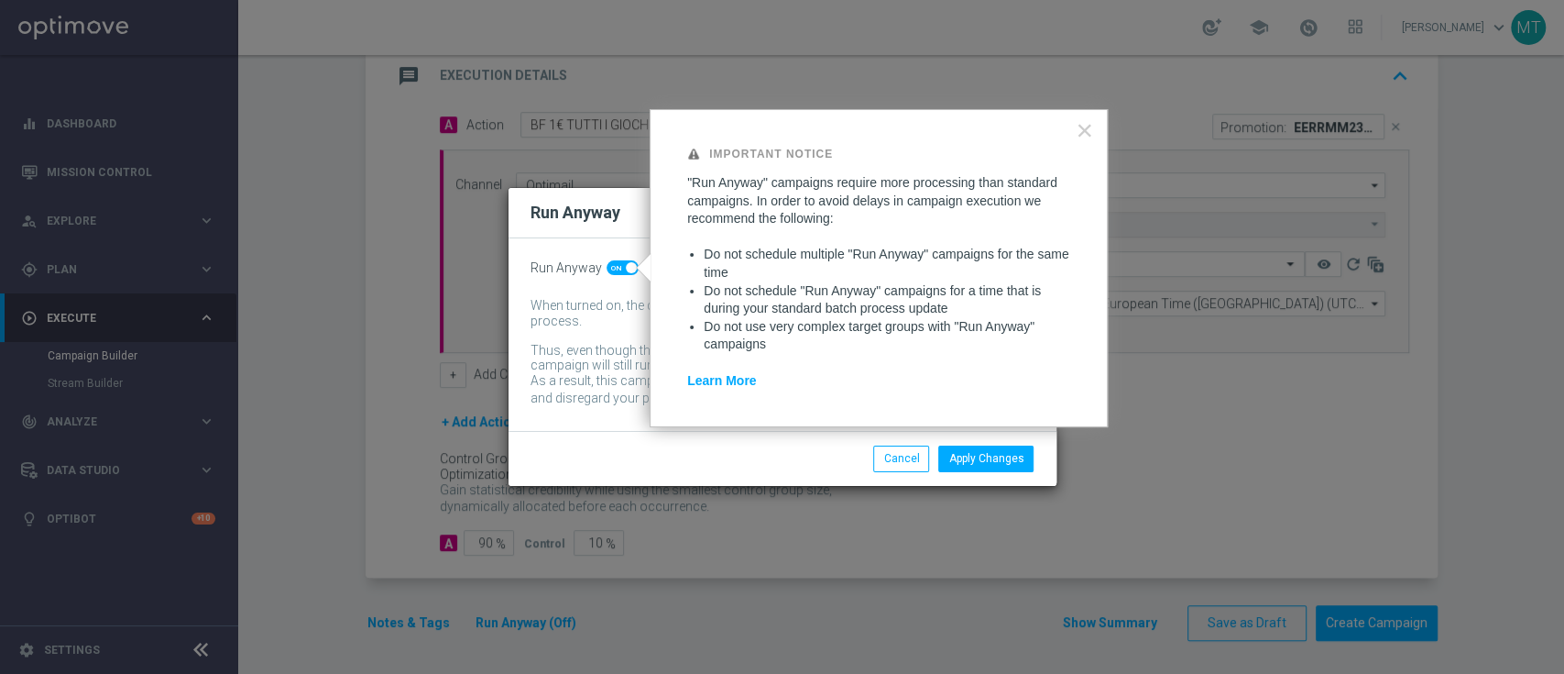
click at [565, 357] on div "Thus, even though the batch-data process might not be complete by then, the cam…" at bounding box center [769, 358] width 477 height 31
click at [1010, 458] on button "Apply Changes" at bounding box center [985, 458] width 95 height 26
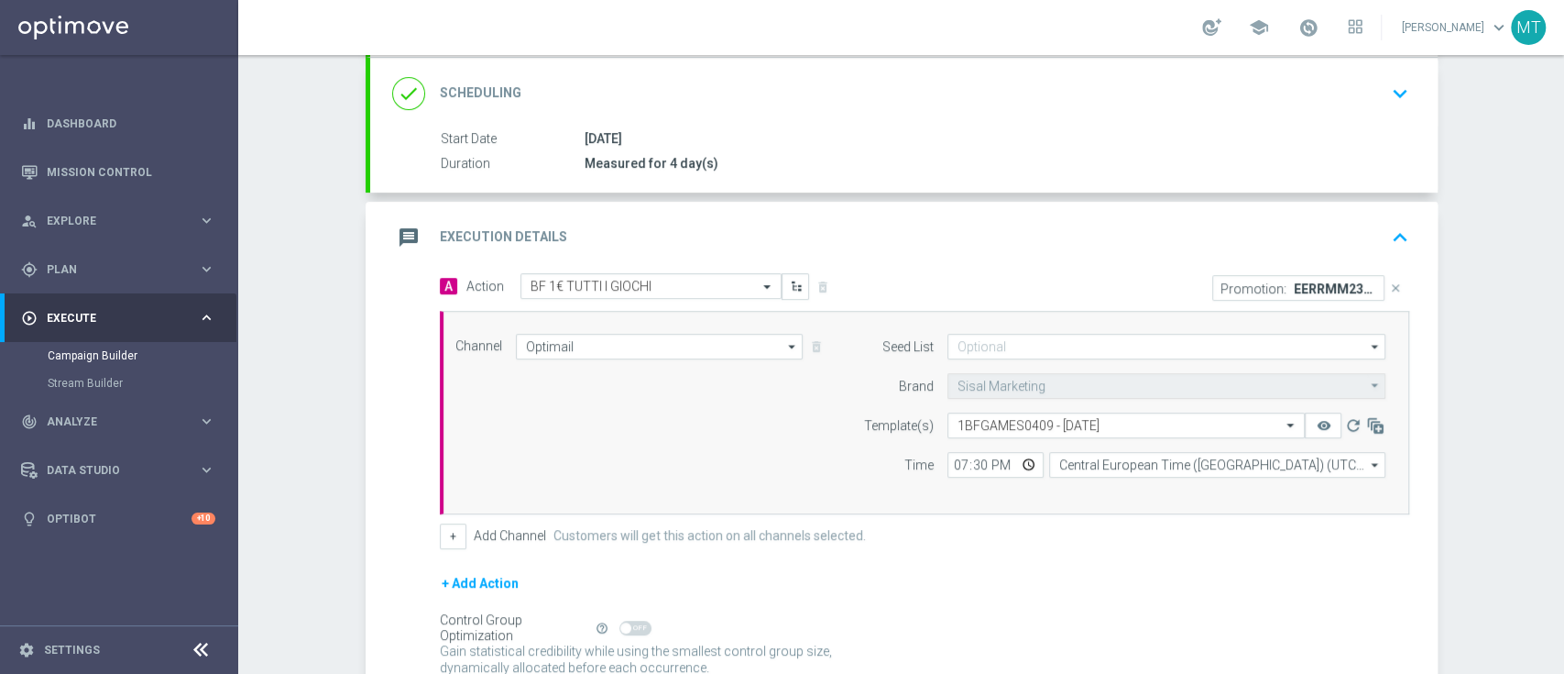
scroll to position [0, 0]
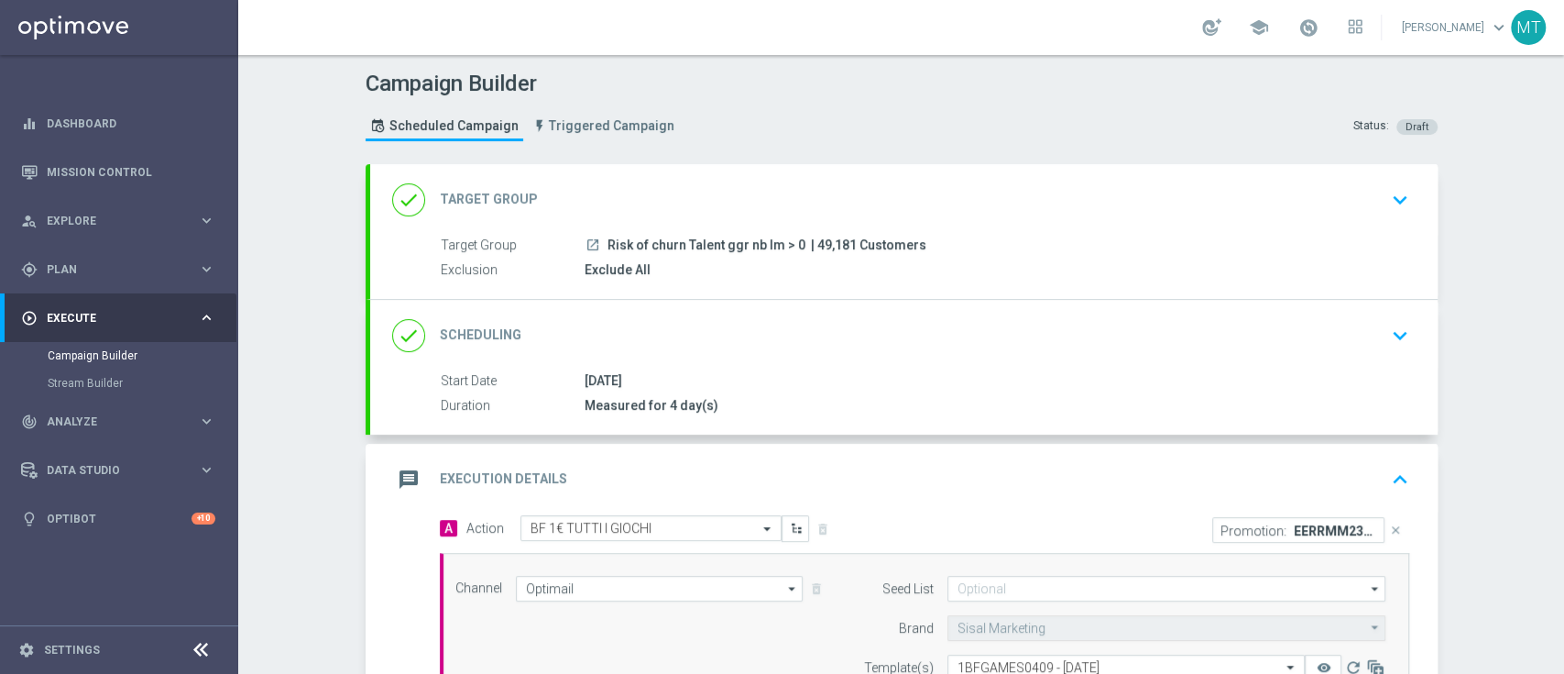
click at [755, 368] on div "done Scheduling keyboard_arrow_down" at bounding box center [904, 335] width 1068 height 71
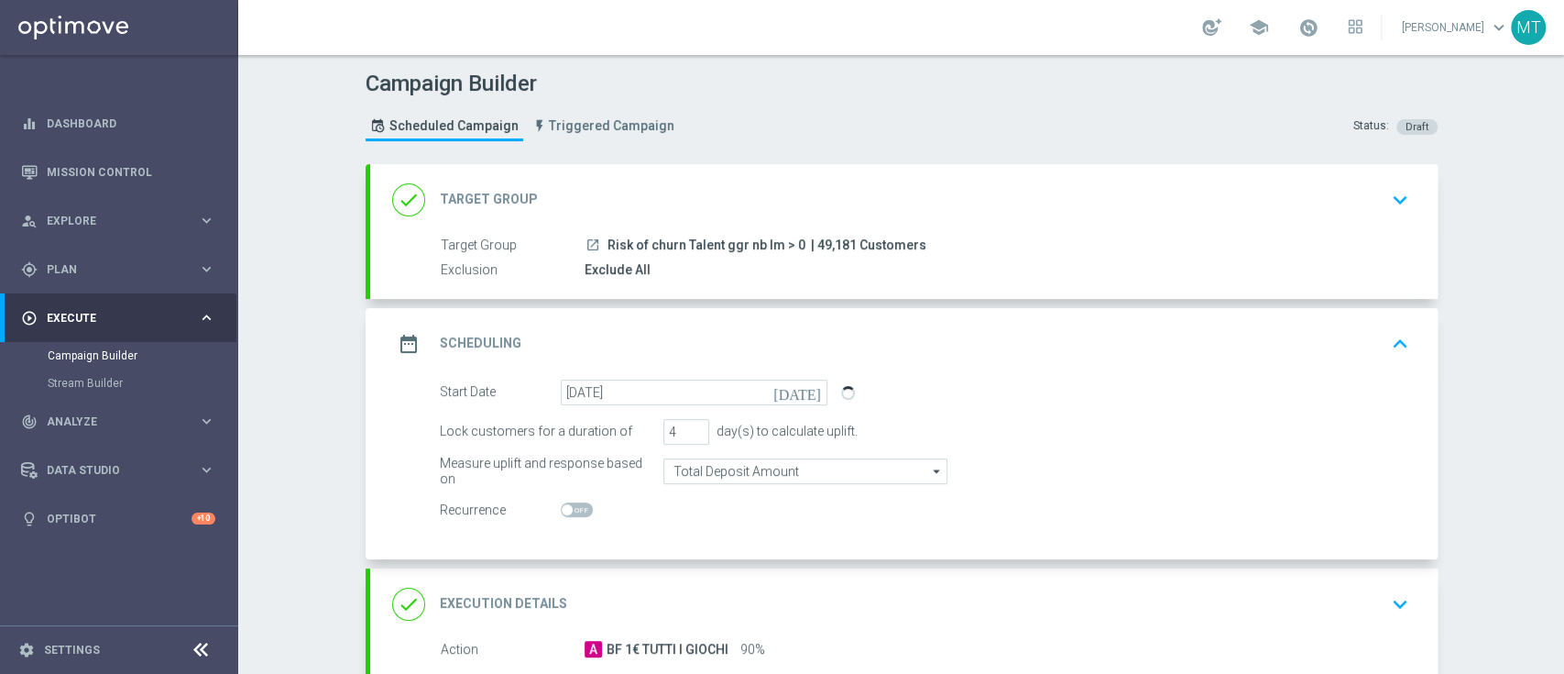
click at [939, 356] on div "date_range Scheduling keyboard_arrow_up" at bounding box center [904, 343] width 1024 height 35
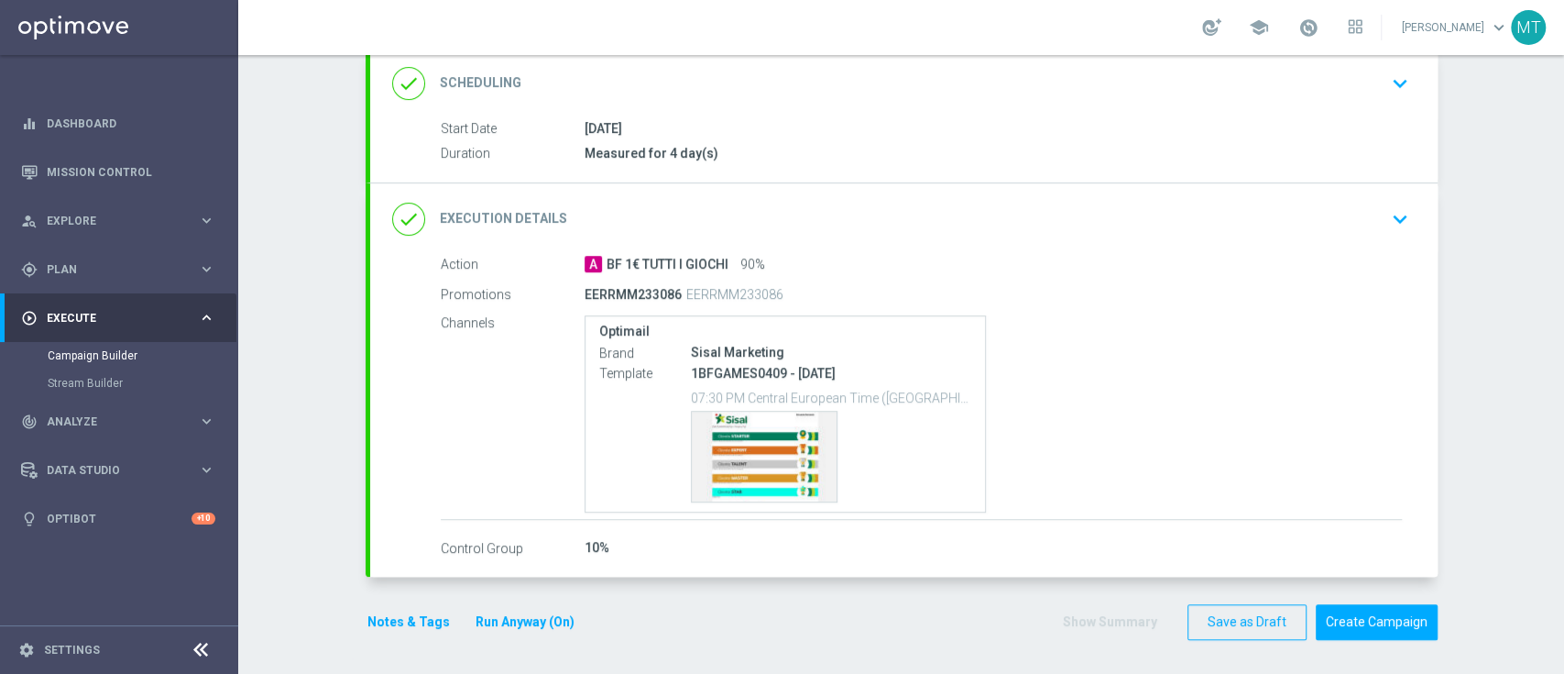
click at [924, 246] on div "done Execution Details keyboard_arrow_down" at bounding box center [904, 218] width 1068 height 71
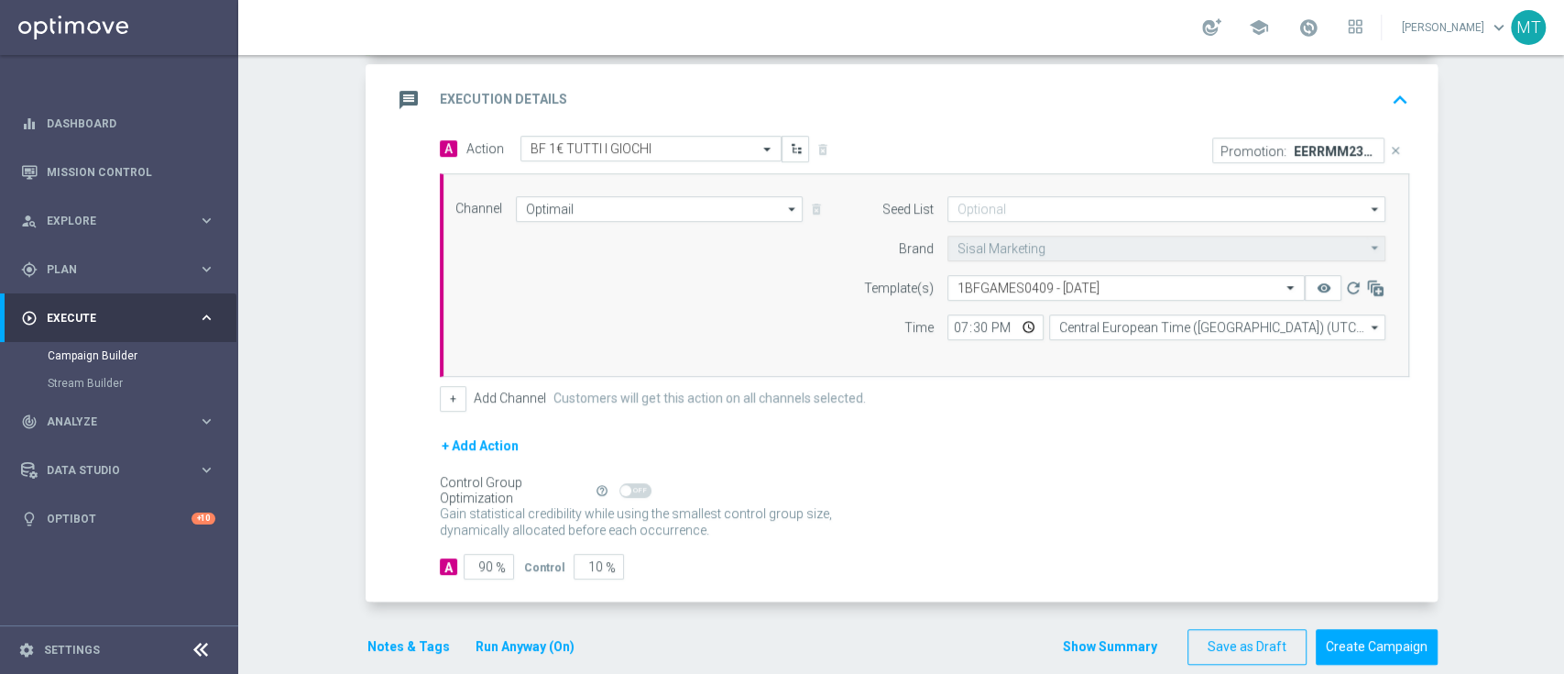
scroll to position [403, 0]
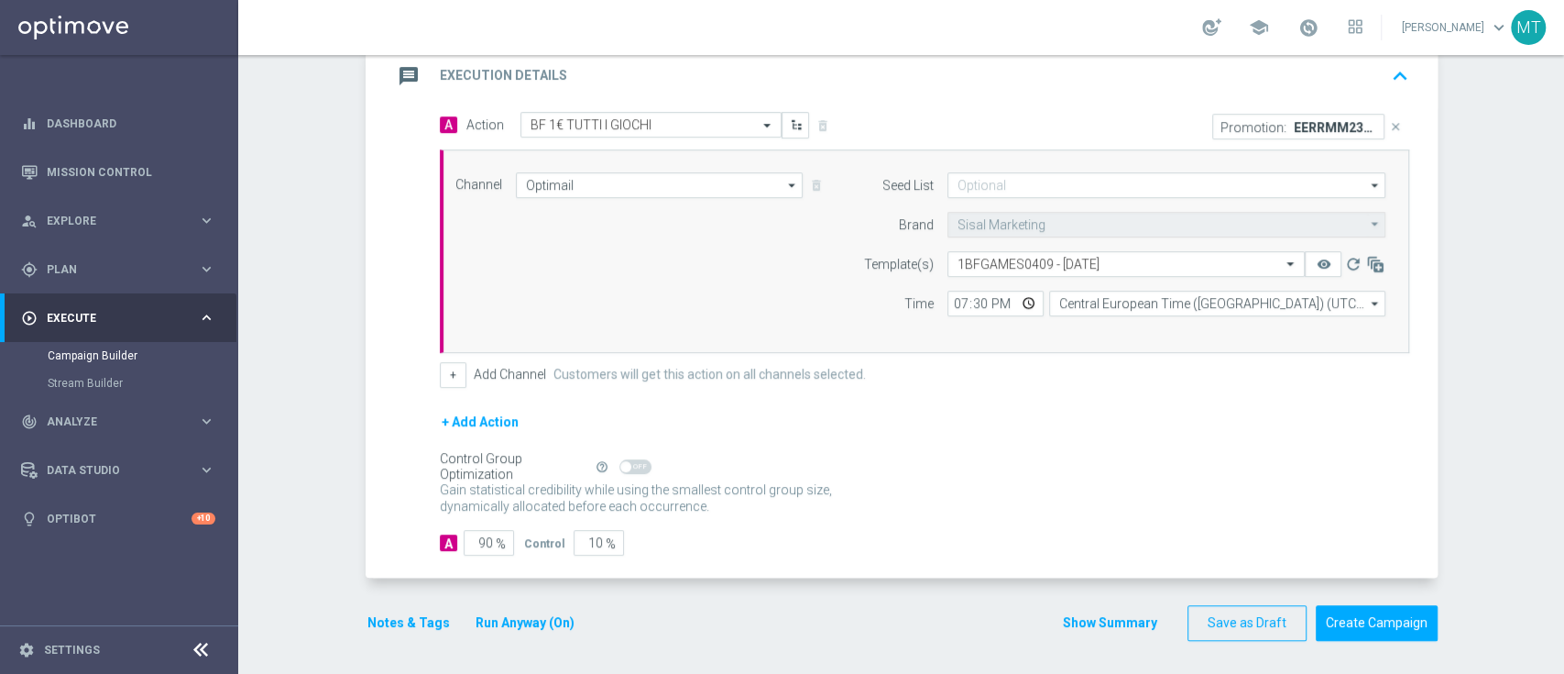
click at [389, 614] on button "Notes & Tags" at bounding box center [409, 622] width 86 height 23
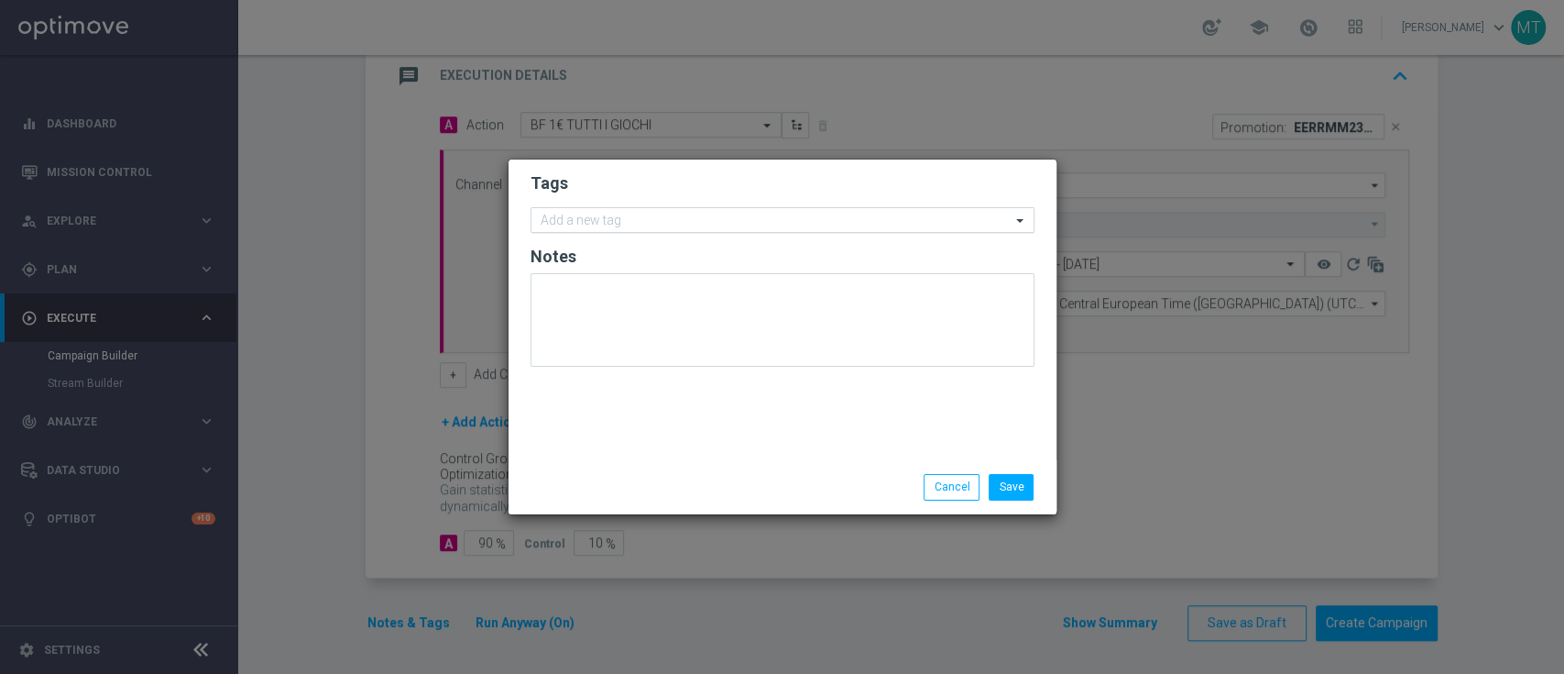
click at [597, 216] on input "text" at bounding box center [776, 222] width 470 height 16
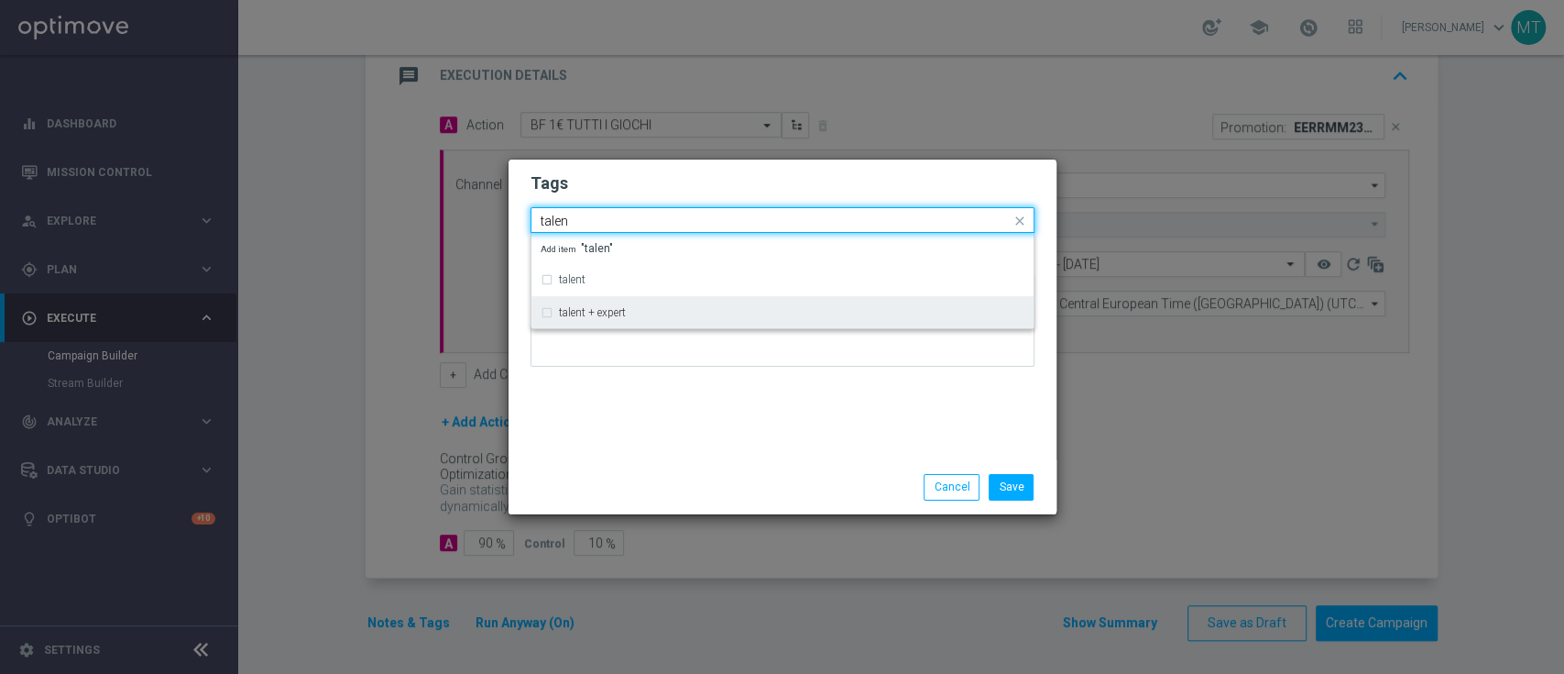
click at [601, 305] on div "talent + expert" at bounding box center [783, 312] width 484 height 29
type input "talen"
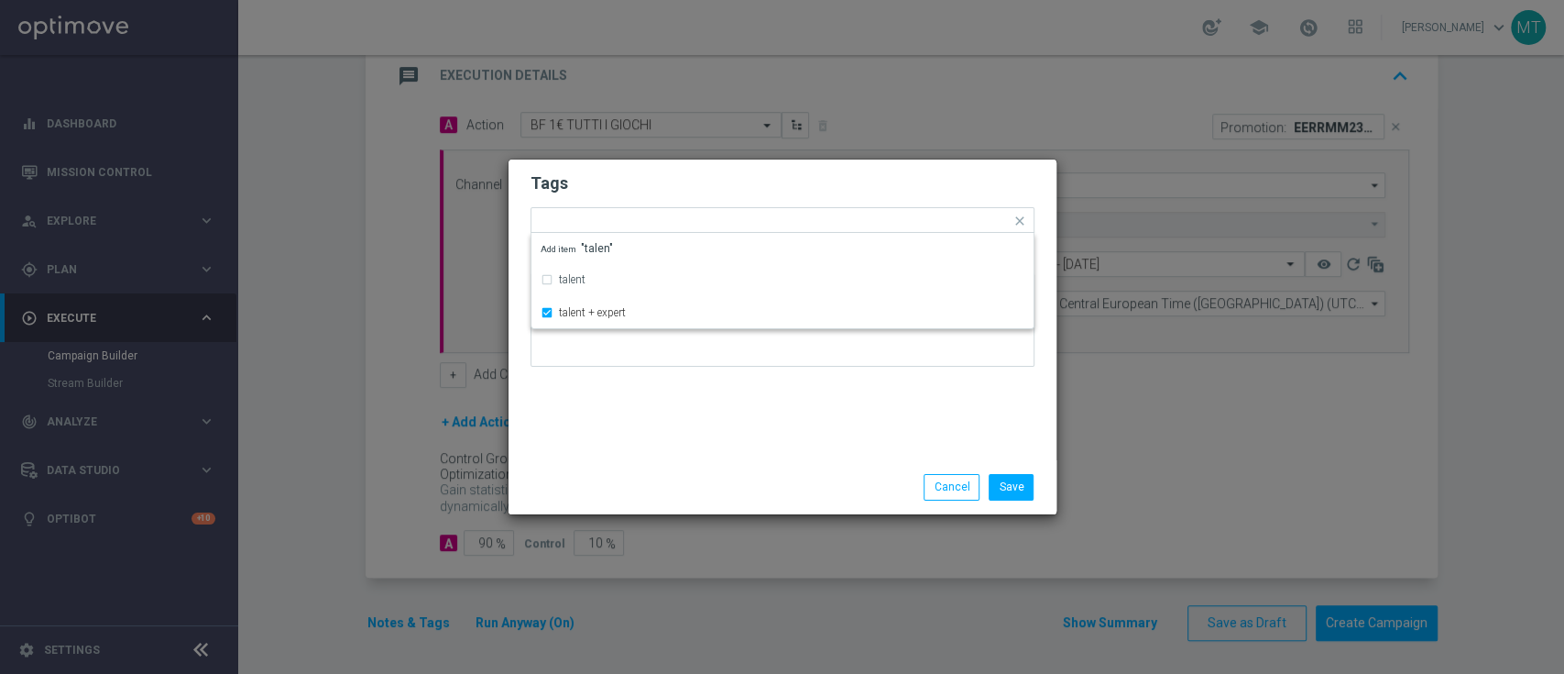
click at [623, 376] on div at bounding box center [783, 326] width 504 height 107
click at [672, 224] on input "text" at bounding box center [830, 222] width 361 height 16
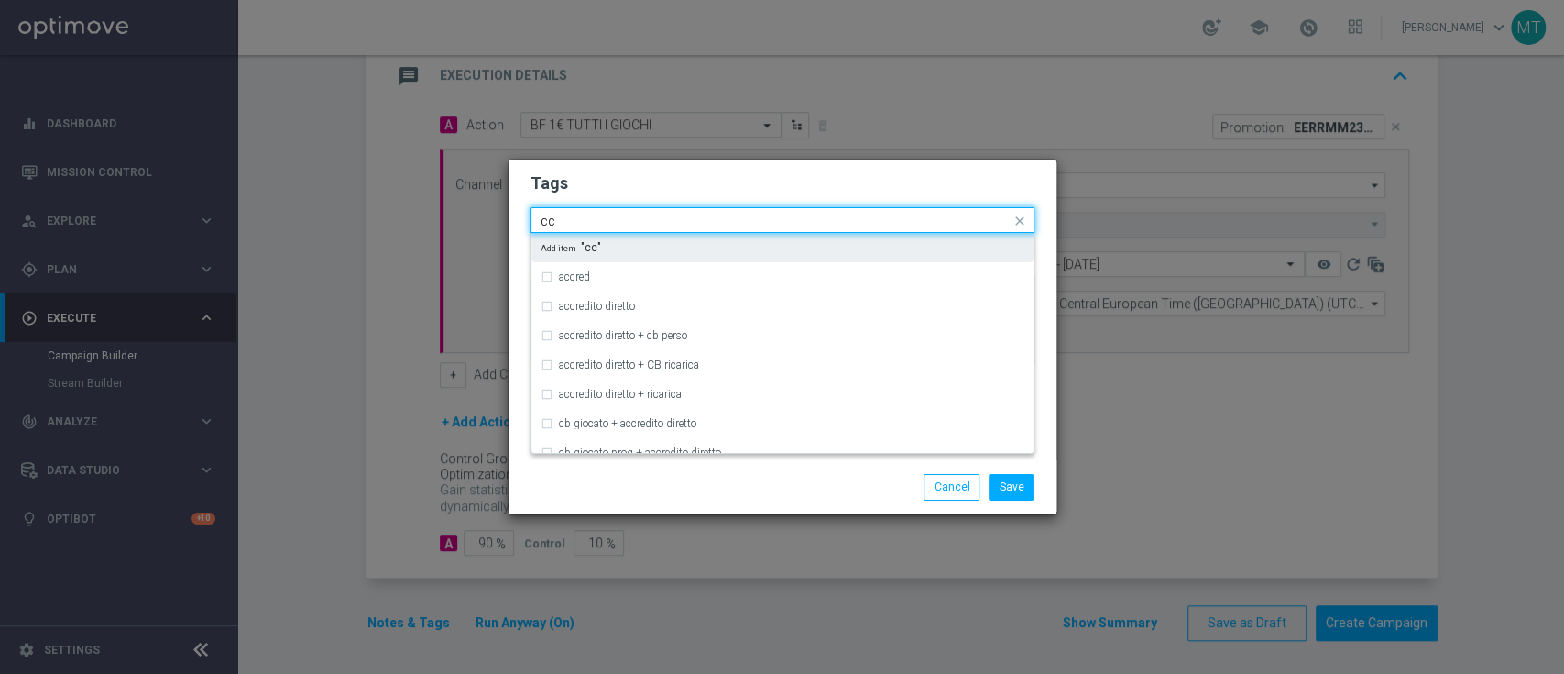
type input "c"
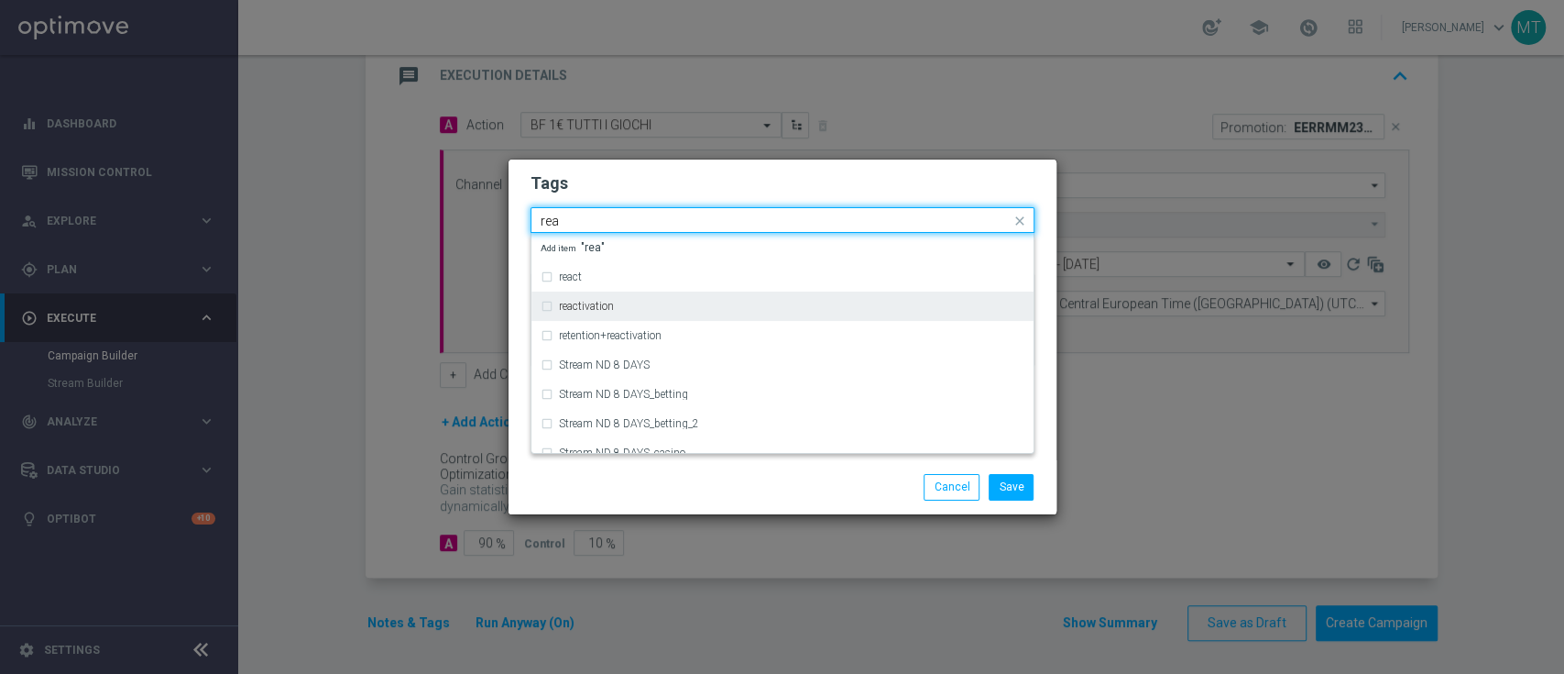
click at [675, 308] on div "reactivation" at bounding box center [792, 306] width 466 height 11
type input "rea"
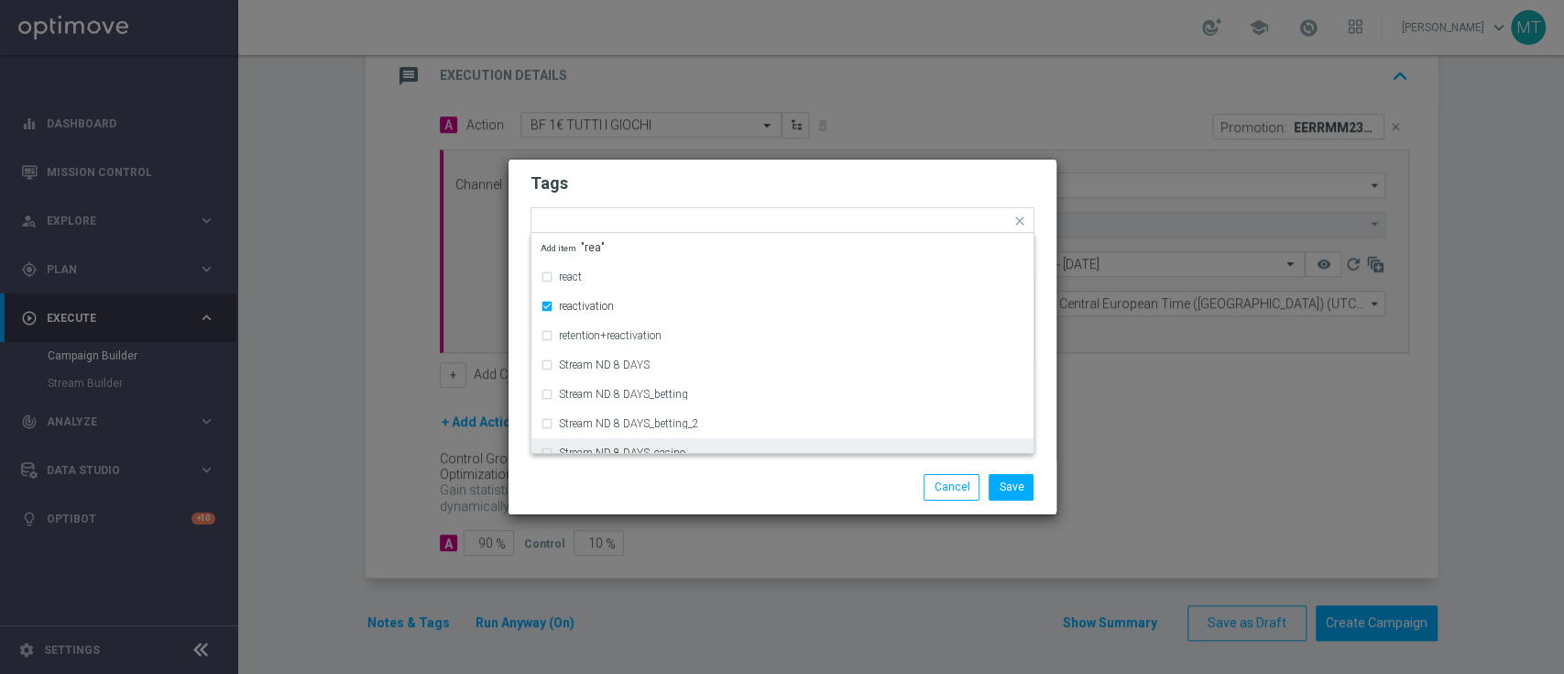
click at [702, 498] on div "Save Cancel" at bounding box center [871, 487] width 355 height 26
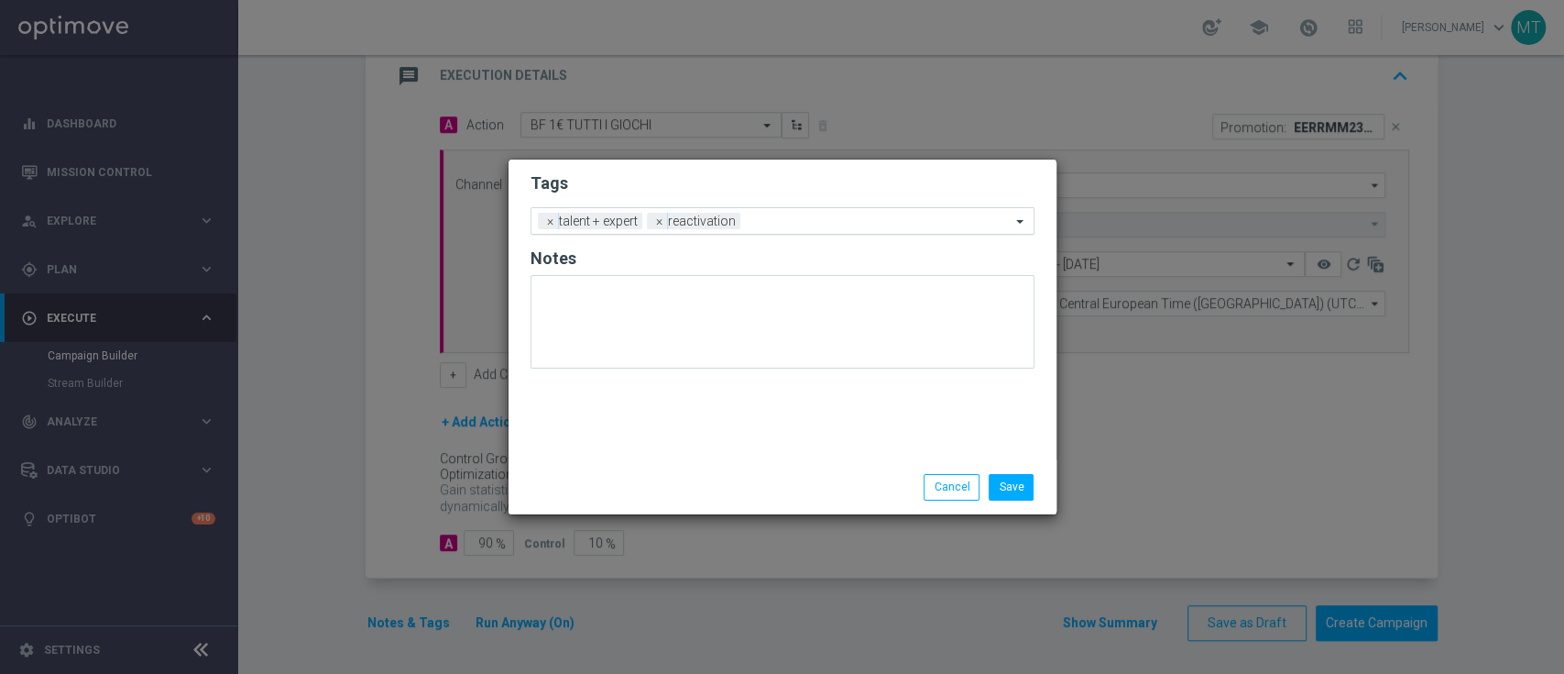
click at [774, 218] on input "text" at bounding box center [879, 222] width 263 height 16
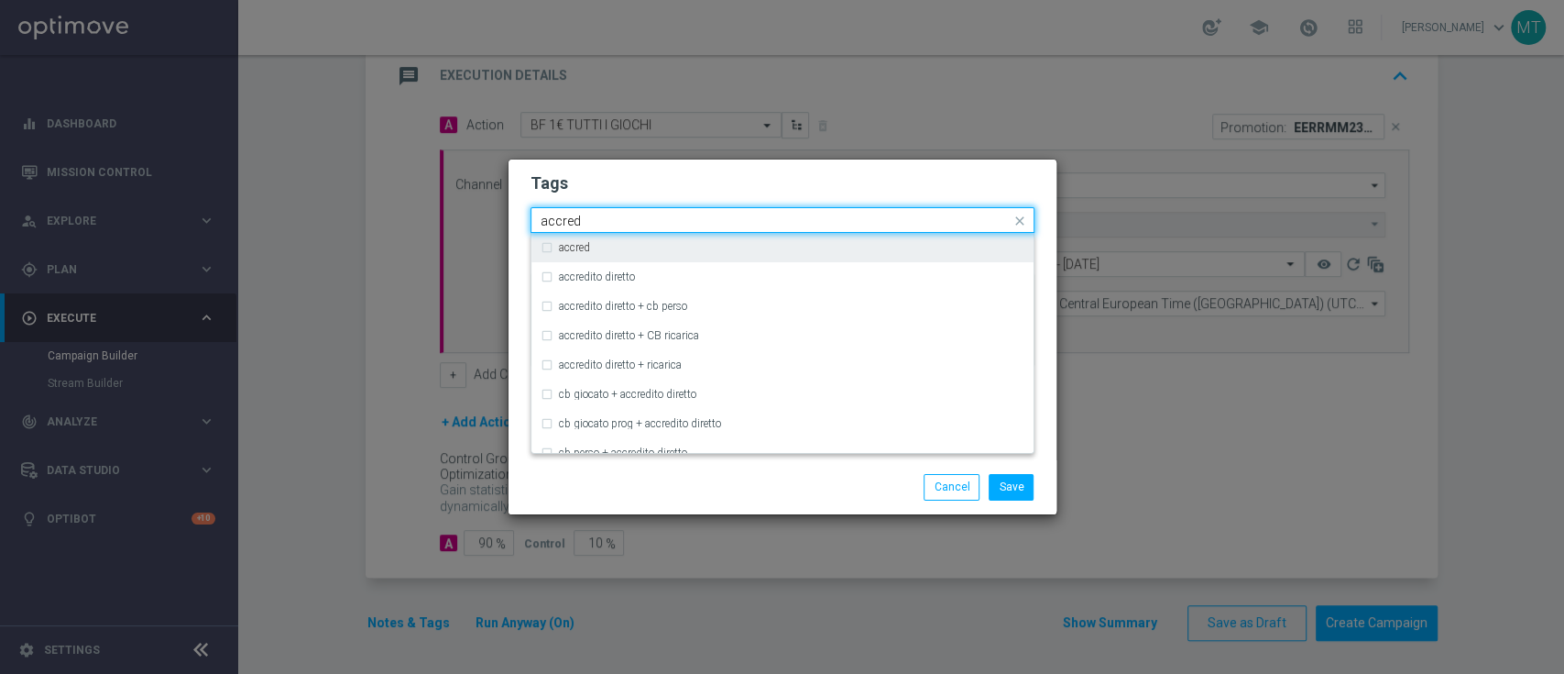
click at [778, 259] on div "accred" at bounding box center [783, 247] width 484 height 29
type input "accred"
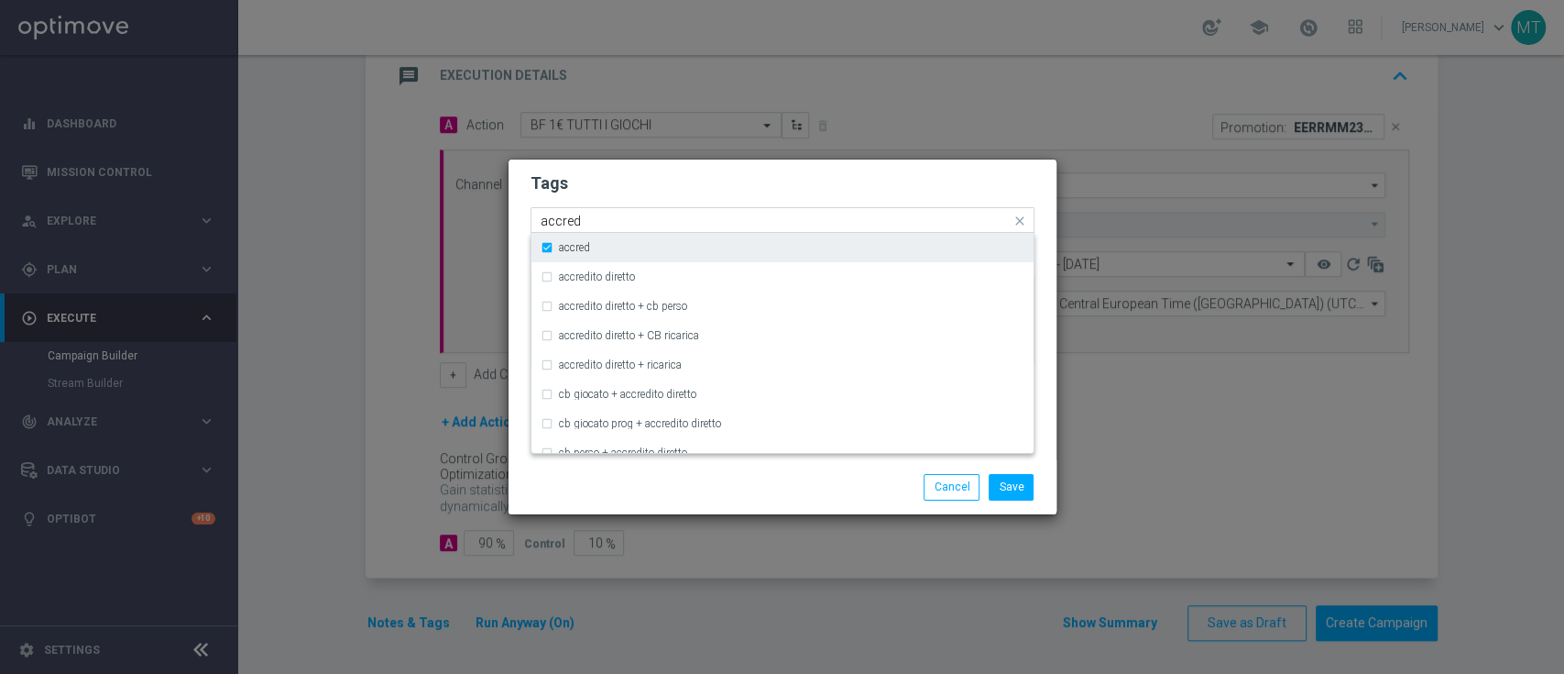
click at [764, 251] on div "accred" at bounding box center [792, 247] width 466 height 11
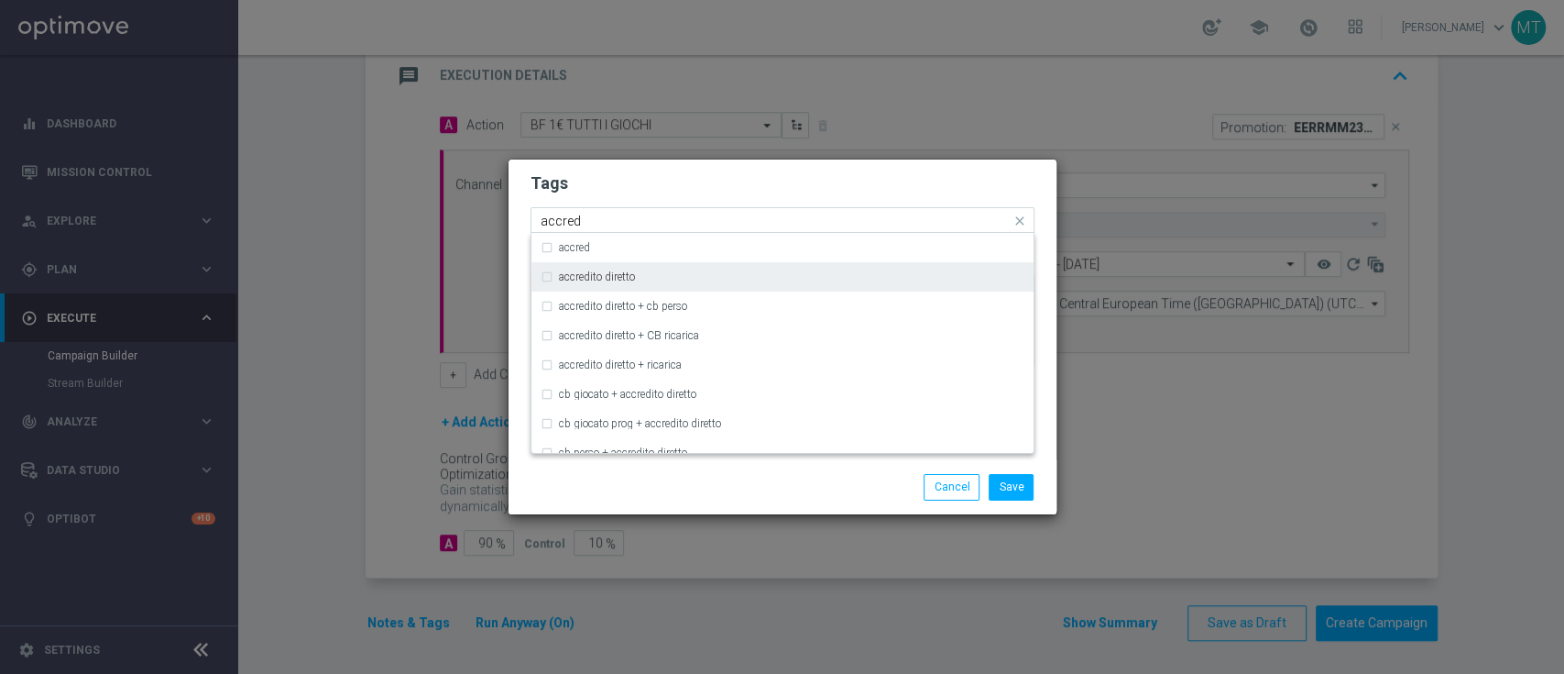
click at [768, 269] on div "accredito diretto" at bounding box center [783, 276] width 484 height 29
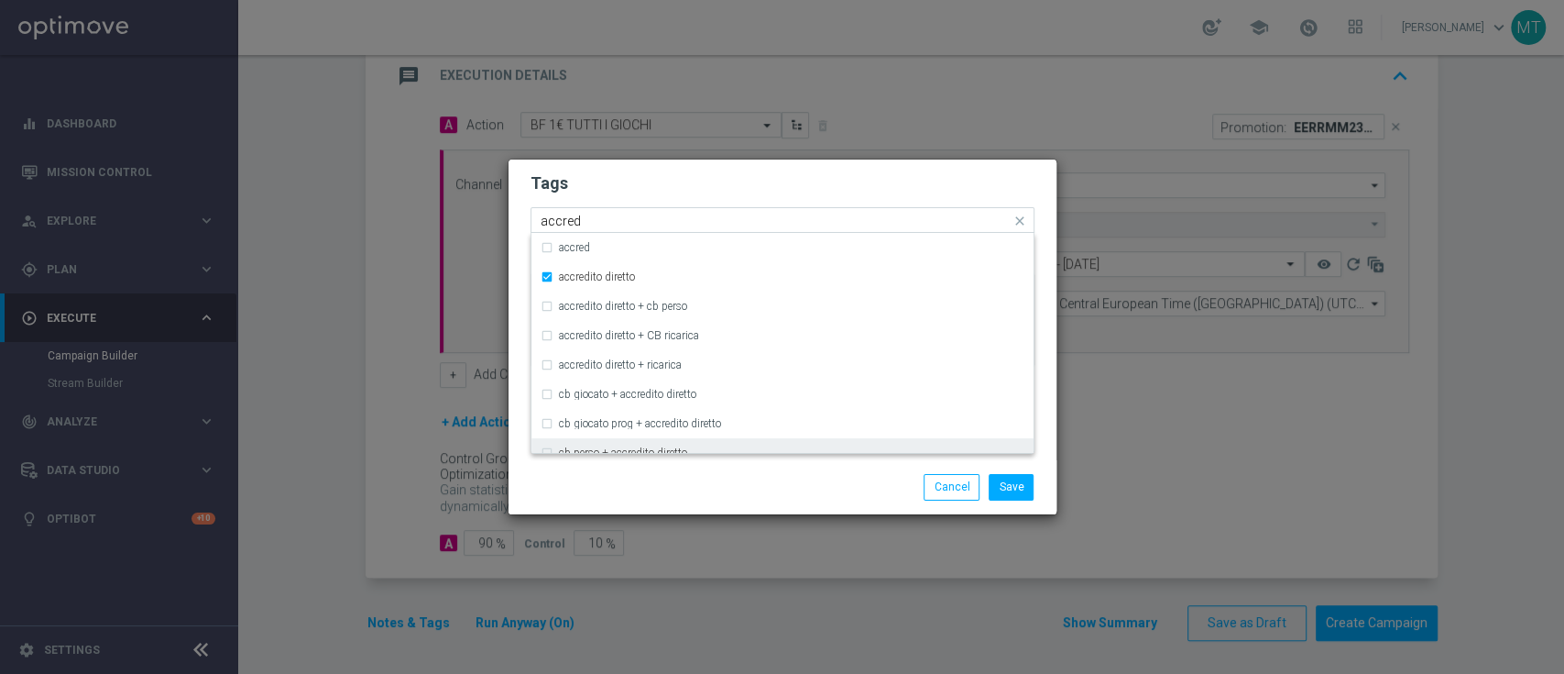
click at [742, 447] on div "cb perso + accredito diretto" at bounding box center [792, 452] width 466 height 11
click at [658, 447] on label "cb perso + accredito diretto" at bounding box center [623, 452] width 128 height 11
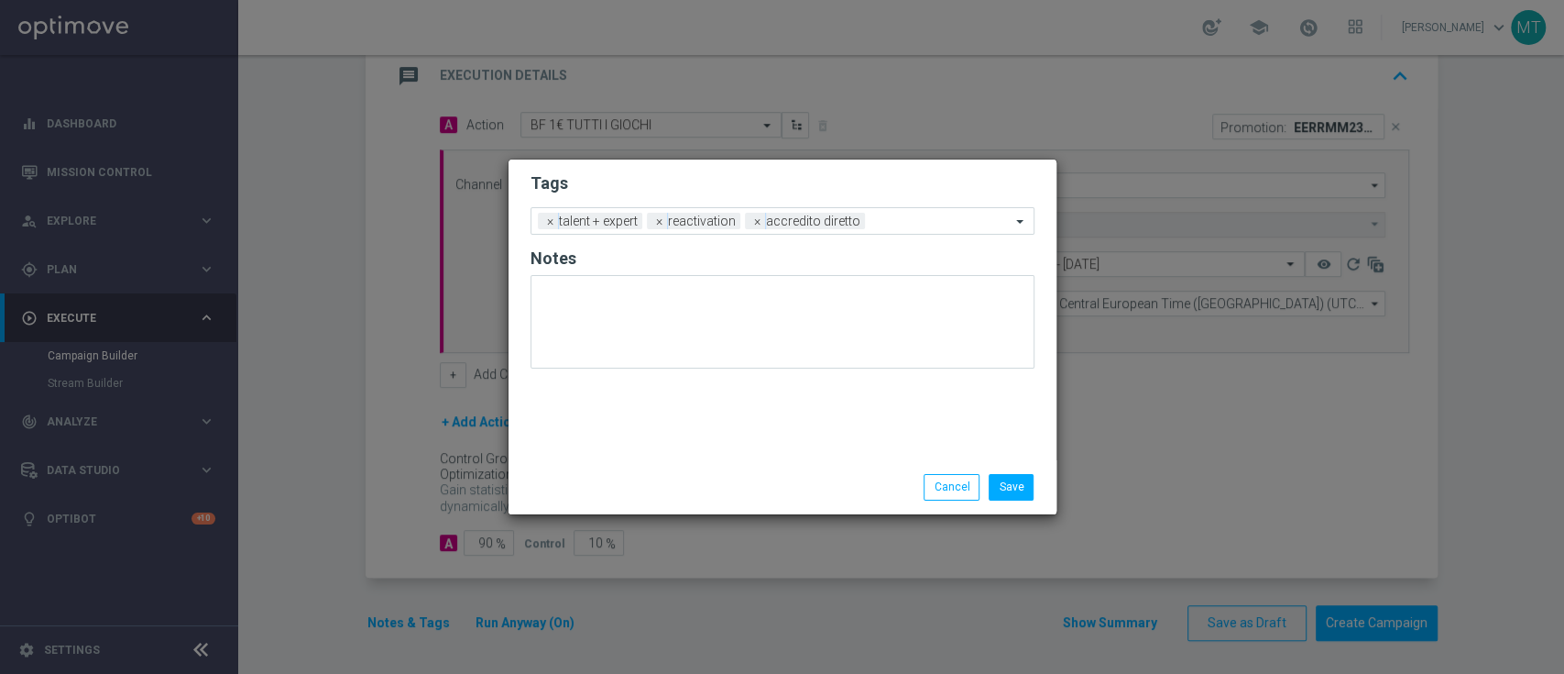
click at [669, 480] on div "Save Cancel" at bounding box center [783, 487] width 532 height 26
click at [910, 231] on div at bounding box center [940, 223] width 141 height 18
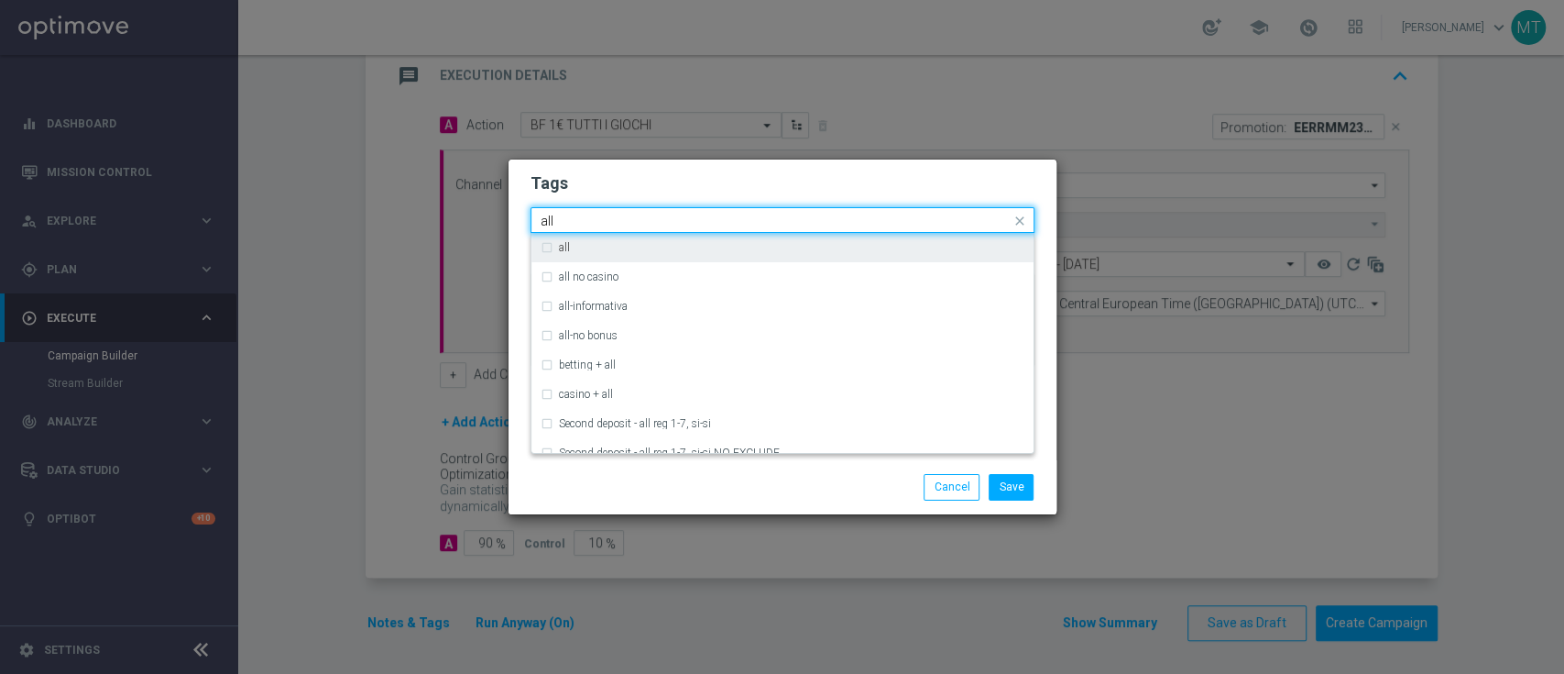
click at [911, 249] on div "all" at bounding box center [792, 247] width 466 height 11
type input "all"
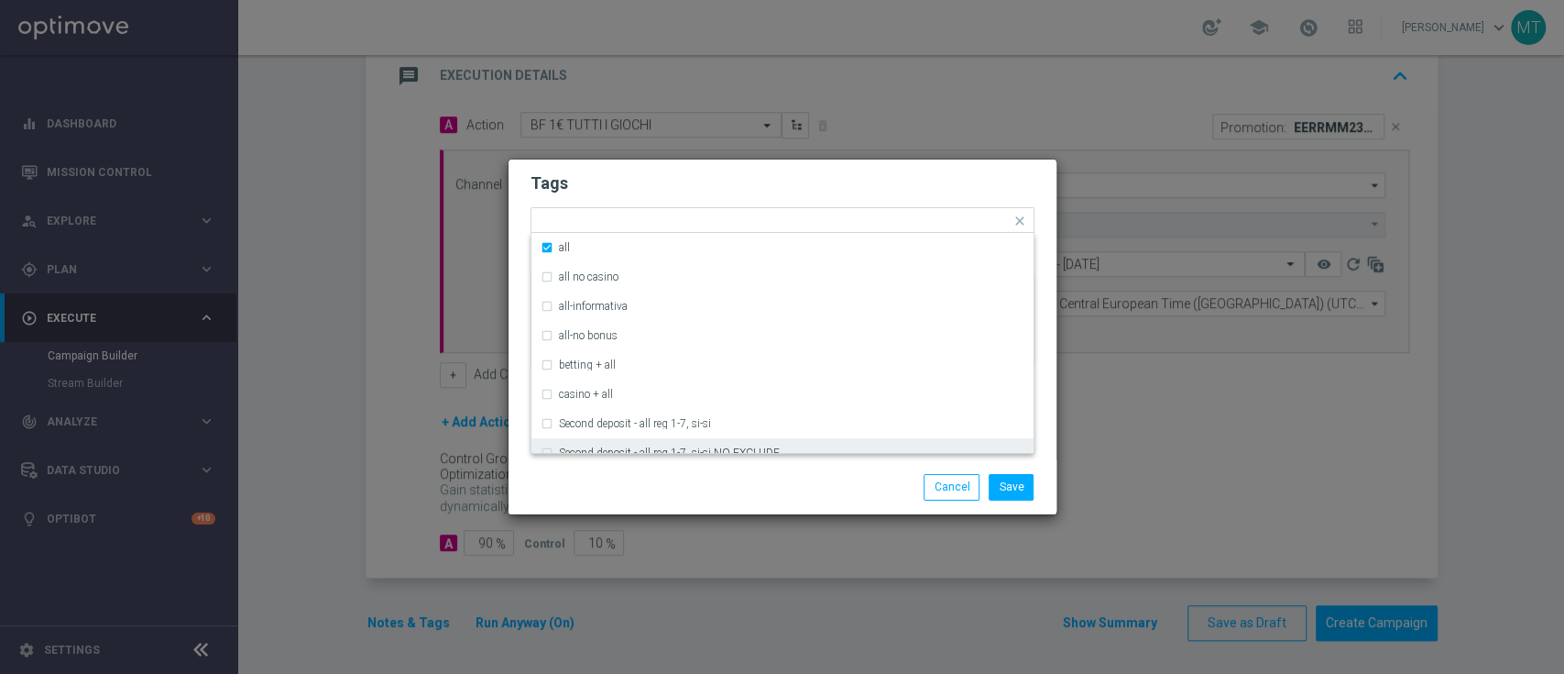
click at [840, 489] on div "Save Cancel" at bounding box center [871, 487] width 355 height 26
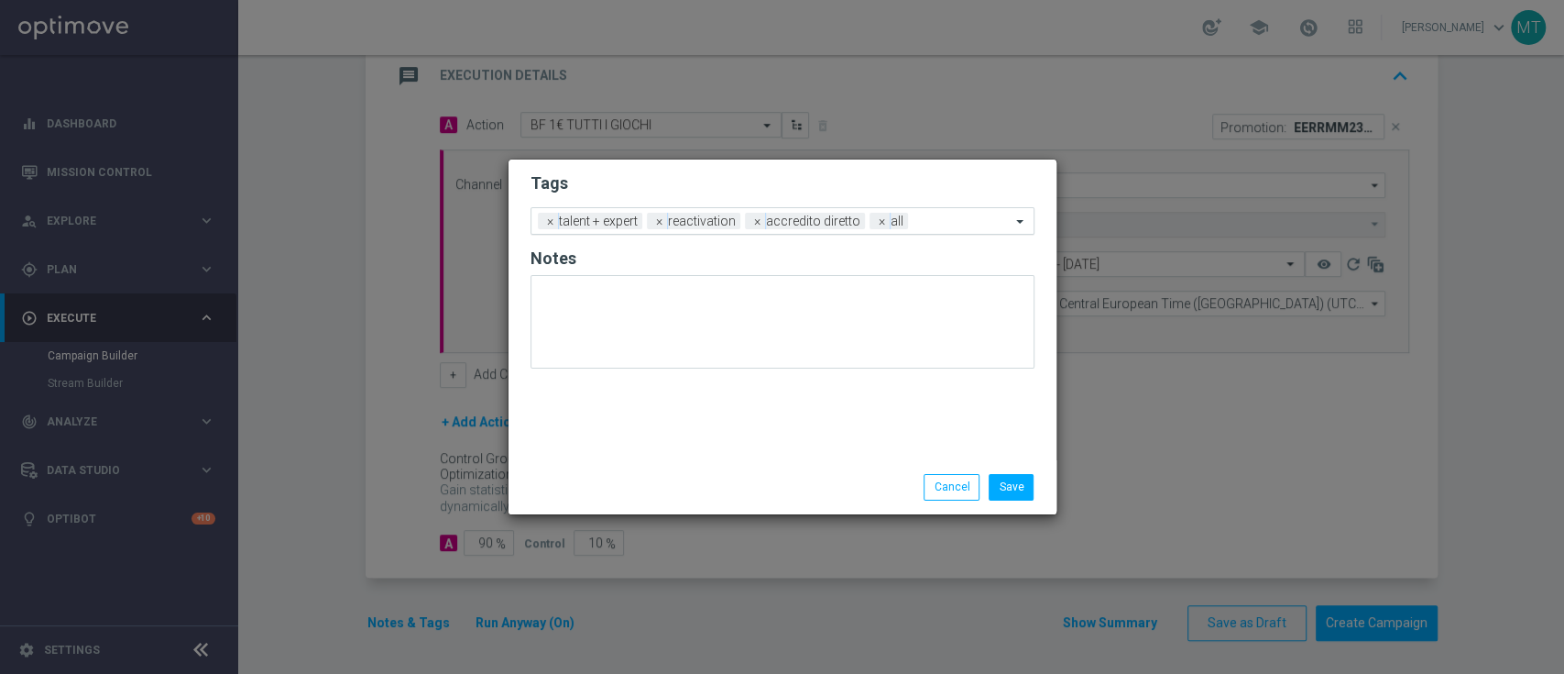
click at [936, 222] on input "text" at bounding box center [963, 222] width 95 height 16
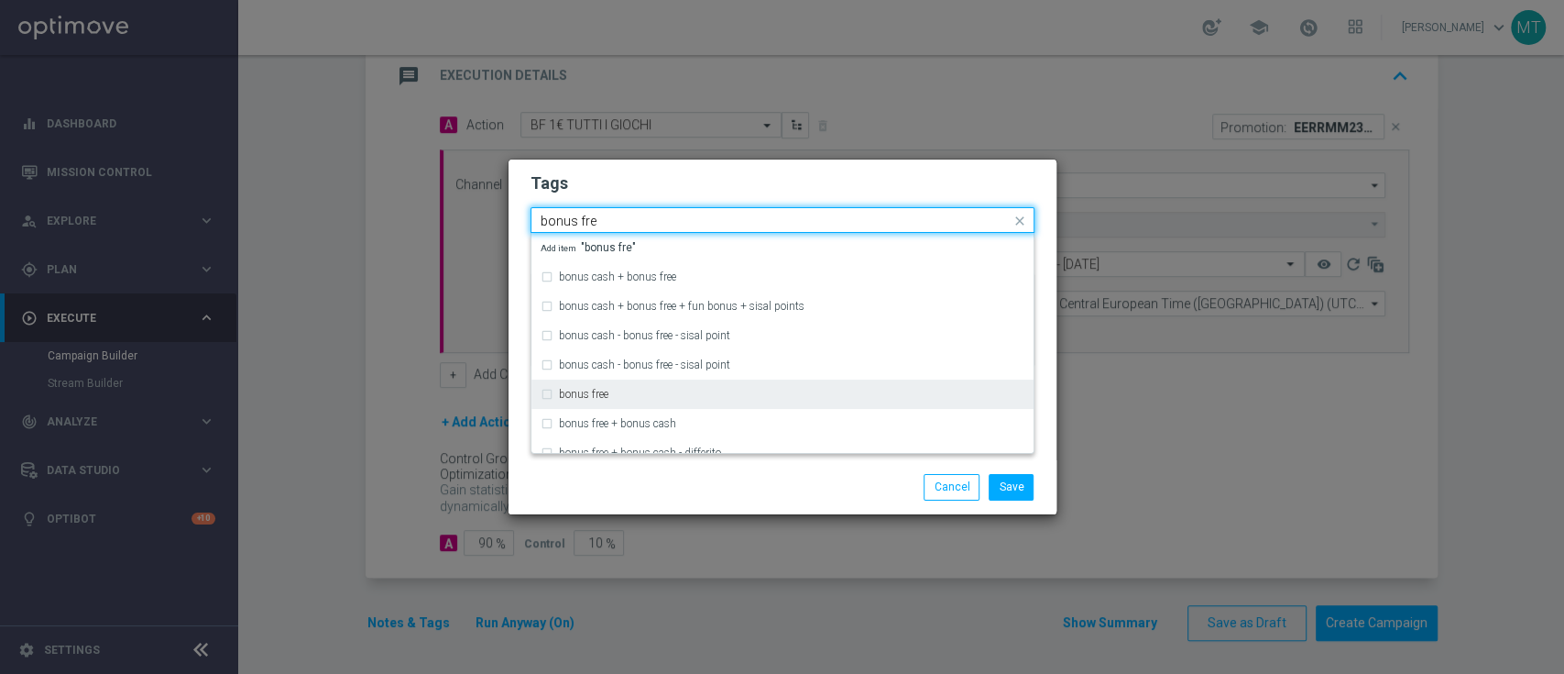
click at [830, 399] on div "bonus free" at bounding box center [792, 394] width 466 height 11
type input "bonus fre"
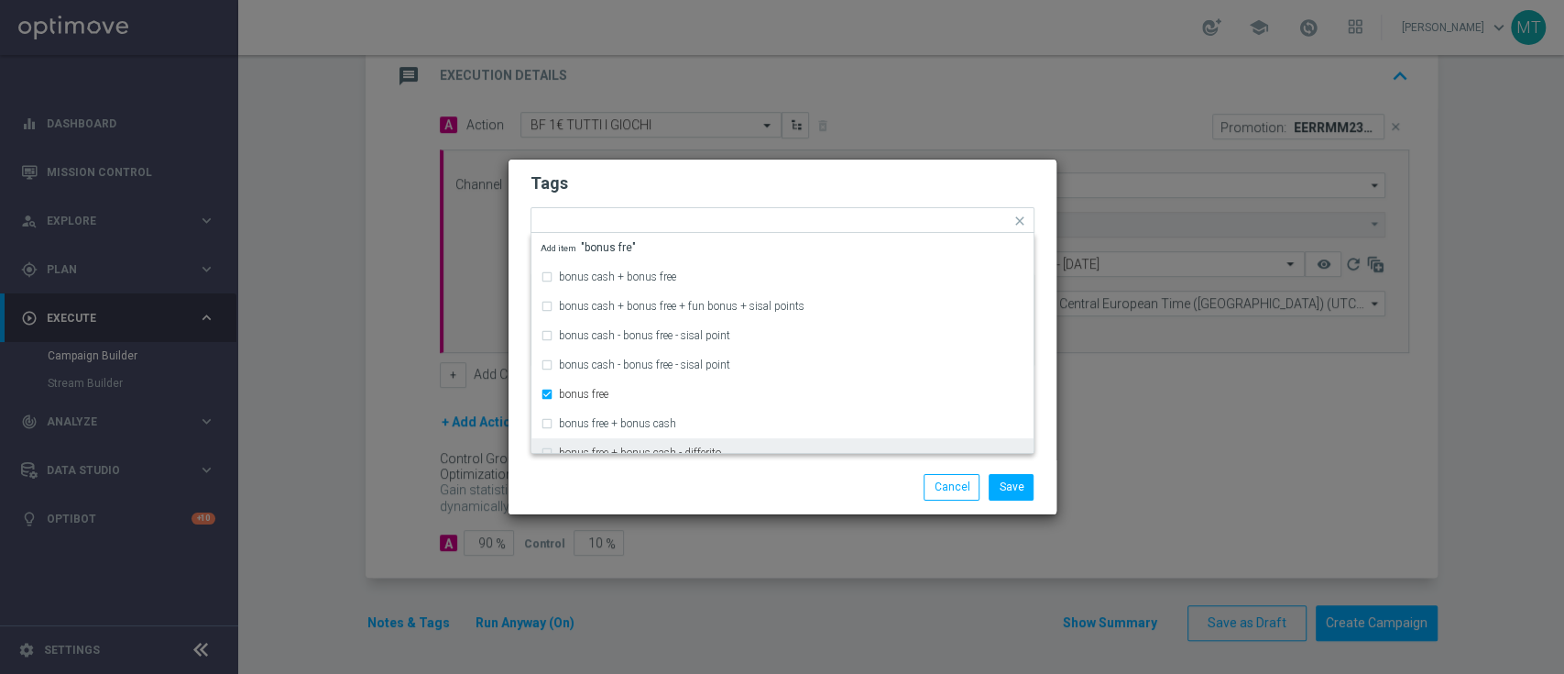
click at [814, 488] on div "Save Cancel" at bounding box center [871, 487] width 355 height 26
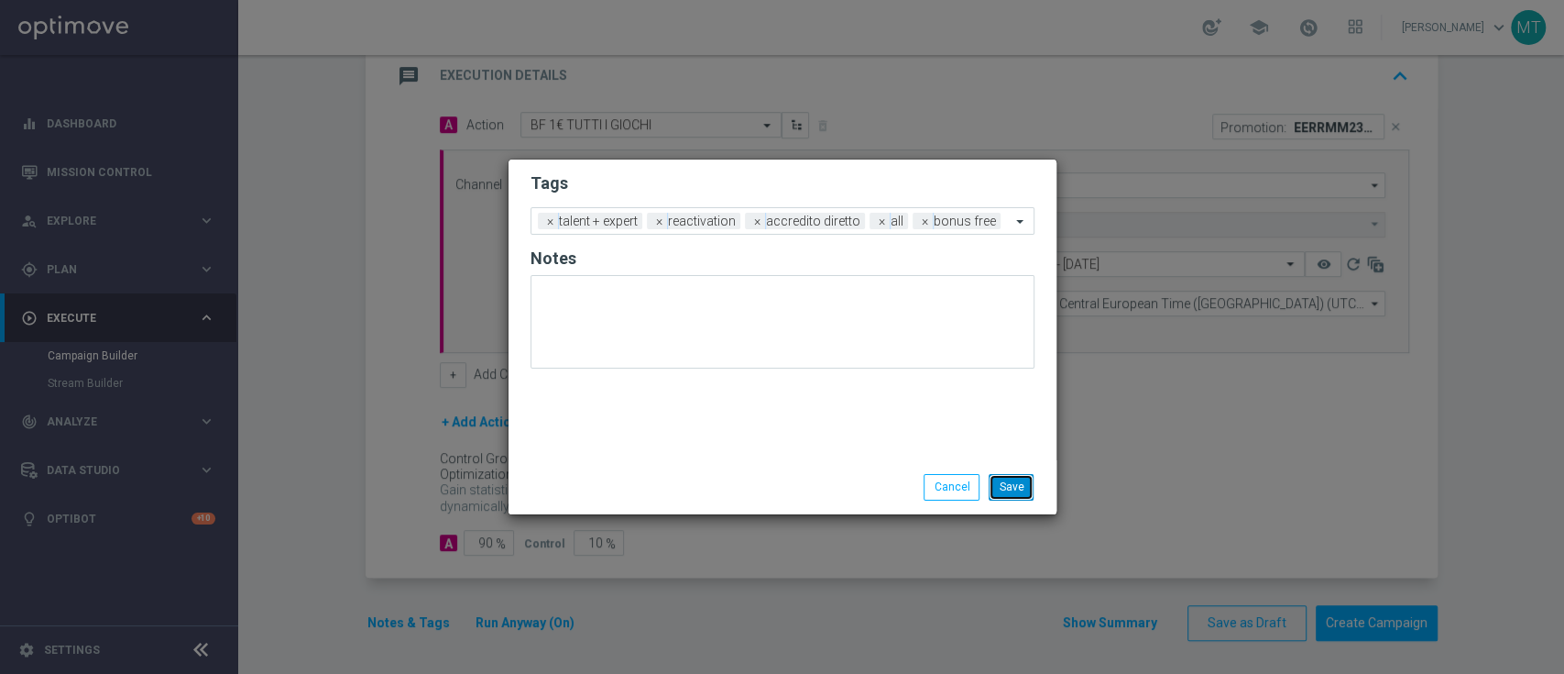
click at [1014, 493] on button "Save" at bounding box center [1011, 487] width 45 height 26
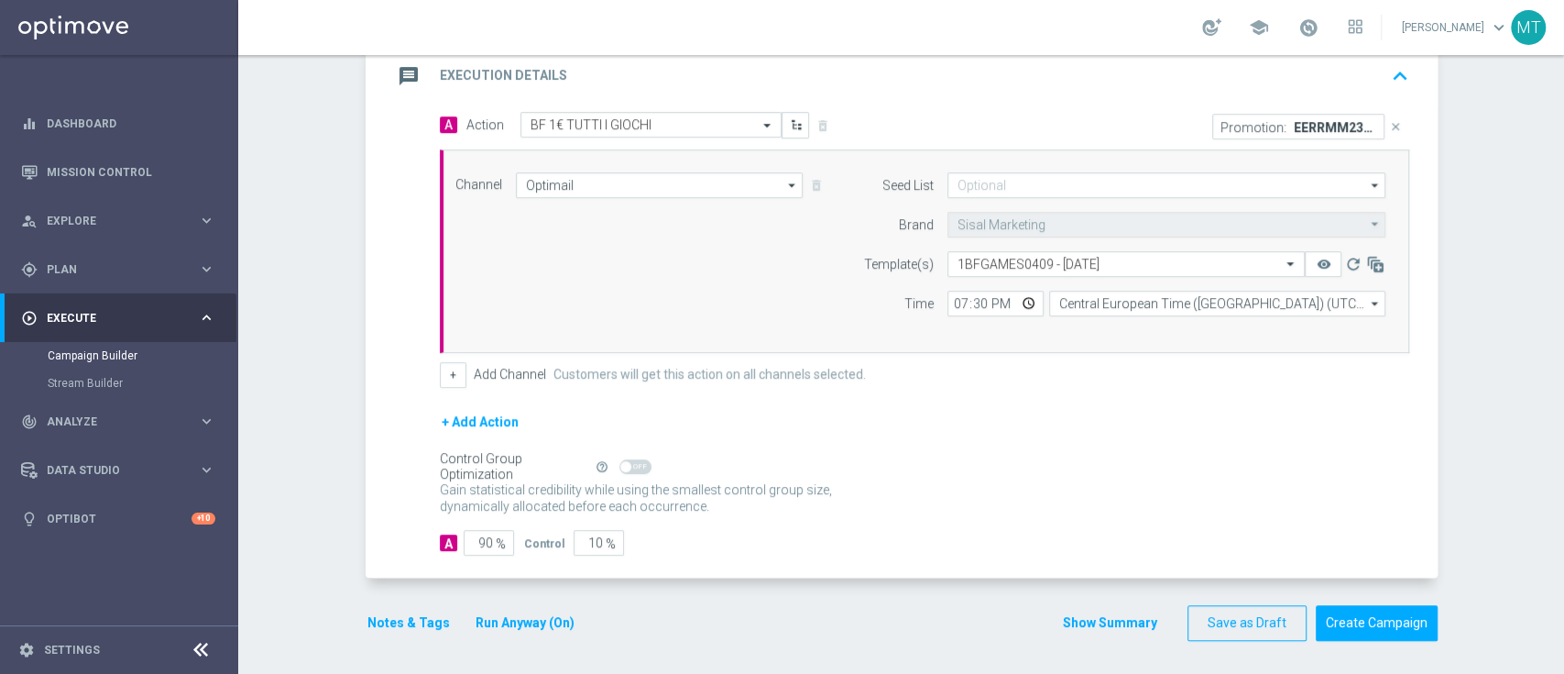
scroll to position [0, 0]
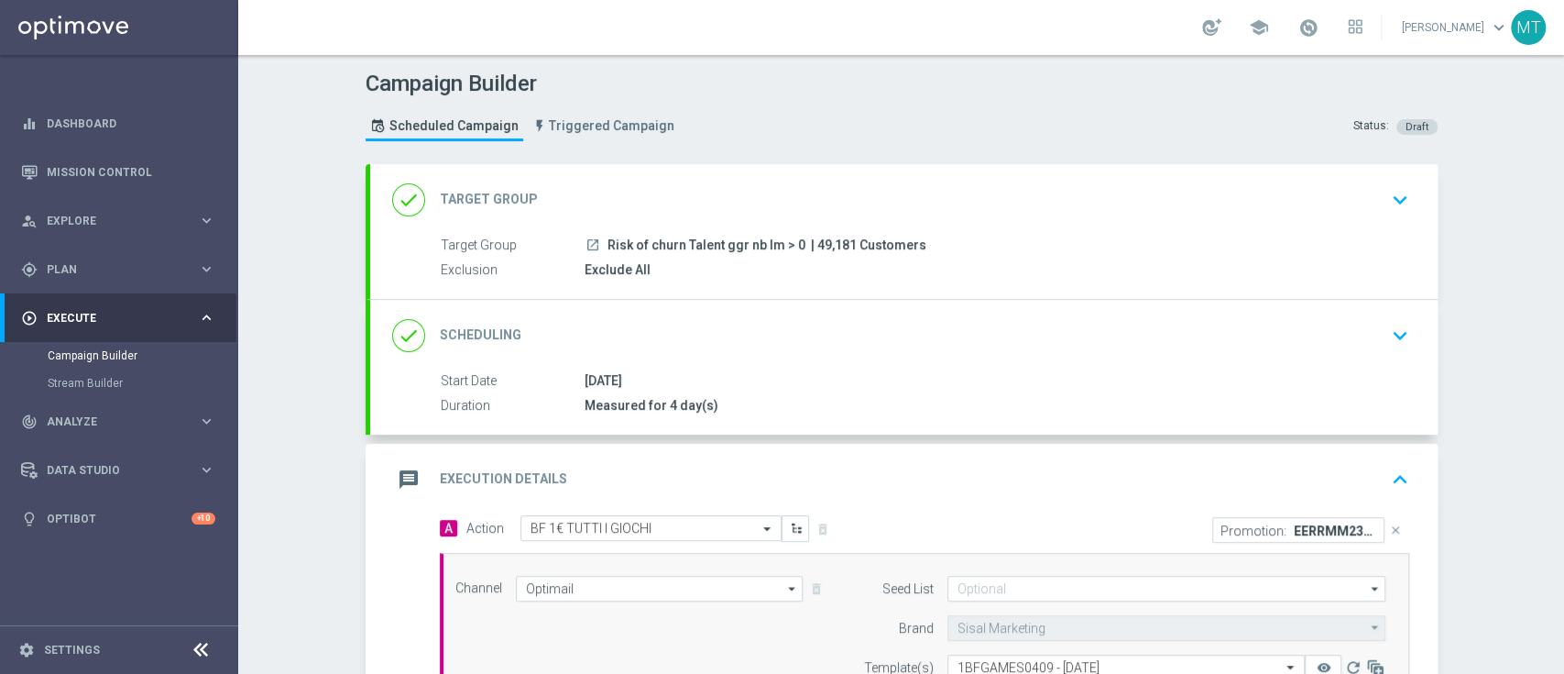
click at [831, 252] on span "| 49,181 Customers" at bounding box center [868, 245] width 115 height 16
click at [990, 257] on div "Target Group launch Risk of churn Talent ggr nb lm > 0 | 49,181 Customers Exclu…" at bounding box center [904, 258] width 1068 height 45
click at [899, 366] on div "done Scheduling keyboard_arrow_down" at bounding box center [904, 335] width 1068 height 71
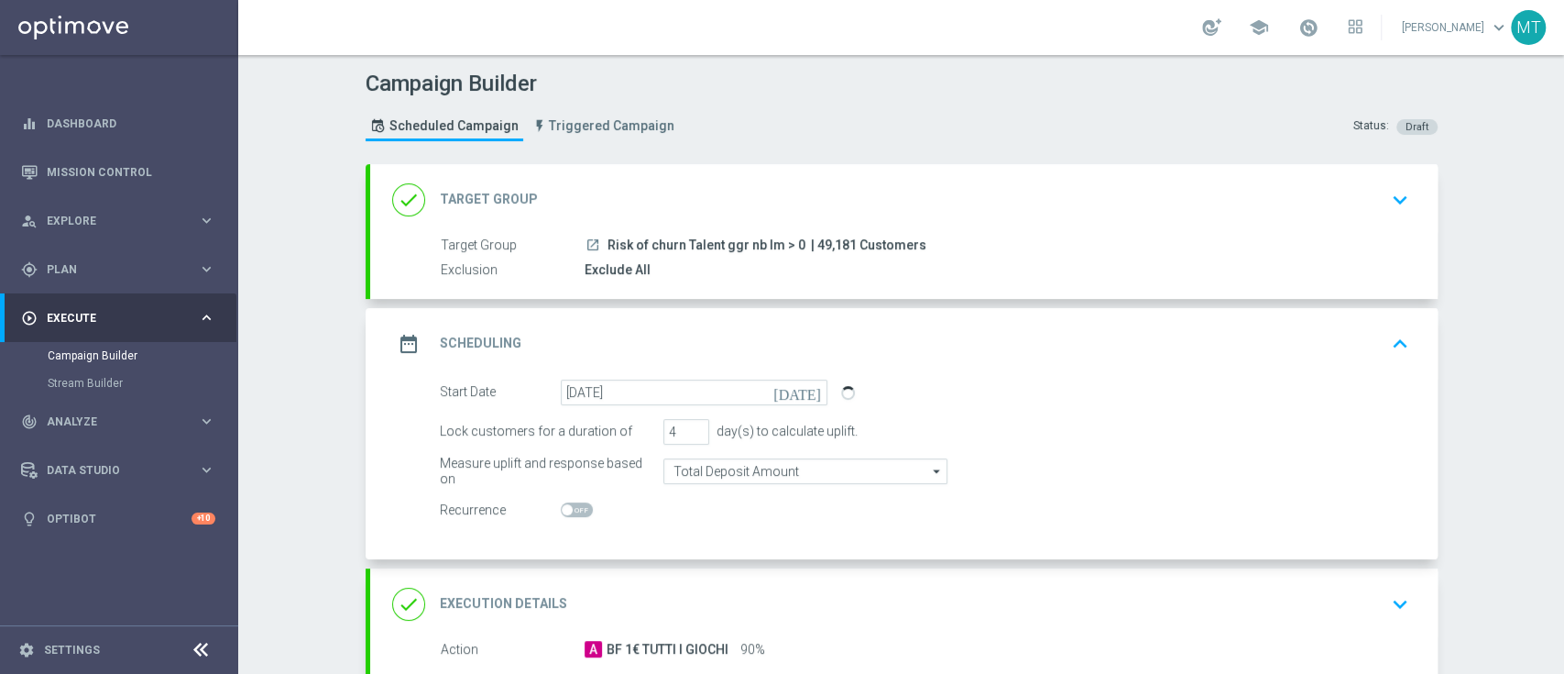
scroll to position [295, 0]
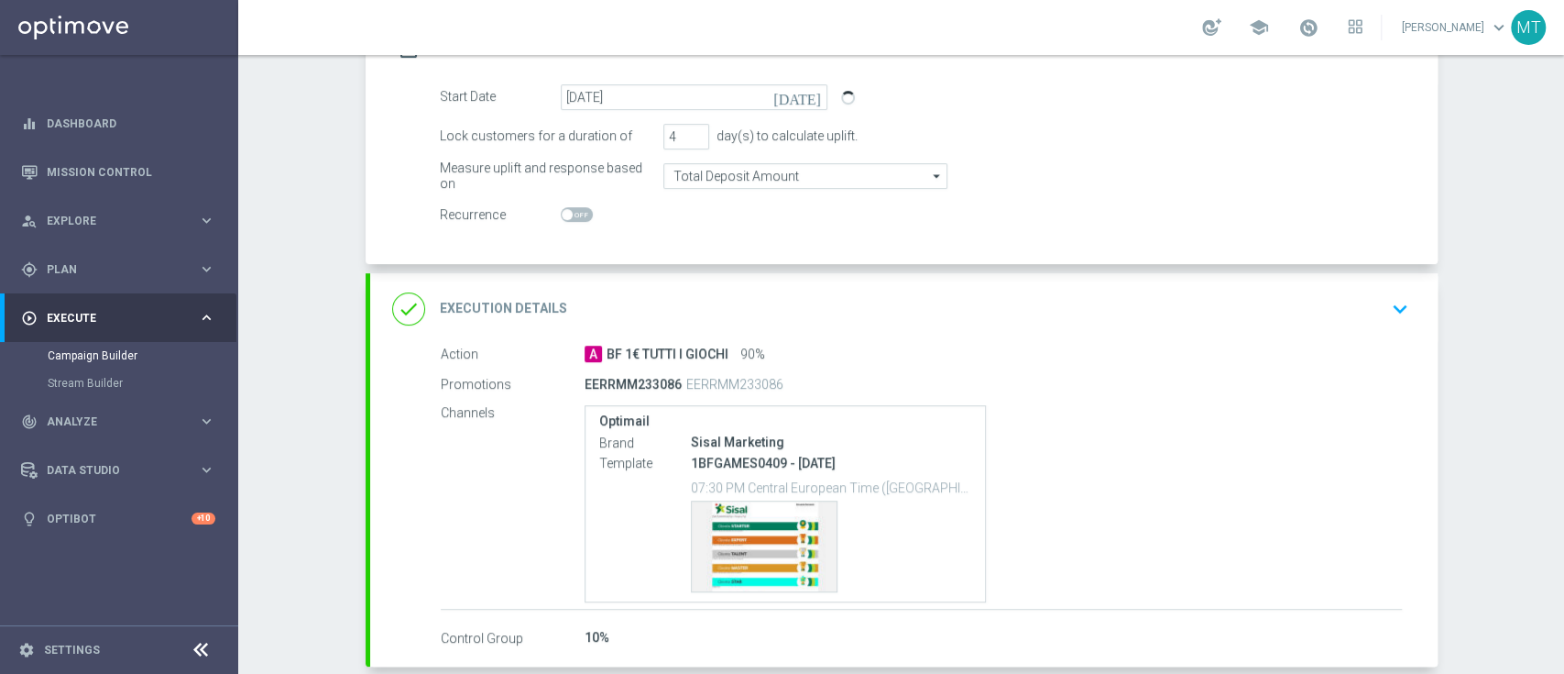
click at [812, 347] on div "A BF 1€ TUTTI I GIOCHI 90%" at bounding box center [994, 354] width 818 height 18
click at [1110, 361] on div "Action A BF 1€ TUTTI I GIOCHI 90%" at bounding box center [921, 355] width 961 height 20
click at [1322, 301] on div "done Execution Details keyboard_arrow_down" at bounding box center [904, 308] width 1024 height 35
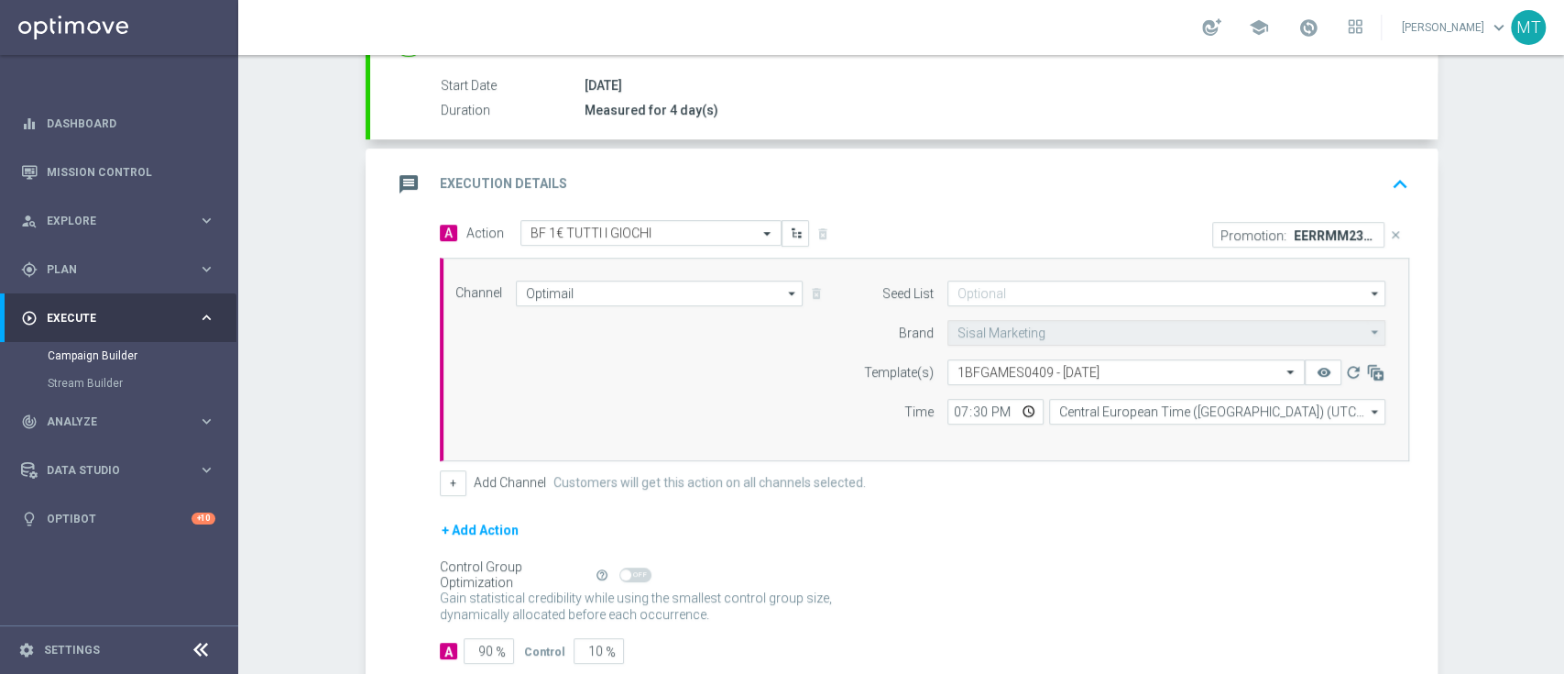
scroll to position [403, 0]
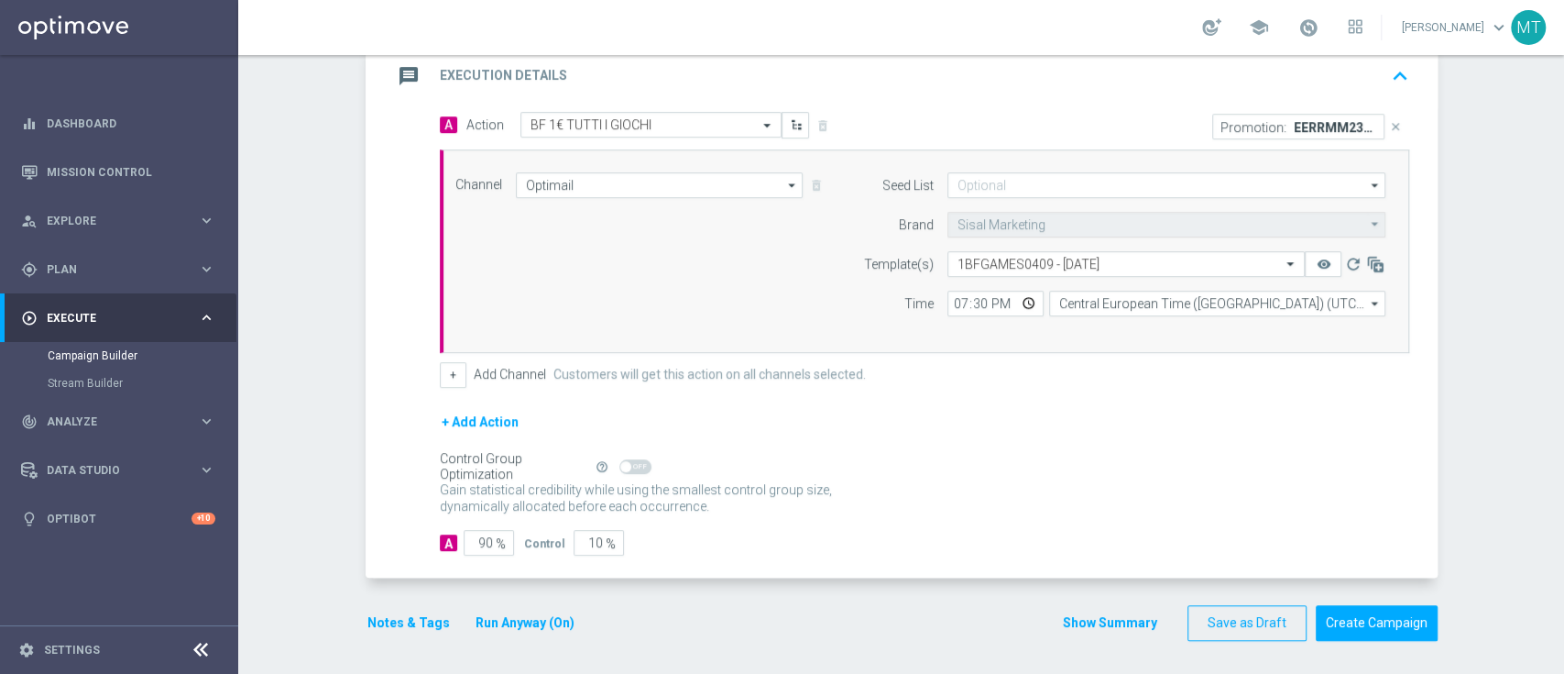
click at [971, 95] on div "message Execution Details keyboard_arrow_up" at bounding box center [904, 75] width 1068 height 71
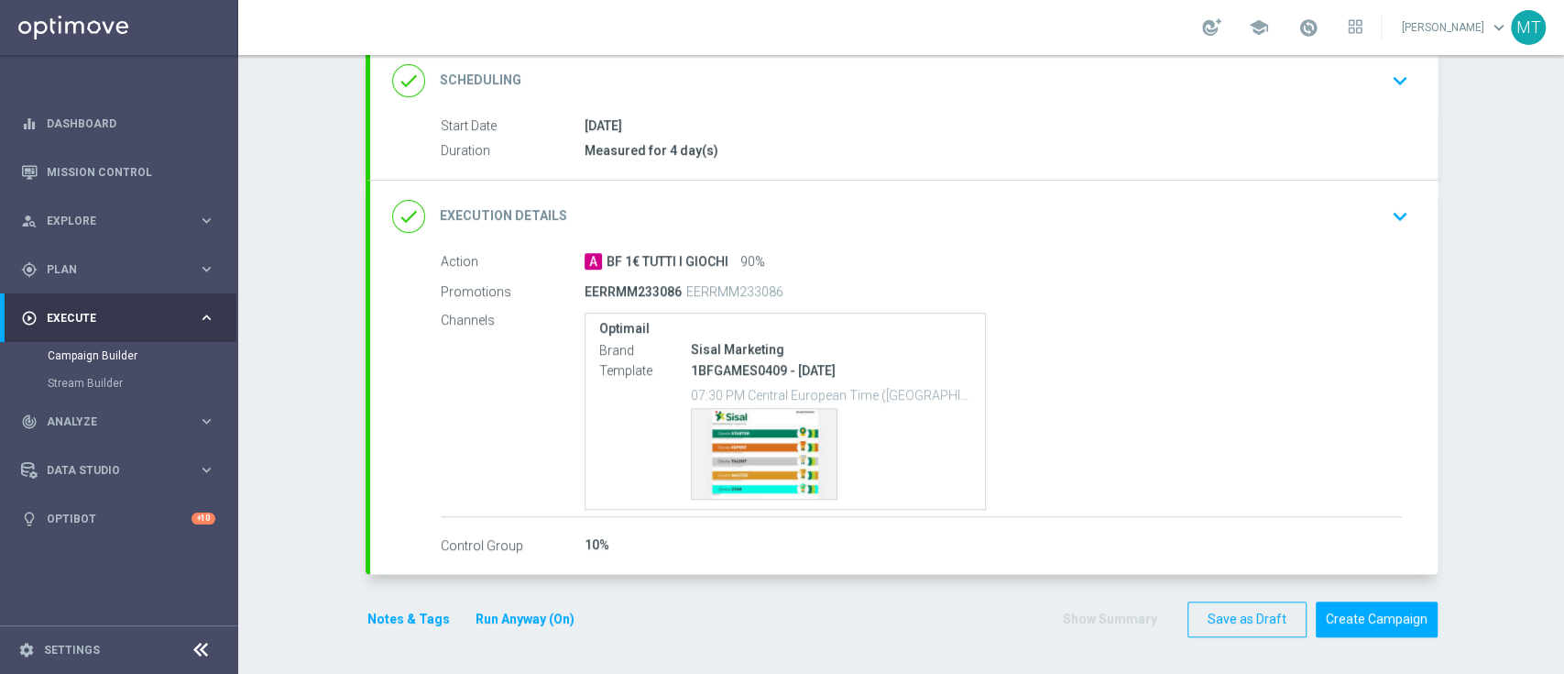
scroll to position [252, 0]
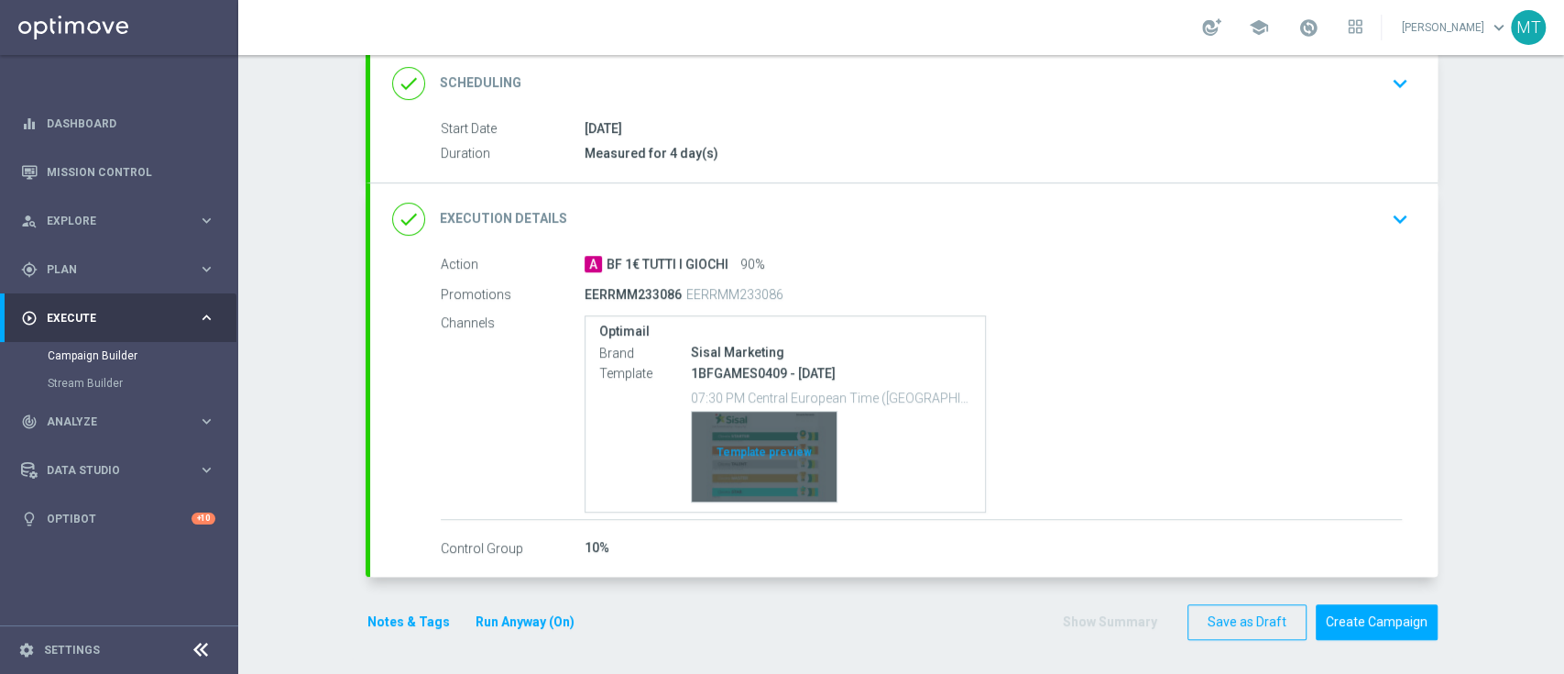
click at [708, 488] on div "Template preview" at bounding box center [764, 457] width 145 height 90
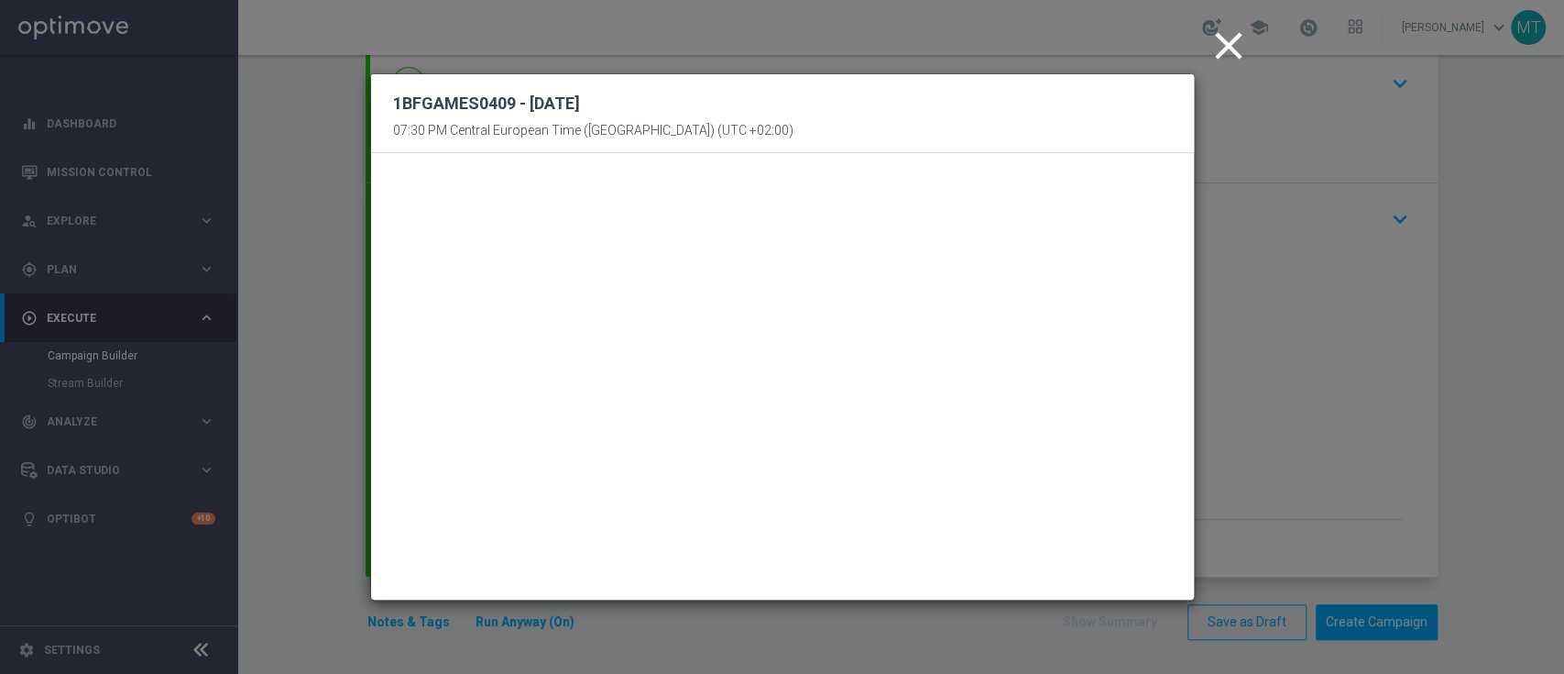
click at [1232, 53] on icon "close" at bounding box center [1229, 46] width 46 height 46
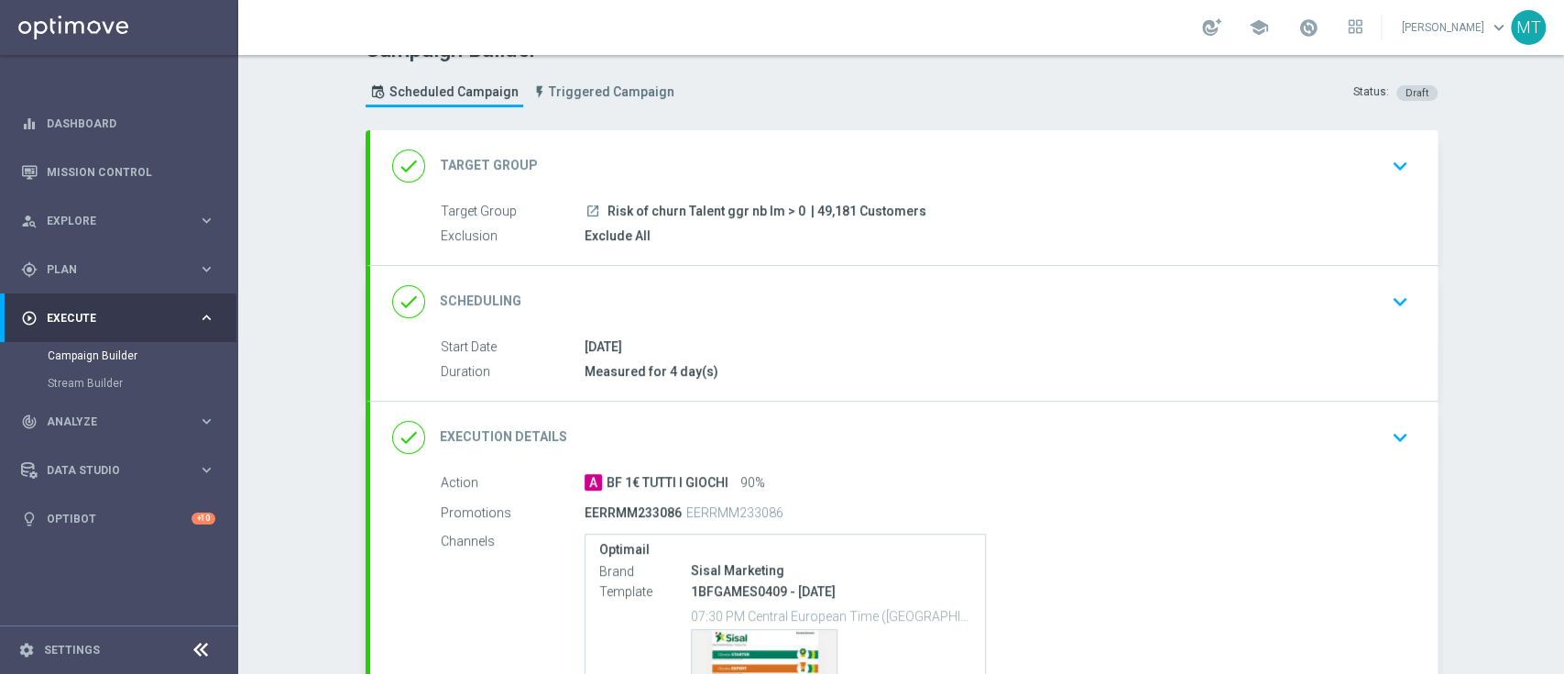
scroll to position [0, 0]
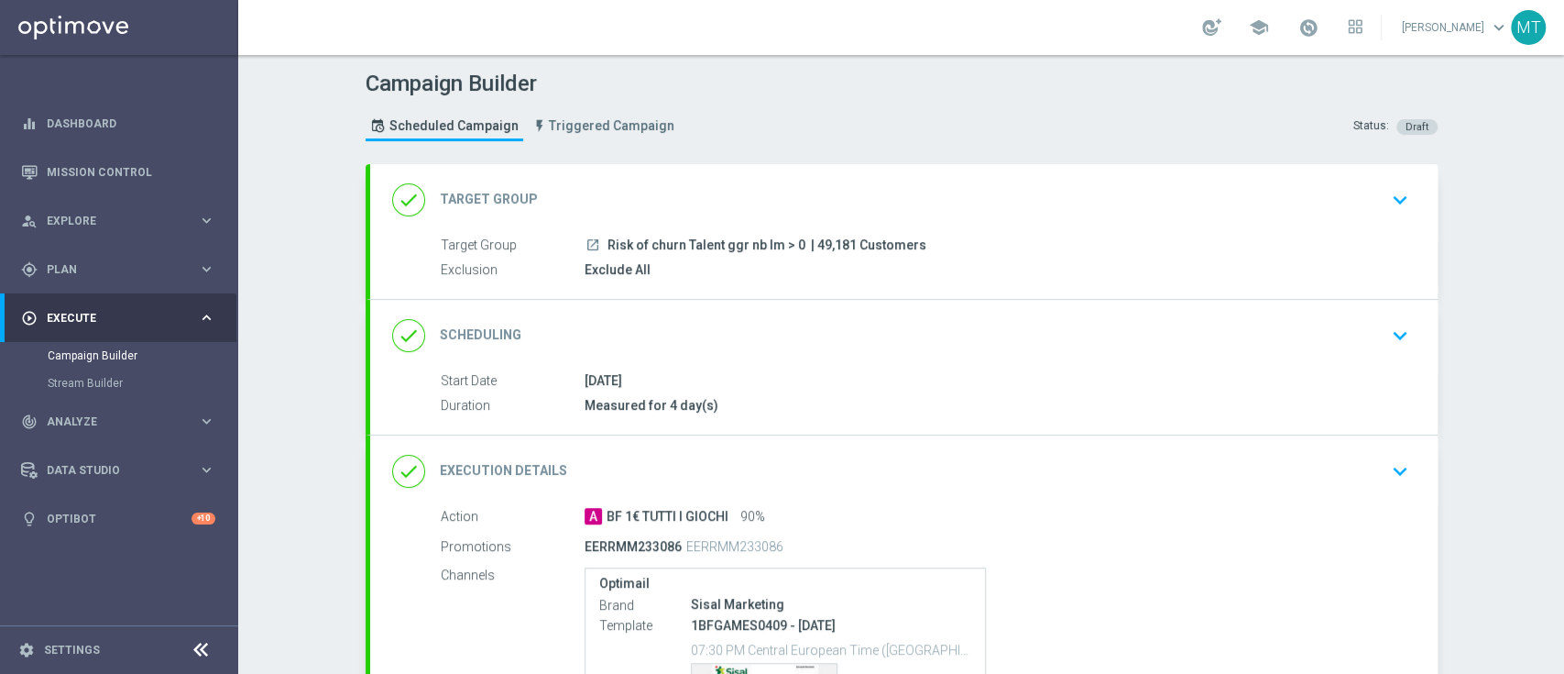
click at [1110, 341] on div "done Scheduling keyboard_arrow_down" at bounding box center [904, 335] width 1024 height 35
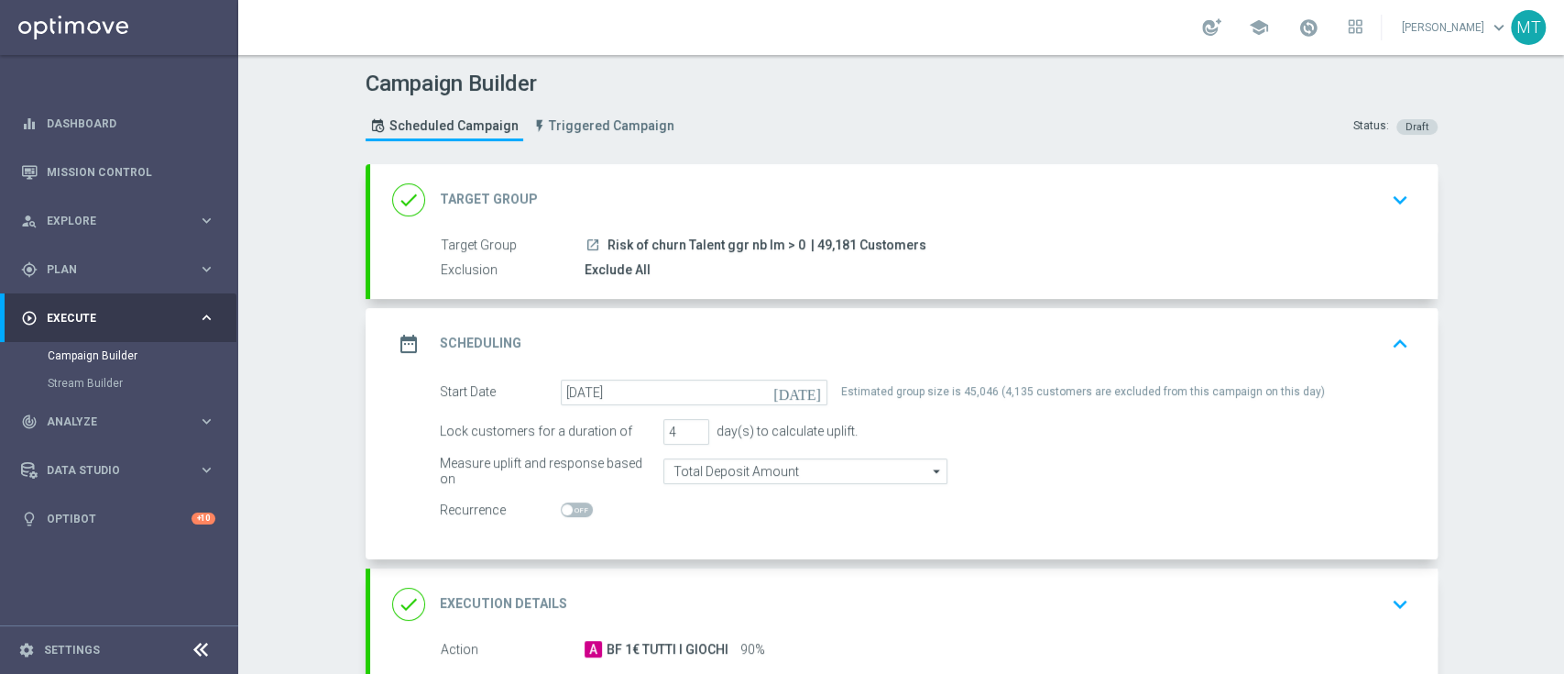
click at [1310, 40] on div "school" at bounding box center [1282, 27] width 160 height 31
click at [1311, 40] on div "school" at bounding box center [1282, 27] width 160 height 31
click at [1319, 19] on span at bounding box center [1309, 27] width 20 height 20
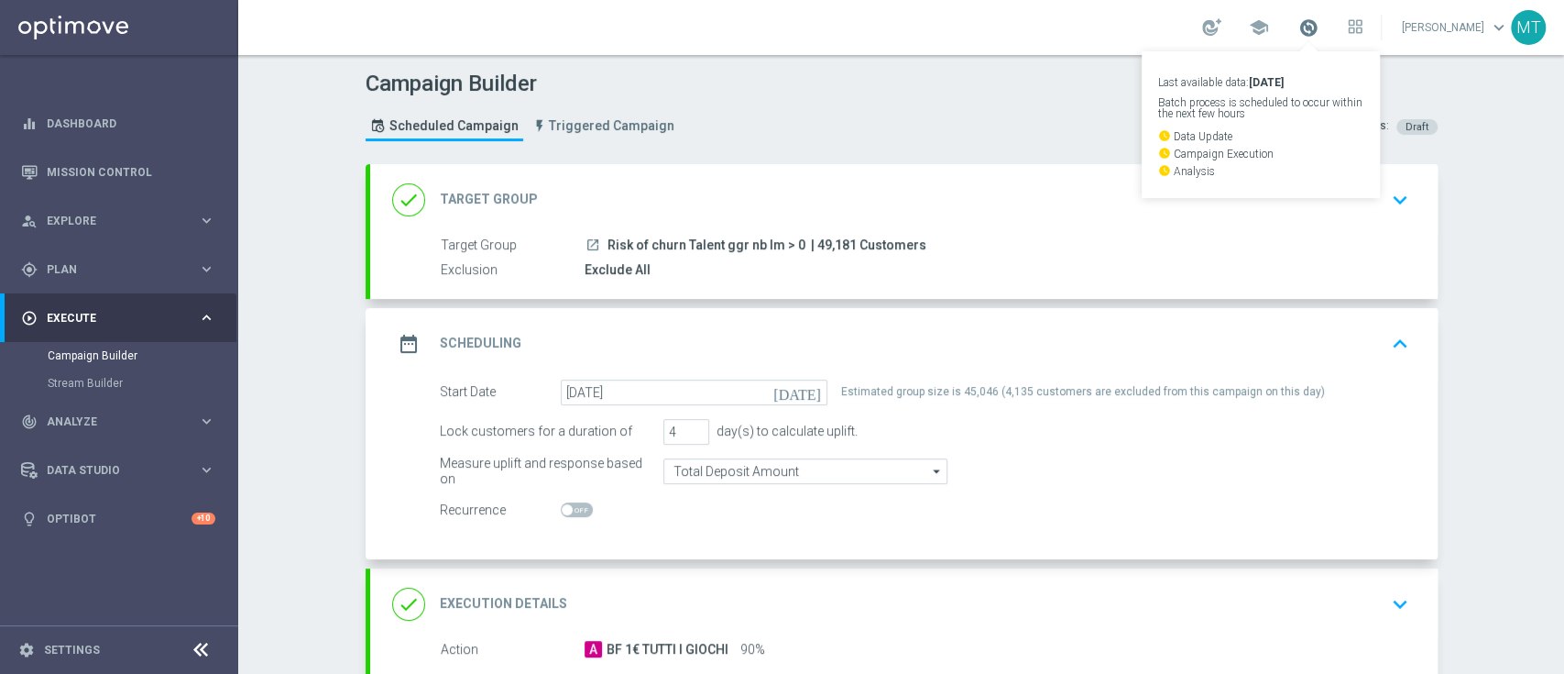
click at [1319, 19] on span at bounding box center [1309, 27] width 20 height 20
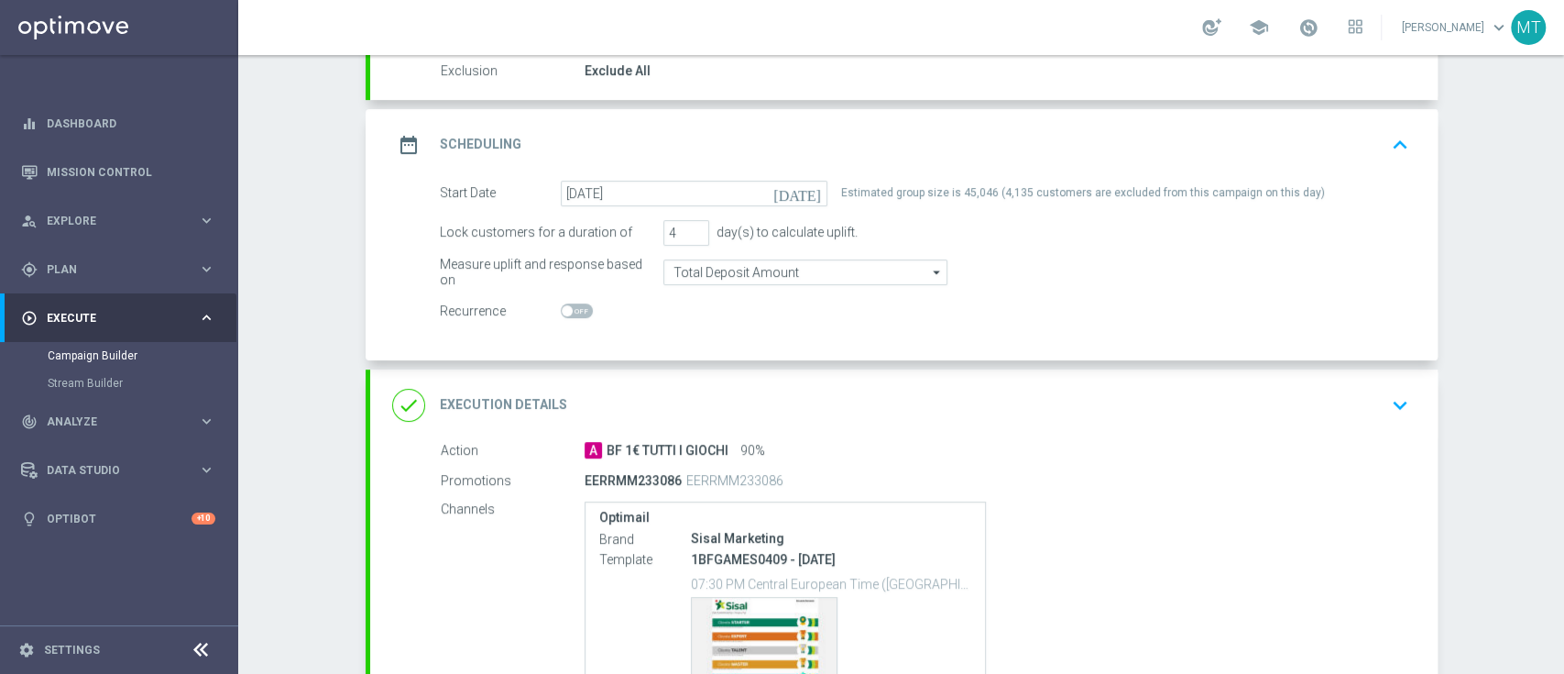
scroll to position [385, 0]
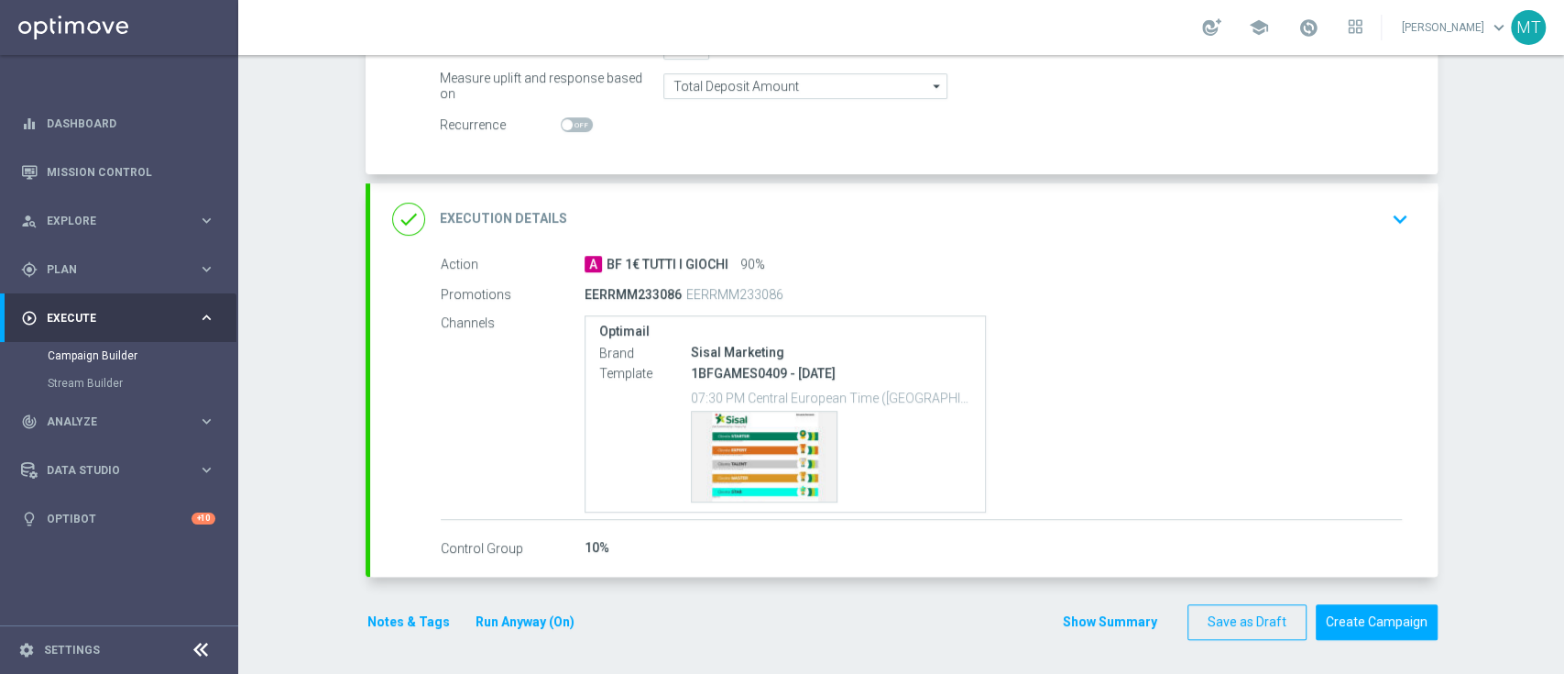
click at [1485, 434] on div "Campaign Builder Scheduled Campaign Triggered Campaign Status: Draft done Targe…" at bounding box center [901, 364] width 1326 height 619
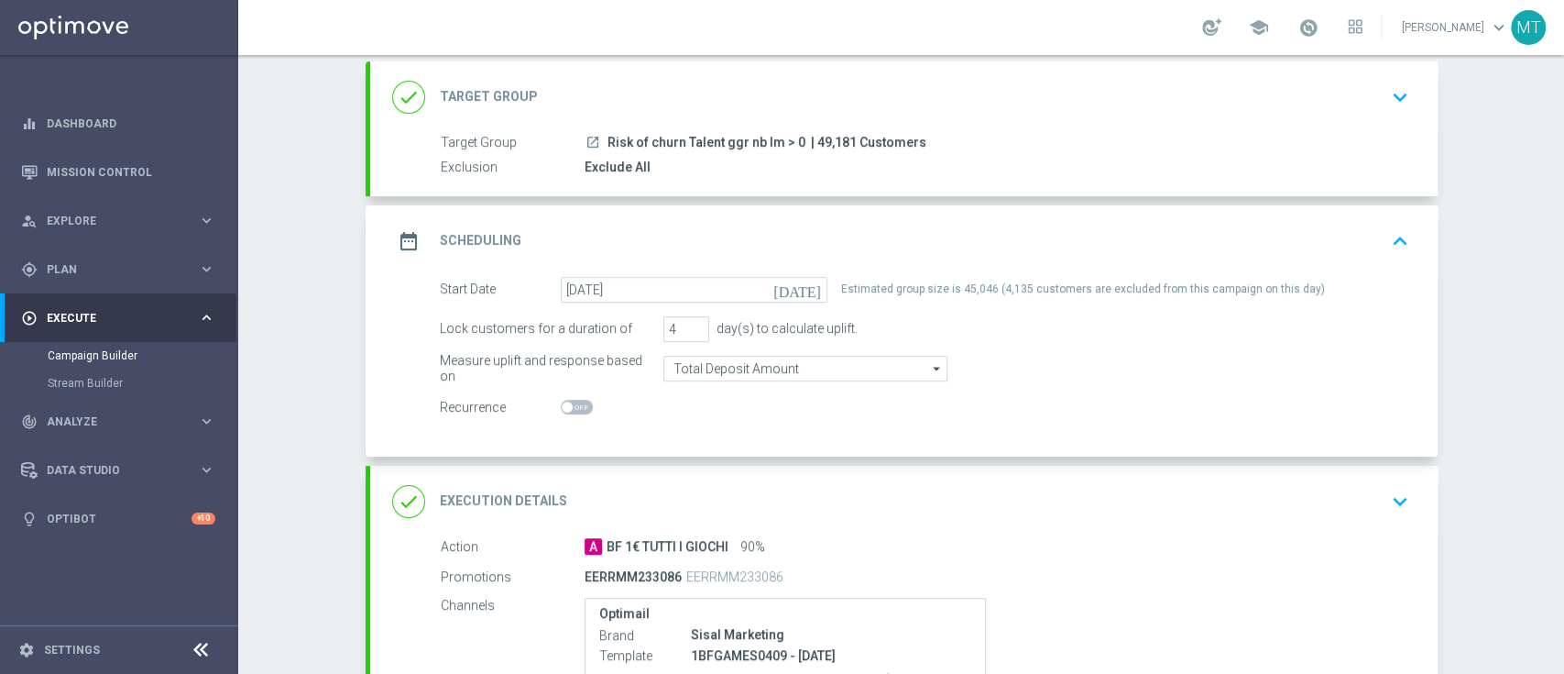
scroll to position [101, 0]
click at [1081, 240] on div "date_range Scheduling keyboard_arrow_up" at bounding box center [904, 242] width 1024 height 35
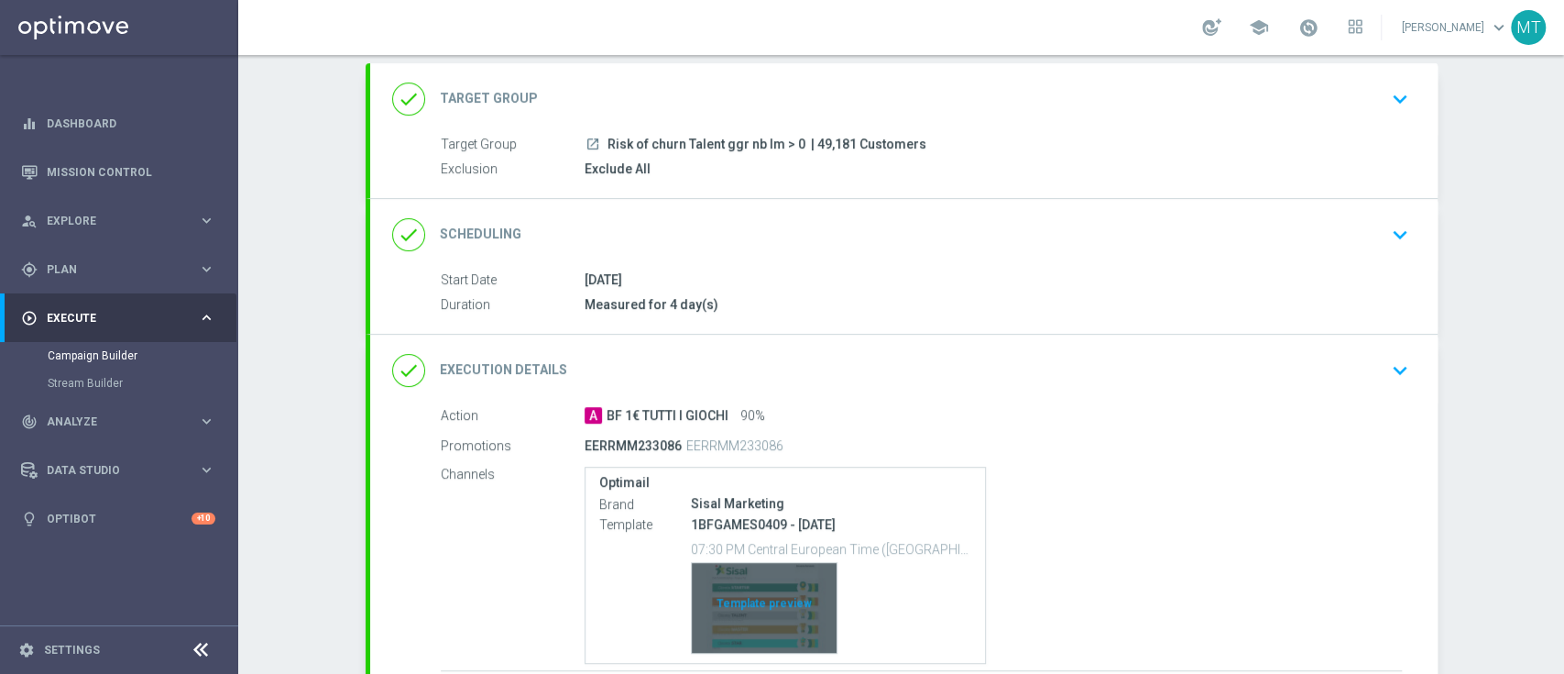
click at [761, 622] on div "Template preview" at bounding box center [764, 608] width 145 height 90
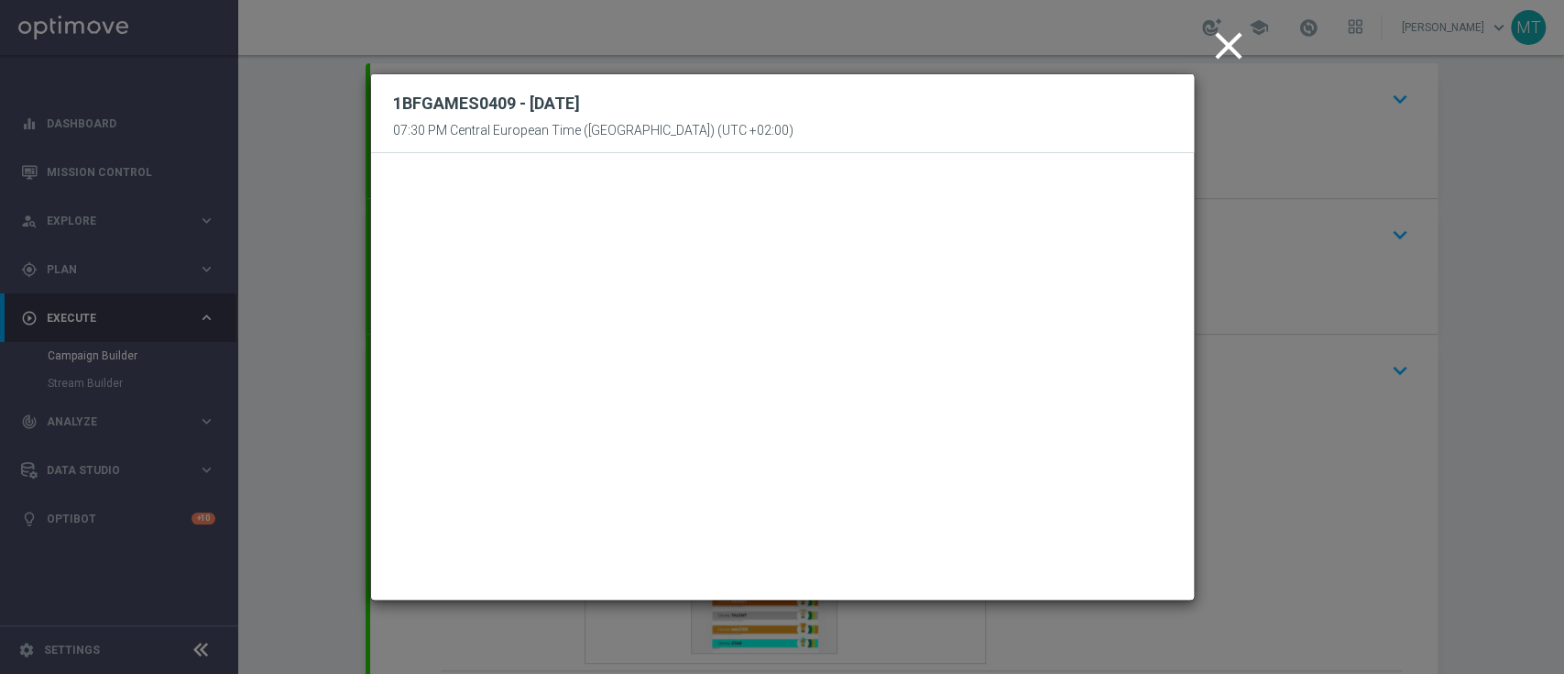
click at [1230, 60] on icon "close" at bounding box center [1229, 46] width 46 height 46
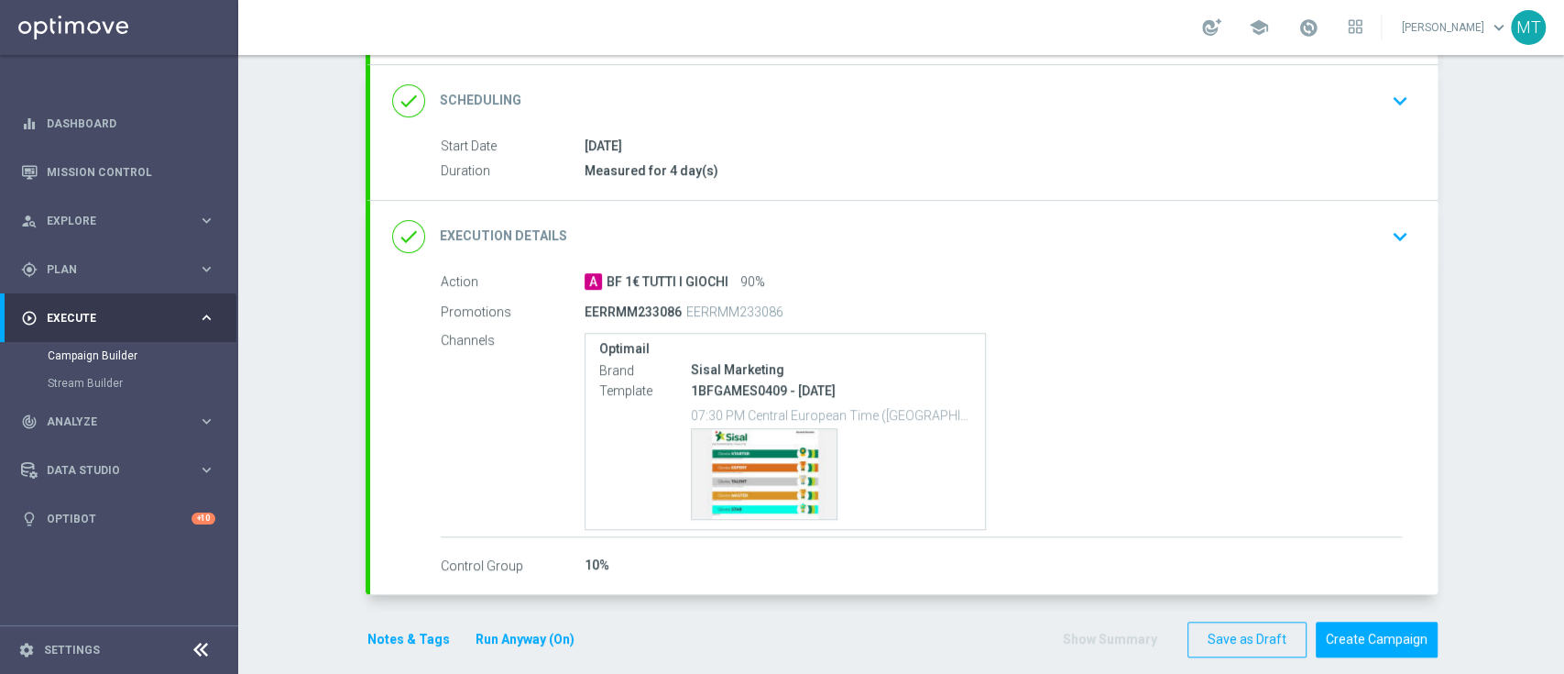
scroll to position [236, 0]
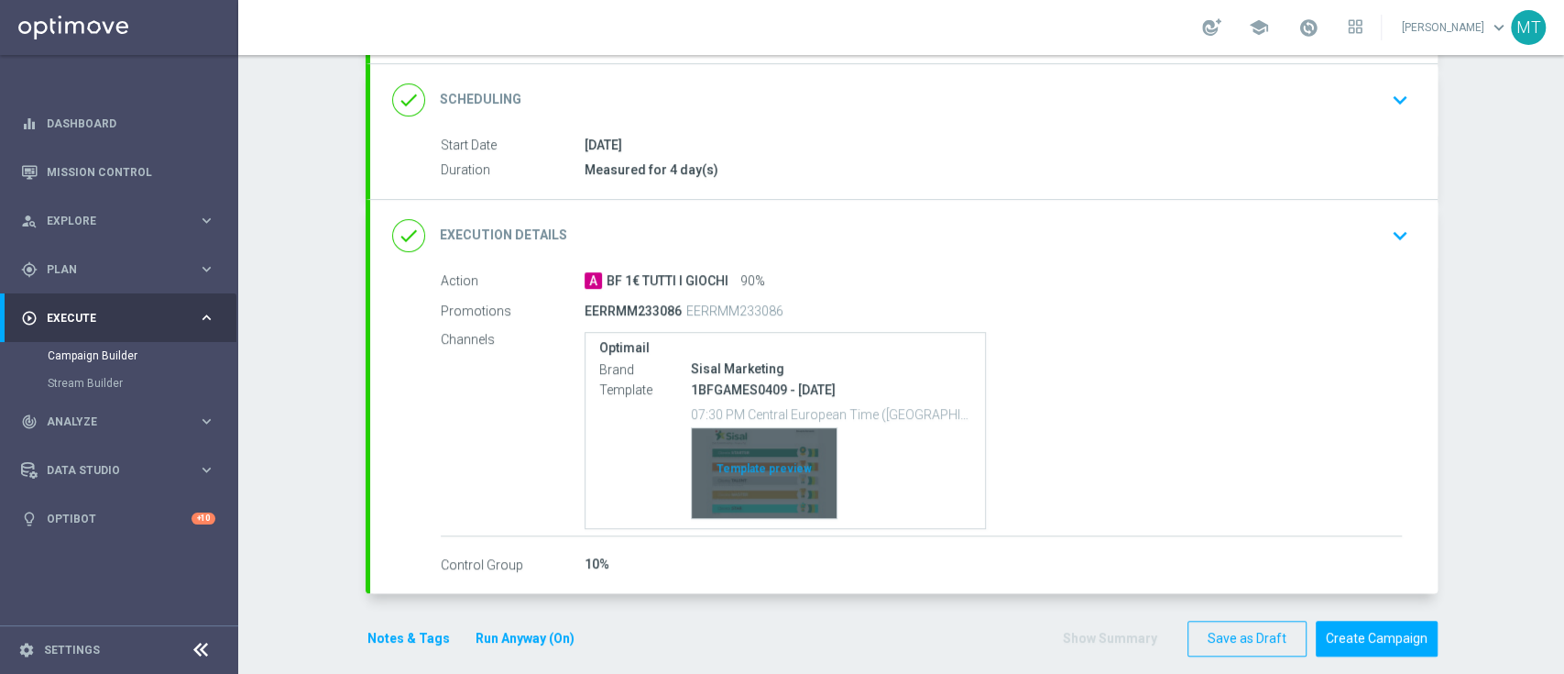
click at [730, 477] on div "Template preview" at bounding box center [764, 473] width 145 height 90
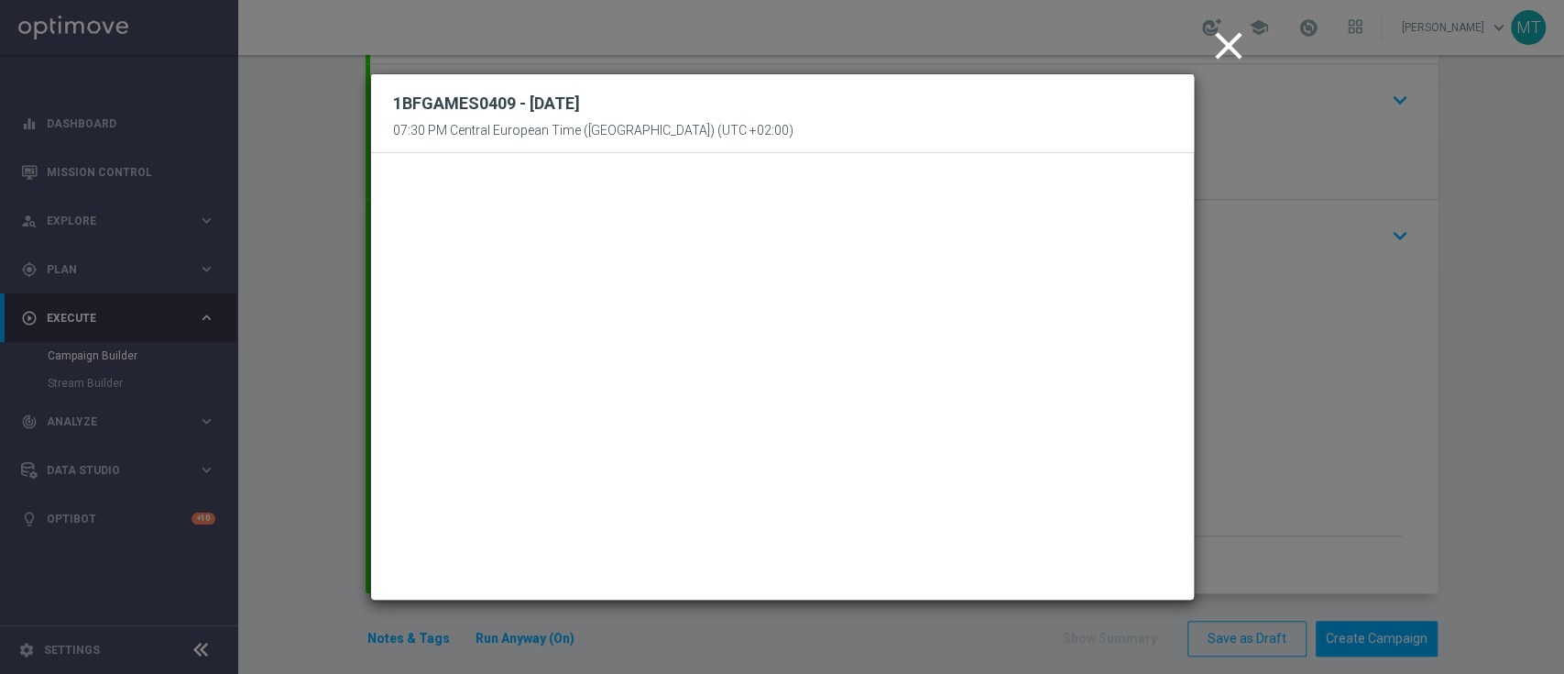
click at [1230, 38] on icon "close" at bounding box center [1229, 46] width 46 height 46
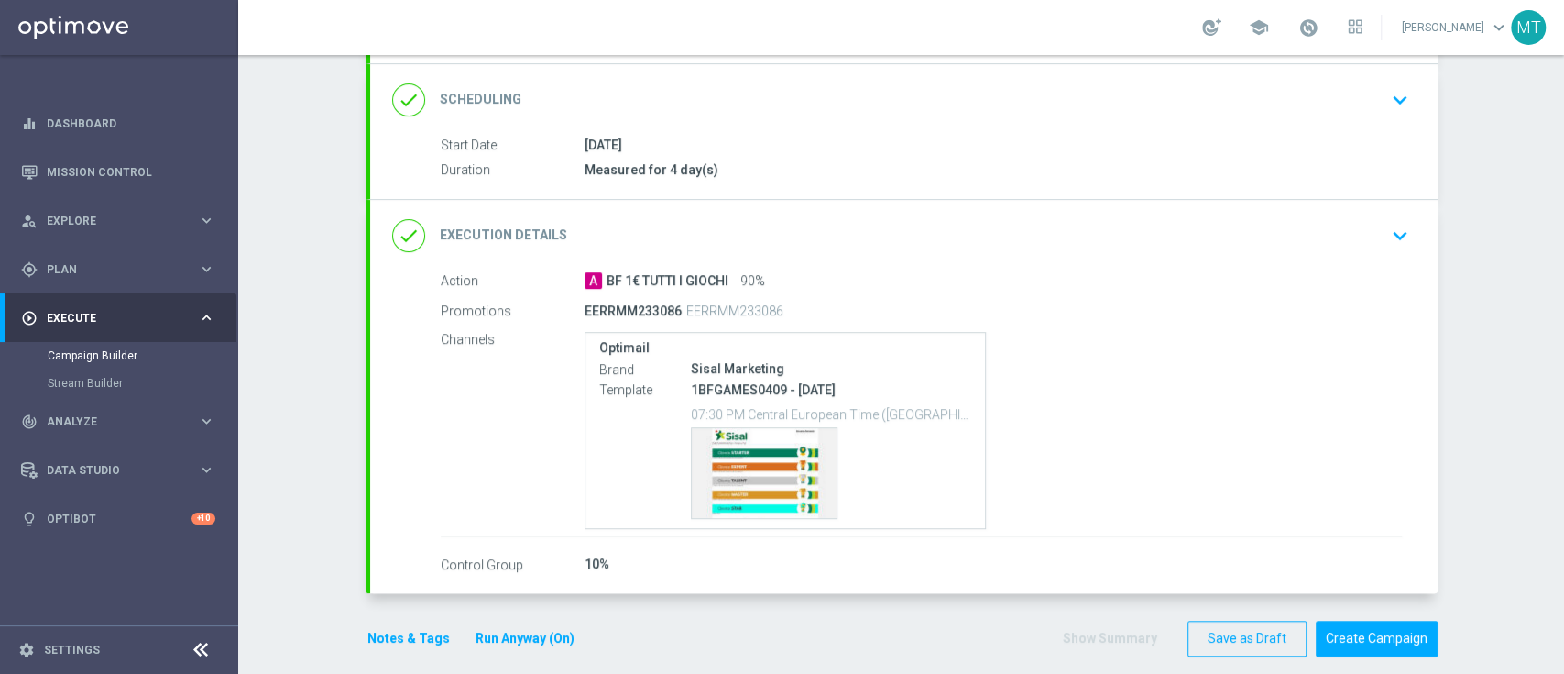
click at [1283, 247] on div "done Execution Details keyboard_arrow_down" at bounding box center [904, 235] width 1024 height 35
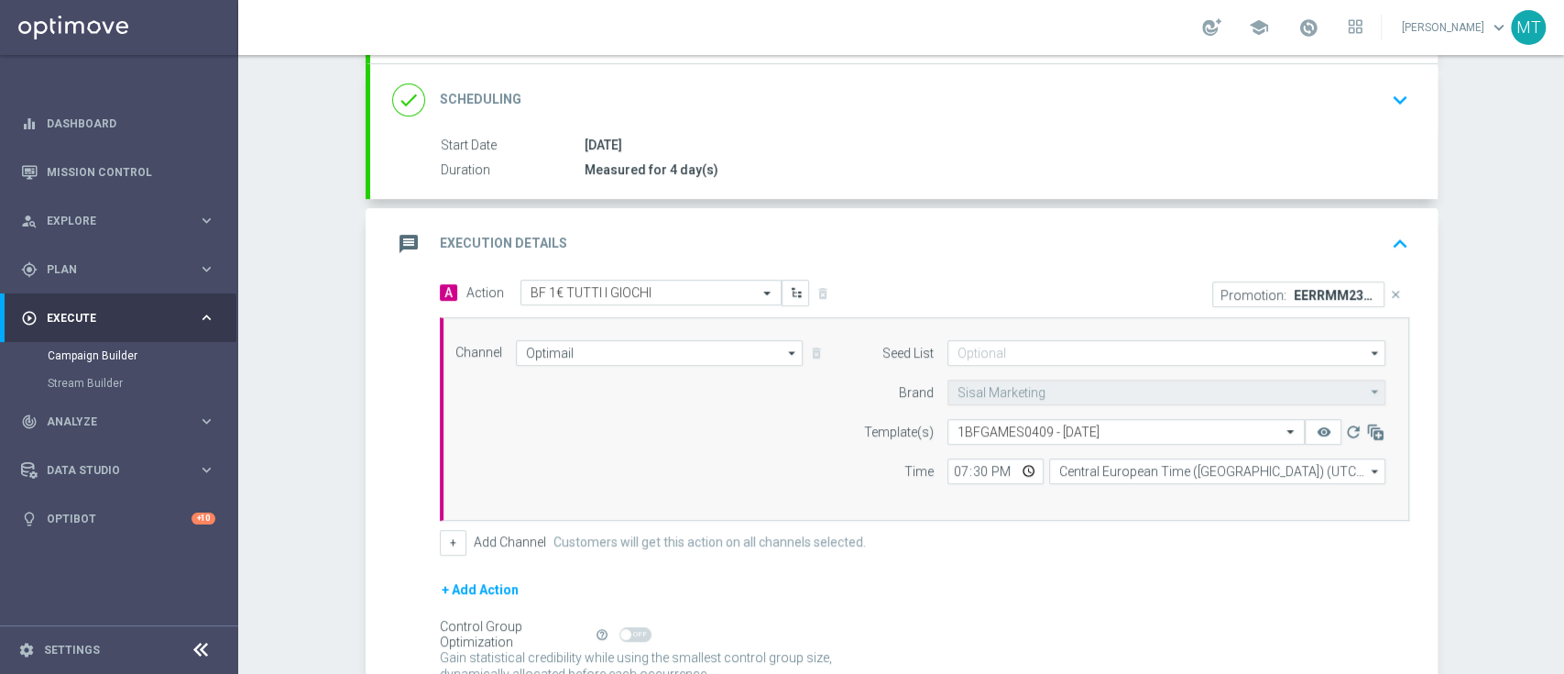
scroll to position [403, 0]
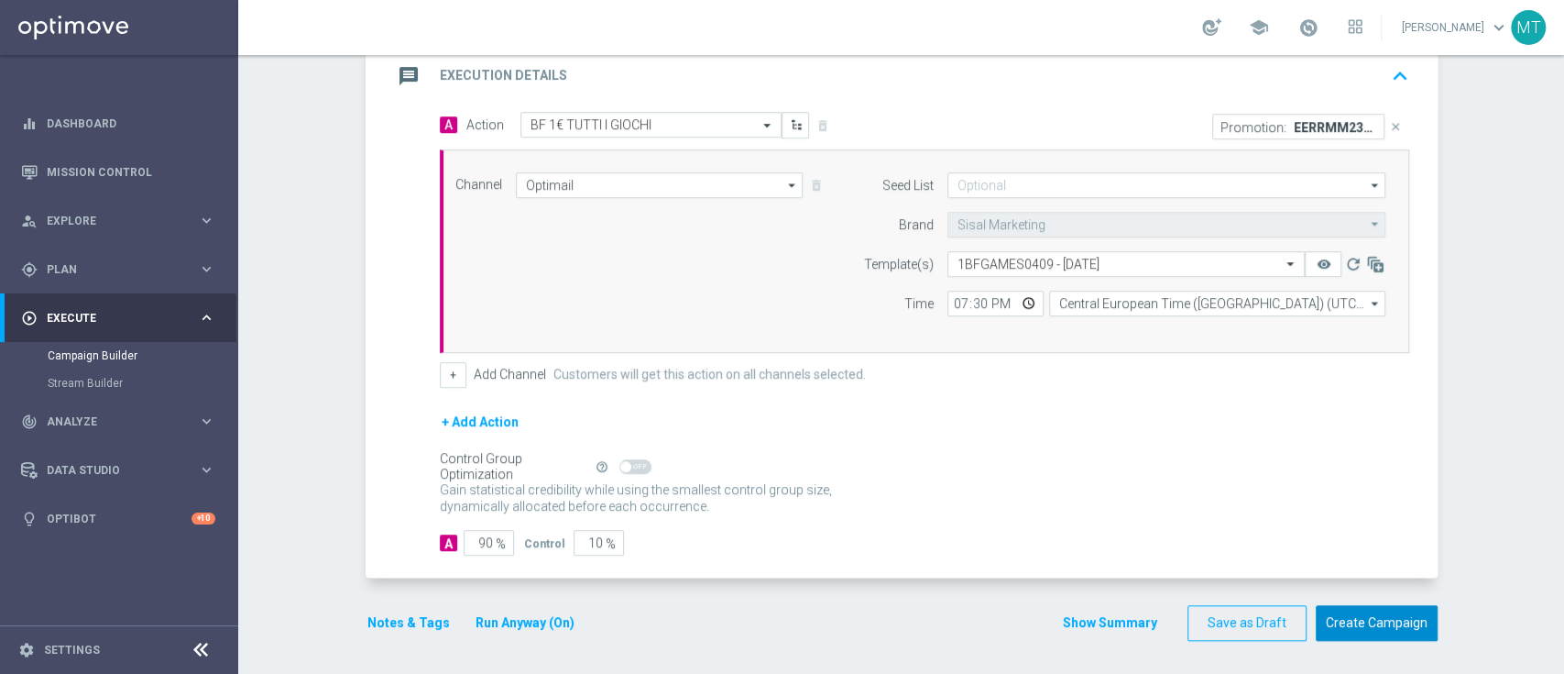
click at [1363, 613] on button "Create Campaign" at bounding box center [1377, 623] width 122 height 36
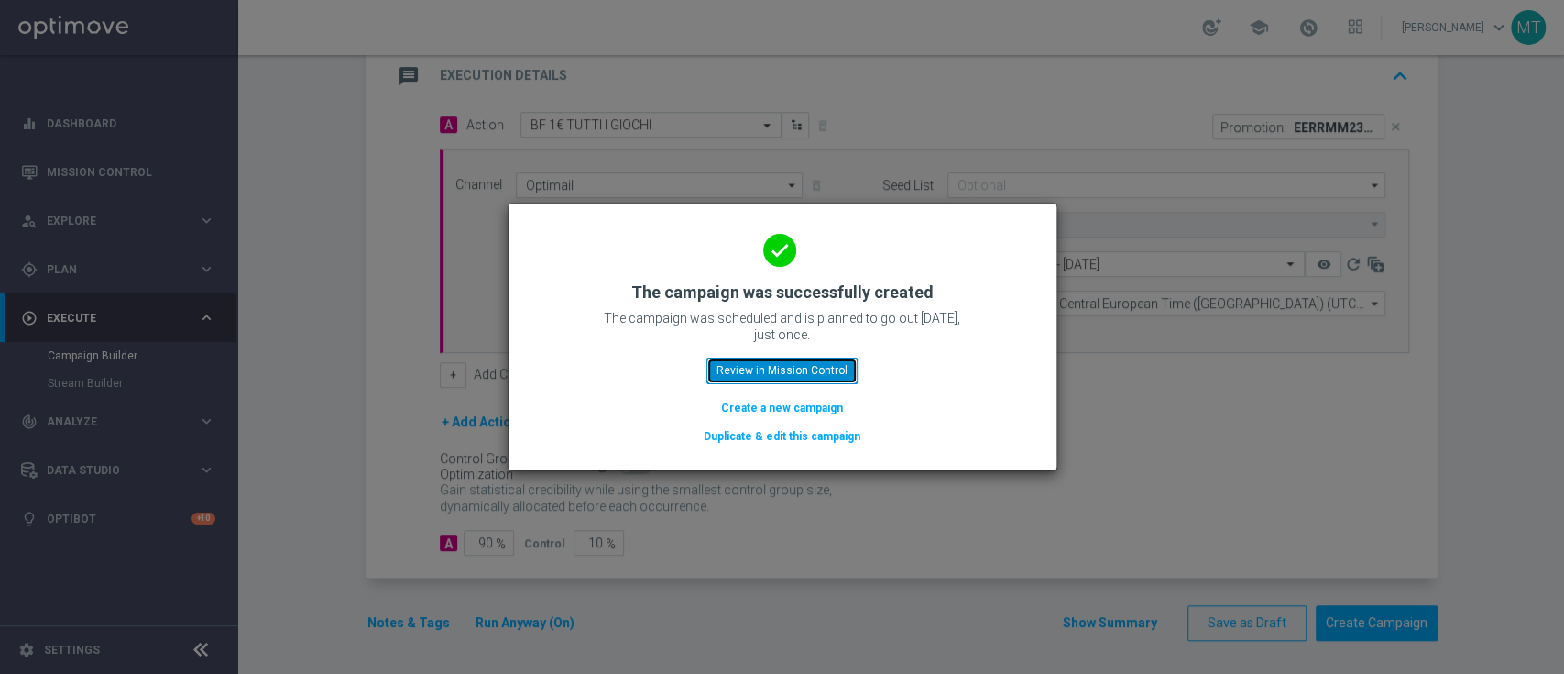
click at [840, 363] on button "Review in Mission Control" at bounding box center [782, 370] width 151 height 26
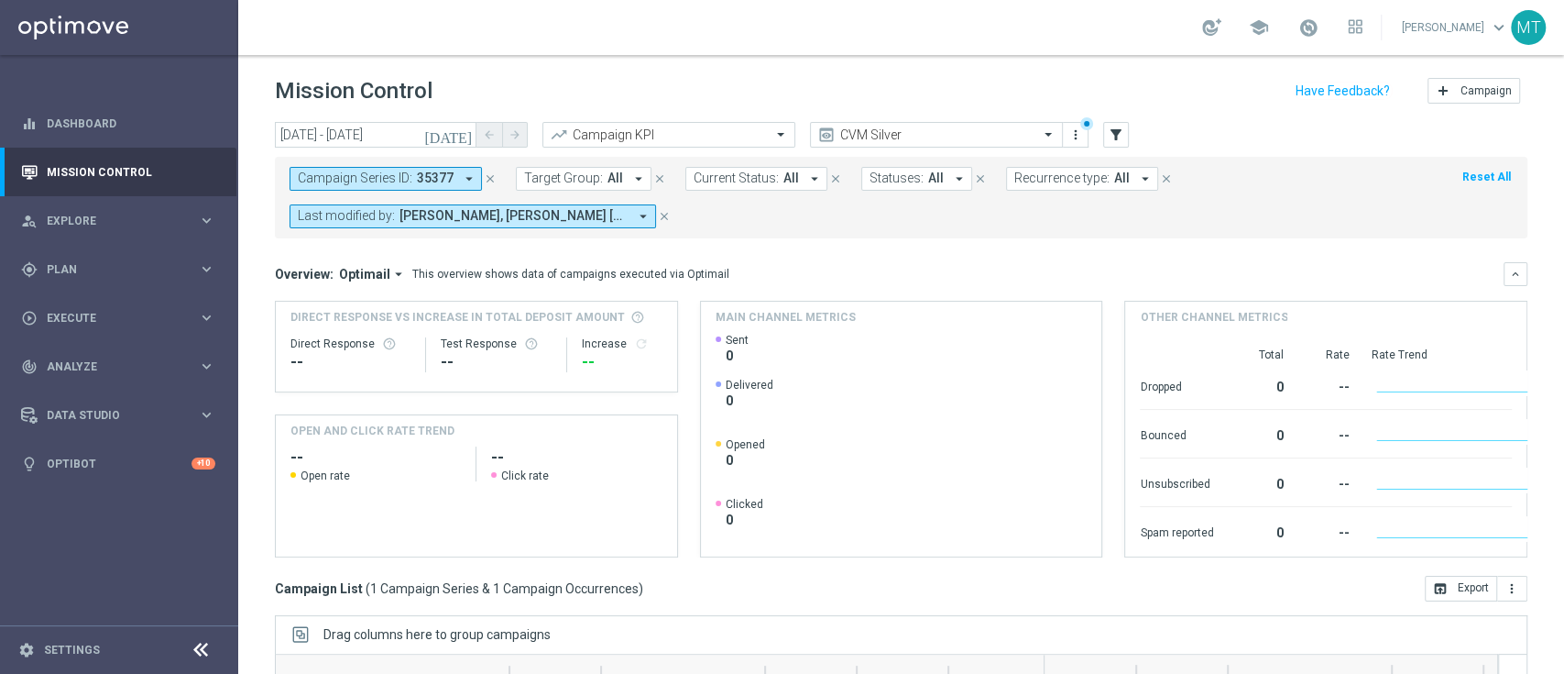
click at [492, 181] on icon "close" at bounding box center [490, 178] width 13 height 13
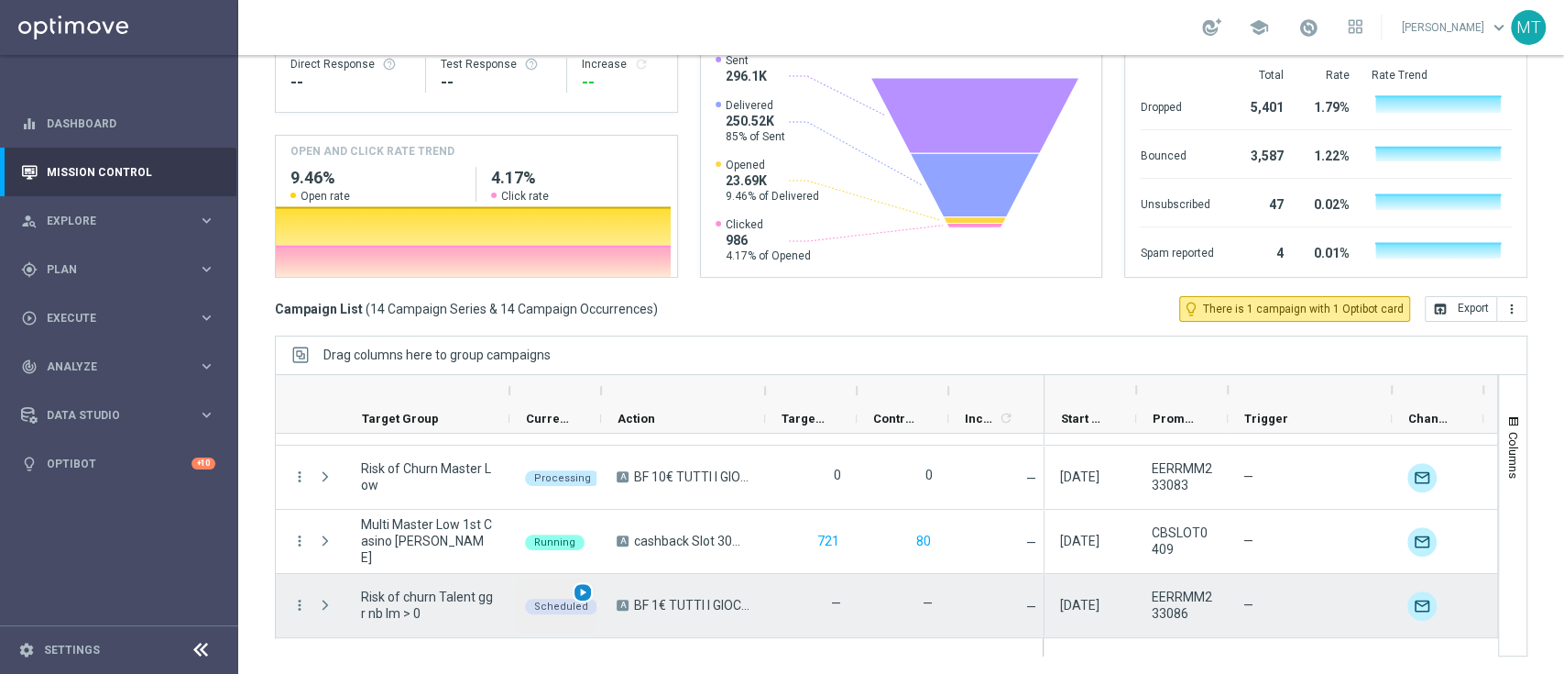
click at [587, 588] on span "play_arrow" at bounding box center [582, 592] width 13 height 13
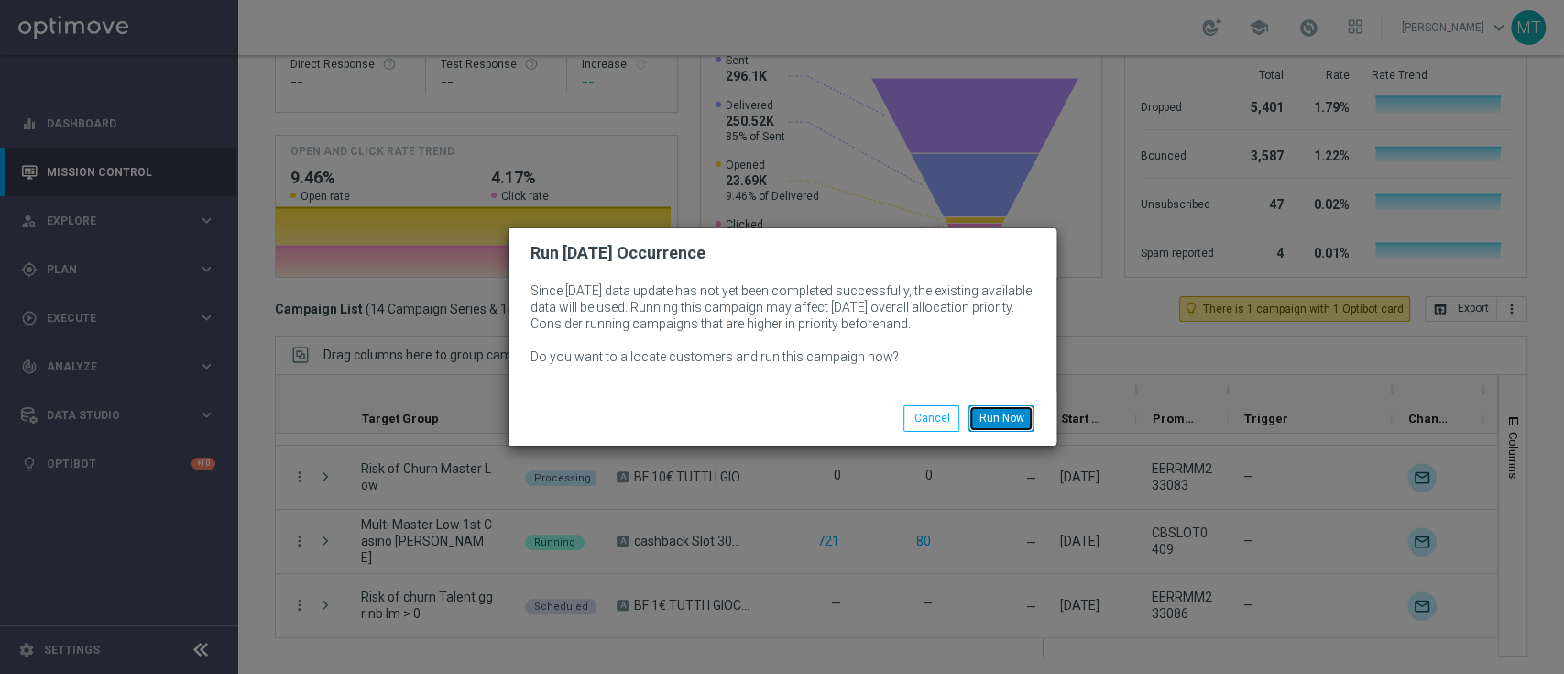
click at [1015, 429] on button "Run Now" at bounding box center [1001, 418] width 65 height 26
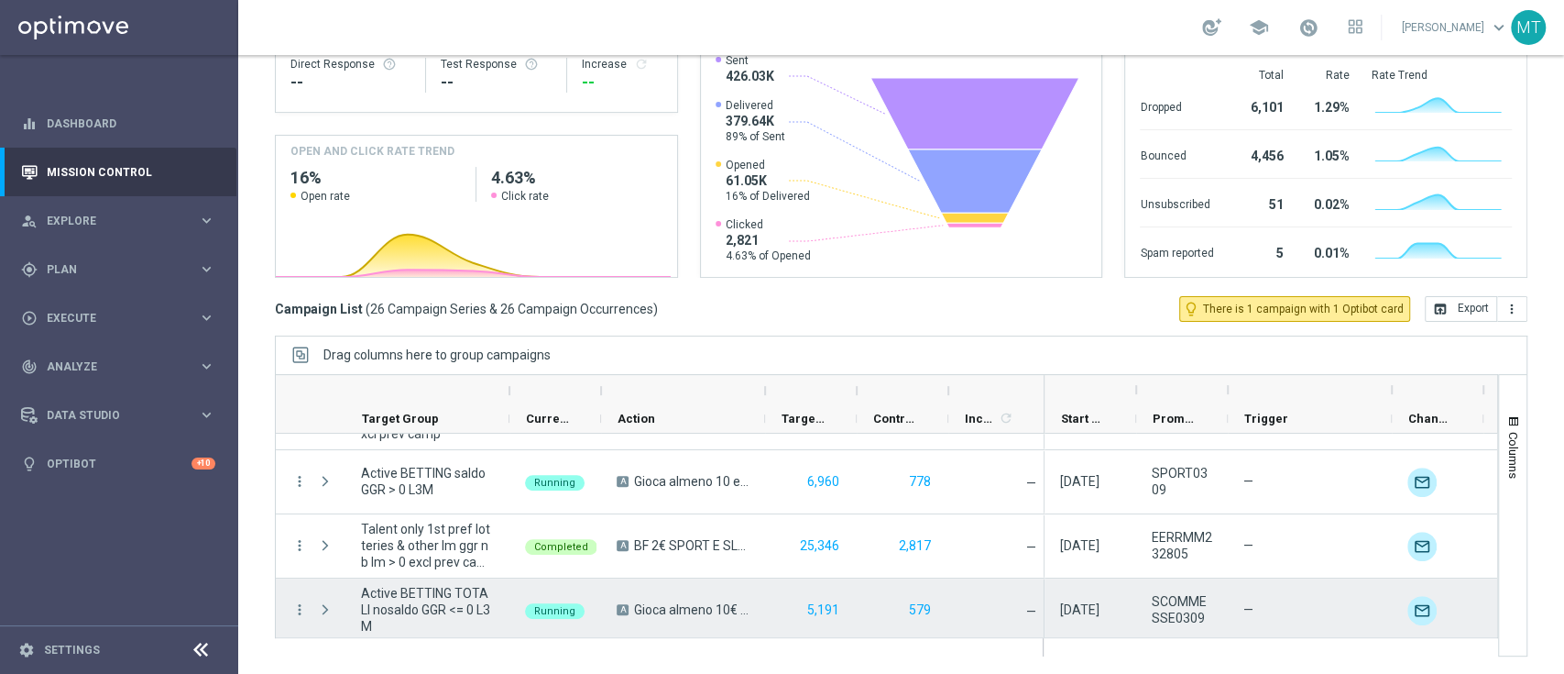
scroll to position [1464, 0]
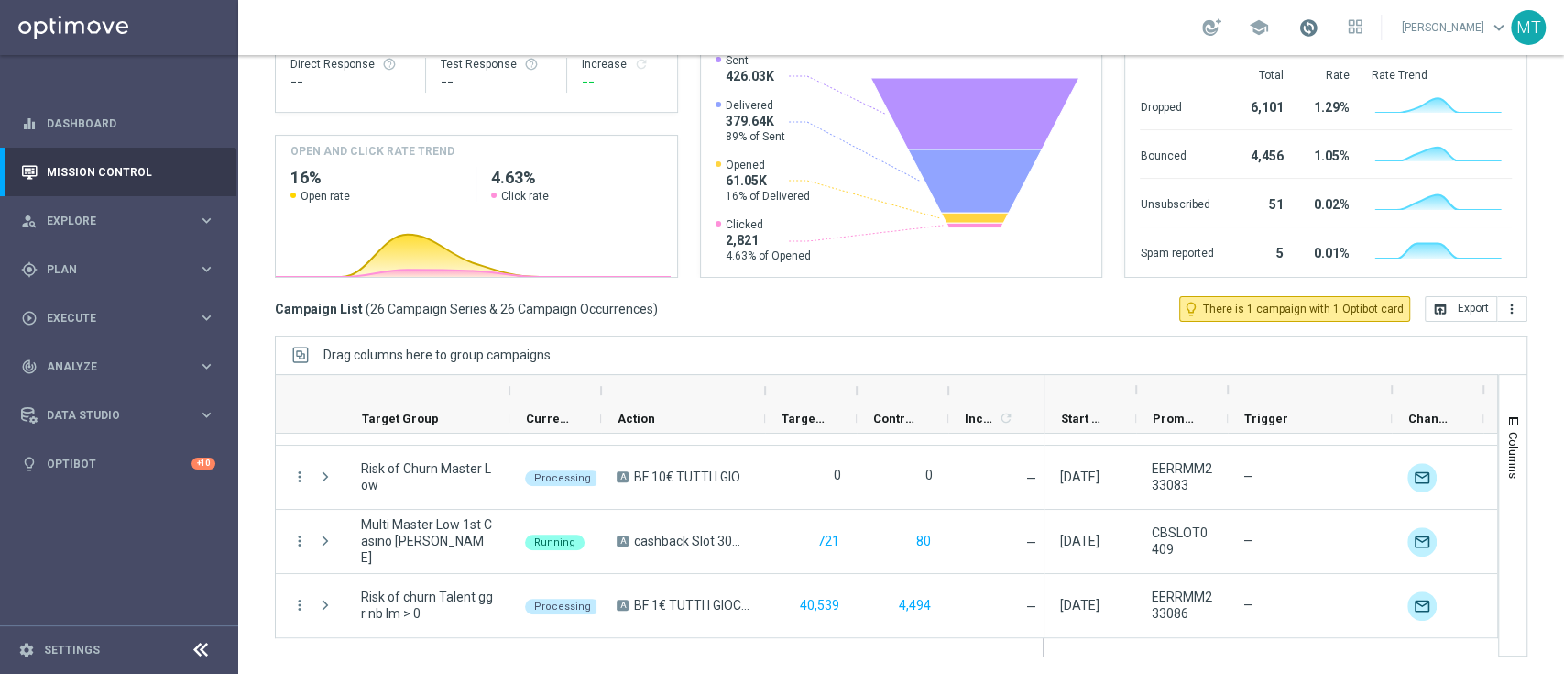
click at [1319, 27] on span at bounding box center [1309, 27] width 20 height 20
